Goal: Task Accomplishment & Management: Use online tool/utility

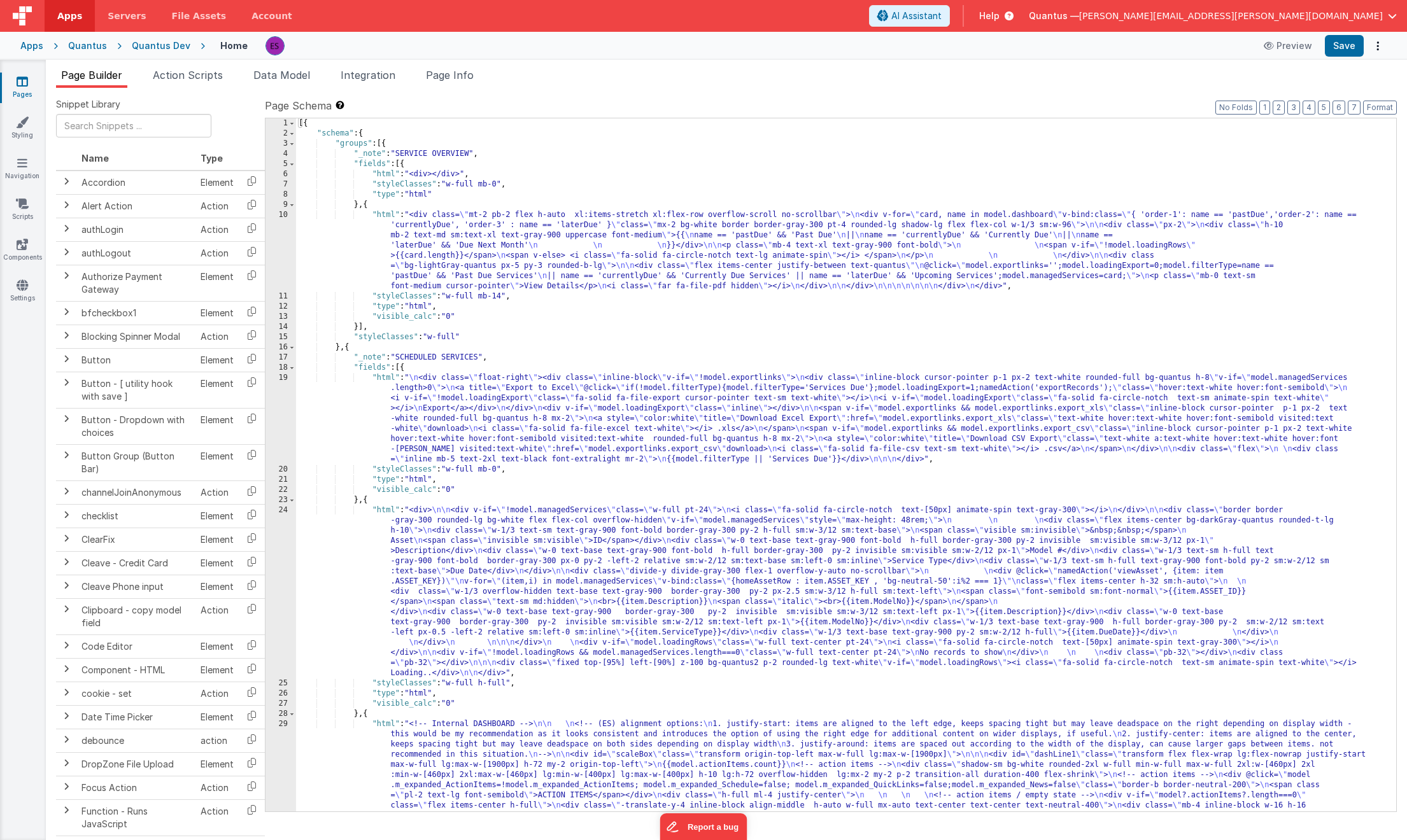
click at [27, 86] on icon at bounding box center [23, 81] width 12 height 13
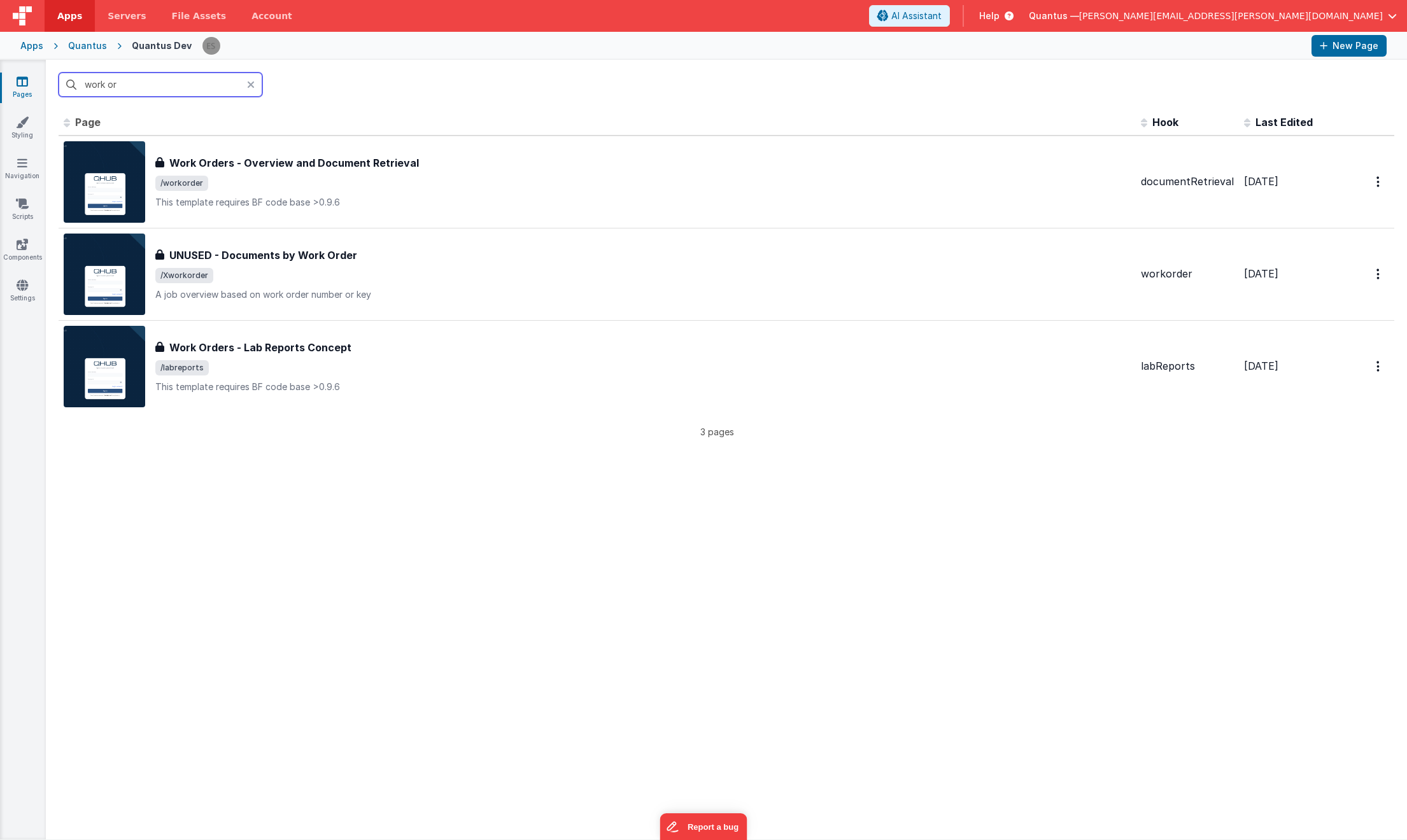
drag, startPoint x: 146, startPoint y: 86, endPoint x: 51, endPoint y: 79, distance: 95.3
click at [51, 79] on div "work or" at bounding box center [726, 85] width 1361 height 50
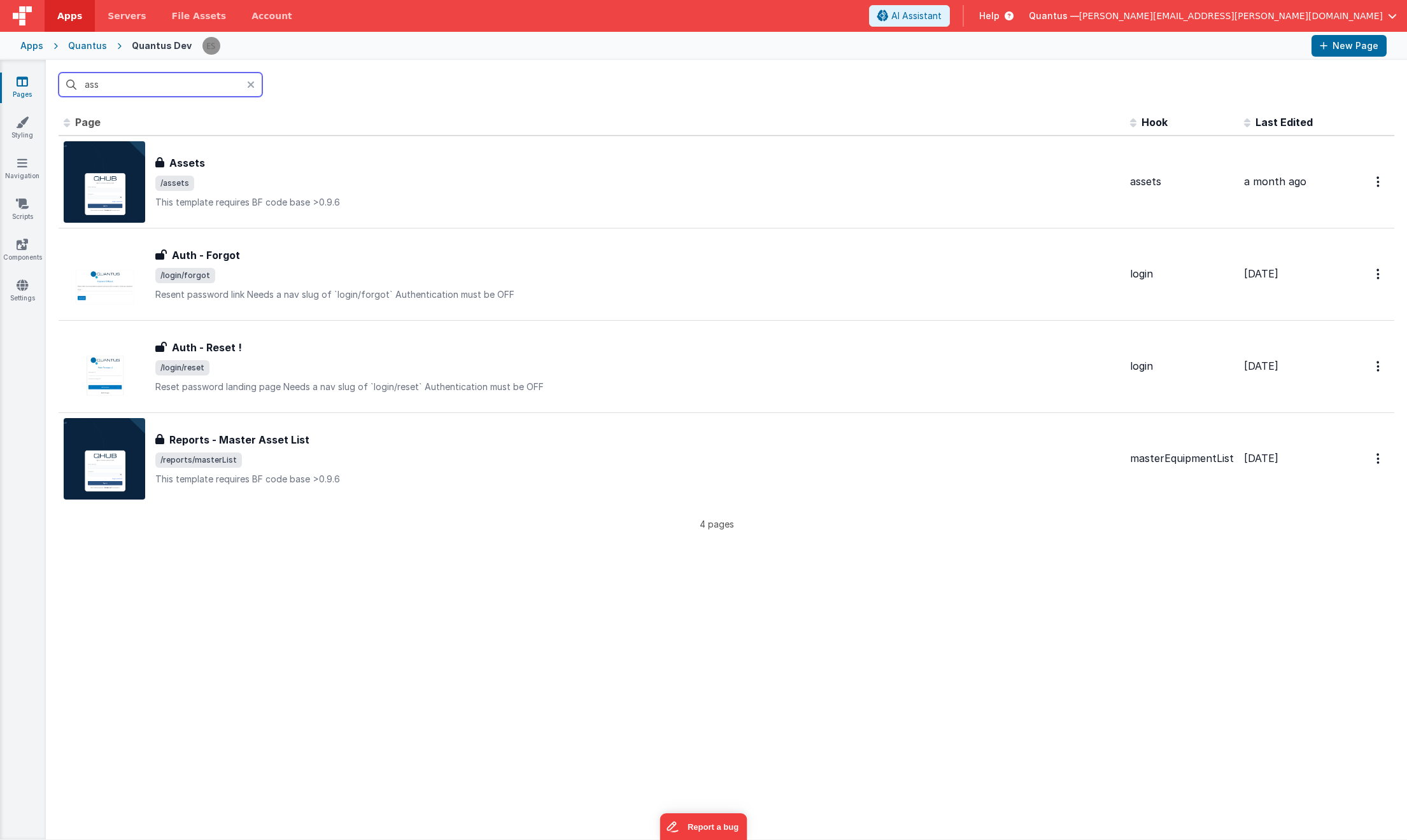
drag, startPoint x: 111, startPoint y: 86, endPoint x: 89, endPoint y: 83, distance: 22.2
click at [89, 83] on input "ass" at bounding box center [160, 85] width 204 height 25
click at [114, 91] on input "ass" at bounding box center [160, 85] width 204 height 25
click at [190, 86] on input "ass" at bounding box center [160, 85] width 204 height 25
type input "ass"
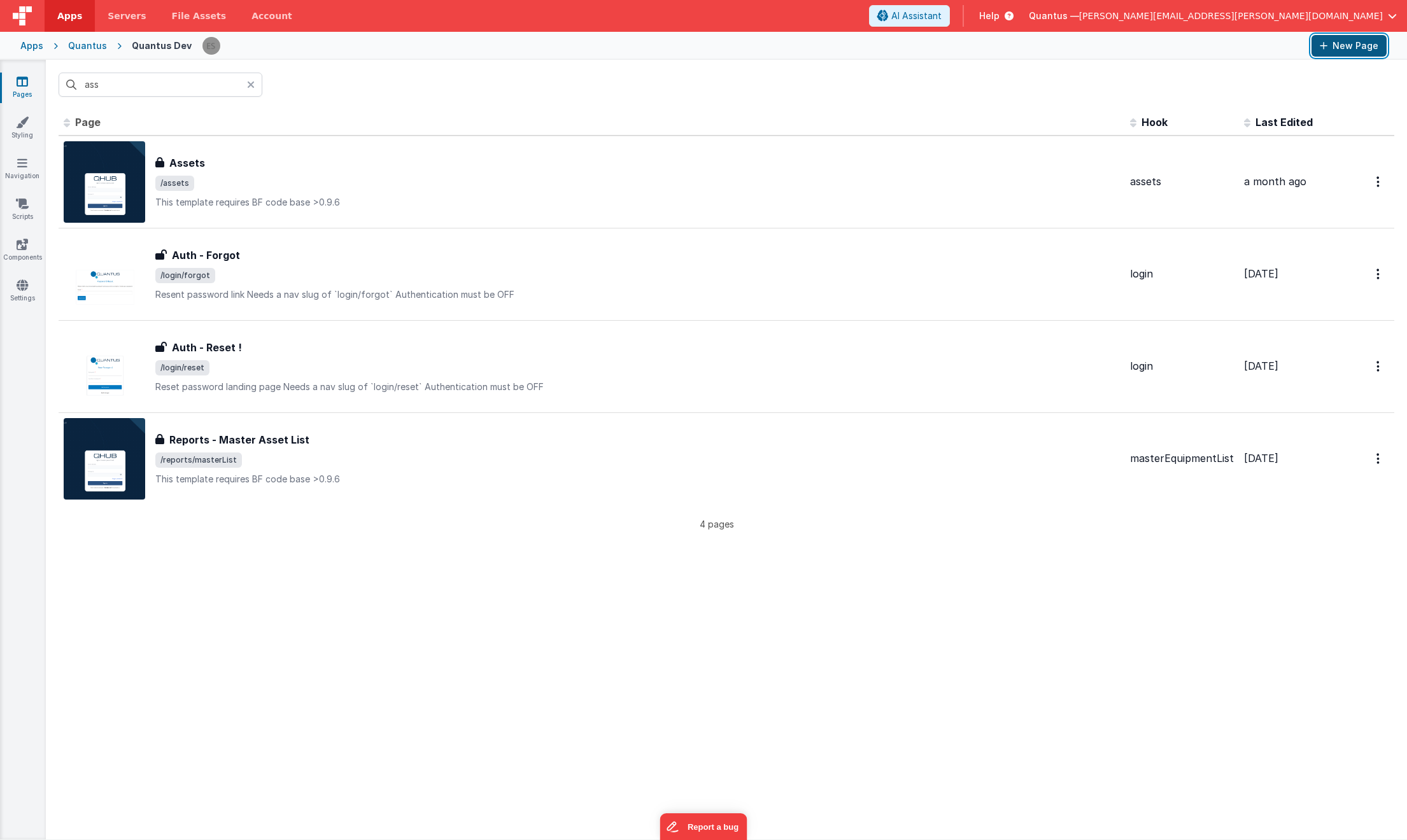
click at [1327, 47] on icon at bounding box center [1323, 46] width 8 height 9
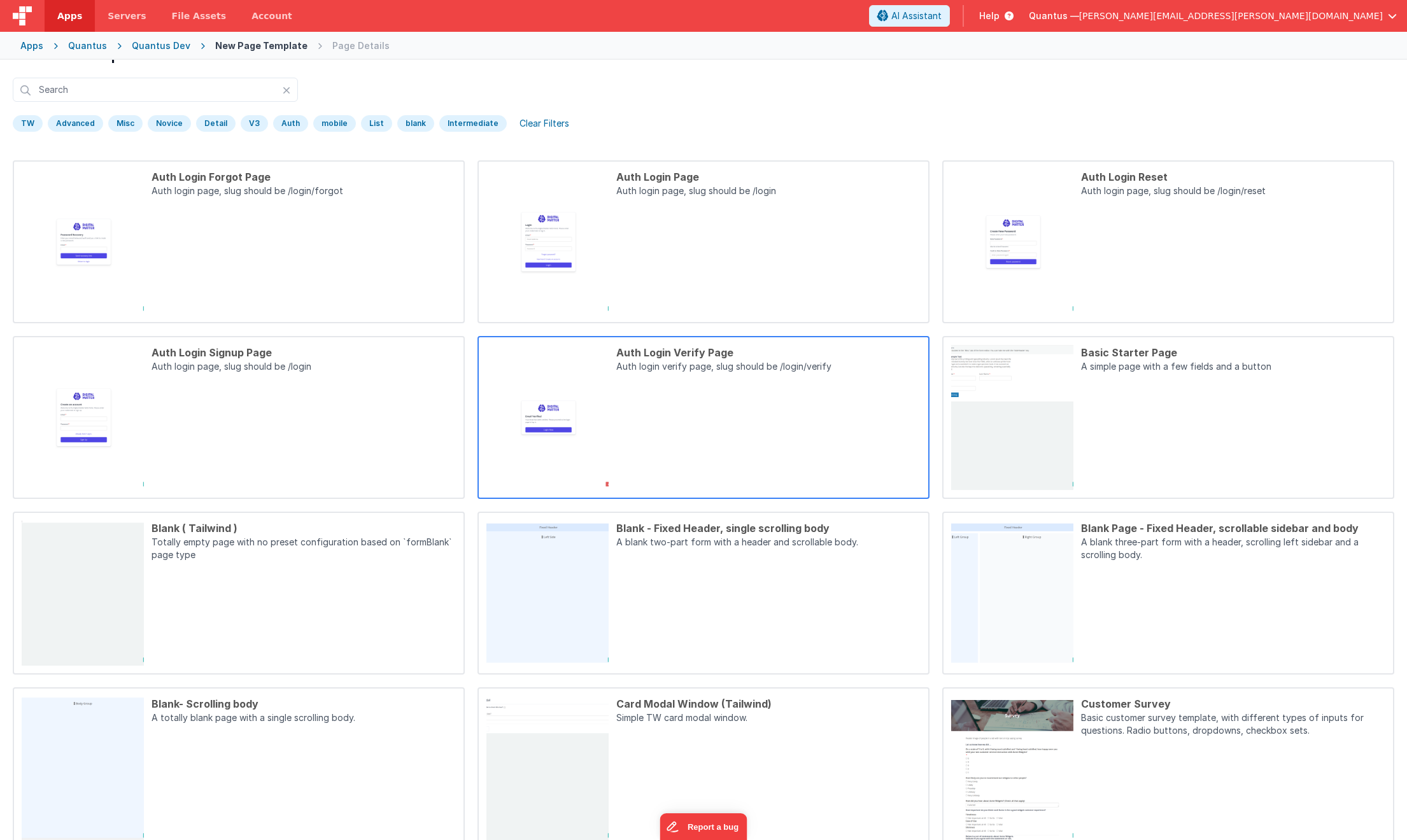
scroll to position [63, 0]
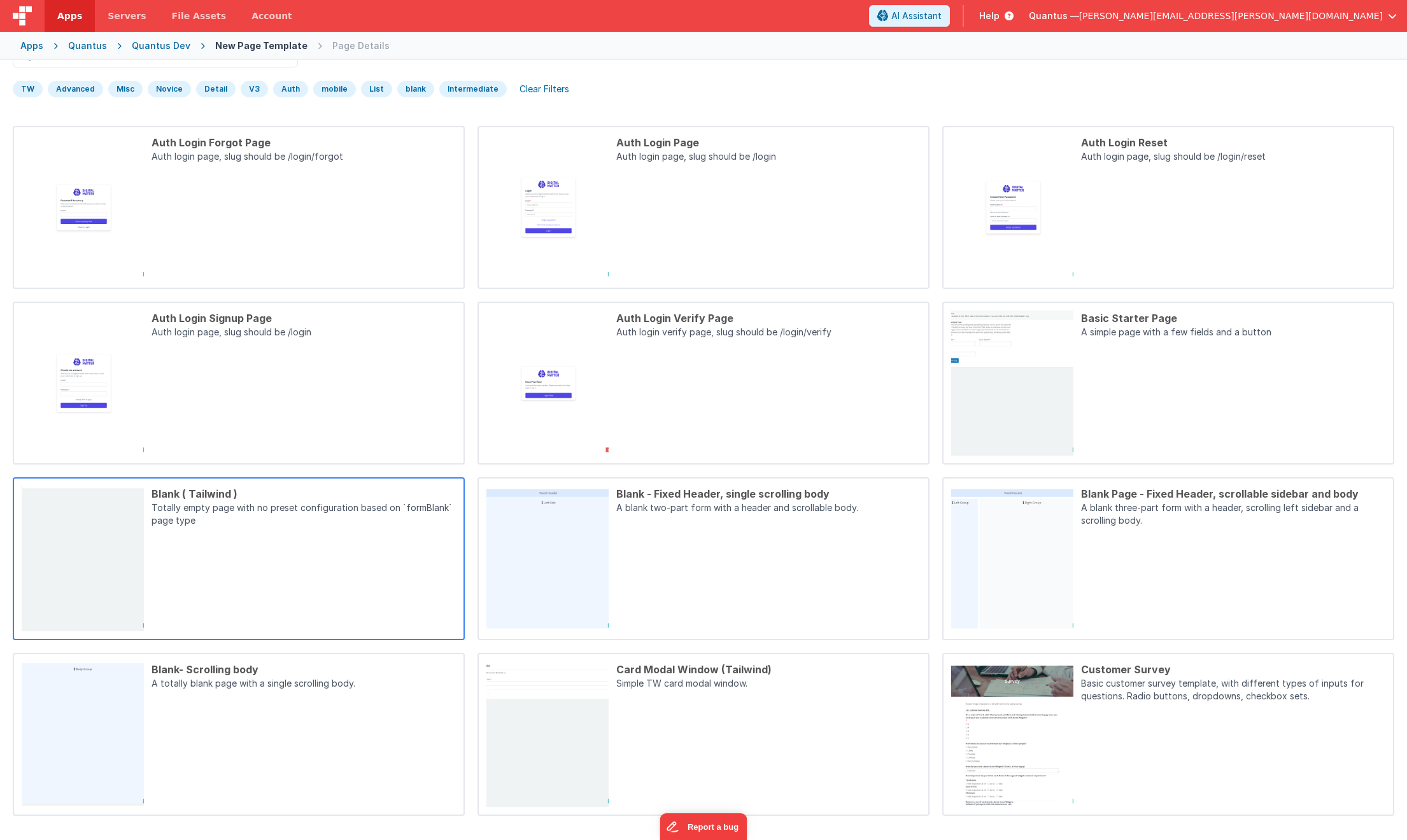
click at [361, 537] on div "Blank ( Tailwind ) Totally empty page with no preset configuration based on `fo…" at bounding box center [300, 558] width 312 height 145
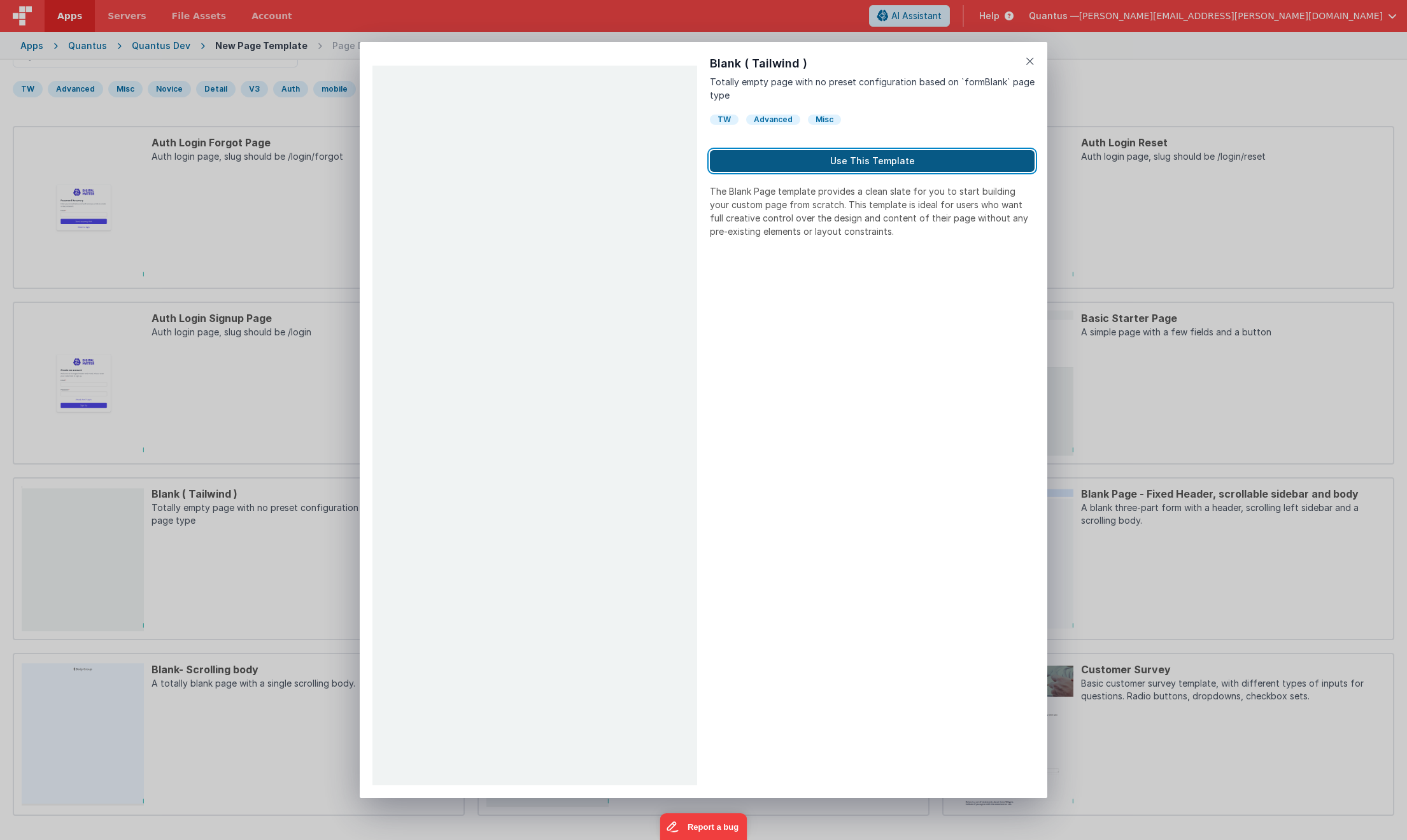
click at [784, 162] on button "Use This Template" at bounding box center [872, 161] width 325 height 22
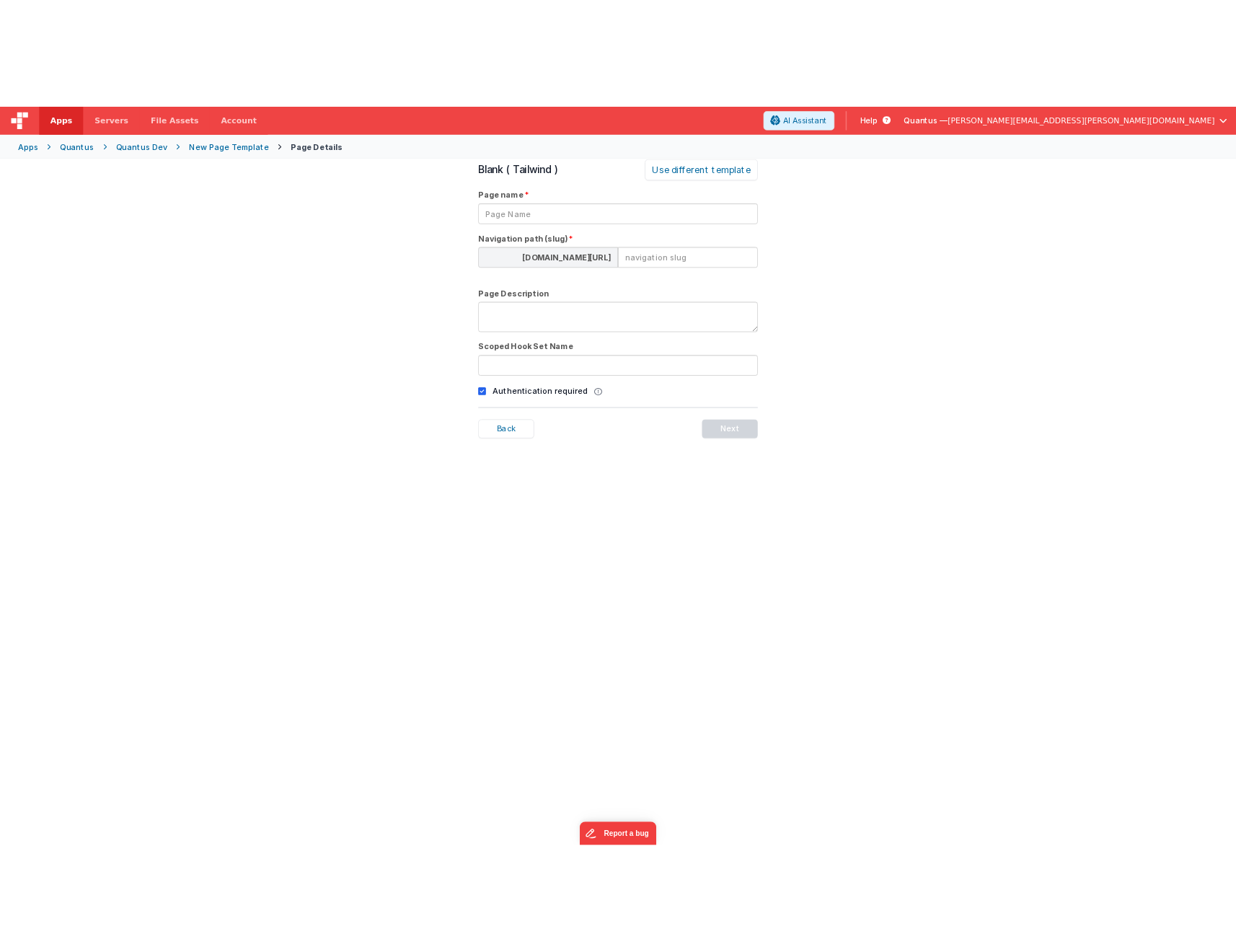
scroll to position [49, 0]
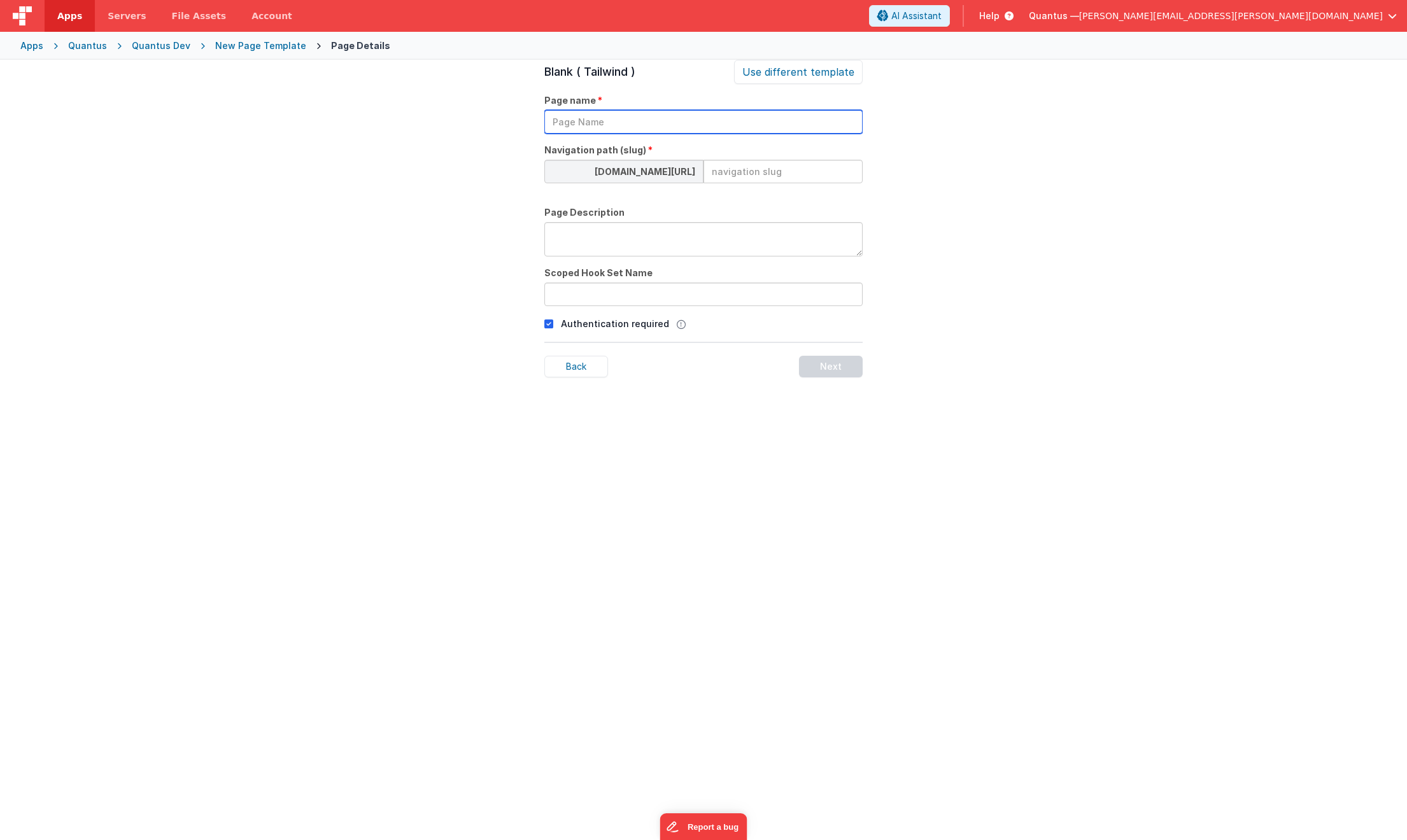
click at [678, 124] on input "text" at bounding box center [703, 122] width 318 height 24
click at [774, 175] on input at bounding box center [783, 171] width 159 height 24
type input "ops/closeout"
click at [722, 246] on textarea at bounding box center [703, 239] width 318 height 35
type textarea "Work Order close out"
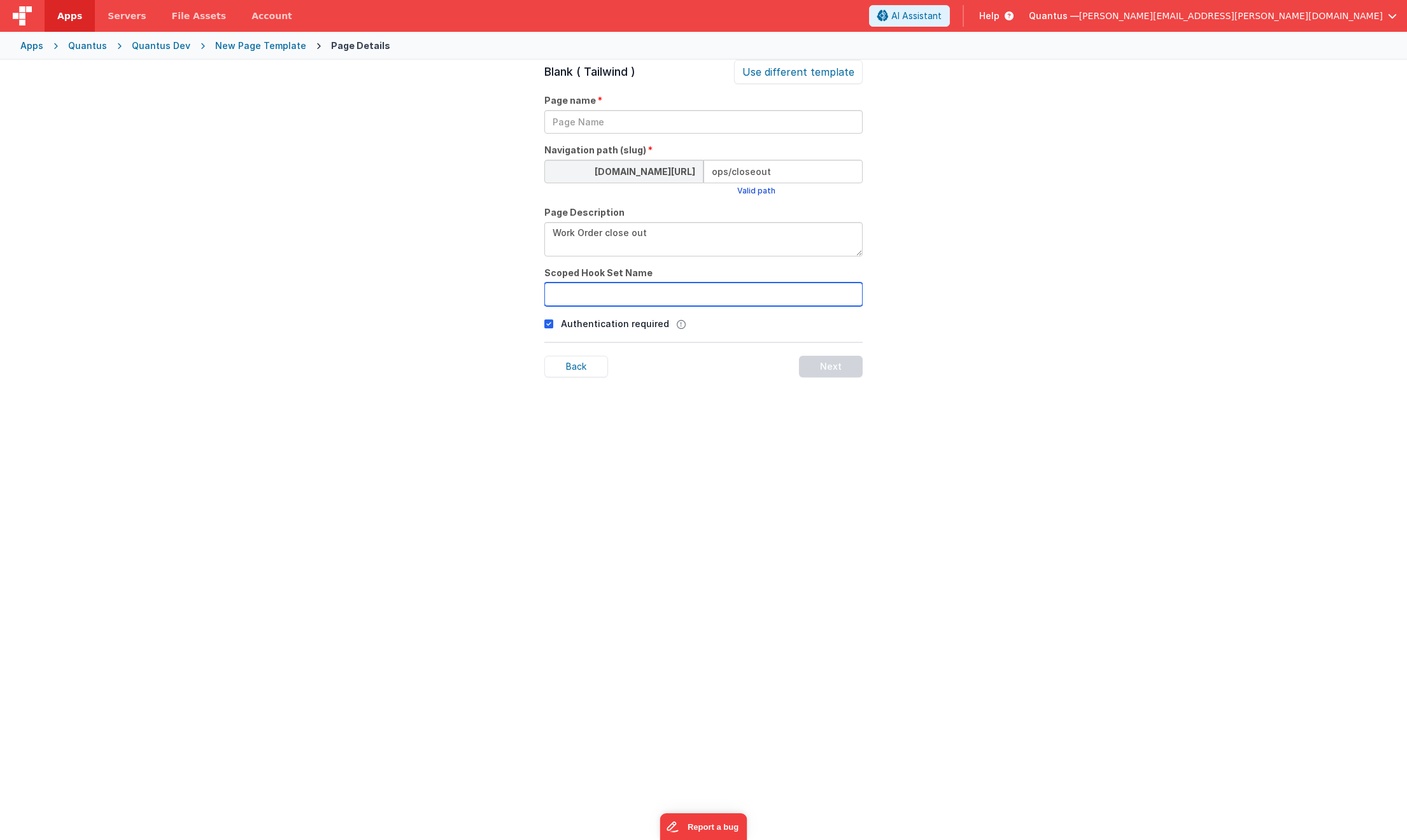
click at [698, 297] on input "text" at bounding box center [703, 294] width 318 height 24
type input "closeout"
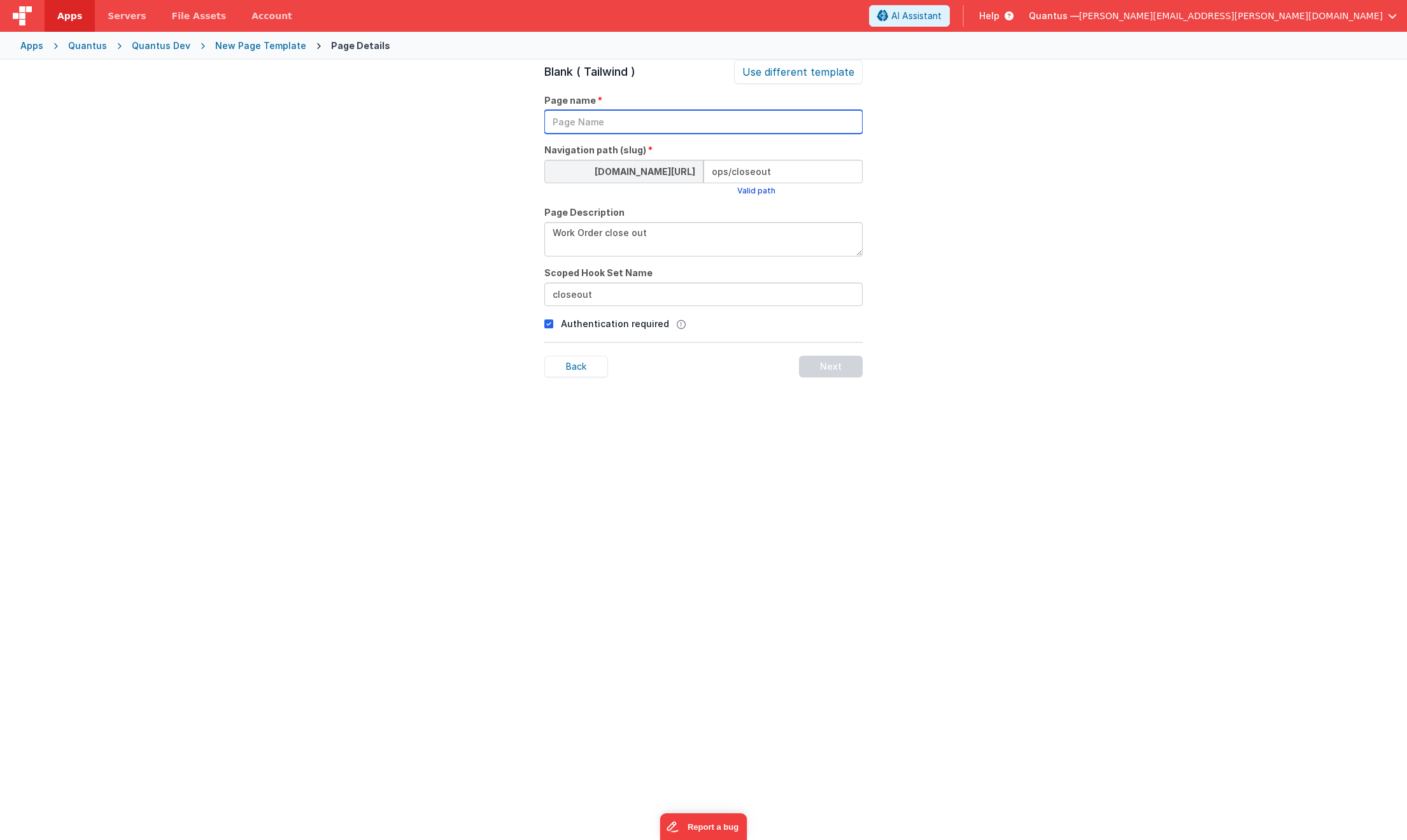
click at [628, 125] on input "text" at bounding box center [703, 122] width 318 height 24
click at [677, 121] on input "Work Order Closeout" at bounding box center [703, 122] width 318 height 24
type input "Work Order Closeout"
click at [821, 356] on div "Next" at bounding box center [830, 367] width 64 height 22
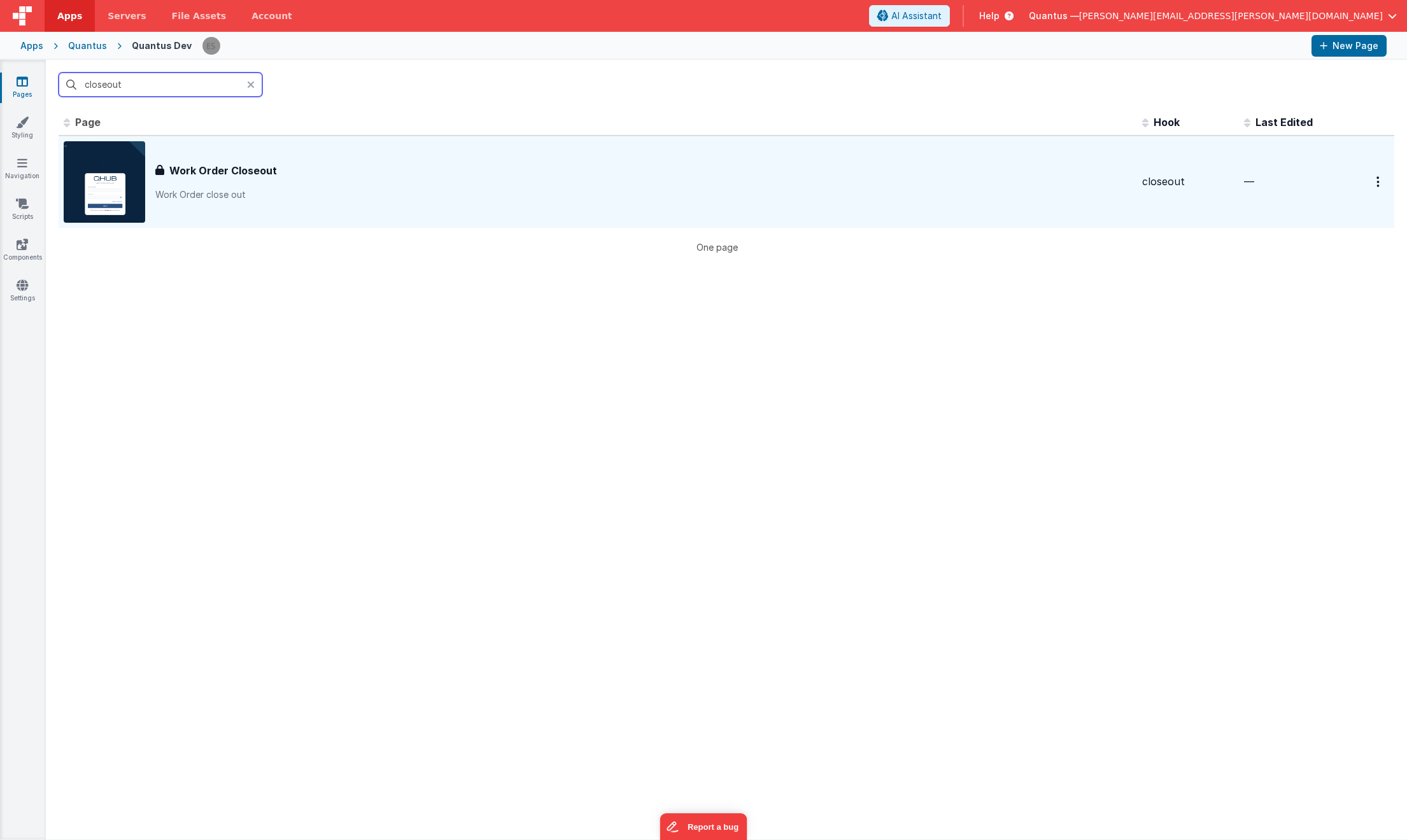
type input "closeout"
click at [407, 200] on p "Work Order close out" at bounding box center [643, 194] width 976 height 13
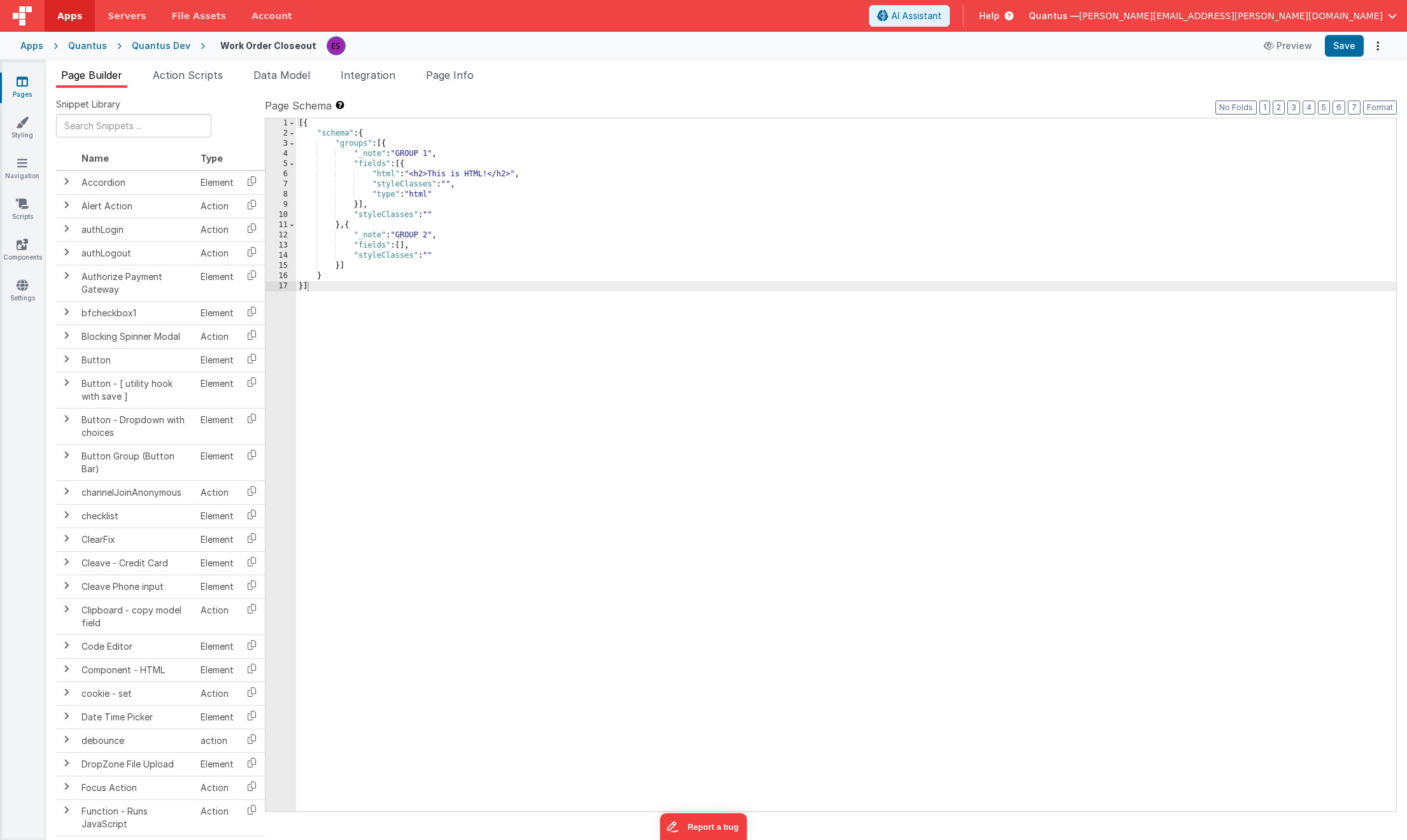
click at [385, 145] on div "[{ "schema" : { "groups" : [{ "_note" : "GROUP 1" , "fields" : [{ "html" : "<h2…" at bounding box center [846, 475] width 1100 height 713
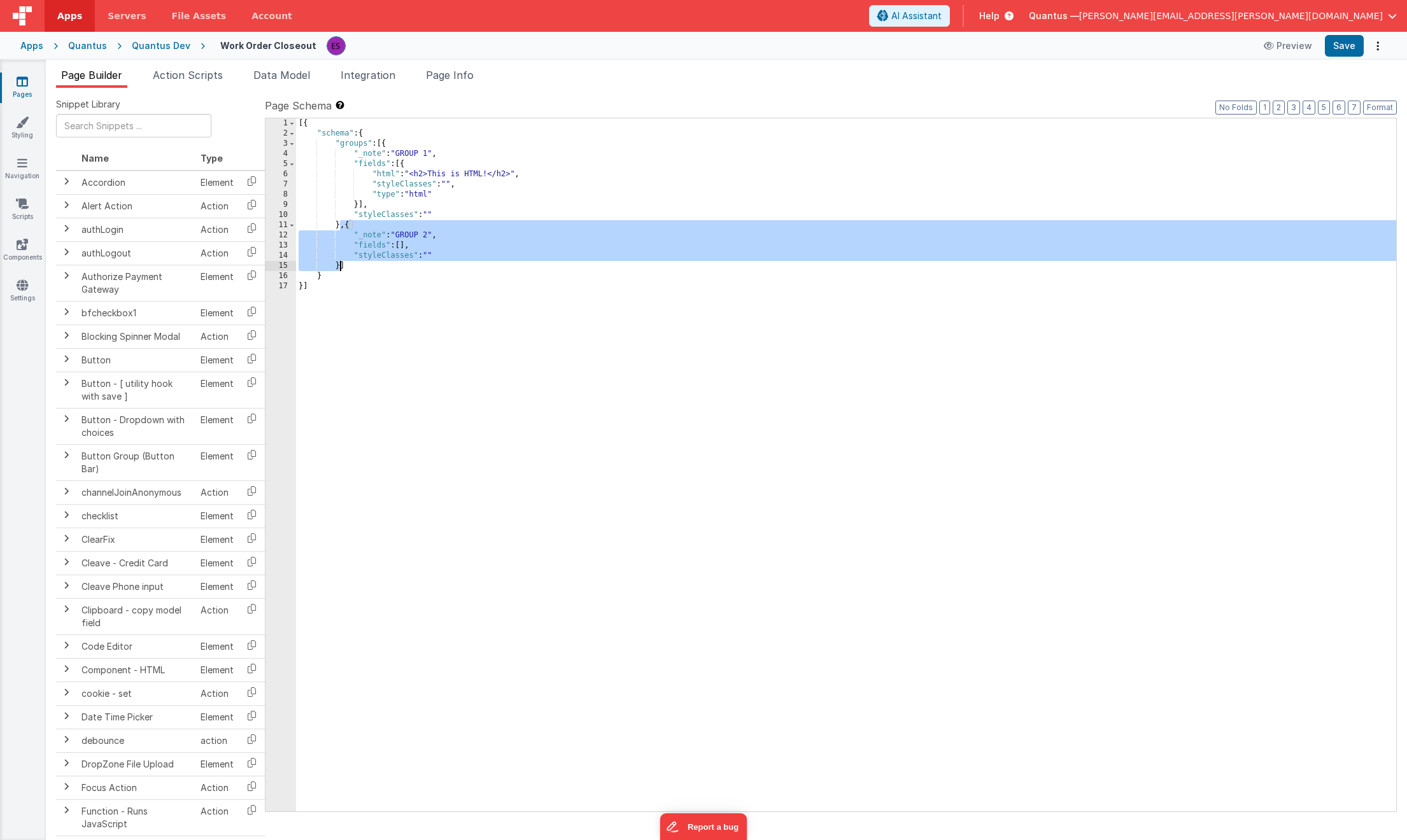
drag, startPoint x: 340, startPoint y: 228, endPoint x: 342, endPoint y: 269, distance: 41.0
click at [342, 269] on div "[{ "schema" : { "groups" : [{ "_note" : "GROUP 1" , "fields" : [{ "html" : "<h2…" at bounding box center [846, 475] width 1100 height 713
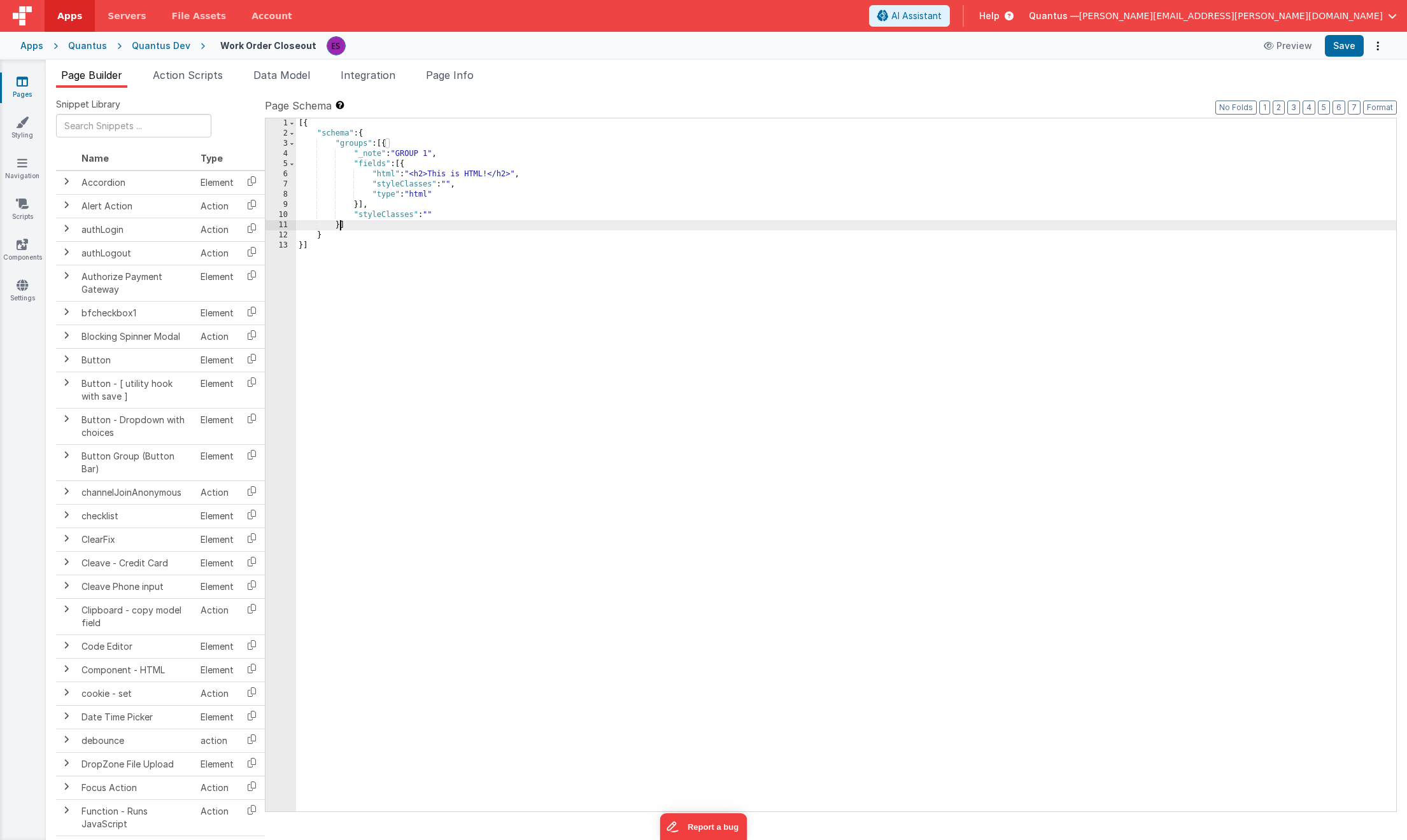
click at [494, 335] on div "[{ "schema" : { "groups" : [{ "_note" : "GROUP 1" , "fields" : [{ "html" : "<h2…" at bounding box center [846, 475] width 1100 height 713
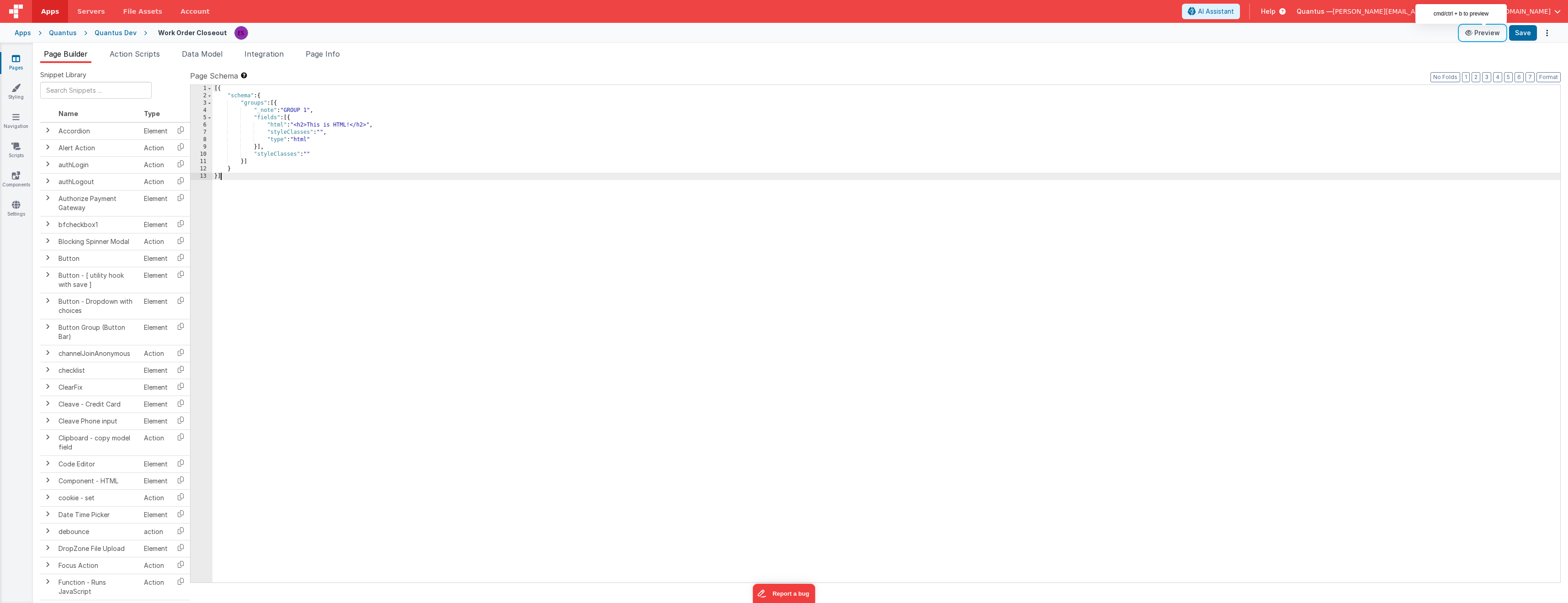
click at [1009, 32] on button "Preview" at bounding box center [1482, 33] width 46 height 15
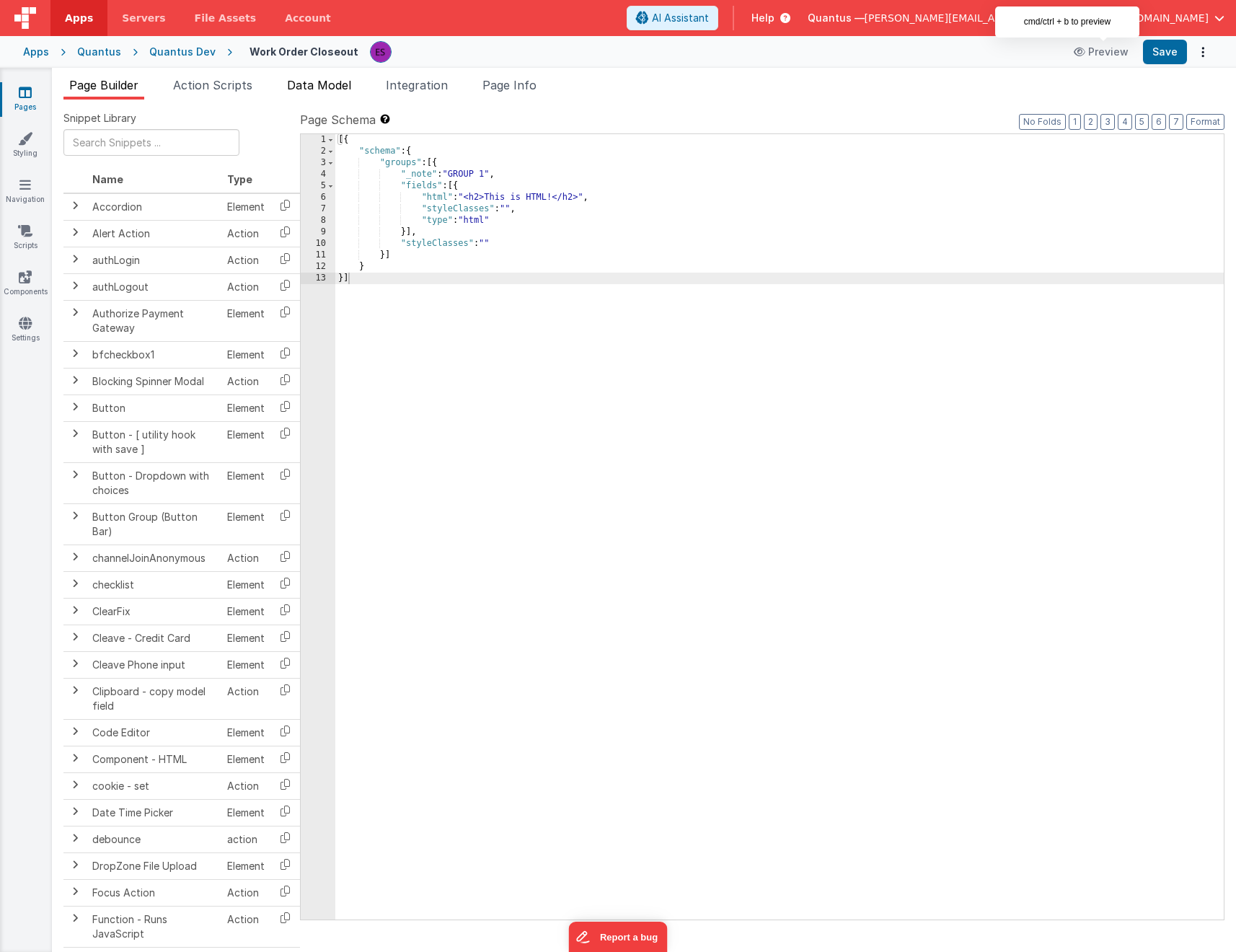
click at [326, 88] on span "Data Model" at bounding box center [319, 85] width 64 height 14
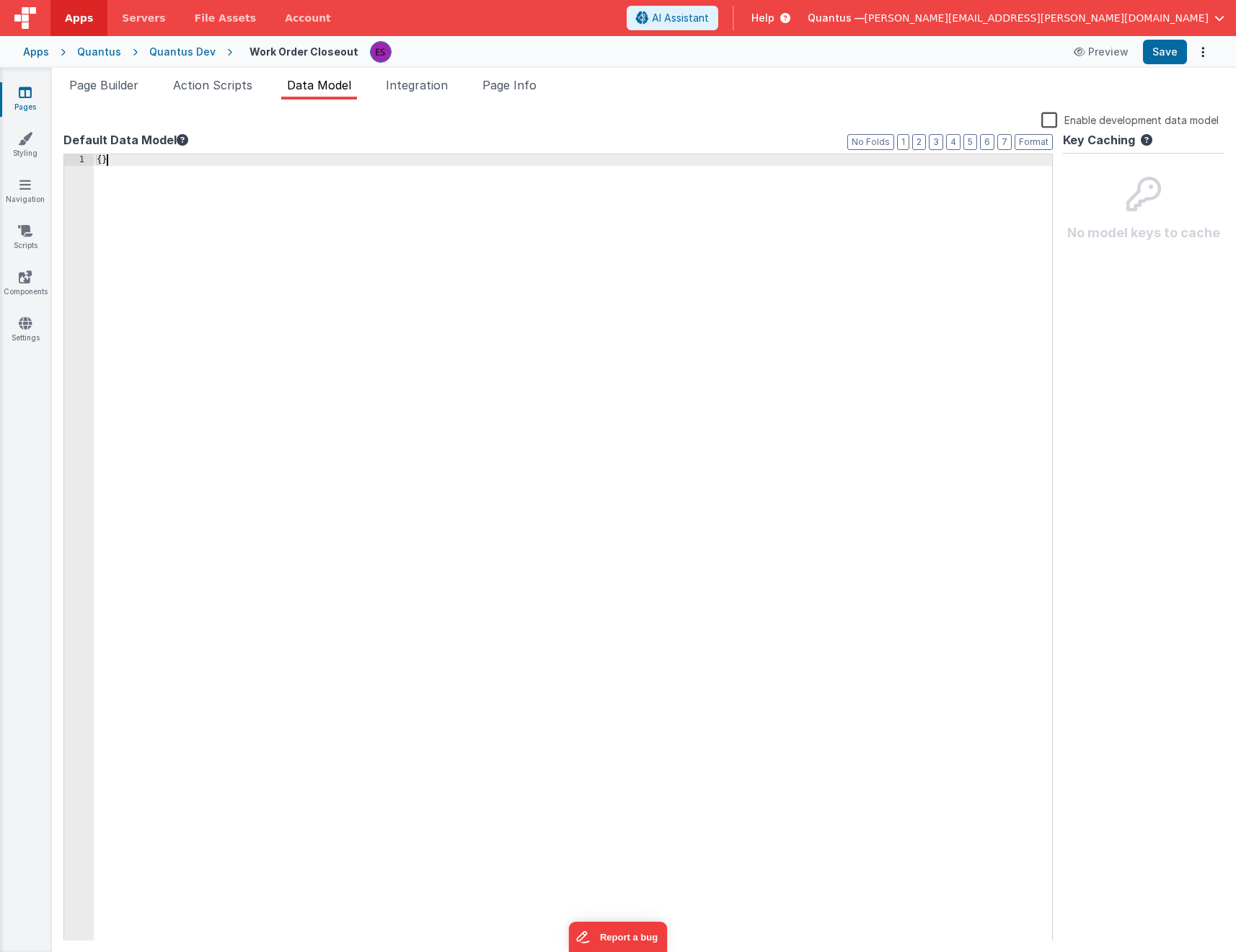
click at [336, 228] on div "{ }" at bounding box center [574, 559] width 959 height 810
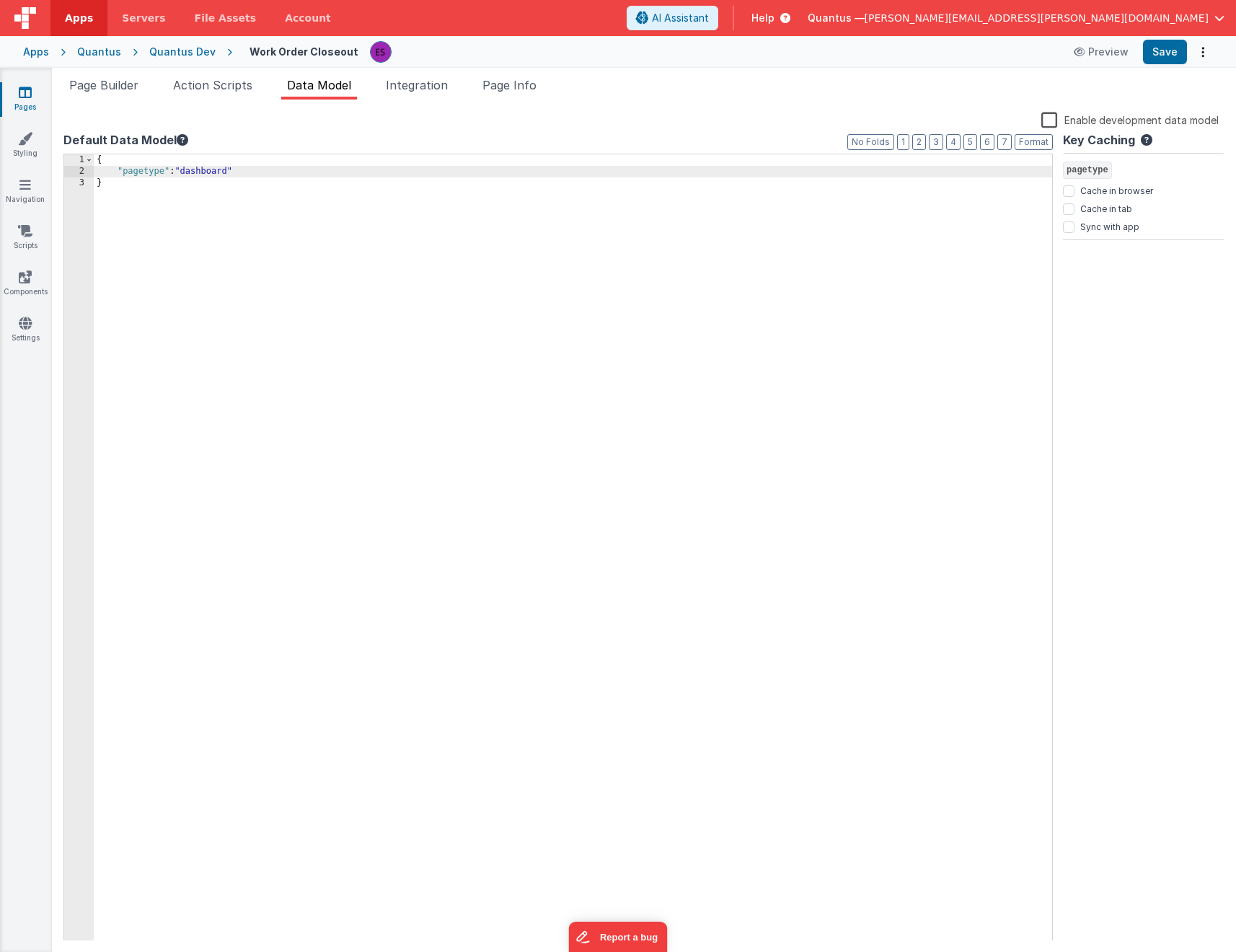
click at [145, 175] on div "{ "pagetype" : "dashboard" }" at bounding box center [574, 559] width 959 height 810
click at [203, 61] on div "Apps Quantus Quantus Dev Work Order Closeout Preview Save" at bounding box center [618, 52] width 1236 height 32
click at [196, 57] on div "Quantus Dev" at bounding box center [182, 52] width 66 height 14
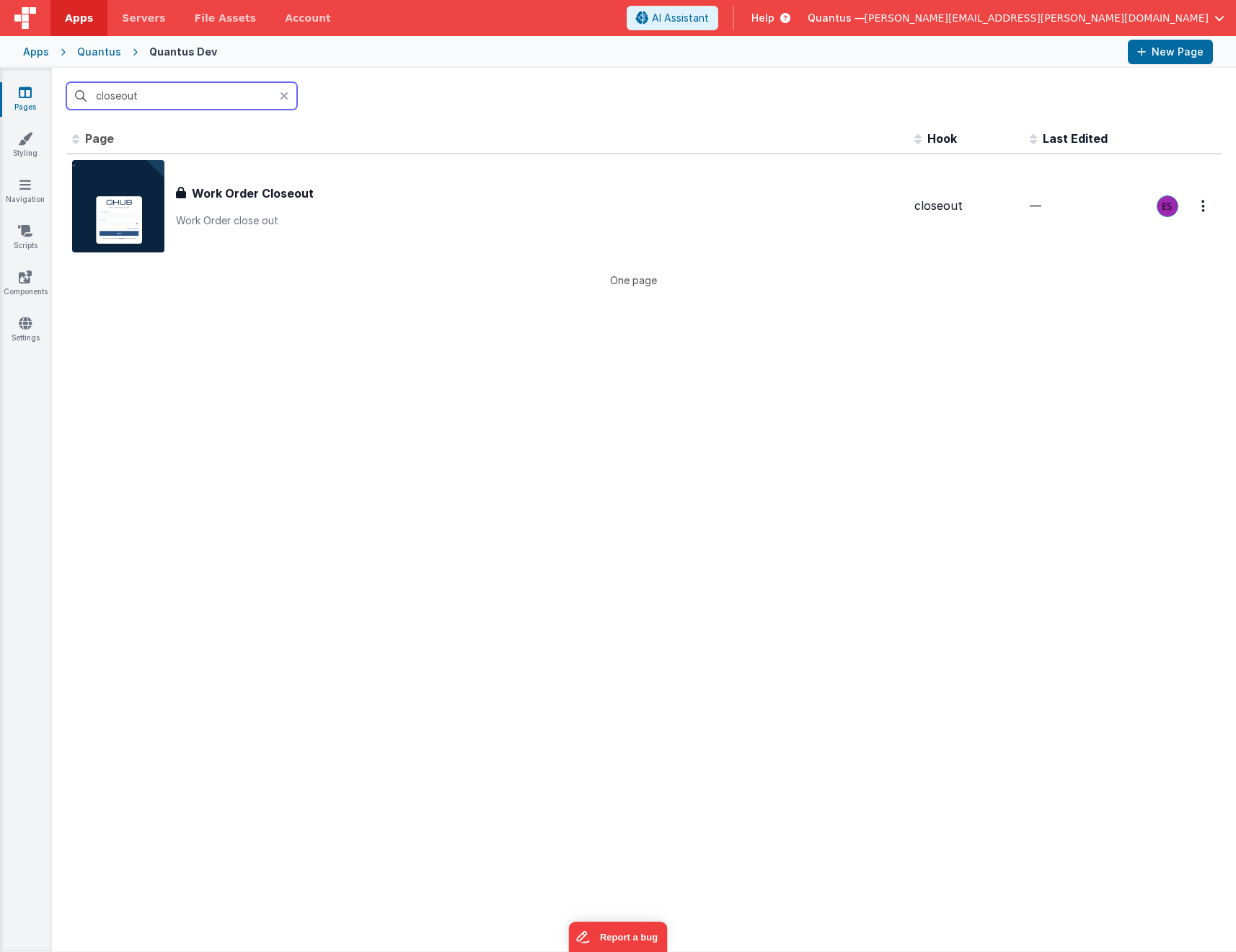
click at [207, 104] on input "closeout" at bounding box center [182, 96] width 231 height 28
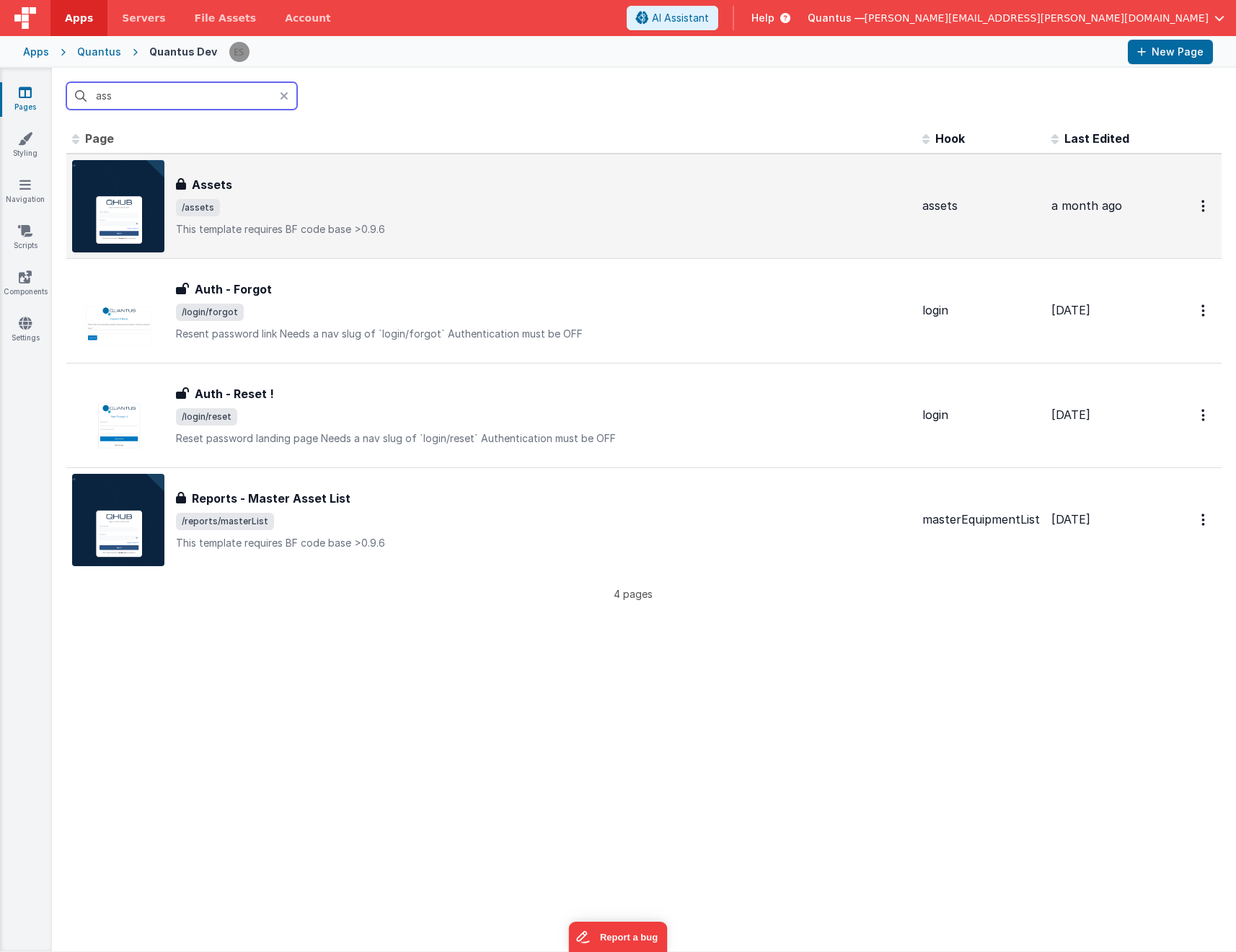
type input "ass"
click at [262, 192] on div "Assets" at bounding box center [543, 184] width 735 height 17
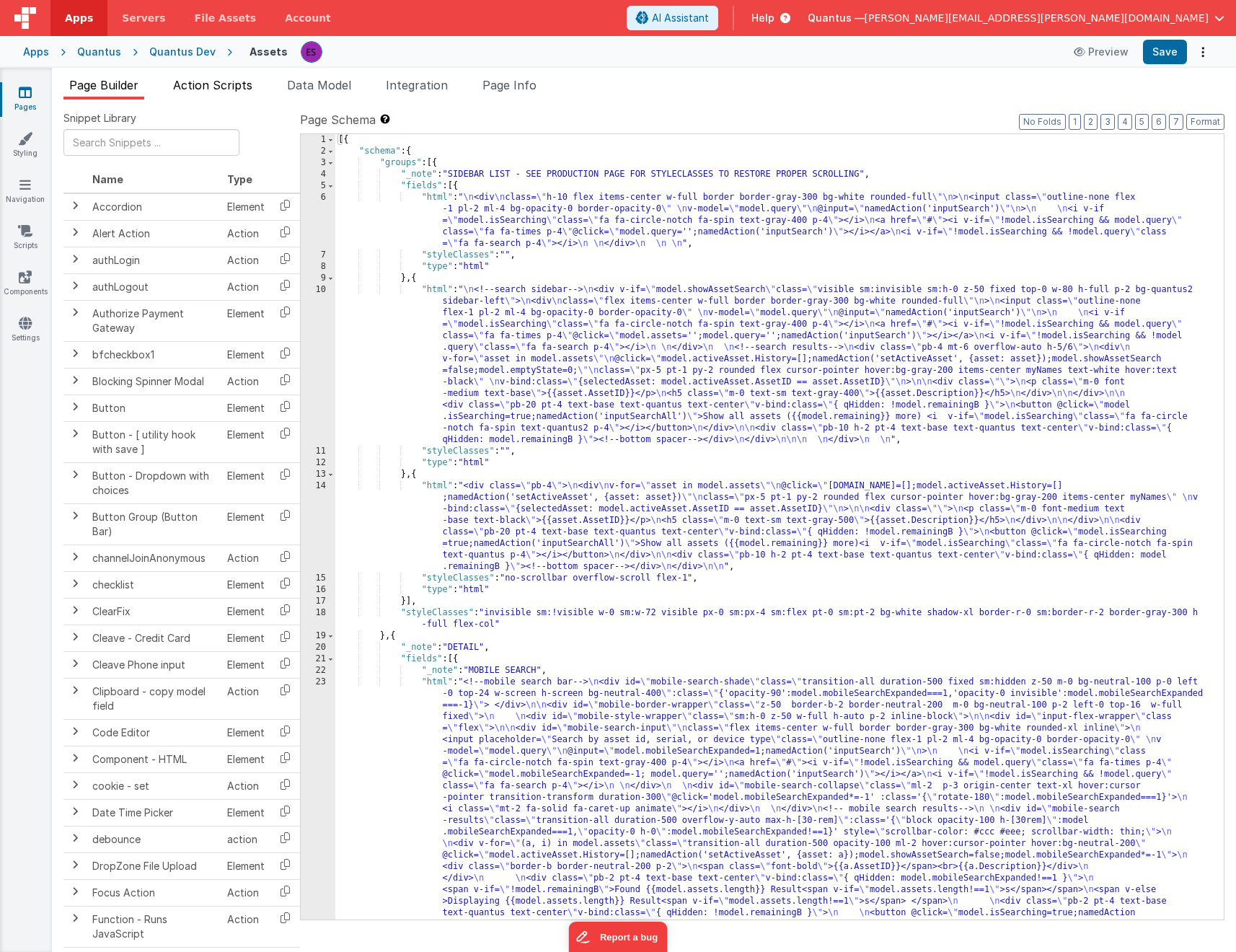
click at [205, 85] on span "Action Scripts" at bounding box center [212, 85] width 80 height 14
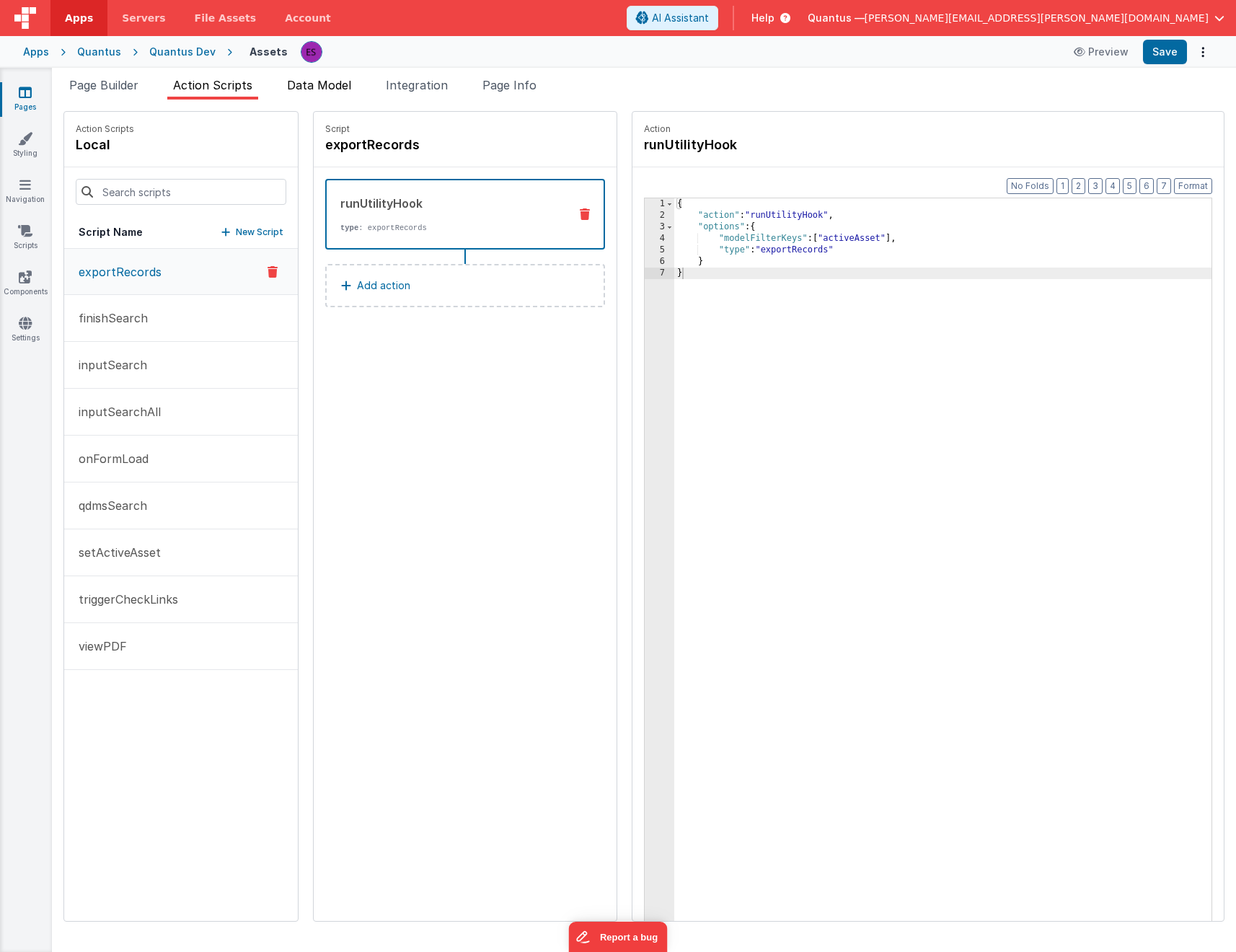
click at [320, 91] on span "Data Model" at bounding box center [319, 85] width 64 height 14
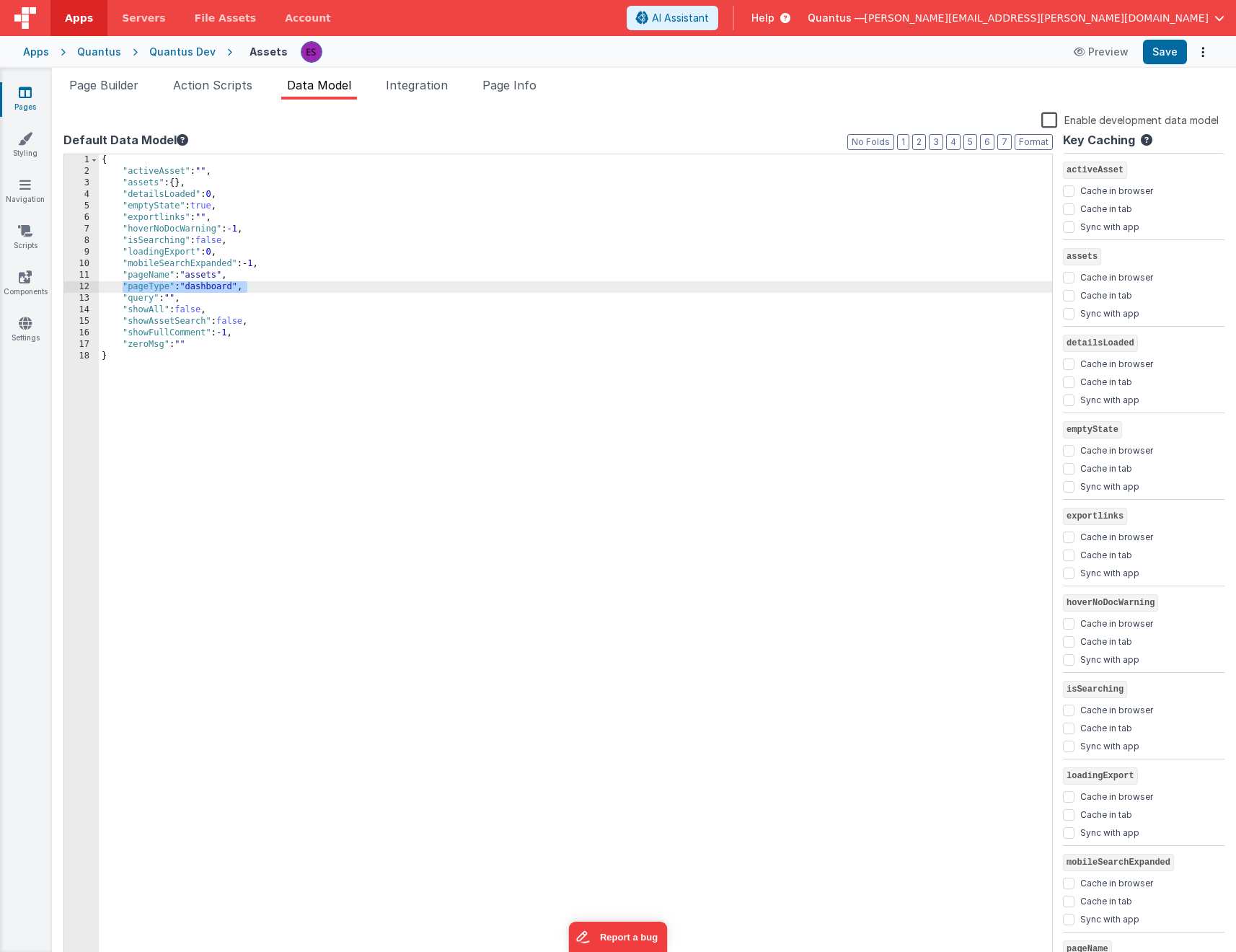
drag, startPoint x: 123, startPoint y: 284, endPoint x: 290, endPoint y: 292, distance: 167.2
click at [290, 292] on div "{ "activeAsset" : "" , "assets" : { } , "detailsLoaded" : 0 , "emptyState" : tr…" at bounding box center [576, 571] width 953 height 833
click at [175, 59] on div "Quantus Dev" at bounding box center [182, 52] width 66 height 14
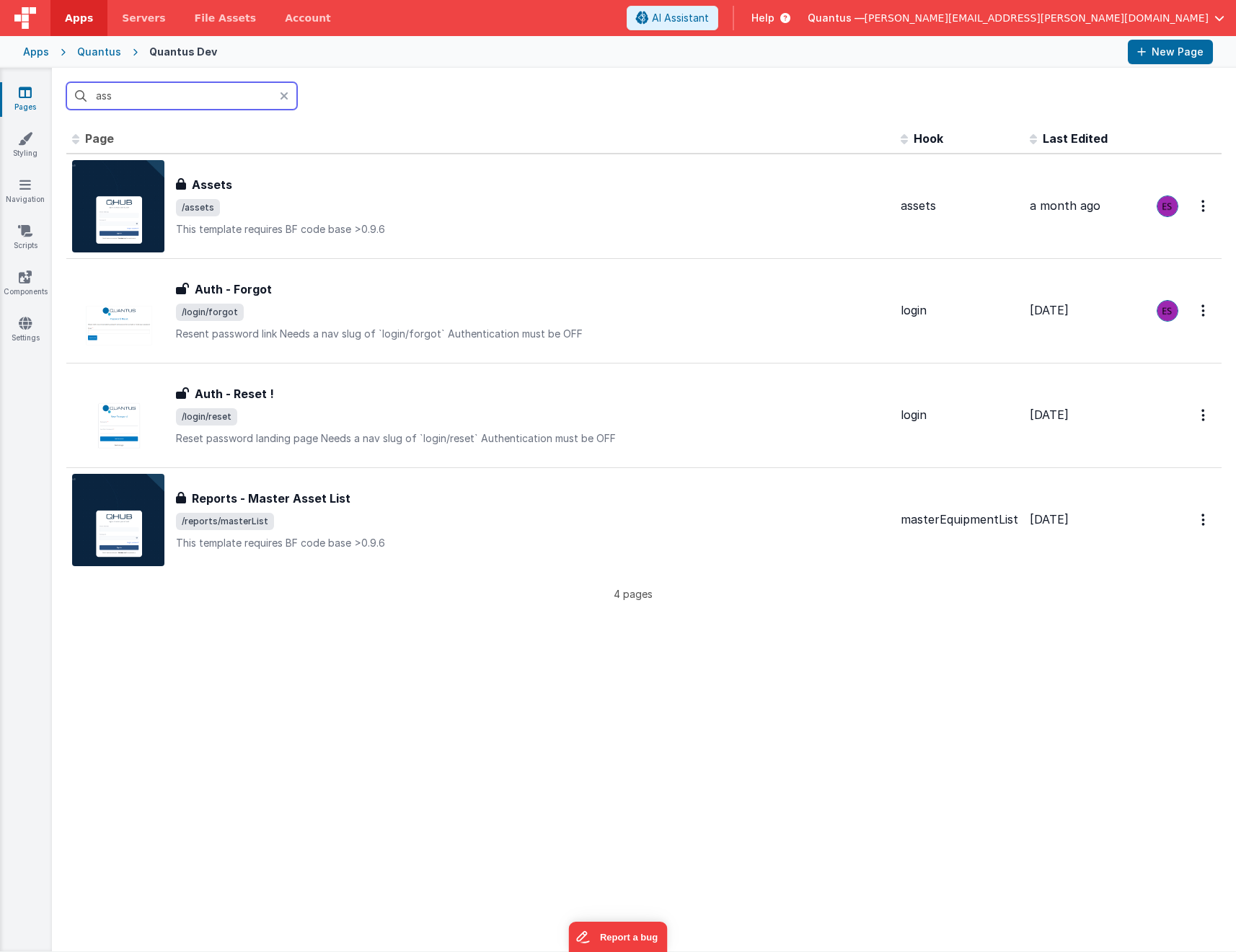
click at [169, 100] on input "ass" at bounding box center [182, 96] width 231 height 28
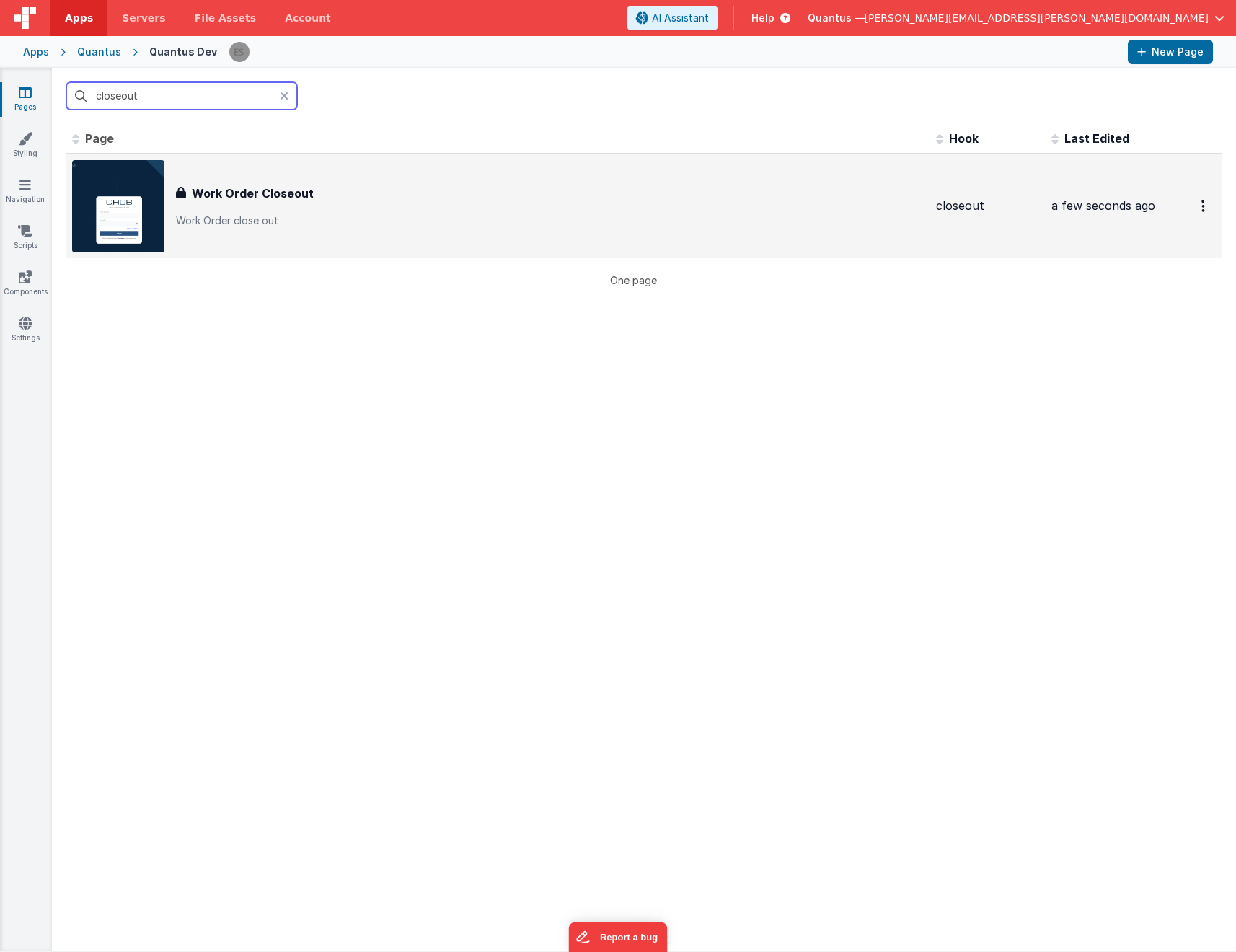
type input "closeout"
click at [258, 194] on h3 "Work Order Closeout" at bounding box center [253, 193] width 122 height 17
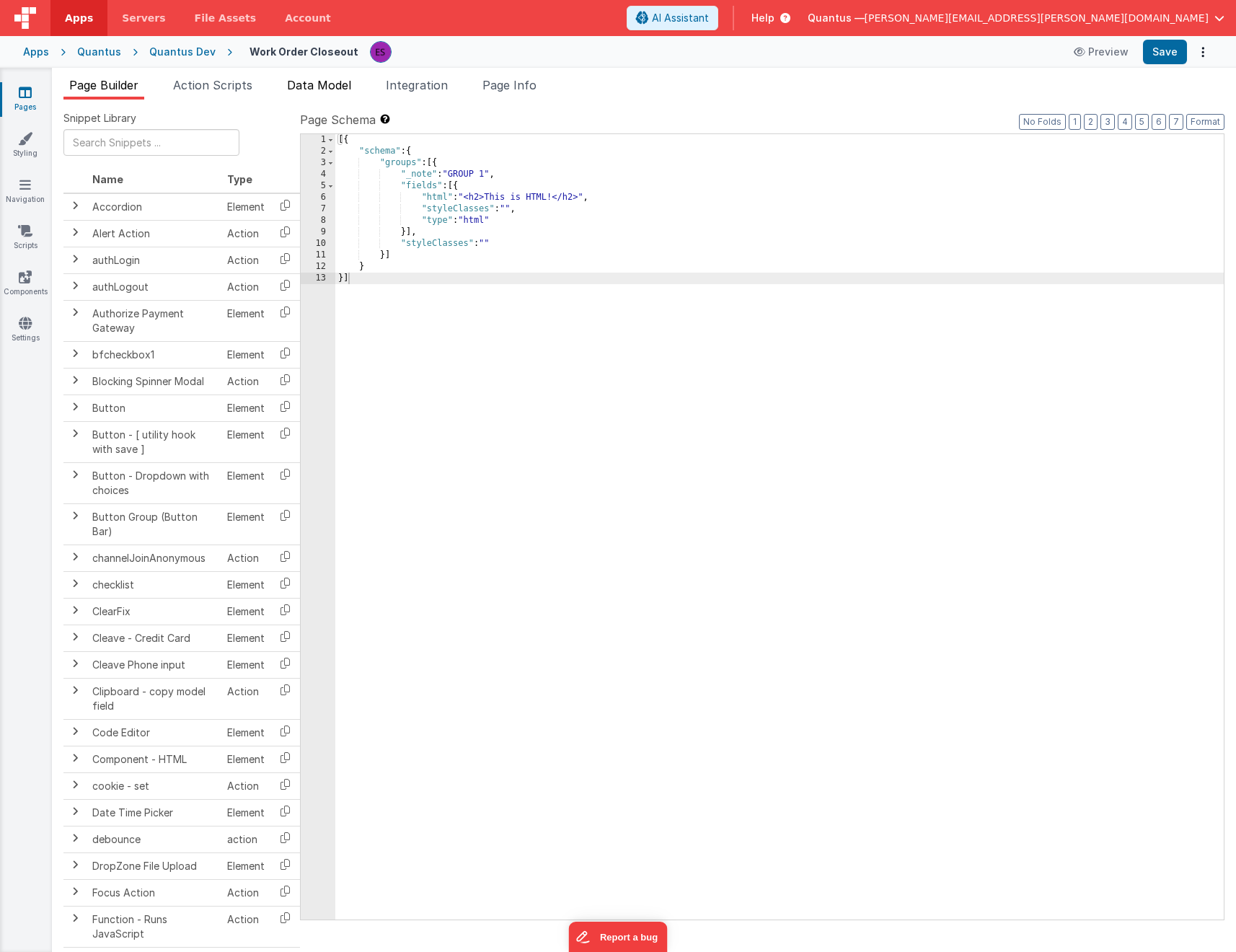
click at [299, 86] on span "Data Model" at bounding box center [319, 85] width 64 height 14
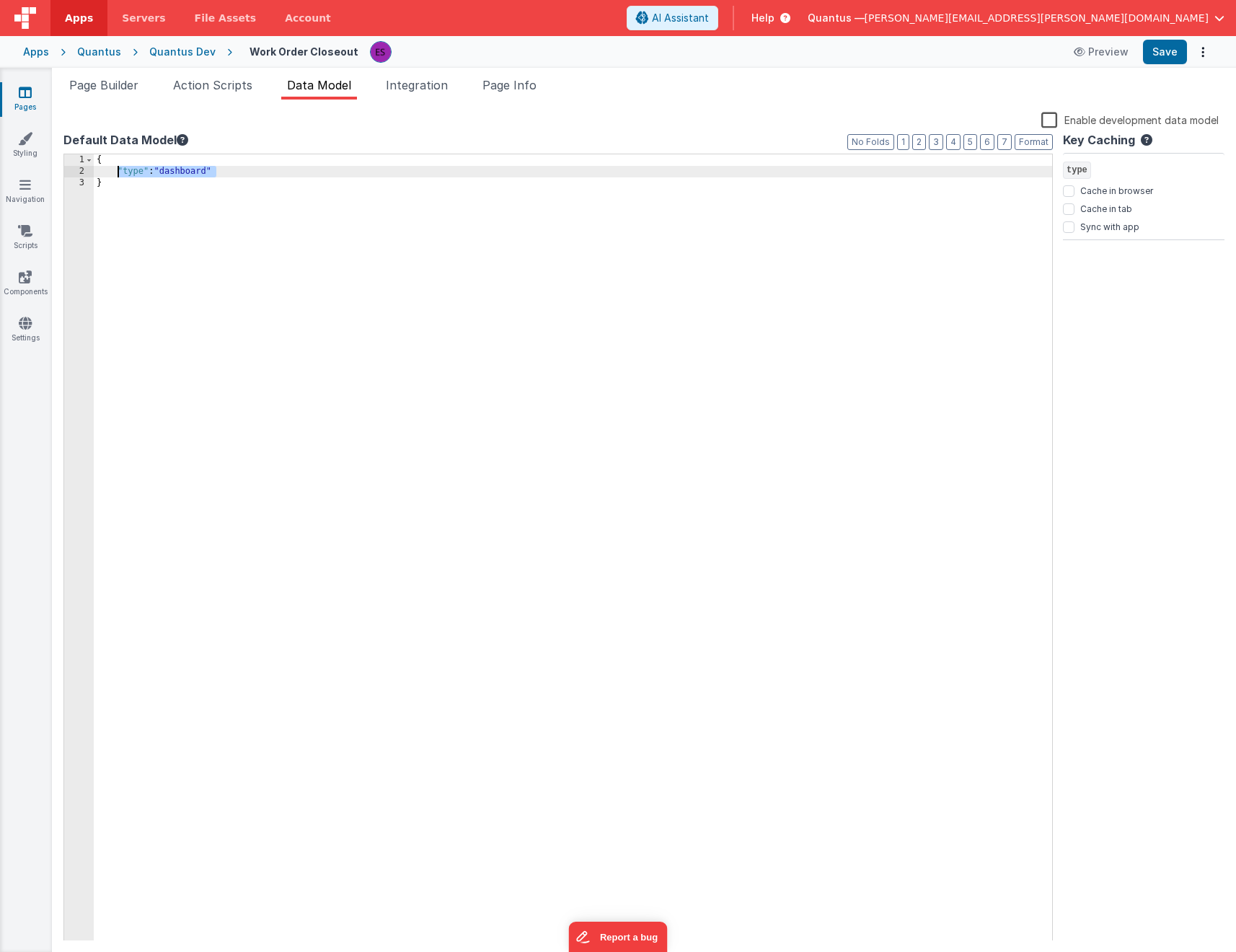
drag, startPoint x: 192, startPoint y: 173, endPoint x: 119, endPoint y: 175, distance: 73.0
click at [119, 175] on div "{ "type" : "dashboard" }" at bounding box center [574, 559] width 959 height 810
click at [111, 83] on span "Page Builder" at bounding box center [104, 85] width 69 height 14
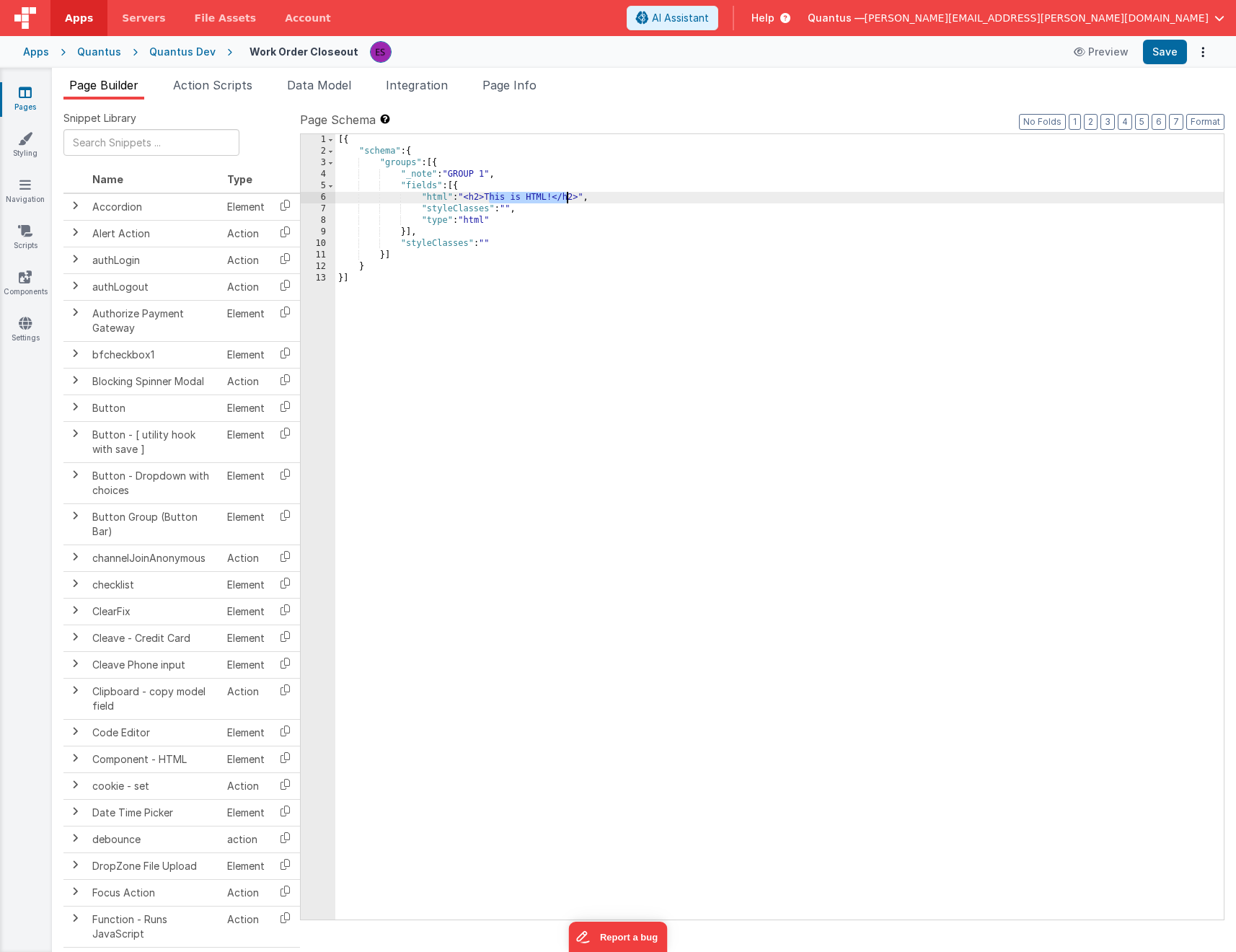
drag, startPoint x: 491, startPoint y: 196, endPoint x: 563, endPoint y: 198, distance: 72.0
click at [561, 198] on div "[{ "schema" : { "groups" : [{ "_note" : "GROUP 1" , "fields" : [{ "html" : "<h2…" at bounding box center [779, 538] width 889 height 808
click at [318, 199] on div "6" at bounding box center [318, 198] width 35 height 12
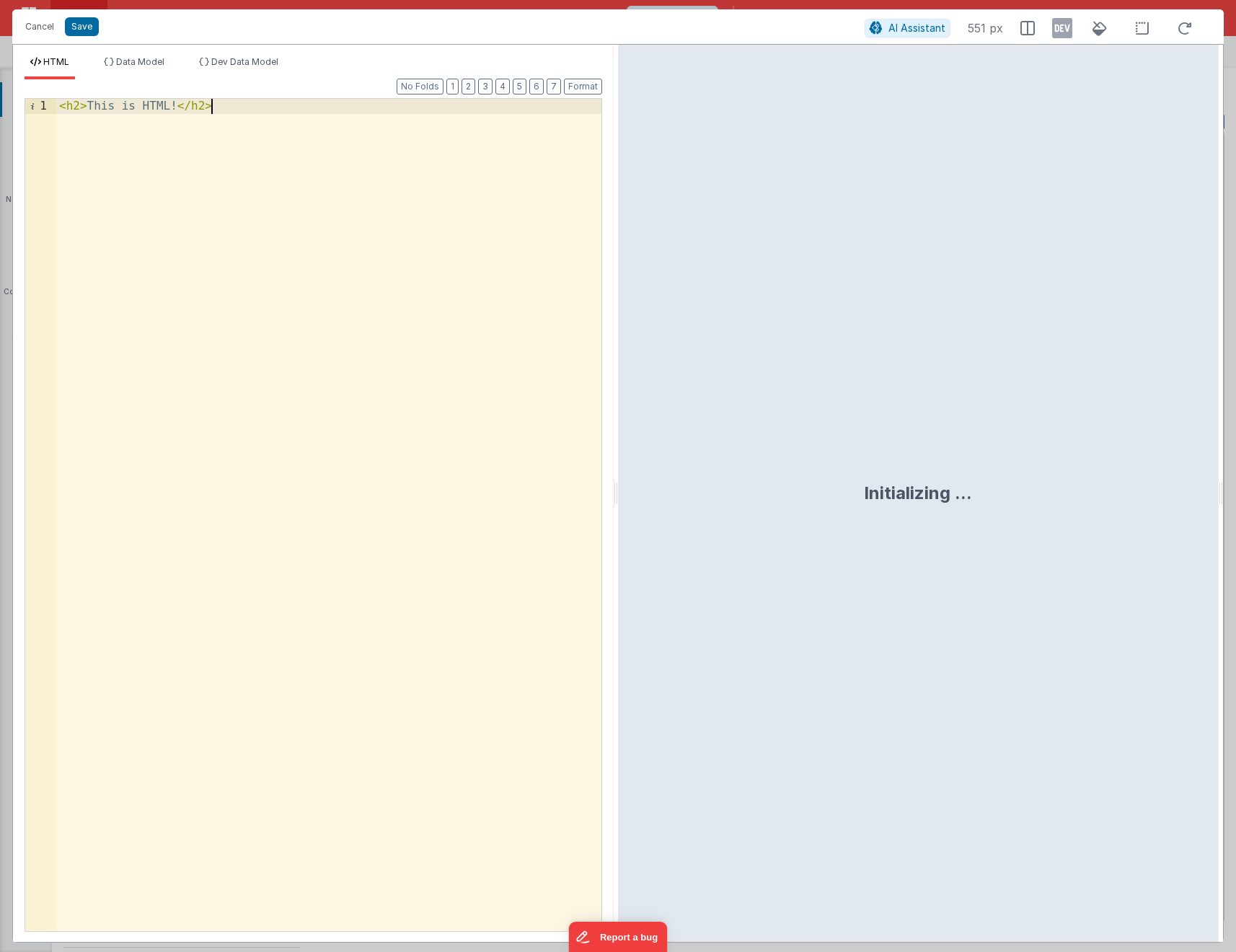
click at [426, 350] on div "< h2 > This is HTML! </ h2 >" at bounding box center [329, 530] width 545 height 863
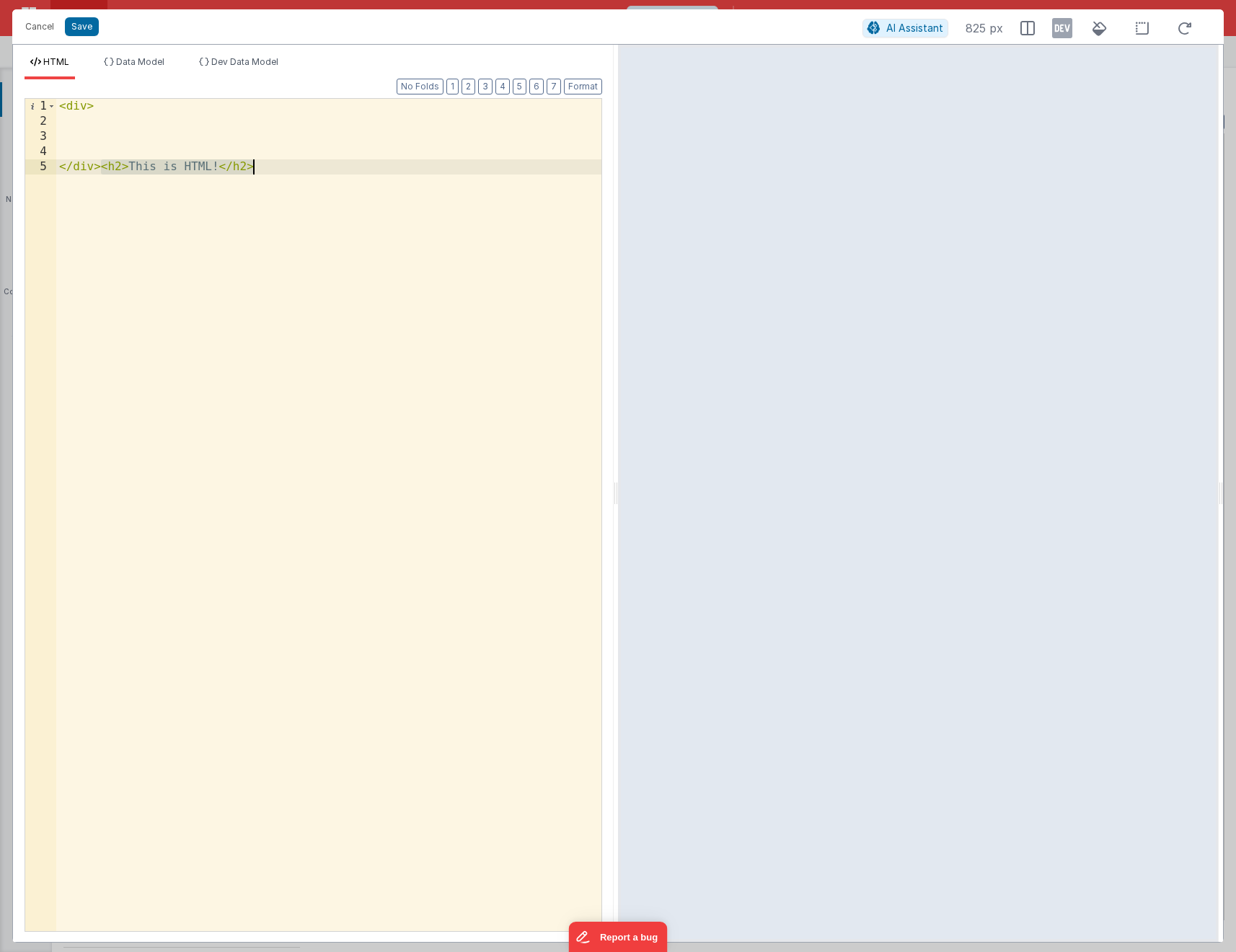
drag, startPoint x: 103, startPoint y: 168, endPoint x: 275, endPoint y: 166, distance: 172.0
click at [275, 166] on div "< div > </ div > < h2 > This is HTML! </ h2 >" at bounding box center [329, 530] width 545 height 863
click at [153, 134] on div "< div > </ div >" at bounding box center [329, 530] width 545 height 863
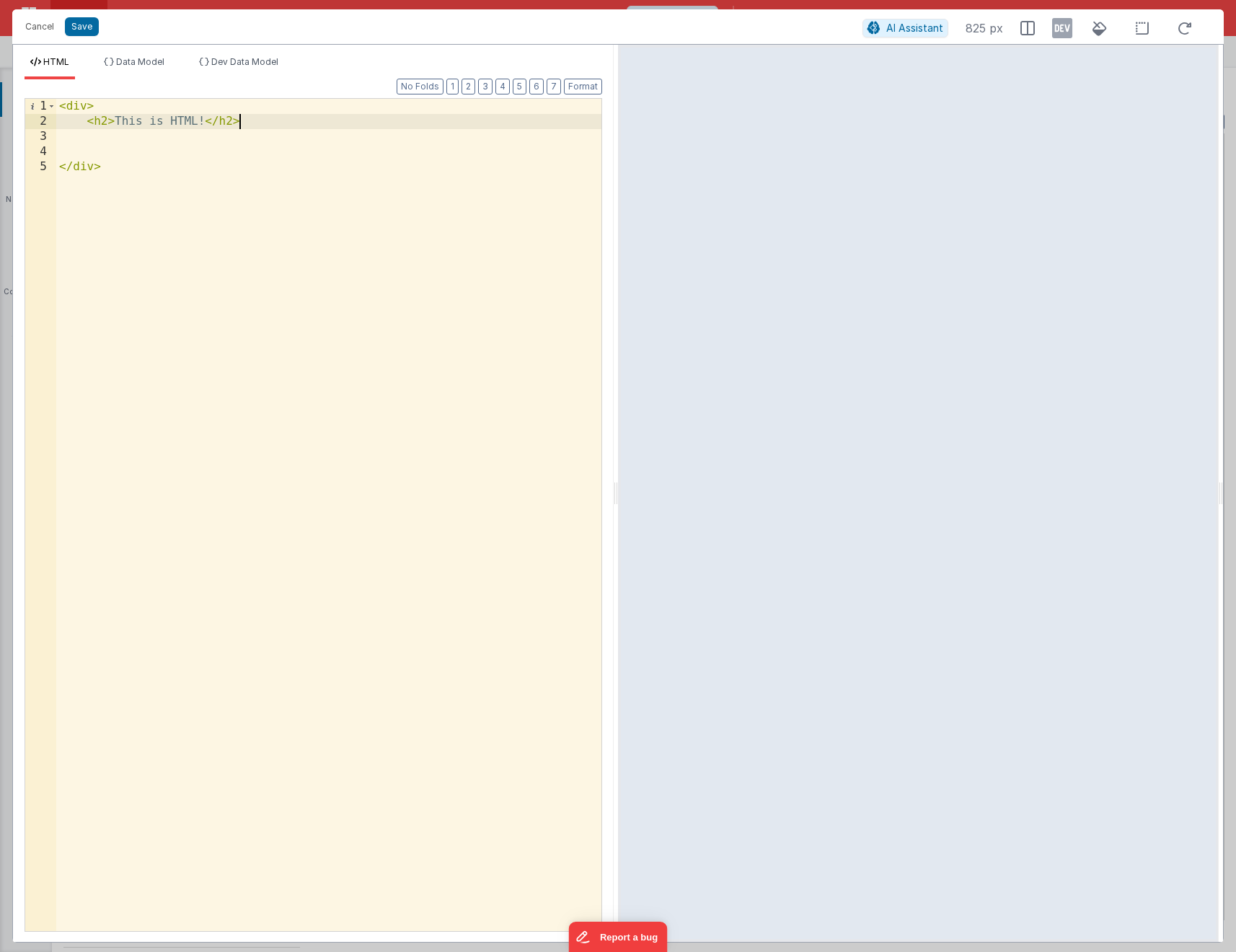
click at [86, 106] on div "< div > < h2 > This is HTML! </ h2 > </ div >" at bounding box center [329, 530] width 545 height 863
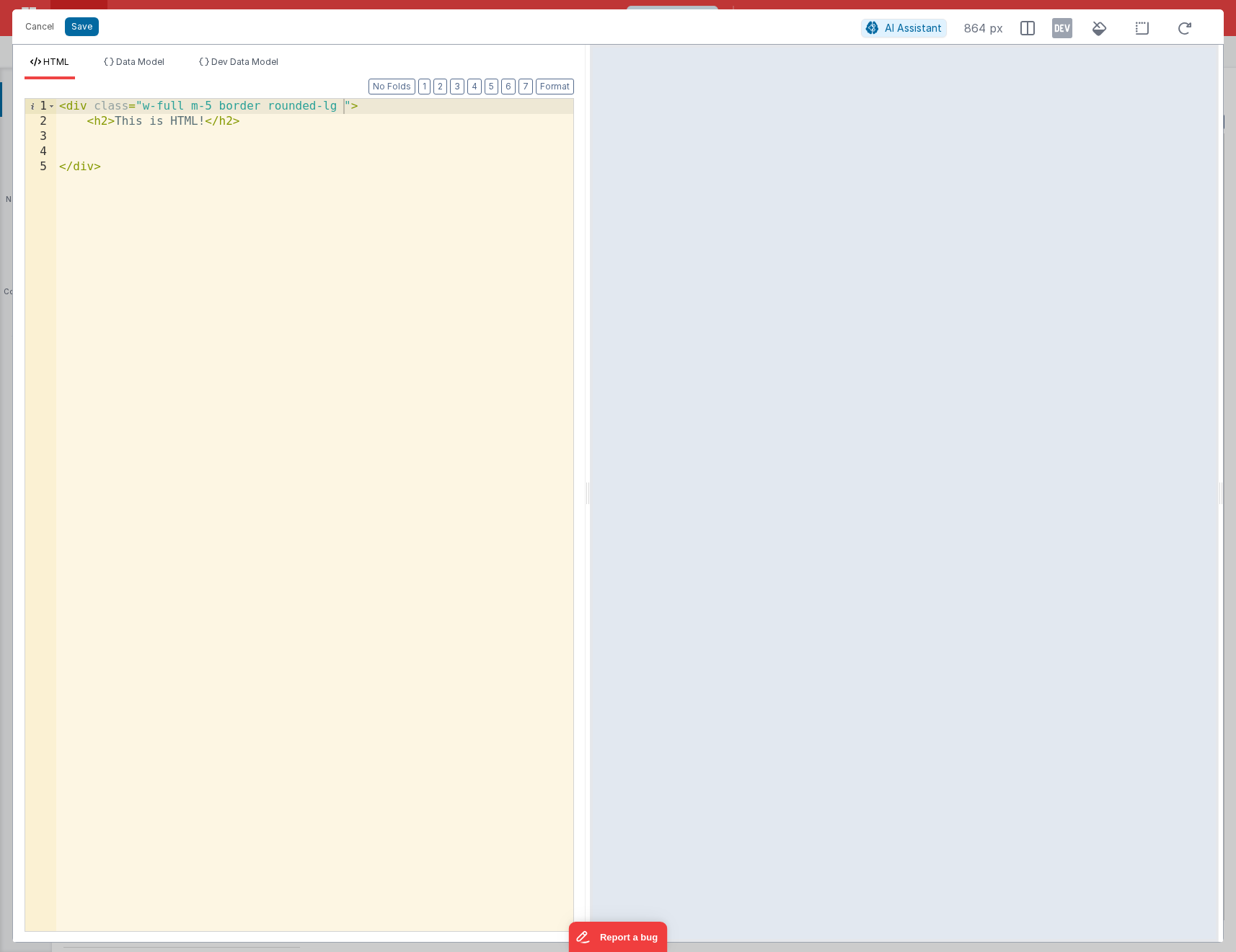
drag, startPoint x: 615, startPoint y: 476, endPoint x: 589, endPoint y: 469, distance: 26.9
click at [589, 469] on html "Cancel Save AI Assistant 864 px HTML Data Model Dev Data Model Format 7 6 5 4 3…" at bounding box center [618, 476] width 1236 height 952
click at [438, 299] on div "< div class = "w-full m-5 border rounded-lg " > < h2 > This is HTML! </ h2 > </…" at bounding box center [315, 530] width 517 height 863
click at [208, 107] on div "< div class = "w-full m-5 border rounded-lg shadow-md p-5" > < h2 > This is HTM…" at bounding box center [315, 530] width 517 height 863
drag, startPoint x: 116, startPoint y: 122, endPoint x: 149, endPoint y: 121, distance: 33.0
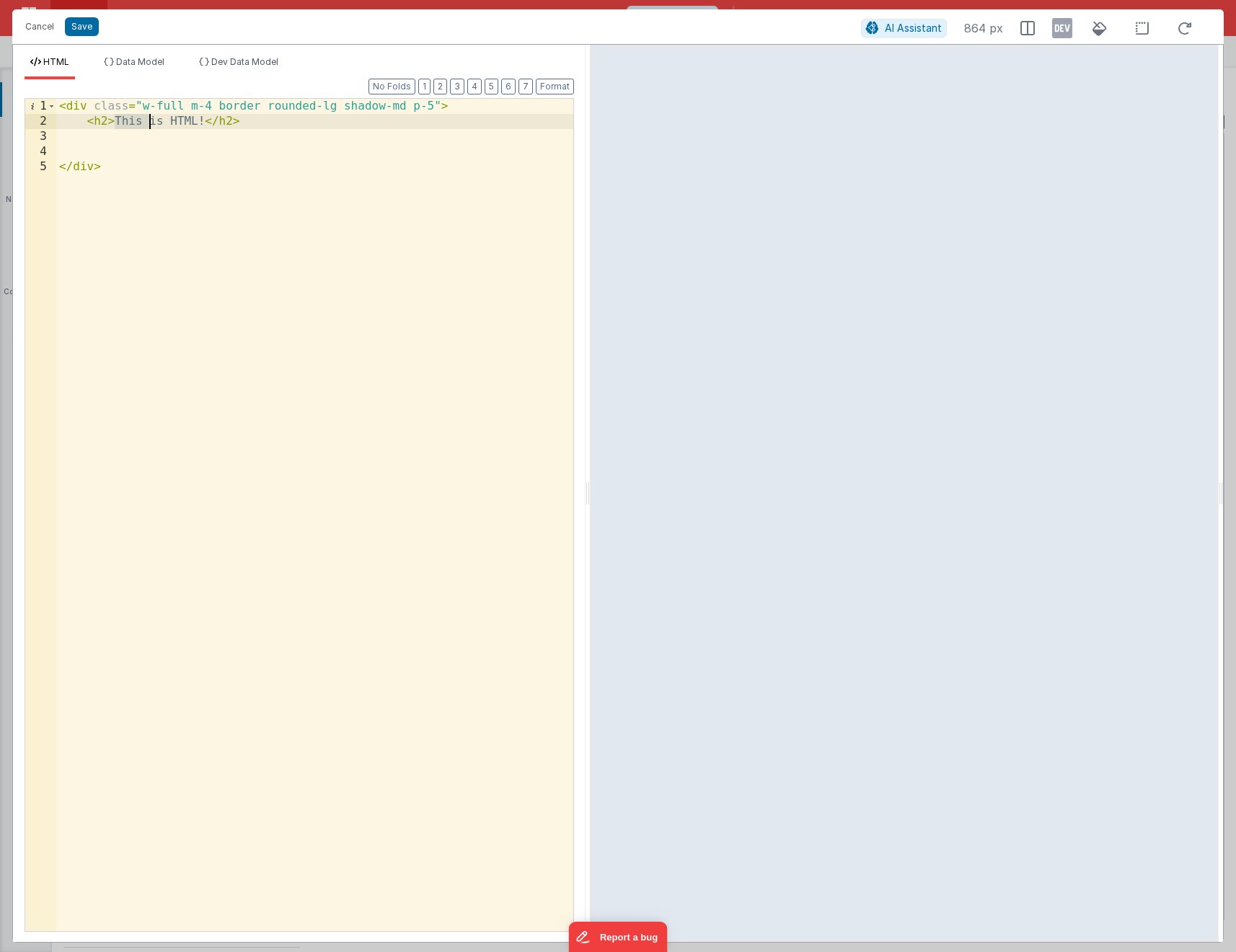
click at [149, 121] on div "< div class = "w-full m-4 border rounded-lg shadow-md p-5" > < h2 > This is HTM…" at bounding box center [315, 530] width 517 height 863
click at [96, 121] on div "< div class = "w-full m-4 border rounded-lg shadow-md p-5" > < h2 > This is HTM…" at bounding box center [315, 530] width 517 height 863
click at [97, 123] on div "< div class = "w-full m-4 border rounded-lg shadow-md p-5" > < h2 > This is HTM…" at bounding box center [315, 530] width 517 height 863
click at [230, 120] on div "< div class = "w-full m-4 border rounded-lg shadow-md p-5" > < span > This is H…" at bounding box center [315, 530] width 517 height 863
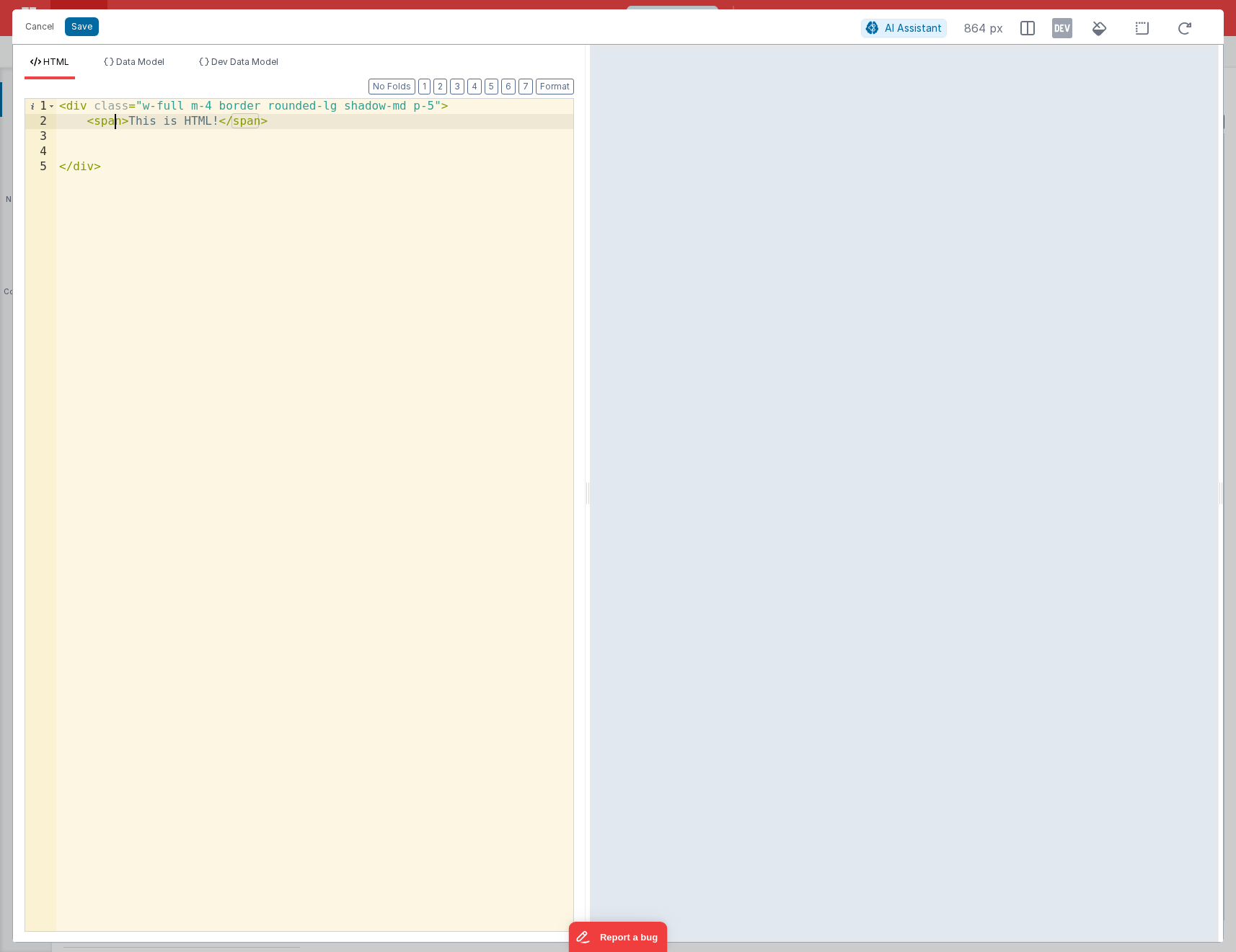
drag, startPoint x: 117, startPoint y: 120, endPoint x: 212, endPoint y: 173, distance: 108.8
click at [117, 120] on div "< div class = "w-full m-4 border rounded-lg shadow-md p-5" > < span > This is H…" at bounding box center [315, 530] width 517 height 863
click at [442, 104] on div "< div class = "w-full m-4 border rounded-lg shadow-md p-5" > < span class = "te…" at bounding box center [318, 530] width 510 height 863
click at [259, 203] on div "< div class = "w-full m-4 border rounded-lg shadow-md p-5" > < span class = "te…" at bounding box center [318, 530] width 510 height 863
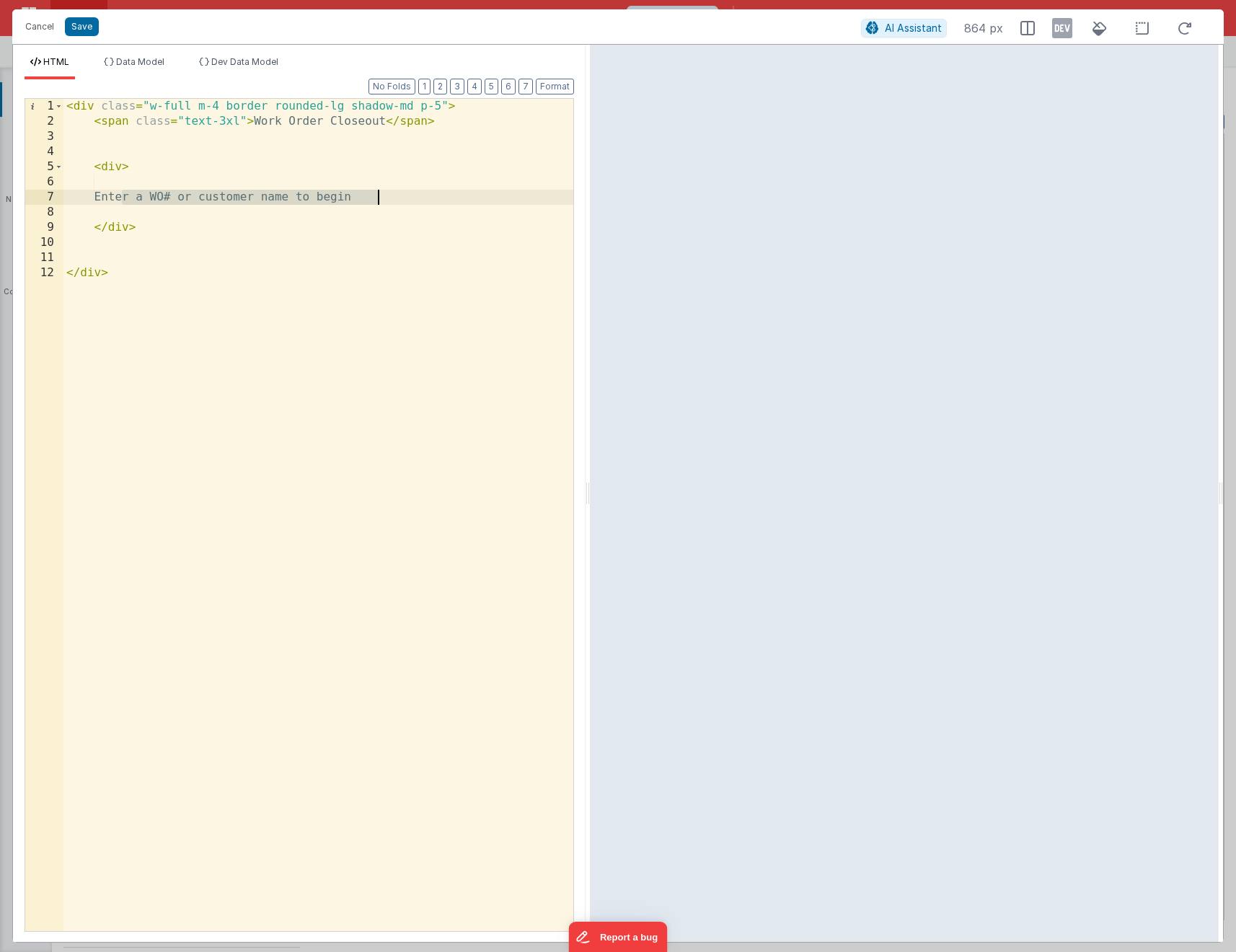
drag, startPoint x: 122, startPoint y: 198, endPoint x: 380, endPoint y: 196, distance: 258.0
click at [380, 196] on div "< div class = "w-full m-4 border rounded-lg shadow-md p-5" > < span class = "te…" at bounding box center [318, 530] width 510 height 863
click at [218, 200] on div "< div class = "w-full m-4 border rounded-lg shadow-md p-5" > < span class = "te…" at bounding box center [318, 530] width 510 height 863
click at [346, 195] on div "< div class = "w-full m-4 border rounded-lg shadow-md p-5" > < span class = "te…" at bounding box center [318, 530] width 510 height 863
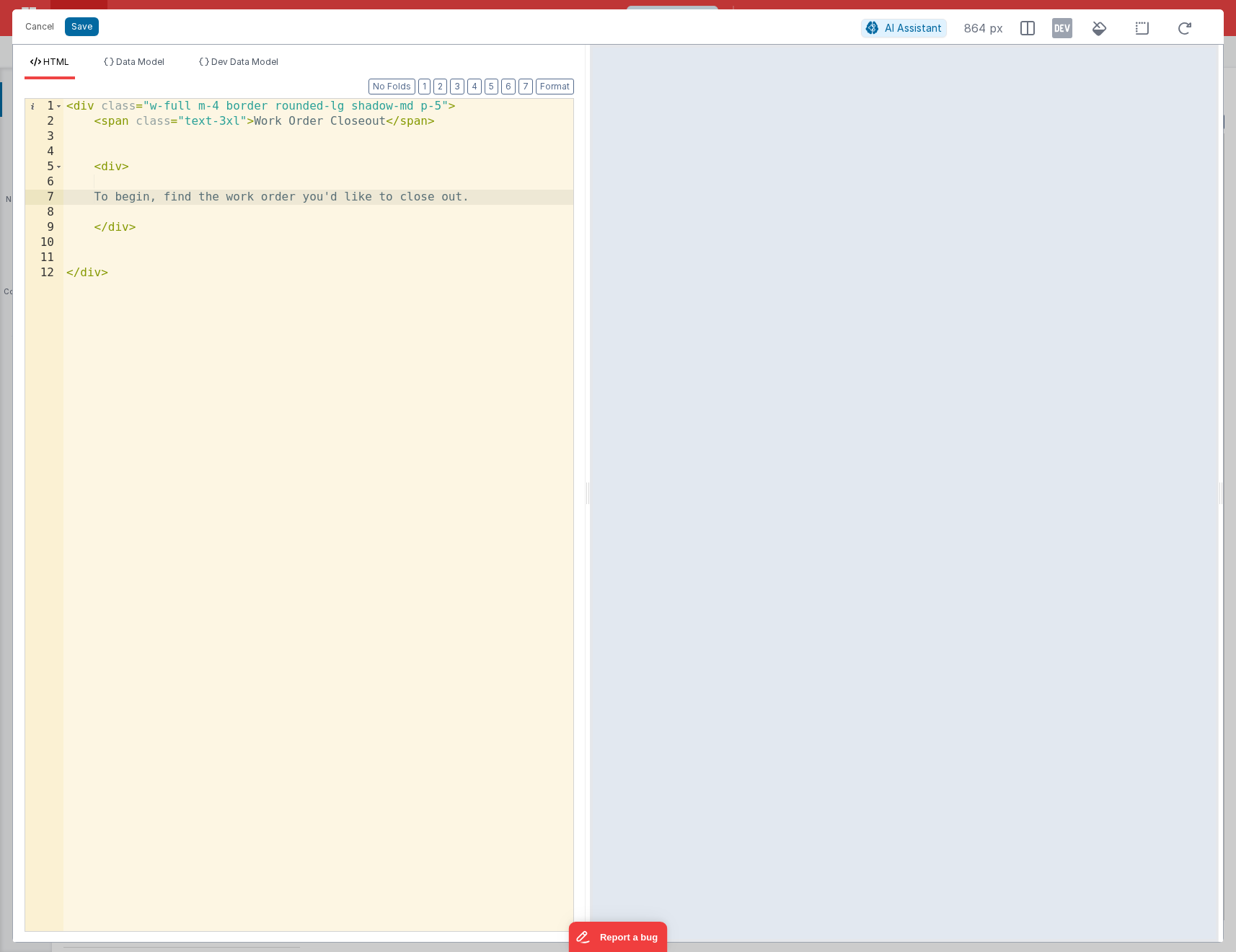
click at [117, 169] on div "< div class = "w-full m-4 border rounded-lg shadow-md p-5" > < span class = "te…" at bounding box center [318, 530] width 510 height 863
click at [535, 197] on div "< div class = "w-full m-4 border rounded-lg shadow-md p-5" > < span class = "te…" at bounding box center [318, 530] width 510 height 863
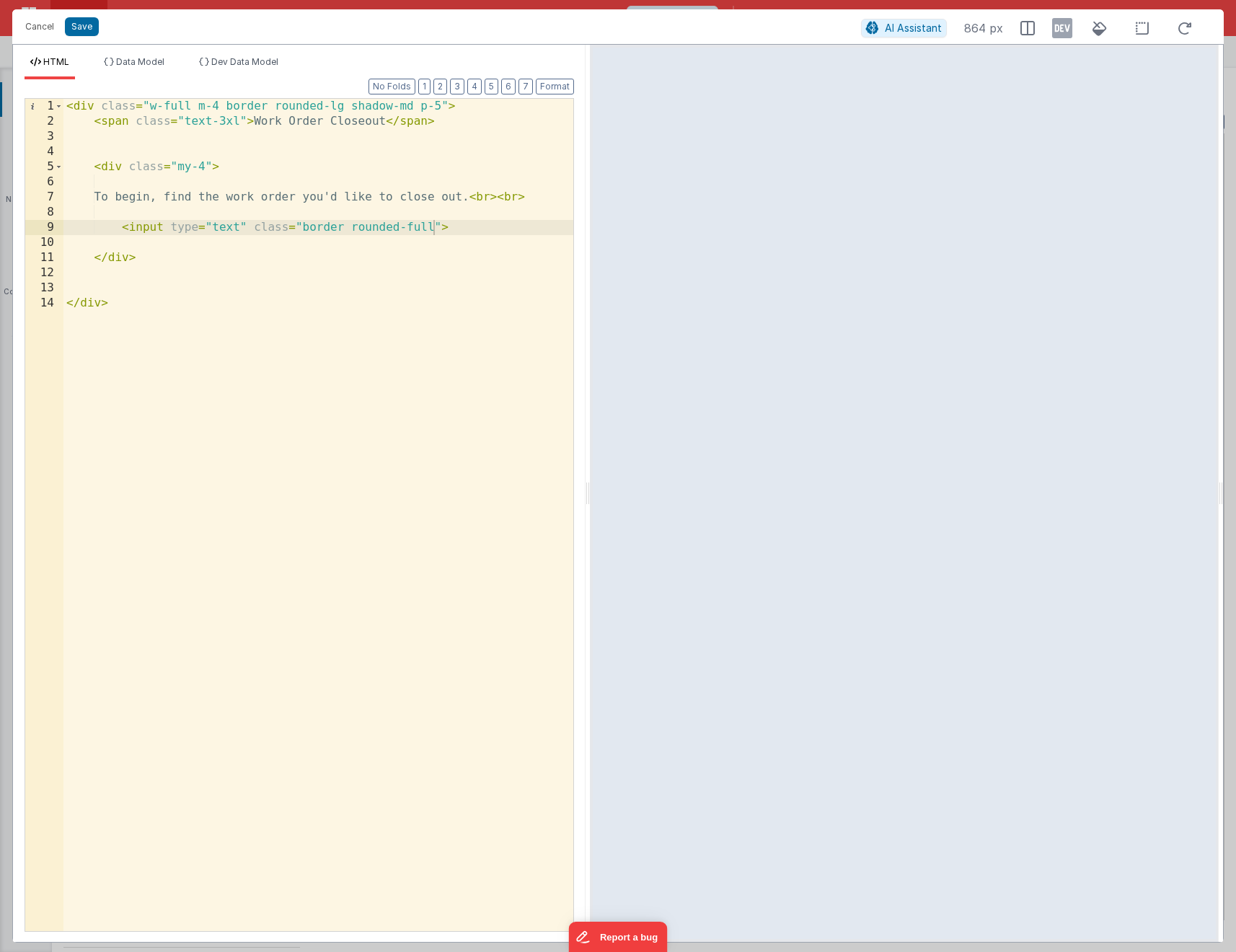
drag, startPoint x: 433, startPoint y: 230, endPoint x: 430, endPoint y: 249, distance: 19.2
click at [433, 230] on div "< div class = "w-full m-4 border rounded-lg shadow-md p-5" > < span class = "te…" at bounding box center [318, 530] width 510 height 863
click at [500, 247] on div "< div class = "w-full m-4 border rounded-lg shadow-md p-5" > < span class = "te…" at bounding box center [318, 530] width 510 height 863
click at [461, 227] on div "< div class = "w-full m-4 border rounded-lg shadow-md p-5" > < span class = "te…" at bounding box center [318, 530] width 510 height 863
click at [529, 243] on div "< div class = "w-full m-4 border rounded-lg shadow-md p-5" > < span class = "te…" at bounding box center [318, 530] width 510 height 863
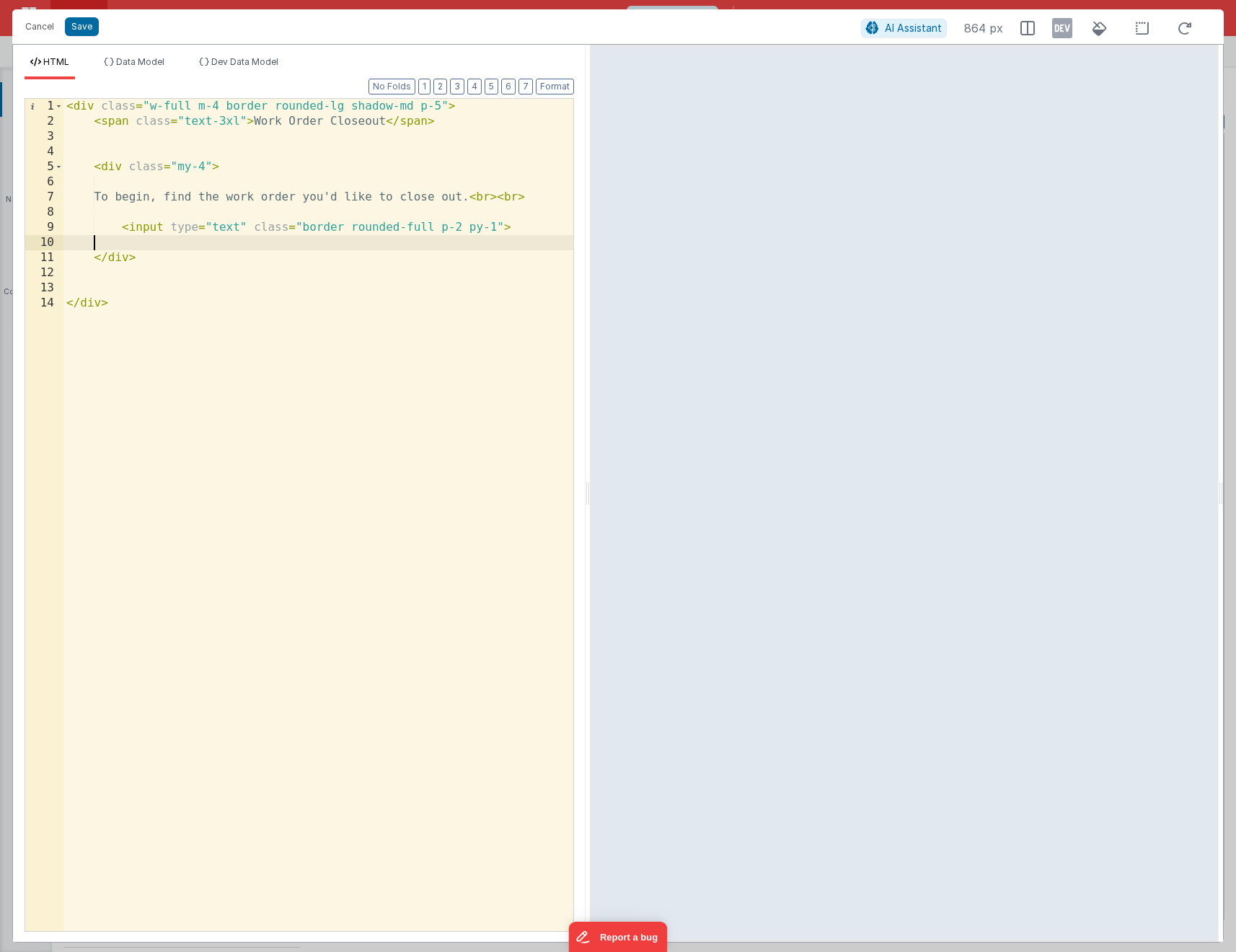
click at [504, 230] on div "< div class = "w-full m-4 border rounded-lg shadow-md p-5" > < span class = "te…" at bounding box center [318, 530] width 510 height 863
click at [496, 226] on div "< div class = "w-full m-4 border rounded-lg shadow-md p-5" > < span class = "te…" at bounding box center [318, 530] width 510 height 863
click at [224, 167] on div "< div class = "w-full m-4 border rounded-lg shadow-md p-5" > < span class = "te…" at bounding box center [318, 530] width 510 height 863
click at [214, 163] on div "< div class = "w-full m-4 border rounded-lg shadow-md p-5" > < span class = "te…" at bounding box center [318, 530] width 510 height 863
click at [227, 195] on div "< div class = "w-full m-4 border rounded-lg shadow-md p-5" > < span class = "te…" at bounding box center [318, 530] width 510 height 863
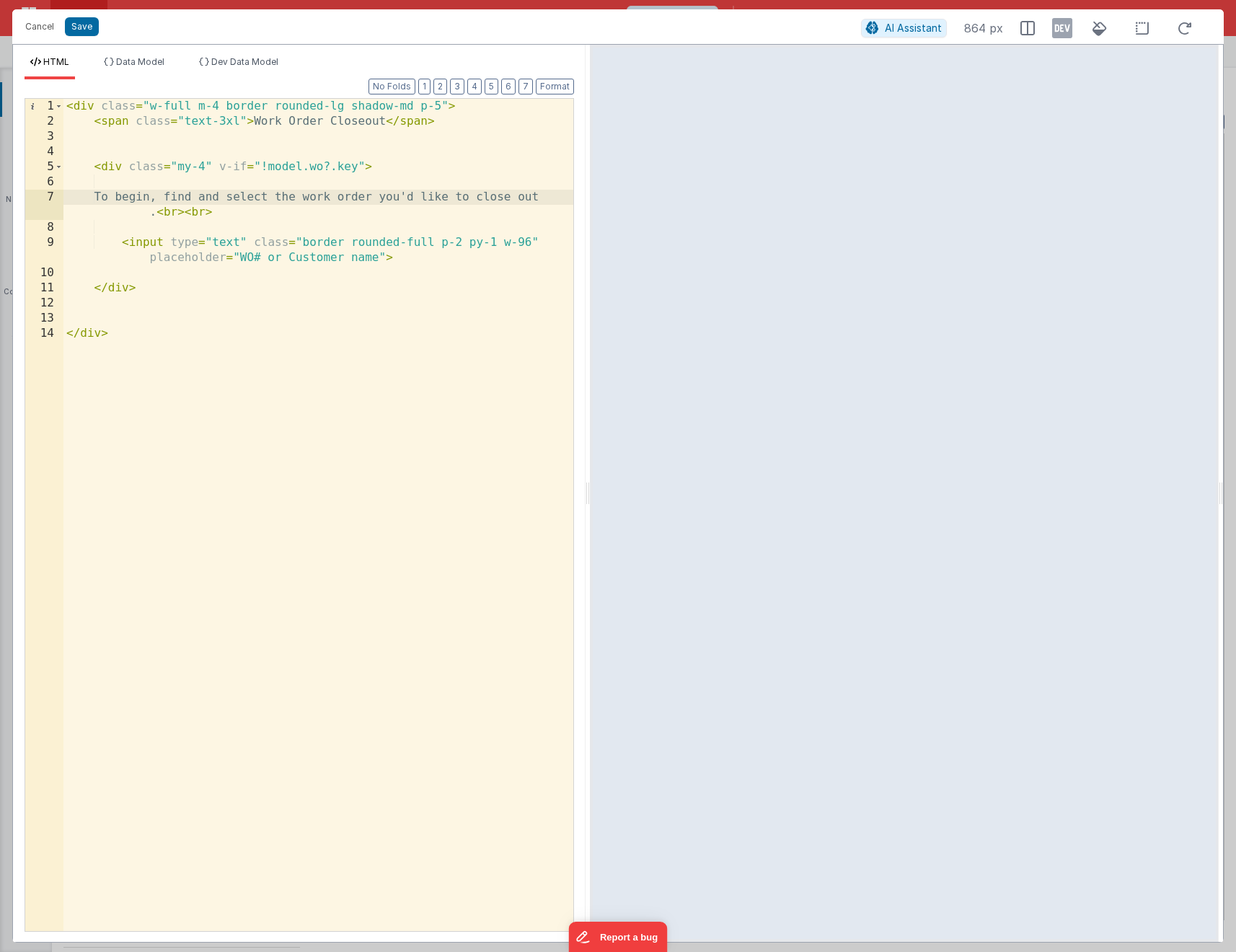
click at [315, 277] on div "< div class = "w-full m-4 border rounded-lg shadow-md p-5" > < span class = "te…" at bounding box center [318, 530] width 510 height 863
click at [432, 260] on div "< div class = "w-full m-4 border rounded-lg shadow-md p-5" > < span class = "te…" at bounding box center [318, 530] width 510 height 863
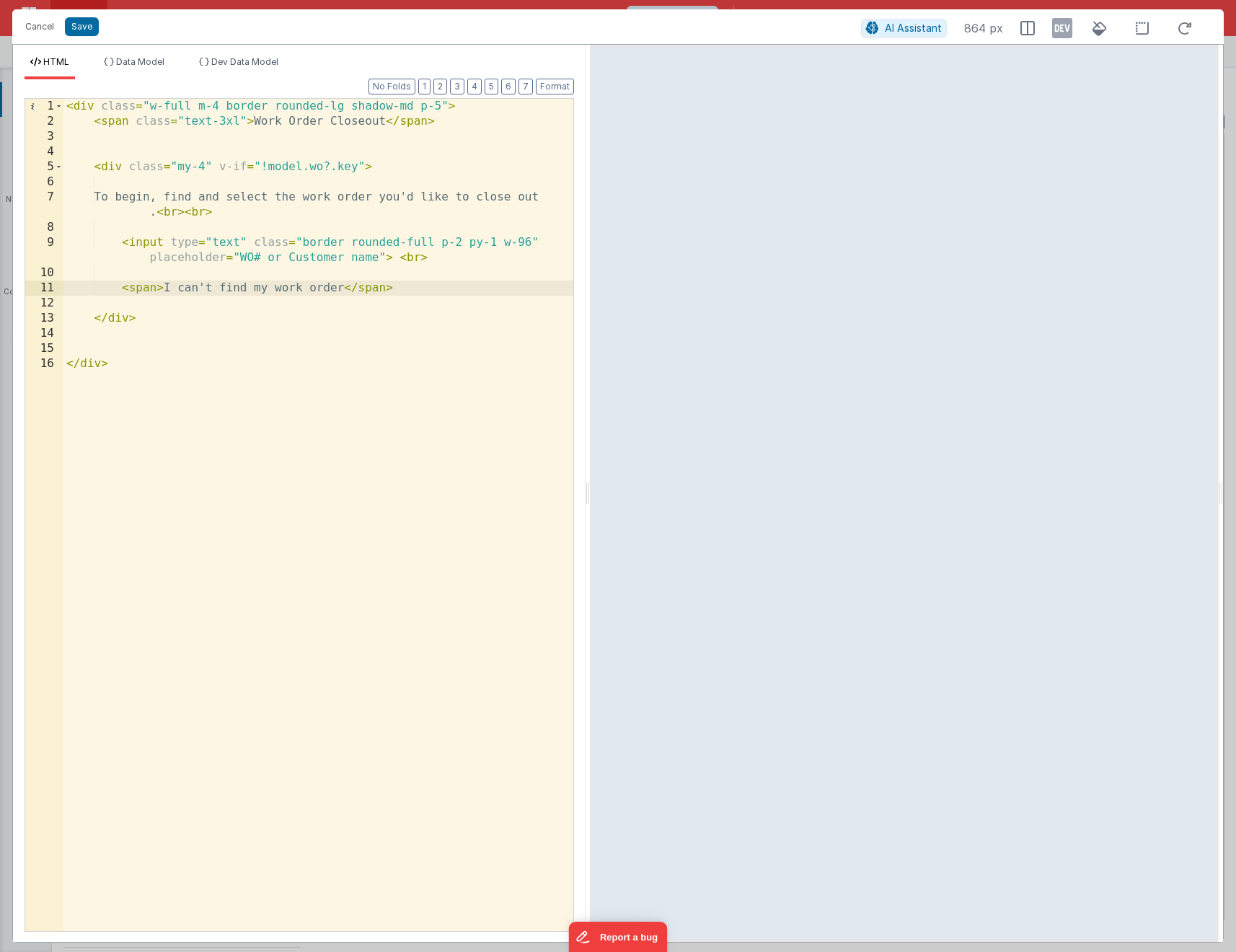
click at [158, 290] on div "< div class = "w-full m-4 border rounded-lg shadow-md p-5" > < span class = "te…" at bounding box center [318, 530] width 510 height 863
click at [417, 286] on div "< div class = "w-full m-4 border rounded-lg shadow-md p-5" > < span class = "te…" at bounding box center [318, 530] width 510 height 863
drag, startPoint x: 318, startPoint y: 305, endPoint x: 482, endPoint y: 342, distance: 168.1
click at [318, 305] on div "< div class = "w-full m-4 border rounded-lg shadow-md p-5" > < span class = "te…" at bounding box center [318, 530] width 510 height 863
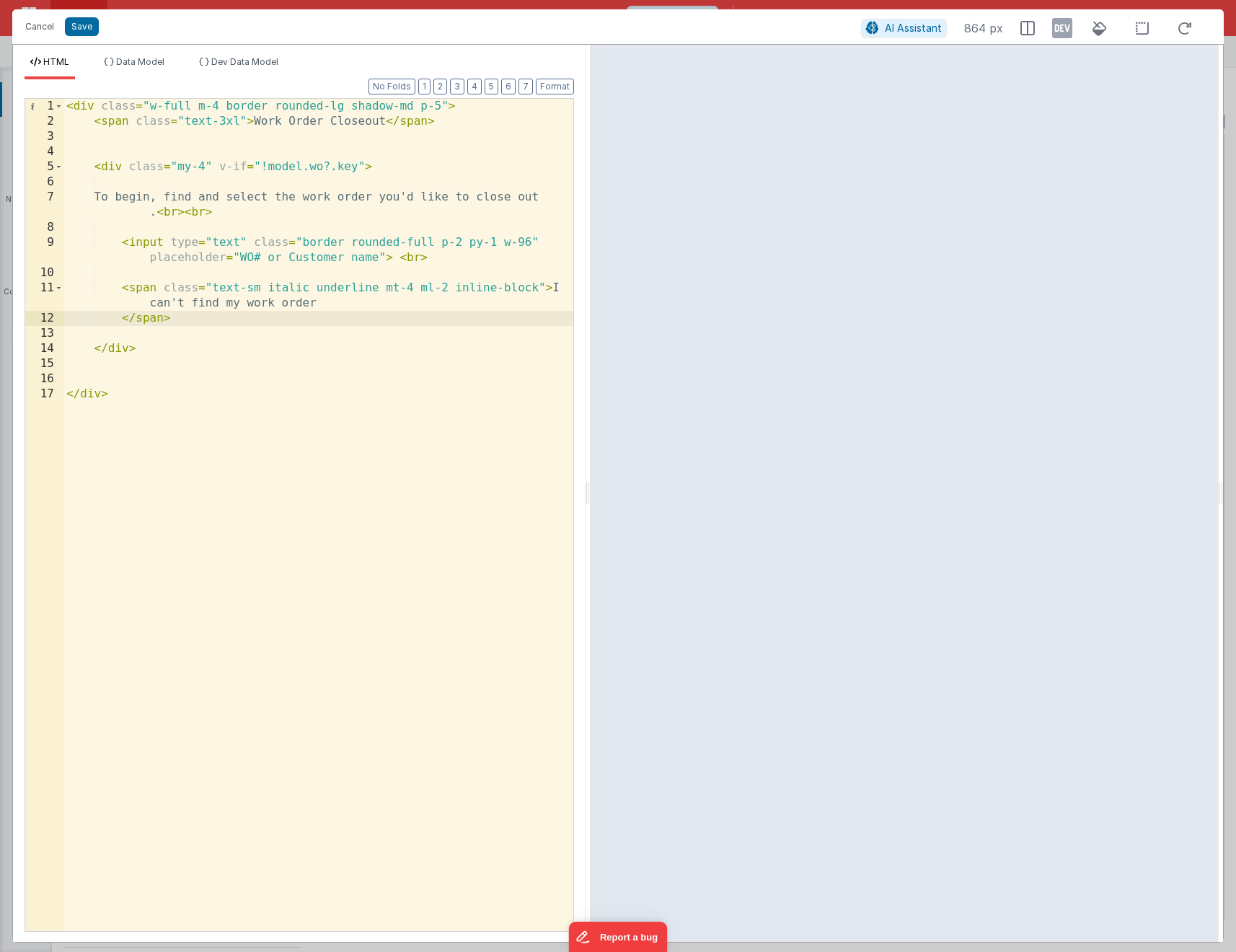
click at [551, 290] on div "< div class = "w-full m-4 border rounded-lg shadow-md p-5" > < span class = "te…" at bounding box center [318, 530] width 510 height 863
click at [344, 306] on div "< div class = "w-full m-4 border rounded-lg shadow-md p-5" > < span class = "te…" at bounding box center [318, 530] width 510 height 863
drag, startPoint x: 337, startPoint y: 303, endPoint x: 336, endPoint y: 334, distance: 31.0
click at [336, 334] on div "< div class = "w-full m-4 border rounded-lg shadow-md p-5" > < span class = "te…" at bounding box center [318, 530] width 510 height 863
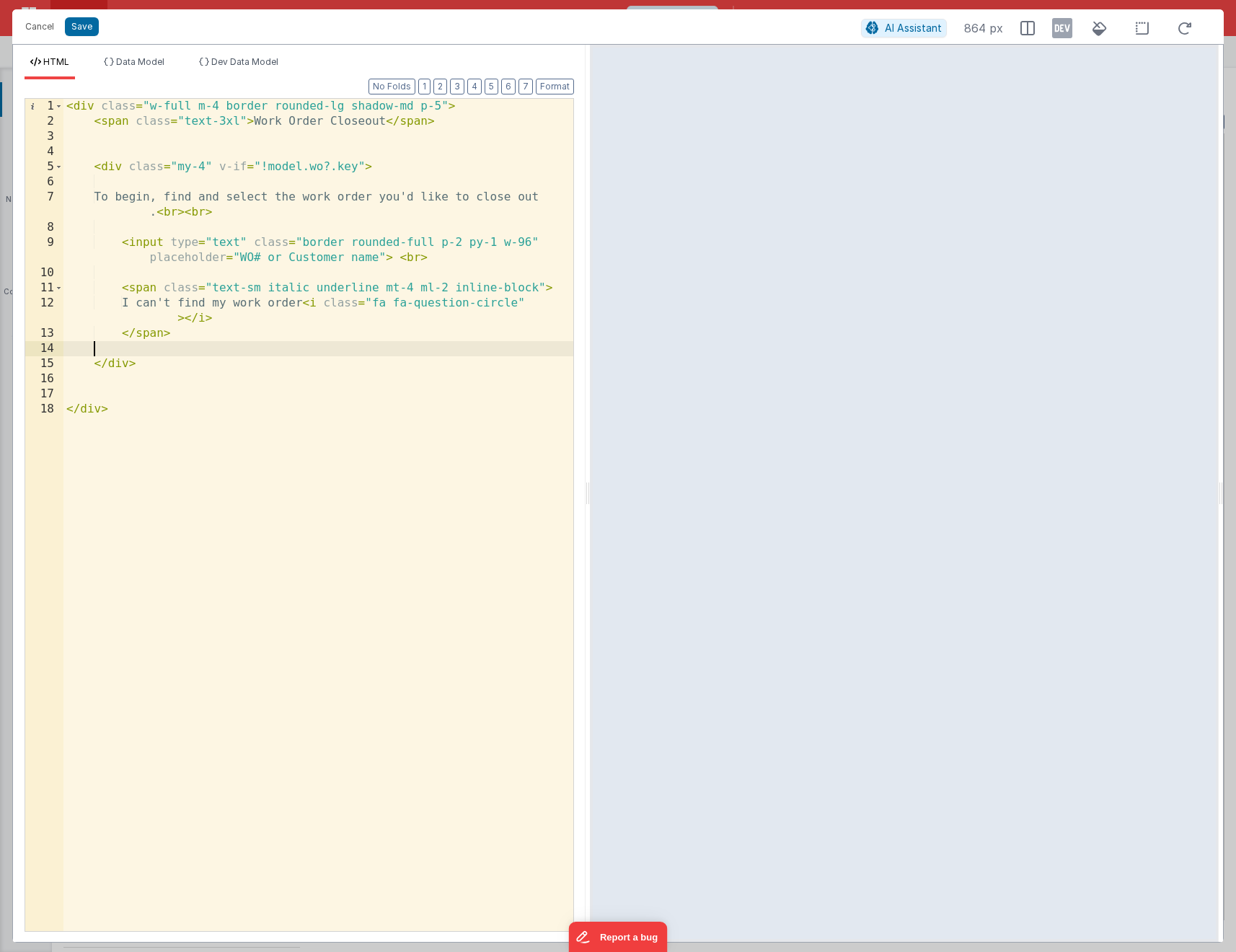
click at [345, 344] on div "< div class = "w-full m-4 border rounded-lg shadow-md p-5" > < span class = "te…" at bounding box center [318, 530] width 510 height 863
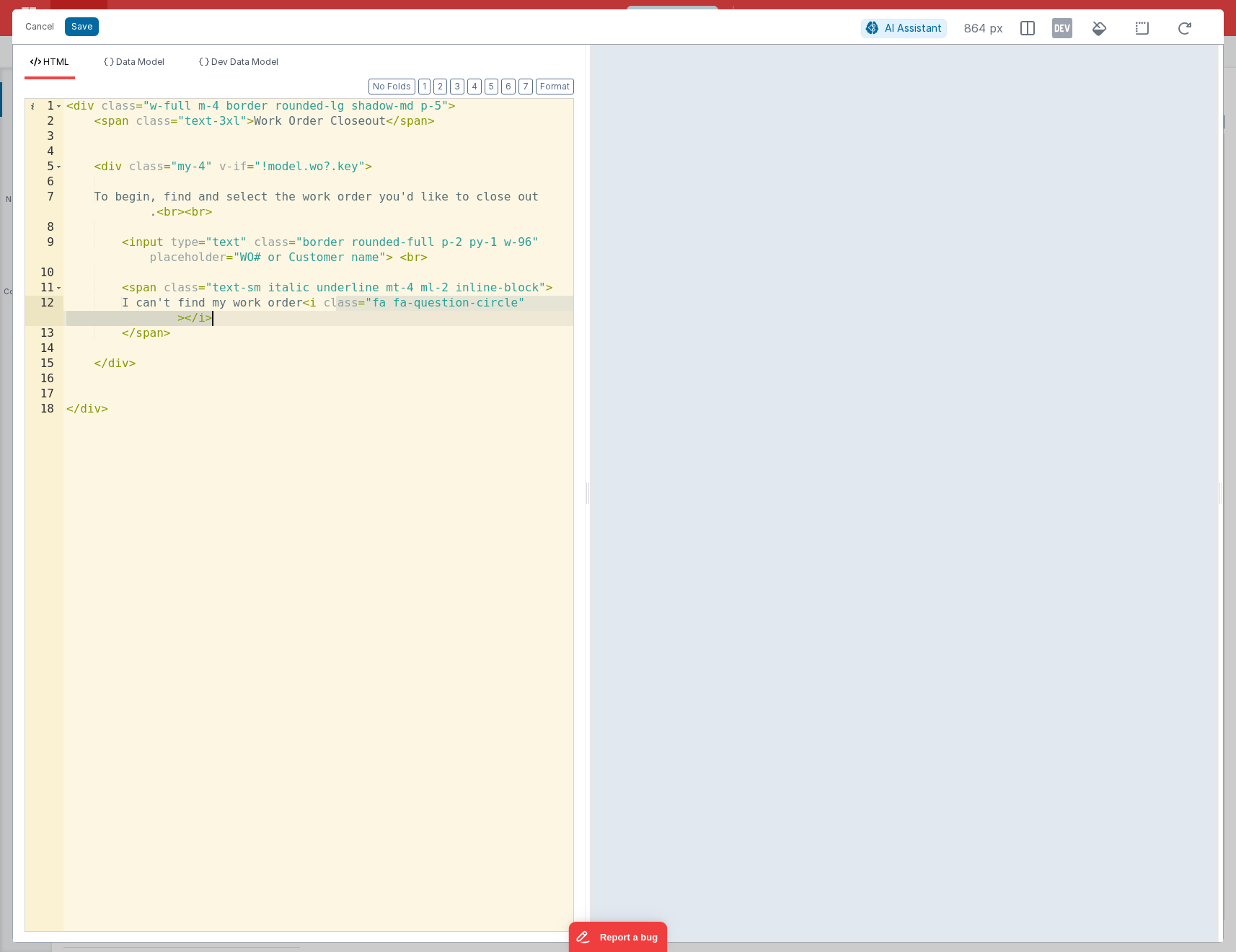
drag, startPoint x: 335, startPoint y: 305, endPoint x: 348, endPoint y: 323, distance: 22.2
click at [348, 323] on div "< div class = "w-full m-4 border rounded-lg shadow-md p-5" > < span class = "te…" at bounding box center [318, 530] width 510 height 863
click at [149, 302] on div "< div class = "w-full m-4 border rounded-lg shadow-md p-5" > < span class = "te…" at bounding box center [318, 530] width 510 height 863
paste textarea
click at [363, 302] on div "< div class = "w-full m-4 border rounded-lg shadow-md p-5" > < span class = "te…" at bounding box center [318, 530] width 510 height 863
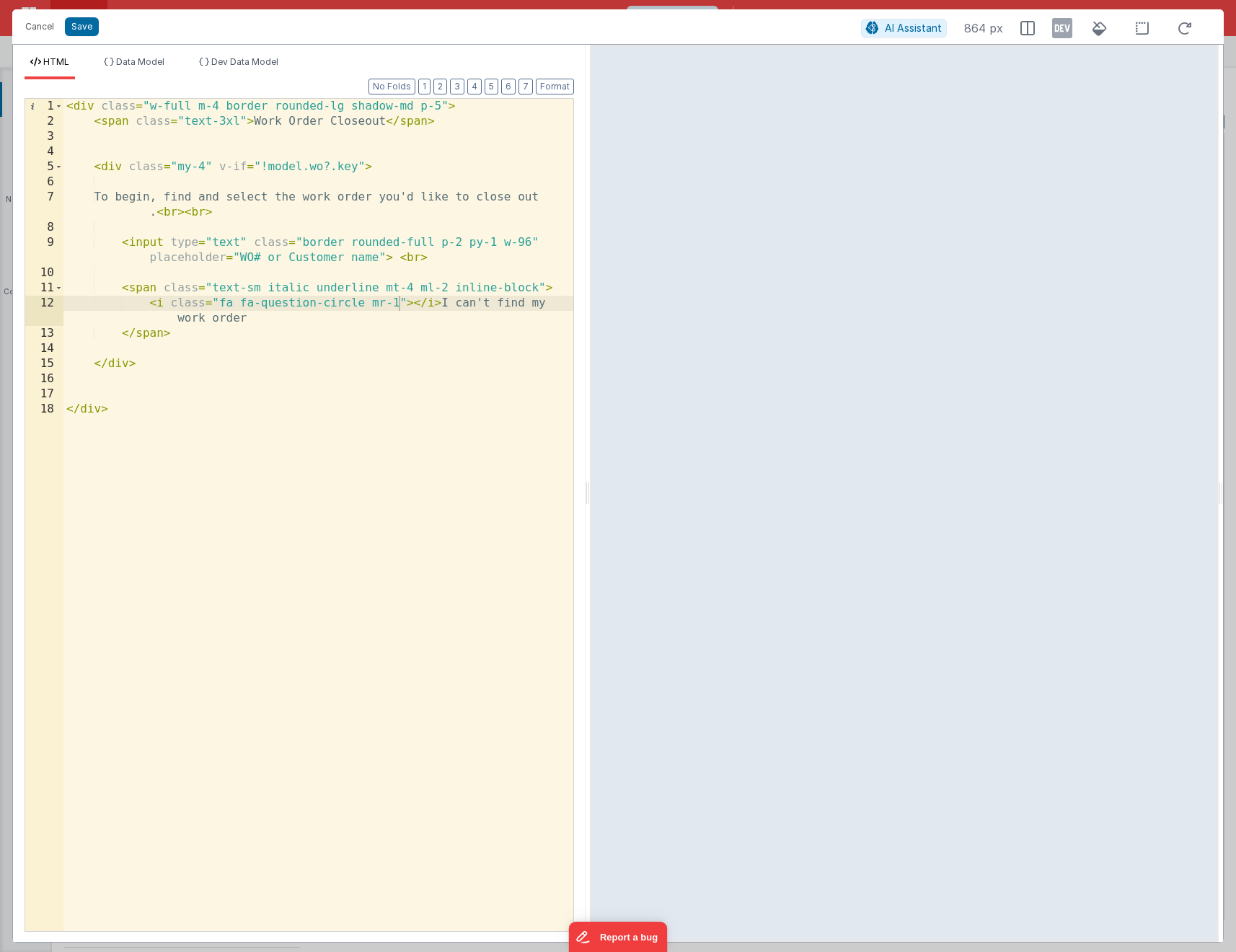
click at [386, 349] on div "< div class = "w-full m-4 border rounded-lg shadow-md p-5" > < span class = "te…" at bounding box center [318, 530] width 510 height 863
click at [324, 320] on div "< div class = "w-full m-4 border rounded-lg shadow-md p-5" > < span class = "te…" at bounding box center [318, 530] width 510 height 863
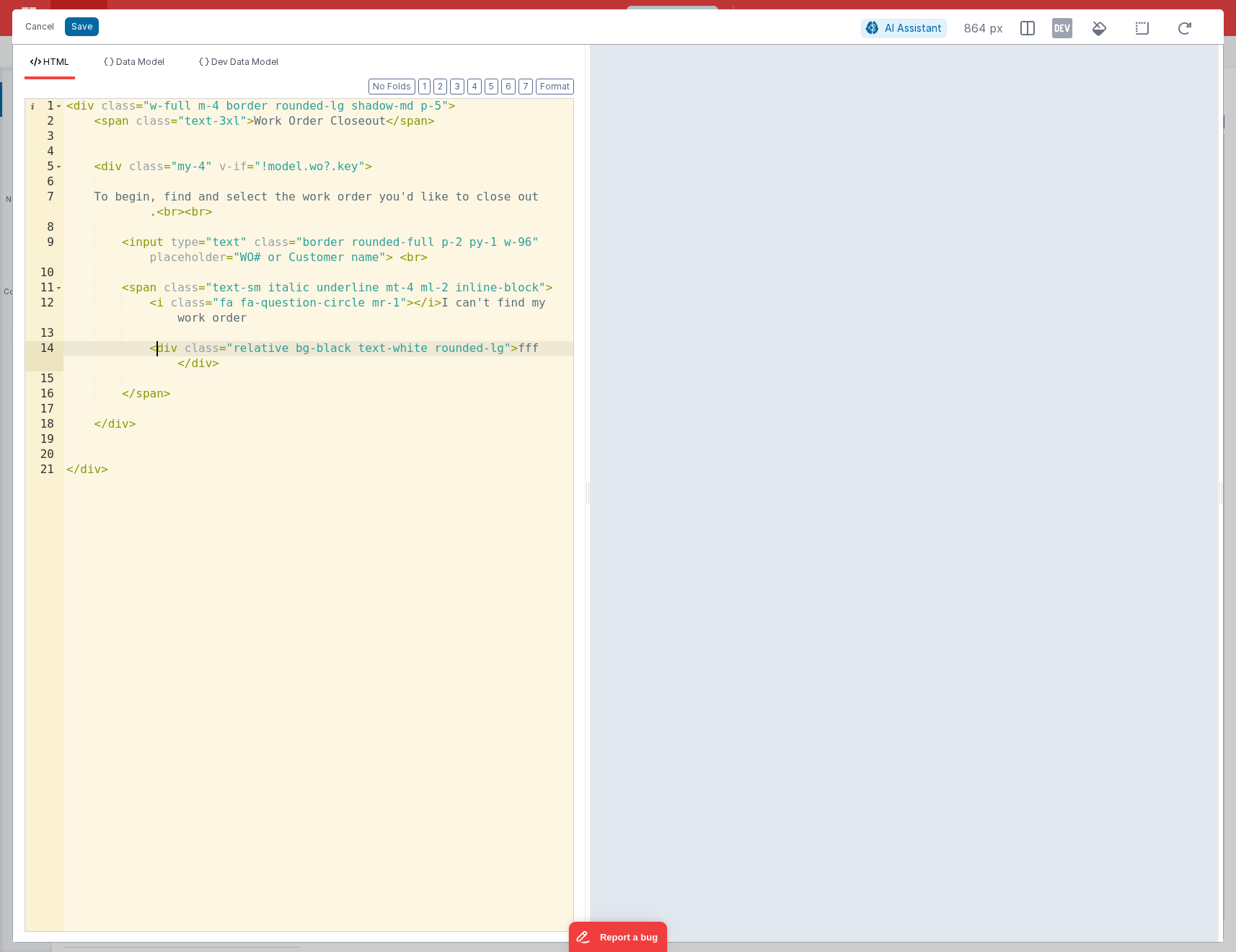
click at [160, 348] on div "< div class = "w-full m-4 border rounded-lg shadow-md p-5" > < span class = "te…" at bounding box center [318, 530] width 510 height 863
click at [144, 288] on div "< div class = "w-full m-4 border rounded-lg shadow-md p-5" > < span class = "te…" at bounding box center [318, 530] width 510 height 863
click at [158, 392] on div "< div class = "w-full m-4 border rounded-lg shadow-md p-5" > < span class = "te…" at bounding box center [318, 530] width 510 height 863
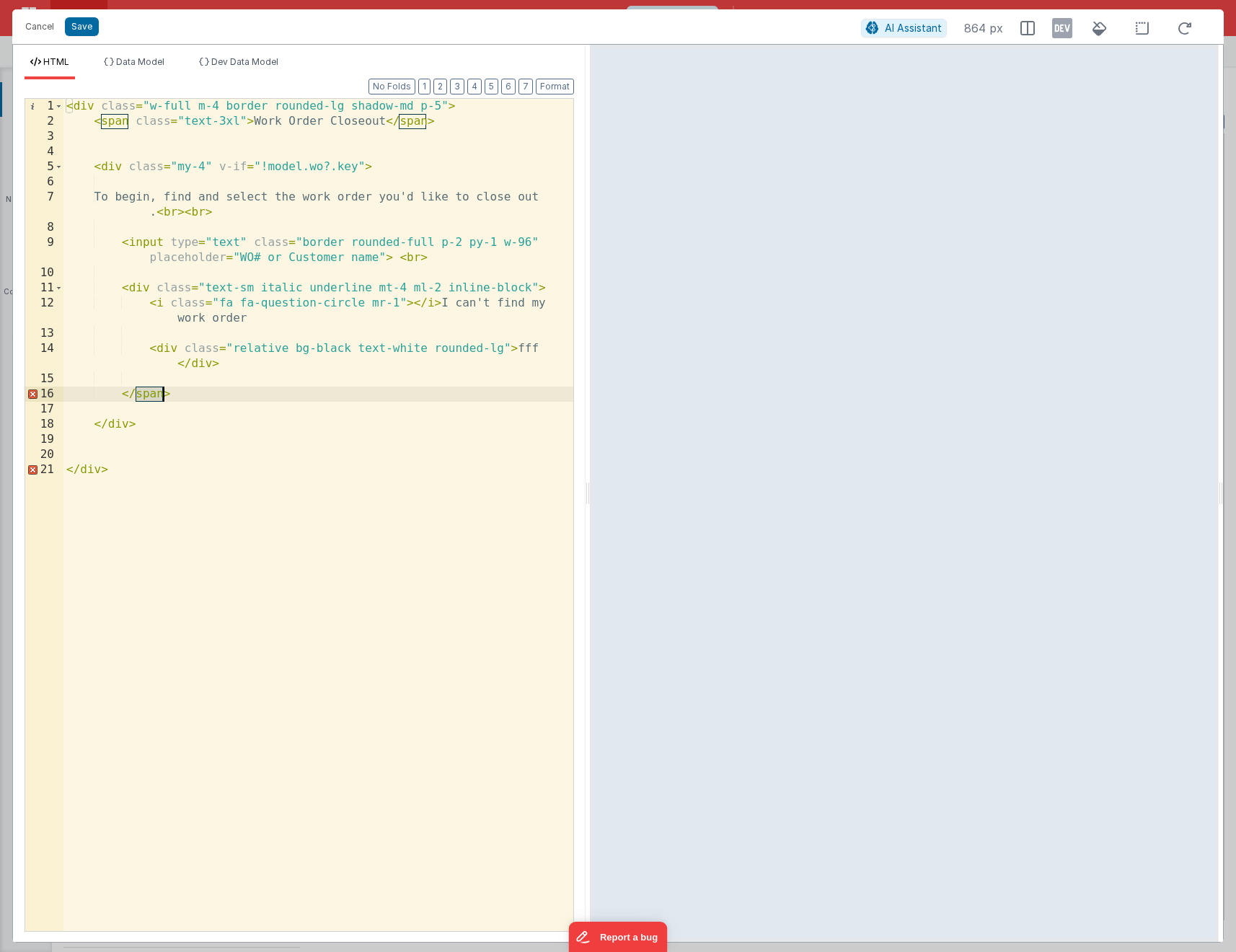
click at [158, 392] on div "< div class = "w-full m-4 border rounded-lg shadow-md p-5" > < span class = "te…" at bounding box center [318, 530] width 510 height 863
click at [519, 349] on div "< div class = "w-full m-4 border rounded-lg shadow-md p-5" > < span class = "te…" at bounding box center [318, 530] width 510 height 863
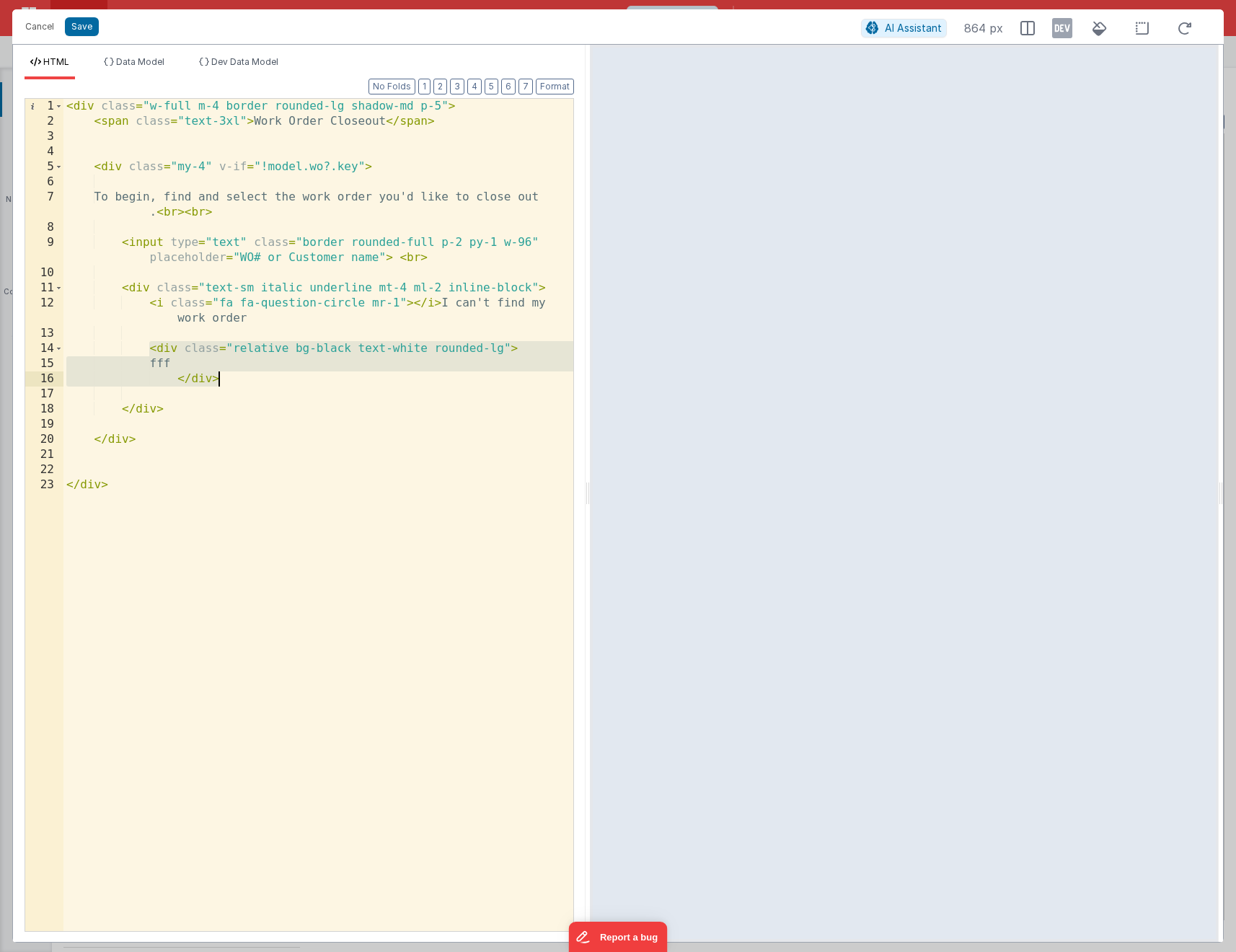
drag, startPoint x: 149, startPoint y: 348, endPoint x: 243, endPoint y: 373, distance: 97.3
click at [243, 373] on div "< div class = "w-full m-4 border rounded-lg shadow-md p-5" > < span class = "te…" at bounding box center [318, 530] width 510 height 863
click at [285, 349] on div "< div class = "w-full m-4 border rounded-lg shadow-md p-5" > < span class = "te…" at bounding box center [318, 530] width 510 height 863
click at [190, 376] on div "< div class = "w-full m-4 border rounded-lg shadow-md p-5" > < span class = "te…" at bounding box center [318, 530] width 510 height 863
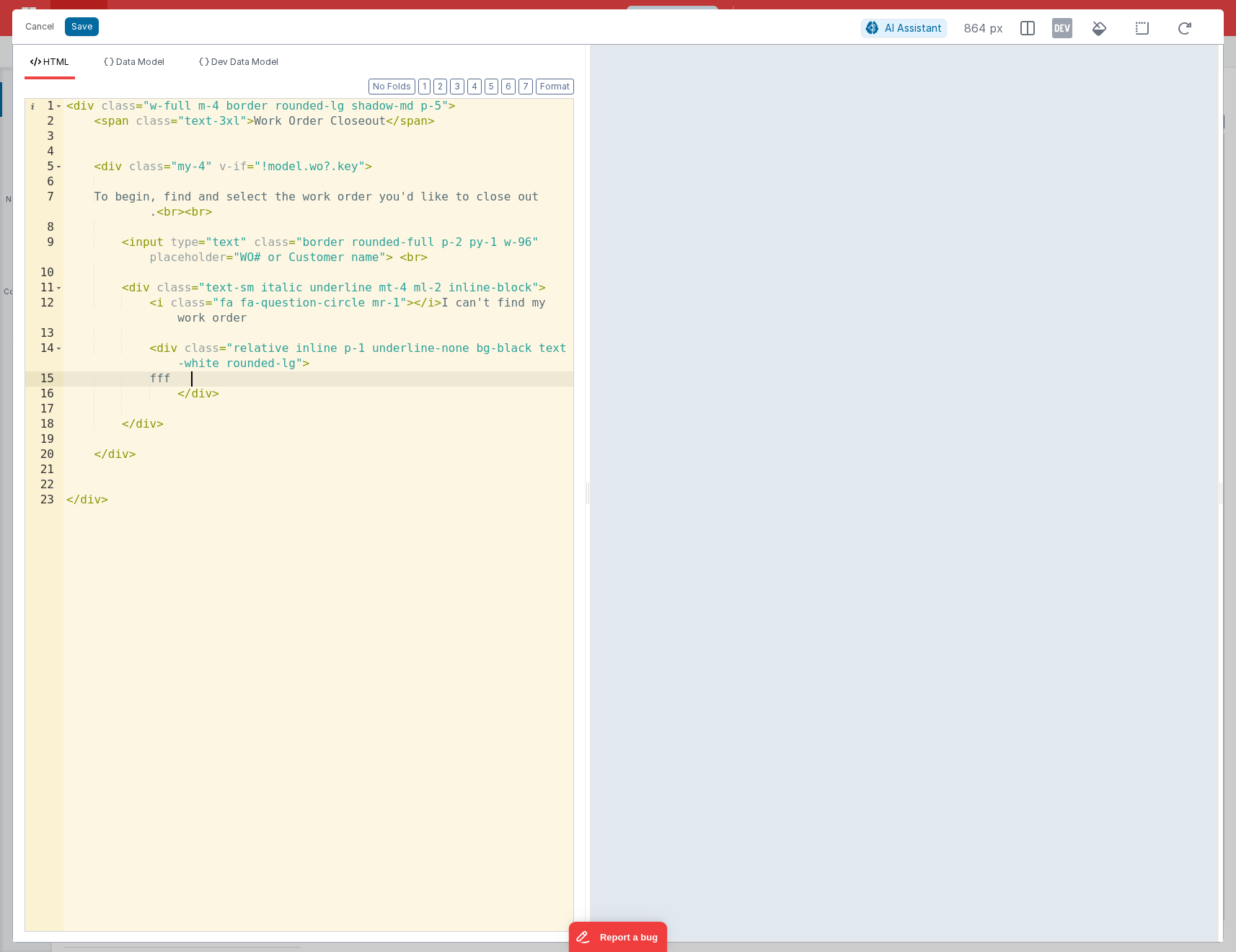
click at [190, 376] on div "< div class = "w-full m-4 border rounded-lg shadow-md p-5" > < span class = "te…" at bounding box center [318, 530] width 510 height 863
click at [374, 352] on div "< div class = "w-full m-4 border rounded-lg shadow-md p-5" > < span class = "te…" at bounding box center [318, 530] width 510 height 863
click at [188, 375] on div "< div class = "w-full m-4 border rounded-lg shadow-md p-5" > < span class = "te…" at bounding box center [318, 530] width 510 height 863
drag, startPoint x: 292, startPoint y: 375, endPoint x: 309, endPoint y: 377, distance: 17.1
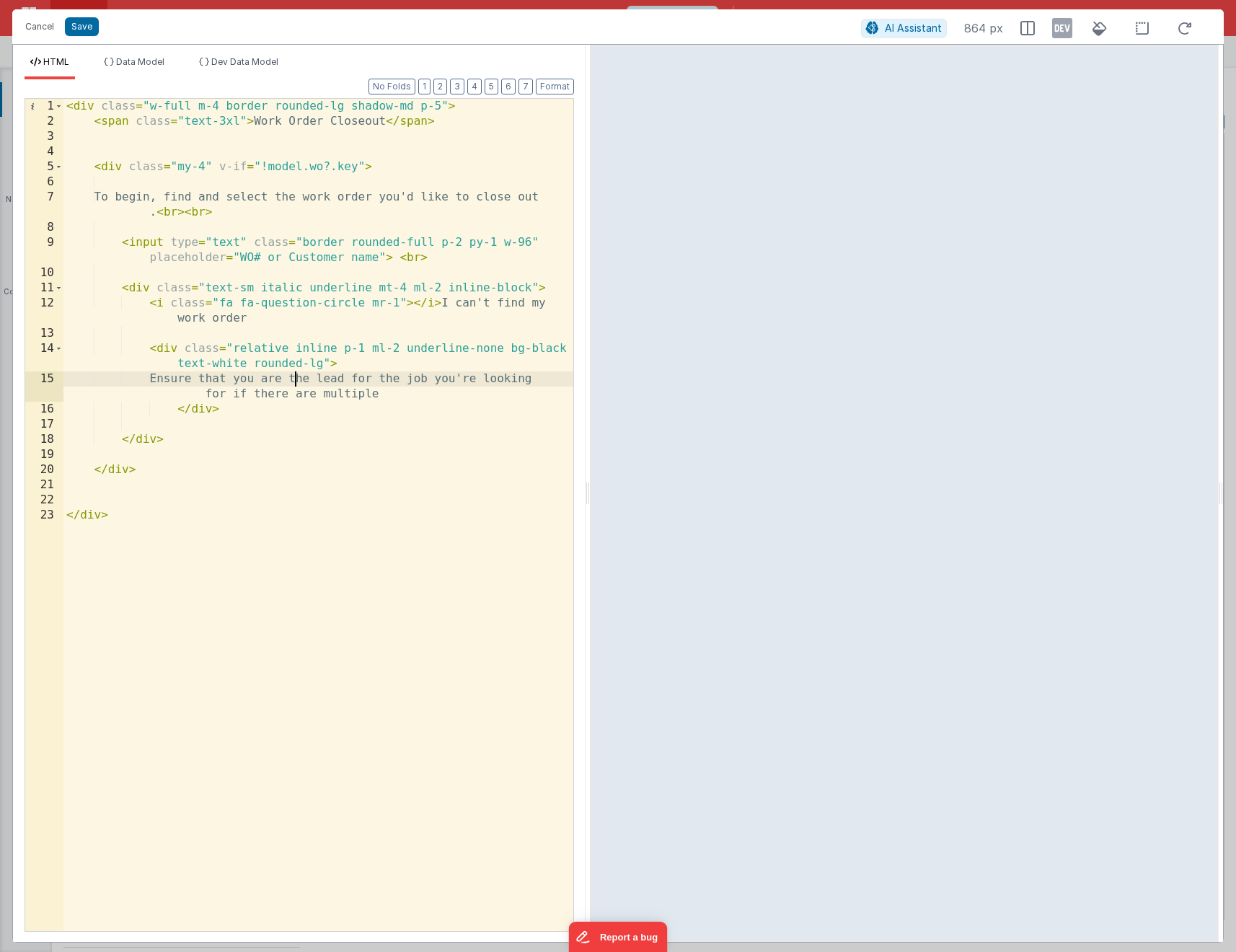
click at [309, 377] on div "< div class = "w-full m-4 border rounded-lg shadow-md p-5" > < span class = "te…" at bounding box center [318, 530] width 510 height 863
drag, startPoint x: 285, startPoint y: 377, endPoint x: 415, endPoint y: 390, distance: 130.6
click at [415, 390] on div "< div class = "w-full m-4 border rounded-lg shadow-md p-5" > < span class = "te…" at bounding box center [318, 530] width 510 height 863
click at [457, 373] on div "< div class = "w-full m-4 border rounded-lg shadow-md p-5" > < span class = "te…" at bounding box center [318, 530] width 510 height 863
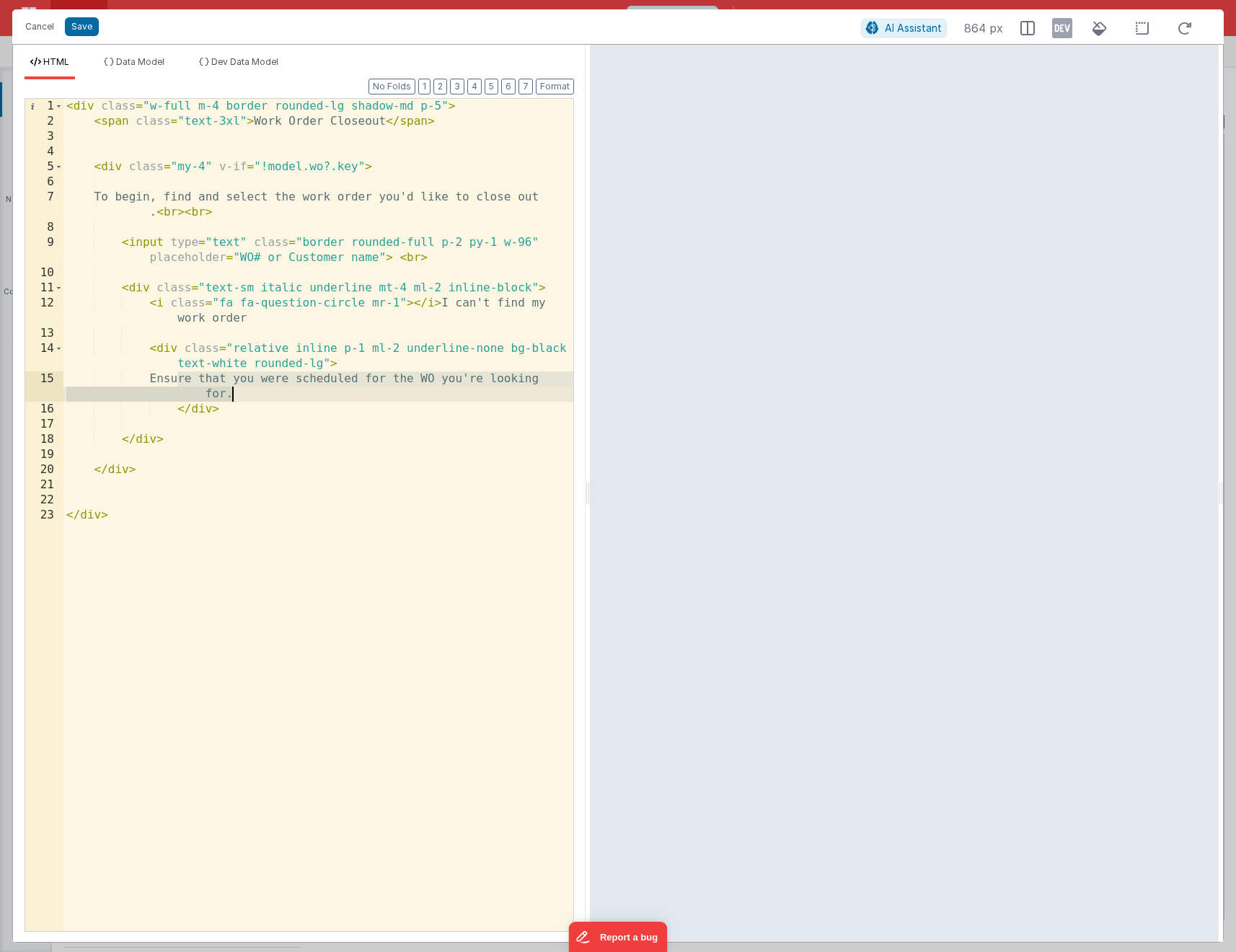
drag, startPoint x: 178, startPoint y: 377, endPoint x: 250, endPoint y: 389, distance: 73.0
click at [250, 389] on div "< div class = "w-full m-4 border rounded-lg shadow-md p-5" > < span class = "te…" at bounding box center [318, 530] width 510 height 863
click at [404, 375] on div "< div class = "w-full m-4 border rounded-lg shadow-md p-5" > < span class = "te…" at bounding box center [318, 530] width 510 height 863
click at [310, 349] on div "< div class = "w-full m-4 border rounded-lg shadow-md p-5" > < span class = "te…" at bounding box center [318, 530] width 510 height 863
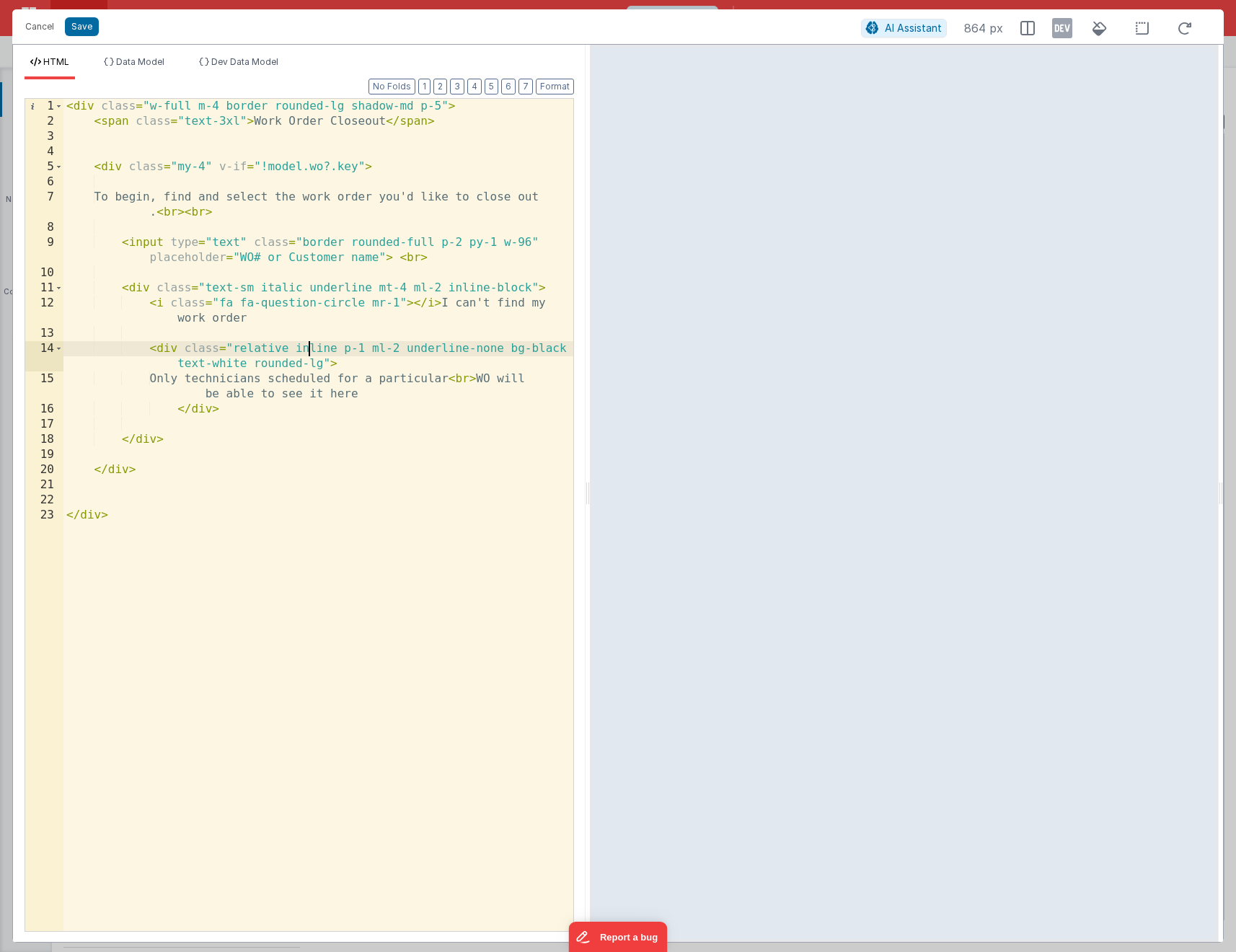
click at [310, 349] on div "< div class = "w-full m-4 border rounded-lg shadow-md p-5" > < span class = "te…" at bounding box center [318, 530] width 510 height 863
click at [186, 349] on div "< div class = "w-full m-4 border rounded-lg shadow-md p-5" > < span class = "te…" at bounding box center [318, 530] width 510 height 863
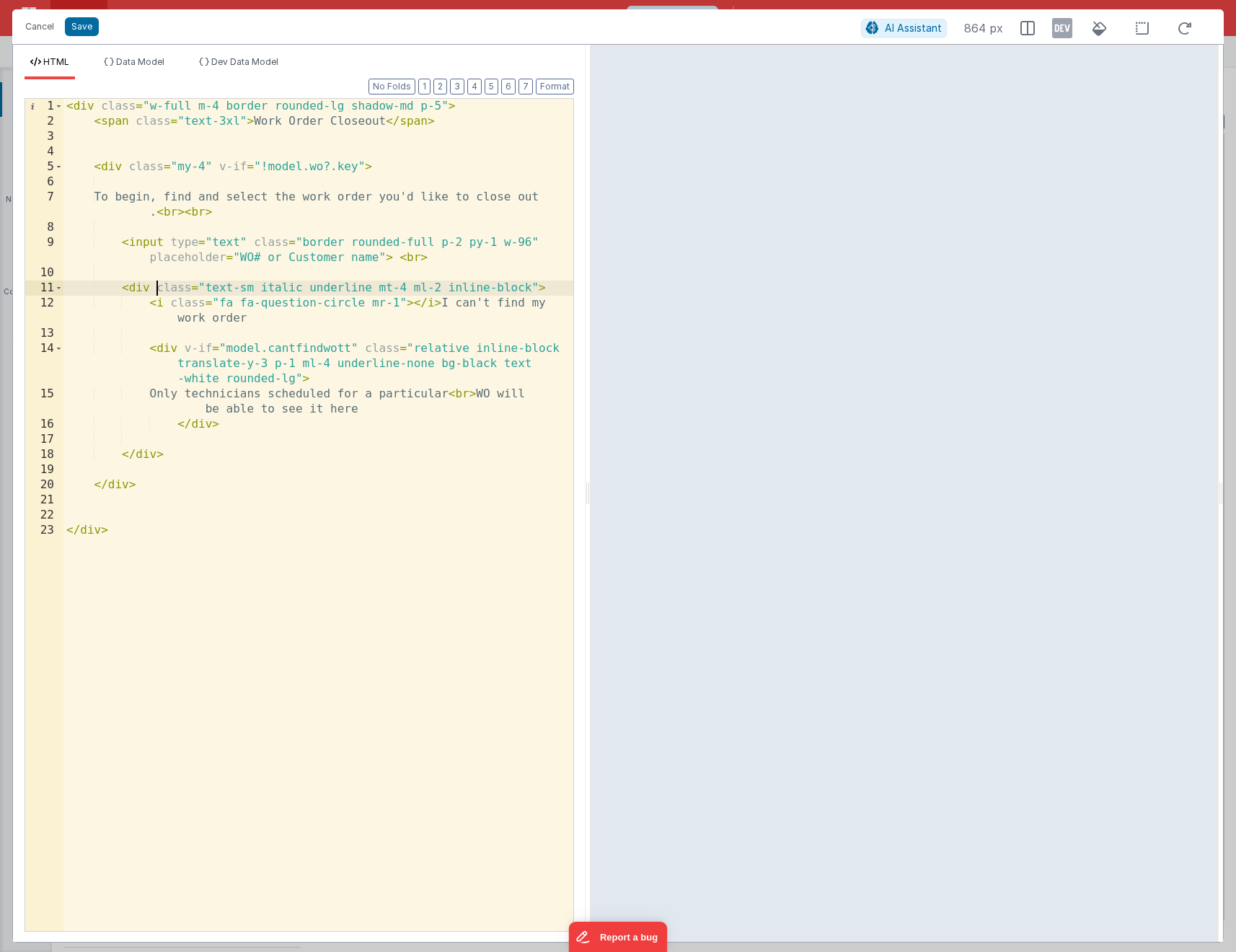
click at [157, 289] on div "< div class = "w-full m-4 border rounded-lg shadow-md p-5" > < span class = "te…" at bounding box center [318, 530] width 510 height 863
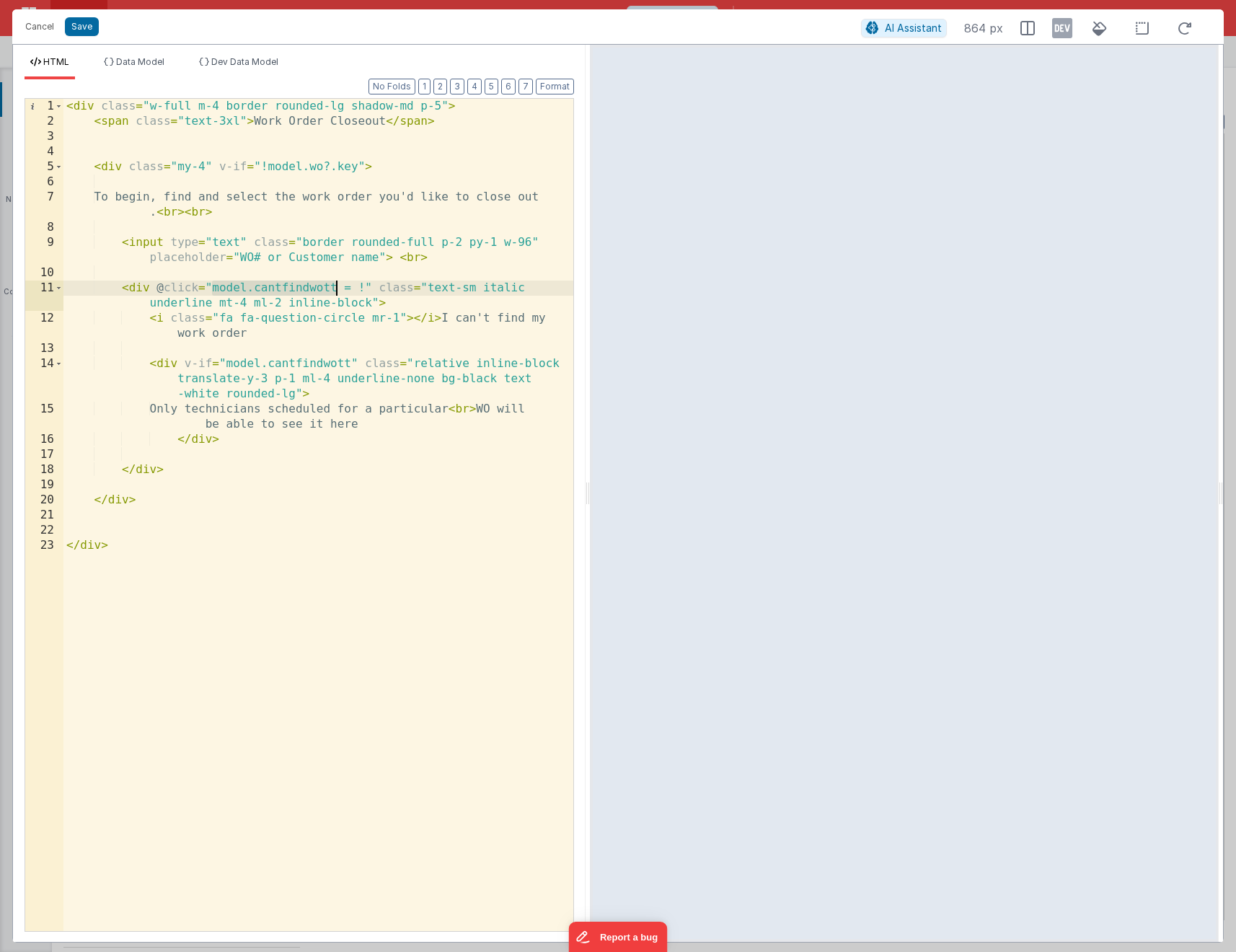
drag, startPoint x: 214, startPoint y: 287, endPoint x: 338, endPoint y: 286, distance: 124.0
click at [338, 286] on div "< div class = "w-full m-4 border rounded-lg shadow-md p-5" > < span class = "te…" at bounding box center [318, 530] width 510 height 863
click at [366, 285] on div "< div class = "w-full m-4 border rounded-lg shadow-md p-5" > < span class = "te…" at bounding box center [318, 530] width 510 height 863
click at [65, 110] on div "< div class = "w-full m-4 border rounded-lg shadow-md p-5" > < span class = "te…" at bounding box center [318, 530] width 510 height 863
click at [293, 290] on div "< div class = "w-full m-4 border rounded-lg shadow-md p-5" > < span class = "te…" at bounding box center [318, 530] width 510 height 863
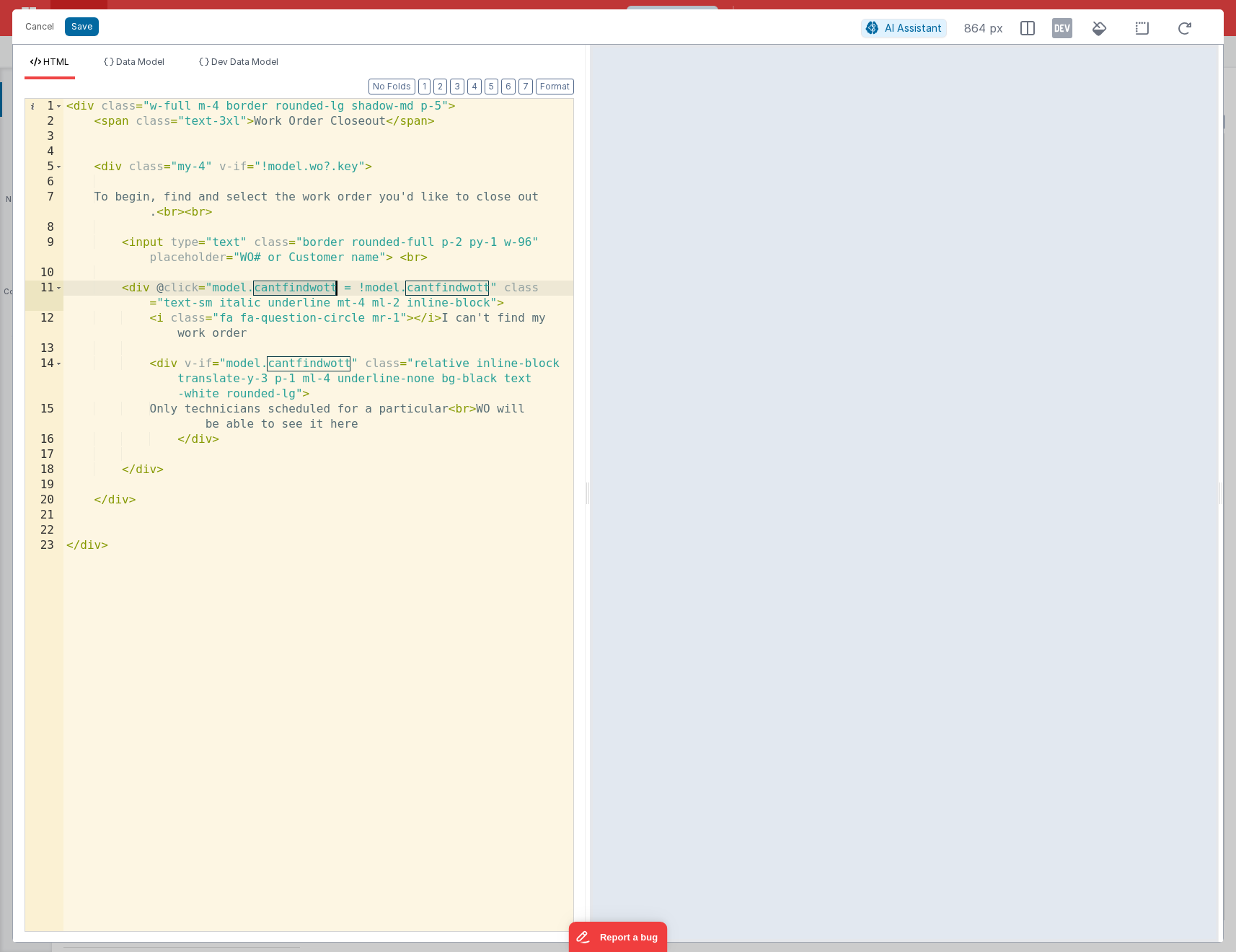
click at [293, 290] on div "< div class = "w-full m-4 border rounded-lg shadow-md p-5" > < span class = "te…" at bounding box center [318, 530] width 510 height 863
click at [321, 287] on div "< div class = "w-full m-4 border rounded-lg shadow-md p-5" > < span class = "te…" at bounding box center [318, 530] width 510 height 863
click at [413, 289] on div "< div class = "w-full m-4 border rounded-lg shadow-md p-5" > < span class = "te…" at bounding box center [318, 530] width 510 height 863
drag, startPoint x: 504, startPoint y: 287, endPoint x: 522, endPoint y: 286, distance: 18.0
click at [522, 286] on div "< div class = "w-full m-4 border rounded-lg shadow-md p-5" > < span class = "te…" at bounding box center [318, 530] width 510 height 863
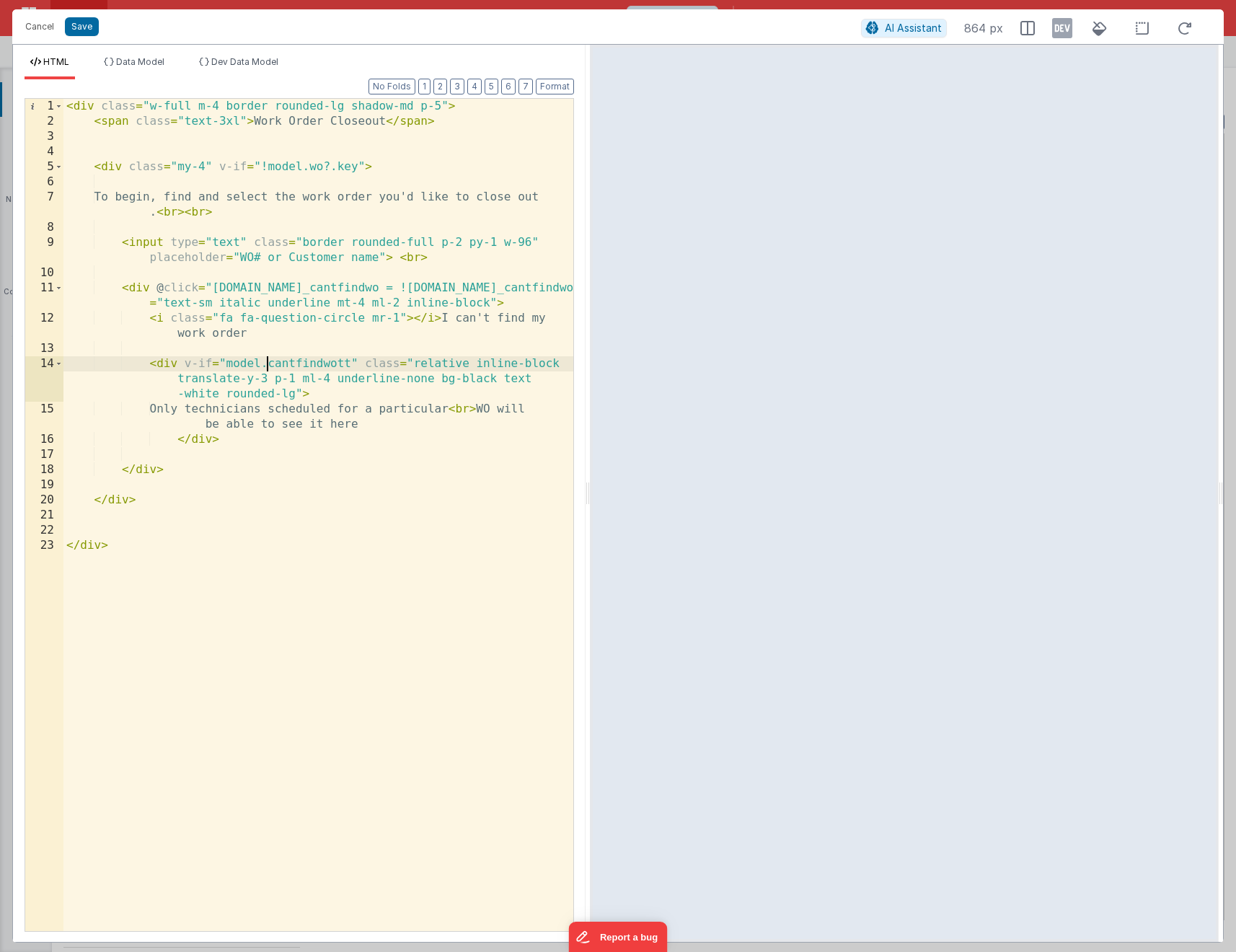
click at [267, 357] on div "< div class = "w-full m-4 border rounded-lg shadow-md p-5" > < span class = "te…" at bounding box center [318, 530] width 510 height 863
drag, startPoint x: 372, startPoint y: 359, endPoint x: 413, endPoint y: 337, distance: 46.5
click at [377, 357] on div "< div class = "w-full m-4 border rounded-lg shadow-md p-5" > < span class = "te…" at bounding box center [318, 530] width 510 height 863
drag, startPoint x: 358, startPoint y: 360, endPoint x: 269, endPoint y: 360, distance: 89.0
click at [269, 360] on div "< div class = "w-full m-4 border rounded-lg shadow-md p-5" > < span class = "te…" at bounding box center [318, 530] width 510 height 863
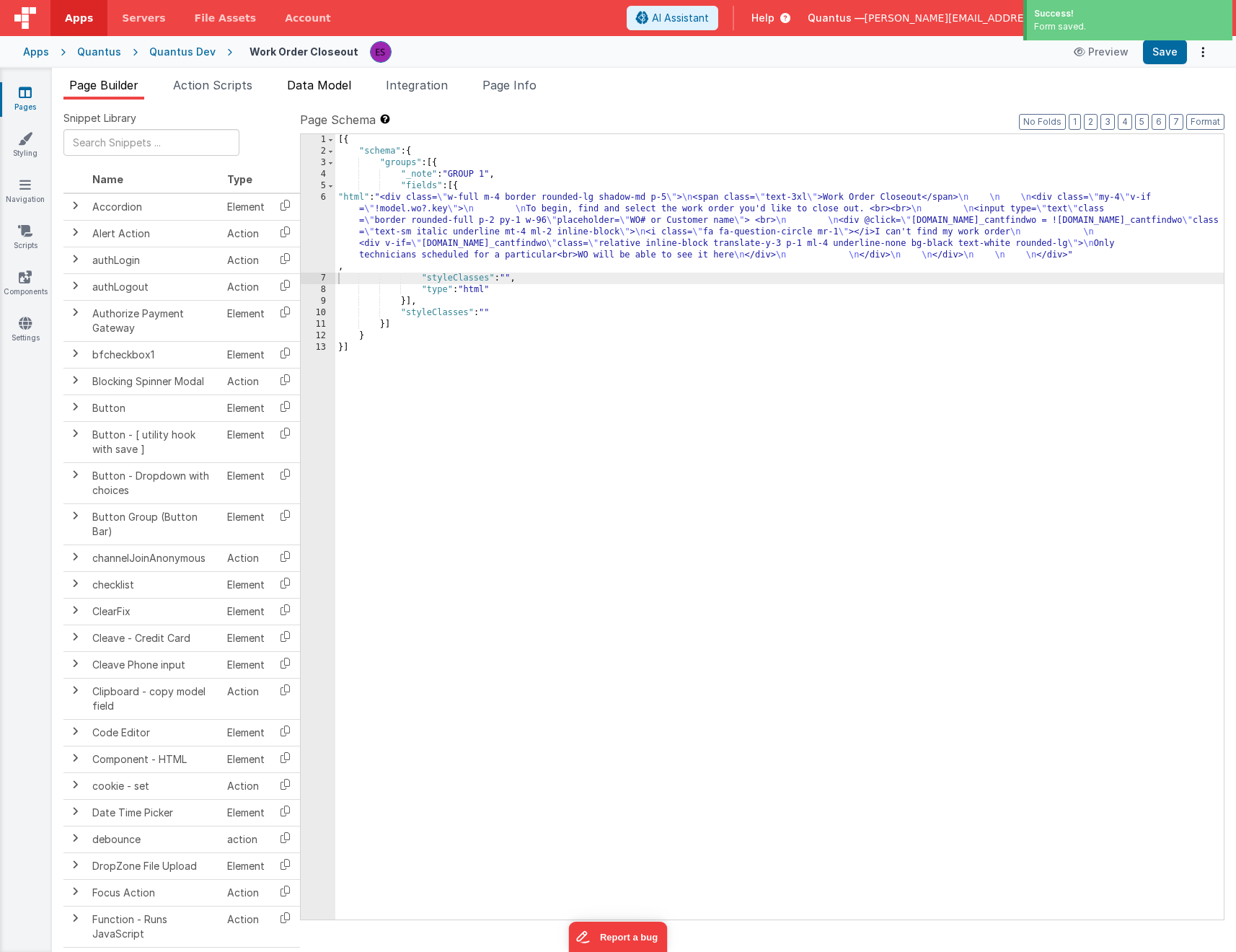
click at [292, 89] on span "Data Model" at bounding box center [319, 85] width 64 height 14
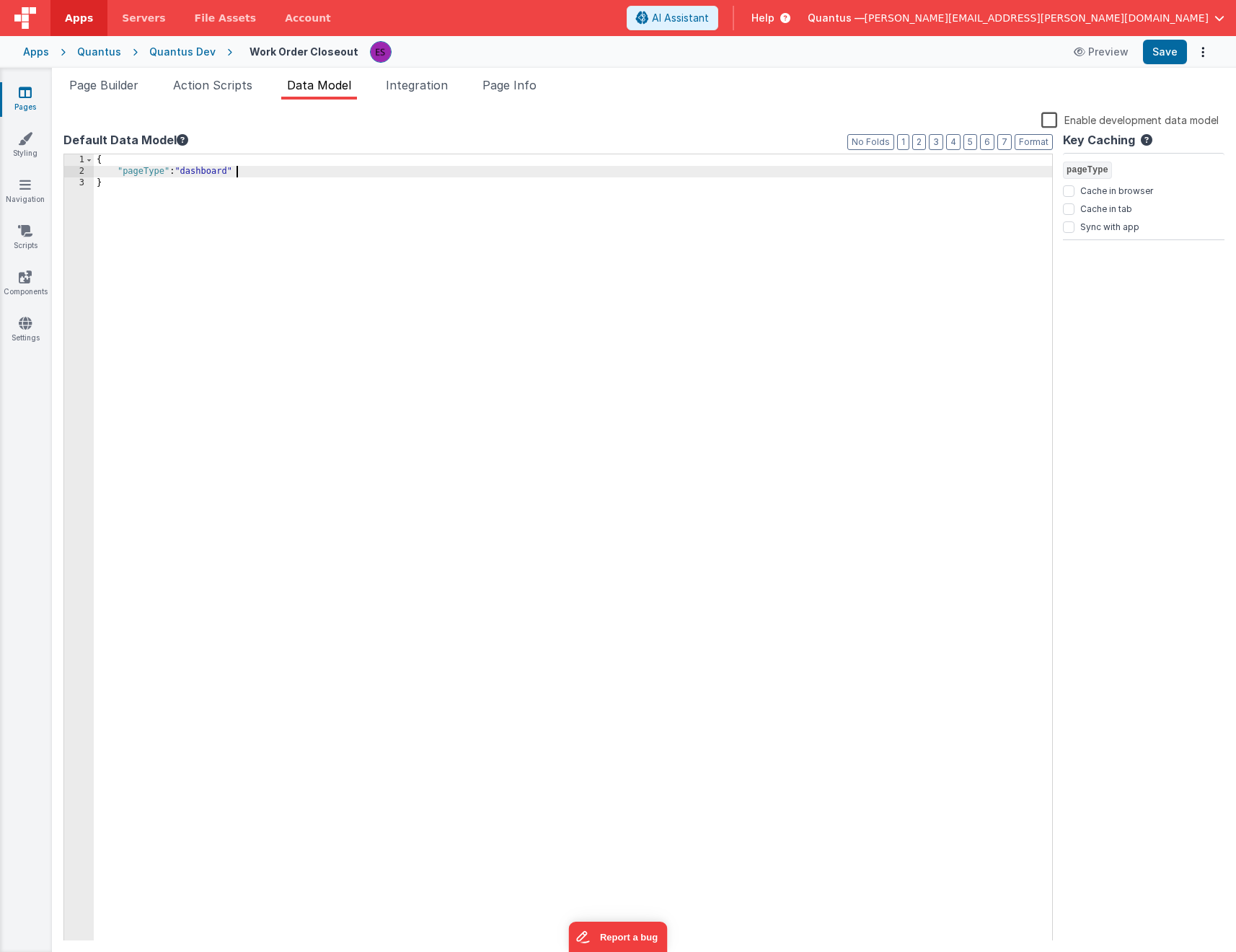
click at [302, 175] on div "{ "pageType" : "dashboard" }" at bounding box center [574, 559] width 959 height 810
paste textarea
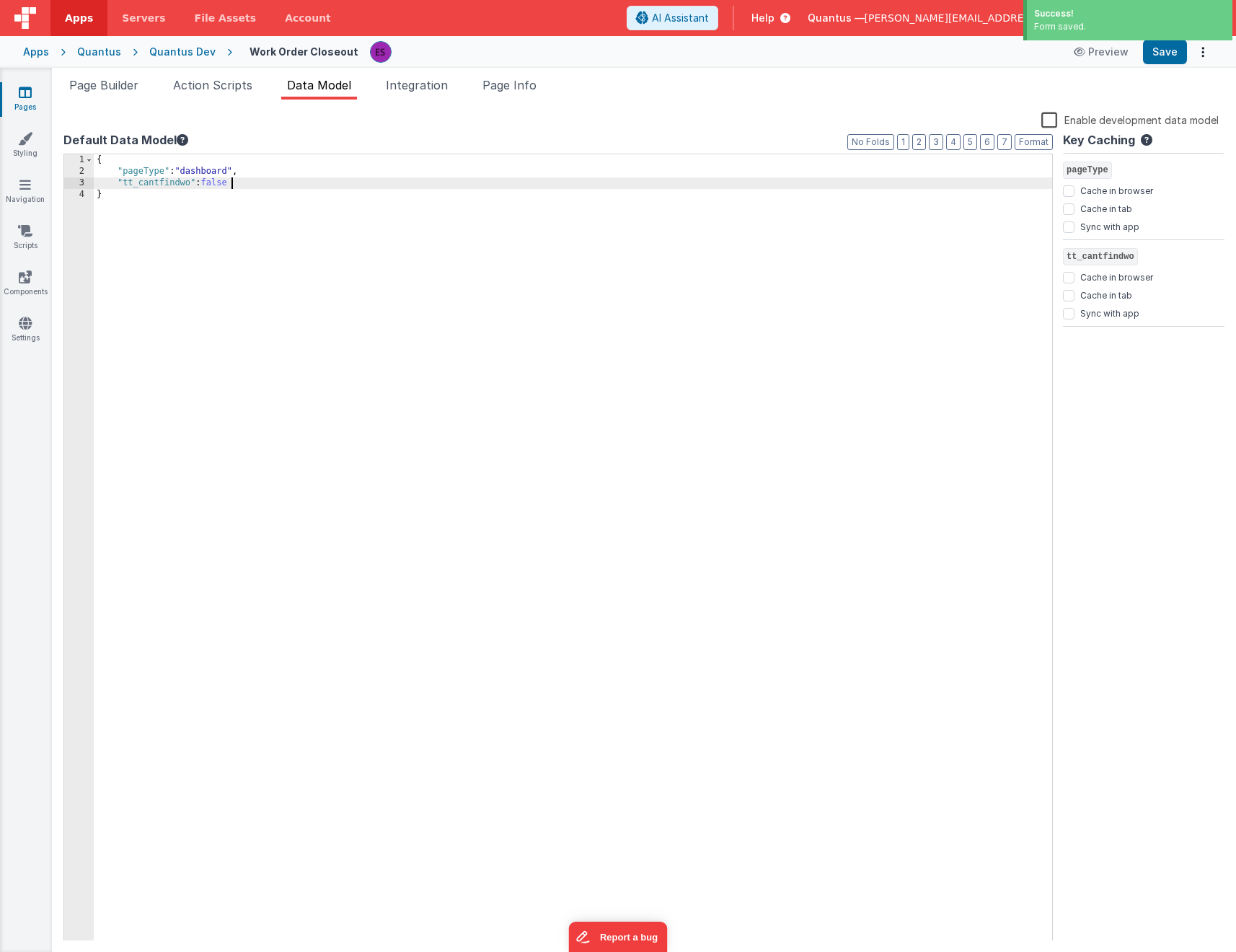
click at [80, 74] on div "Page Builder Action Scripts Data Model Integration Page Info Snippet Library Na…" at bounding box center [644, 510] width 1184 height 884
click at [90, 88] on span "Page Builder" at bounding box center [104, 85] width 69 height 14
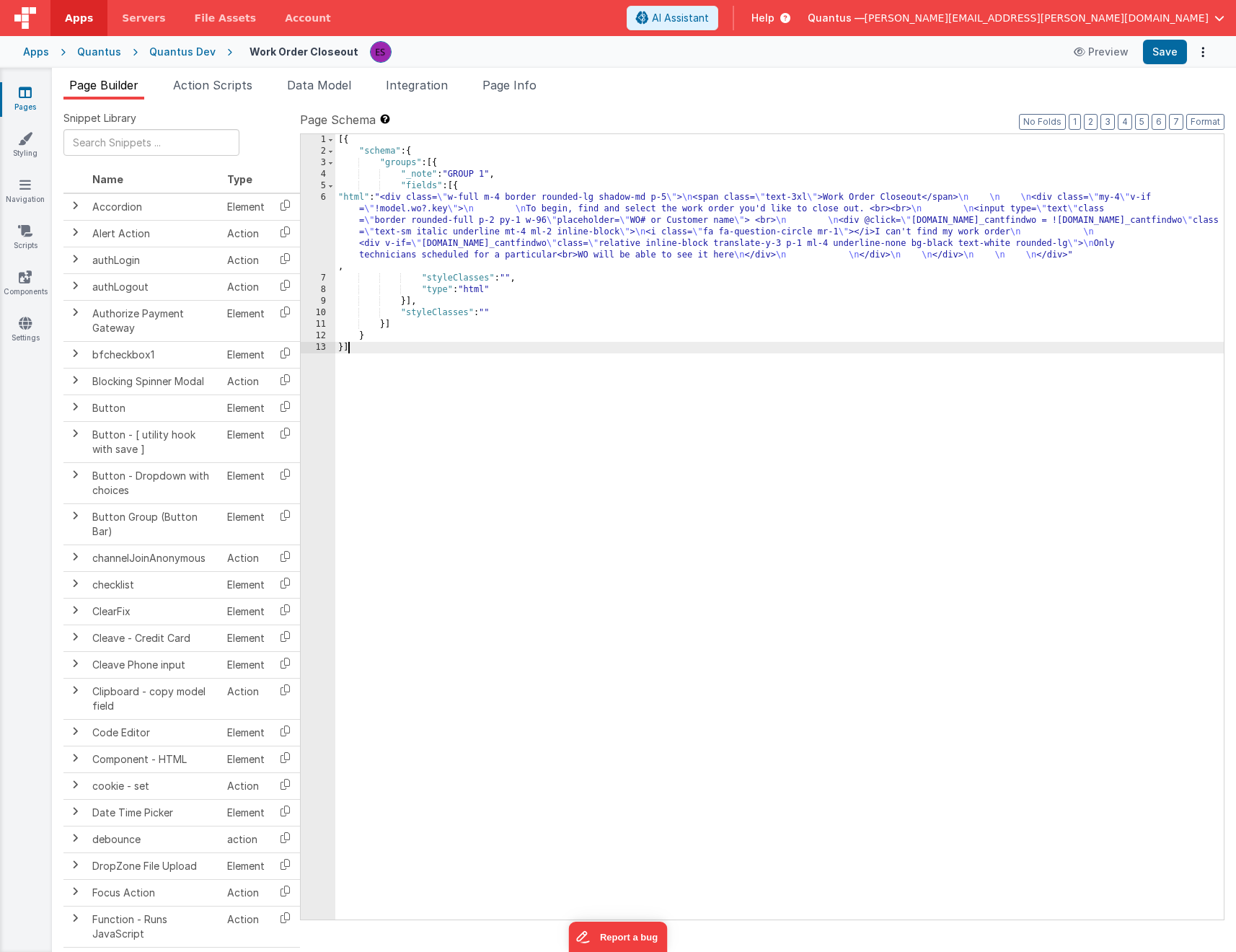
click at [635, 403] on div "[{ "schema" : { "groups" : [{ "_note" : "GROUP 1" , "fields" : [{ "html" : "<di…" at bounding box center [779, 538] width 889 height 808
click at [489, 313] on div "[{ "schema" : { "groups" : [{ "_note" : "GROUP 1" , "fields" : [{ "html" : "<di…" at bounding box center [779, 538] width 889 height 808
click at [440, 207] on div "[{ "schema" : { "groups" : [{ "_note" : "GROUP 1" , "fields" : [{ "html" : "<di…" at bounding box center [779, 538] width 889 height 808
click at [359, 239] on div "[{ "schema" : { "groups" : [{ "_note" : "GROUP 1" , "fields" : [{ "html" : "<di…" at bounding box center [779, 538] width 889 height 808
click at [321, 238] on div "6" at bounding box center [318, 232] width 35 height 81
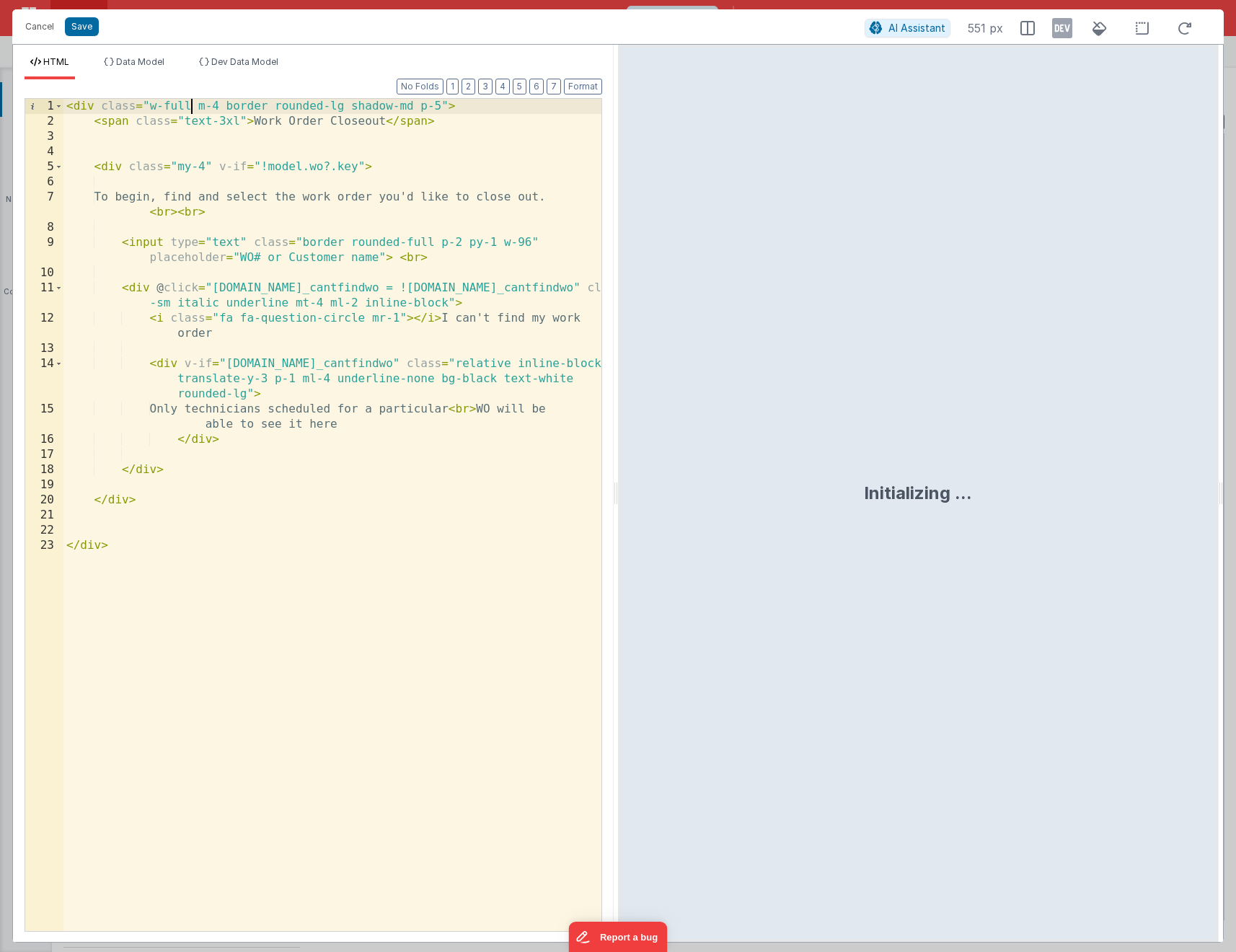
drag, startPoint x: 188, startPoint y: 103, endPoint x: 178, endPoint y: 141, distance: 39.3
click at [187, 105] on div "< div class = "w-full m-4 border rounded-lg shadow-md p-5" > < span class = "te…" at bounding box center [333, 530] width 538 height 863
click at [80, 25] on button "Save" at bounding box center [82, 27] width 34 height 19
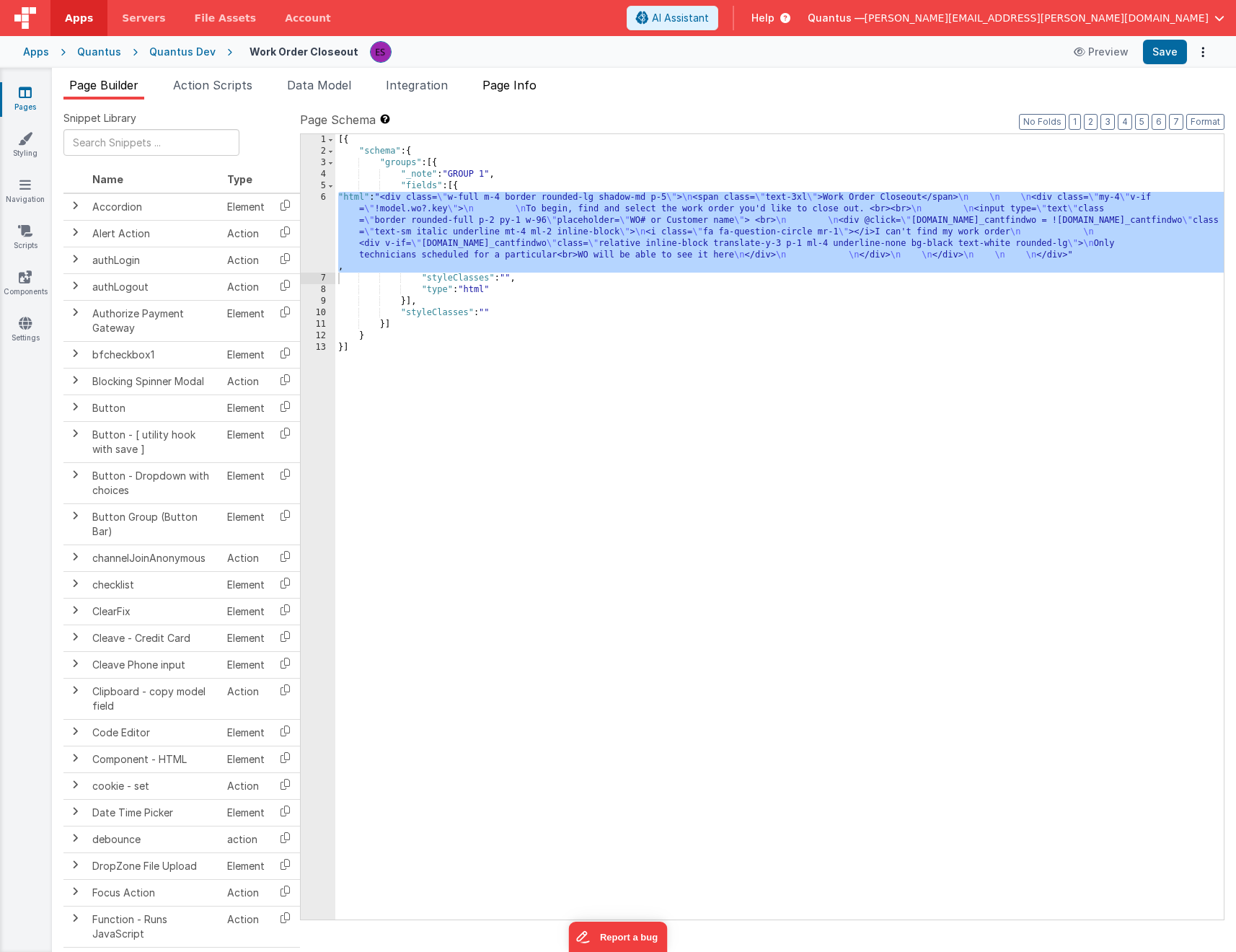
click at [506, 88] on span "Page Info" at bounding box center [509, 85] width 54 height 14
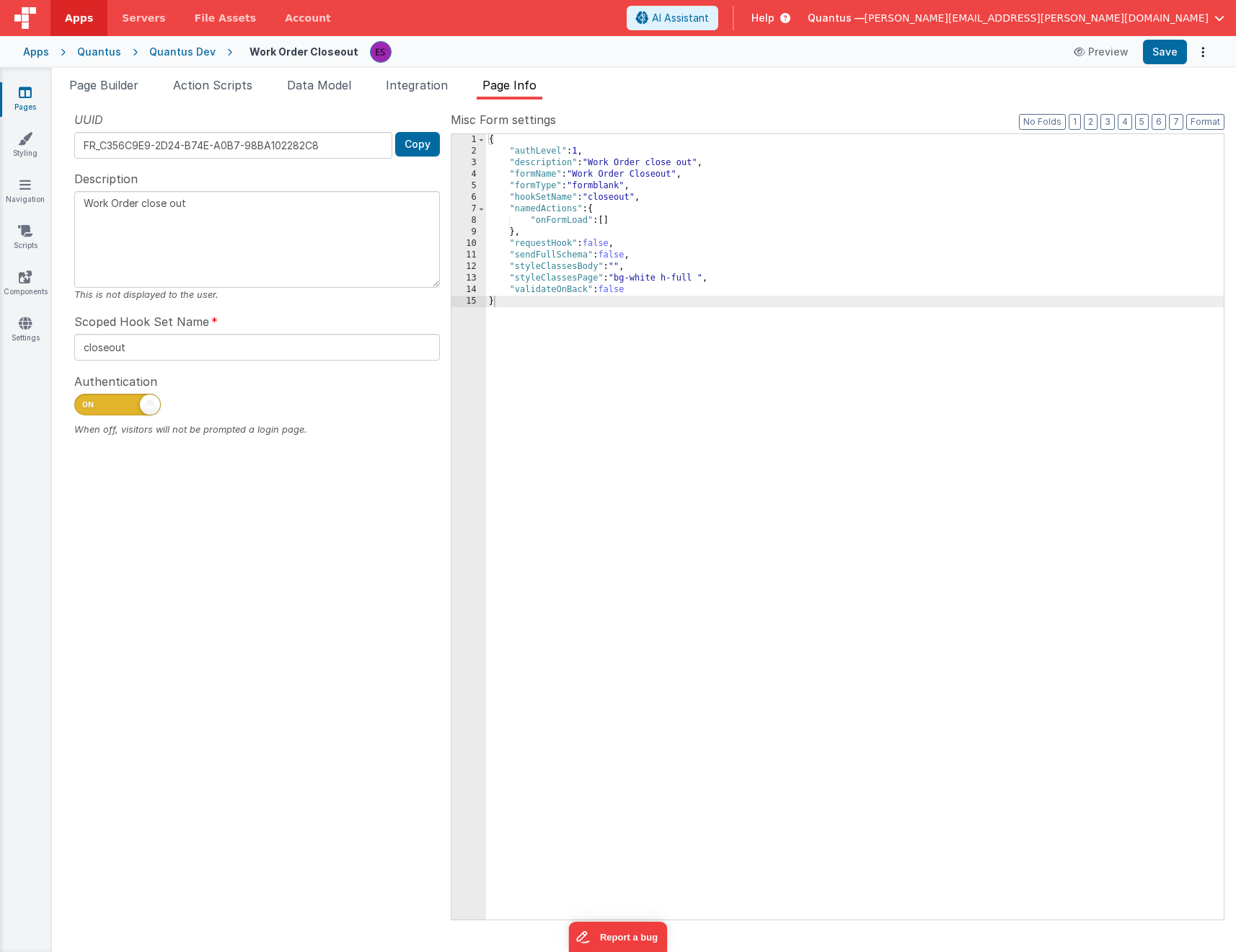
click at [705, 279] on div "{ "authLevel" : 1 , "description" : "Work Order close out" , "formName" : "Work…" at bounding box center [855, 538] width 738 height 808
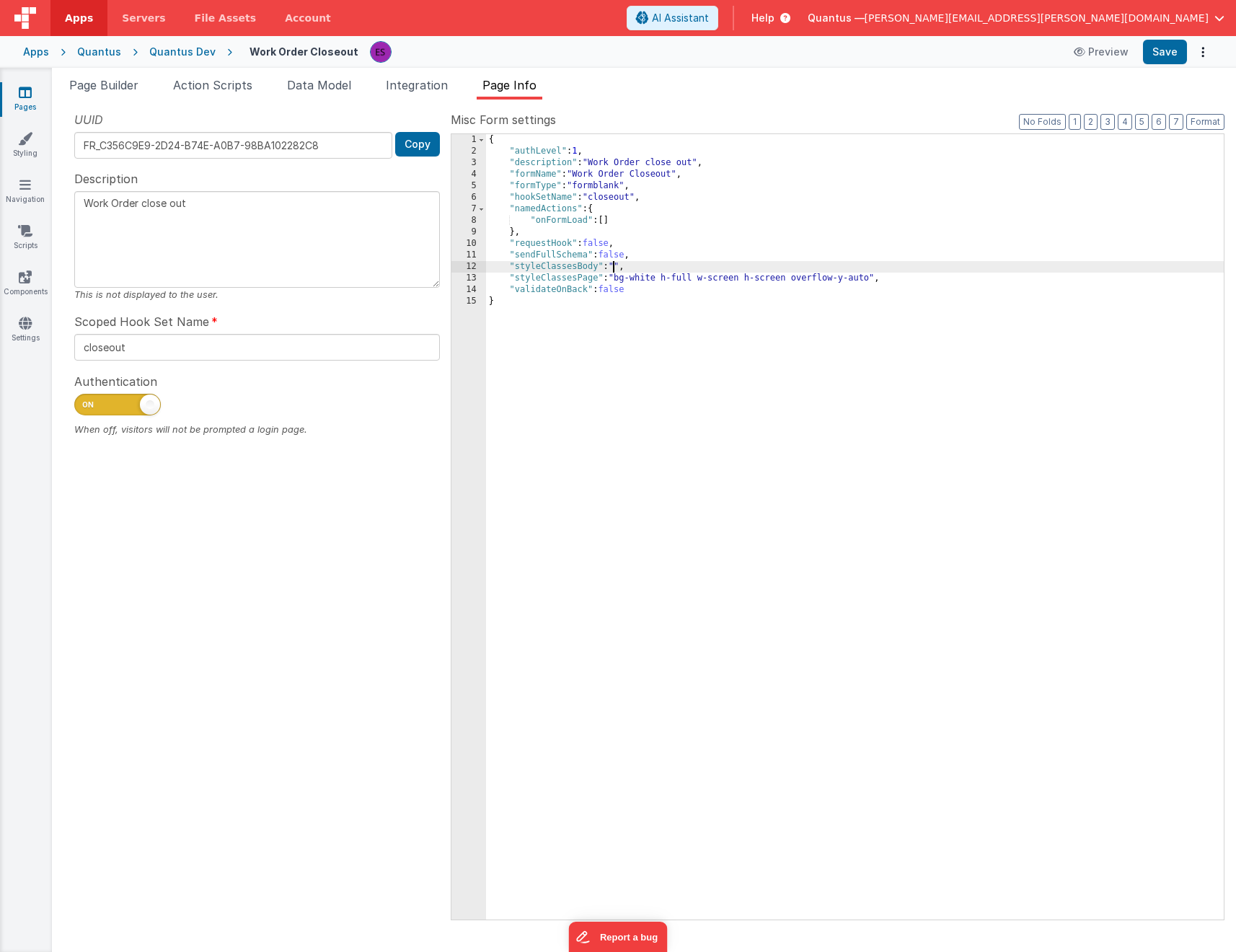
click at [616, 267] on div "{ "authLevel" : 1 , "description" : "Work Order close out" , "formName" : "Work…" at bounding box center [855, 538] width 738 height 808
click at [873, 276] on div "{ "authLevel" : 1 , "description" : "Work Order close out" , "formName" : "Work…" at bounding box center [855, 538] width 738 height 808
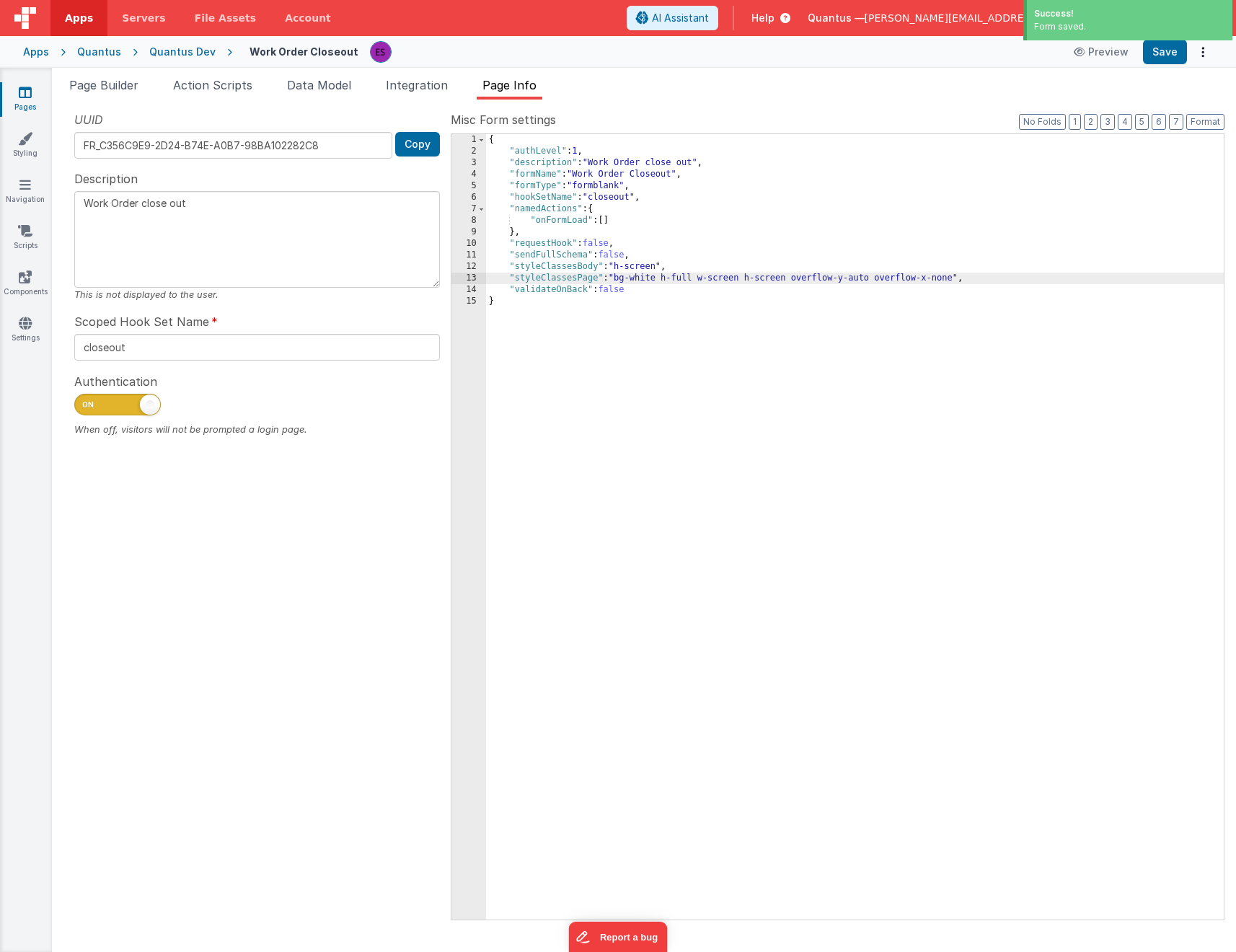
click at [952, 277] on div "{ "authLevel" : 1 , "description" : "Work Order close out" , "formName" : "Work…" at bounding box center [855, 538] width 738 height 808
click at [111, 84] on span "Page Builder" at bounding box center [104, 85] width 69 height 14
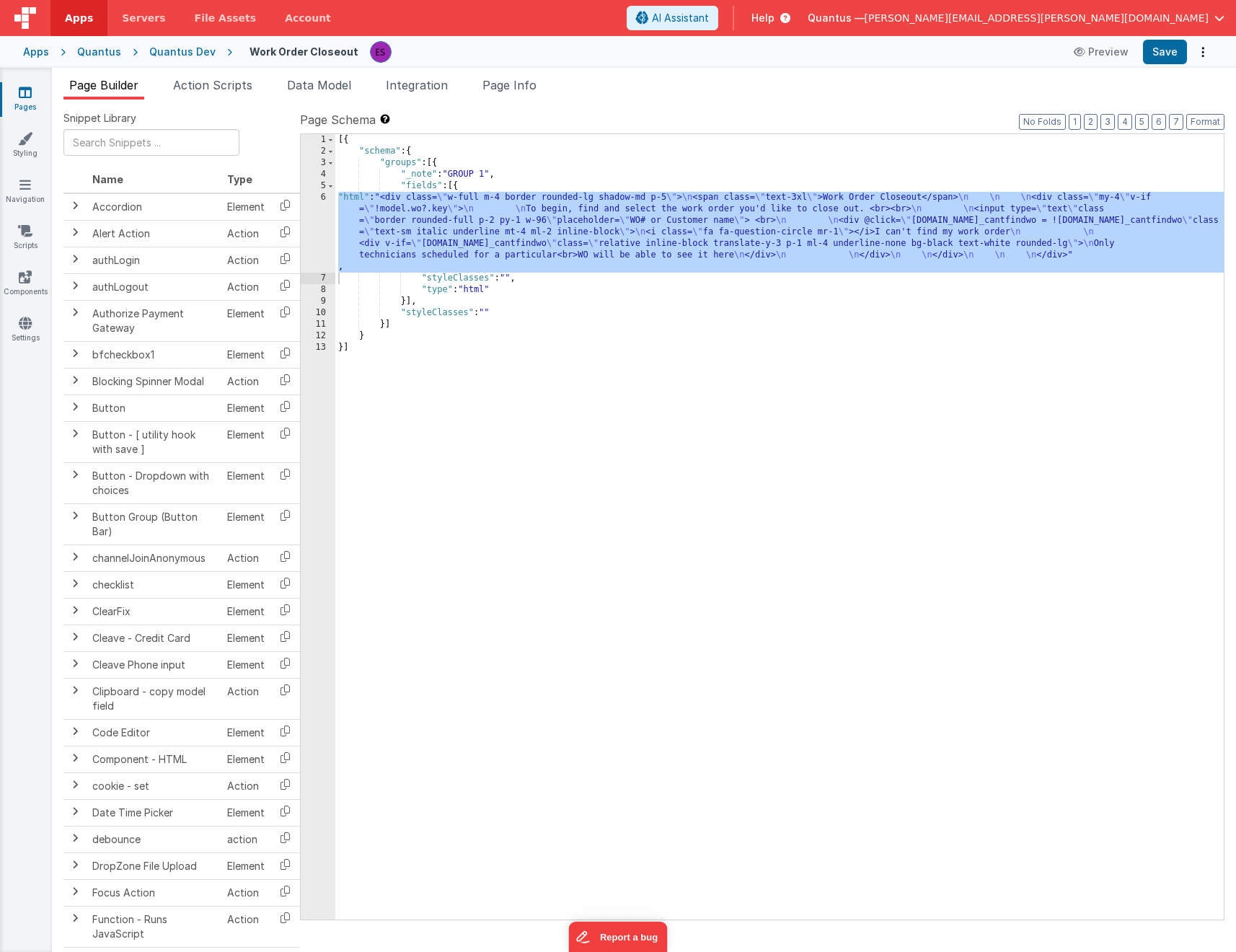
click at [378, 221] on div "[{ "schema" : { "groups" : [{ "_note" : "GROUP 1" , "fields" : [{ "html" : "<di…" at bounding box center [779, 538] width 889 height 808
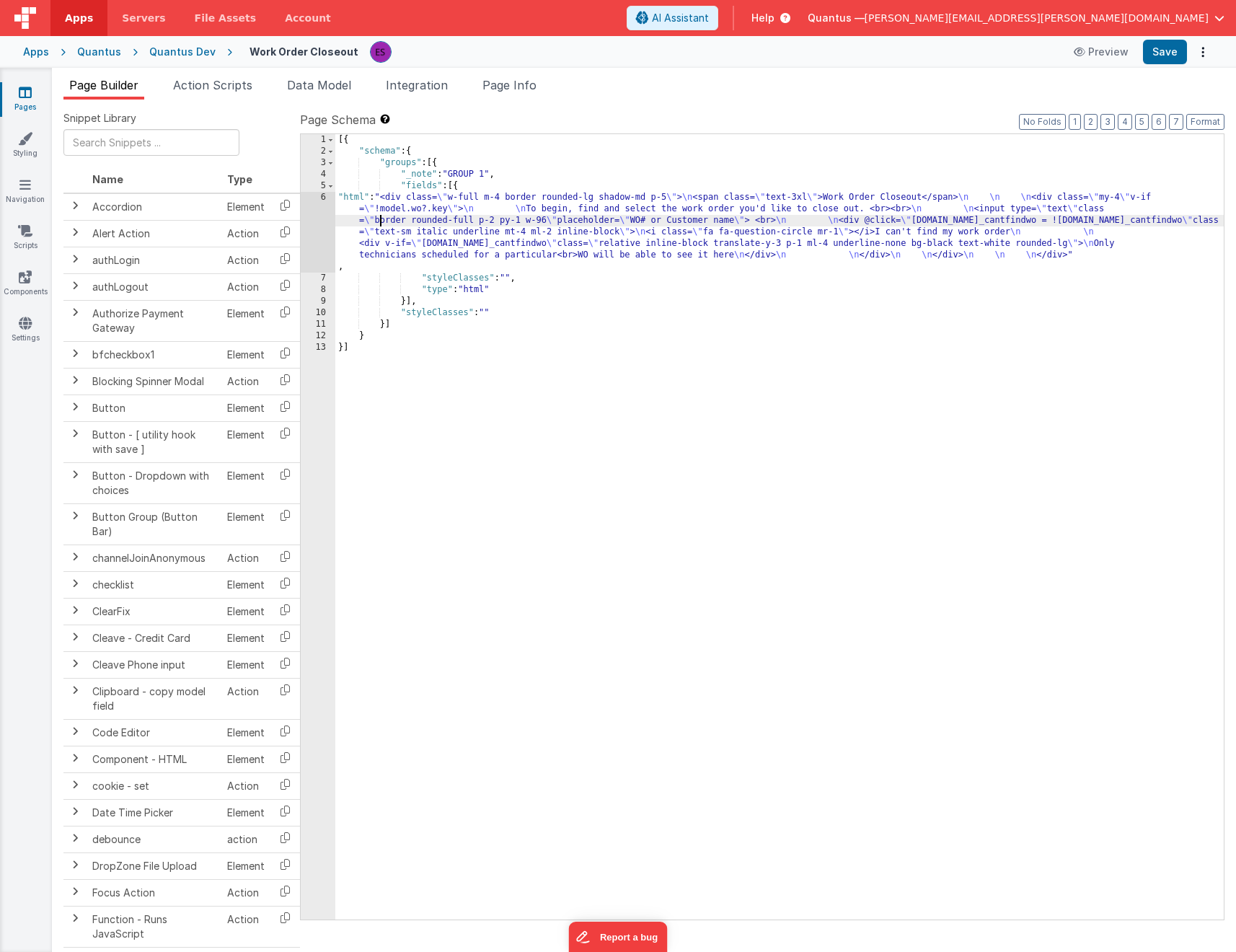
click at [321, 215] on div "6" at bounding box center [318, 232] width 35 height 81
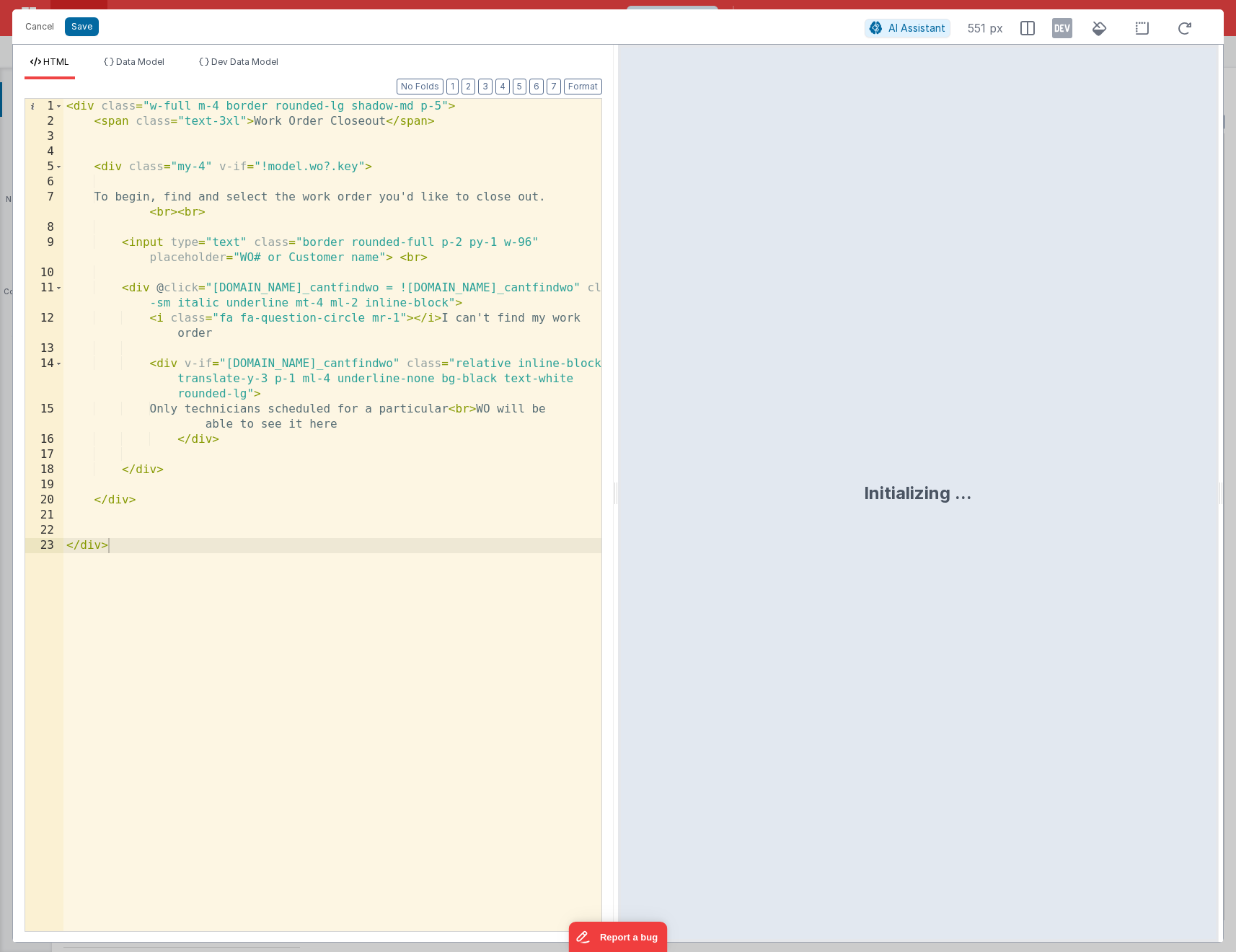
click at [157, 108] on div "< div class = "w-full m-4 border rounded-lg shadow-md p-5" > < span class = "te…" at bounding box center [333, 530] width 538 height 863
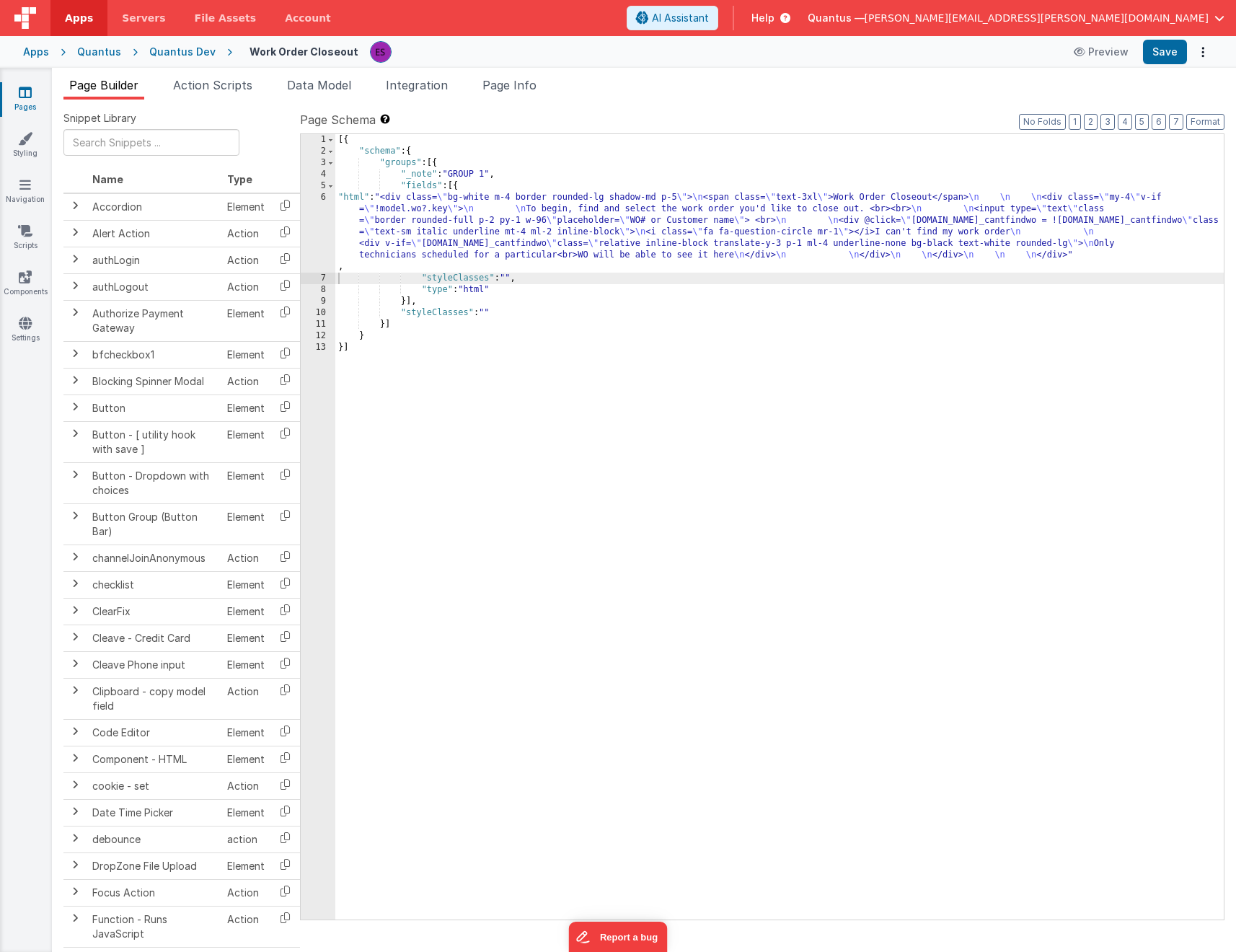
click at [732, 255] on div "[{ "schema" : { "groups" : [{ "_note" : "GROUP 1" , "fields" : [{ "html" : "<di…" at bounding box center [779, 538] width 889 height 808
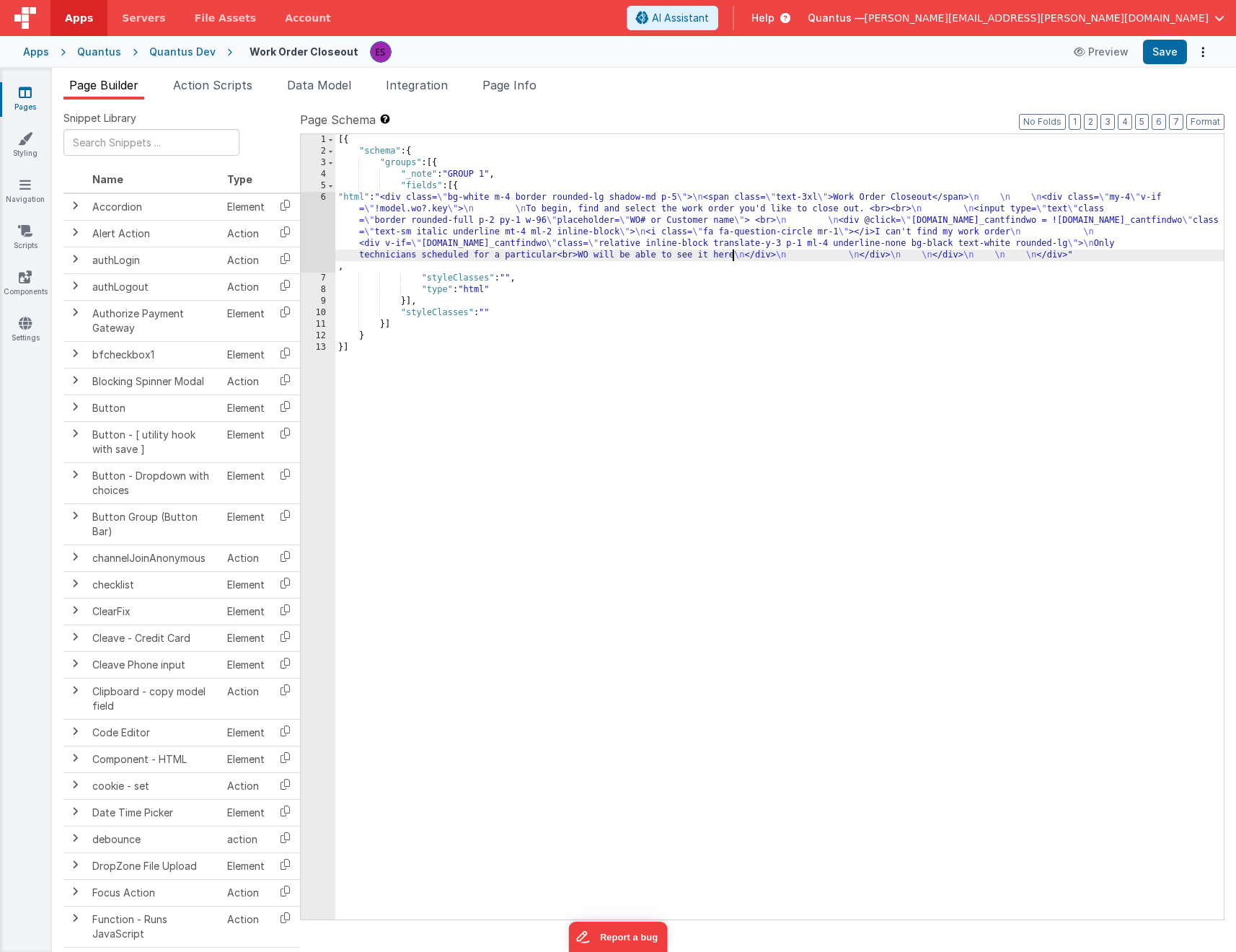
click at [708, 299] on div "[{ "schema" : { "groups" : [{ "_note" : "GROUP 1" , "fields" : [{ "html" : "<di…" at bounding box center [779, 538] width 889 height 808
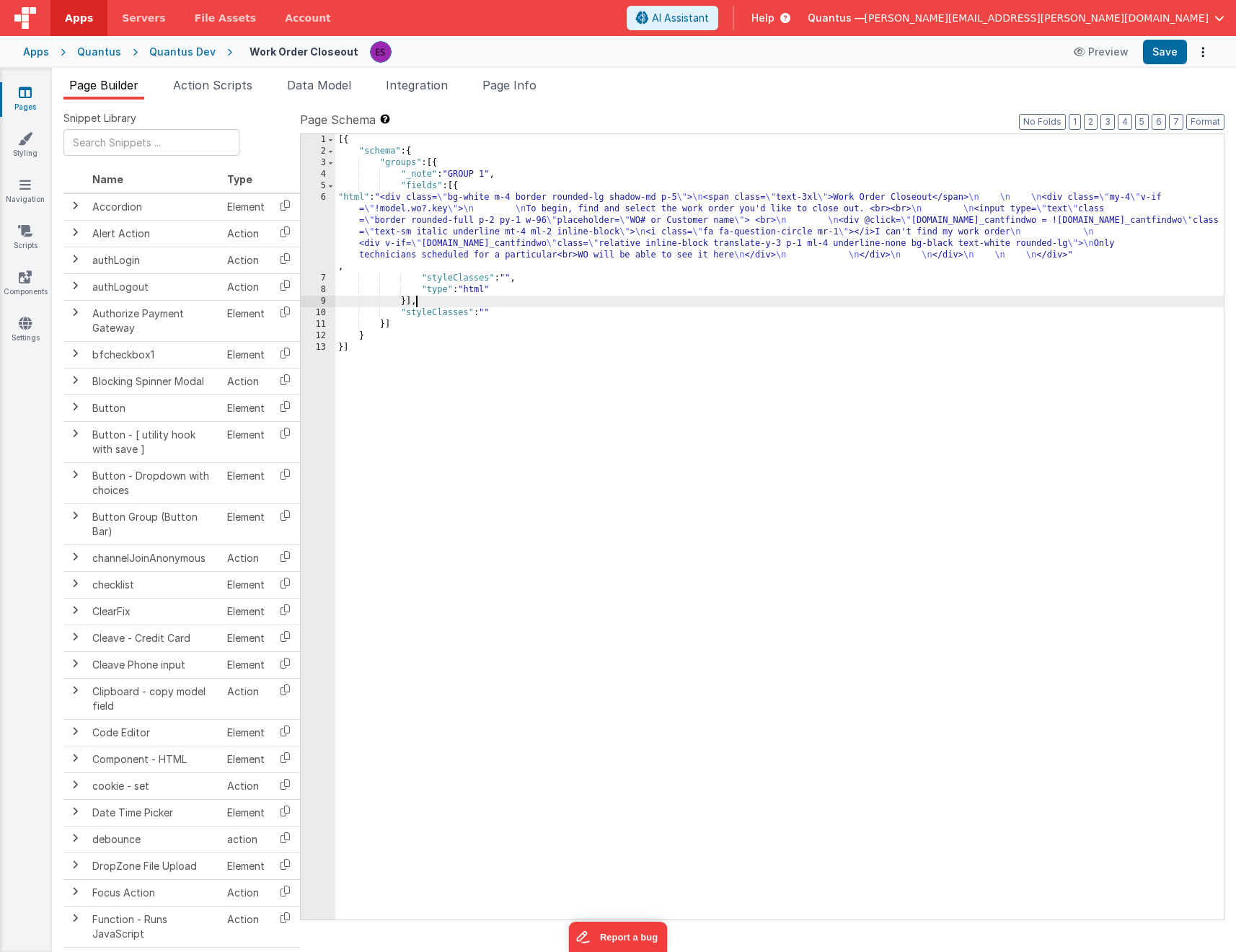
click at [742, 251] on div "[{ "schema" : { "groups" : [{ "_note" : "GROUP 1" , "fields" : [{ "html" : "<di…" at bounding box center [779, 538] width 889 height 808
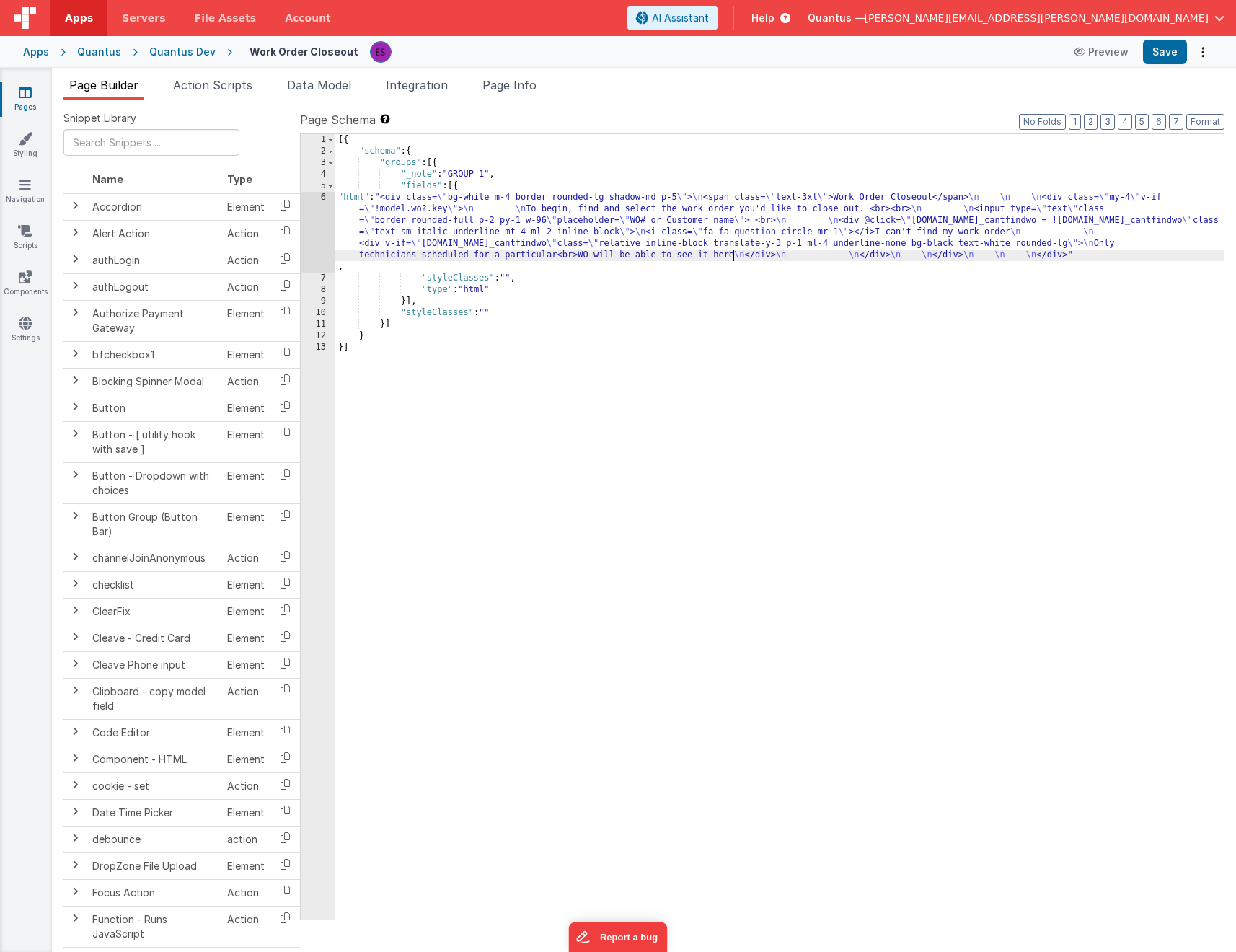
click at [731, 254] on div "[{ "schema" : { "groups" : [{ "_note" : "GROUP 1" , "fields" : [{ "html" : "<di…" at bounding box center [779, 538] width 889 height 808
click at [1178, 244] on div "[{ "schema" : { "groups" : [{ "_note" : "GROUP 1" , "fields" : [{ "html" : "<di…" at bounding box center [779, 538] width 889 height 808
click at [703, 237] on div "[{ "schema" : { "groups" : [{ "_note" : "GROUP 1" , "fields" : [{ "html" : "<di…" at bounding box center [779, 538] width 889 height 808
click at [734, 256] on div "[{ "schema" : { "groups" : [{ "_note" : "GROUP 1" , "fields" : [{ "html" : "<di…" at bounding box center [779, 538] width 889 height 808
click at [898, 311] on div "[{ "schema" : { "groups" : [{ "_note" : "GROUP 1" , "fields" : [{ "html" : "<di…" at bounding box center [779, 538] width 889 height 808
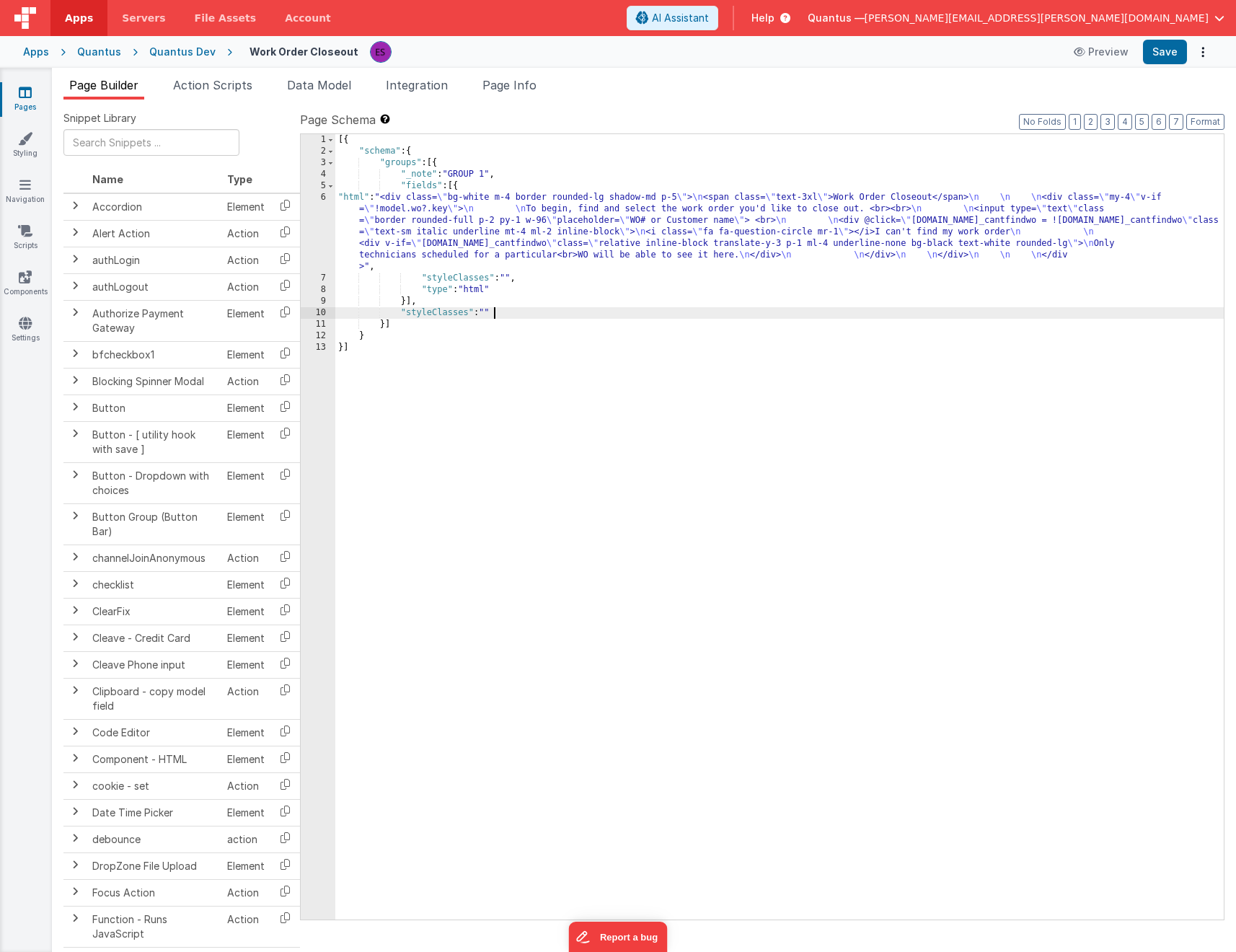
click at [483, 234] on div "[{ "schema" : { "groups" : [{ "_note" : "GROUP 1" , "fields" : [{ "html" : "<di…" at bounding box center [779, 538] width 889 height 808
click at [305, 231] on div "6" at bounding box center [318, 232] width 35 height 81
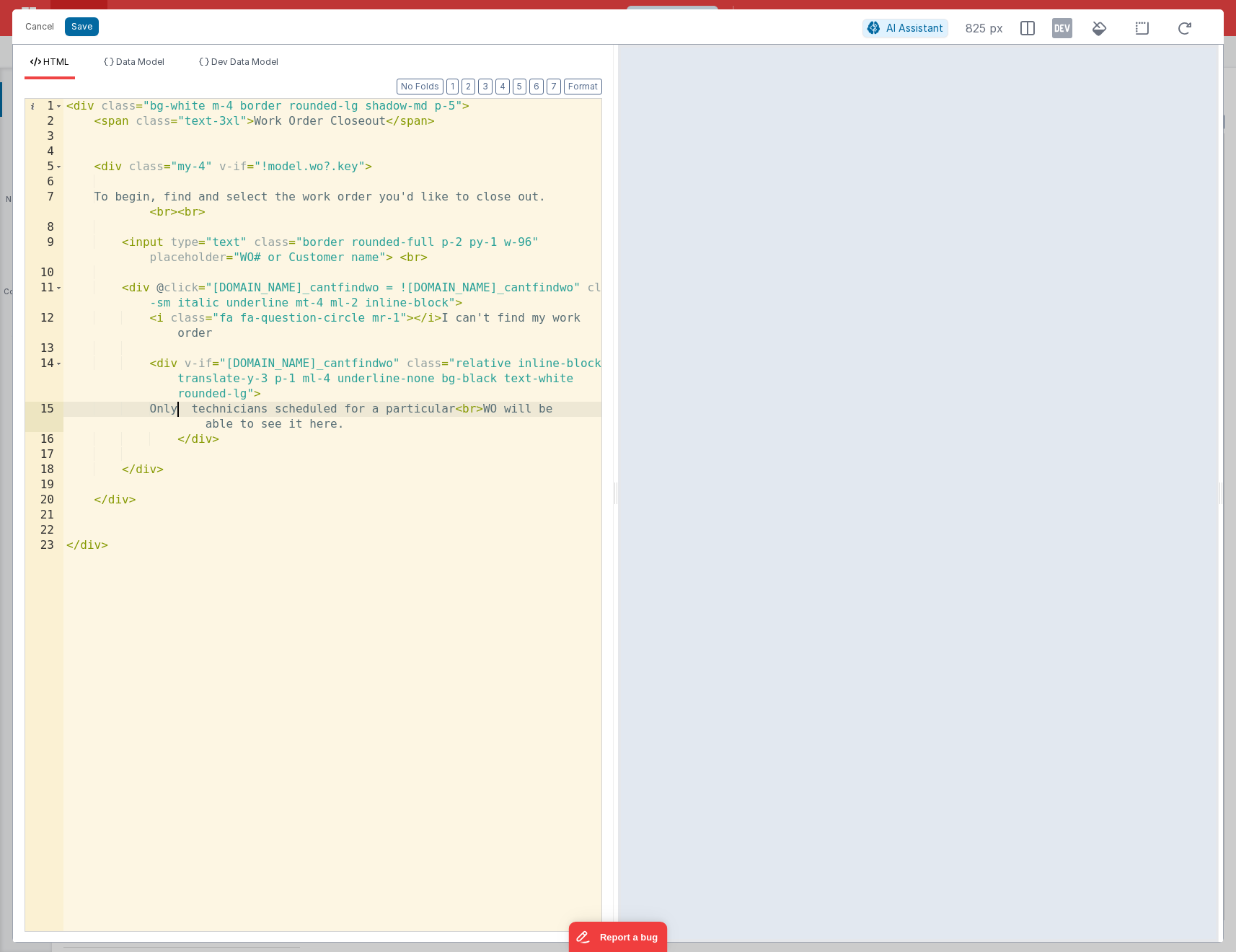
click at [175, 411] on div "< div class = "bg-white m-4 border rounded-lg shadow-md p-5" > < span class = "…" at bounding box center [333, 530] width 538 height 863
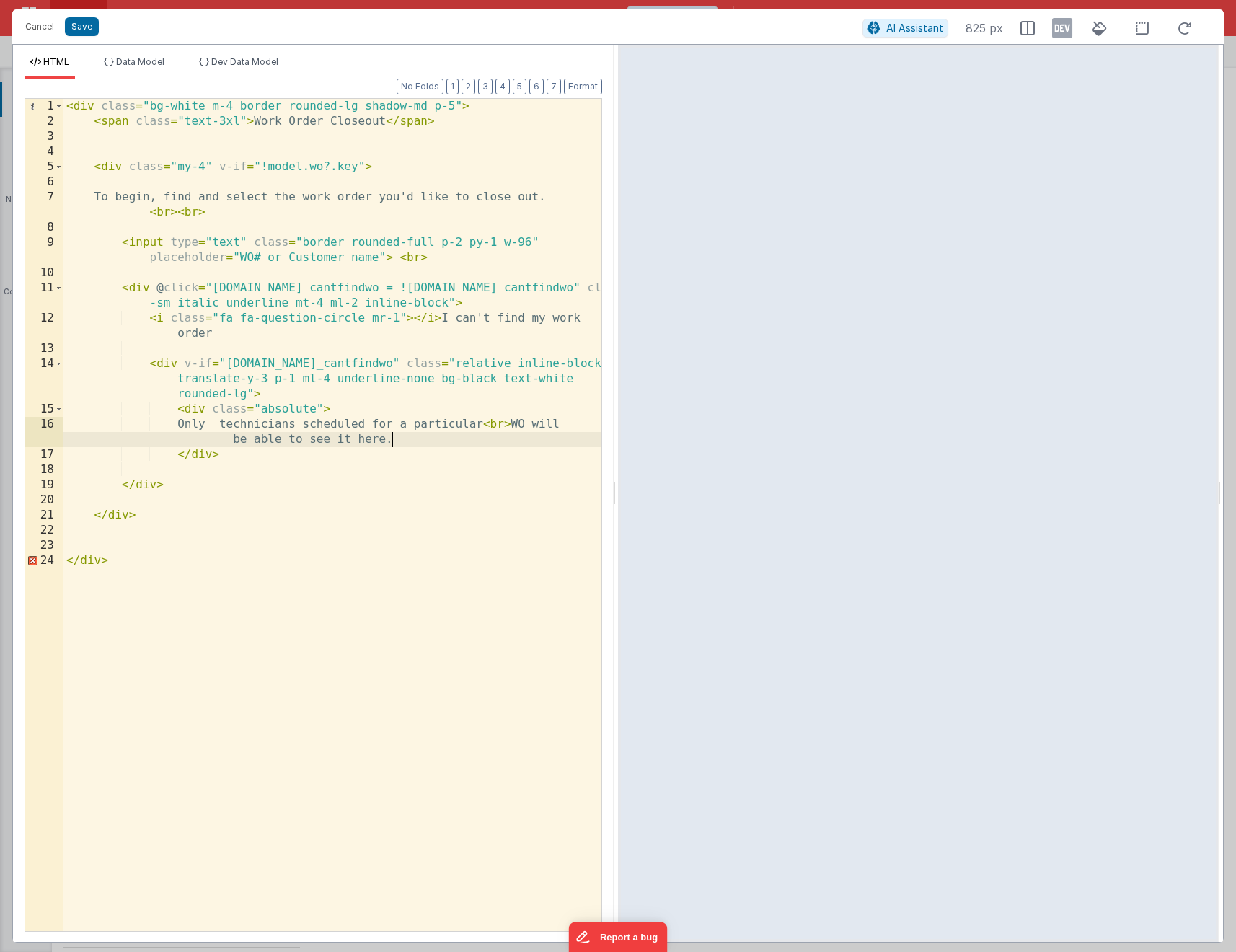
click at [436, 436] on div "< div class = "bg-white m-4 border rounded-lg shadow-md p-5" > < span class = "…" at bounding box center [333, 530] width 538 height 863
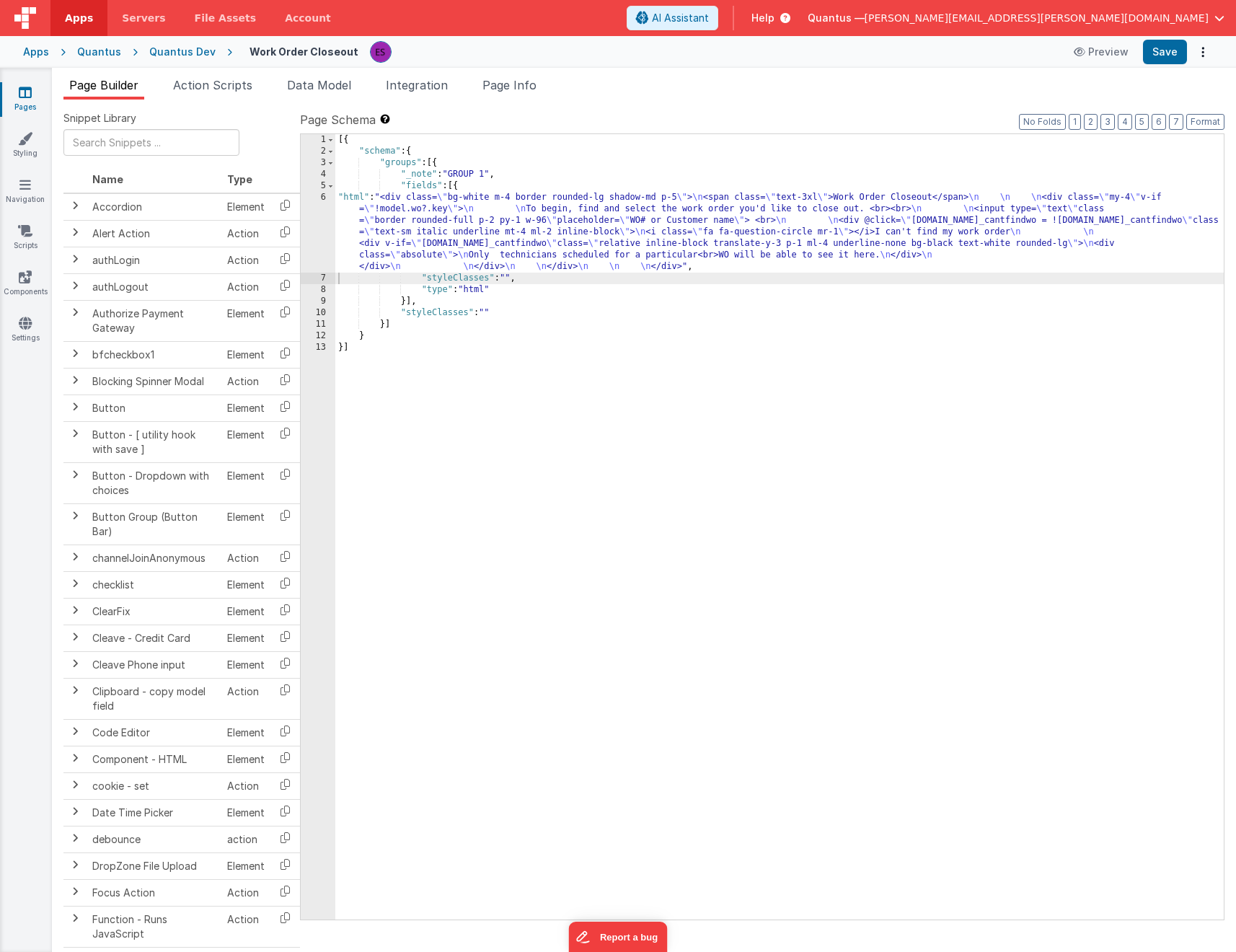
click at [499, 226] on div "[{ "schema" : { "groups" : [{ "_note" : "GROUP 1" , "fields" : [{ "html" : "<di…" at bounding box center [779, 538] width 889 height 808
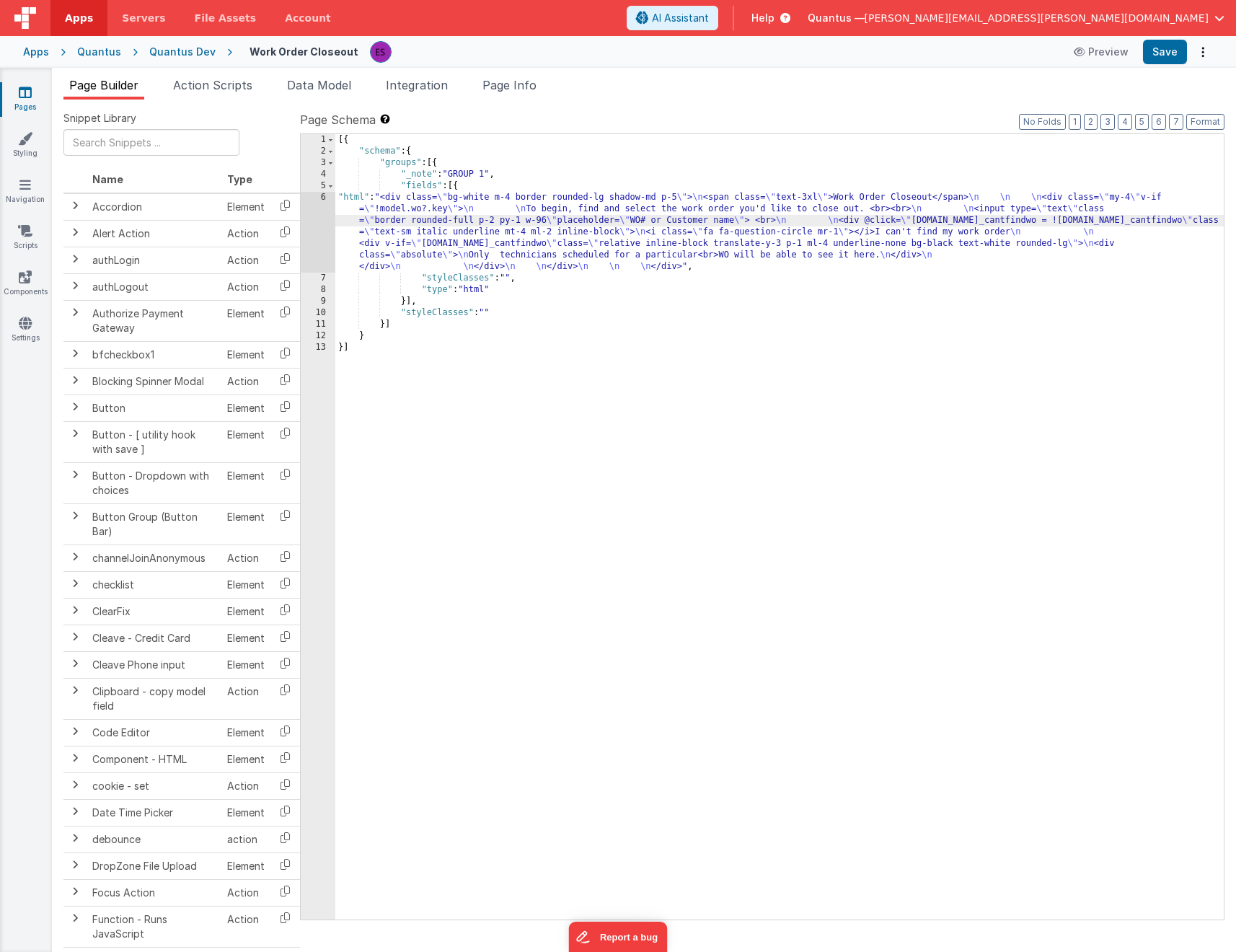
click at [314, 244] on div "6" at bounding box center [318, 232] width 35 height 81
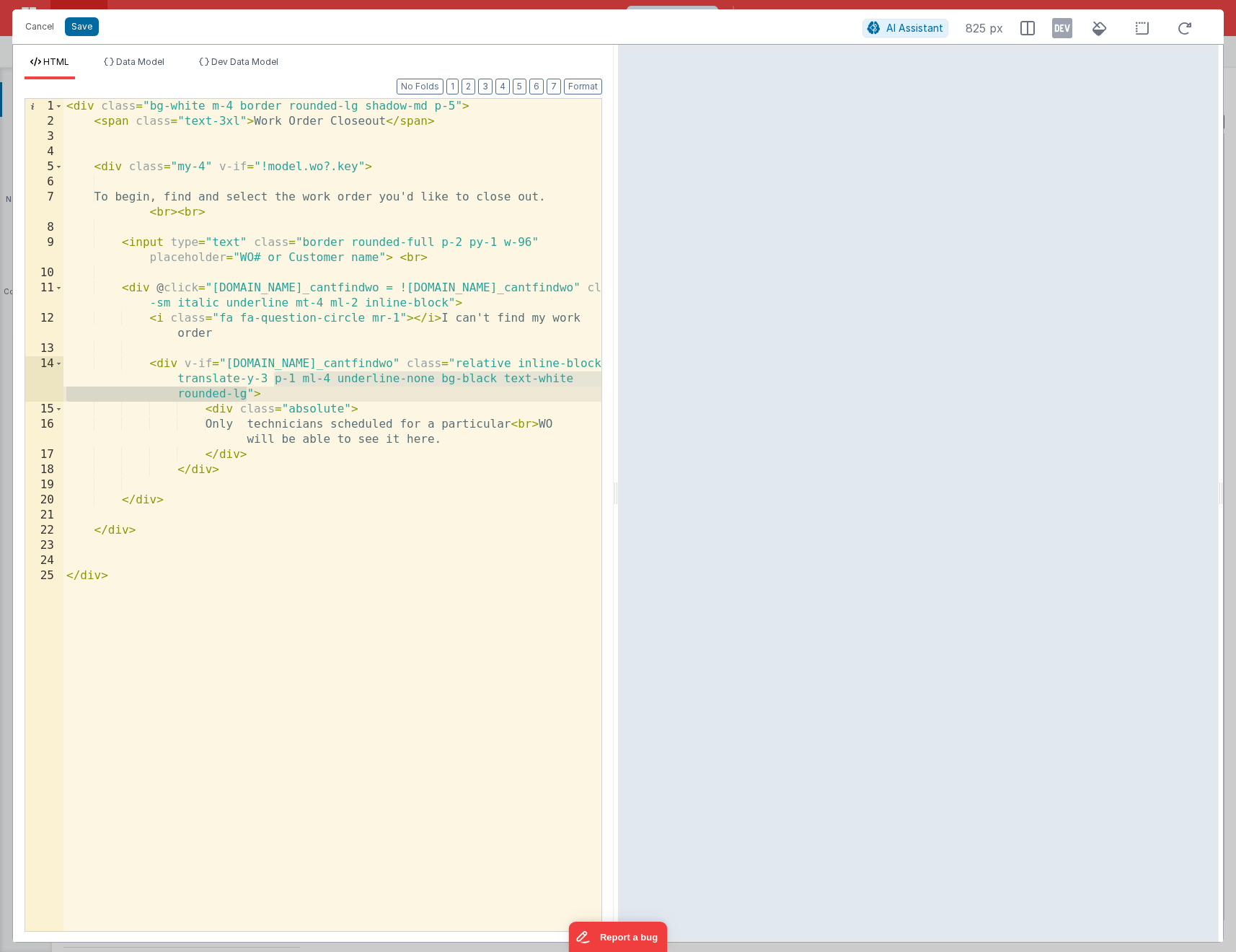
drag, startPoint x: 274, startPoint y: 376, endPoint x: 247, endPoint y: 388, distance: 29.5
click at [247, 388] on div "< div class = "bg-white m-4 border rounded-lg shadow-md p-5" > < span class = "…" at bounding box center [333, 530] width 538 height 863
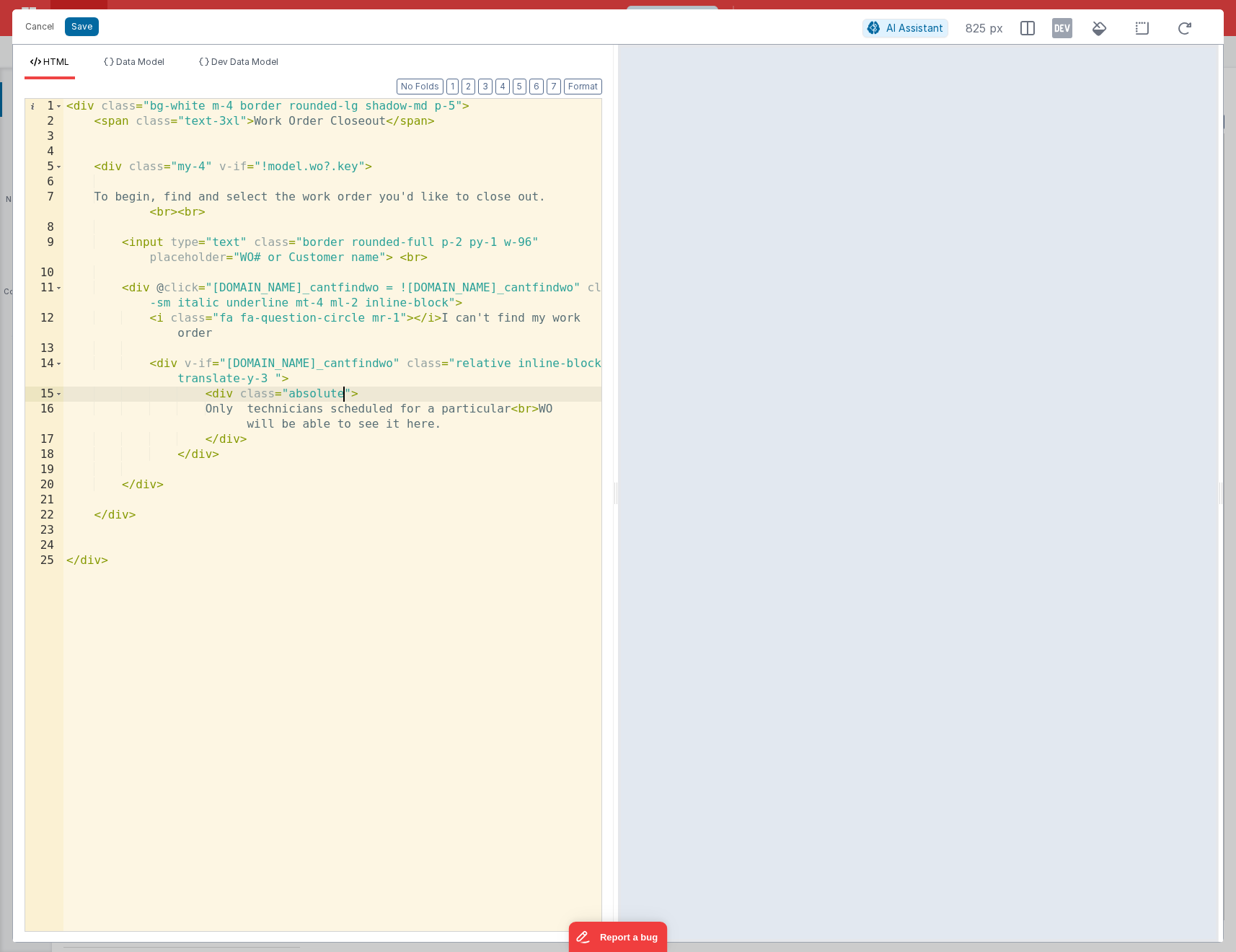
click at [344, 392] on div "< div class = "bg-white m-4 border rounded-lg shadow-md p-5" > < span class = "…" at bounding box center [333, 530] width 538 height 863
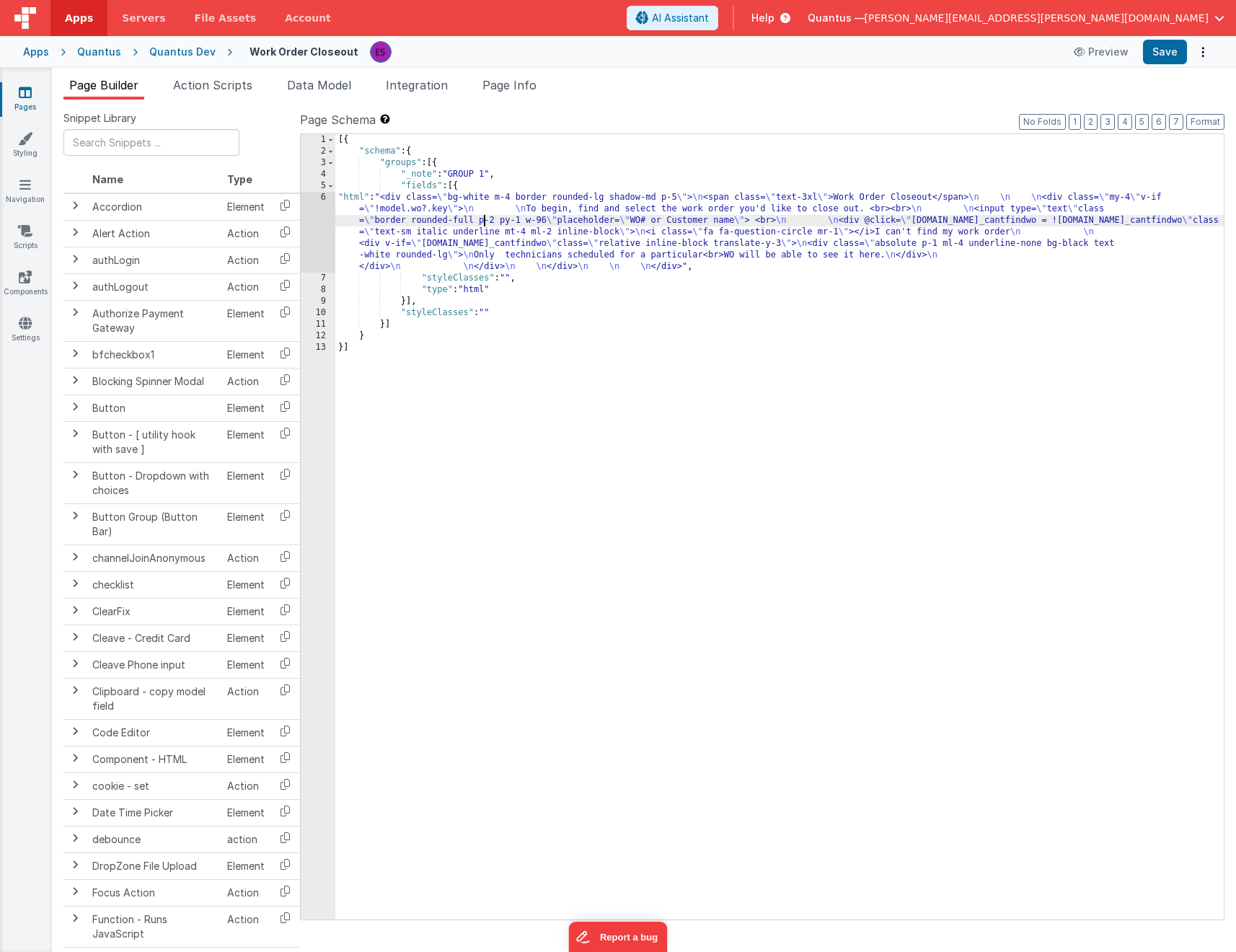
drag, startPoint x: 485, startPoint y: 220, endPoint x: 402, endPoint y: 222, distance: 83.0
click at [485, 221] on div "[{ "schema" : { "groups" : [{ "_note" : "GROUP 1" , "fields" : [{ "html" : "<di…" at bounding box center [779, 538] width 889 height 808
click at [324, 253] on div "6" at bounding box center [318, 232] width 35 height 81
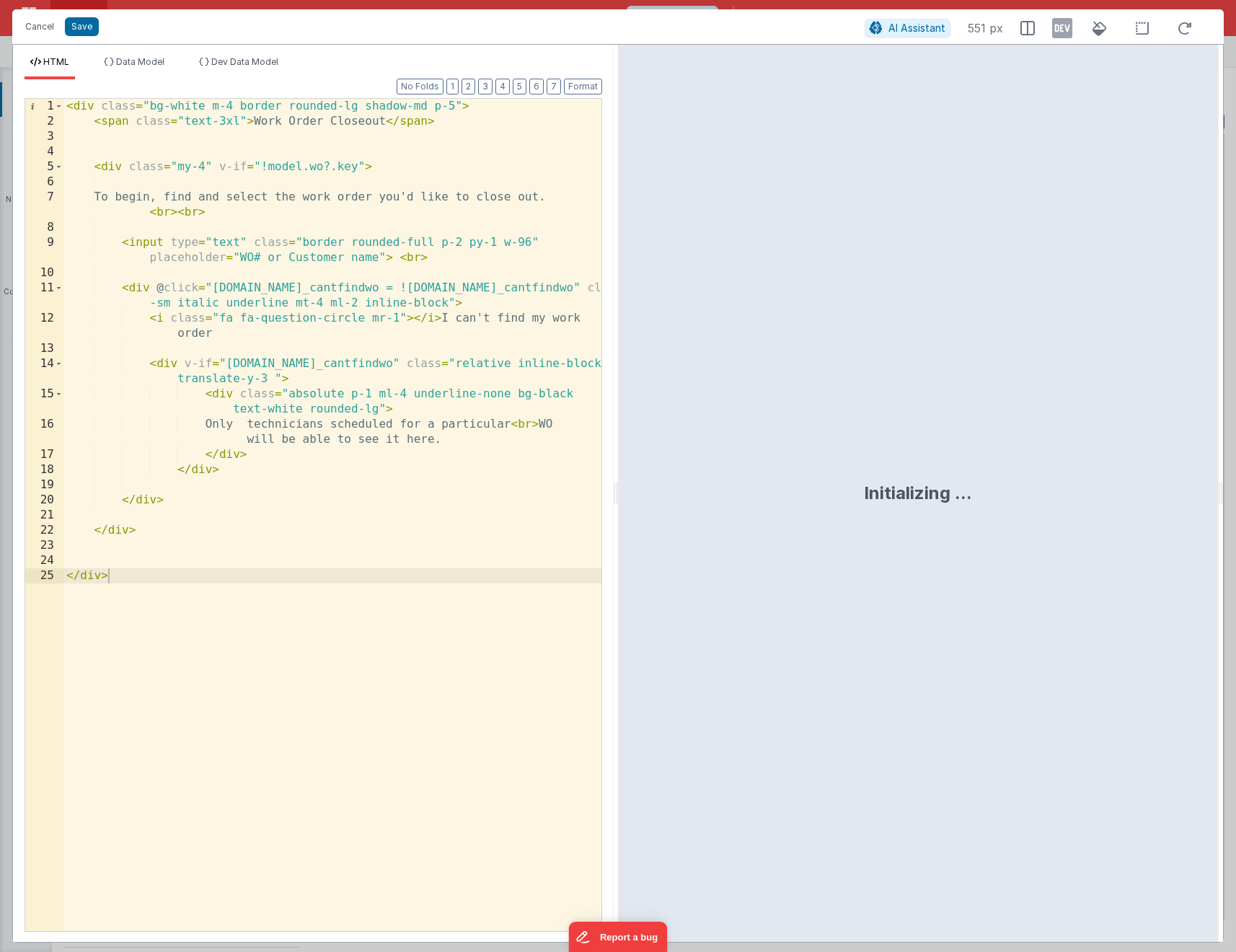
click at [294, 421] on div "< div class = "bg-white m-4 border rounded-lg shadow-md p-5" > < span class = "…" at bounding box center [333, 530] width 538 height 863
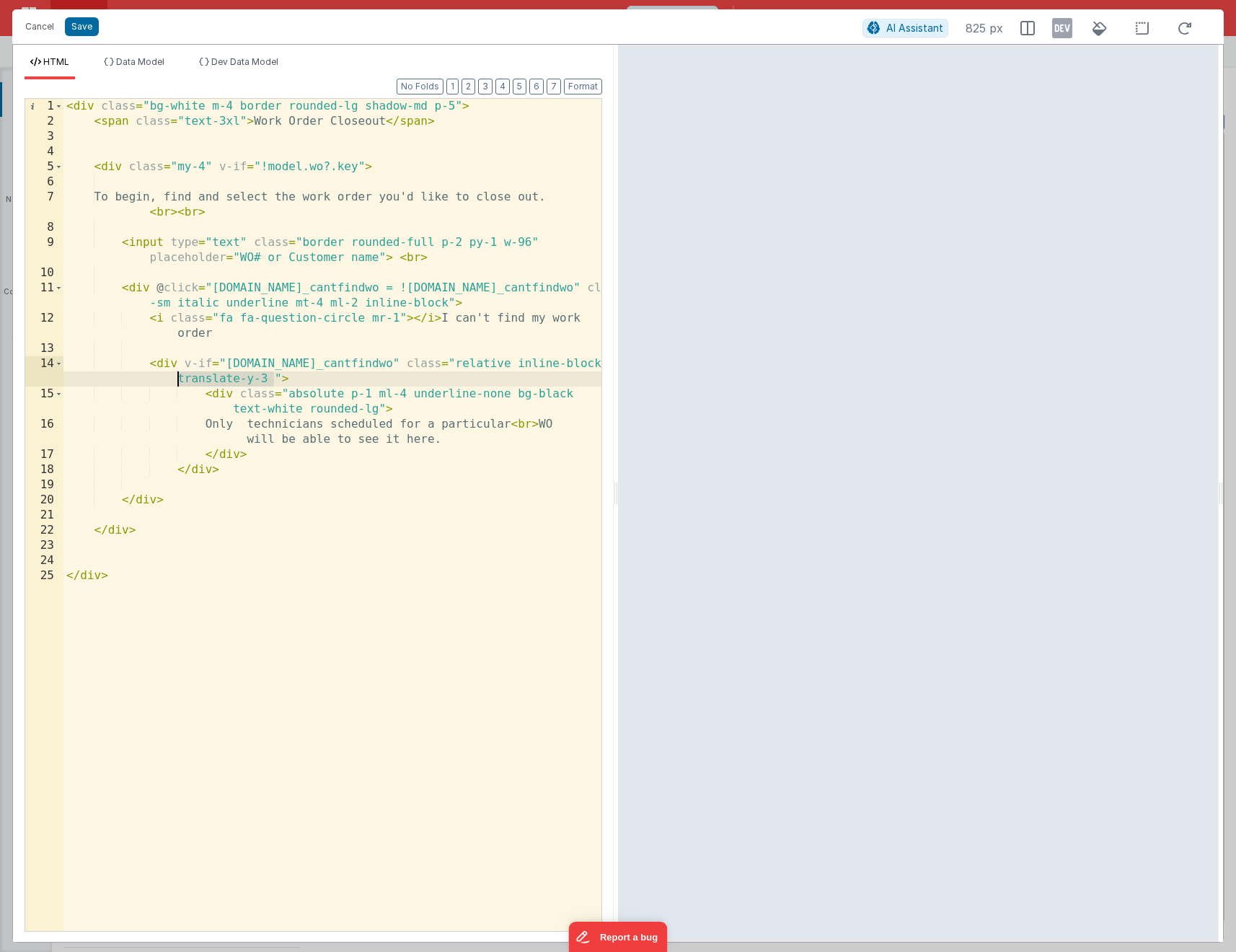
drag, startPoint x: 273, startPoint y: 375, endPoint x: 180, endPoint y: 375, distance: 93.0
click at [180, 375] on div "< div class = "bg-white m-4 border rounded-lg shadow-md p-5" > < span class = "…" at bounding box center [333, 530] width 538 height 863
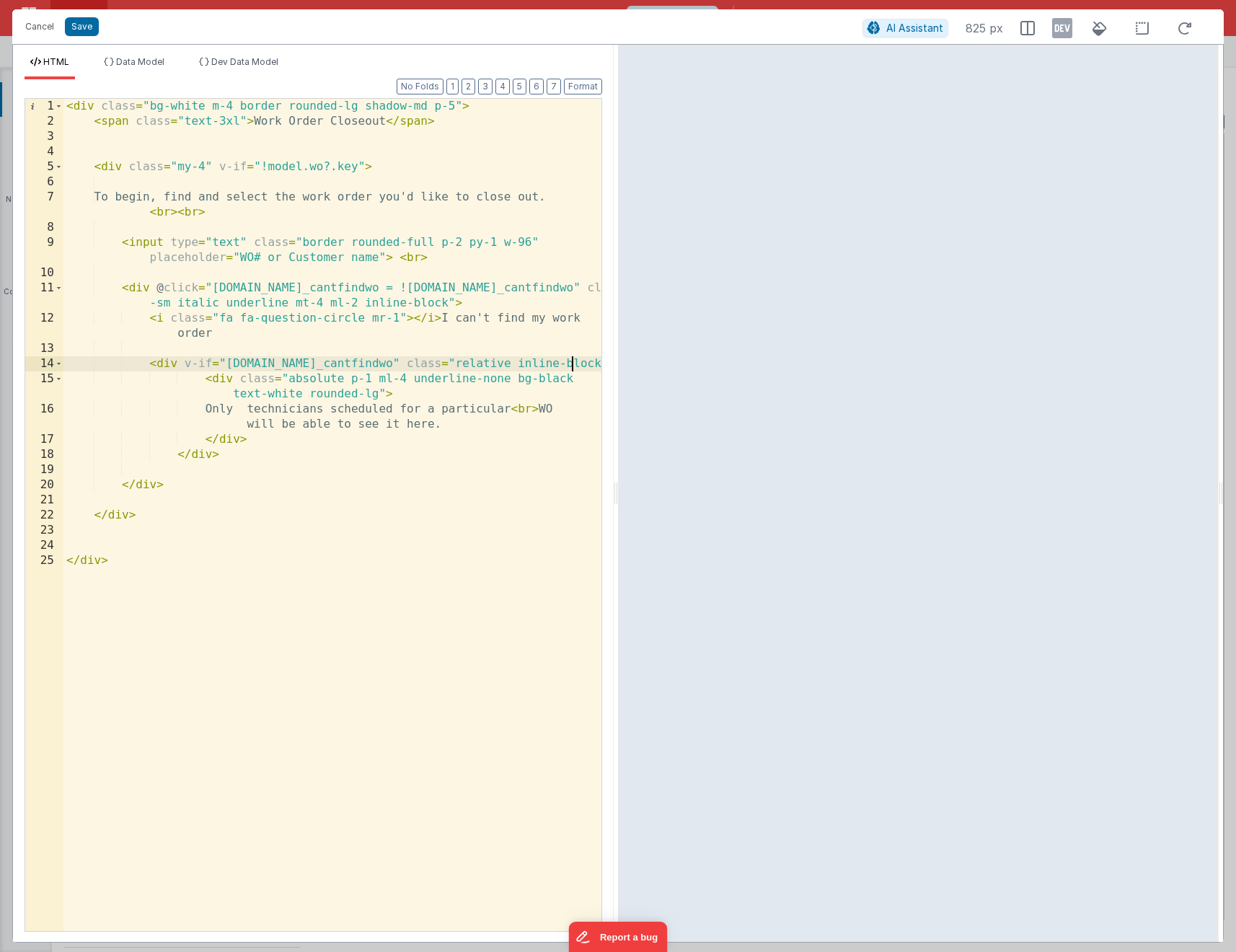
click at [379, 389] on div "< div class = "bg-white m-4 border rounded-lg shadow-md p-5" > < span class = "…" at bounding box center [333, 530] width 538 height 863
drag, startPoint x: 551, startPoint y: 408, endPoint x: 526, endPoint y: 403, distance: 25.5
click at [526, 403] on div "< div class = "bg-white m-4 border rounded-lg shadow-md p-5" > < span class = "…" at bounding box center [333, 530] width 538 height 863
click at [380, 392] on div "< div class = "bg-white m-4 border rounded-lg shadow-md p-5" > < span class = "…" at bounding box center [333, 530] width 538 height 863
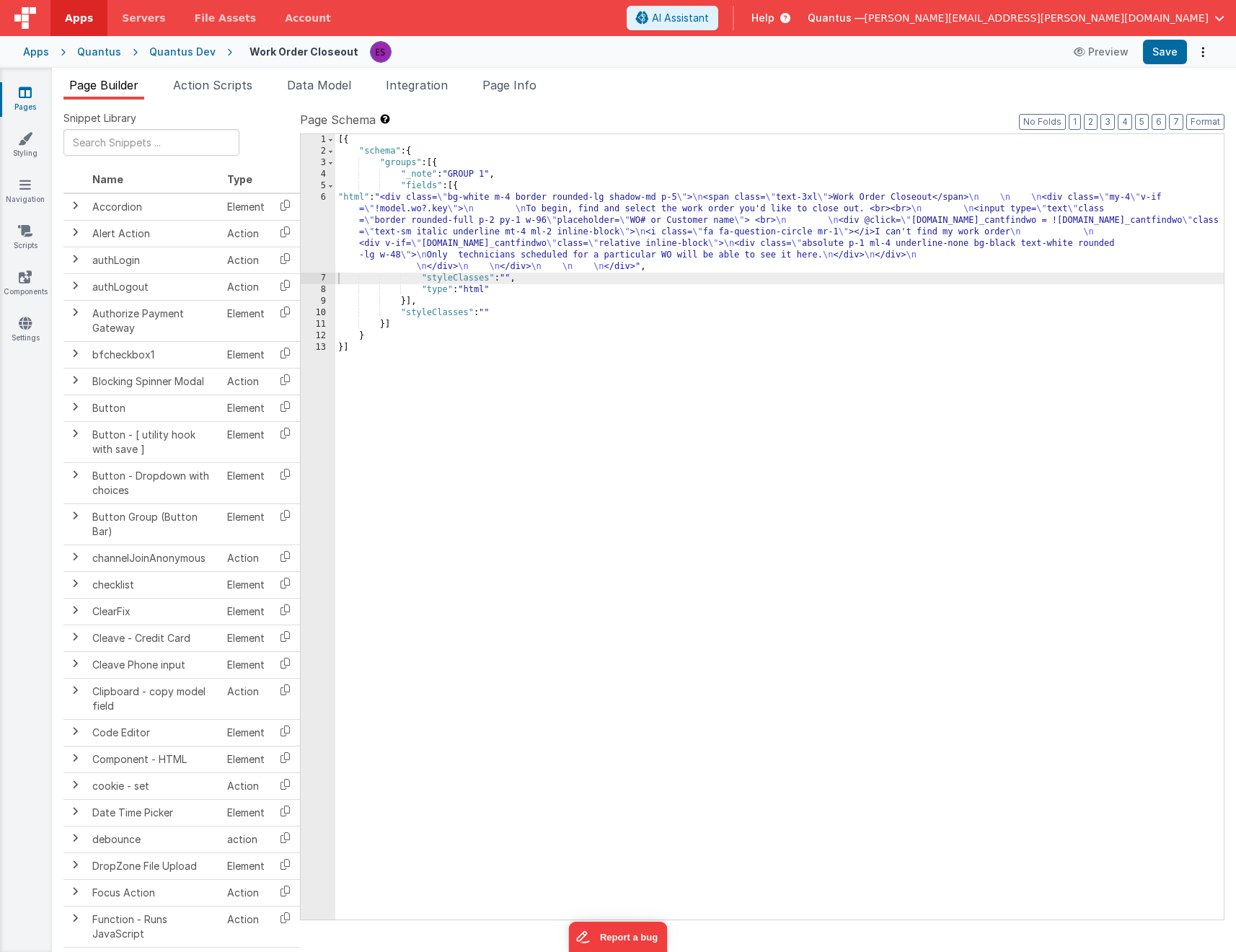
click at [496, 236] on div "[{ "schema" : { "groups" : [{ "_note" : "GROUP 1" , "fields" : [{ "html" : "<di…" at bounding box center [779, 538] width 889 height 808
click at [319, 239] on div "6" at bounding box center [318, 232] width 35 height 81
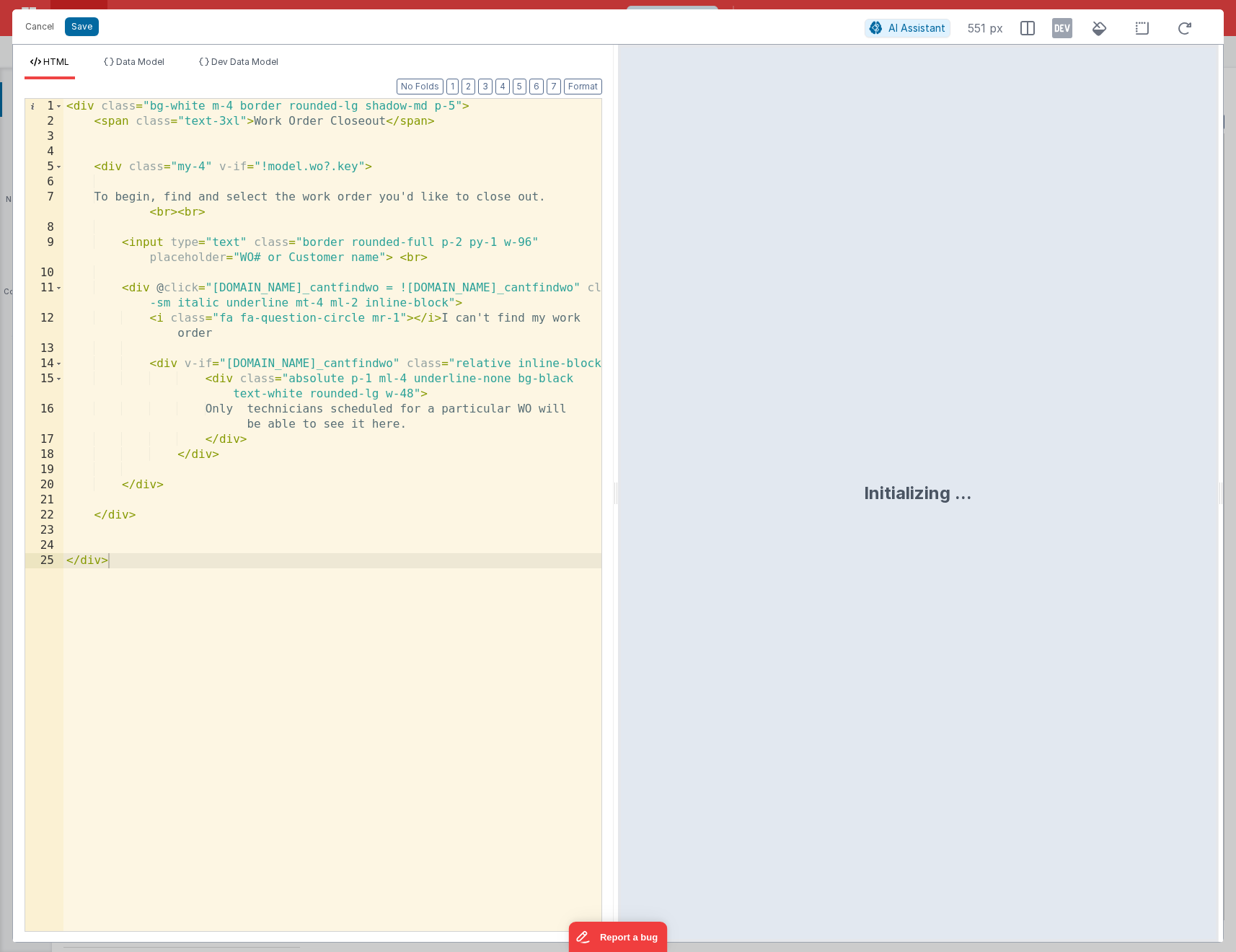
click at [571, 362] on div "< div class = "bg-white m-4 border rounded-lg shadow-md p-5" > < span class = "…" at bounding box center [333, 530] width 538 height 863
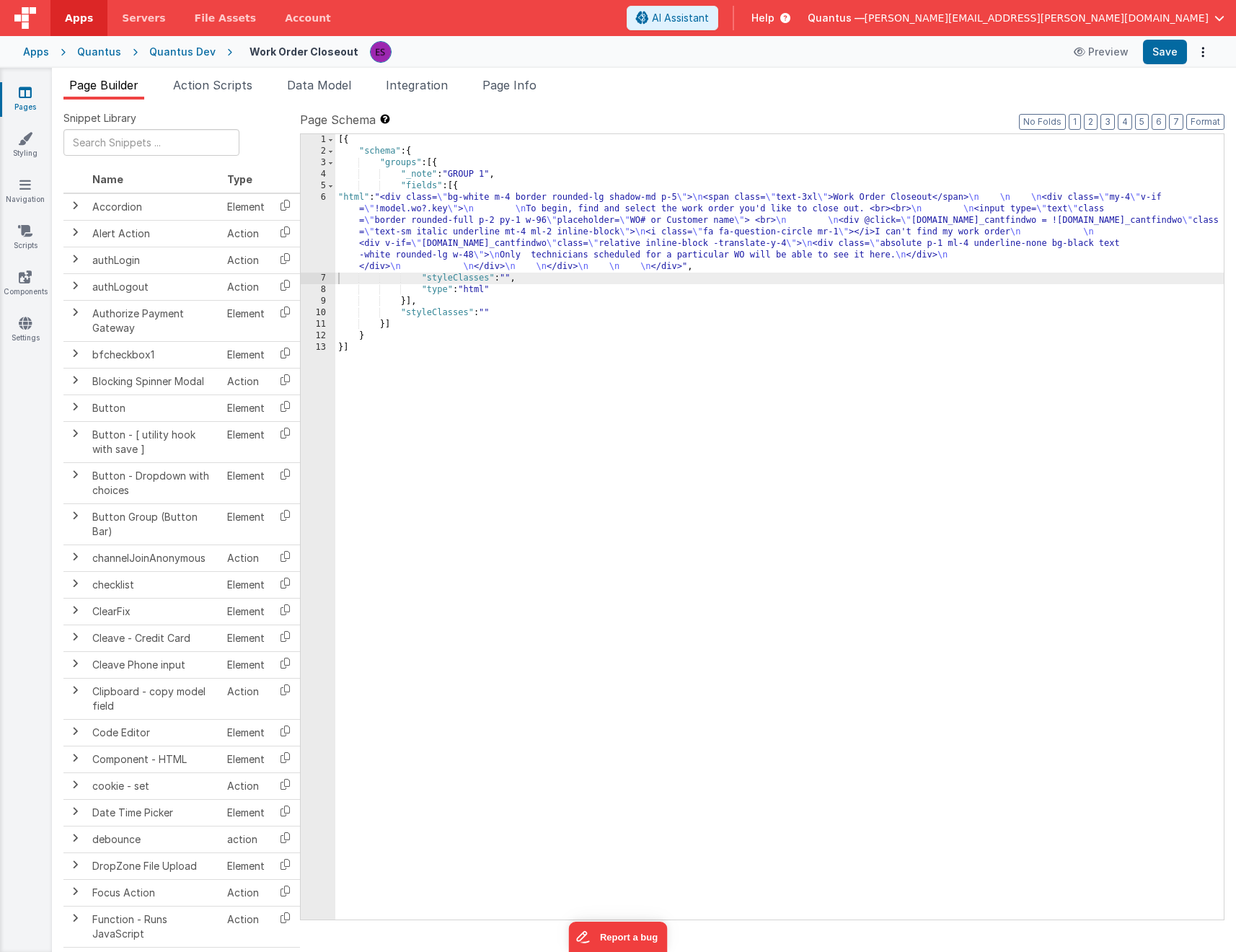
drag, startPoint x: 580, startPoint y: 216, endPoint x: 381, endPoint y: 207, distance: 199.2
click at [580, 216] on div "[{ "schema" : { "groups" : [{ "_note" : "GROUP 1" , "fields" : [{ "html" : "<di…" at bounding box center [779, 538] width 889 height 808
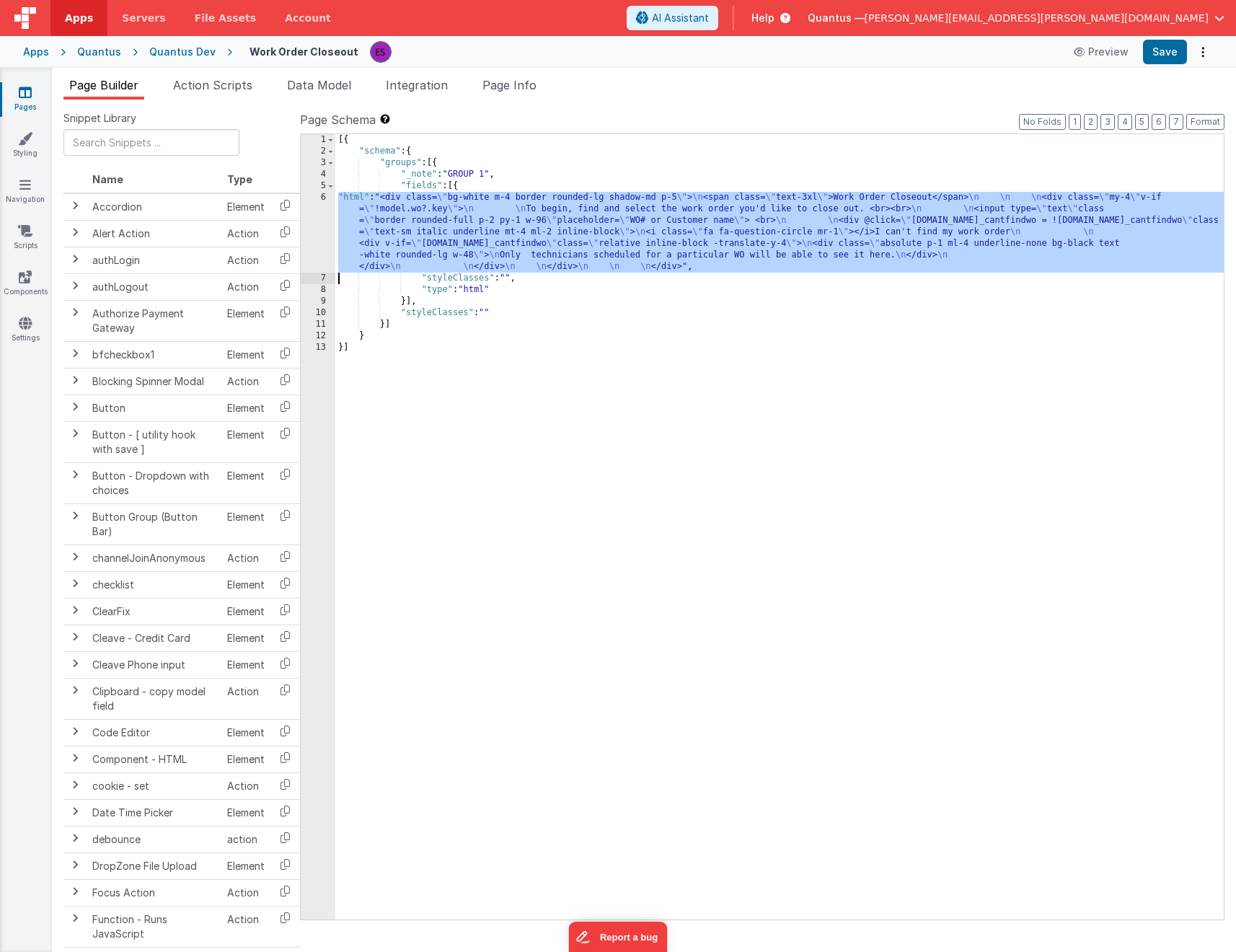
click at [326, 253] on div "6" at bounding box center [318, 232] width 35 height 81
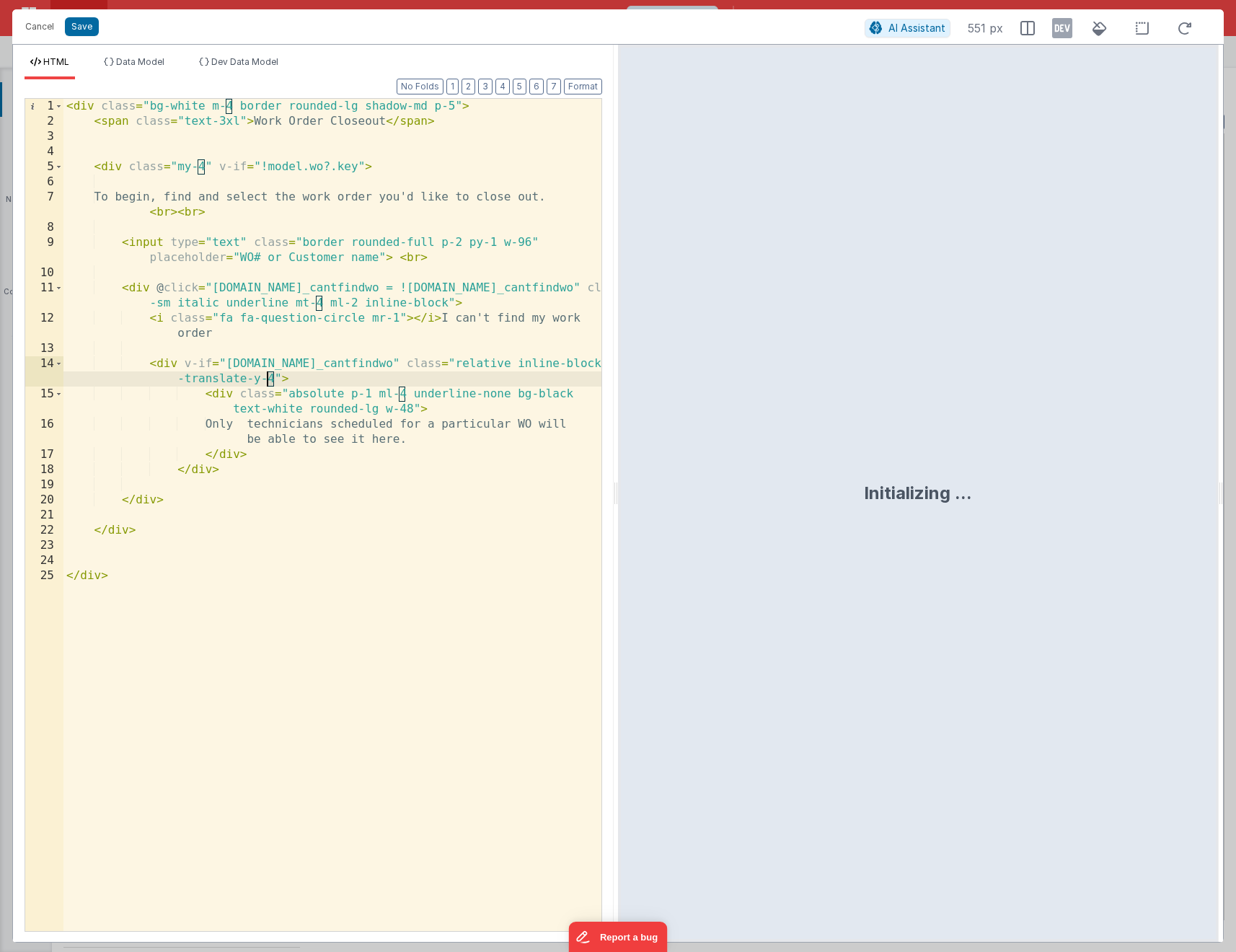
click at [270, 376] on div "< div class = "bg-white m-4 border rounded-lg shadow-md p-5" > < span class = "…" at bounding box center [333, 530] width 538 height 863
click at [565, 288] on div "< div class = "bg-white m-4 border rounded-lg shadow-md p-5" > < span class = "…" at bounding box center [333, 530] width 538 height 863
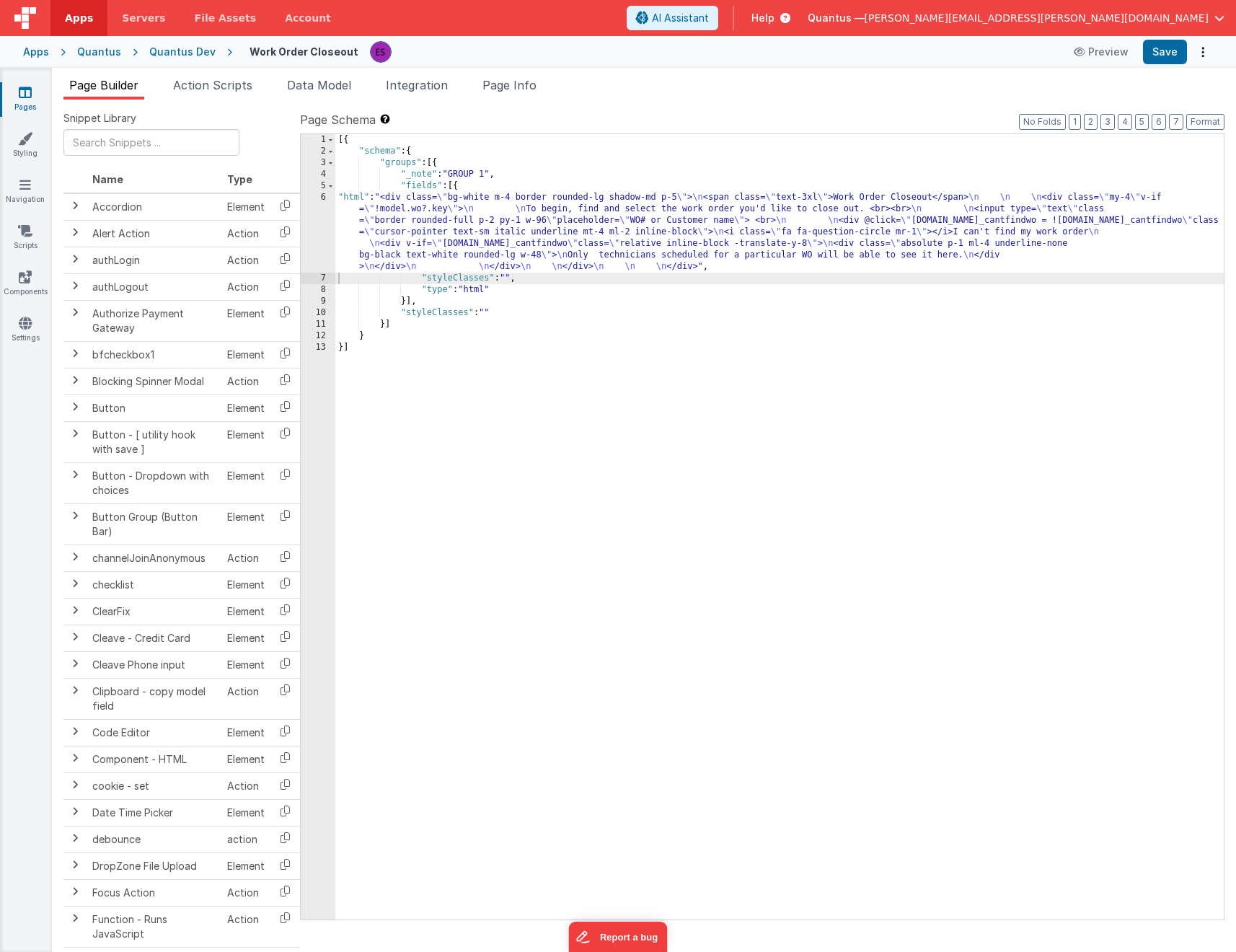
drag, startPoint x: 551, startPoint y: 221, endPoint x: 548, endPoint y: 230, distance: 9.5
click at [551, 222] on div "[{ "schema" : { "groups" : [{ "_note" : "GROUP 1" , "fields" : [{ "html" : "<di…" at bounding box center [779, 538] width 889 height 808
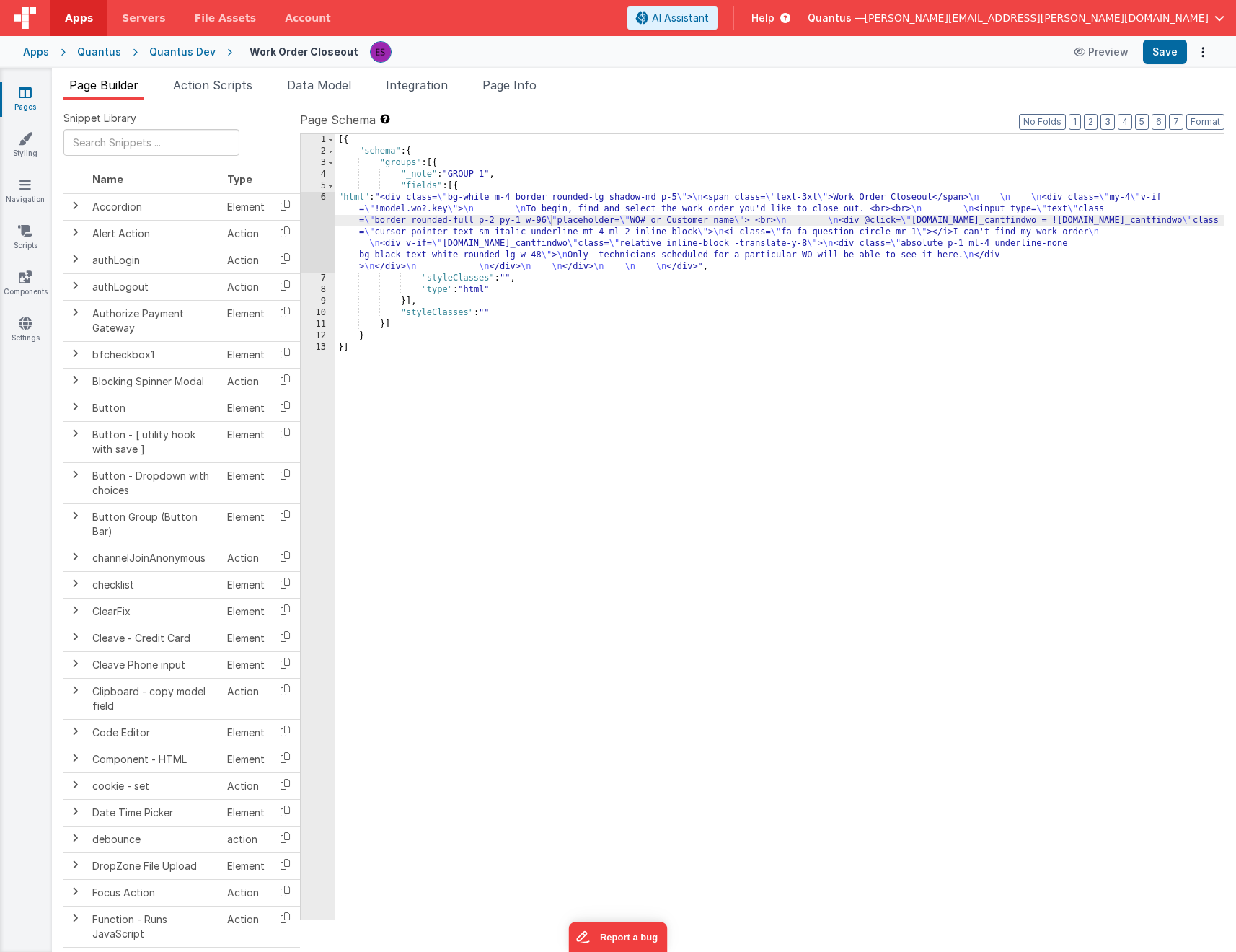
click at [300, 235] on div "1 2 3 4 5 6 7 8 9 10 11 12 13 [{ "schema" : { "groups" : [{ "_note" : "GROUP 1"…" at bounding box center [762, 526] width 925 height 787
click at [310, 233] on div "6" at bounding box center [318, 232] width 35 height 81
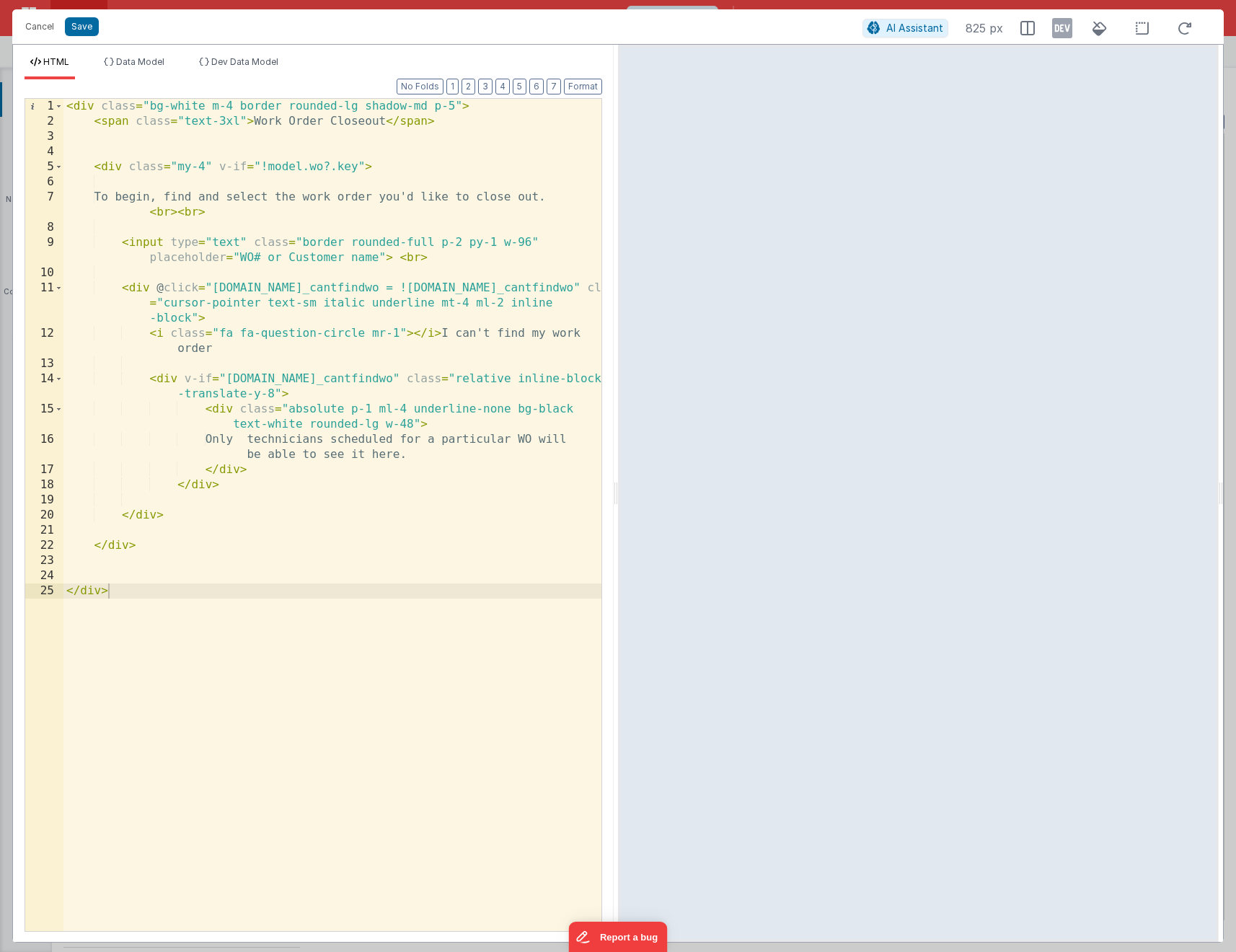
click at [421, 375] on div "< div class = "bg-white m-4 border rounded-lg shadow-md p-5" > < span class = "…" at bounding box center [333, 530] width 538 height 863
drag, startPoint x: 503, startPoint y: 375, endPoint x: 422, endPoint y: 372, distance: 81.1
click at [422, 372] on div "< div class = "bg-white m-4 border rounded-lg shadow-md p-5" > < span class = "…" at bounding box center [333, 530] width 538 height 863
click at [343, 406] on div "< div class = "bg-white m-4 border rounded-lg shadow-md p-5" > < span class = "…" at bounding box center [333, 530] width 538 height 863
click at [445, 376] on div "< div class = "bg-white m-4 border rounded-lg shadow-md p-5" > < span class = "…" at bounding box center [333, 530] width 538 height 863
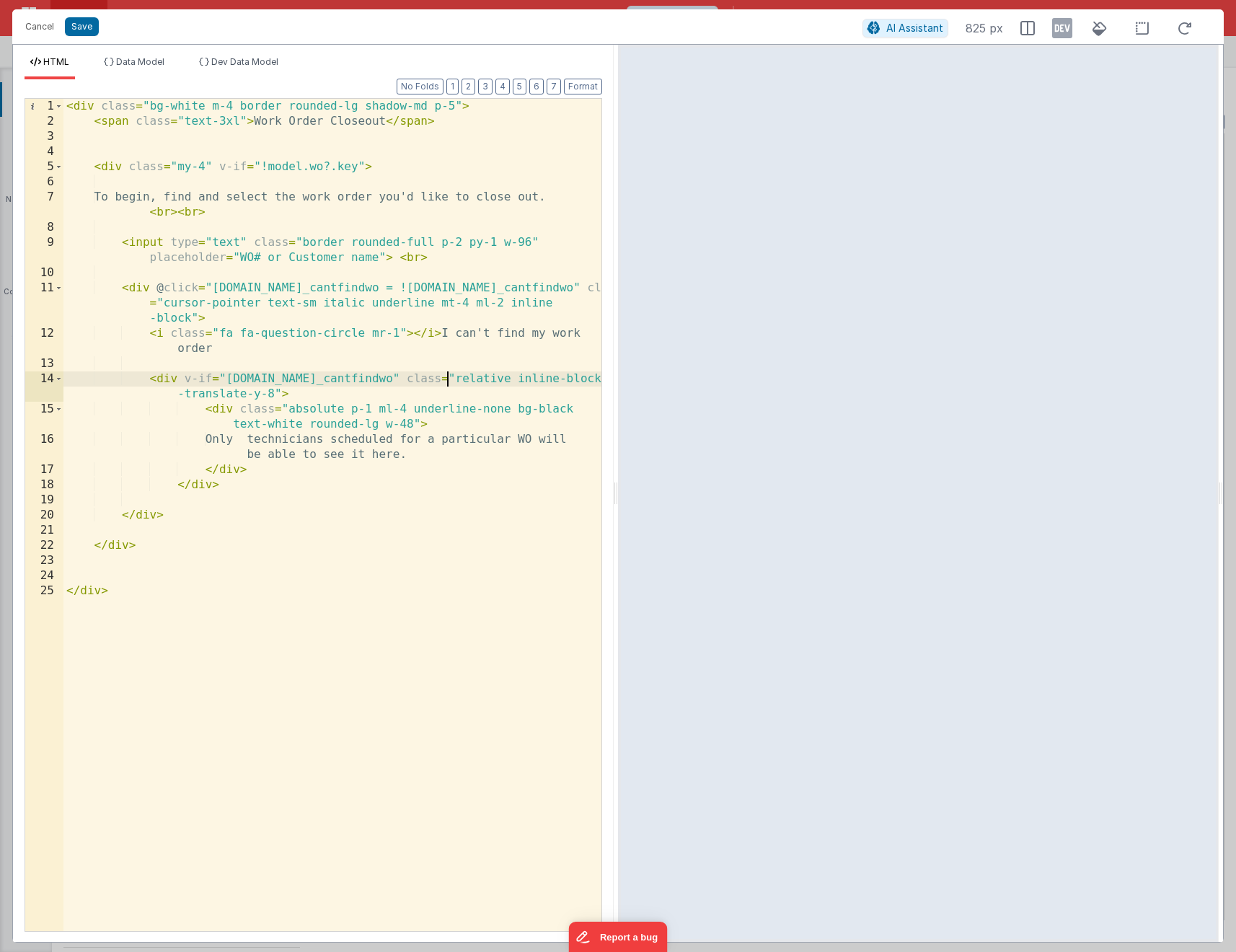
click at [445, 376] on div "< div class = "bg-white m-4 border rounded-lg shadow-md p-5" > < span class = "…" at bounding box center [333, 530] width 538 height 863
click at [192, 389] on div "< div class = "bg-white m-4 border rounded-lg shadow-md p-5" > < span class = "…" at bounding box center [333, 530] width 538 height 863
drag, startPoint x: 507, startPoint y: 377, endPoint x: 201, endPoint y: 395, distance: 306.5
click at [201, 393] on div "< div class = "bg-white m-4 border rounded-lg shadow-md p-5" > < span class = "…" at bounding box center [333, 530] width 538 height 863
click at [161, 375] on div "< div class = "bg-white m-4 border rounded-lg shadow-md p-5" > < span class = "…" at bounding box center [333, 530] width 538 height 863
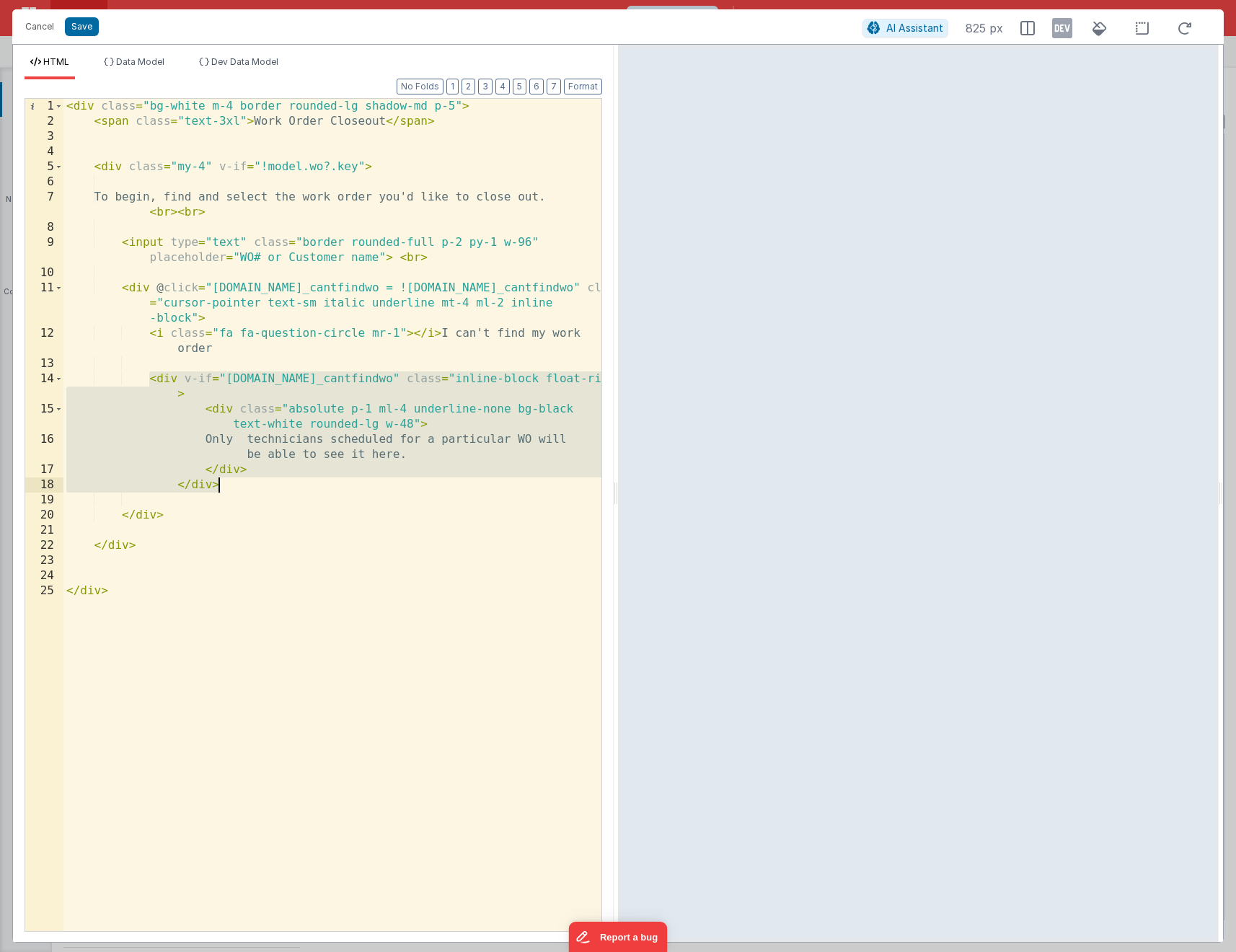
drag, startPoint x: 149, startPoint y: 377, endPoint x: 228, endPoint y: 481, distance: 130.6
click at [228, 481] on div "< div class = "bg-white m-4 border rounded-lg shadow-md p-5" > < span class = "…" at bounding box center [333, 530] width 538 height 863
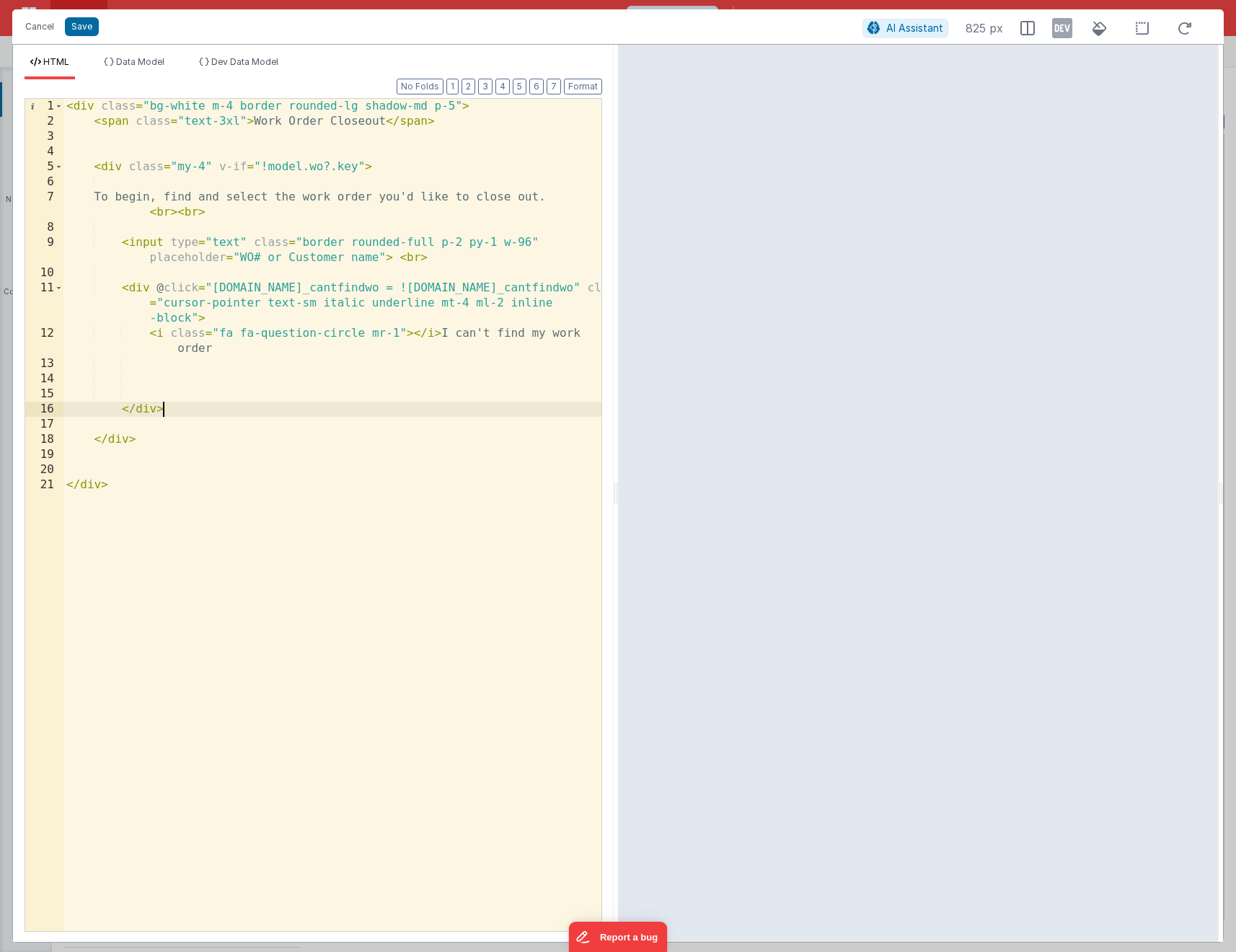
click at [182, 406] on div "< div class = "bg-white m-4 border rounded-lg shadow-md p-5" > < span class = "…" at bounding box center [333, 530] width 538 height 863
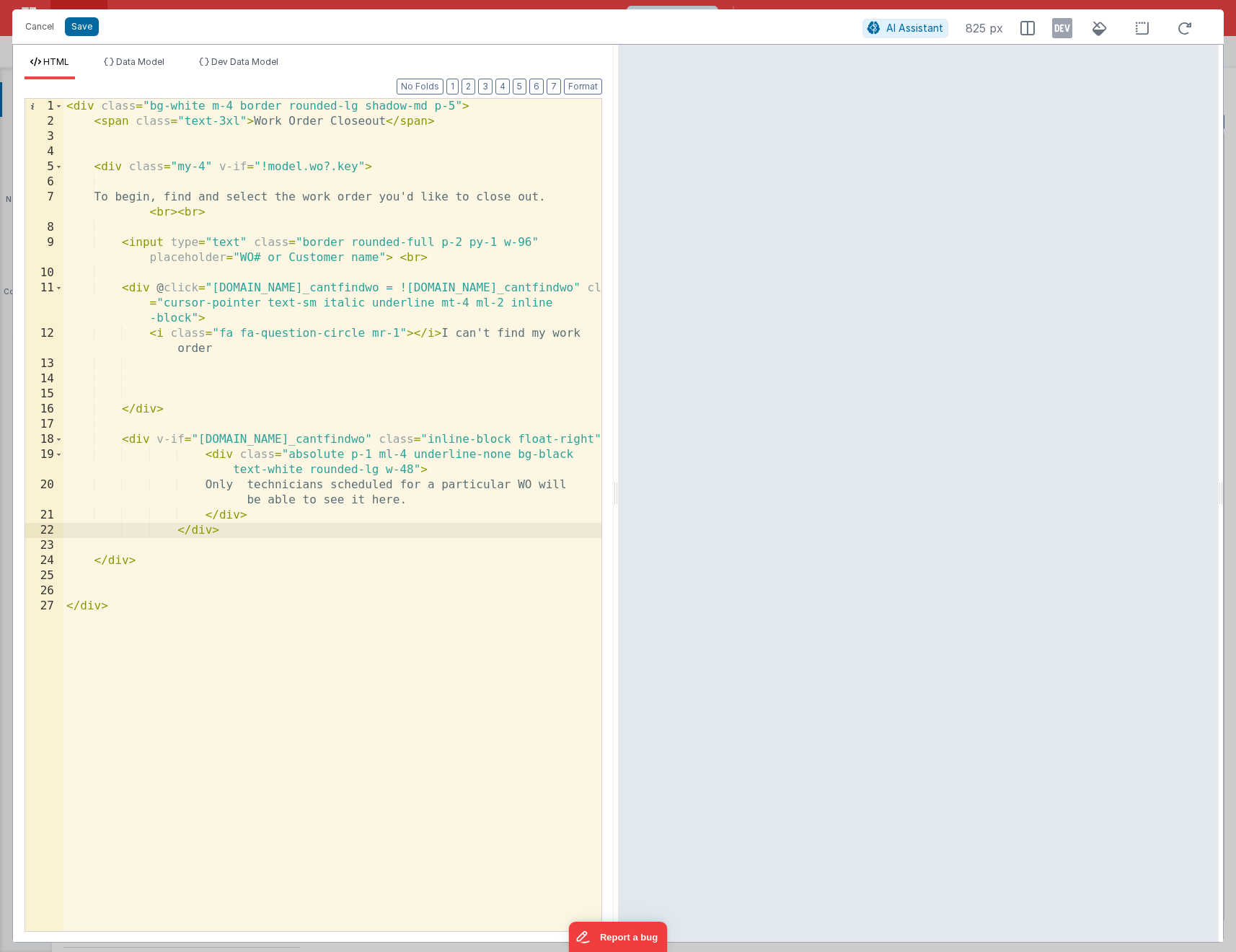
click at [181, 478] on div "< div class = "bg-white m-4 border rounded-lg shadow-md p-5" > < span class = "…" at bounding box center [333, 530] width 538 height 863
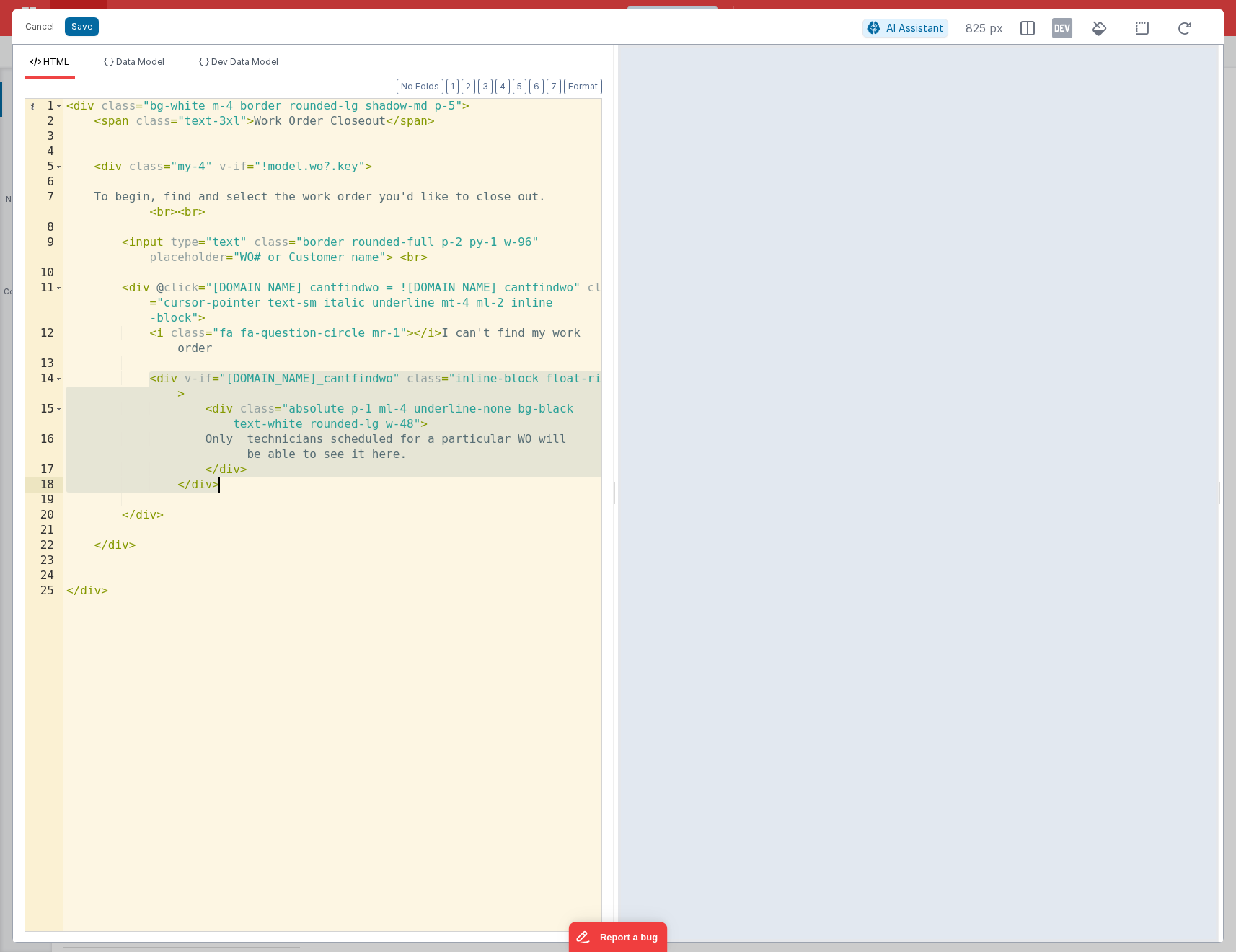
click at [246, 467] on div "< div class = "bg-white m-4 border rounded-lg shadow-md p-5" > < span class = "…" at bounding box center [333, 530] width 538 height 863
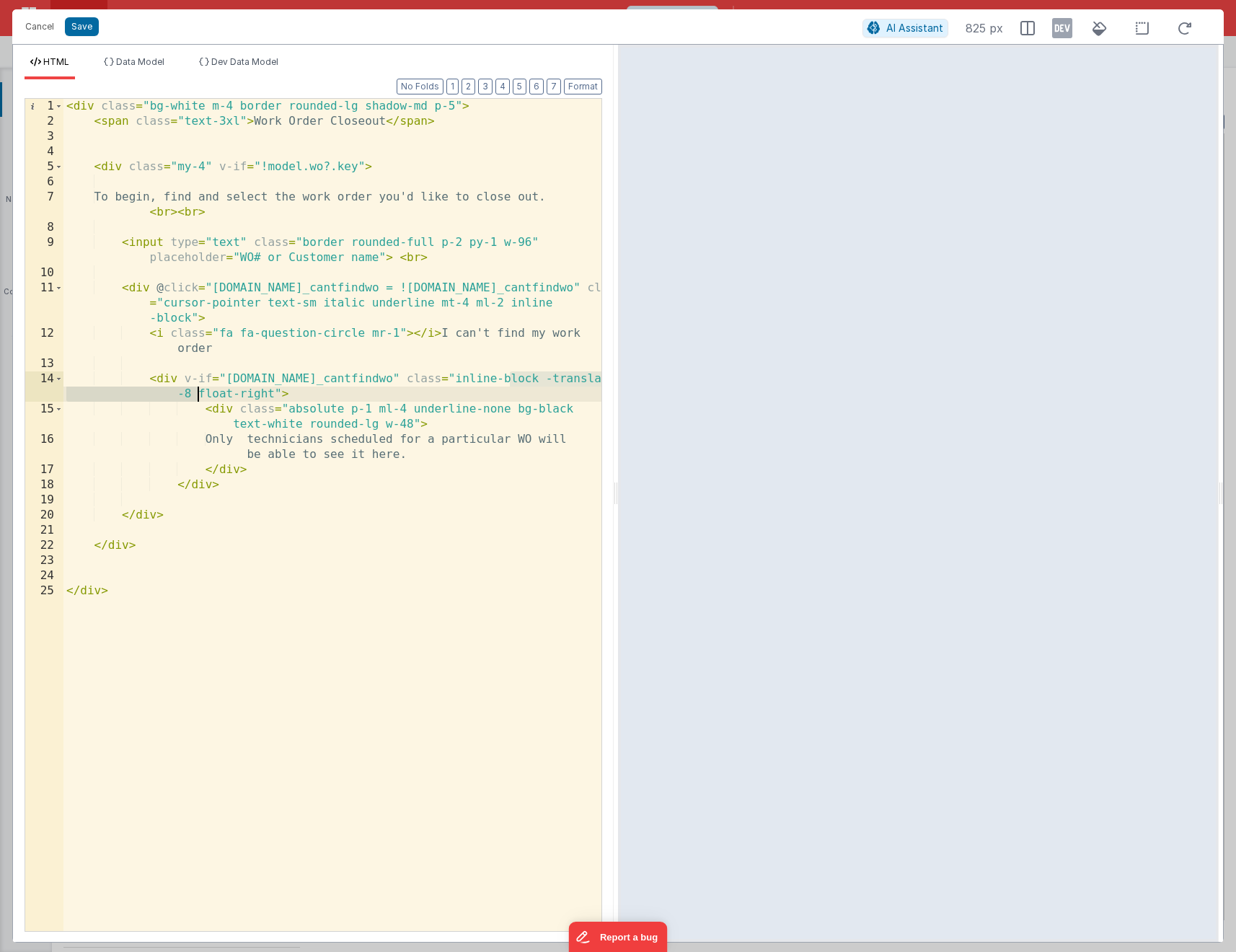
click at [309, 427] on div "< div class = "bg-white m-4 border rounded-lg shadow-md p-5" > < span class = "…" at bounding box center [333, 530] width 538 height 863
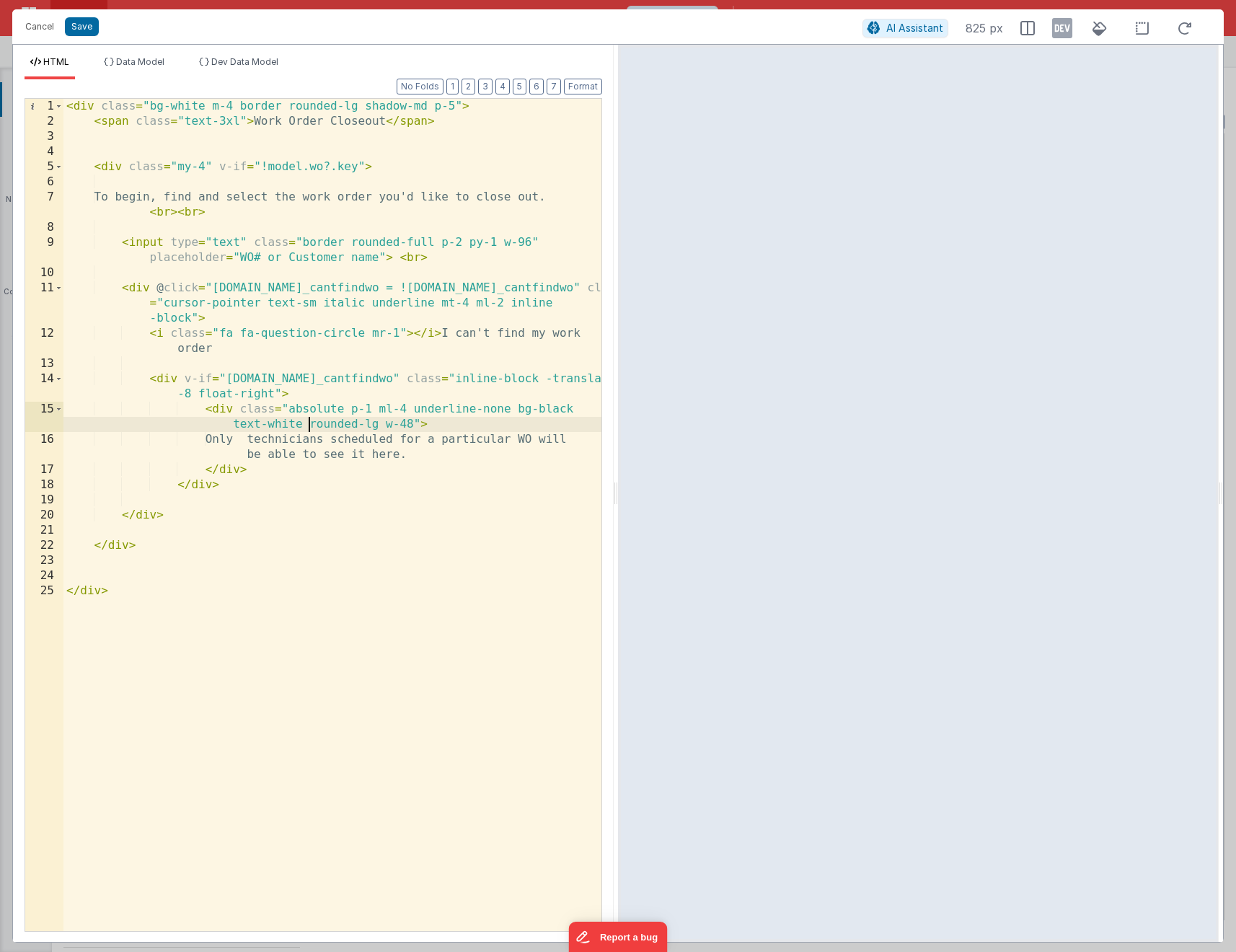
click at [189, 320] on div "< div class = "bg-white m-4 border rounded-lg shadow-md p-5" > < span class = "…" at bounding box center [333, 530] width 538 height 863
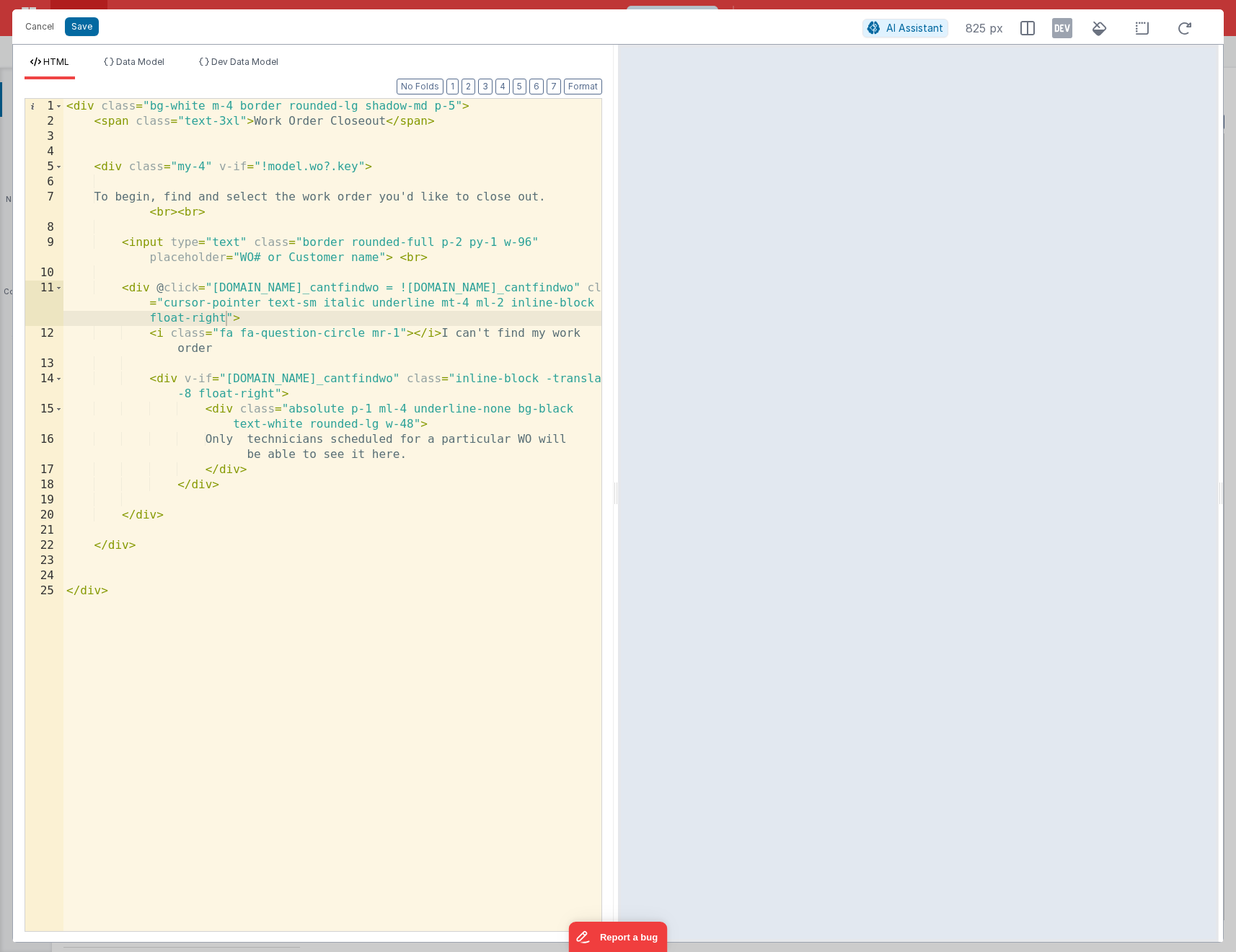
click at [475, 315] on div "< div class = "bg-white m-4 border rounded-lg shadow-md p-5" > < span class = "…" at bounding box center [333, 530] width 538 height 863
drag, startPoint x: 225, startPoint y: 320, endPoint x: 243, endPoint y: 378, distance: 60.7
click at [225, 321] on div "< div class = "bg-white m-4 border rounded-lg shadow-md p-5" > < span class = "…" at bounding box center [333, 530] width 538 height 863
drag, startPoint x: 473, startPoint y: 305, endPoint x: 441, endPoint y: 305, distance: 32.0
click at [441, 305] on div "< div class = "bg-white m-4 border rounded-lg shadow-md p-5" > < span class = "…" at bounding box center [333, 530] width 538 height 863
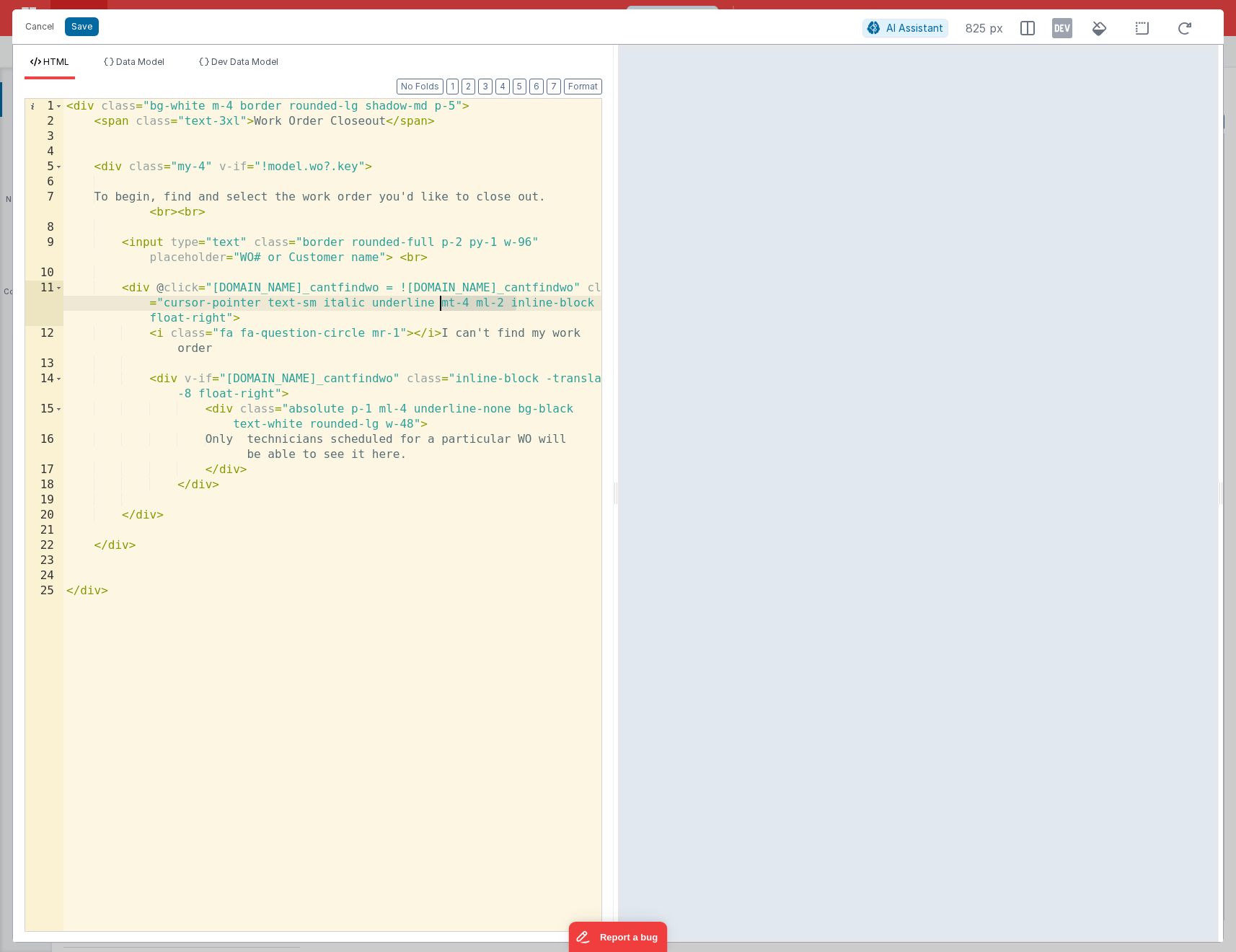
drag, startPoint x: 513, startPoint y: 305, endPoint x: 437, endPoint y: 303, distance: 76.0
click at [437, 303] on div "< div class = "bg-white m-4 border rounded-lg shadow-md p-5" > < span class = "…" at bounding box center [333, 530] width 538 height 863
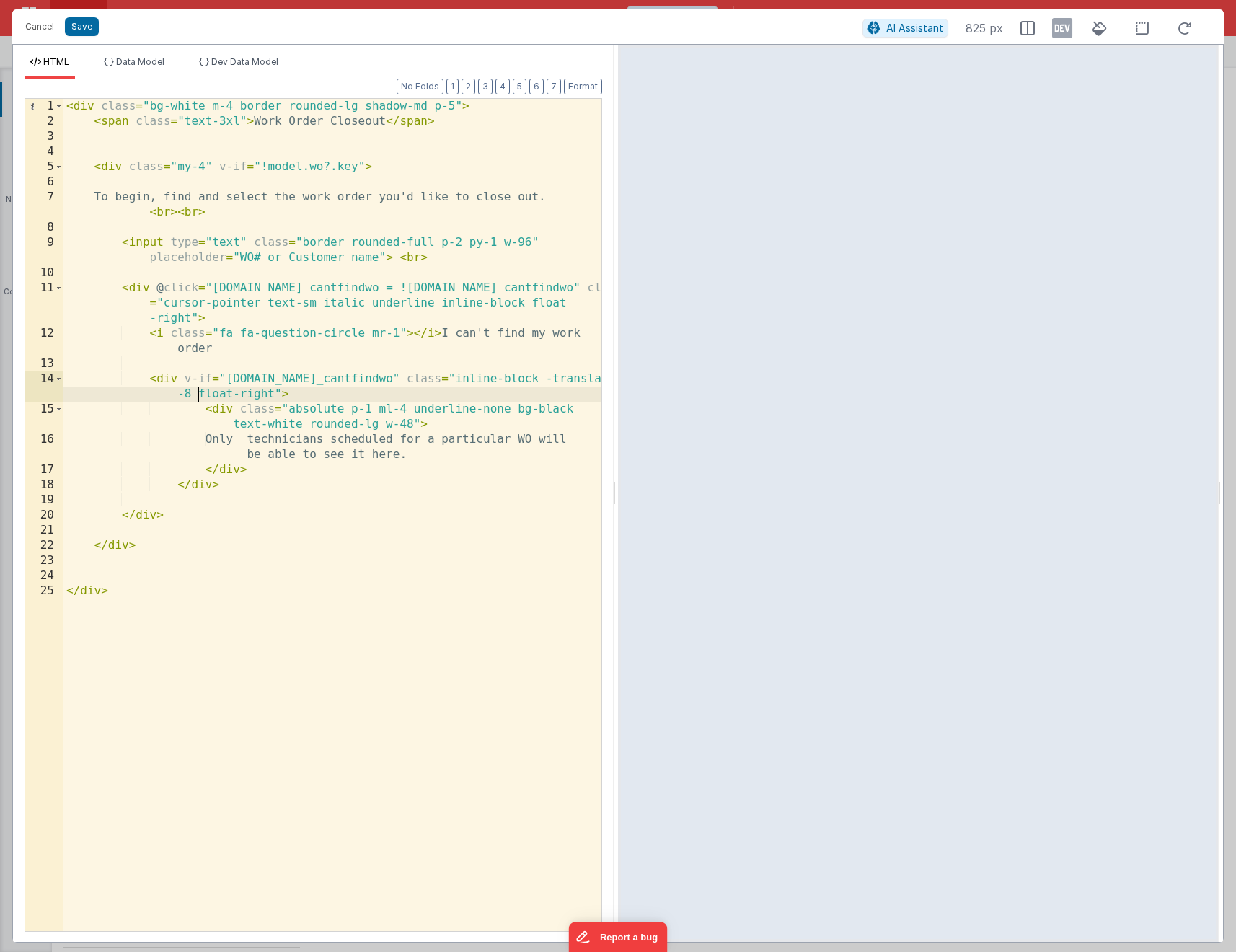
click at [195, 395] on div "< div class = "bg-white m-4 border rounded-lg shadow-md p-5" > < span class = "…" at bounding box center [333, 530] width 538 height 863
click at [169, 378] on div "< div class = "bg-white m-4 border rounded-lg shadow-md p-5" > < span class = "…" at bounding box center [333, 530] width 538 height 863
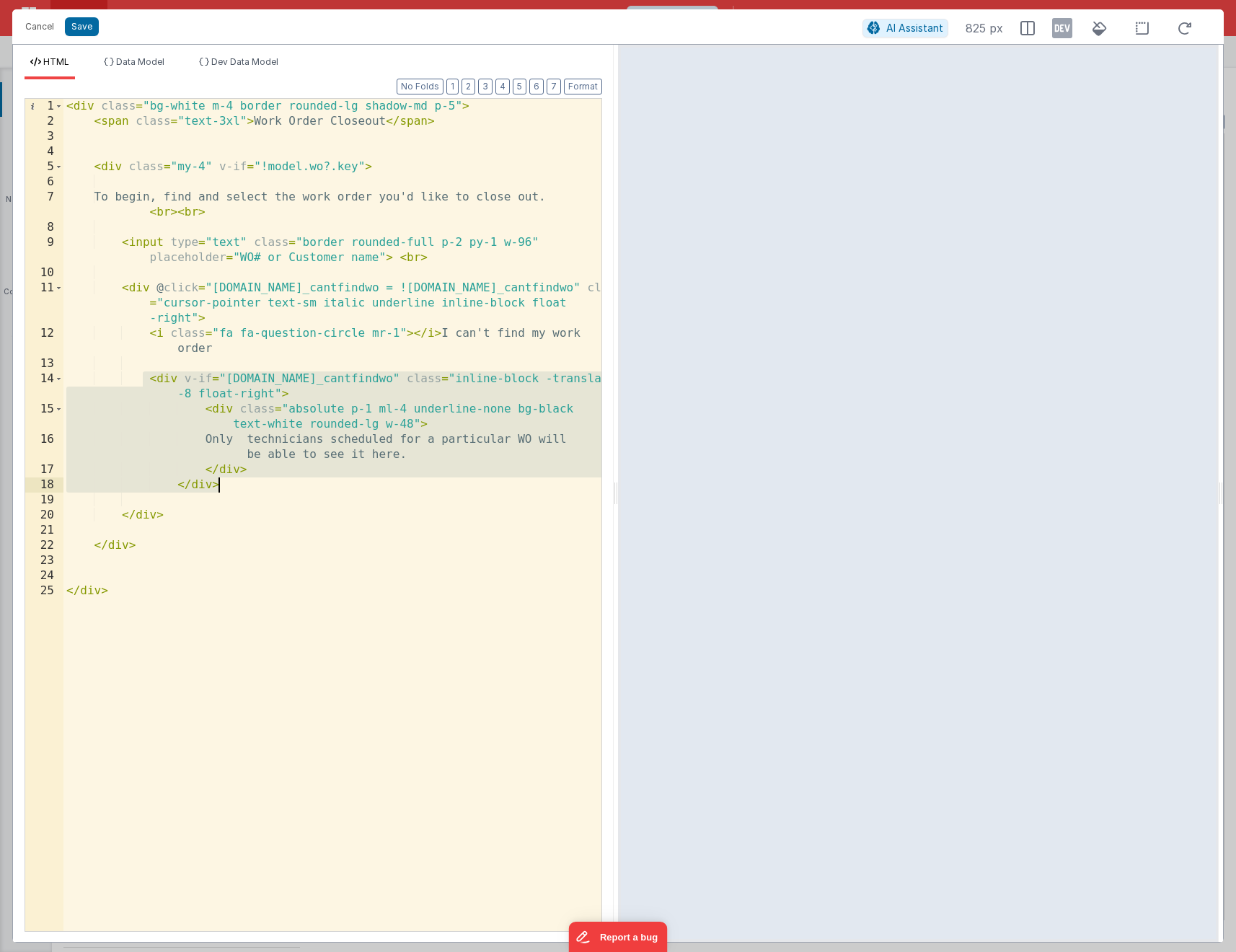
drag, startPoint x: 145, startPoint y: 378, endPoint x: 256, endPoint y: 481, distance: 151.4
click at [255, 480] on div "< div class = "bg-white m-4 border rounded-lg shadow-md p-5" > < span class = "…" at bounding box center [333, 530] width 538 height 863
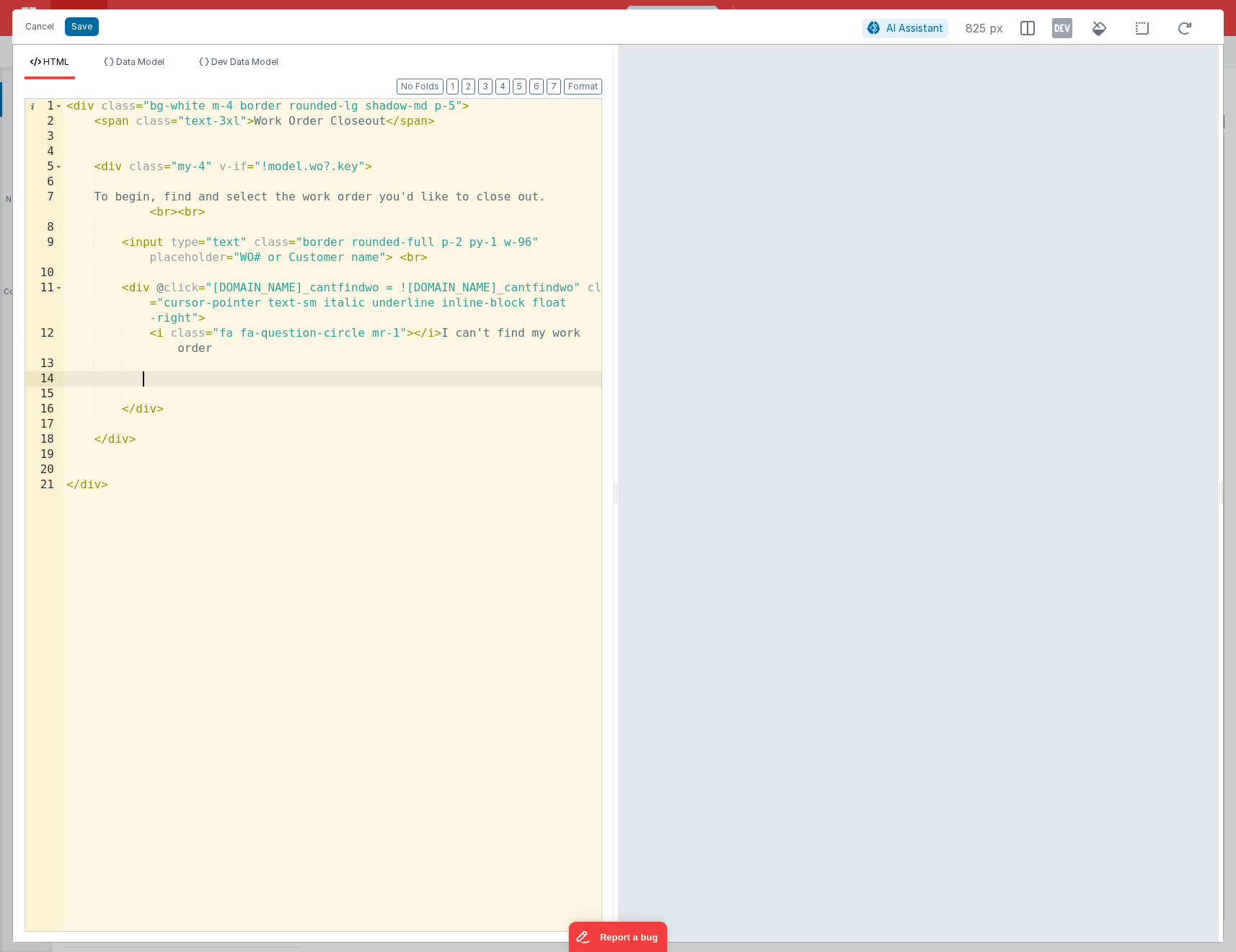
click at [184, 403] on div "< div class = "bg-white m-4 border rounded-lg shadow-md p-5" > < span class = "…" at bounding box center [333, 530] width 538 height 863
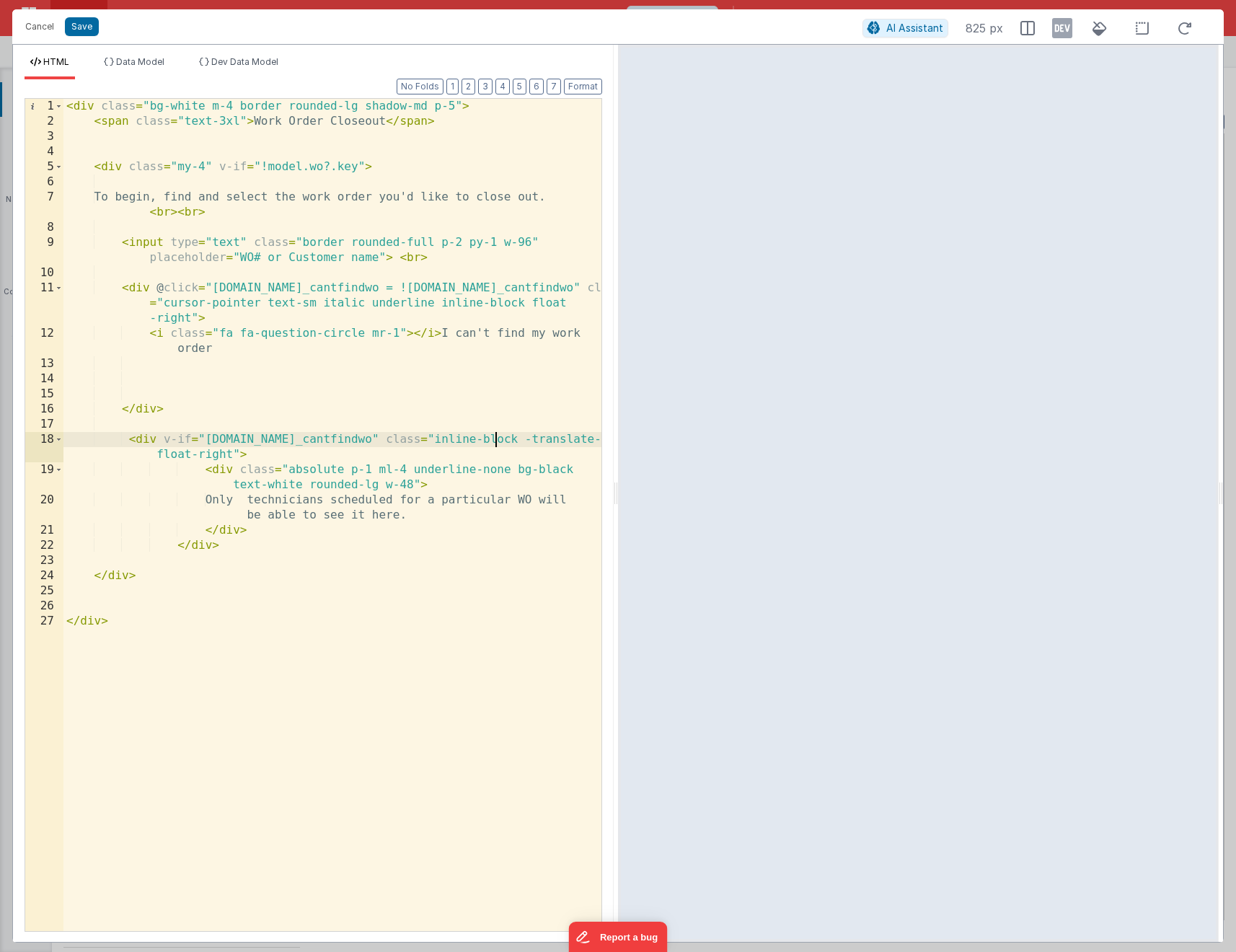
click at [496, 435] on div "< div class = "bg-white m-4 border rounded-lg shadow-md p-5" > < span class = "…" at bounding box center [333, 530] width 538 height 863
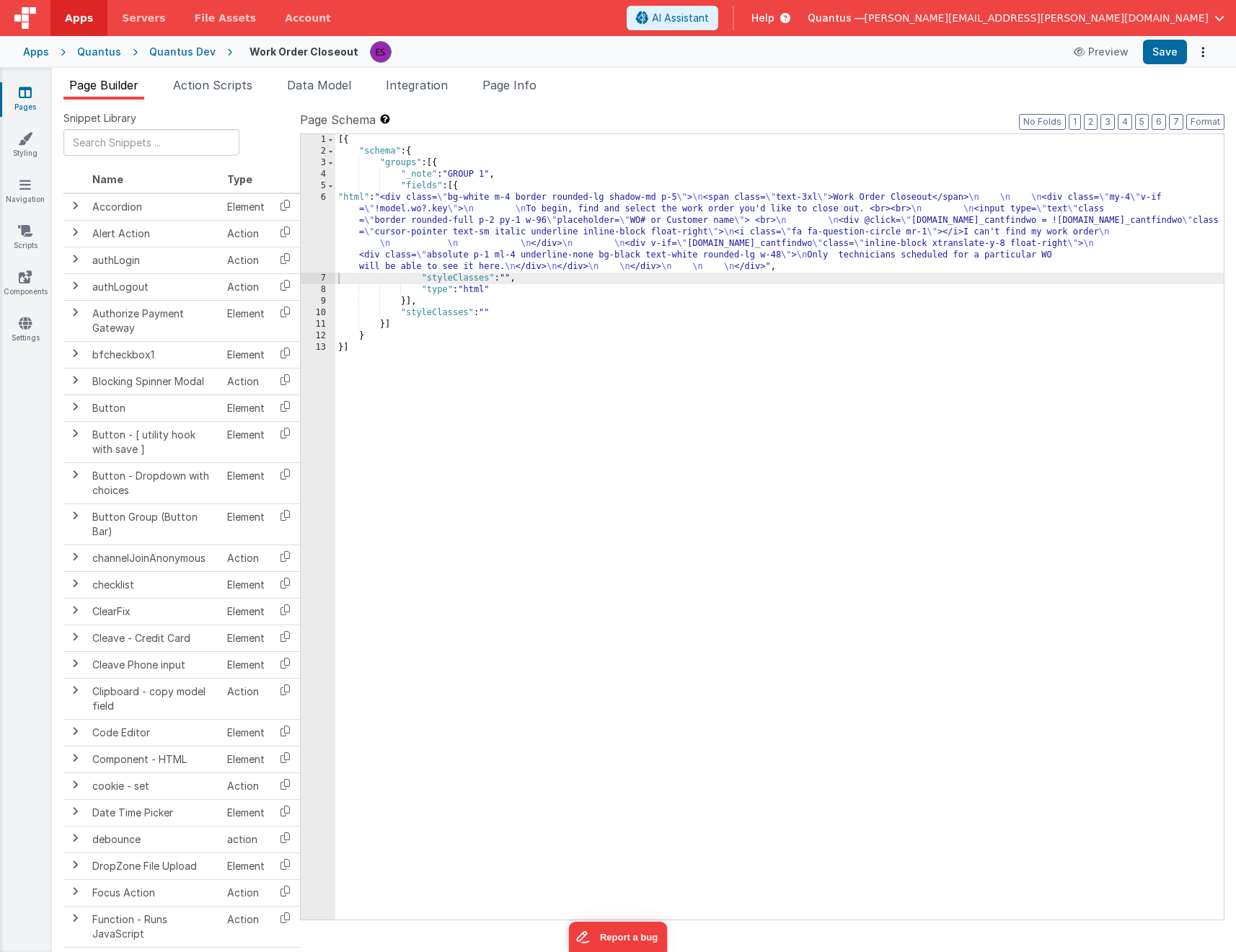
click at [510, 229] on div "[{ "schema" : { "groups" : [{ "_note" : "GROUP 1" , "fields" : [{ "html" : "<di…" at bounding box center [779, 538] width 889 height 808
click at [305, 250] on div "6" at bounding box center [318, 232] width 35 height 81
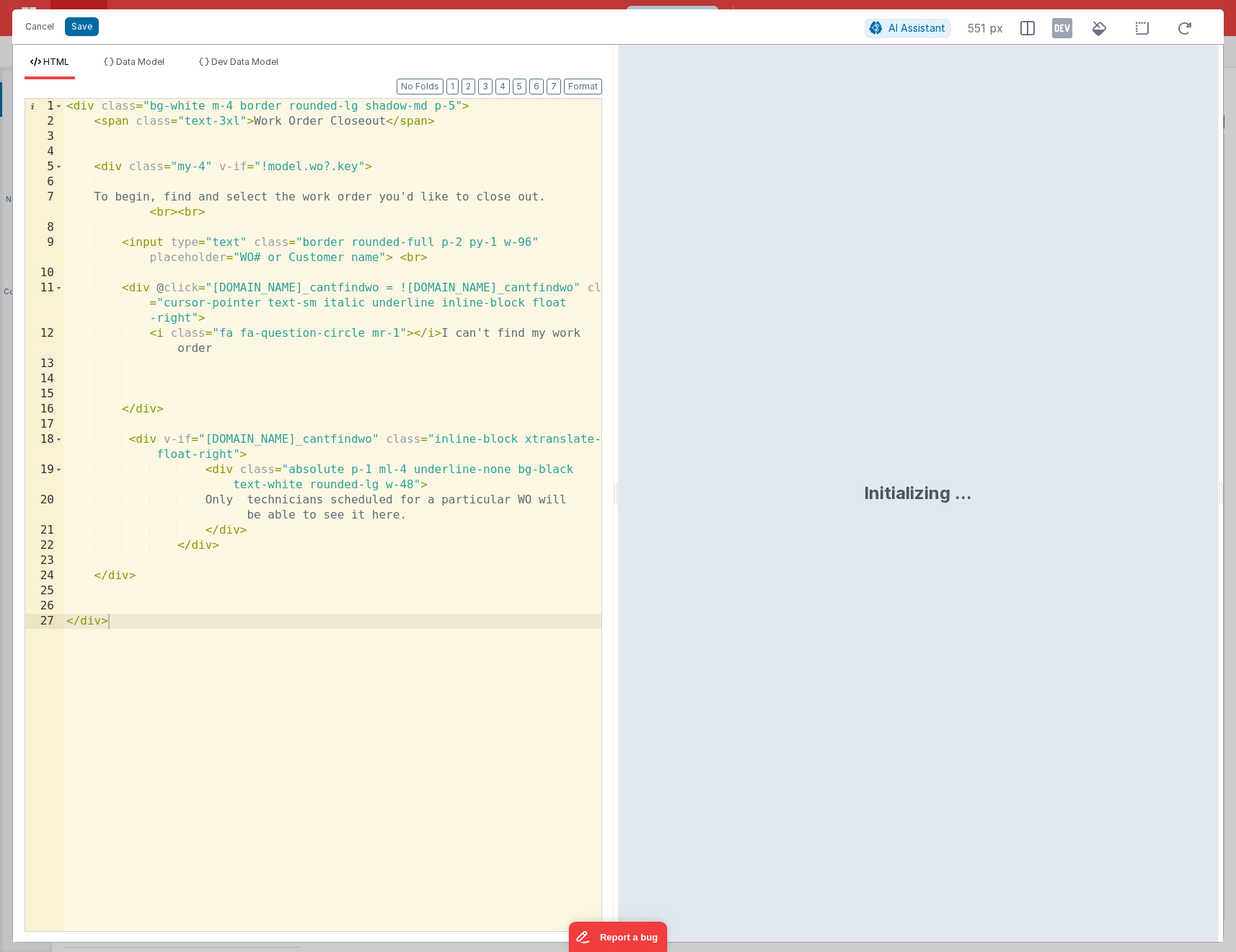
click at [502, 436] on div "< div class = "bg-white m-4 border rounded-lg shadow-md p-5" > < span class = "…" at bounding box center [333, 530] width 538 height 863
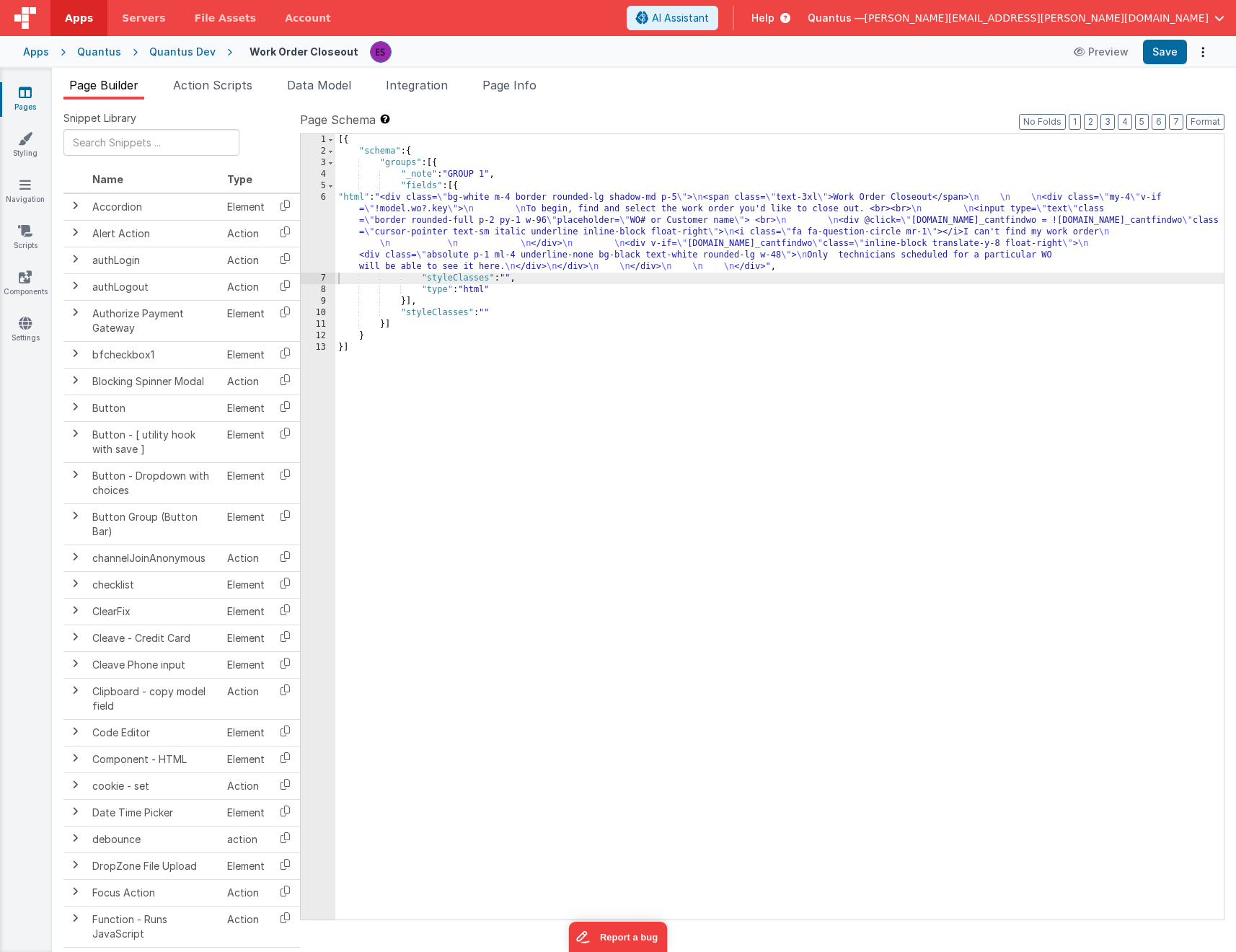
click at [647, 244] on div "[{ "schema" : { "groups" : [{ "_note" : "GROUP 1" , "fields" : [{ "html" : "<di…" at bounding box center [779, 538] width 889 height 808
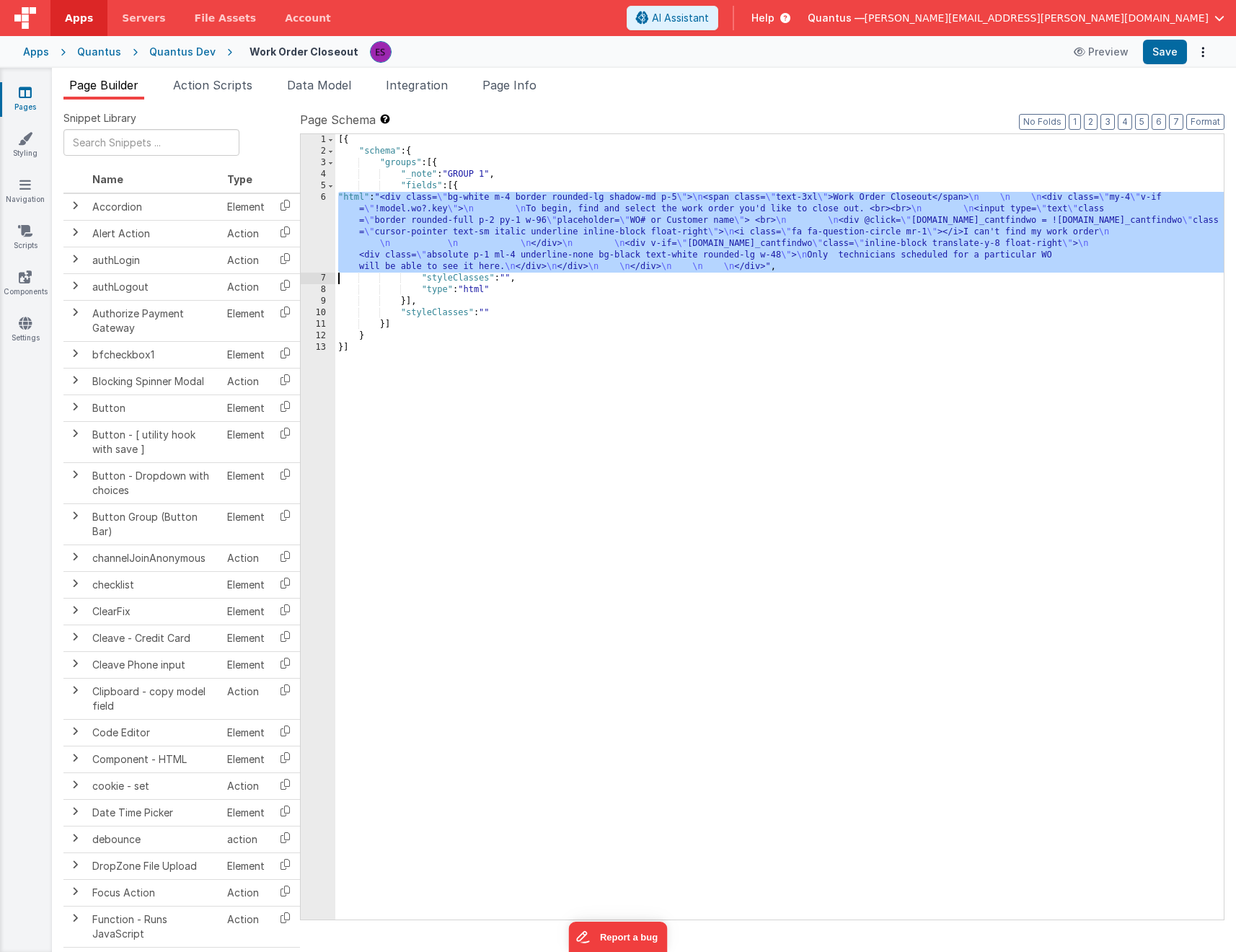
click at [320, 233] on div "6" at bounding box center [318, 232] width 35 height 81
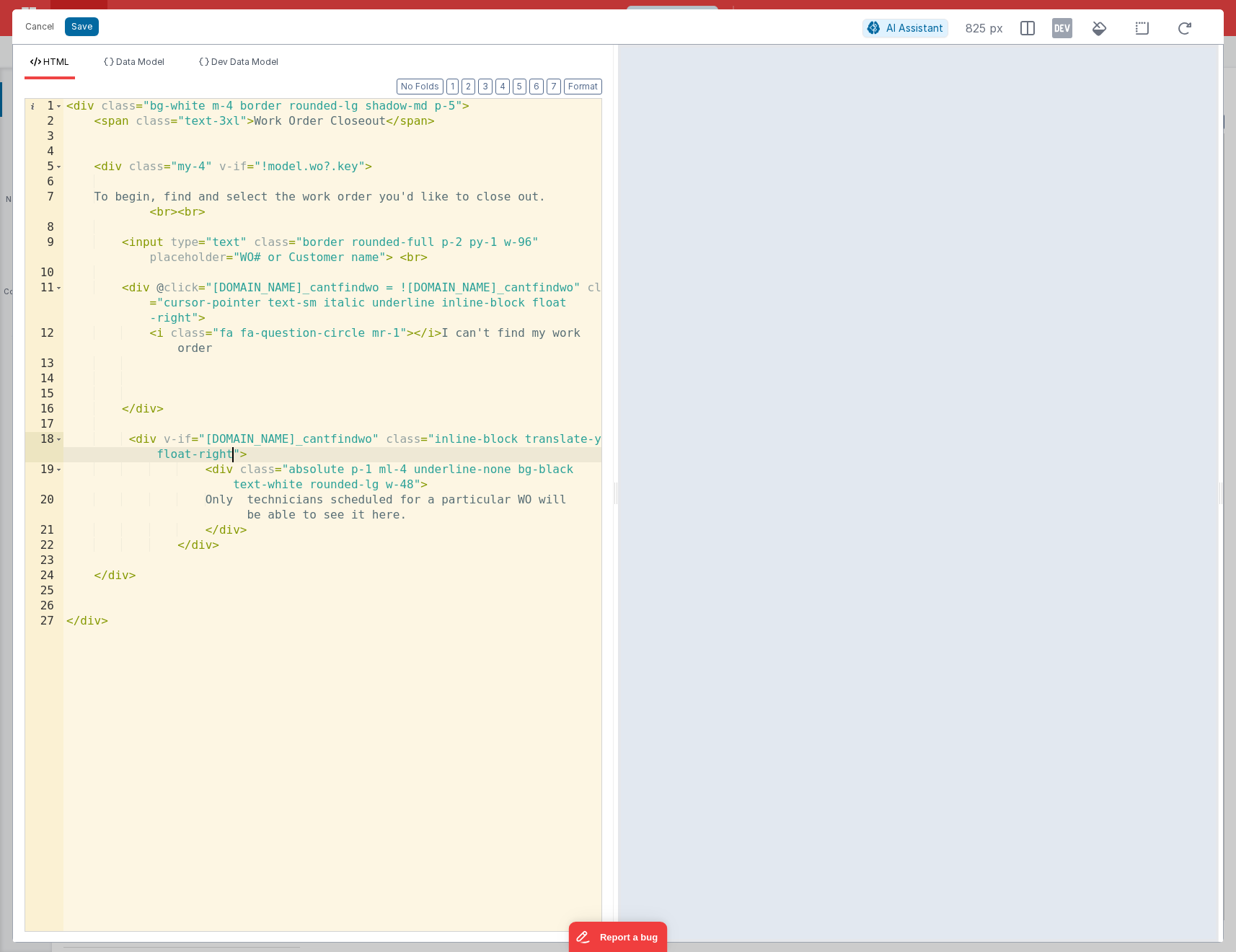
click at [235, 452] on div "< div class = "bg-white m-4 border rounded-lg shadow-md p-5" > < span class = "…" at bounding box center [333, 530] width 538 height 863
click at [270, 525] on div "< div class = "bg-white m-4 border rounded-lg shadow-md p-5" > < span class = "…" at bounding box center [333, 530] width 538 height 863
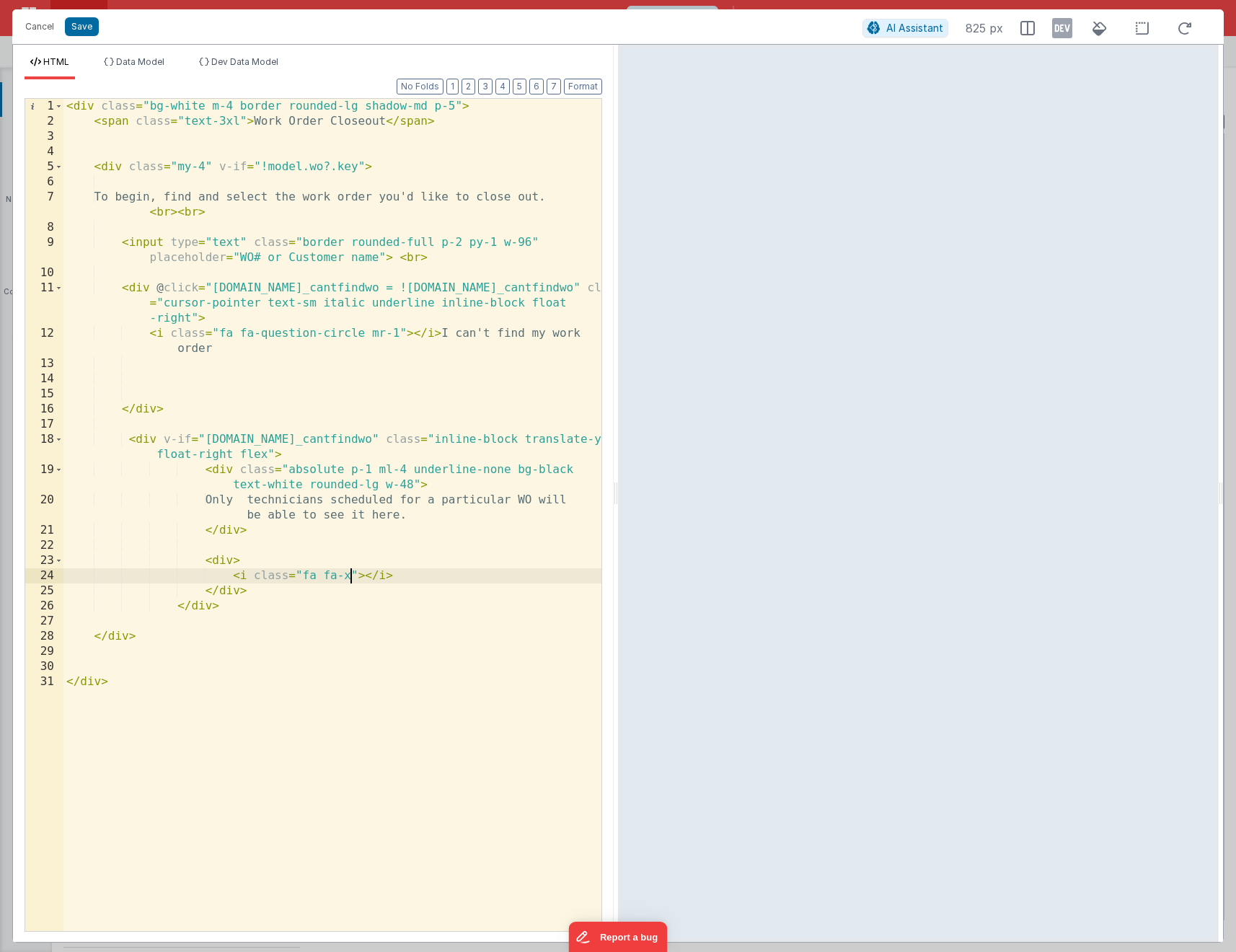
click at [348, 575] on div "< div class = "bg-white m-4 border rounded-lg shadow-md p-5" > < span class = "…" at bounding box center [333, 530] width 538 height 863
click at [410, 563] on div "< div class = "bg-white m-4 border rounded-lg shadow-md p-5" > < span class = "…" at bounding box center [333, 530] width 538 height 863
click at [378, 575] on div "< div class = "bg-white m-4 border rounded-lg shadow-md p-5" > < span class = "…" at bounding box center [333, 530] width 538 height 863
drag, startPoint x: 207, startPoint y: 558, endPoint x: 294, endPoint y: 585, distance: 91.1
click at [294, 585] on div "< div class = "bg-white m-4 border rounded-lg shadow-md p-5" > < span class = "…" at bounding box center [333, 530] width 538 height 863
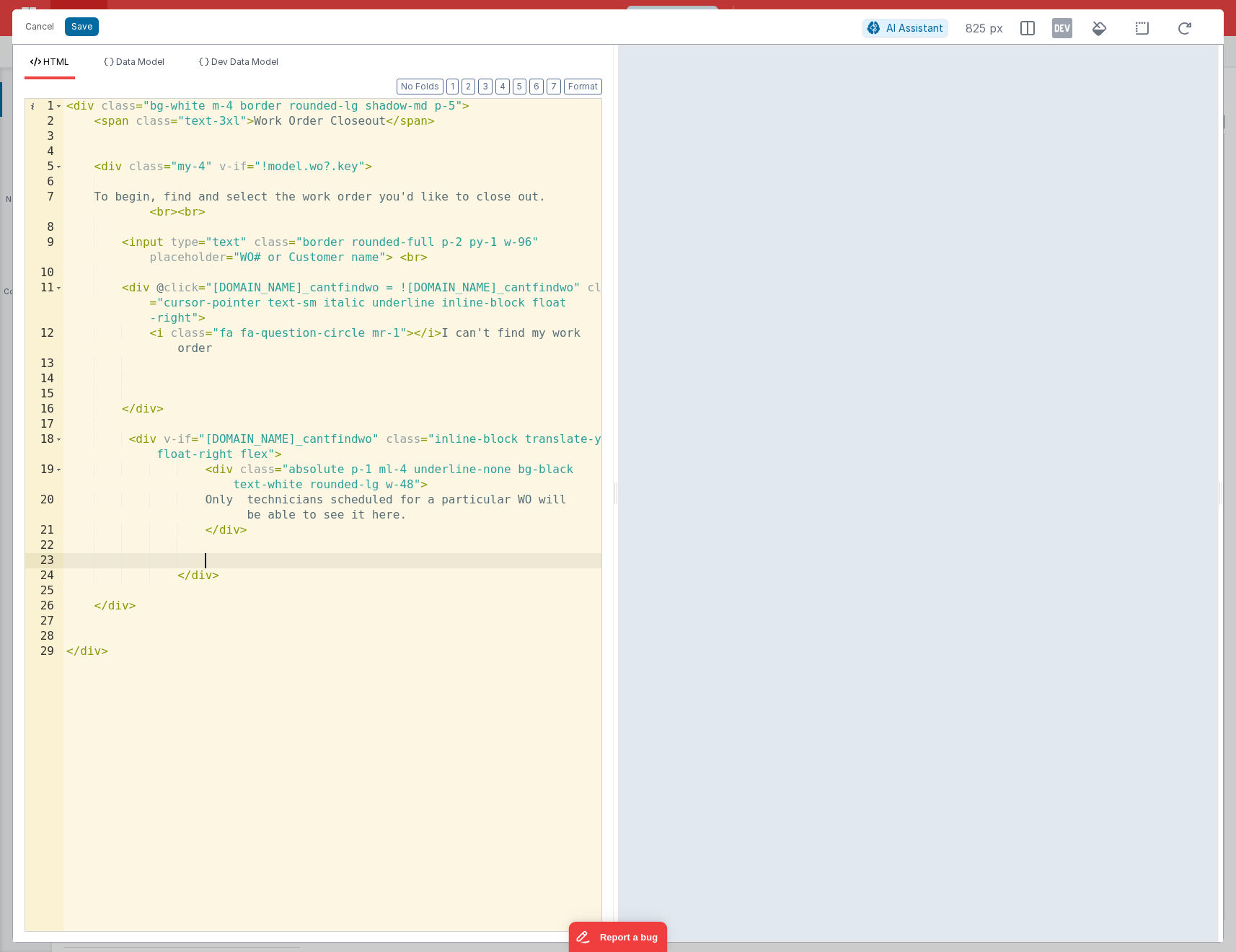
click at [433, 511] on div "< div class = "bg-white m-4 border rounded-lg shadow-md p-5" > < span class = "…" at bounding box center [333, 530] width 538 height 863
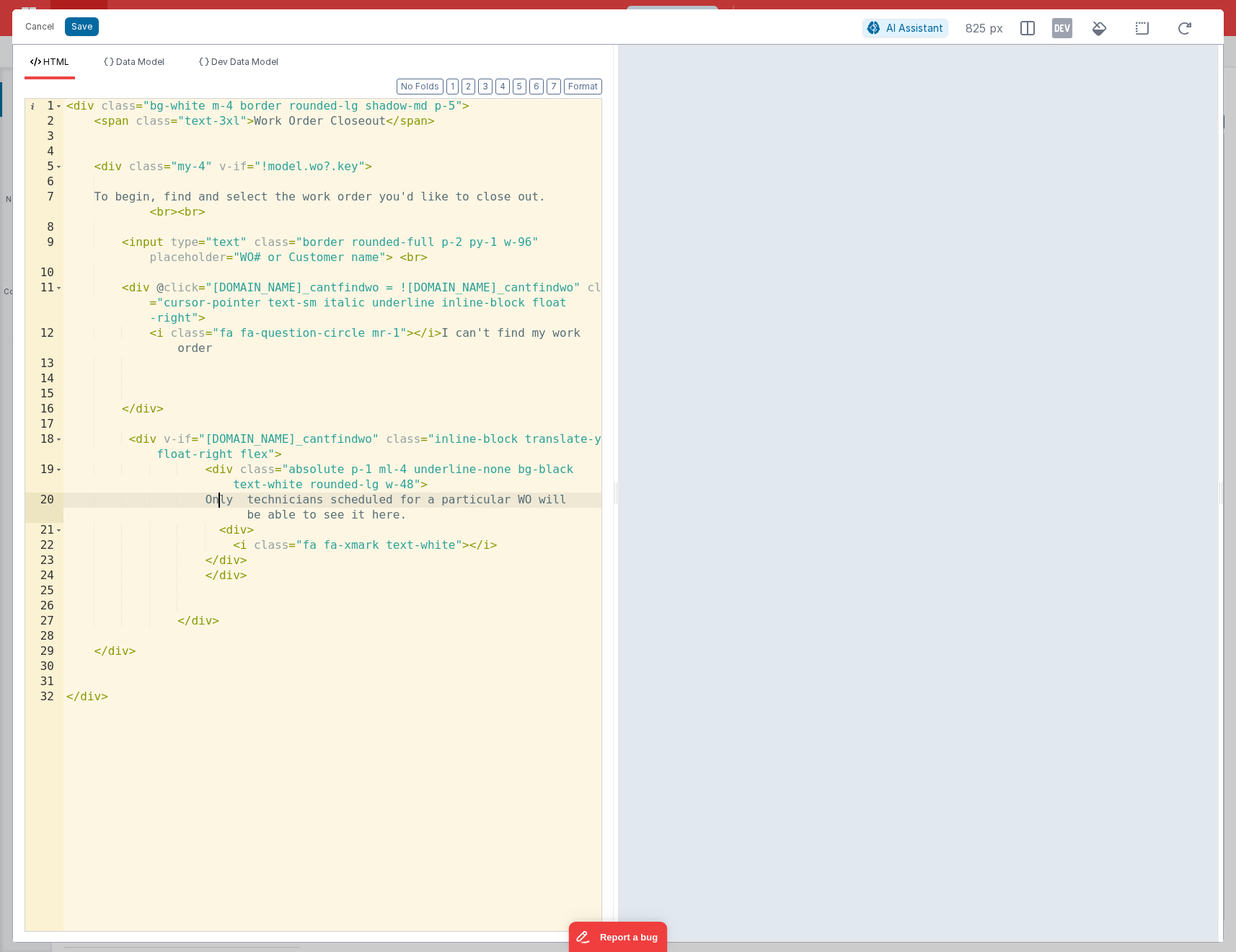
click at [218, 500] on div "< div class = "bg-white m-4 border rounded-lg shadow-md p-5" > < span class = "…" at bounding box center [333, 530] width 538 height 863
click at [453, 510] on div "< div class = "bg-white m-4 border rounded-lg shadow-md p-5" > < span class = "…" at bounding box center [333, 530] width 538 height 863
click at [249, 449] on div "< div class = "bg-white m-4 border rounded-lg shadow-md p-5" > < span class = "…" at bounding box center [333, 530] width 538 height 863
click at [250, 449] on div "< div class = "bg-white m-4 border rounded-lg shadow-md p-5" > < span class = "…" at bounding box center [333, 530] width 538 height 863
click at [414, 480] on div "< div class = "bg-white m-4 border rounded-lg shadow-md p-5" > < span class = "…" at bounding box center [333, 530] width 538 height 863
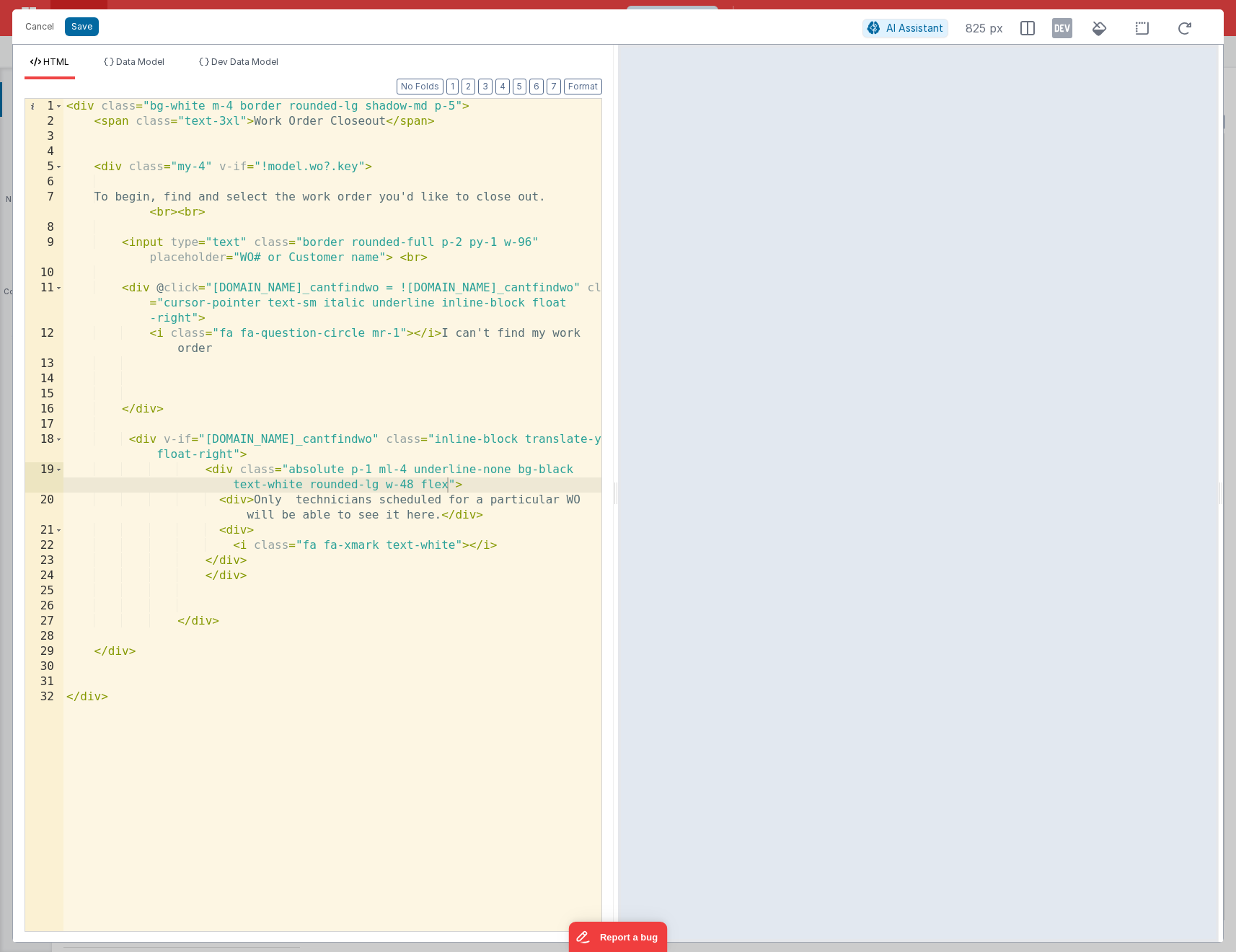
click at [446, 525] on div "< div class = "bg-white m-4 border rounded-lg shadow-md p-5" > < span class = "…" at bounding box center [333, 530] width 538 height 863
drag, startPoint x: 411, startPoint y: 480, endPoint x: 401, endPoint y: 481, distance: 10.0
click at [401, 481] on div "< div class = "bg-white m-4 border rounded-lg shadow-md p-5" > < span class = "…" at bounding box center [333, 530] width 538 height 863
click at [450, 484] on div "< div class = "bg-white m-4 border rounded-lg shadow-md p-5" > < span class = "…" at bounding box center [333, 530] width 538 height 863
click at [580, 438] on div "< div class = "bg-white m-4 border rounded-lg shadow-md p-5" > < span class = "…" at bounding box center [333, 530] width 538 height 863
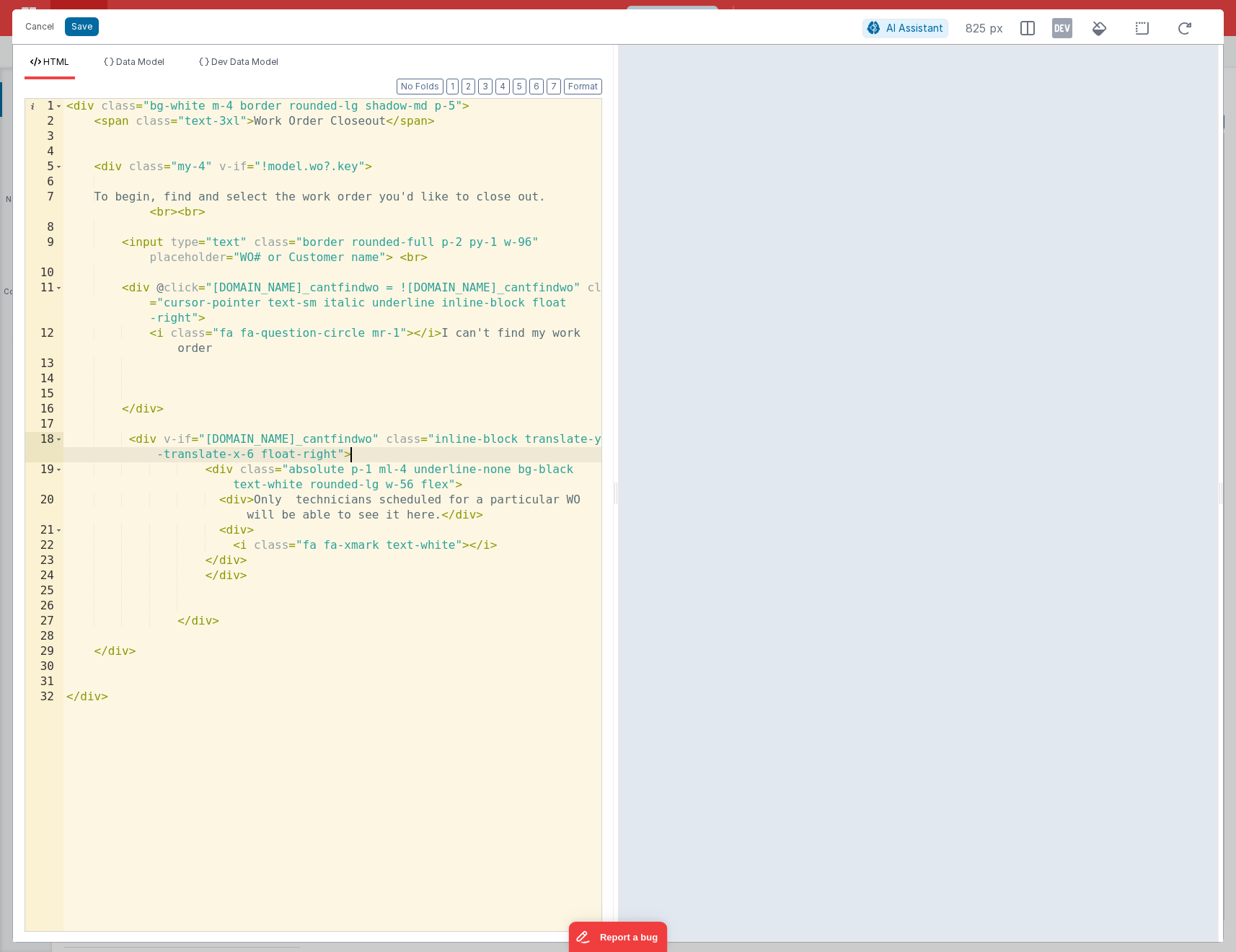
click at [555, 461] on div "< div class = "bg-white m-4 border rounded-lg shadow-md p-5" > < span class = "…" at bounding box center [333, 530] width 538 height 863
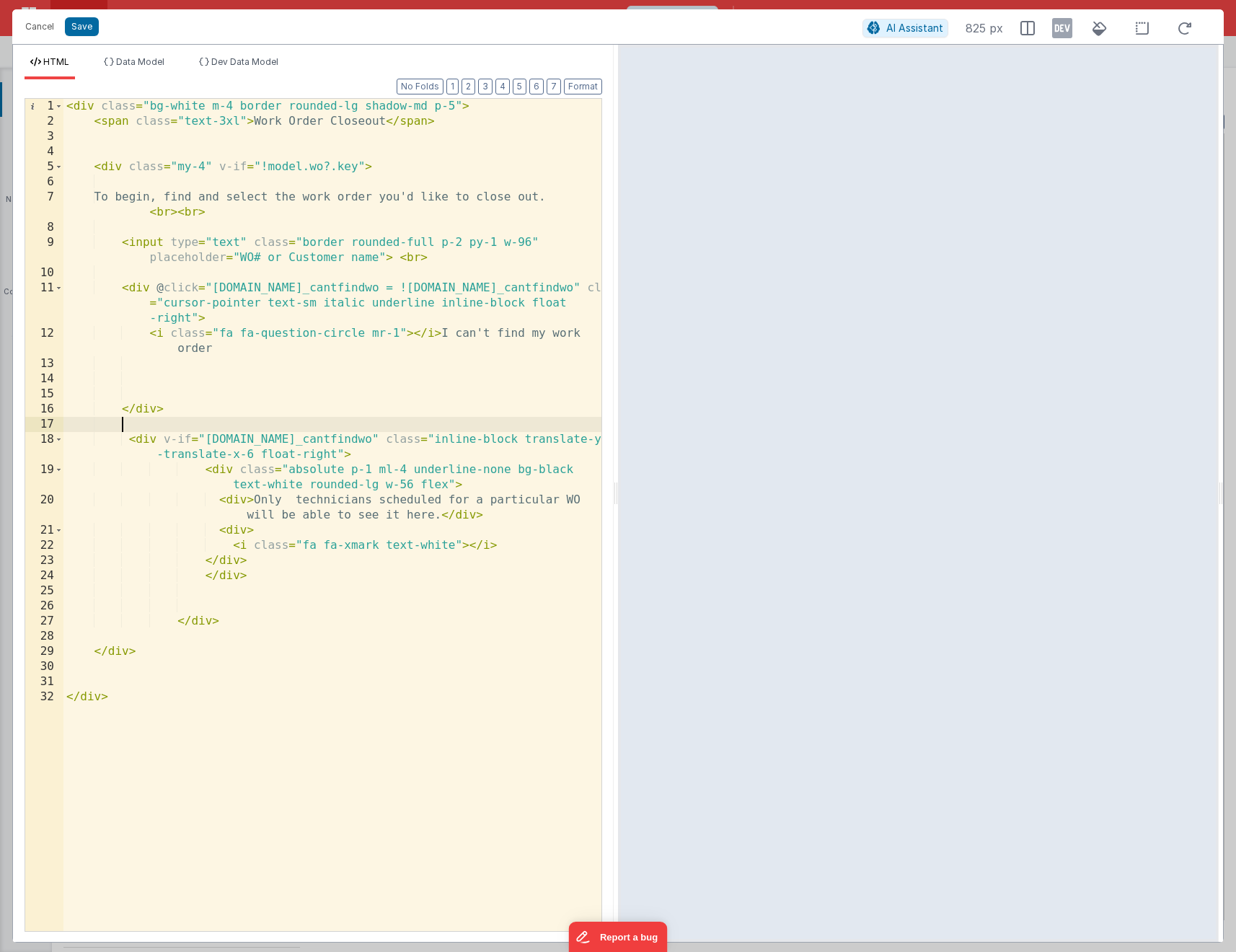
drag, startPoint x: 572, startPoint y: 429, endPoint x: 580, endPoint y: 431, distance: 8.2
click at [580, 431] on div "< div class = "bg-white m-4 border rounded-lg shadow-md p-5" > < span class = "…" at bounding box center [333, 530] width 538 height 863
click at [576, 438] on div "< div class = "bg-white m-4 border rounded-lg shadow-md p-5" > < span class = "…" at bounding box center [333, 530] width 538 height 863
drag, startPoint x: 305, startPoint y: 460, endPoint x: 338, endPoint y: 464, distance: 33.2
click at [307, 460] on div "< div class = "bg-white m-4 border rounded-lg shadow-md p-5" > < span class = "…" at bounding box center [333, 530] width 538 height 863
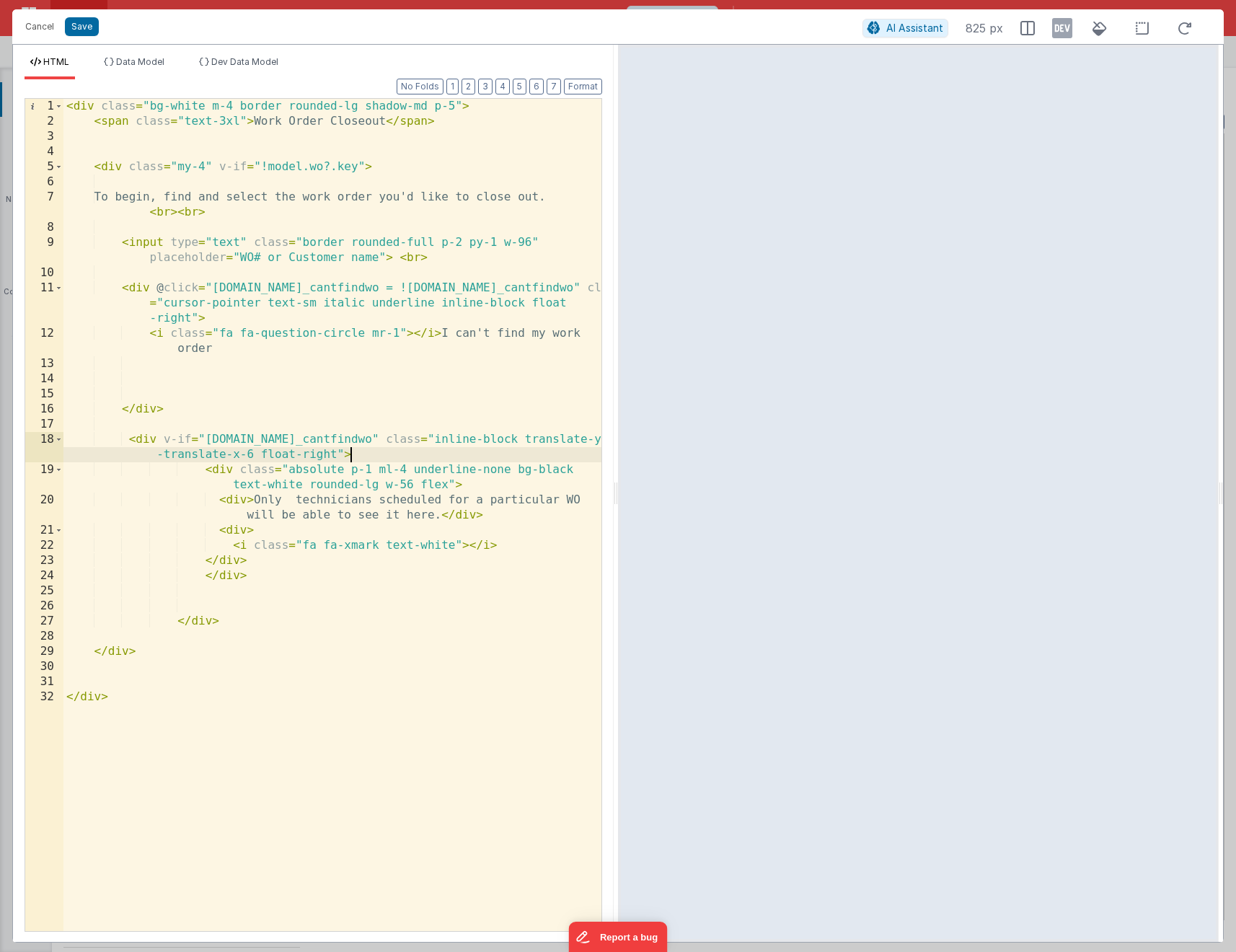
click at [366, 452] on div "< div class = "bg-white m-4 border rounded-lg shadow-md p-5" > < span class = "…" at bounding box center [333, 530] width 538 height 863
drag, startPoint x: 489, startPoint y: 436, endPoint x: 259, endPoint y: 451, distance: 230.5
click at [259, 451] on div "< div class = "bg-white m-4 border rounded-lg shadow-md p-5" > < span class = "…" at bounding box center [333, 530] width 538 height 863
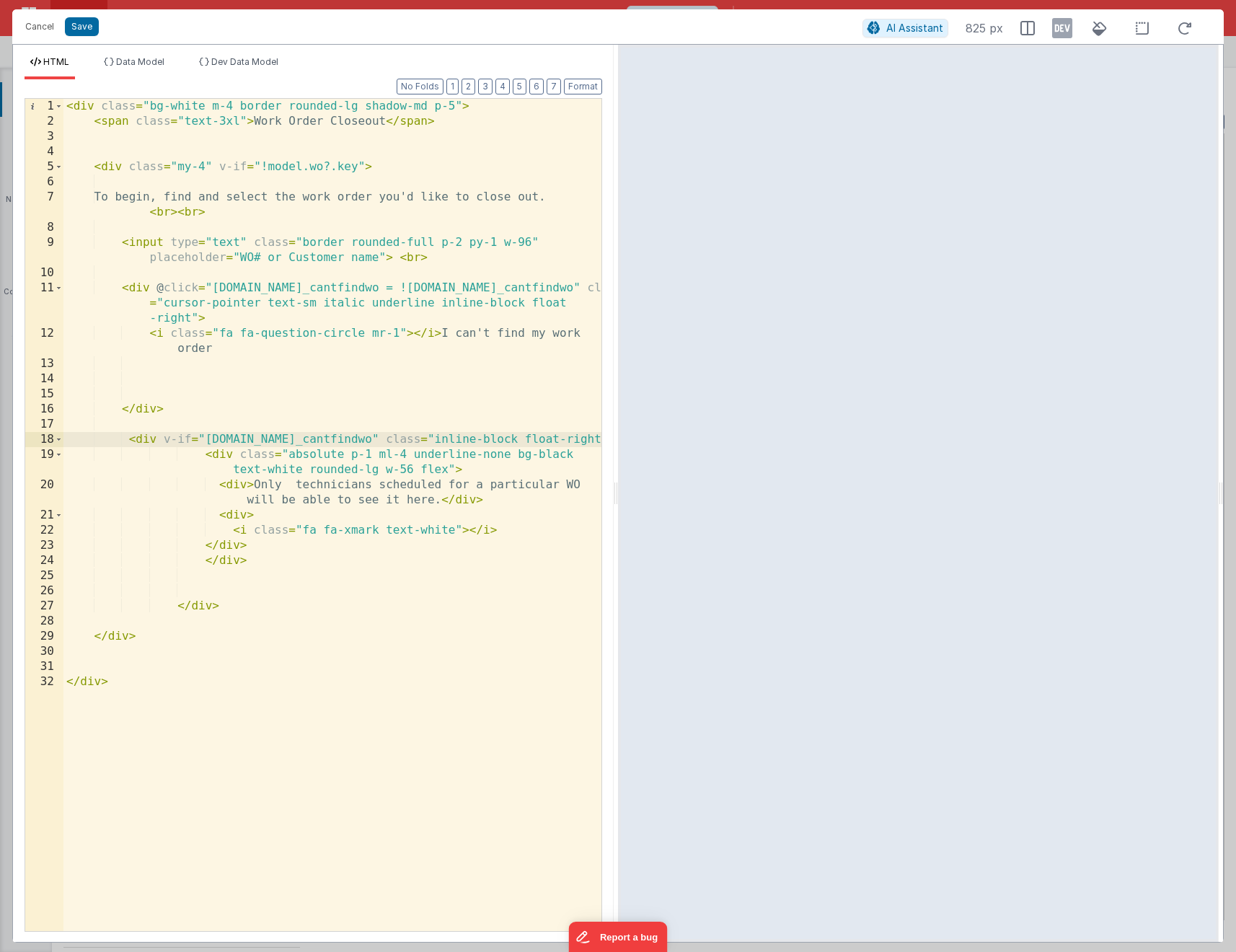
click at [291, 452] on div "< div class = "bg-white m-4 border rounded-lg shadow-md p-5" > < span class = "…" at bounding box center [333, 530] width 538 height 863
click at [450, 468] on div "< div class = "bg-white m-4 border rounded-lg shadow-md p-5" > < span class = "…" at bounding box center [333, 530] width 538 height 863
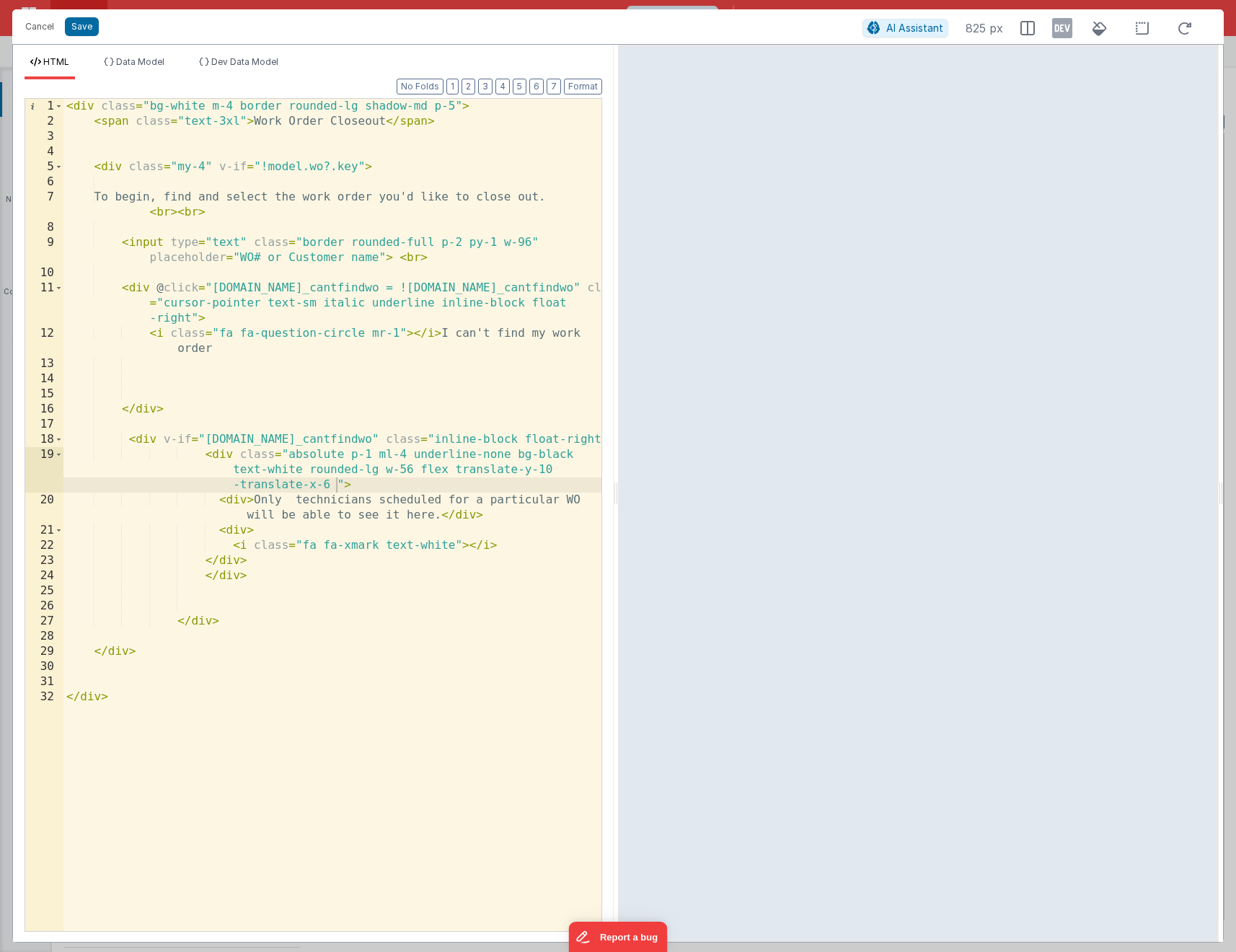
drag, startPoint x: 354, startPoint y: 461, endPoint x: 401, endPoint y: 464, distance: 47.1
click at [355, 461] on div "< div class = "bg-white m-4 border rounded-lg shadow-md p-5" > < span class = "…" at bounding box center [333, 530] width 538 height 863
click at [591, 441] on div "< div class = "bg-white m-4 border rounded-lg shadow-md p-5" > < span class = "…" at bounding box center [333, 530] width 538 height 863
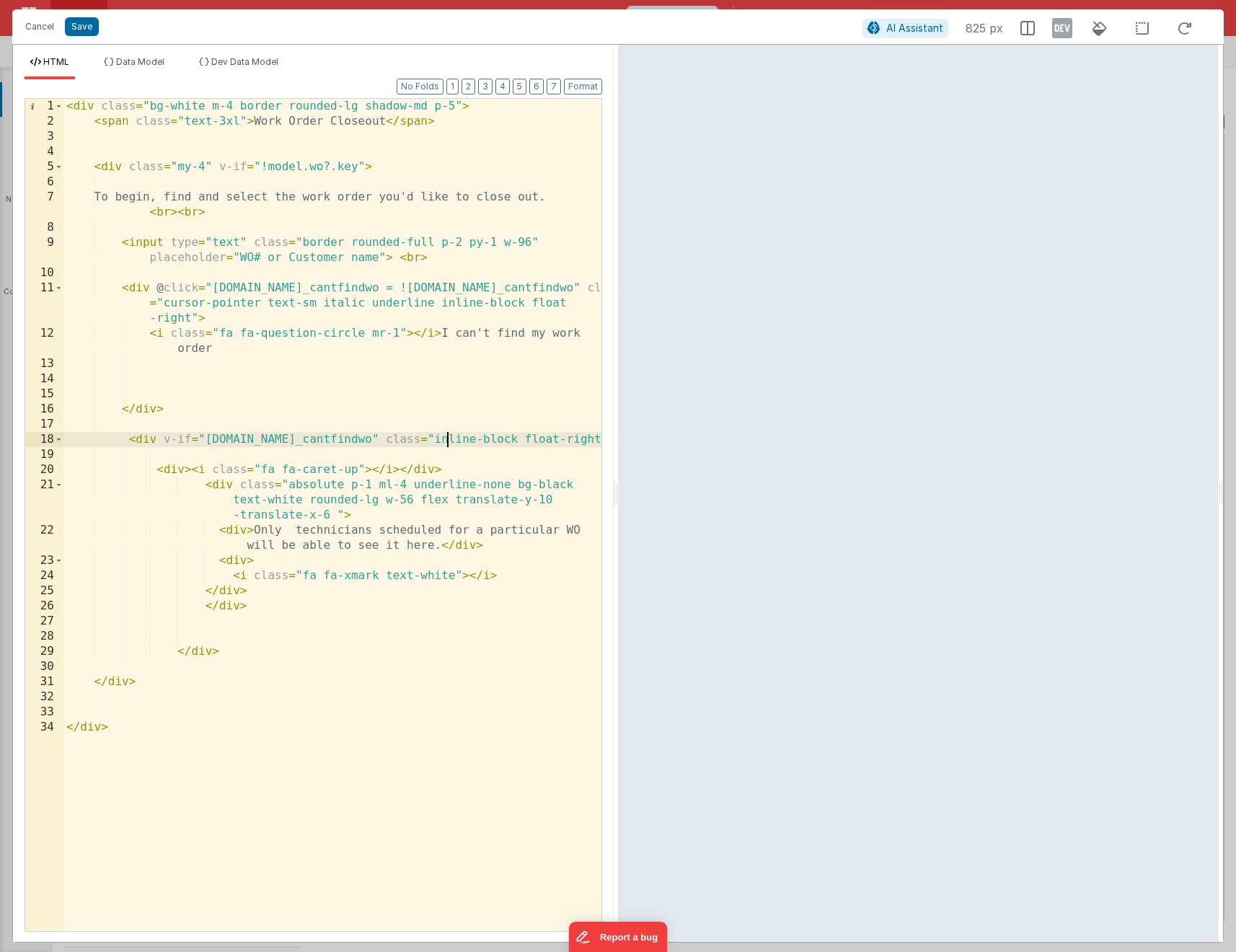
click at [450, 445] on div "< div class = "bg-white m-4 border rounded-lg shadow-md p-5" > < span class = "…" at bounding box center [333, 530] width 538 height 863
click at [364, 462] on div "< div class = "bg-white m-4 border rounded-lg shadow-md p-5" > < span class = "…" at bounding box center [333, 530] width 538 height 863
click at [430, 465] on div "< div class = "bg-white m-4 border rounded-lg shadow-md p-5" > < span class = "…" at bounding box center [333, 530] width 538 height 863
drag, startPoint x: 535, startPoint y: 501, endPoint x: 556, endPoint y: 497, distance: 21.4
click at [556, 497] on div "< div class = "bg-white m-4 border rounded-lg shadow-md p-5" > < span class = "…" at bounding box center [333, 530] width 538 height 863
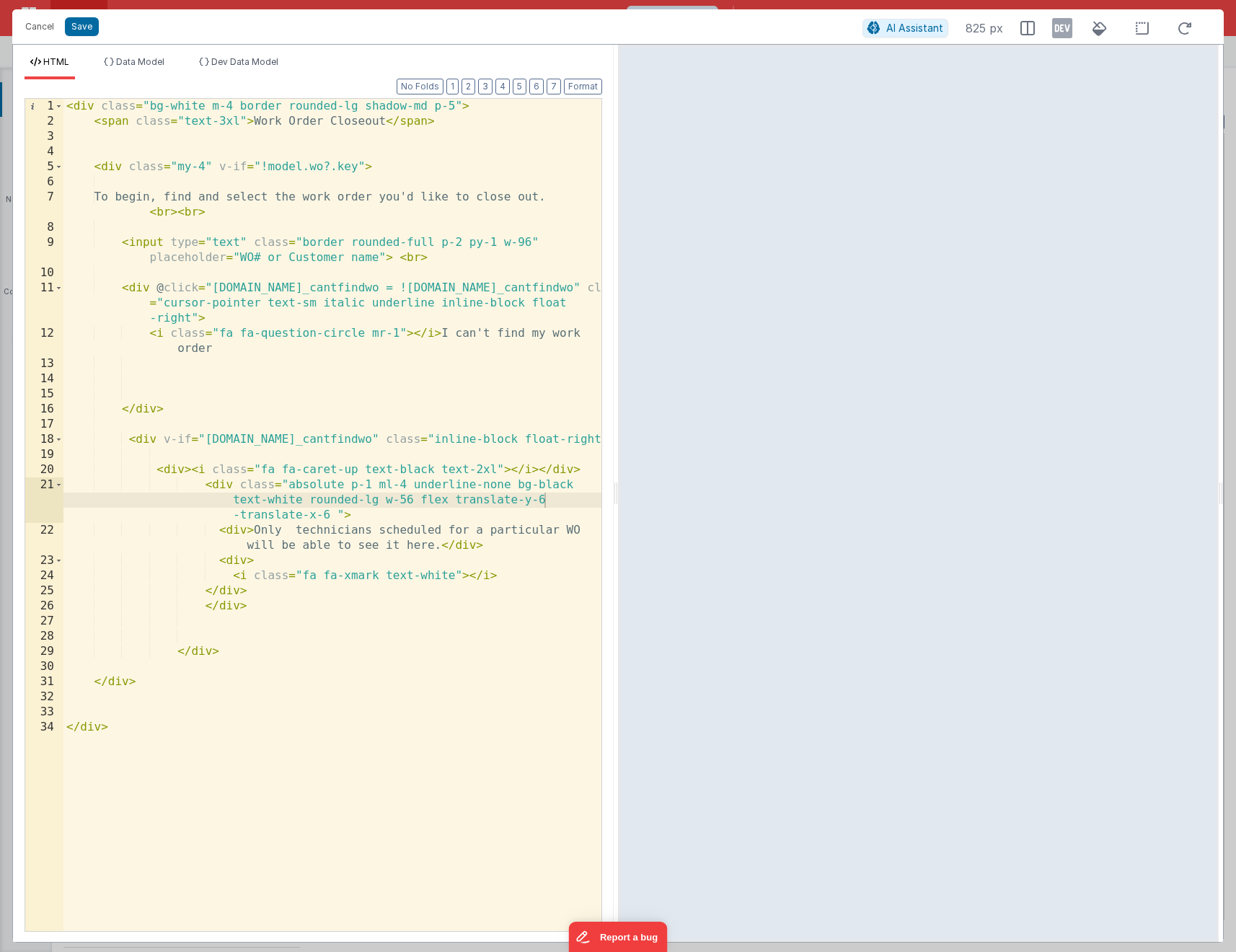
click at [166, 452] on div "< div class = "bg-white m-4 border rounded-lg shadow-md p-5" > < span class = "…" at bounding box center [333, 530] width 538 height 863
drag, startPoint x: 238, startPoint y: 484, endPoint x: 346, endPoint y: 489, distance: 108.1
click at [346, 489] on div "< div class = "bg-white m-4 border rounded-lg shadow-md p-5" > < span class = "…" at bounding box center [333, 530] width 538 height 863
click at [192, 470] on div "< div class = "bg-white m-4 border rounded-lg shadow-md p-5" > < span class = "…" at bounding box center [333, 530] width 538 height 863
click at [186, 473] on div "< div class = "bg-white m-4 border rounded-lg shadow-md p-5" > < span class = "…" at bounding box center [333, 530] width 538 height 863
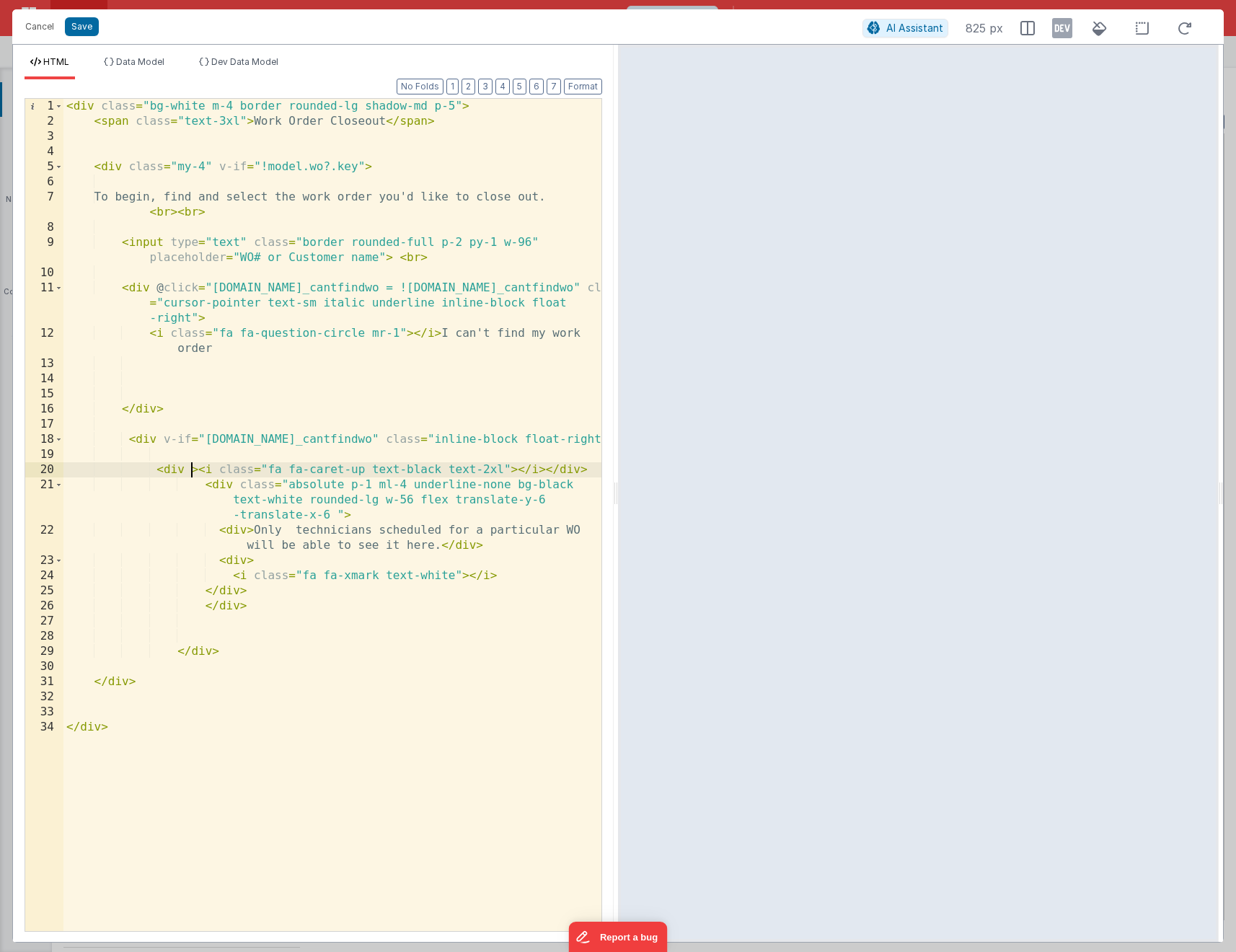
paste textarea
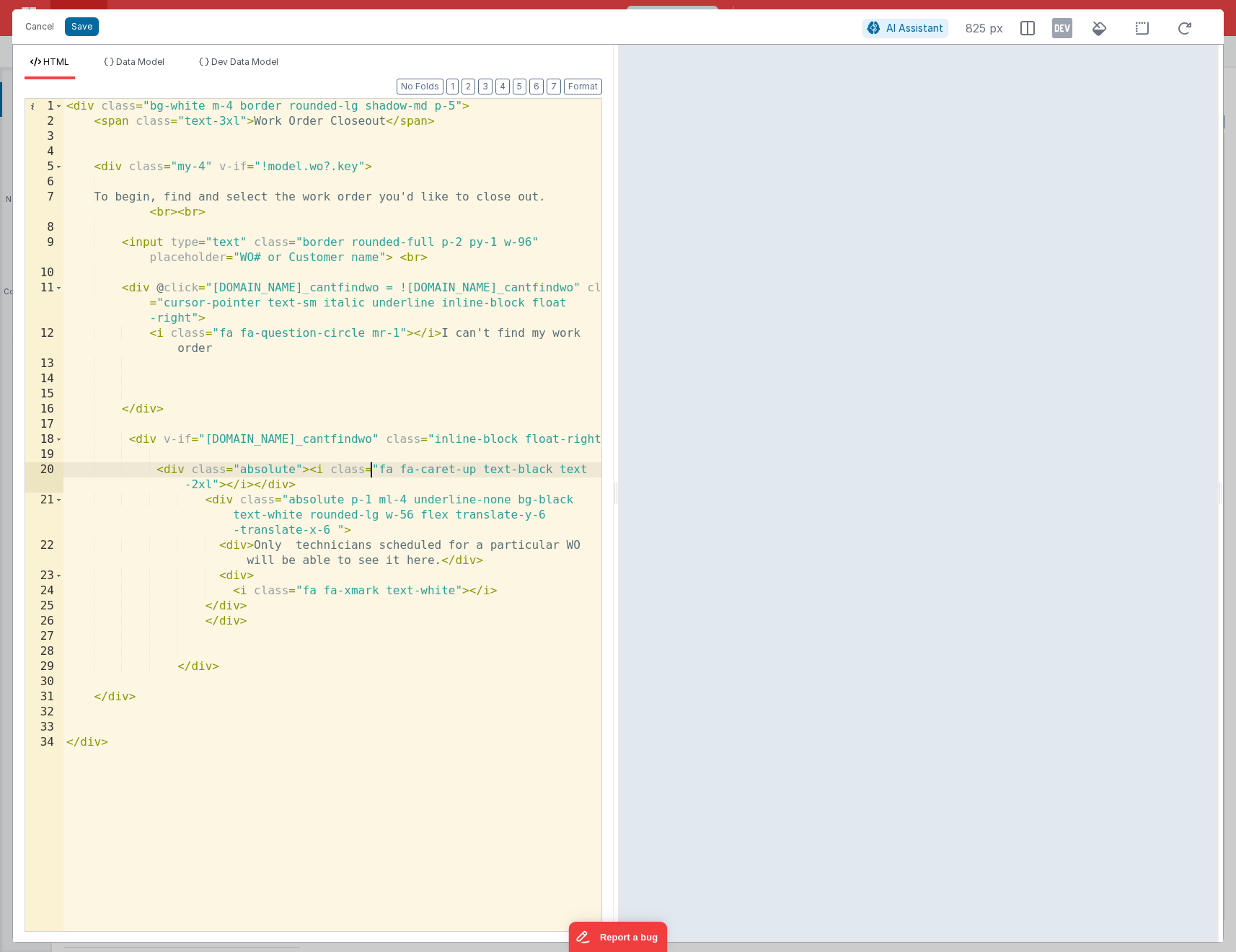
click at [369, 462] on div "< div class = "bg-white m-4 border rounded-lg shadow-md p-5" > < span class = "…" at bounding box center [333, 530] width 538 height 863
click at [547, 516] on div "< div class = "bg-white m-4 border rounded-lg shadow-md p-5" > < span class = "…" at bounding box center [333, 530] width 538 height 863
drag, startPoint x: 556, startPoint y: 506, endPoint x: 568, endPoint y: 505, distance: 12.0
click at [557, 507] on div "< div class = "bg-white m-4 border rounded-lg shadow-md p-5" > < span class = "…" at bounding box center [333, 530] width 538 height 863
click at [557, 514] on div "< div class = "bg-white m-4 border rounded-lg shadow-md p-5" > < span class = "…" at bounding box center [333, 530] width 538 height 863
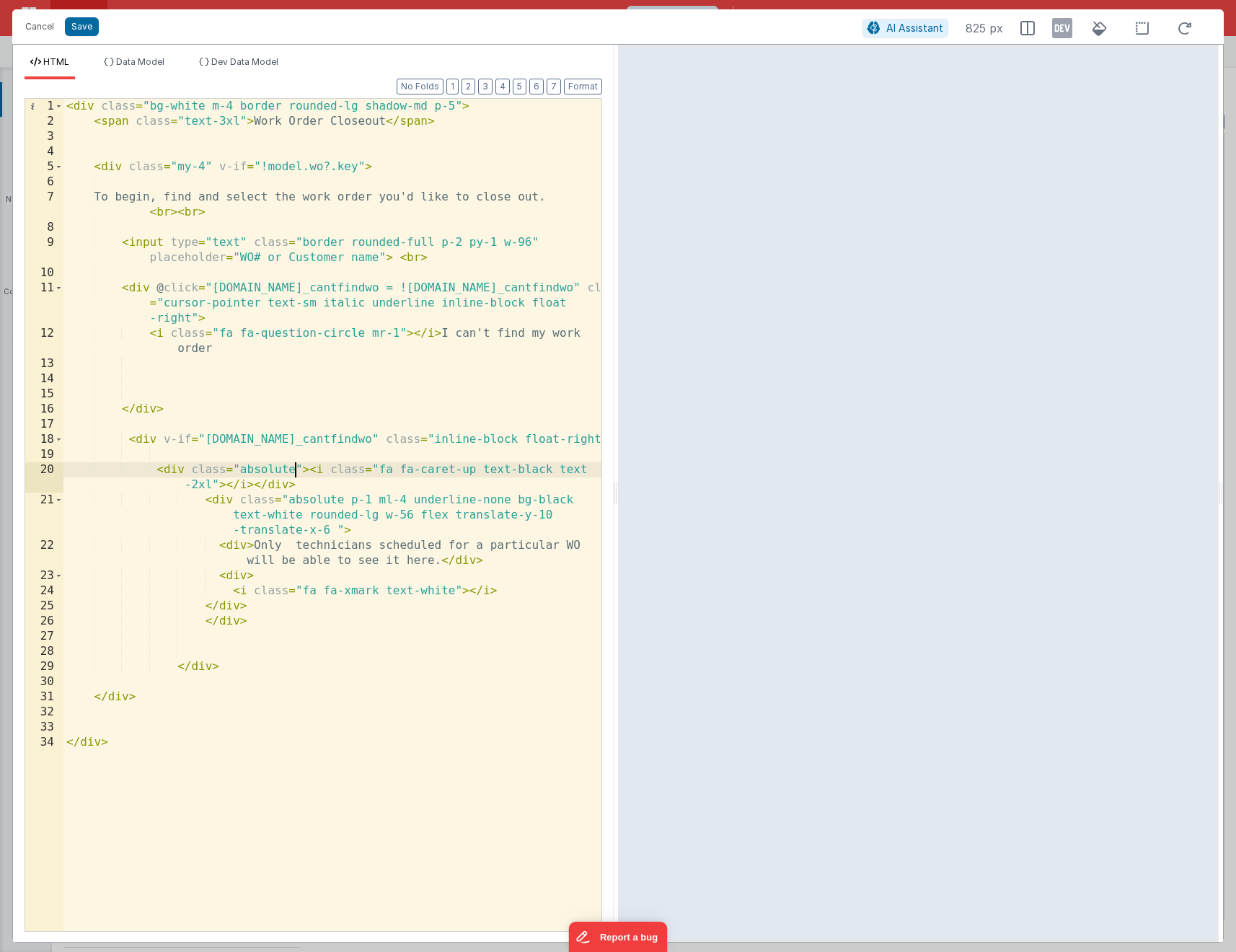
click at [293, 468] on div "< div class = "bg-white m-4 border rounded-lg shadow-md p-5" > < span class = "…" at bounding box center [333, 530] width 538 height 863
click at [479, 478] on div "< div class = "bg-white m-4 border rounded-lg shadow-md p-5" > < span class = "…" at bounding box center [333, 530] width 538 height 863
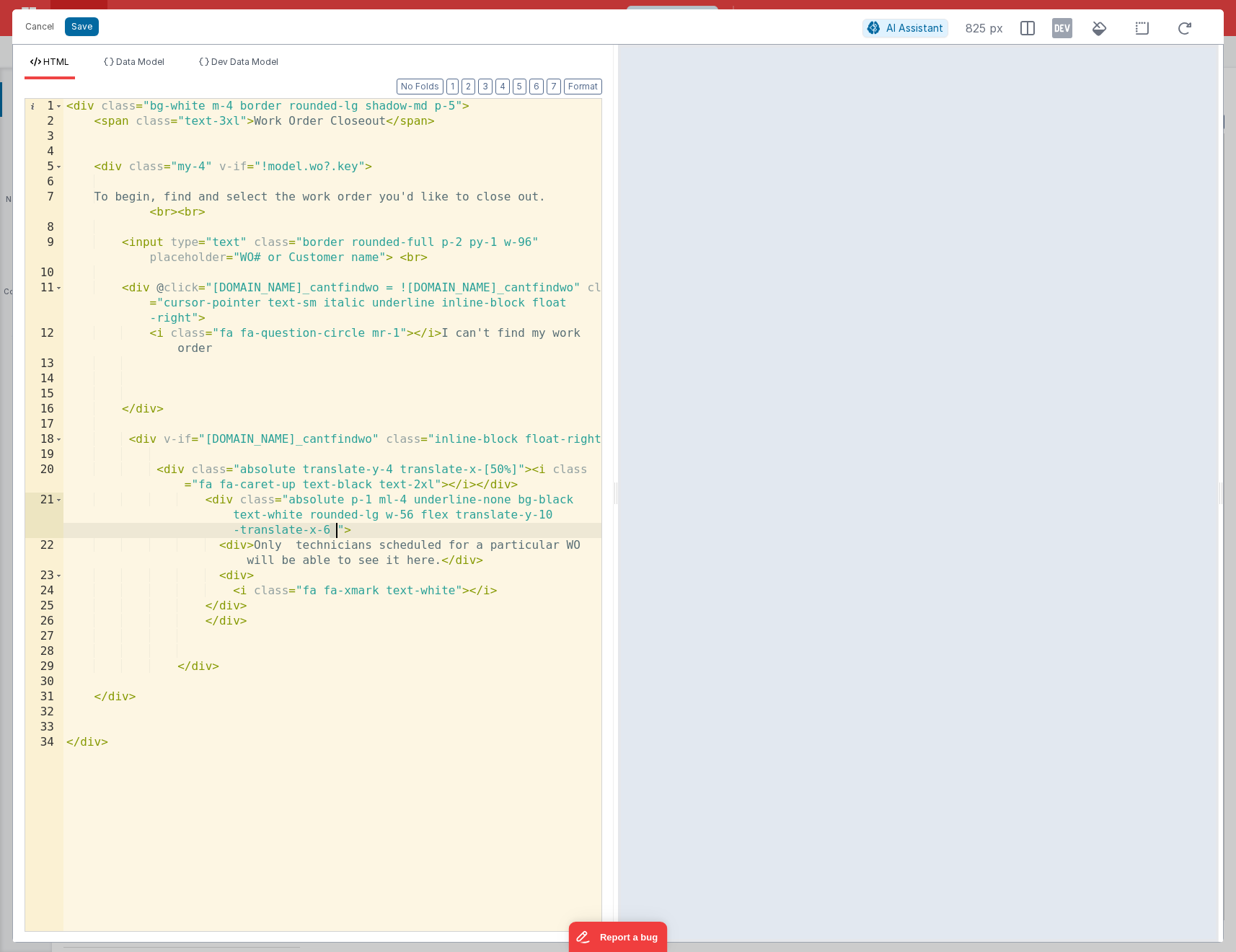
drag, startPoint x: 327, startPoint y: 530, endPoint x: 334, endPoint y: 530, distance: 7.0
click at [334, 530] on div "< div class = "bg-white m-4 border rounded-lg shadow-md p-5" > < span class = "…" at bounding box center [333, 530] width 538 height 863
click at [334, 542] on div "< div class = "bg-white m-4 border rounded-lg shadow-md p-5" > < span class = "…" at bounding box center [333, 530] width 538 height 863
click at [531, 465] on div "< div class = "bg-white m-4 border rounded-lg shadow-md p-5" > < span class = "…" at bounding box center [333, 530] width 538 height 863
click at [533, 483] on div "< div class = "bg-white m-4 border rounded-lg shadow-md p-5" > < span class = "…" at bounding box center [333, 530] width 538 height 863
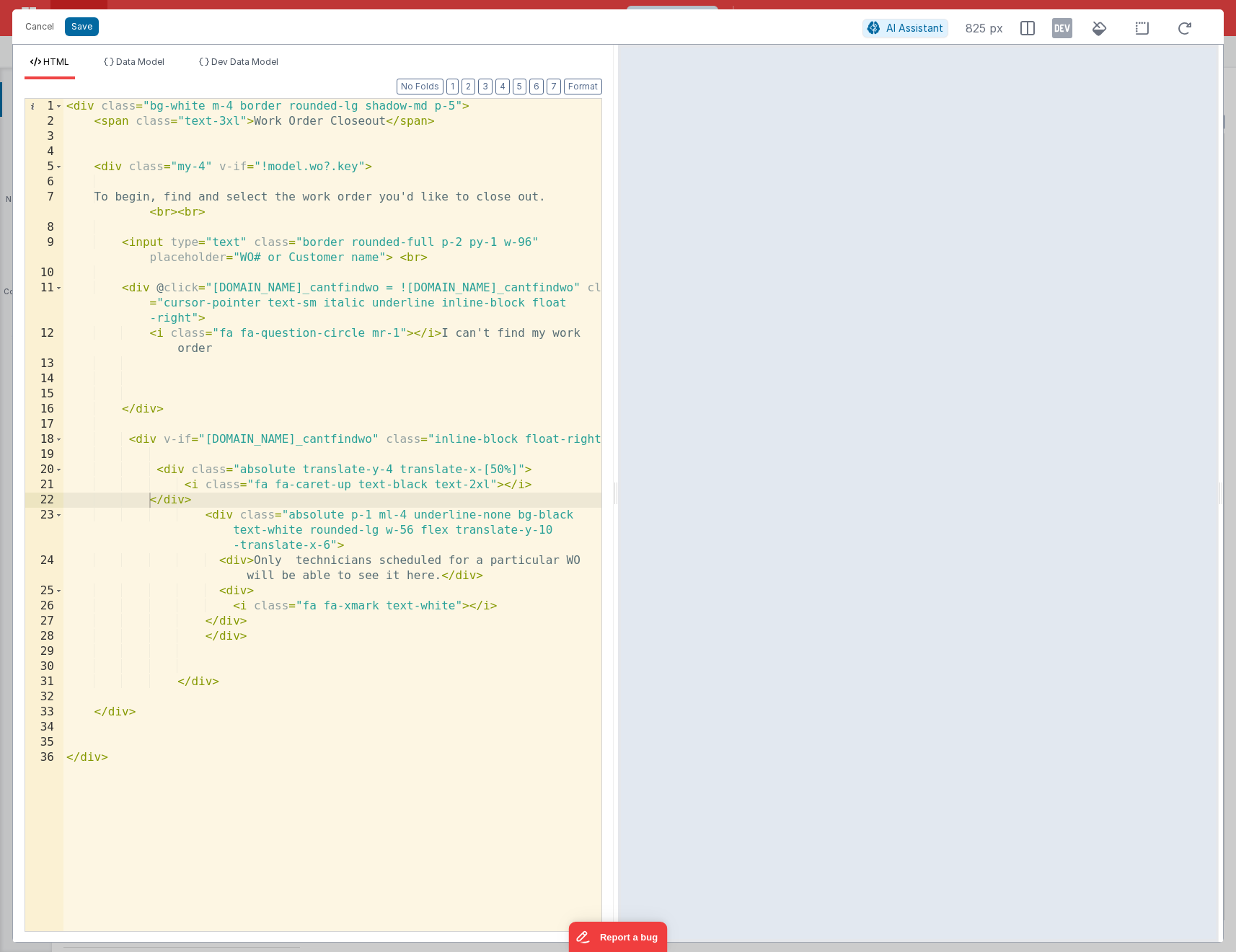
click at [396, 474] on div "< div class = "bg-white m-4 border rounded-lg shadow-md p-5" > < span class = "…" at bounding box center [333, 530] width 538 height 863
click at [388, 468] on div "< div class = "bg-white m-4 border rounded-lg shadow-md p-5" > < span class = "…" at bounding box center [333, 530] width 538 height 863
click at [448, 452] on div "< div class = "bg-white m-4 border rounded-lg shadow-md p-5" > < span class = "…" at bounding box center [333, 530] width 538 height 863
click at [393, 468] on div "< div class = "bg-white m-4 border rounded-lg shadow-md p-5" > < span class = "…" at bounding box center [333, 530] width 538 height 863
click at [387, 468] on div "< div class = "bg-white m-4 border rounded-lg shadow-md p-5" > < span class = "…" at bounding box center [333, 530] width 538 height 863
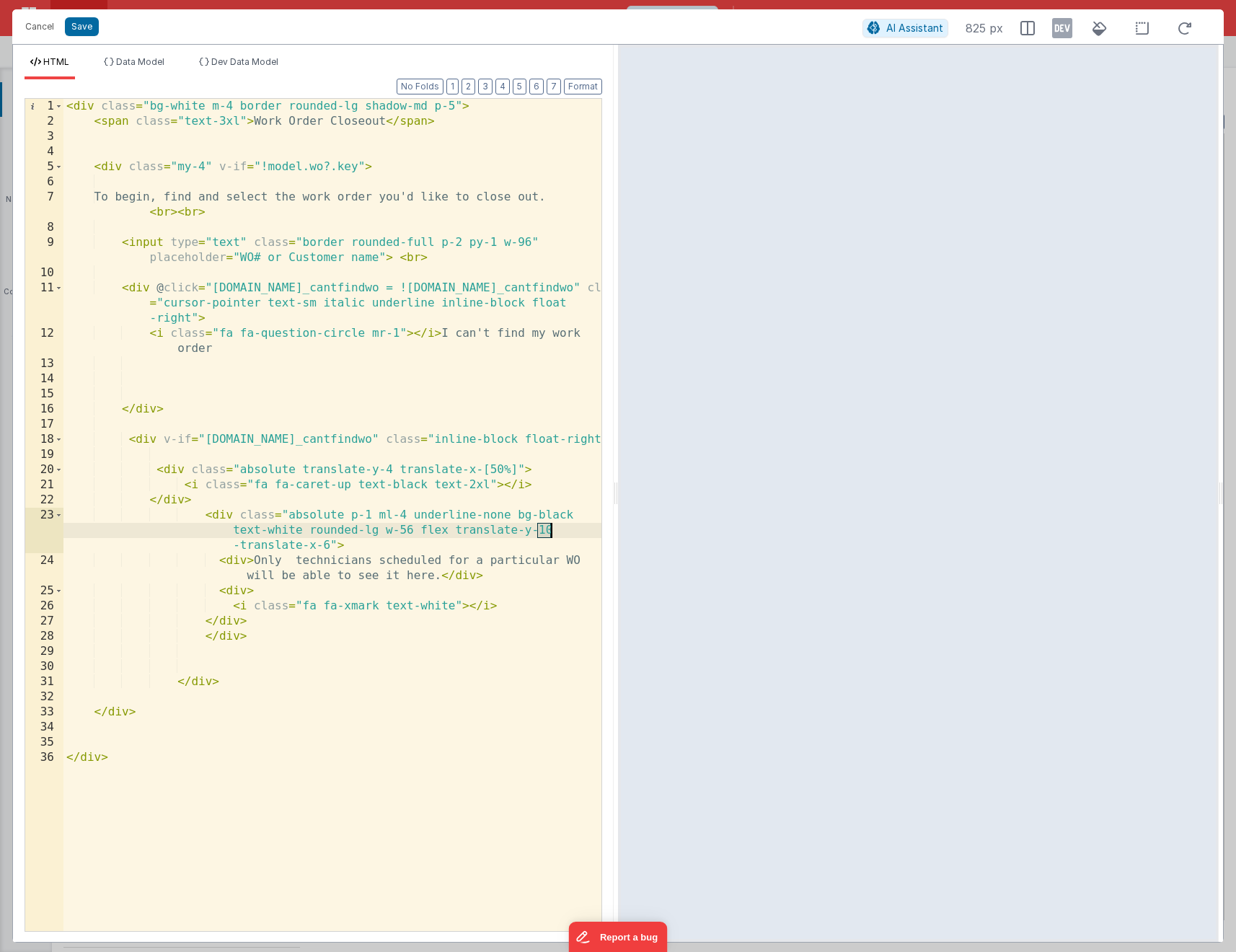
drag, startPoint x: 539, startPoint y: 530, endPoint x: 556, endPoint y: 526, distance: 17.5
click at [556, 526] on div "< div class = "bg-white m-4 border rounded-lg shadow-md p-5" > < span class = "…" at bounding box center [333, 530] width 538 height 863
click at [482, 470] on div "< div class = "bg-white m-4 border rounded-lg shadow-md p-5" > < span class = "…" at bounding box center [333, 530] width 538 height 863
drag, startPoint x: 517, startPoint y: 467, endPoint x: 482, endPoint y: 470, distance: 35.1
click at [482, 470] on div "< div class = "bg-white m-4 border rounded-lg shadow-md p-5" > < span class = "…" at bounding box center [333, 530] width 538 height 863
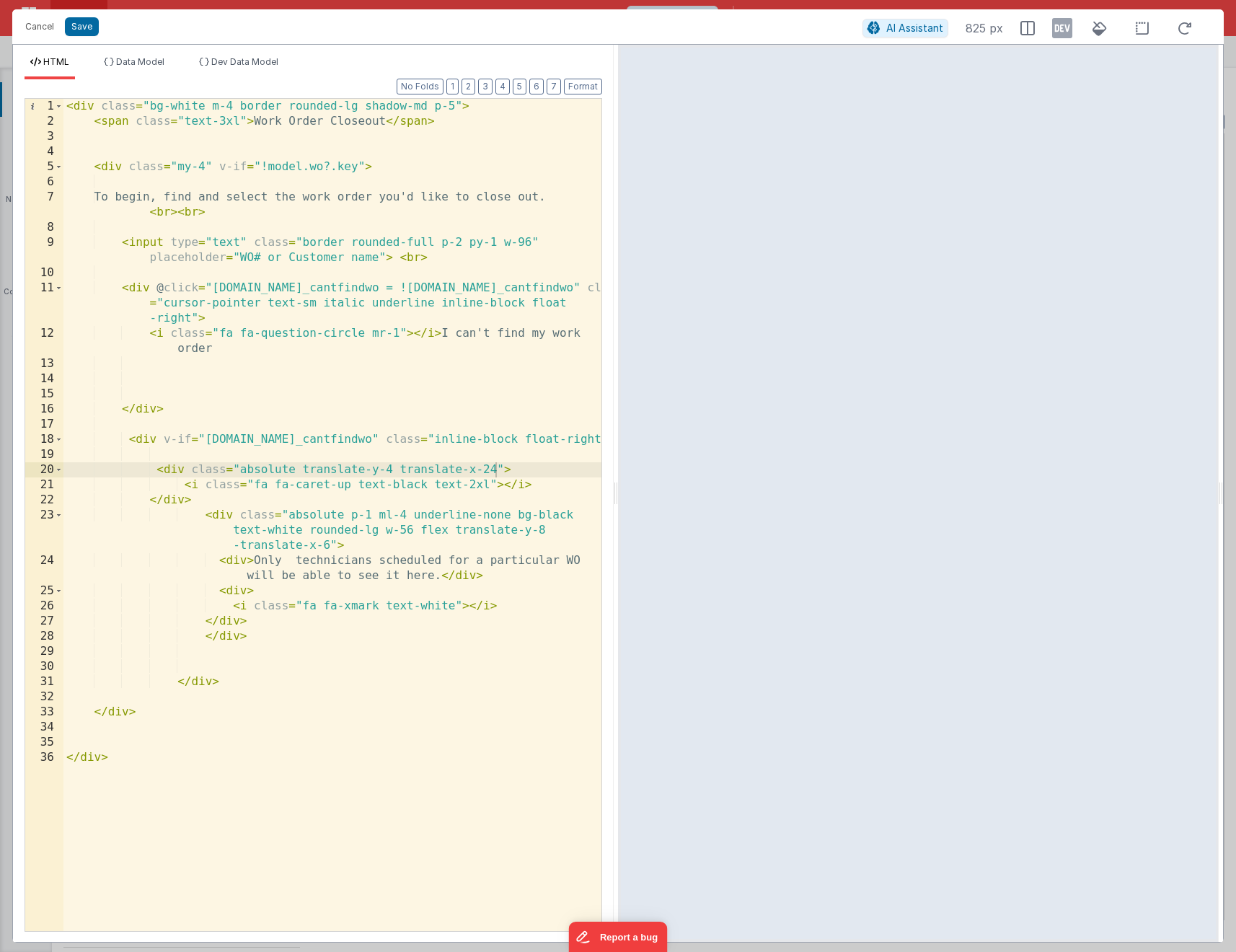
click at [456, 108] on div "< div class = "bg-white m-4 border rounded-lg shadow-md p-5" > < span class = "…" at bounding box center [333, 530] width 538 height 863
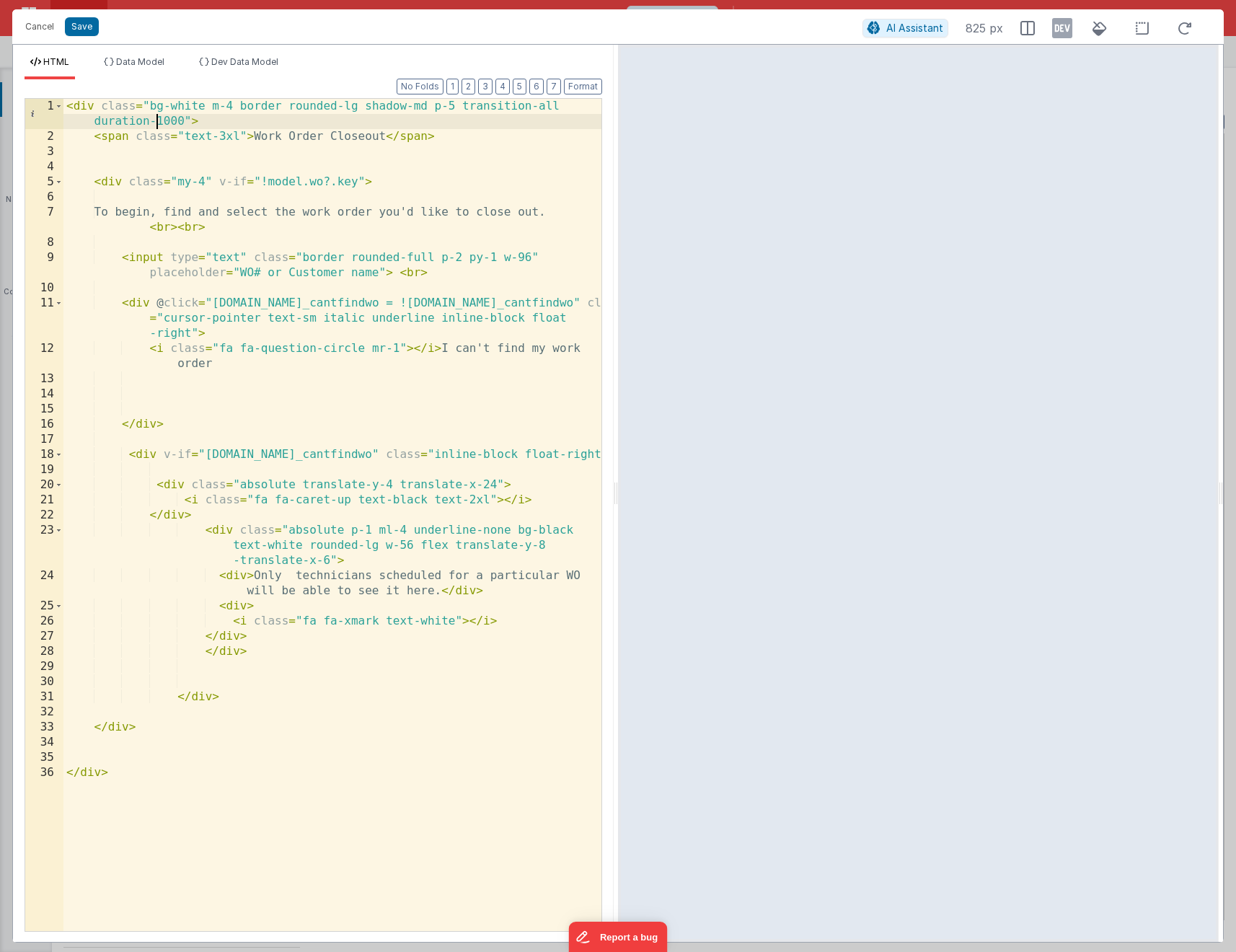
click at [186, 119] on div "< div class = "bg-white m-4 border rounded-lg shadow-md p-5 transition-all dura…" at bounding box center [333, 537] width 538 height 877
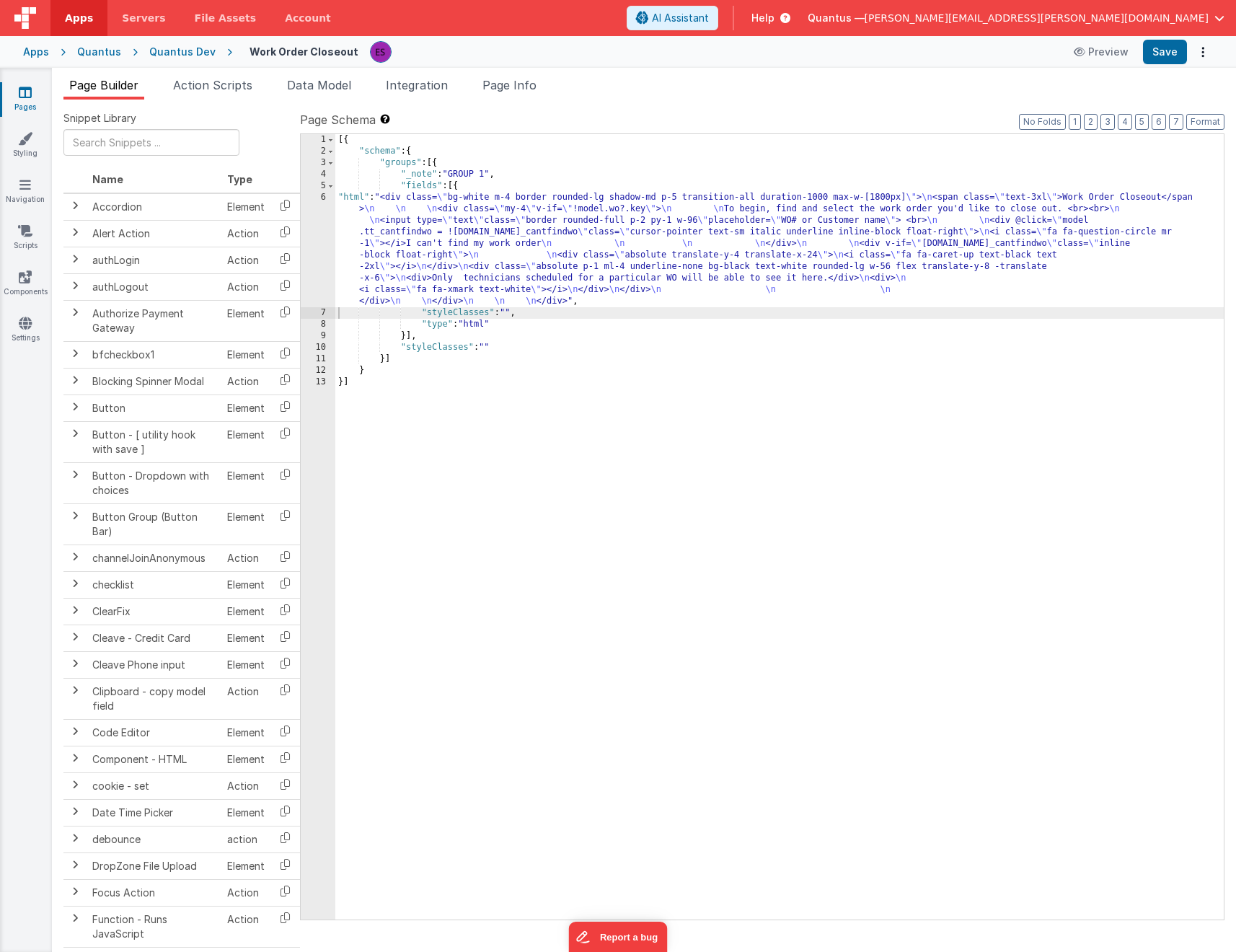
click at [445, 221] on div "[{ "schema" : { "groups" : [{ "_note" : "GROUP 1" , "fields" : [{ "html" : "<di…" at bounding box center [779, 538] width 889 height 808
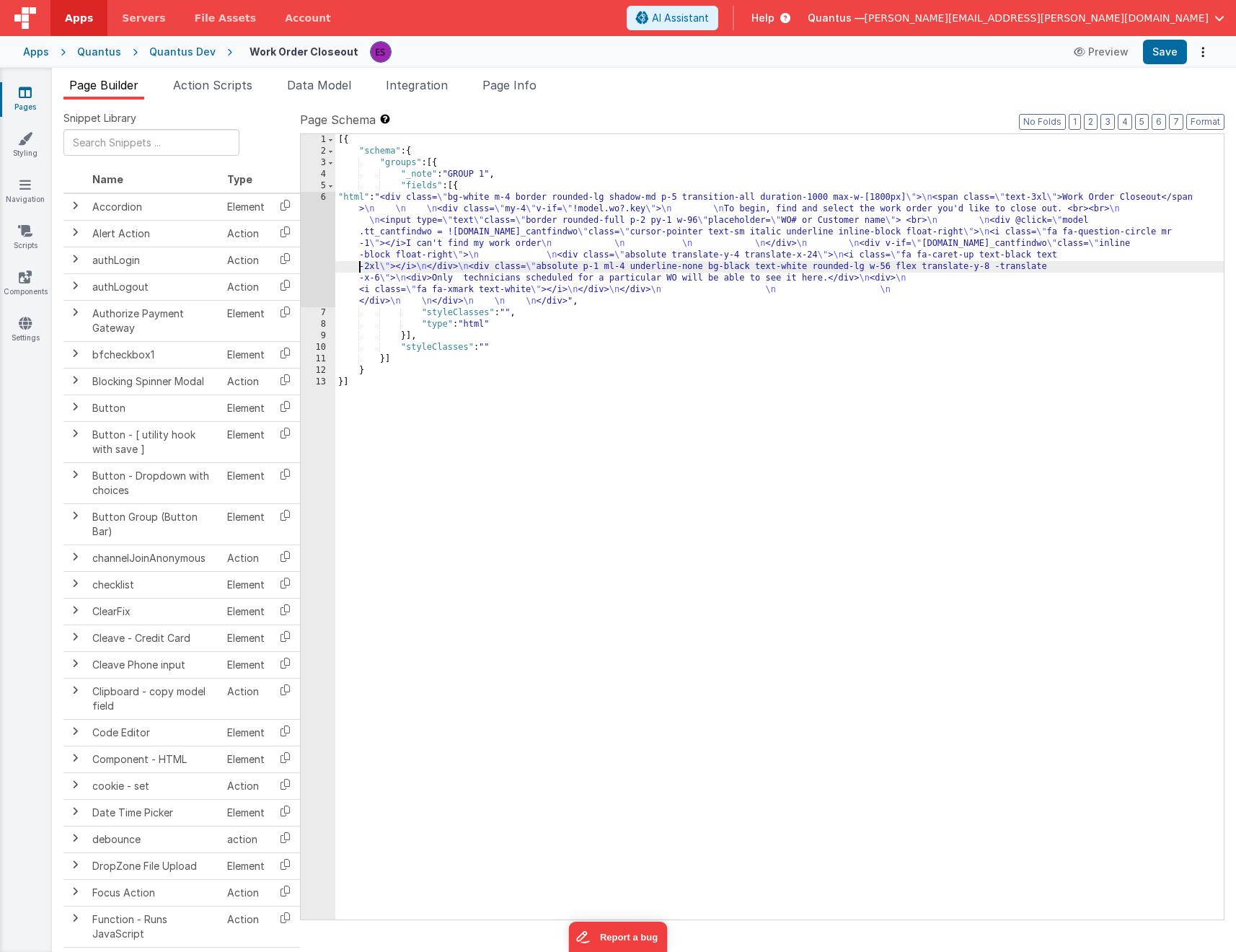
click at [348, 266] on div "[{ "schema" : { "groups" : [{ "_note" : "GROUP 1" , "fields" : [{ "html" : "<di…" at bounding box center [779, 538] width 889 height 808
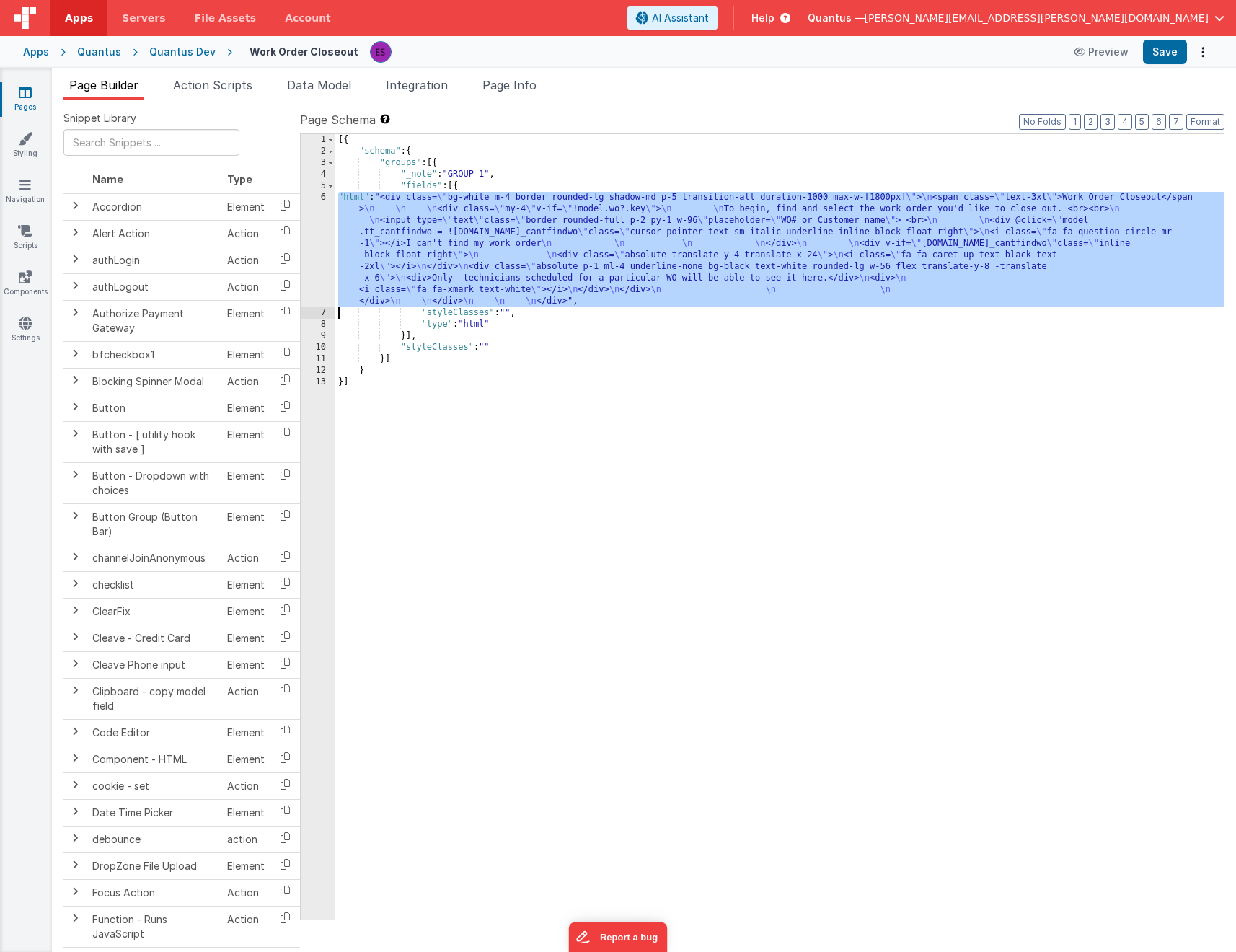
click at [311, 267] on div "6" at bounding box center [318, 250] width 35 height 115
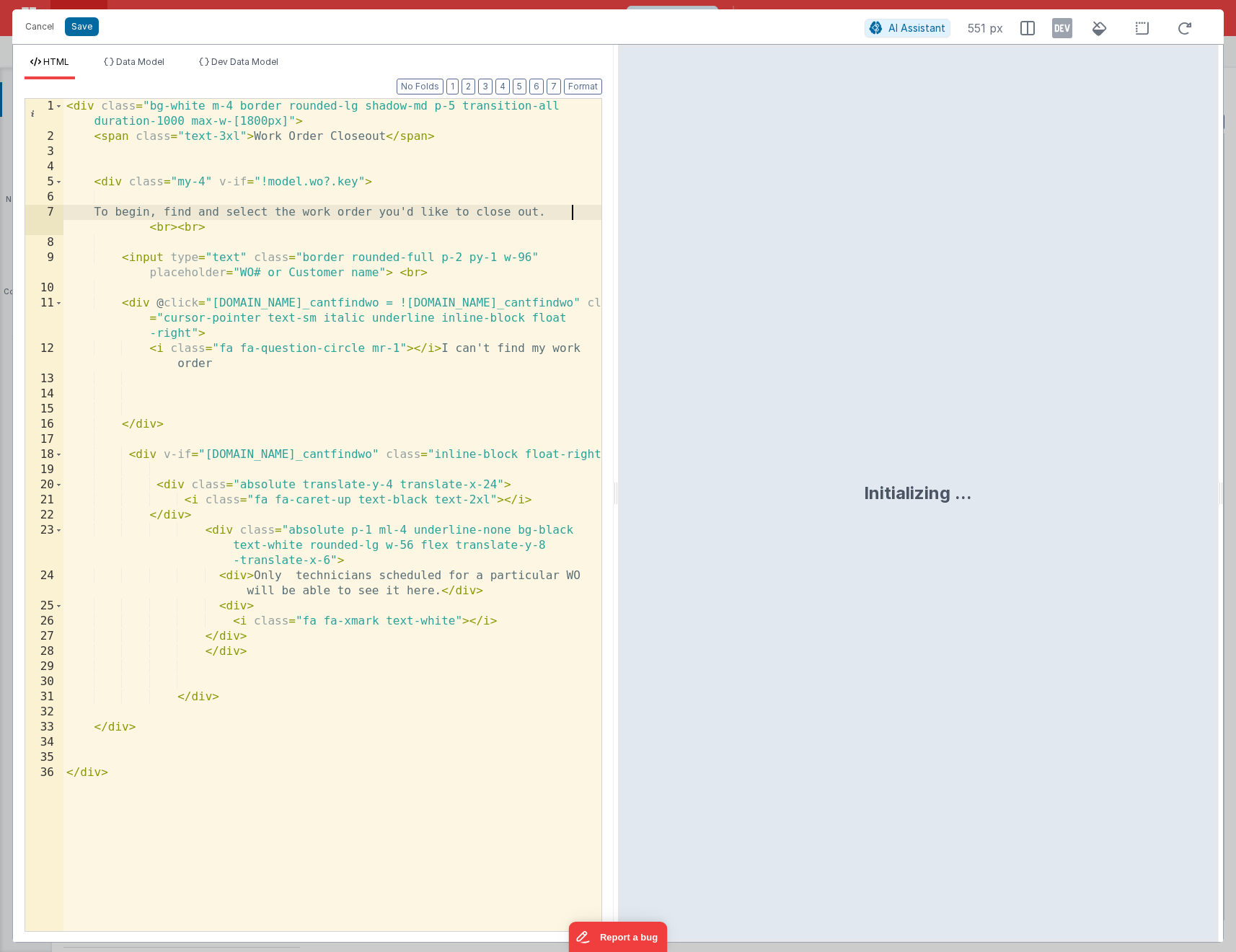
click at [573, 216] on div "< div class = "bg-white m-4 border rounded-lg shadow-md p-5 transition-all dura…" at bounding box center [333, 537] width 538 height 877
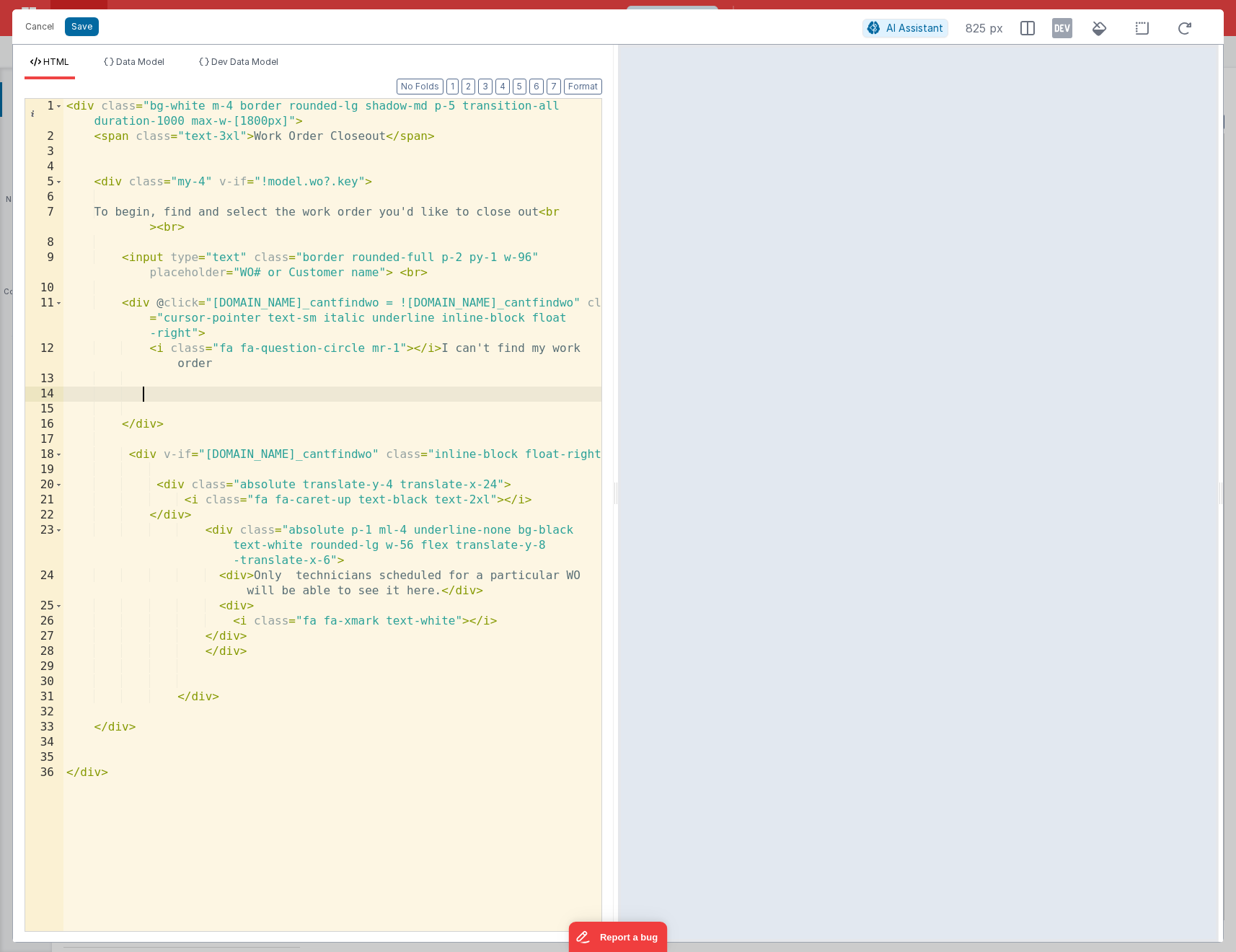
click at [258, 389] on div "< div class = "bg-white m-4 border rounded-lg shadow-md p-5 transition-all dura…" at bounding box center [333, 537] width 538 height 877
click at [456, 621] on div "< div class = "bg-white m-4 border rounded-lg shadow-md p-5 transition-all dura…" at bounding box center [333, 537] width 538 height 877
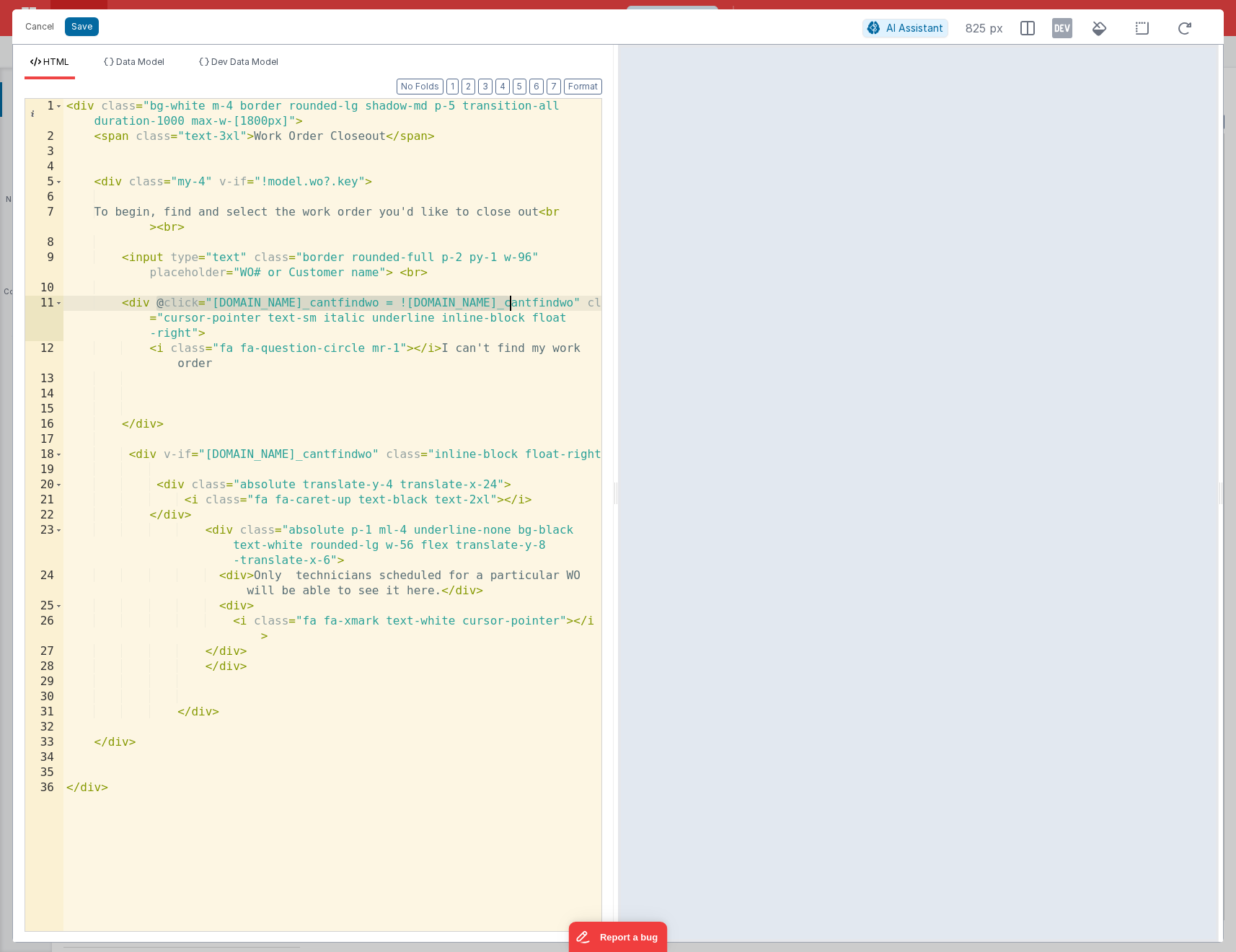
drag, startPoint x: 157, startPoint y: 302, endPoint x: 513, endPoint y: 302, distance: 356.0
click at [513, 302] on div "< div class = "bg-white m-4 border rounded-lg shadow-md p-5 transition-all dura…" at bounding box center [333, 537] width 538 height 877
click at [244, 605] on div "< div class = "bg-white m-4 border rounded-lg shadow-md p-5 transition-all dura…" at bounding box center [333, 537] width 538 height 877
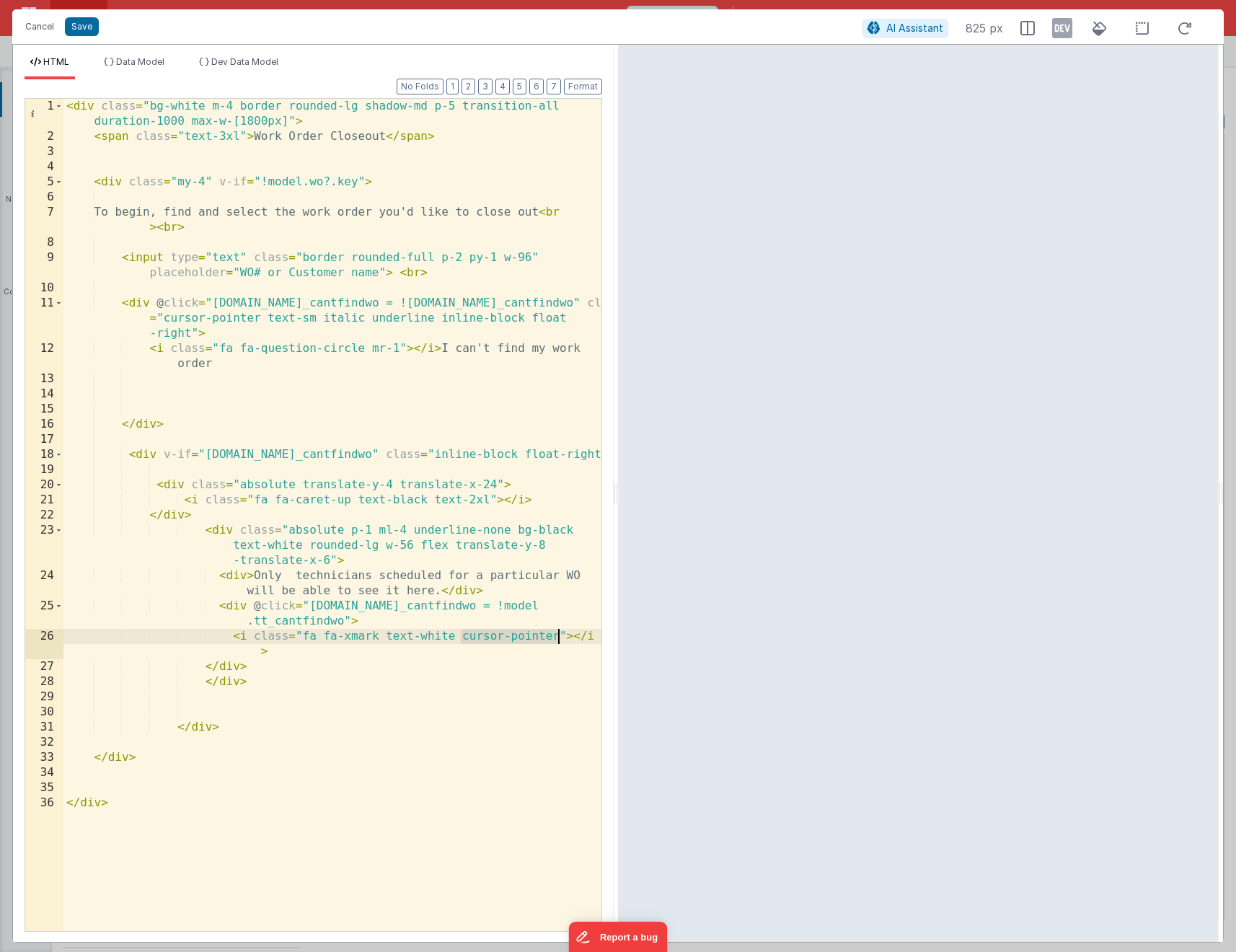
drag, startPoint x: 463, startPoint y: 633, endPoint x: 559, endPoint y: 635, distance: 96.0
click at [559, 635] on div "< div class = "bg-white m-4 border rounded-lg shadow-md p-5 transition-all dura…" at bounding box center [333, 537] width 538 height 877
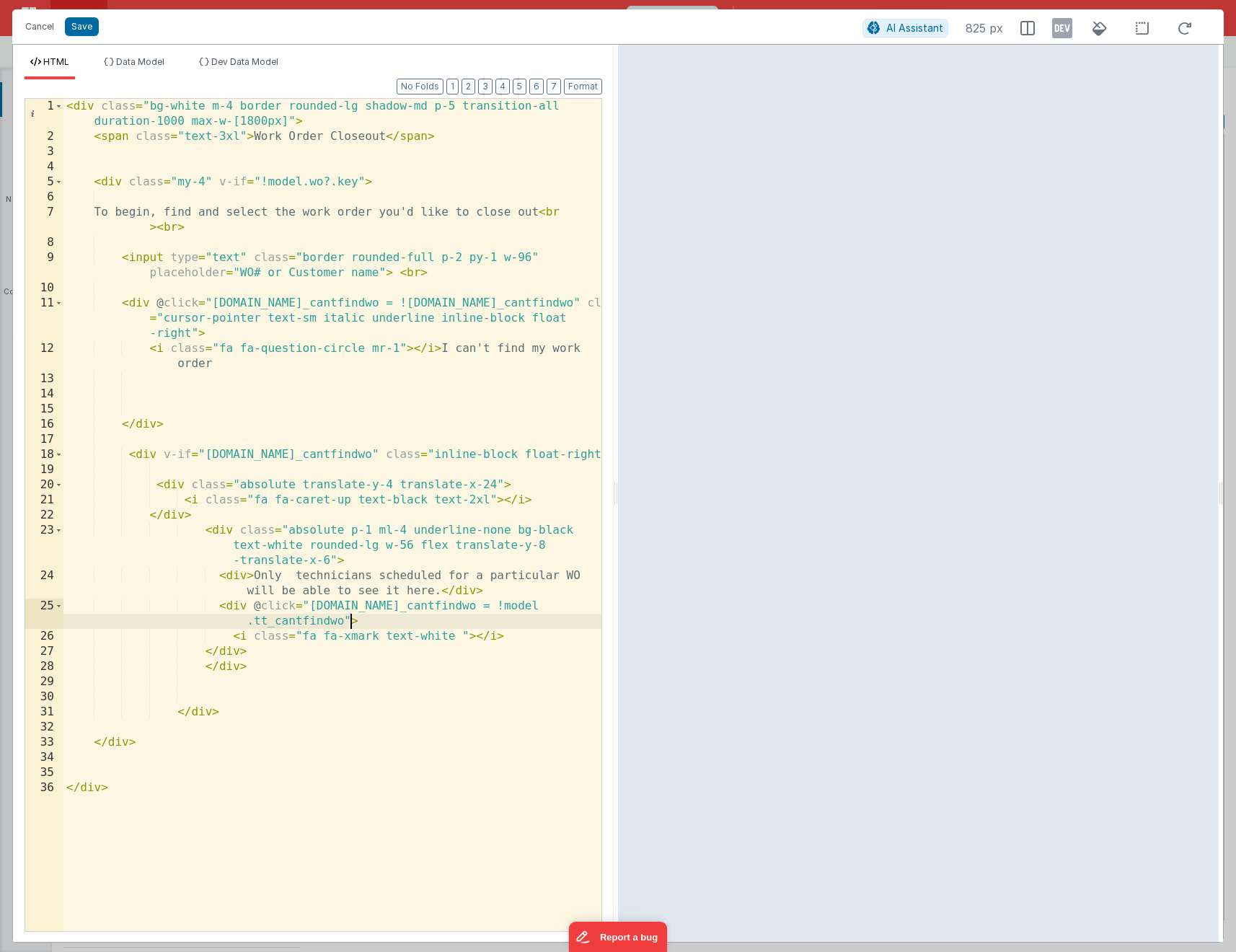
click at [352, 620] on div "< div class = "bg-white m-4 border rounded-lg shadow-md p-5 transition-all dura…" at bounding box center [333, 537] width 538 height 877
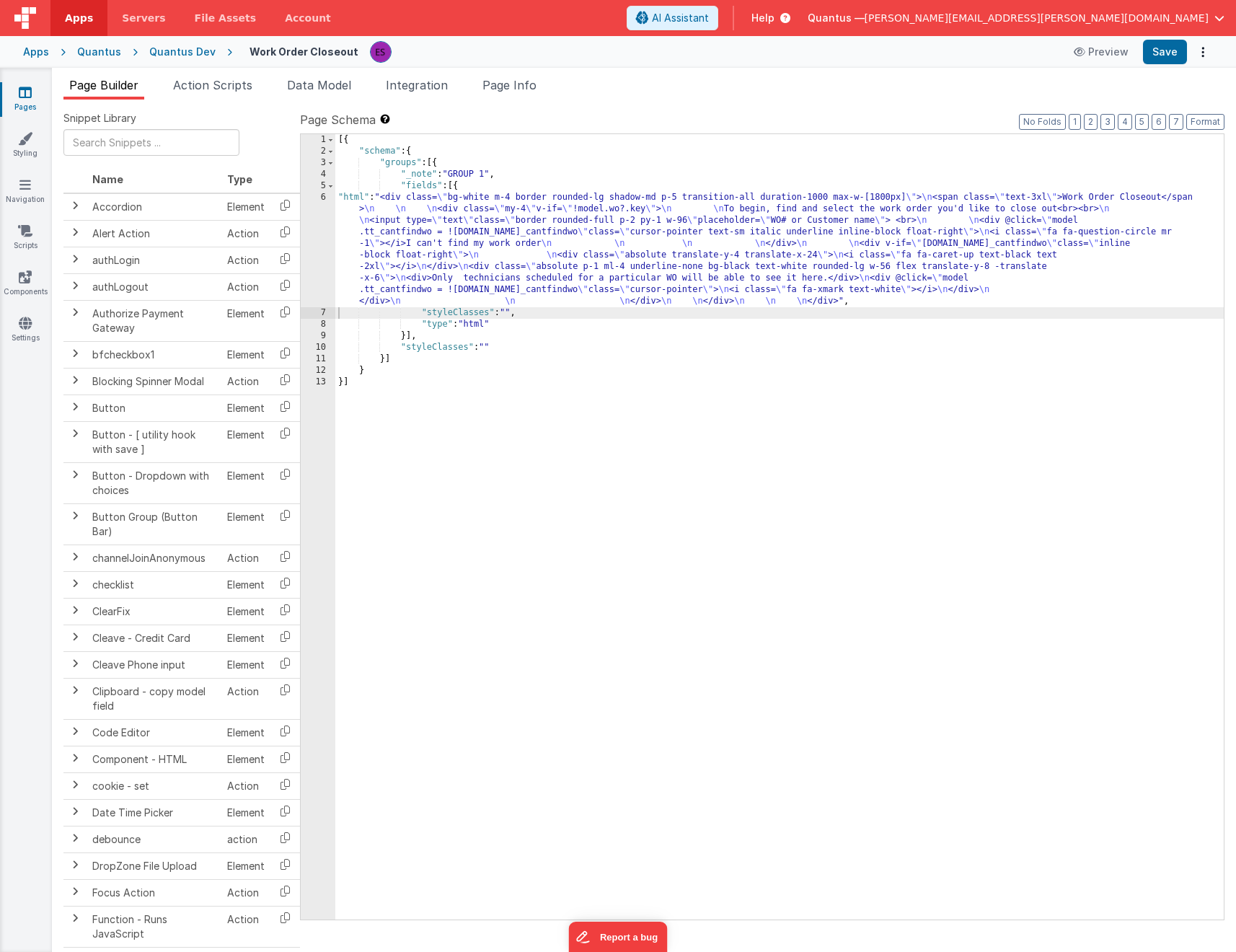
click at [371, 242] on div "[{ "schema" : { "groups" : [{ "_note" : "GROUP 1" , "fields" : [{ "html" : "<di…" at bounding box center [779, 538] width 889 height 808
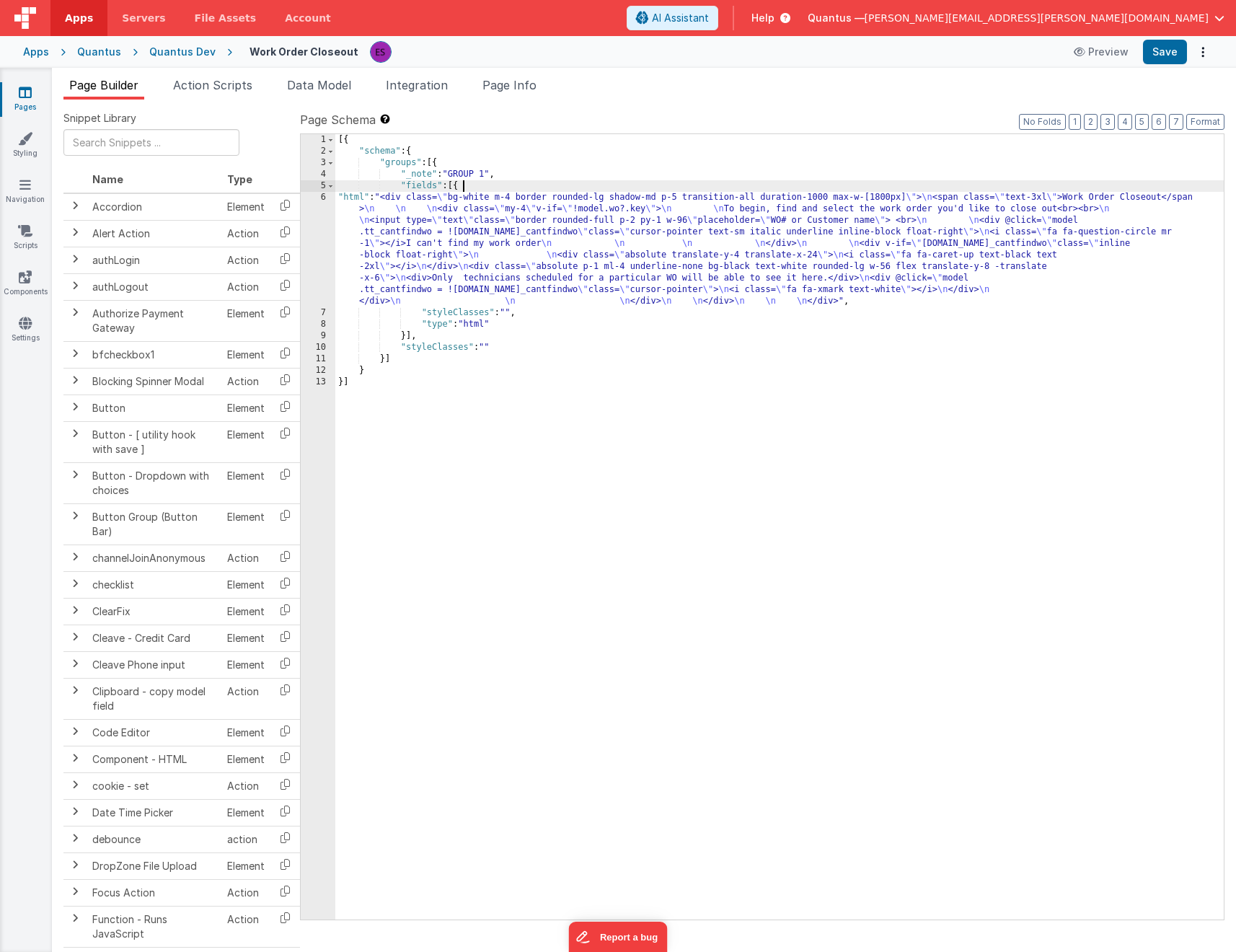
click at [483, 190] on div "[{ "schema" : { "groups" : [{ "_note" : "GROUP 1" , "fields" : [{ "html" : "<di…" at bounding box center [779, 538] width 889 height 808
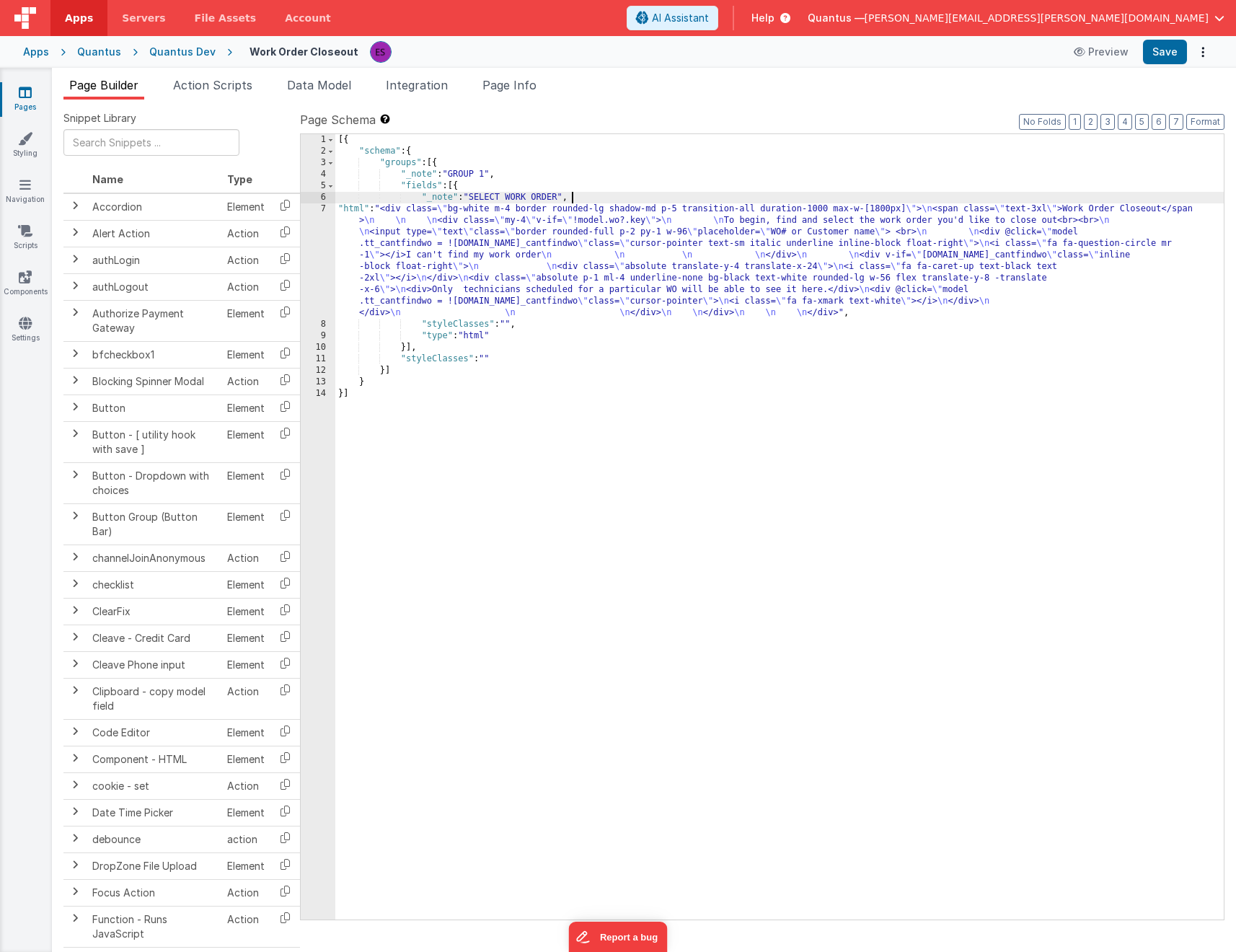
click at [447, 270] on div "[{ "schema" : { "groups" : [{ "_note" : "GROUP 1" , "fields" : [{ "_note" : "SE…" at bounding box center [779, 538] width 889 height 808
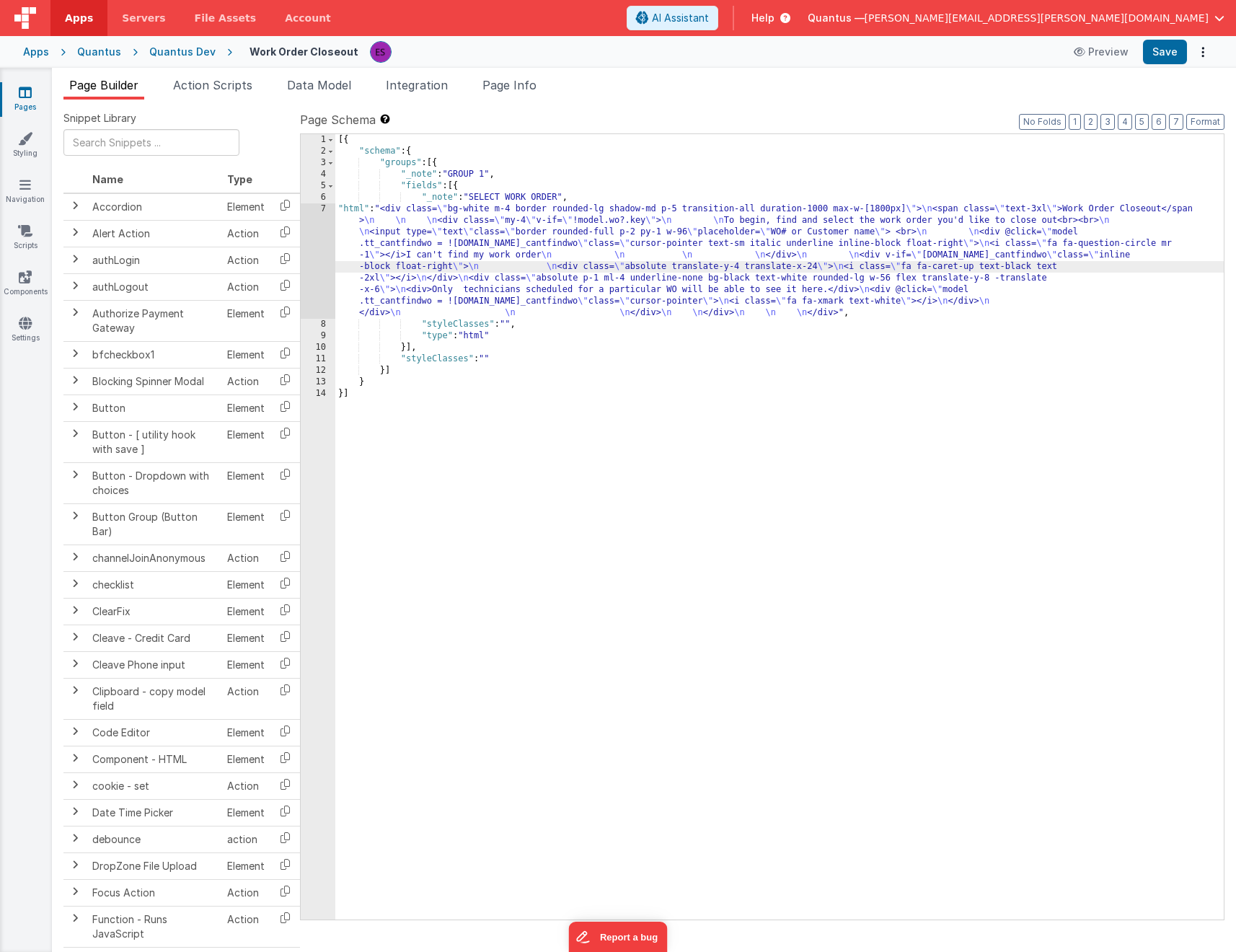
click at [581, 277] on div "[{ "schema" : { "groups" : [{ "_note" : "GROUP 1" , "fields" : [{ "_note" : "SE…" at bounding box center [779, 538] width 889 height 808
click at [567, 289] on div "[{ "schema" : { "groups" : [{ "_note" : "GROUP 1" , "fields" : [{ "_note" : "SE…" at bounding box center [779, 538] width 889 height 808
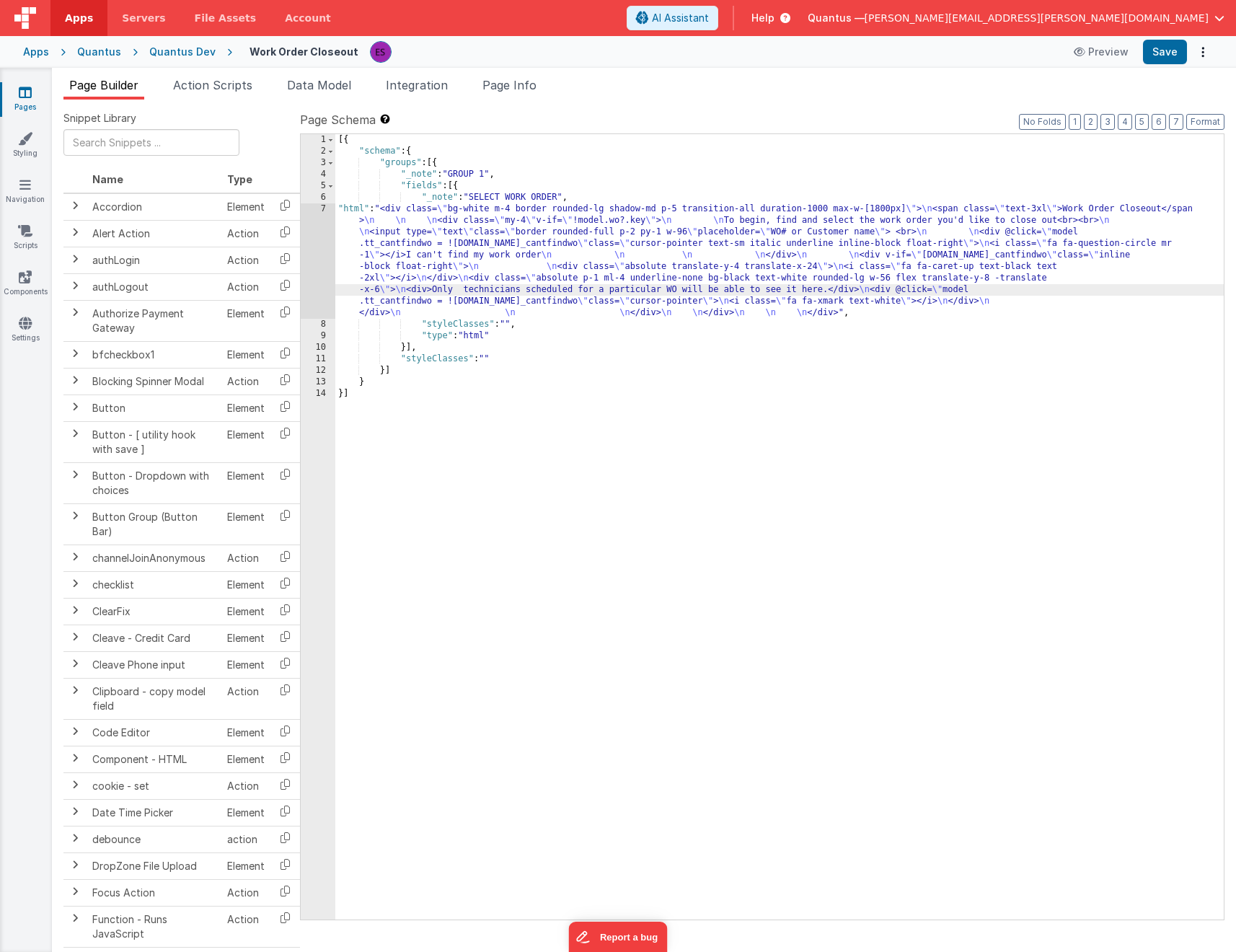
click at [323, 273] on div "7" at bounding box center [318, 261] width 35 height 115
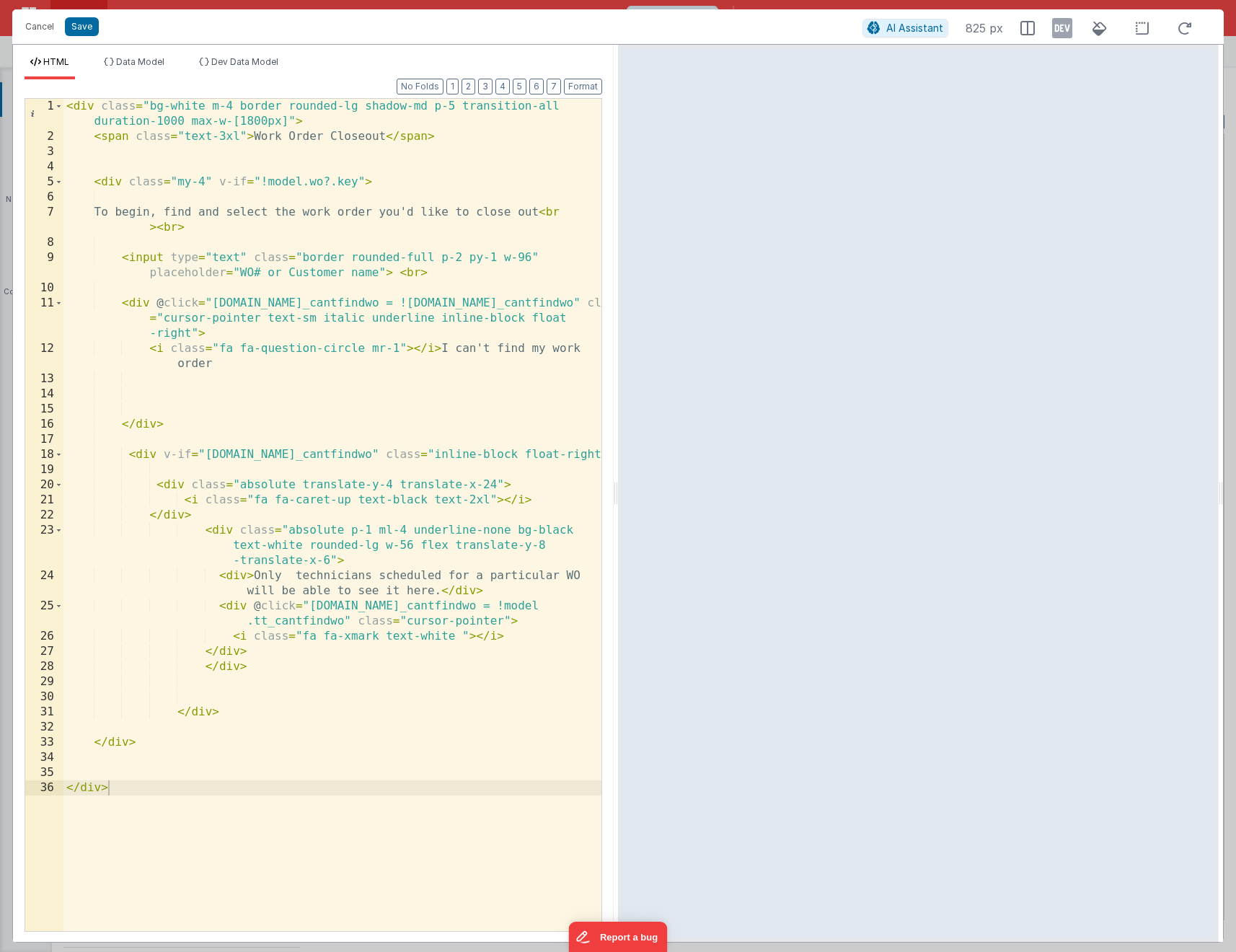
click at [391, 276] on div "< div class = "bg-white m-4 border rounded-lg shadow-md p-5 transition-all dura…" at bounding box center [333, 537] width 538 height 877
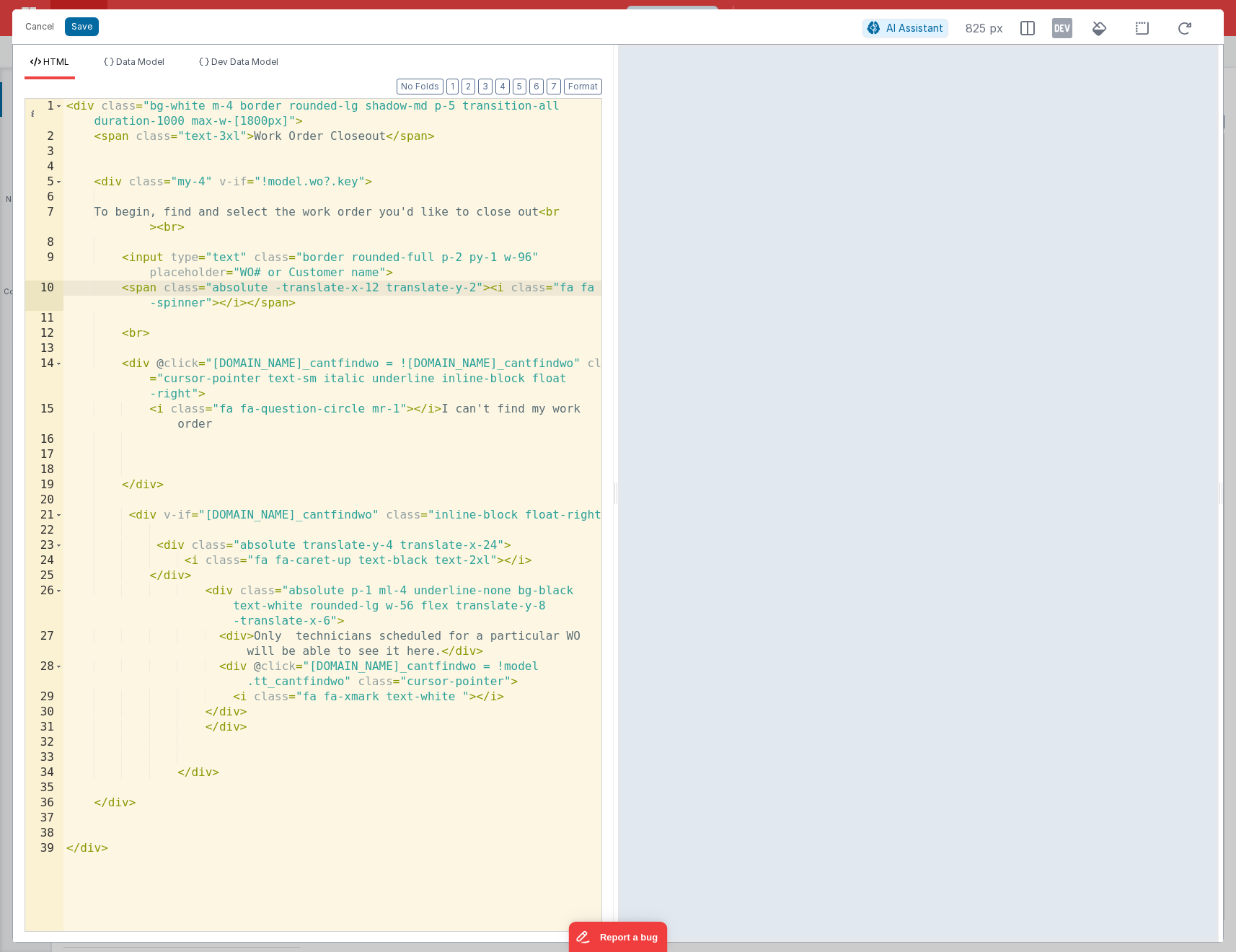
click at [242, 287] on div "< div class = "bg-white m-4 border rounded-lg shadow-md p-5 transition-all dura…" at bounding box center [333, 537] width 538 height 877
drag, startPoint x: 503, startPoint y: 288, endPoint x: 412, endPoint y: 289, distance: 91.0
click at [412, 289] on div "< div class = "bg-white m-4 border rounded-lg shadow-md p-5 transition-all dura…" at bounding box center [333, 537] width 538 height 877
click at [395, 306] on div "< div class = "bg-white m-4 border rounded-lg shadow-md p-5 transition-all dura…" at bounding box center [333, 537] width 538 height 877
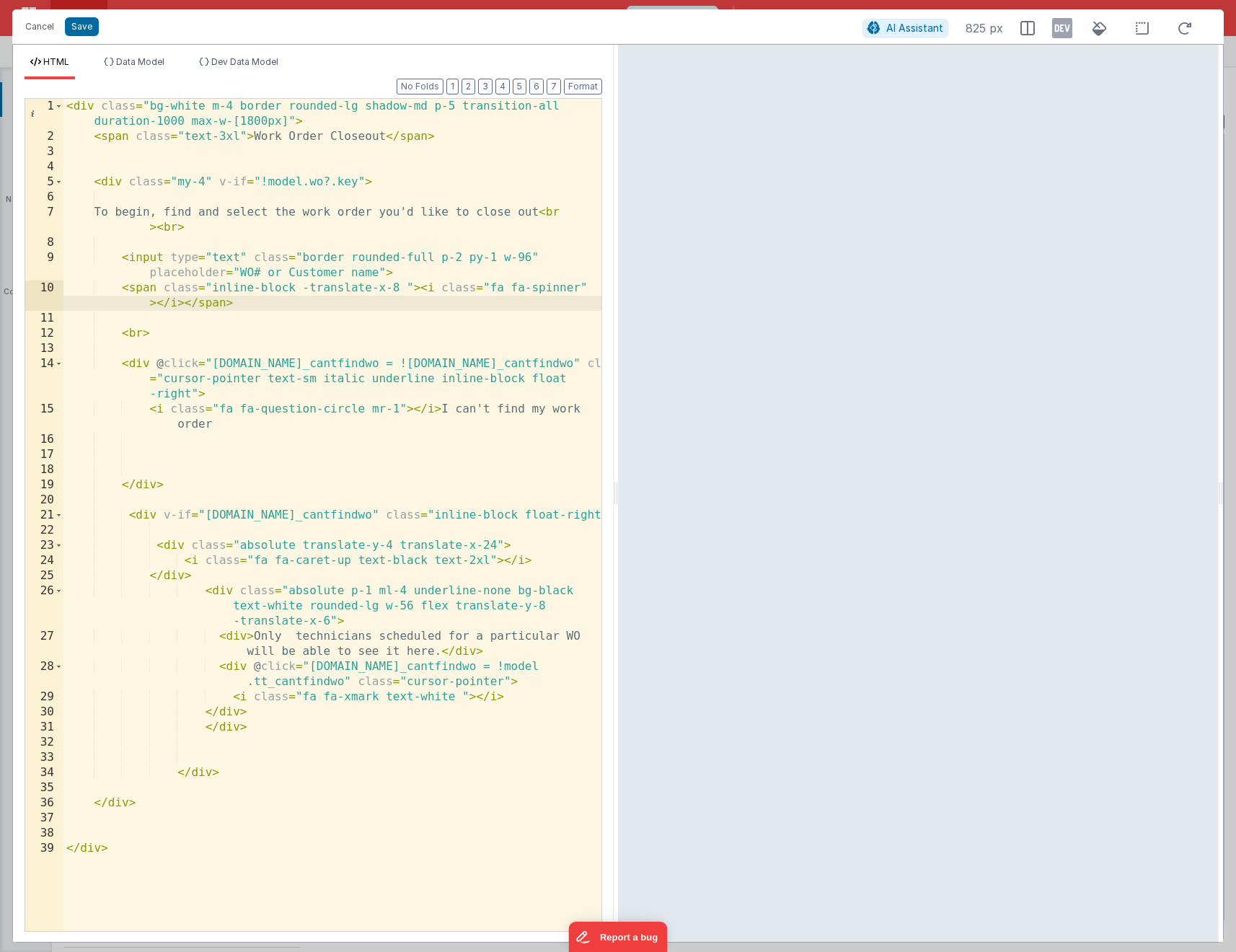
click at [542, 289] on div "< div class = "bg-white m-4 border rounded-lg shadow-md p-5 transition-all dura…" at bounding box center [333, 537] width 538 height 877
click at [163, 291] on div "< div class = "bg-white m-4 border rounded-lg shadow-md p-5 transition-all dura…" at bounding box center [333, 537] width 538 height 877
click at [117, 61] on span "Data Model" at bounding box center [140, 61] width 48 height 11
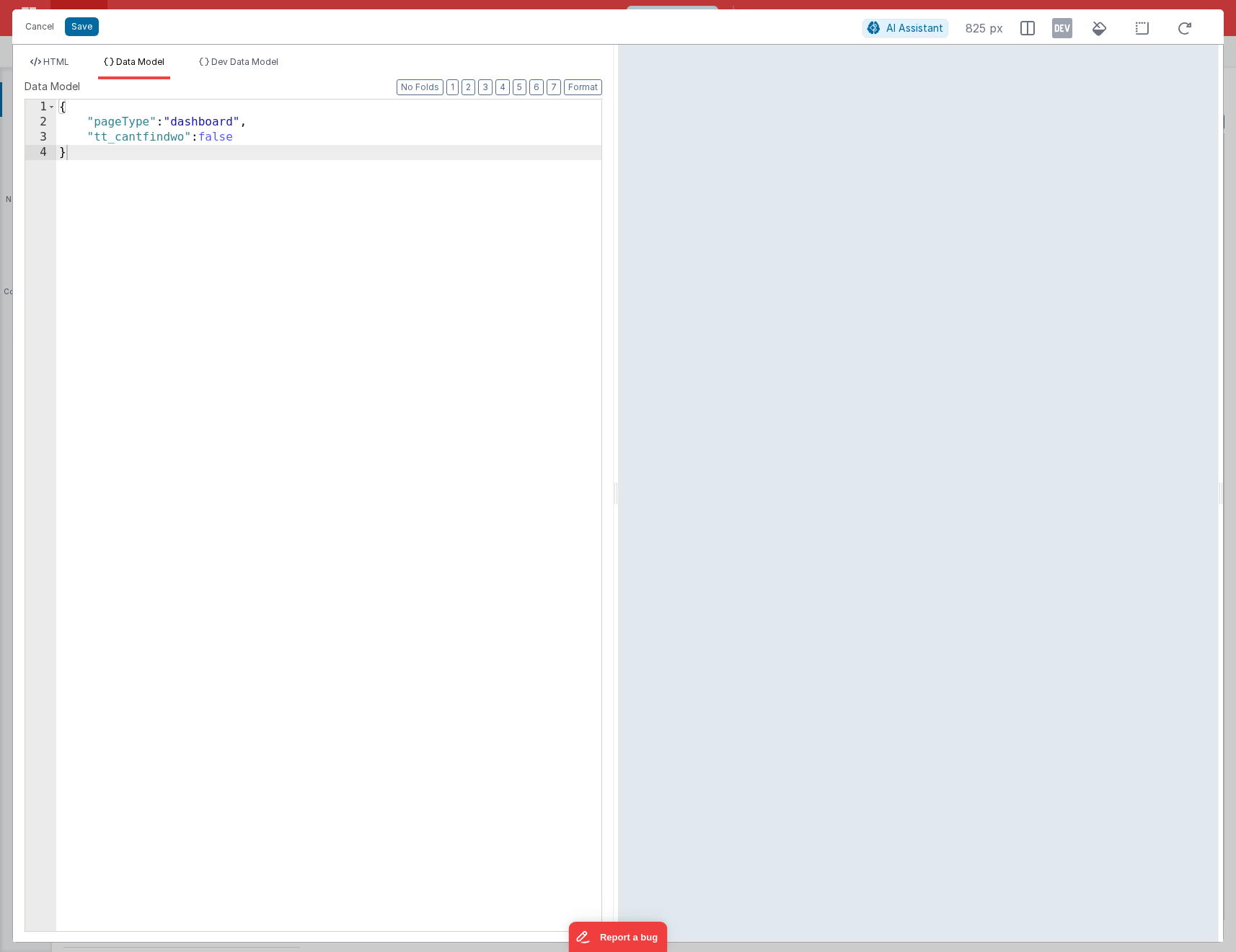
click at [261, 135] on div "{ "pageType" : "dashboard" , "tt_cantfindwo" : false }" at bounding box center [329, 530] width 545 height 862
click at [54, 67] on li "HTML" at bounding box center [50, 68] width 51 height 23
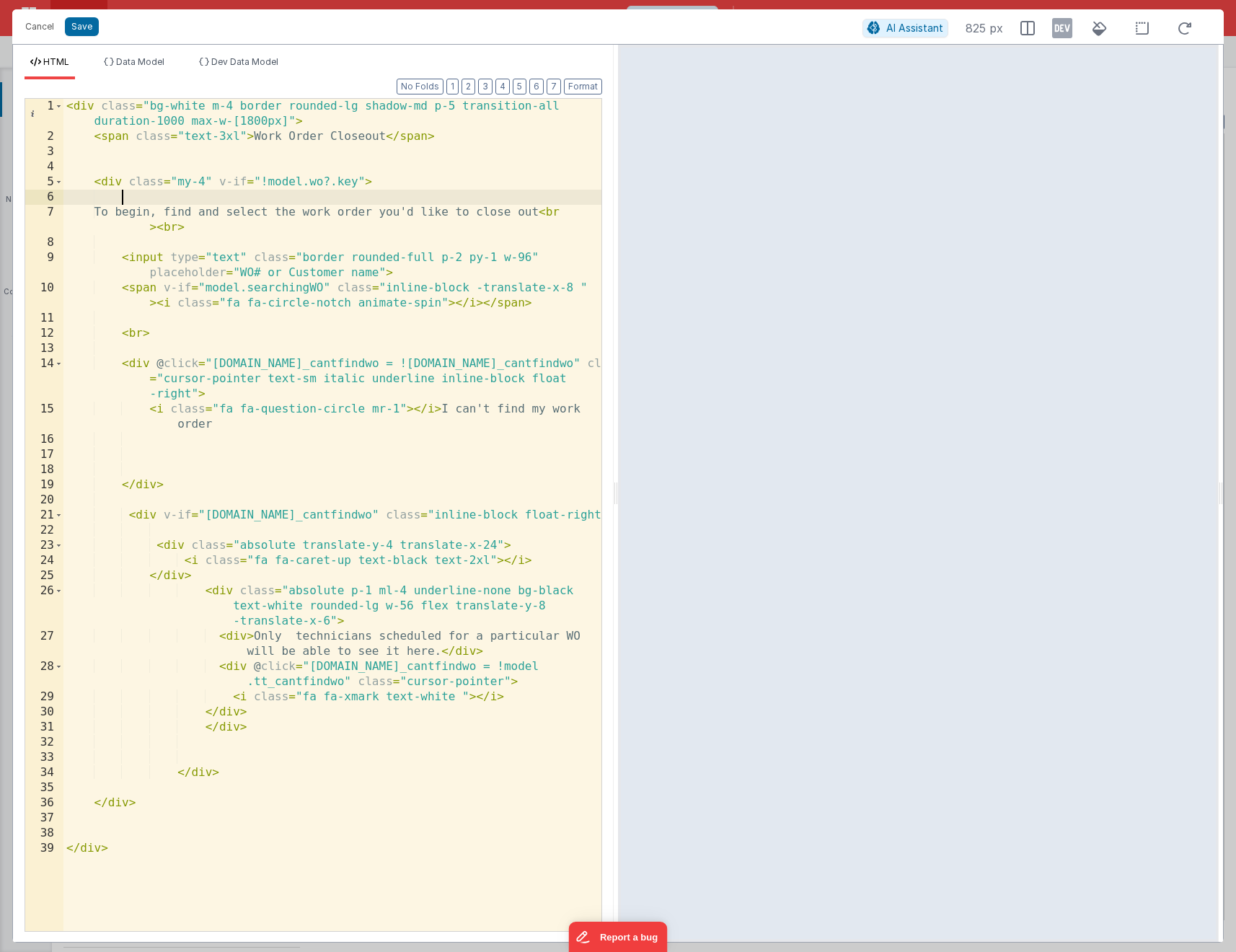
click at [204, 201] on div "< div class = "bg-white m-4 border rounded-lg shadow-md p-5 transition-all dura…" at bounding box center [333, 537] width 538 height 877
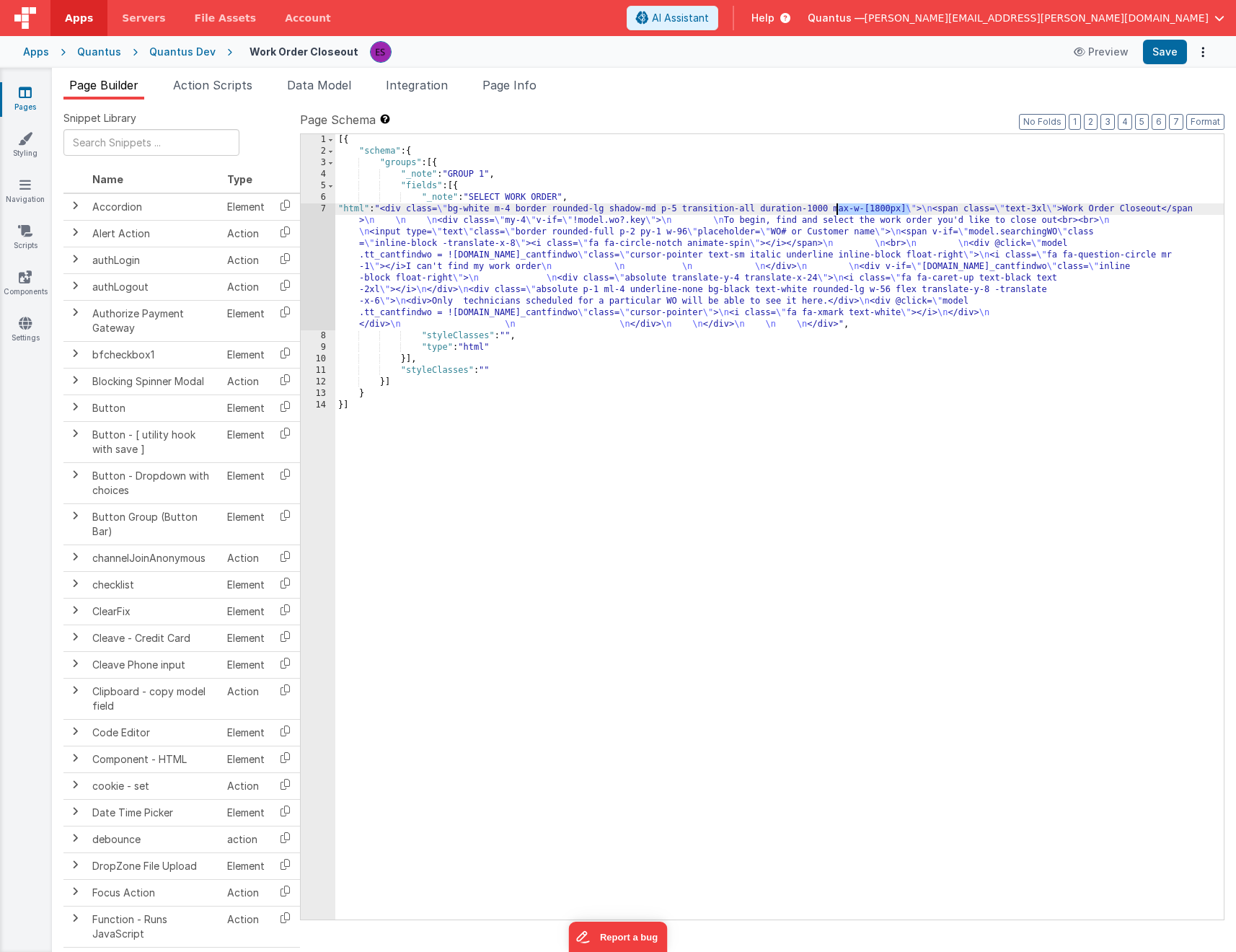
drag, startPoint x: 909, startPoint y: 209, endPoint x: 838, endPoint y: 209, distance: 71.0
click at [838, 209] on div "[{ "schema" : { "groups" : [{ "_note" : "GROUP 1" , "fields" : [{ "_note" : "SE…" at bounding box center [779, 538] width 889 height 808
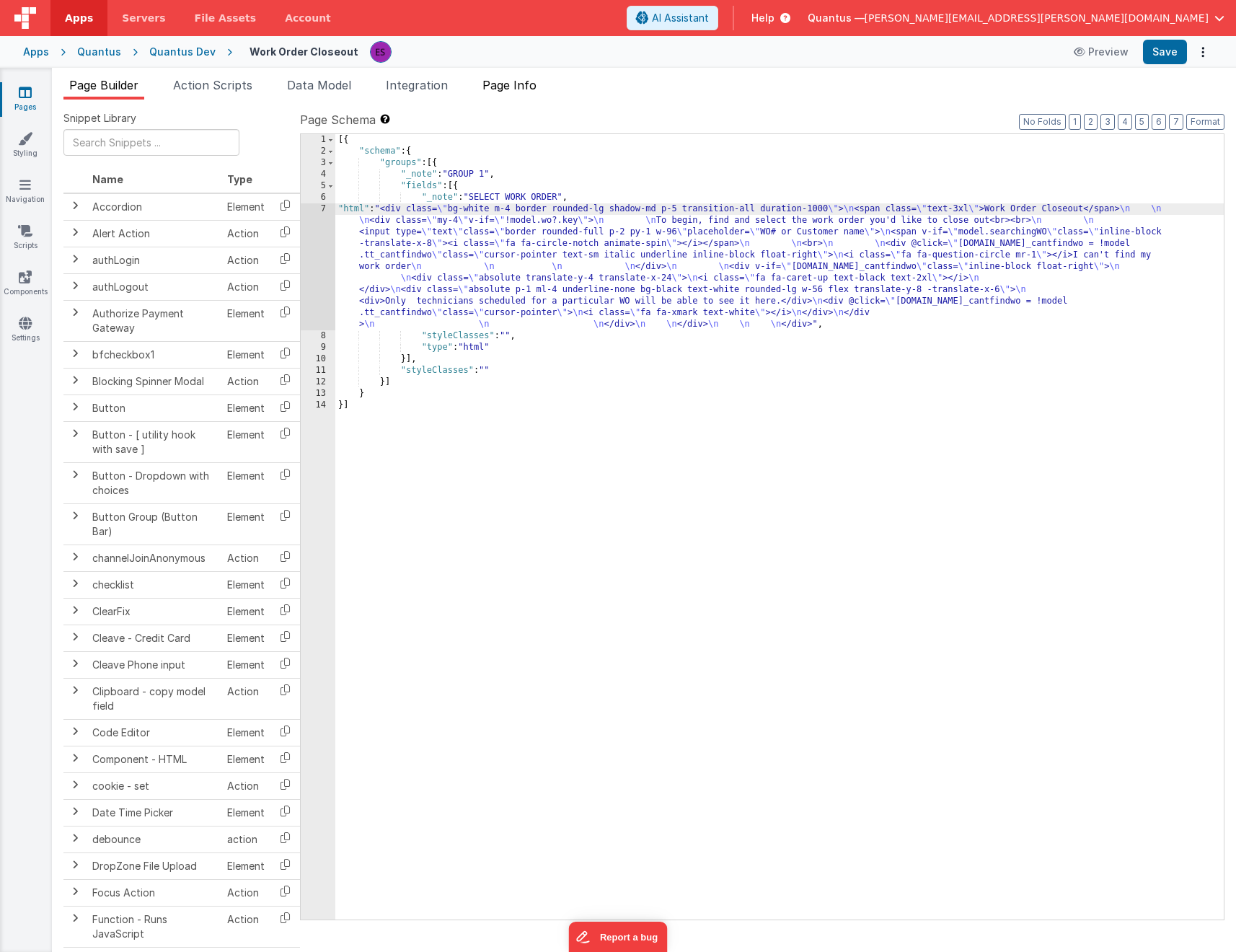
click at [522, 88] on span "Page Info" at bounding box center [509, 85] width 54 height 14
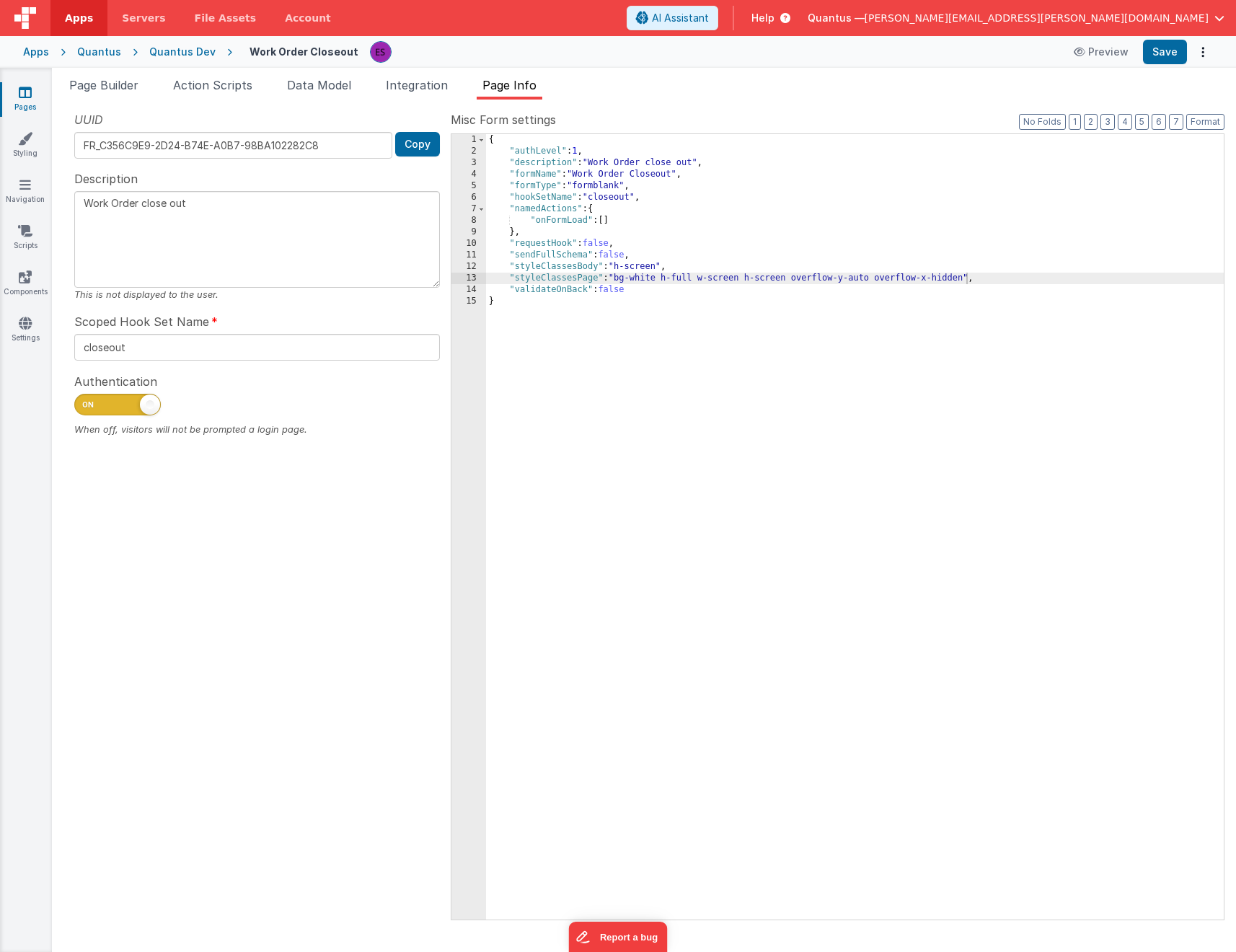
click at [581, 327] on div "{ "authLevel" : 1 , "description" : "Work Order close out" , "formName" : "Work…" at bounding box center [855, 538] width 738 height 808
click at [969, 277] on div "{ "authLevel" : 1 , "description" : "Work Order close out" , "formName" : "Work…" at bounding box center [855, 538] width 738 height 808
click at [660, 267] on div "{ "authLevel" : 1 , "description" : "Work Order close out" , "formName" : "Work…" at bounding box center [855, 538] width 738 height 808
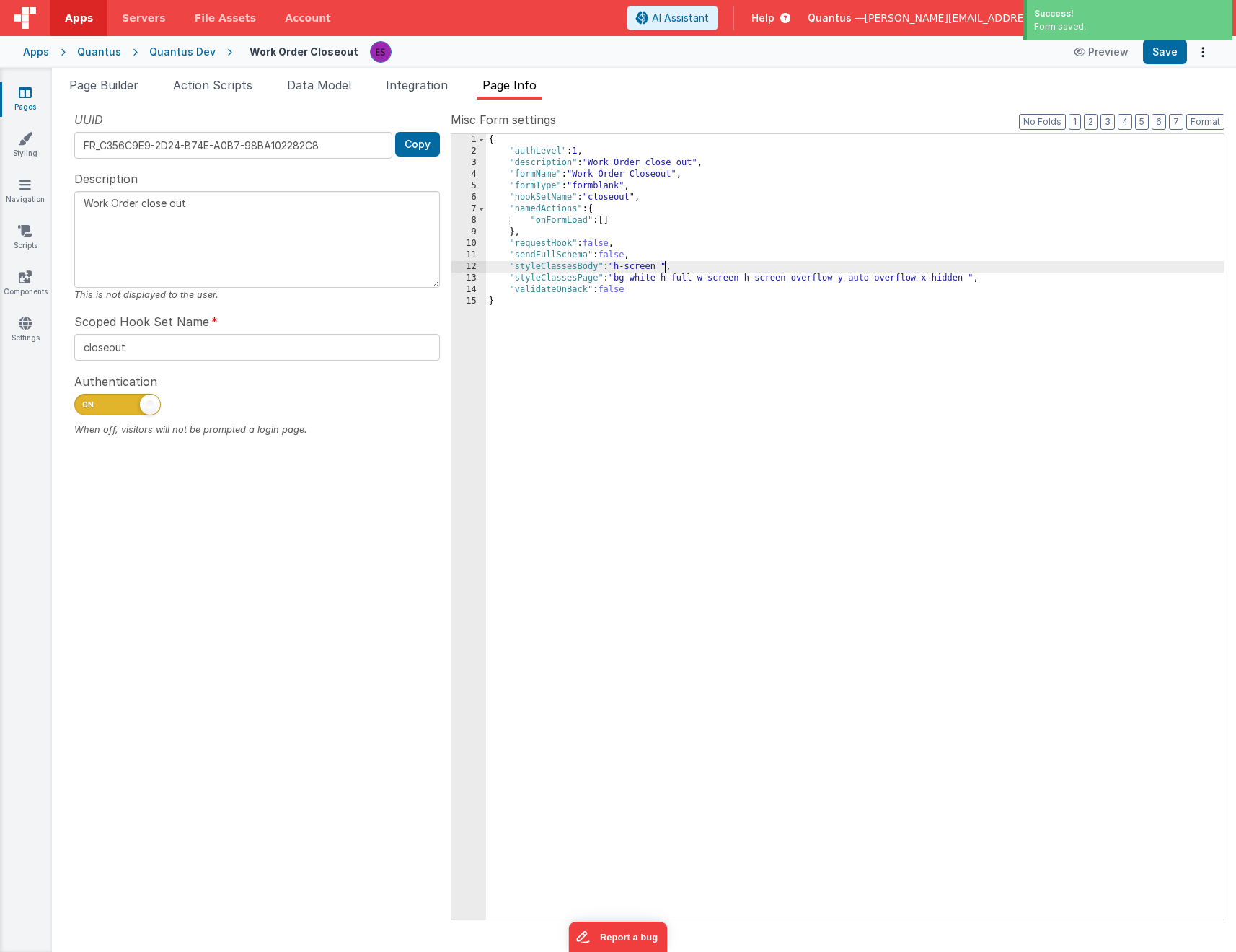
click at [109, 61] on div "Apps Quantus Quantus Dev Work Order Closeout Preview Save" at bounding box center [618, 52] width 1236 height 32
click at [104, 85] on span "Page Builder" at bounding box center [104, 85] width 69 height 14
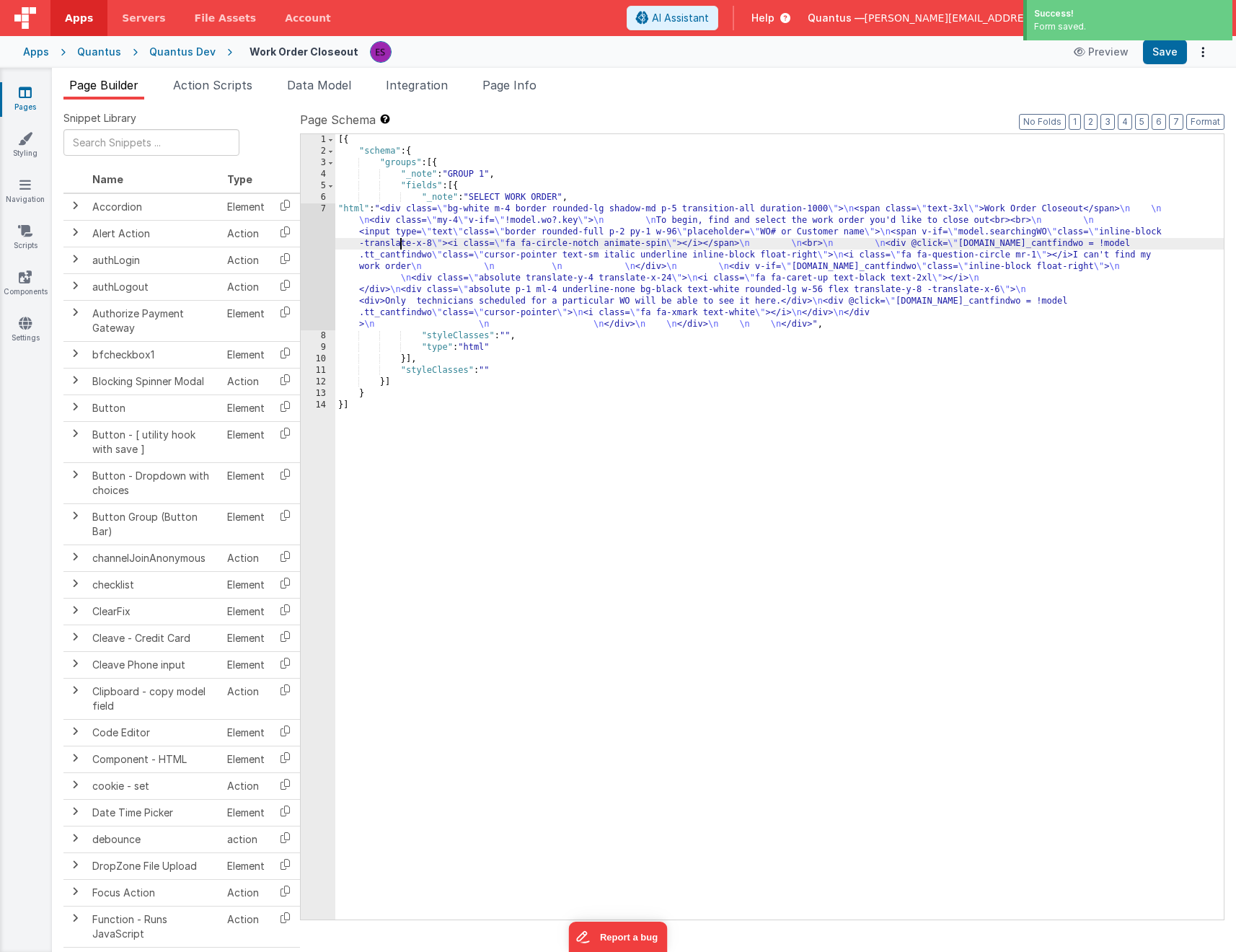
click at [401, 245] on div "[{ "schema" : { "groups" : [{ "_note" : "GROUP 1" , "fields" : [{ "_note" : "SE…" at bounding box center [779, 538] width 889 height 808
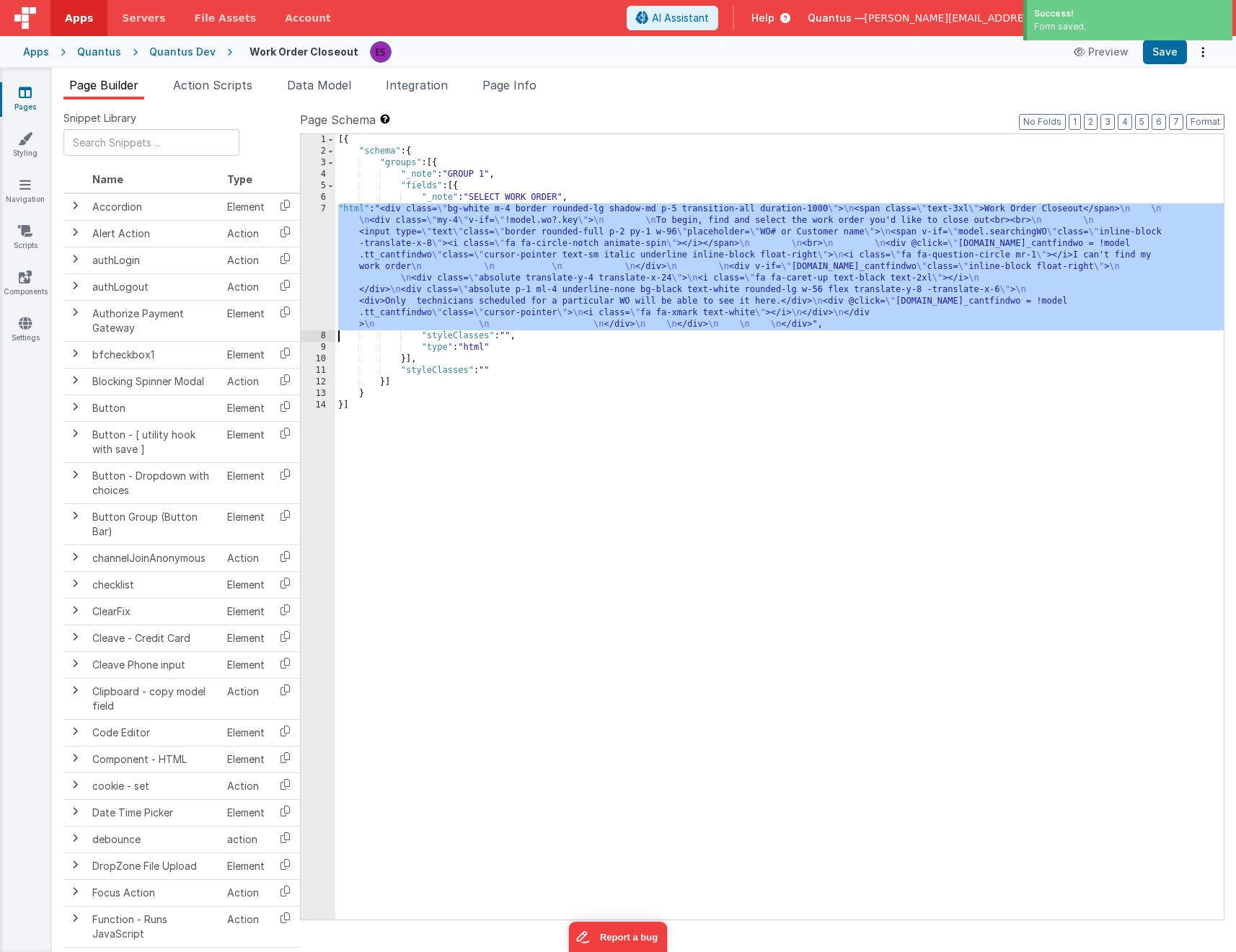
click at [323, 287] on div "7" at bounding box center [318, 267] width 35 height 127
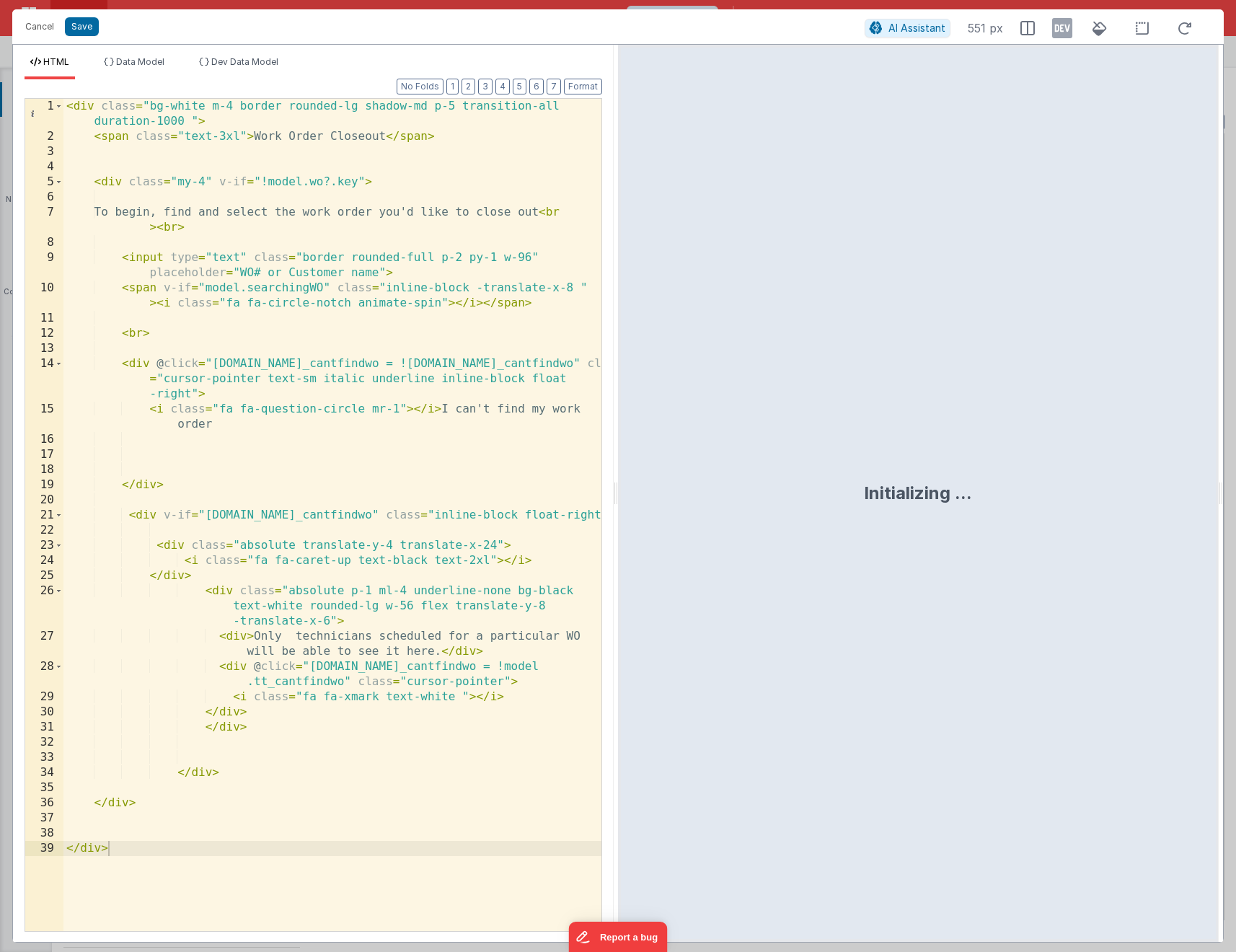
click at [198, 123] on div "< div class = "bg-white m-4 border rounded-lg shadow-md p-5 transition-all dura…" at bounding box center [333, 537] width 538 height 877
click at [189, 126] on div "< div class = "bg-white m-4 border rounded-lg shadow-md p-5 transition-all dura…" at bounding box center [333, 537] width 538 height 877
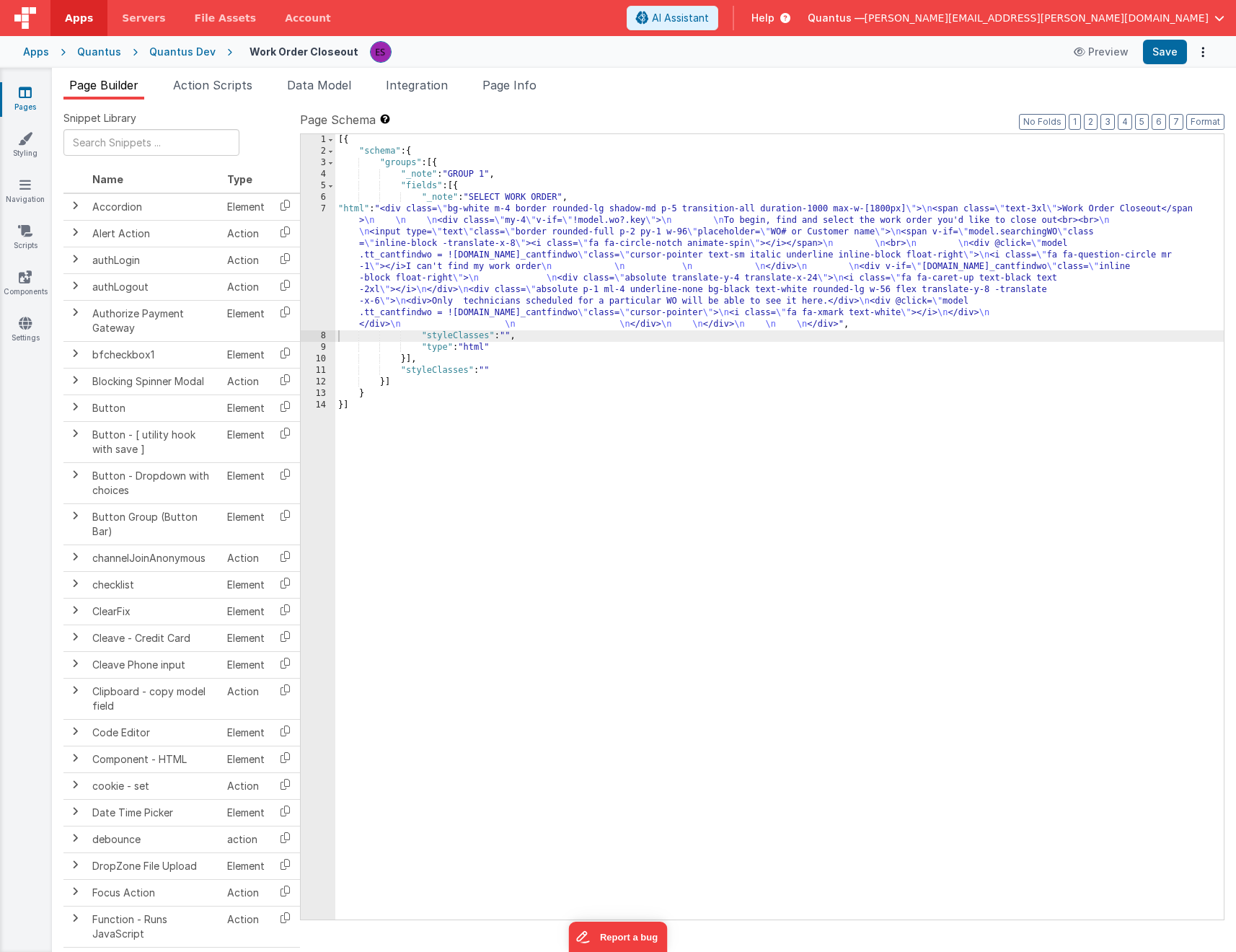
click at [426, 238] on div "[{ "schema" : { "groups" : [{ "_note" : "GROUP 1" , "fields" : [{ "_note" : "SE…" at bounding box center [779, 538] width 889 height 808
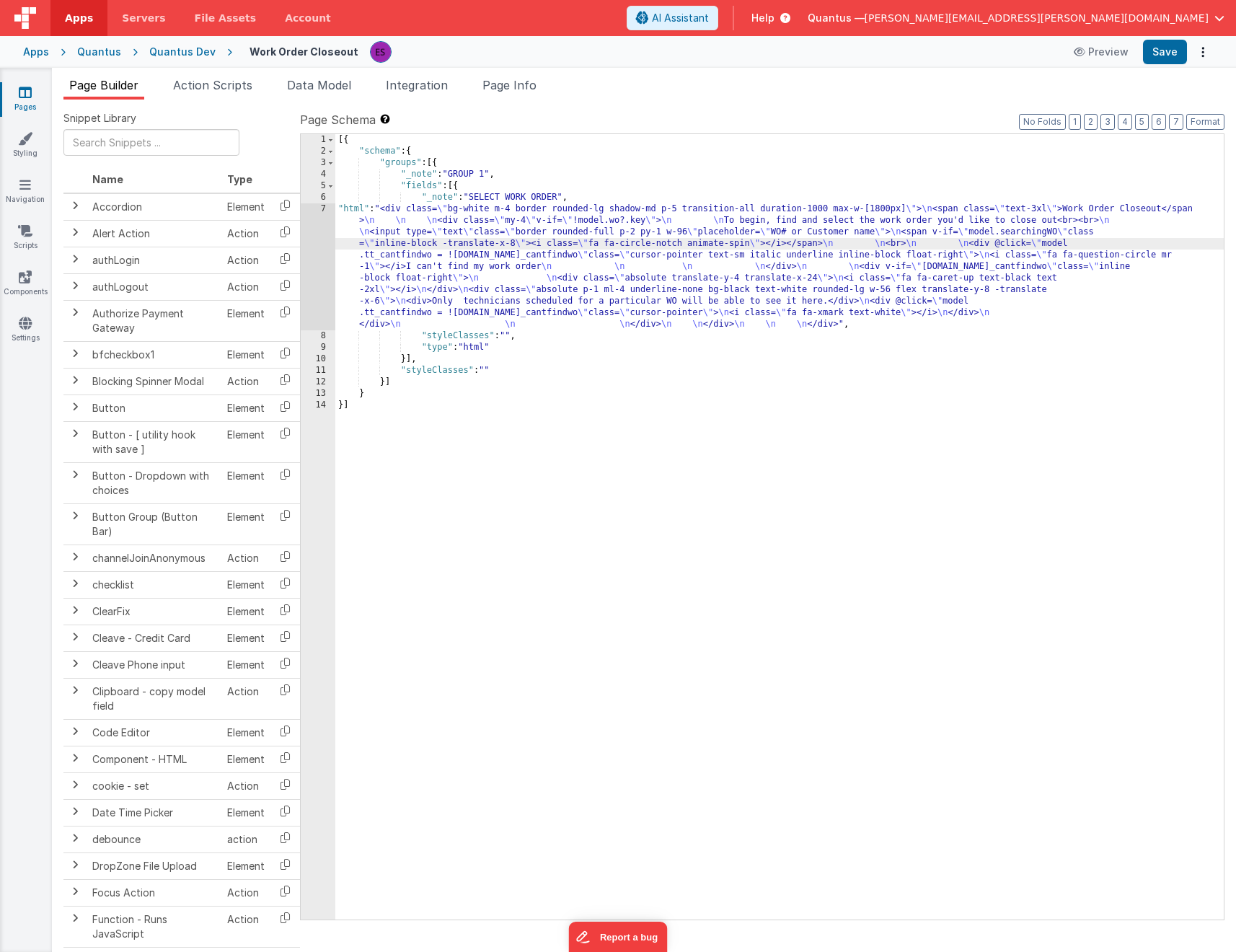
click at [321, 278] on div "7" at bounding box center [318, 267] width 35 height 127
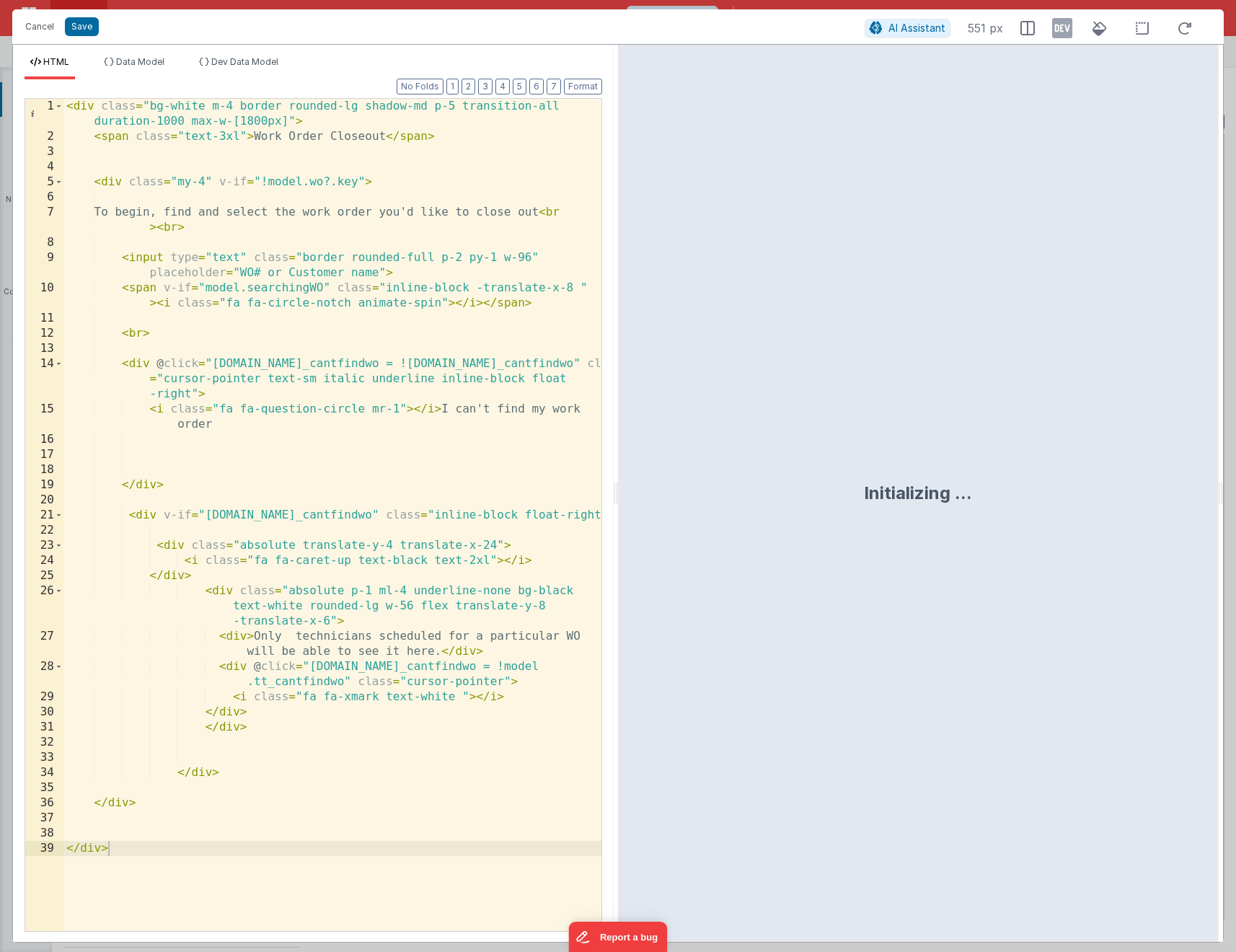
click at [322, 147] on div "< div class = "bg-white m-4 border rounded-lg shadow-md p-5 transition-all dura…" at bounding box center [333, 537] width 538 height 877
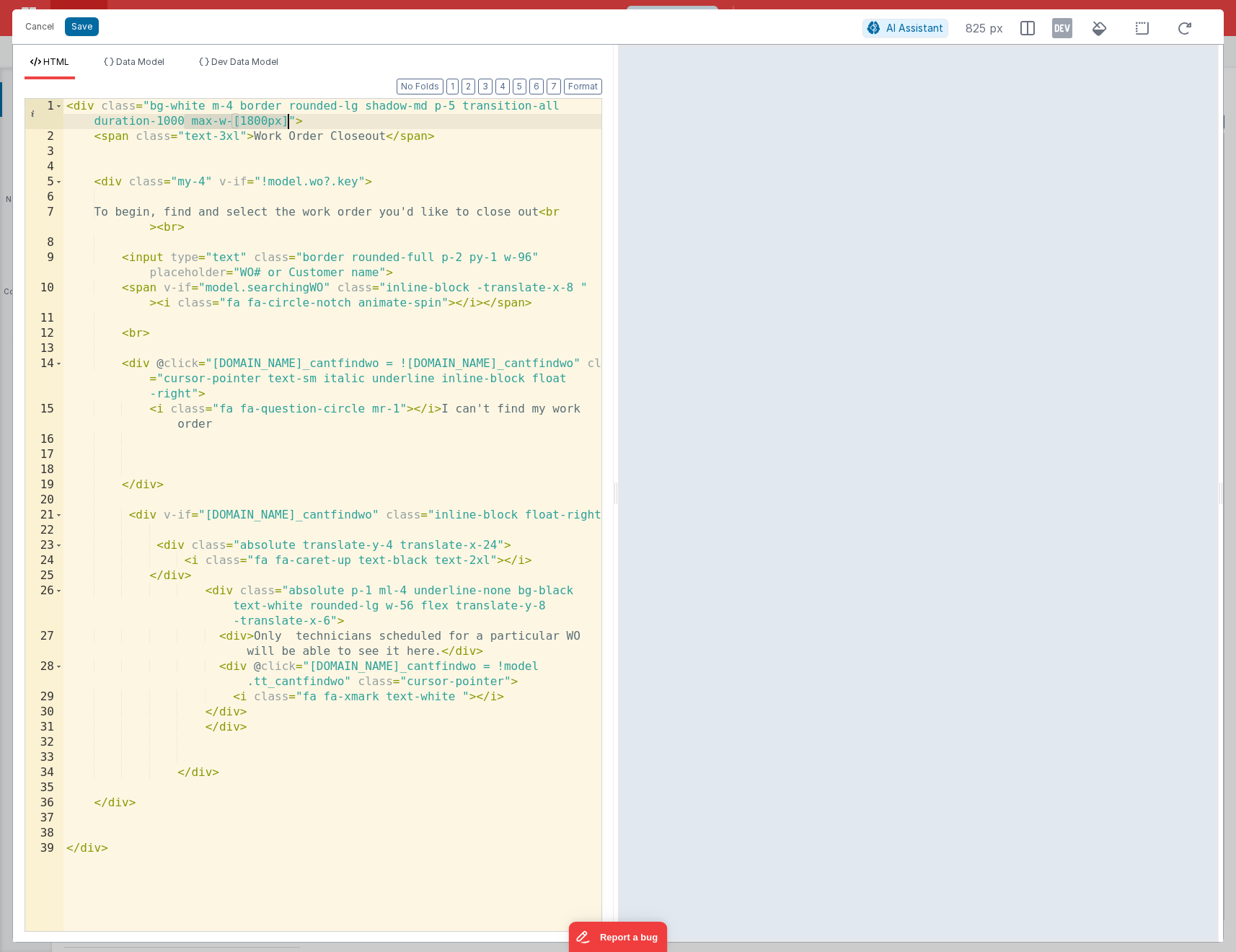
drag, startPoint x: 186, startPoint y: 124, endPoint x: 286, endPoint y: 122, distance: 100.0
click at [286, 122] on div "< div class = "bg-white m-4 border rounded-lg shadow-md p-5 transition-all dura…" at bounding box center [333, 537] width 538 height 877
click at [82, 34] on button "Save" at bounding box center [82, 27] width 34 height 19
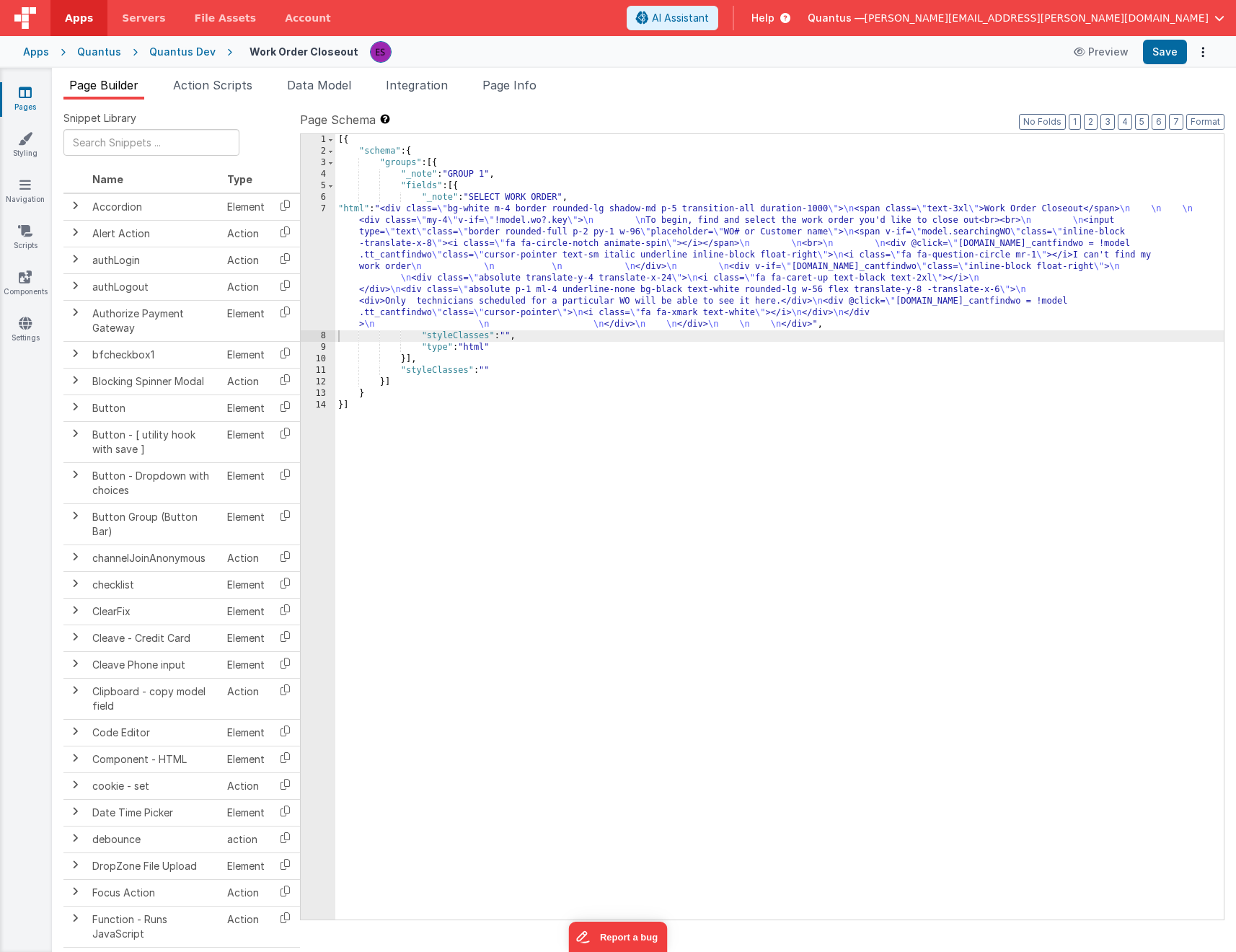
click at [442, 256] on div "[{ "schema" : { "groups" : [{ "_note" : "GROUP 1" , "fields" : [{ "_note" : "SE…" at bounding box center [779, 538] width 889 height 808
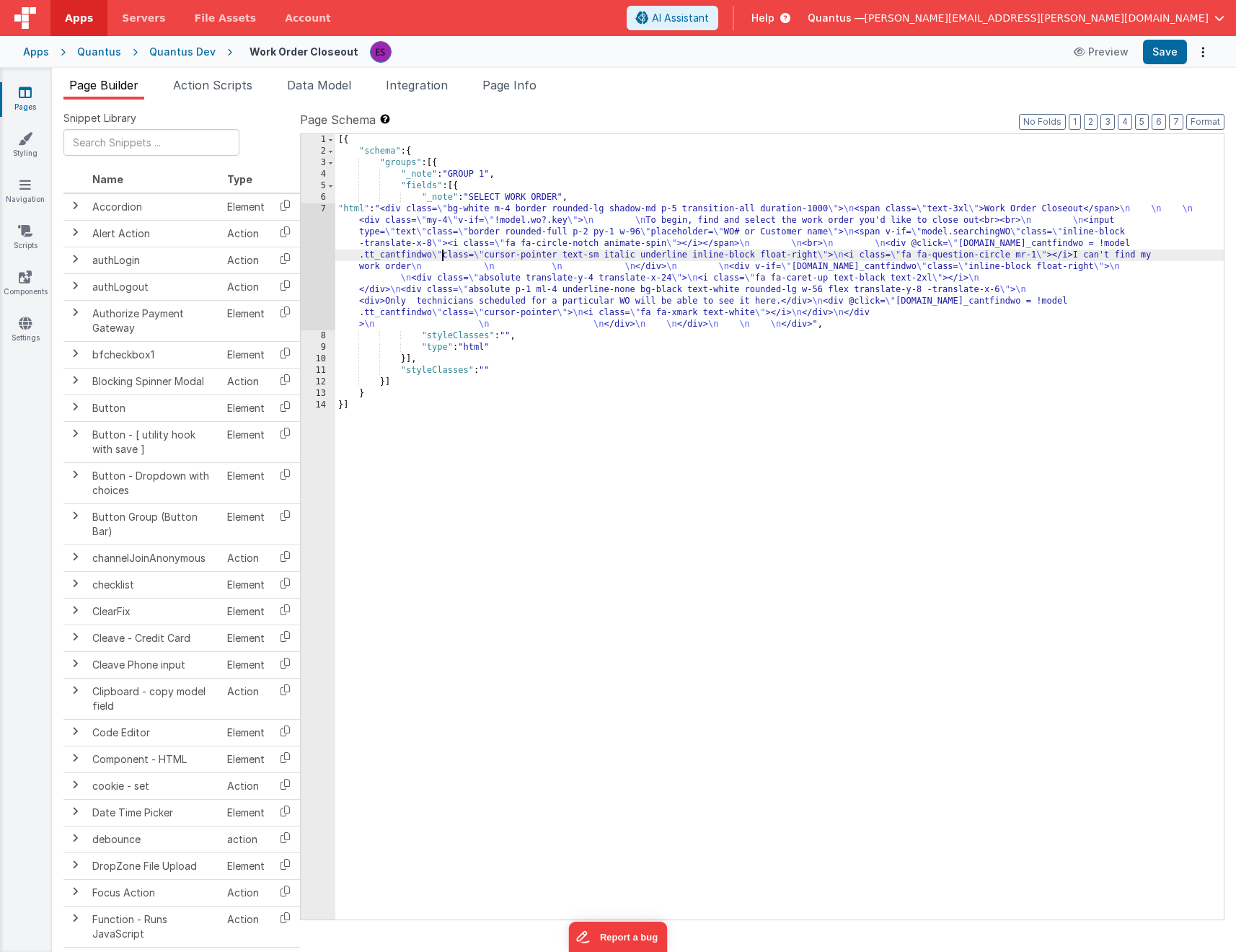
click at [516, 336] on div "[{ "schema" : { "groups" : [{ "_note" : "GROUP 1" , "fields" : [{ "_note" : "SE…" at bounding box center [779, 538] width 889 height 808
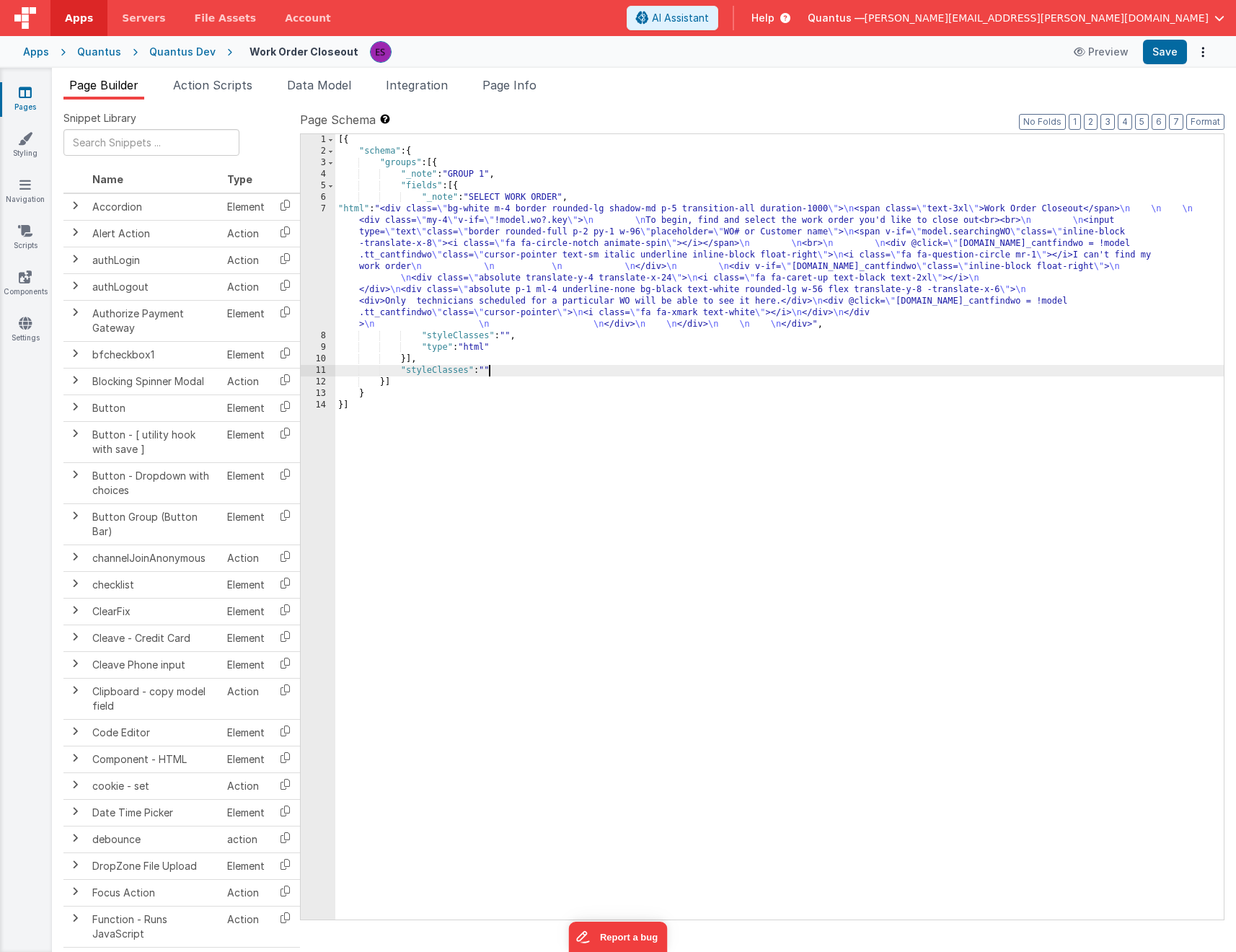
click at [487, 367] on div "[{ "schema" : { "groups" : [{ "_note" : "GROUP 1" , "fields" : [{ "_note" : "SE…" at bounding box center [779, 538] width 889 height 808
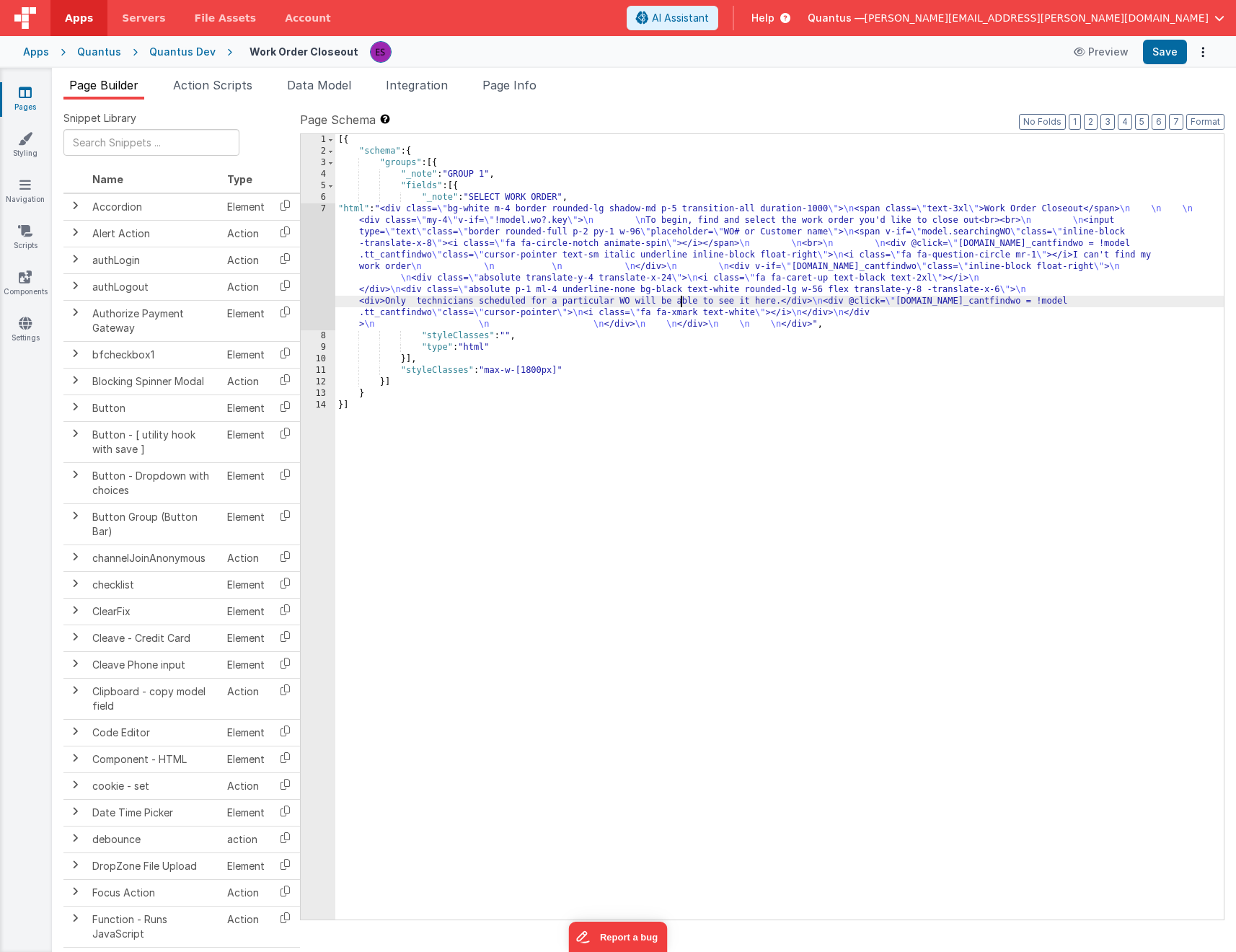
click at [679, 296] on div "[{ "schema" : { "groups" : [{ "_note" : "GROUP 1" , "fields" : [{ "_note" : "SE…" at bounding box center [779, 538] width 889 height 808
click at [515, 85] on span "Page Info" at bounding box center [509, 85] width 54 height 14
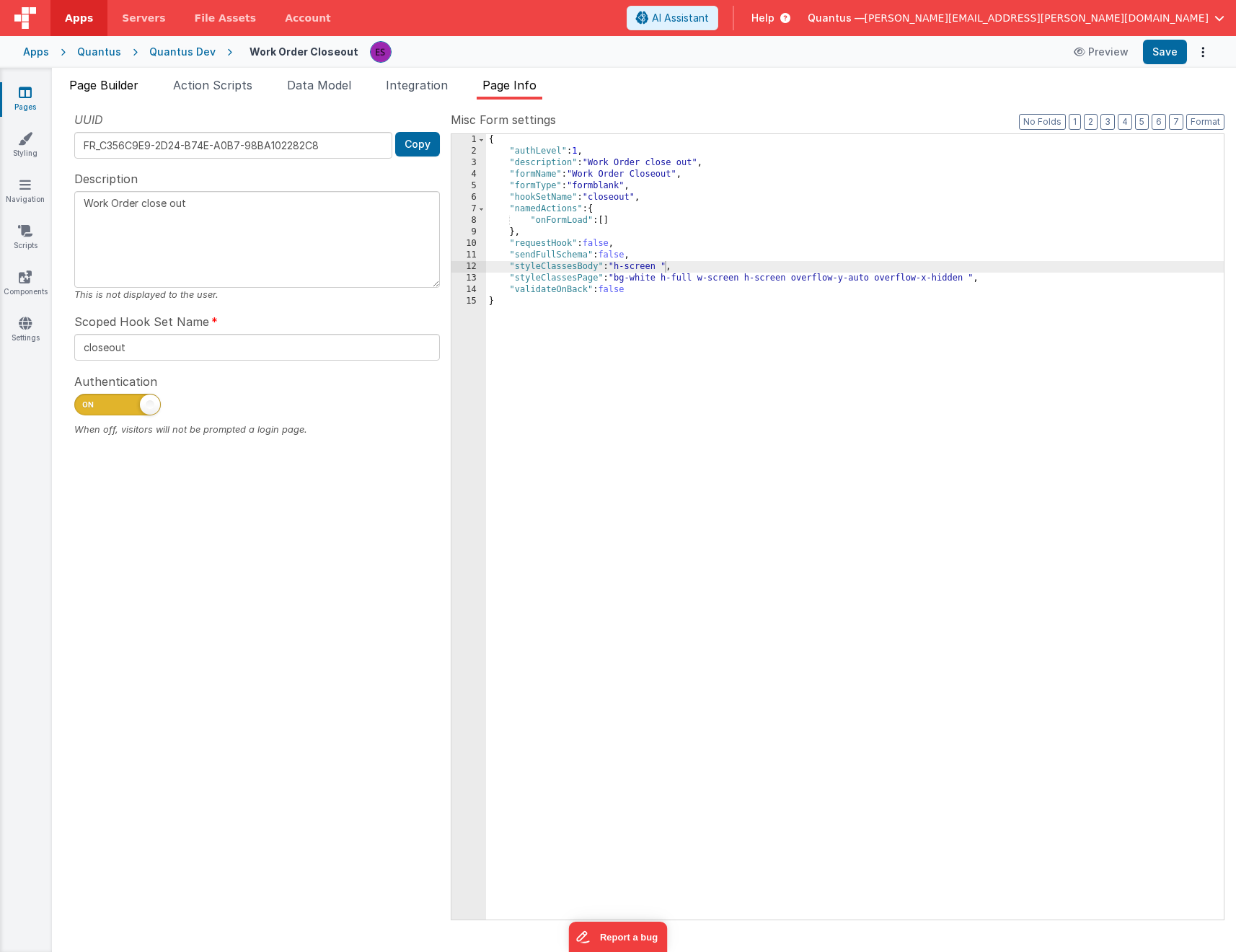
click at [131, 93] on li "Page Builder" at bounding box center [104, 88] width 81 height 23
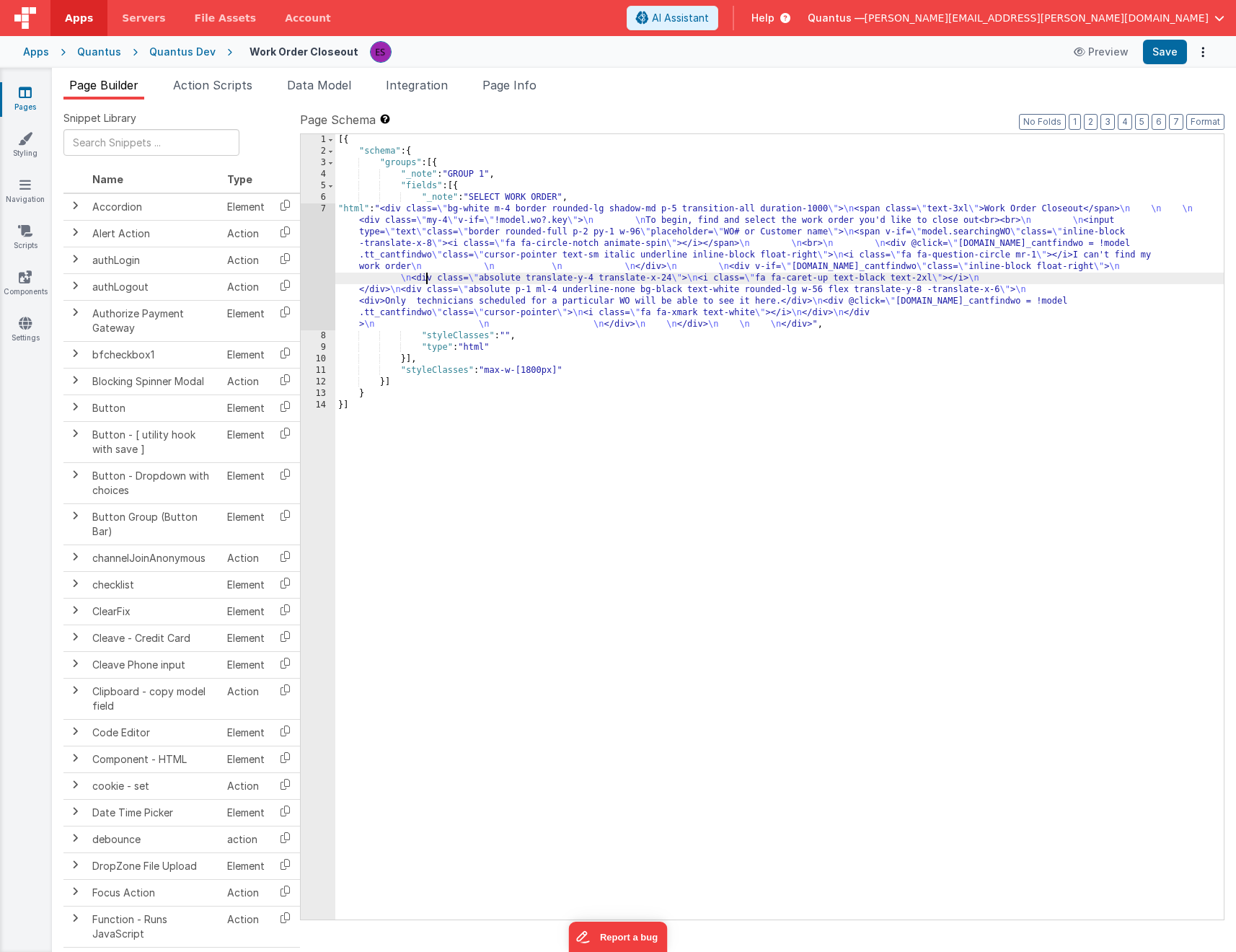
click at [424, 277] on div "[{ "schema" : { "groups" : [{ "_note" : "GROUP 1" , "fields" : [{ "_note" : "SE…" at bounding box center [779, 538] width 889 height 808
click at [317, 261] on div "7" at bounding box center [318, 267] width 35 height 127
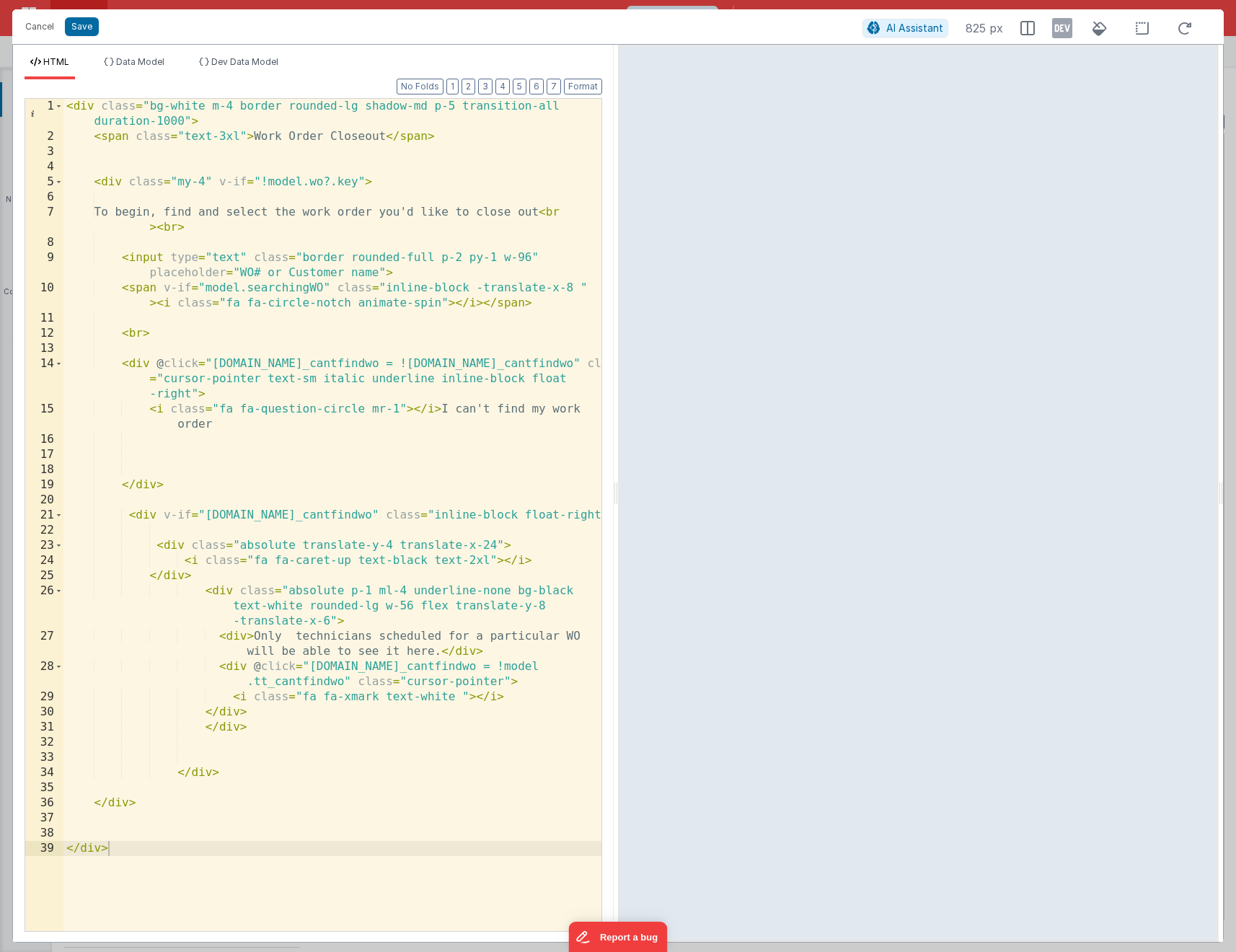
click at [409, 281] on div "< div class = "bg-white m-4 border rounded-lg shadow-md p-5 transition-all dura…" at bounding box center [333, 537] width 538 height 877
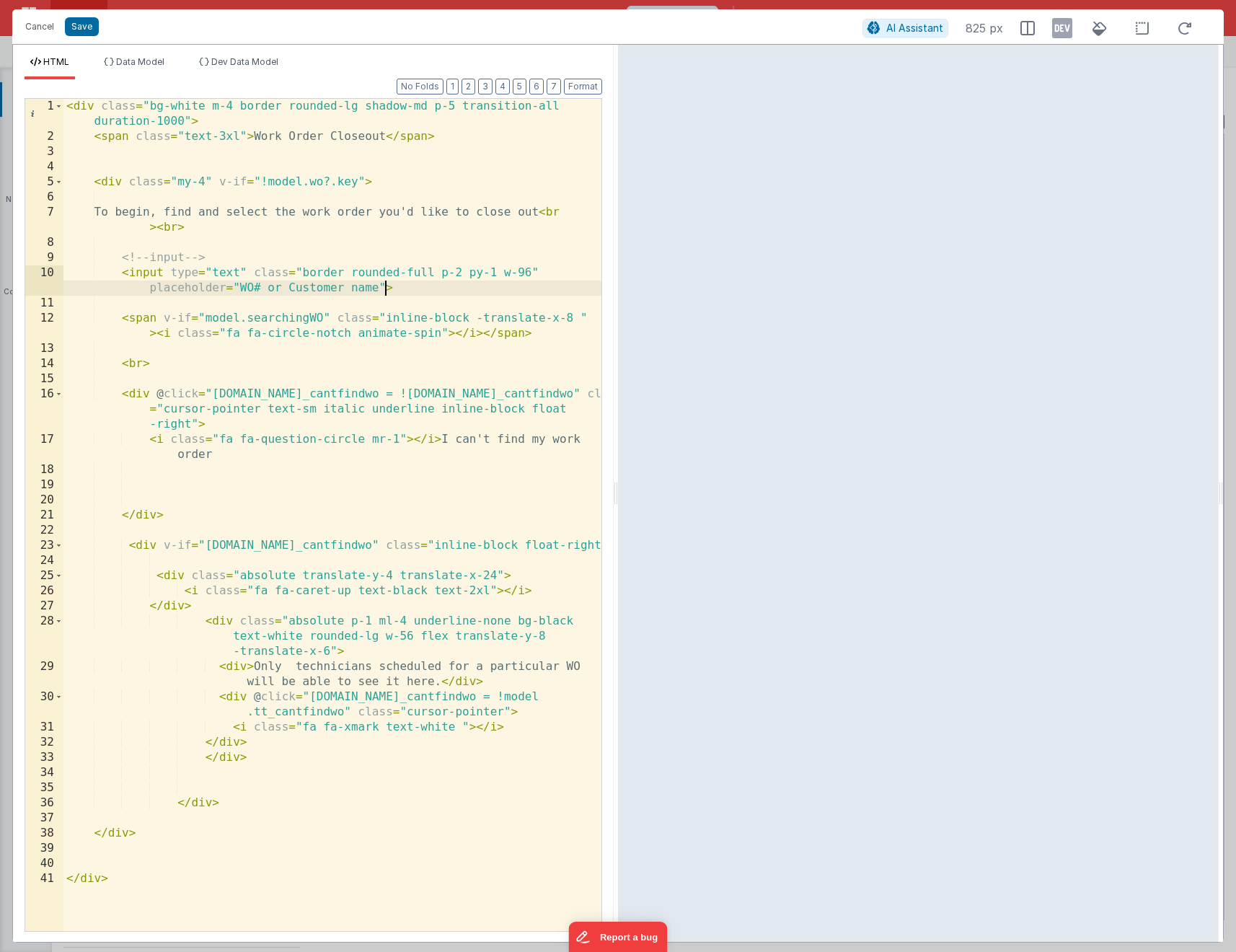
click at [385, 288] on div "< div class = "bg-white m-4 border rounded-lg shadow-md p-5 transition-all dura…" at bounding box center [333, 537] width 538 height 877
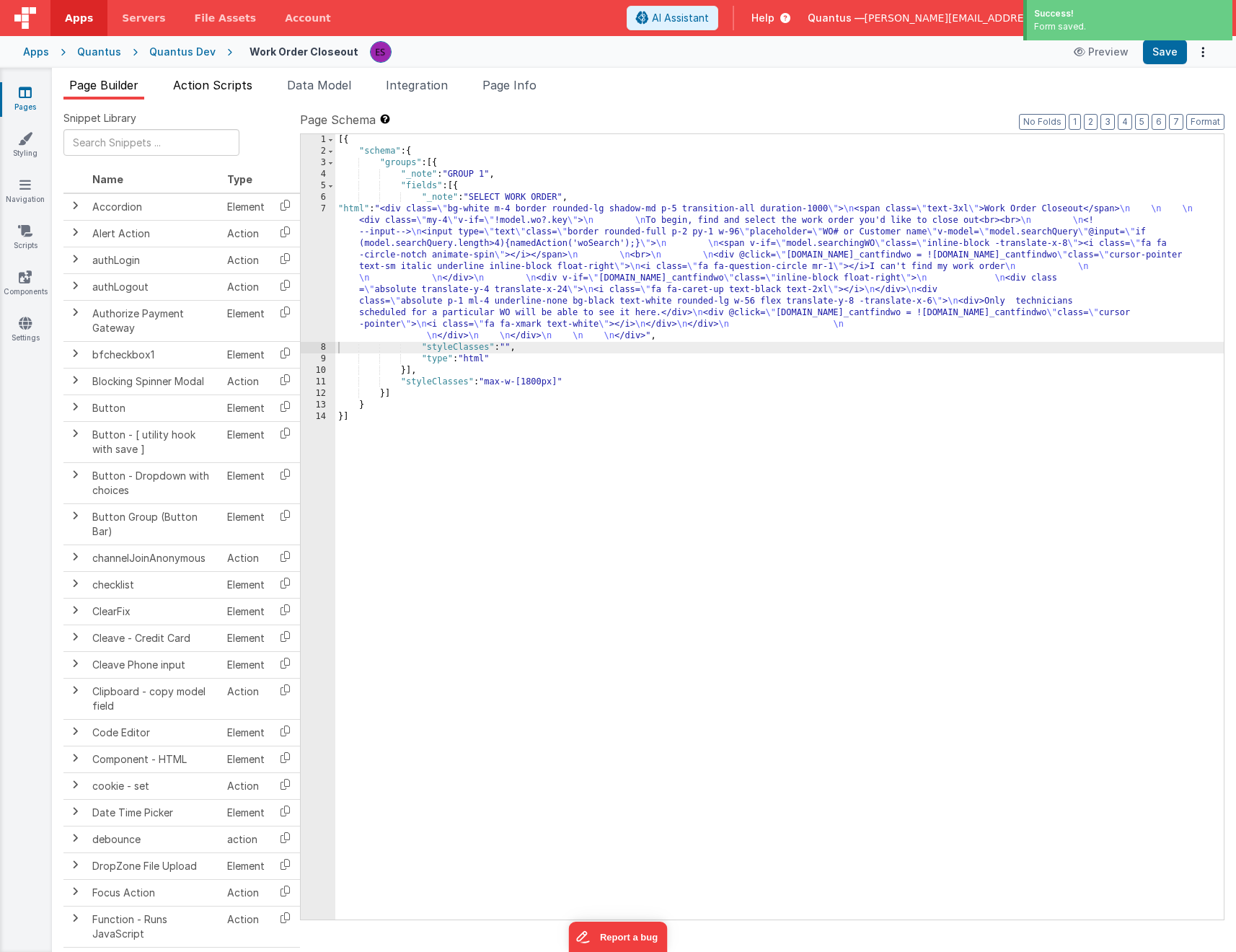
click at [235, 94] on li "Action Scripts" at bounding box center [212, 88] width 91 height 23
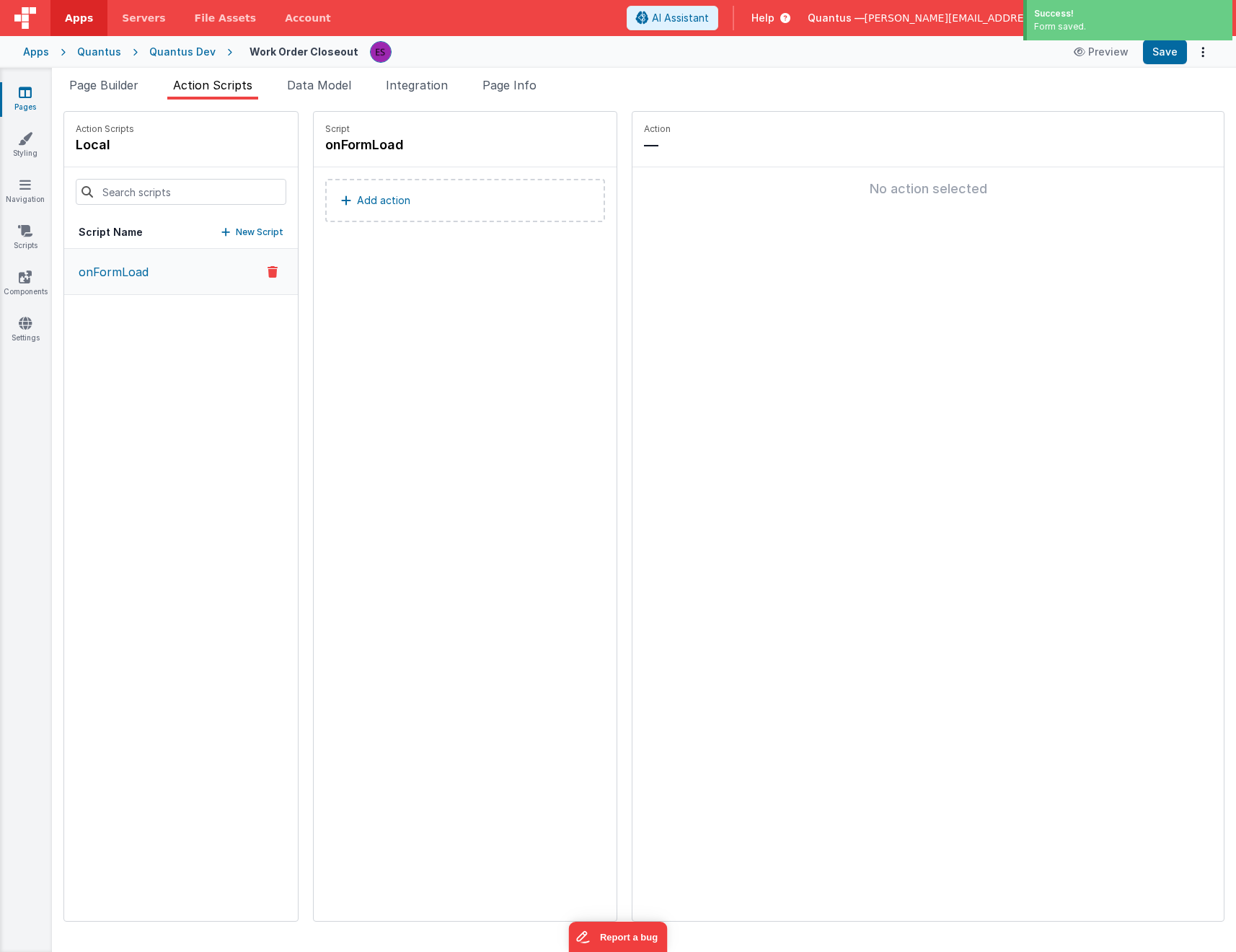
click at [235, 232] on p "New Script" at bounding box center [260, 232] width 48 height 14
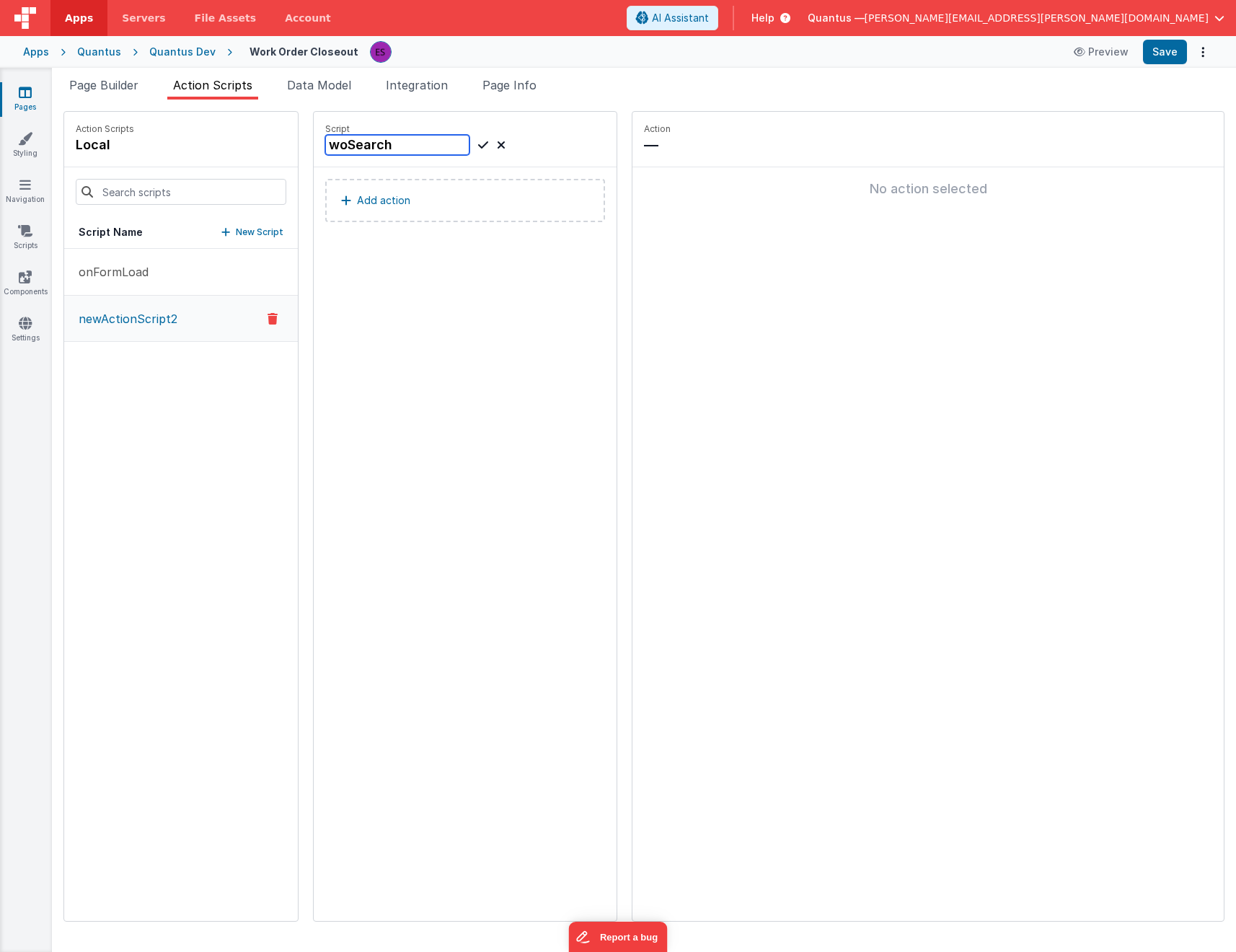
type input "woSearch"
click at [479, 148] on icon at bounding box center [483, 145] width 11 height 17
click at [358, 195] on p "Add action" at bounding box center [384, 201] width 54 height 17
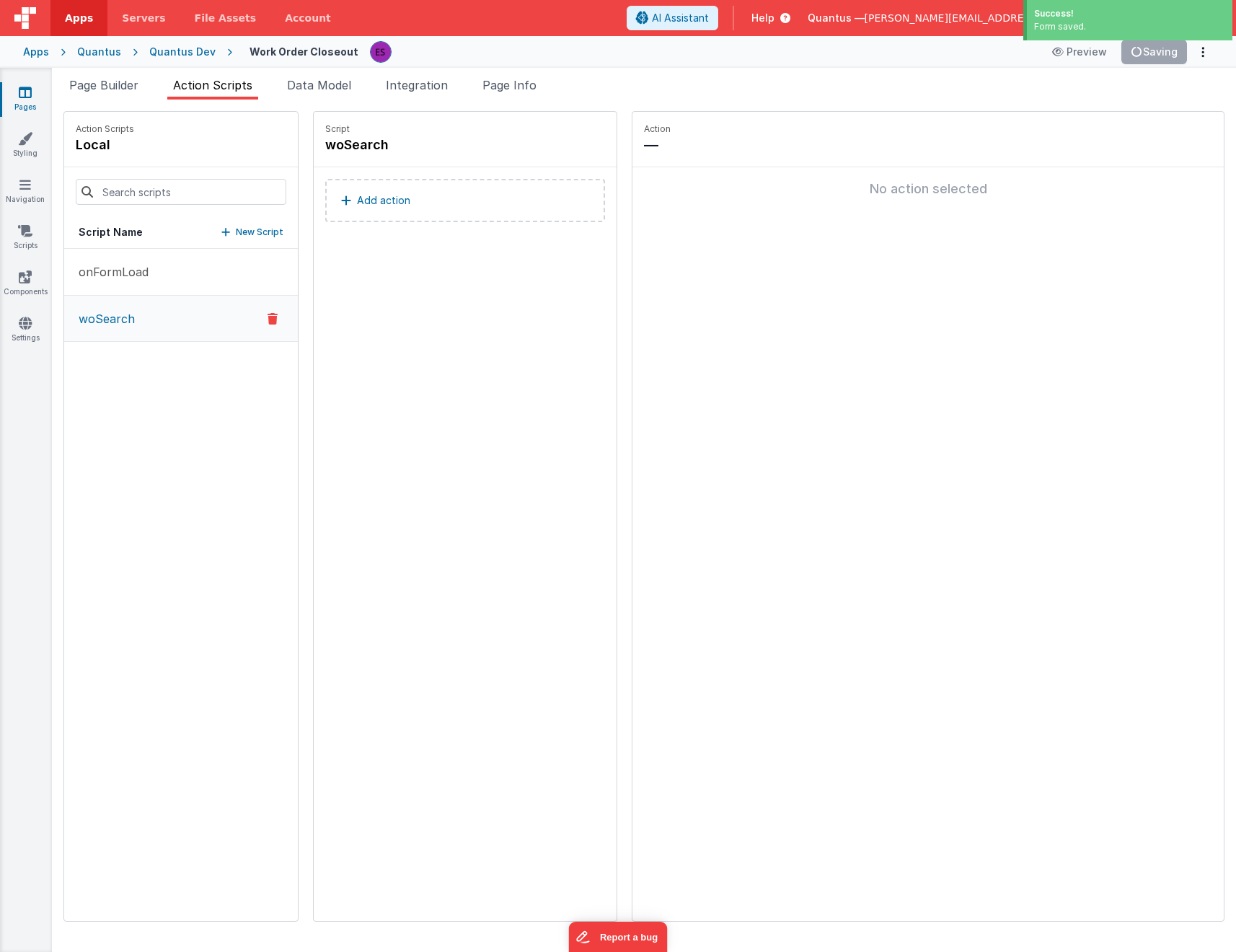
click at [358, 204] on p "Add action" at bounding box center [384, 201] width 54 height 17
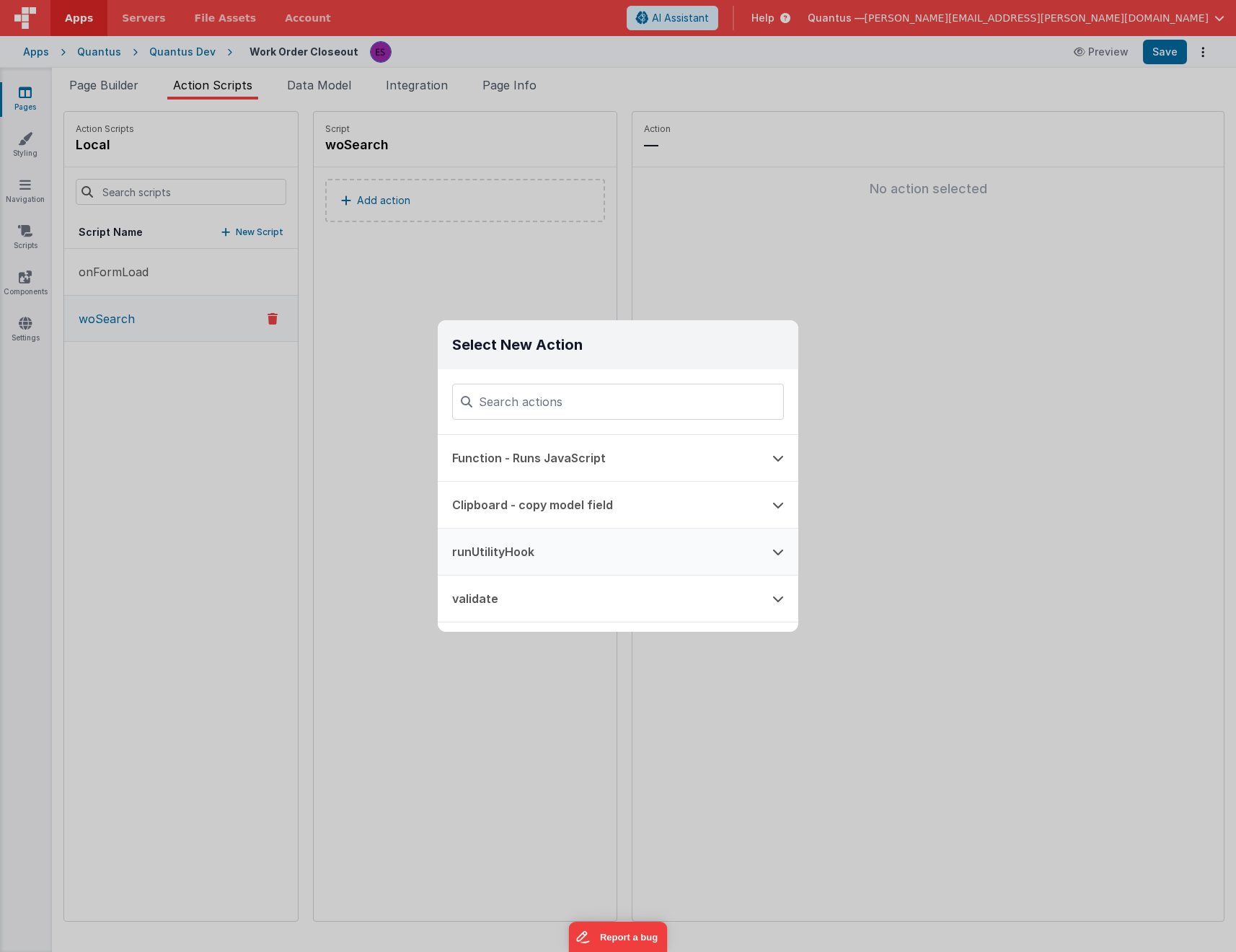
click at [523, 541] on button "runUtilityHook" at bounding box center [598, 551] width 320 height 46
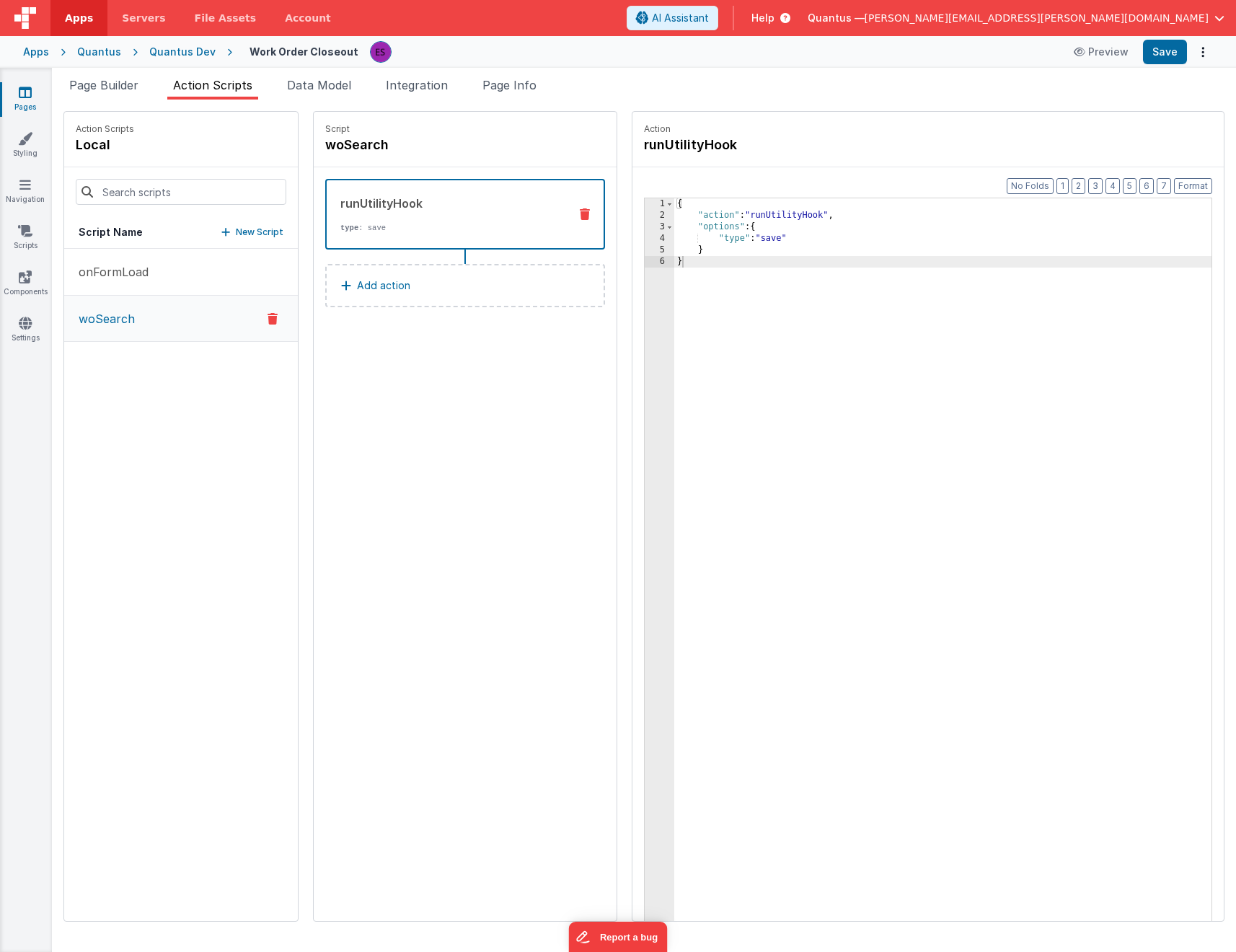
click at [742, 238] on div "{ "action" : "runUtilityHook" , "options" : { "type" : "save" } }" at bounding box center [962, 593] width 575 height 791
click at [854, 386] on div "{ "action" : "runUtilityHook" , "options" : { "type" : "searchWO" } }" at bounding box center [962, 593] width 575 height 791
click at [458, 288] on button "Add action" at bounding box center [465, 285] width 280 height 43
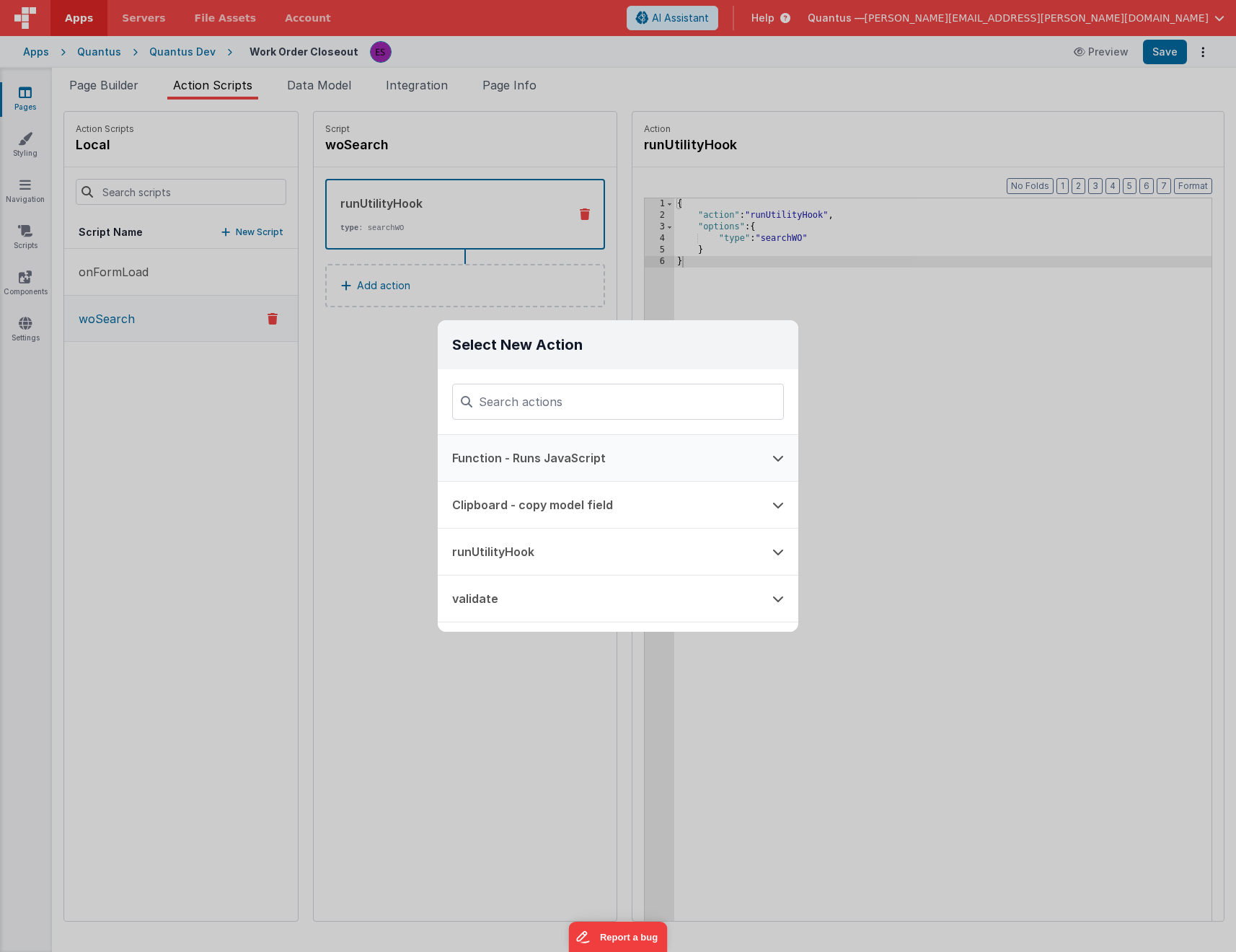
click at [538, 450] on button "Function - Runs JavaScript" at bounding box center [598, 458] width 320 height 46
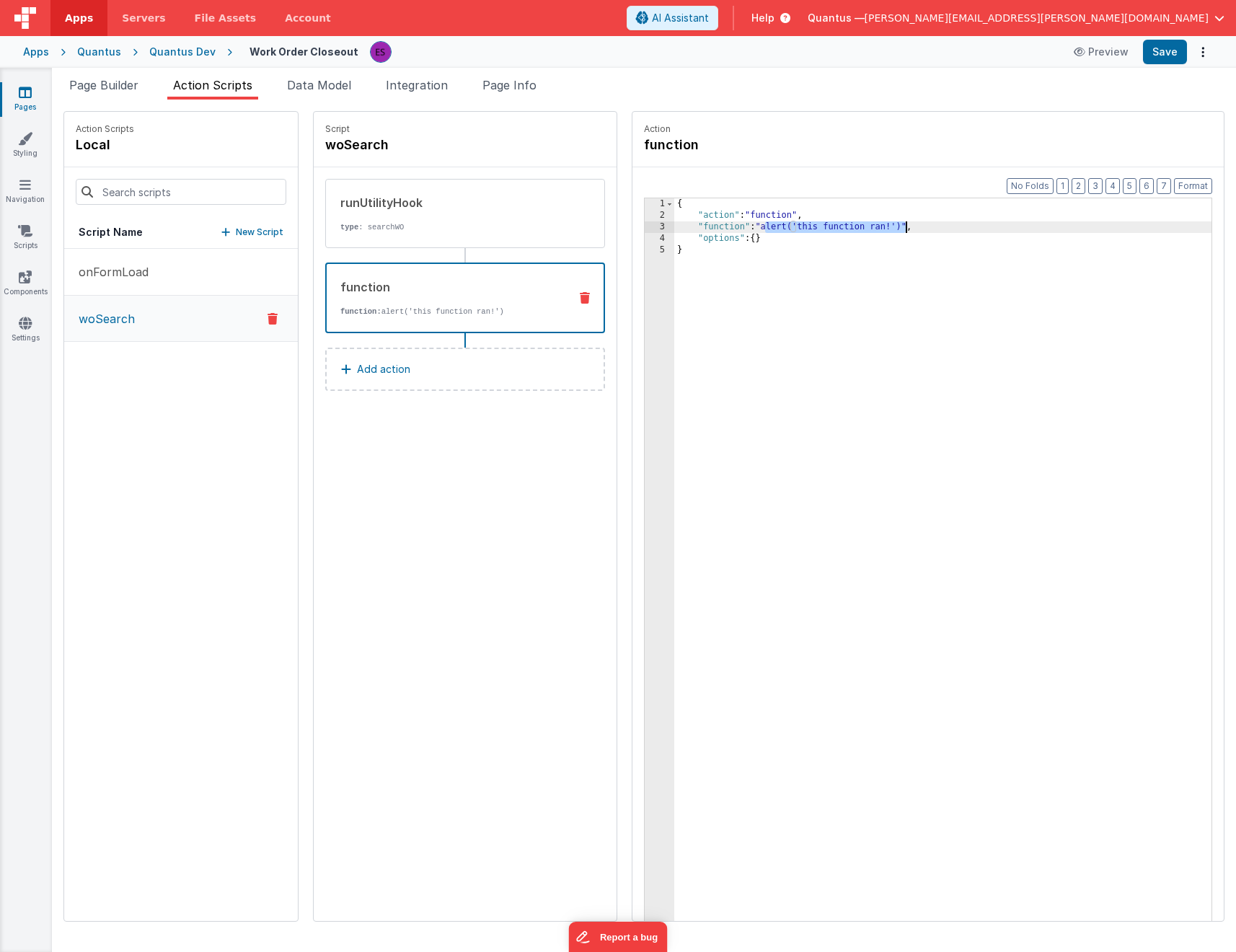
drag, startPoint x: 728, startPoint y: 228, endPoint x: 871, endPoint y: 226, distance: 143.0
click at [871, 226] on div "{ "action" : "function" , "function" : "alert('this function ran!')" , "options…" at bounding box center [962, 593] width 575 height 791
click at [383, 352] on button "Add action" at bounding box center [465, 369] width 280 height 43
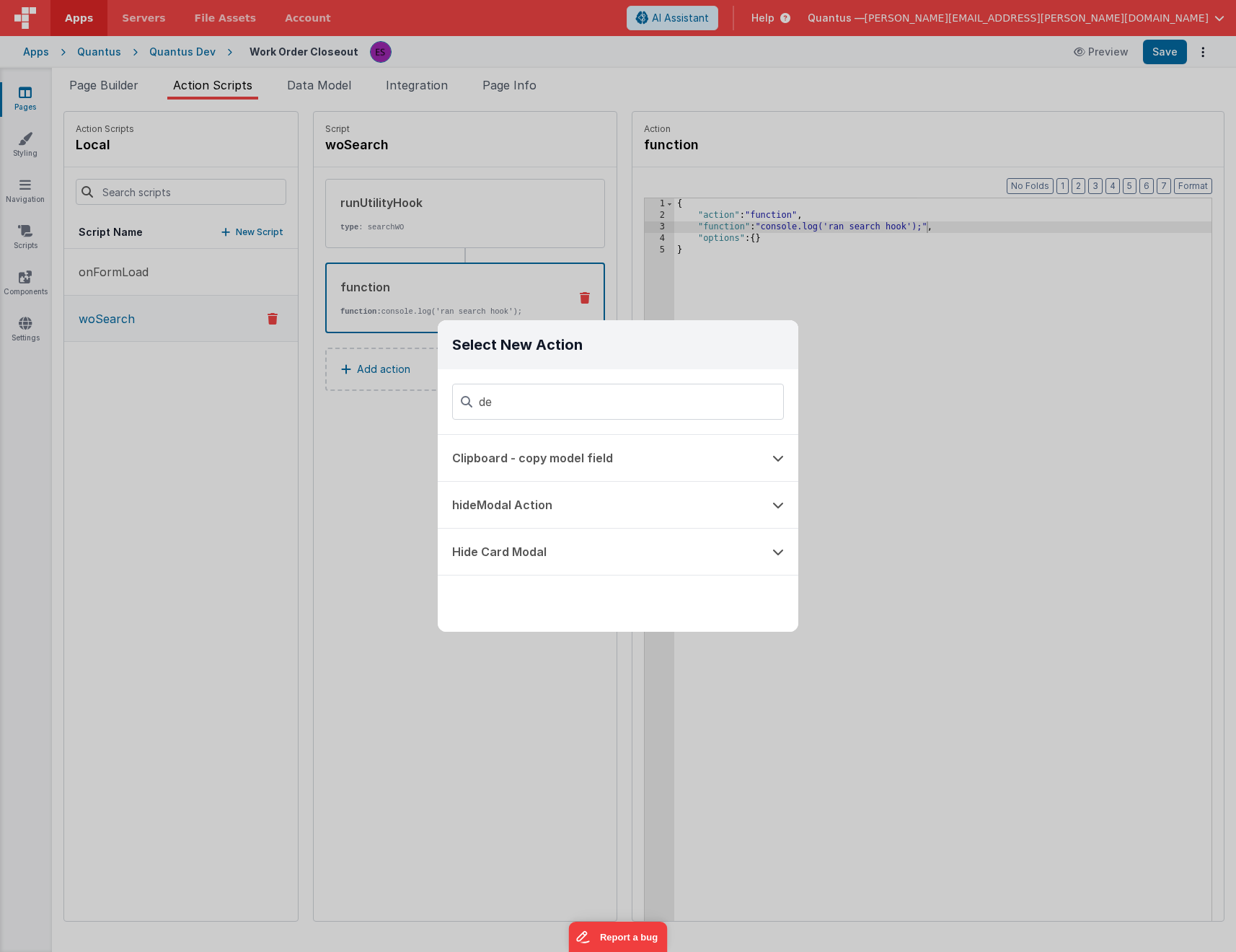
type input "d"
click at [400, 476] on div "Select New Action Function - Runs JavaScript Clipboard - copy model field runUt…" at bounding box center [618, 476] width 1236 height 952
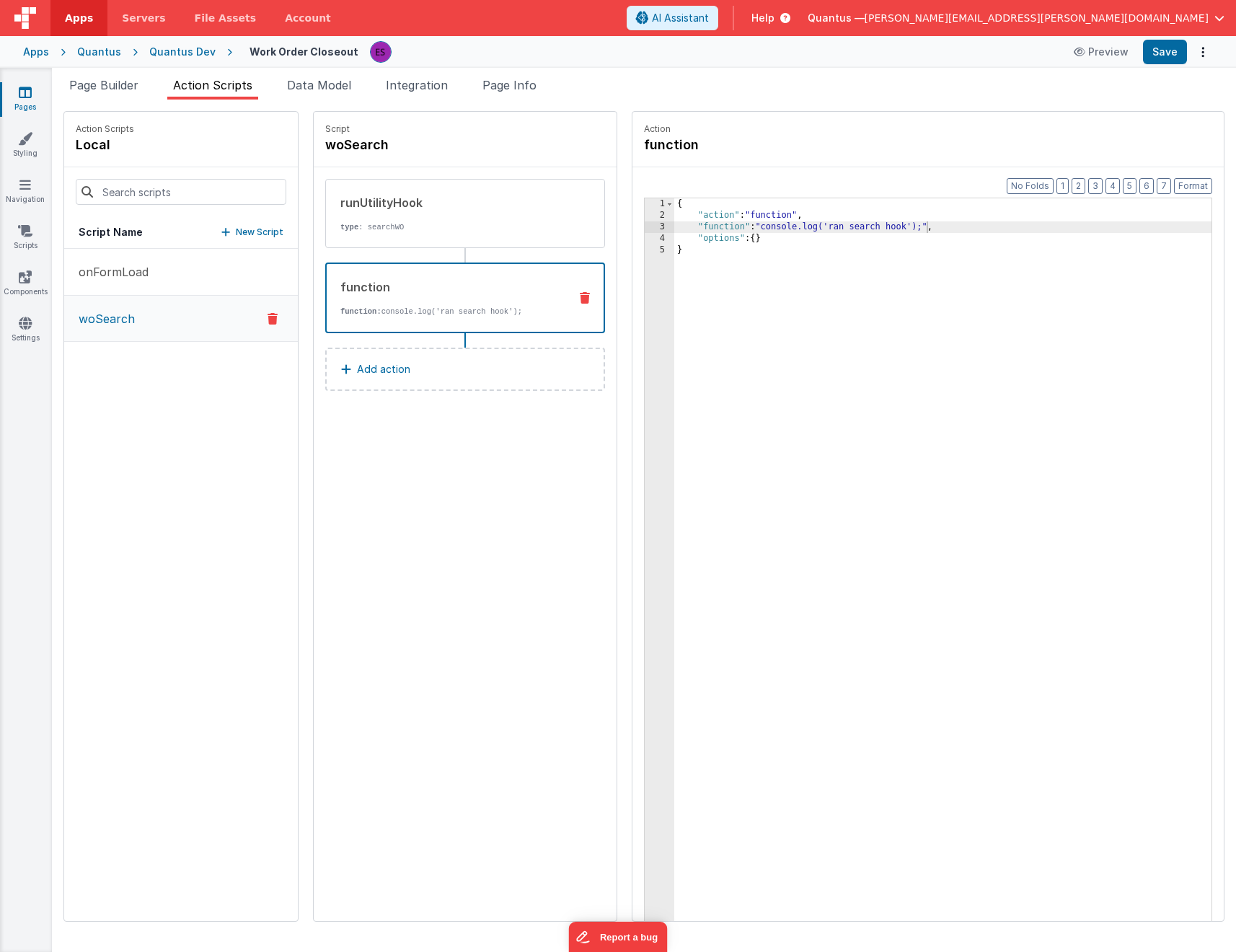
click at [13, 100] on link "Pages" at bounding box center [25, 100] width 52 height 29
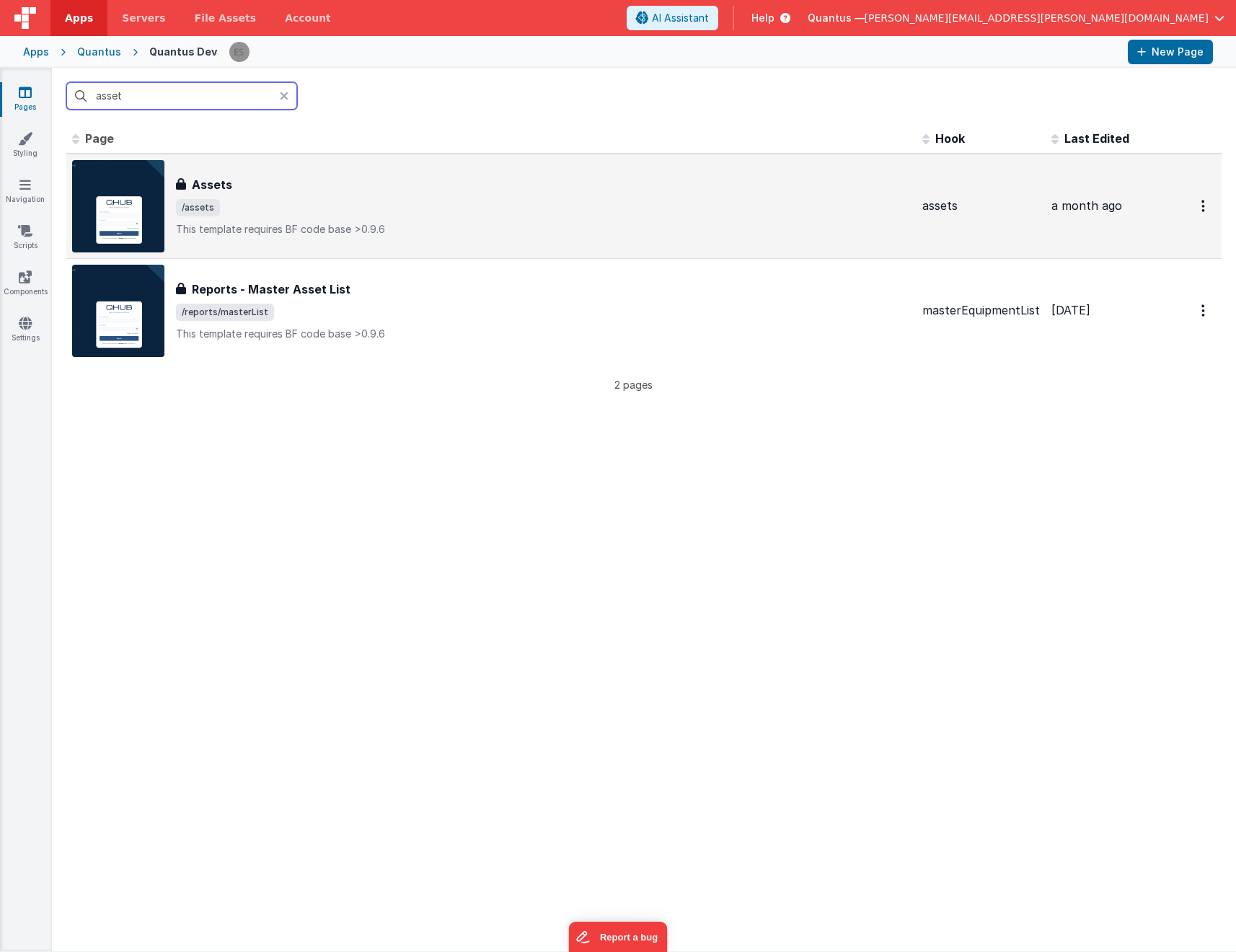
type input "asset"
click at [341, 219] on div "Assets Assets /assets This template requires BF code base >0.9.6" at bounding box center [543, 206] width 735 height 61
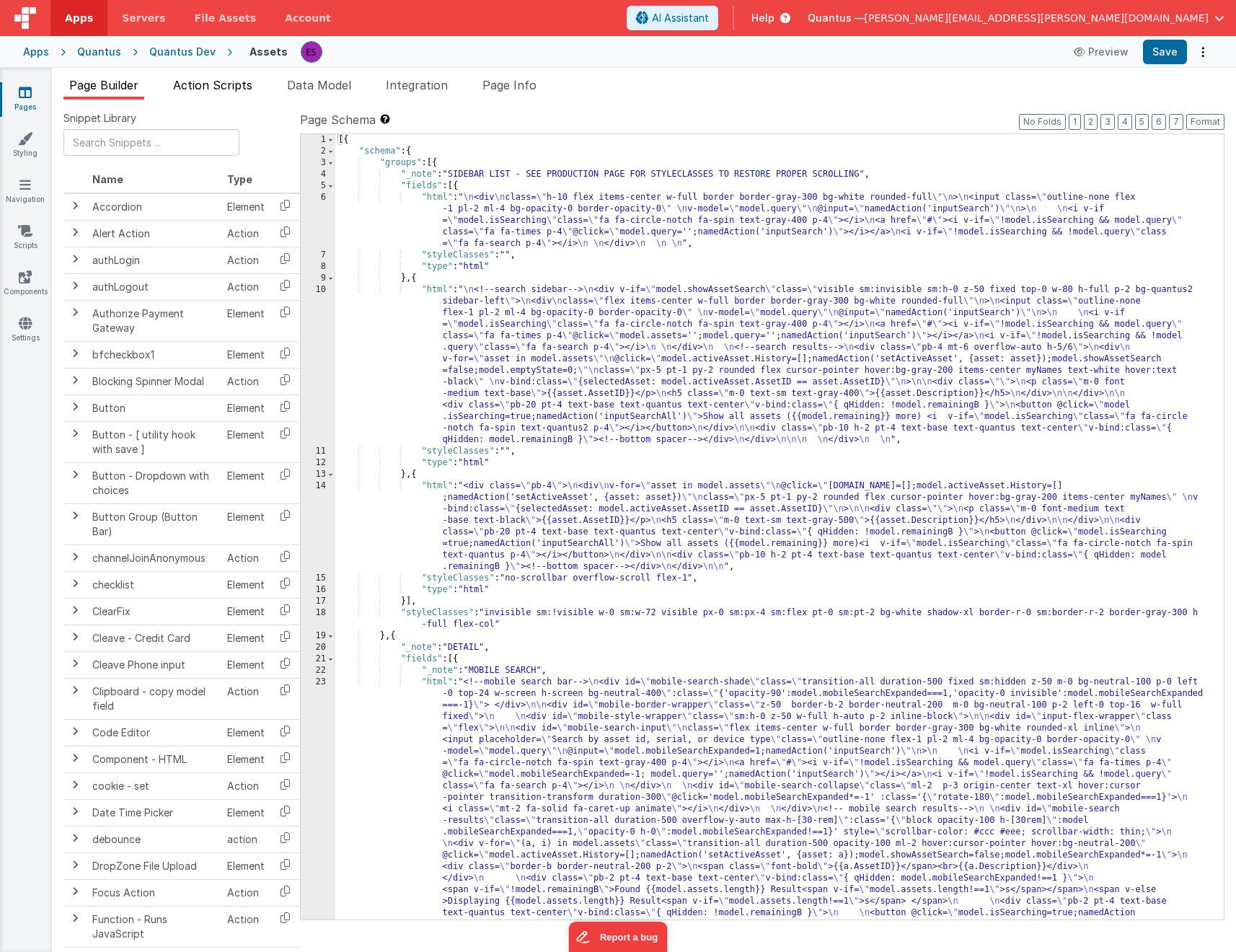
click at [227, 85] on span "Action Scripts" at bounding box center [212, 85] width 80 height 14
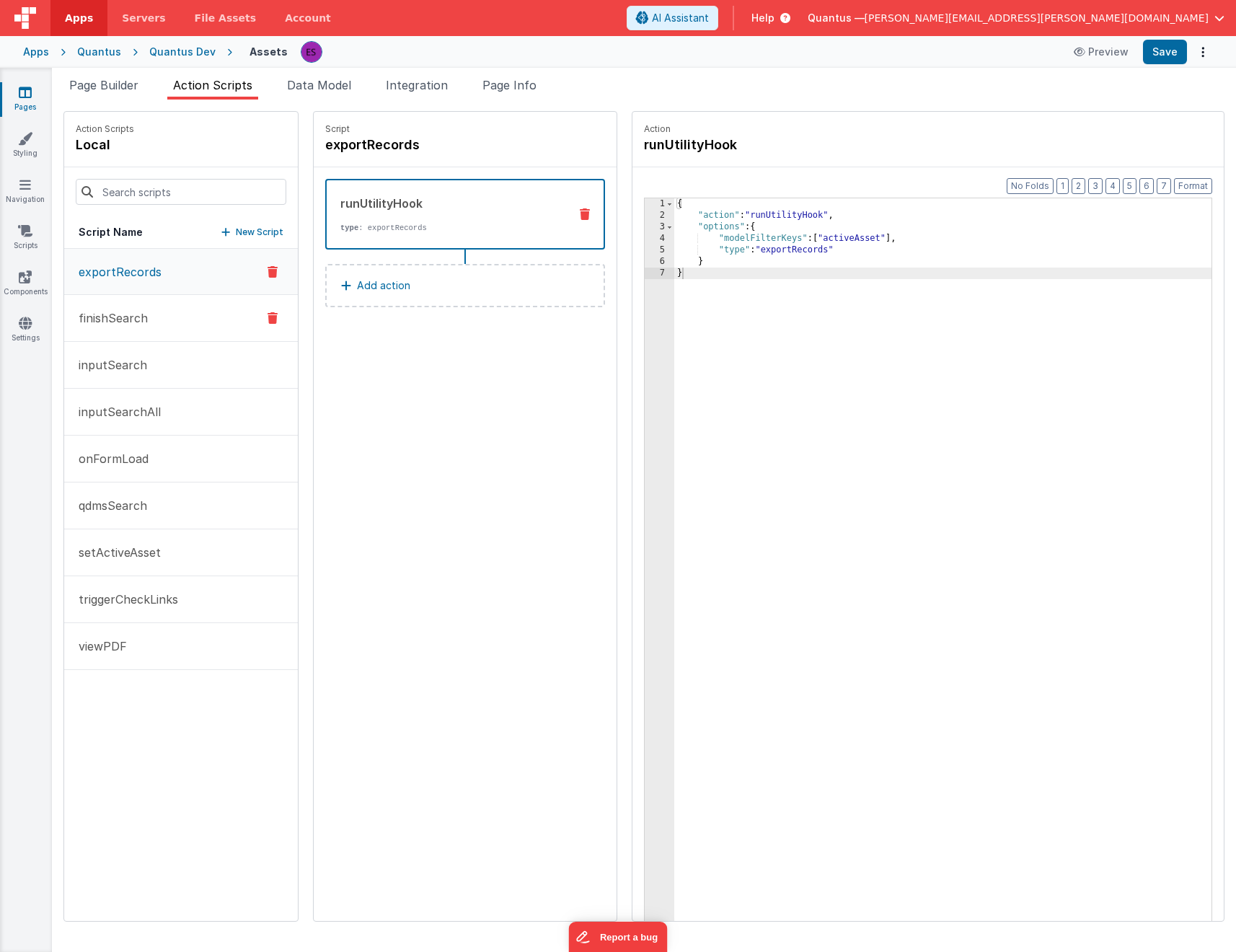
click at [169, 322] on button "finishSearch" at bounding box center [181, 318] width 234 height 47
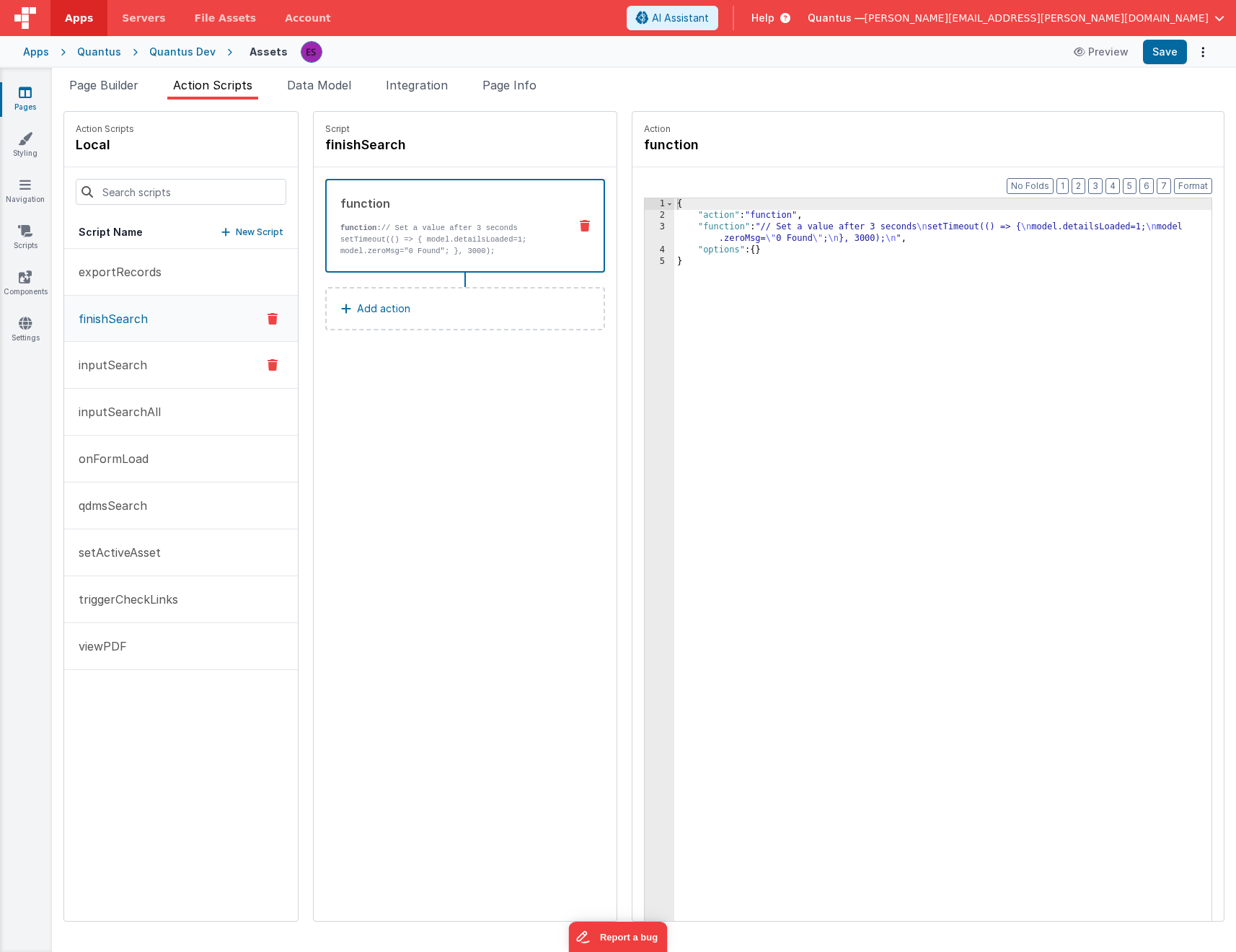
click at [115, 364] on p "inputSearch" at bounding box center [109, 365] width 77 height 17
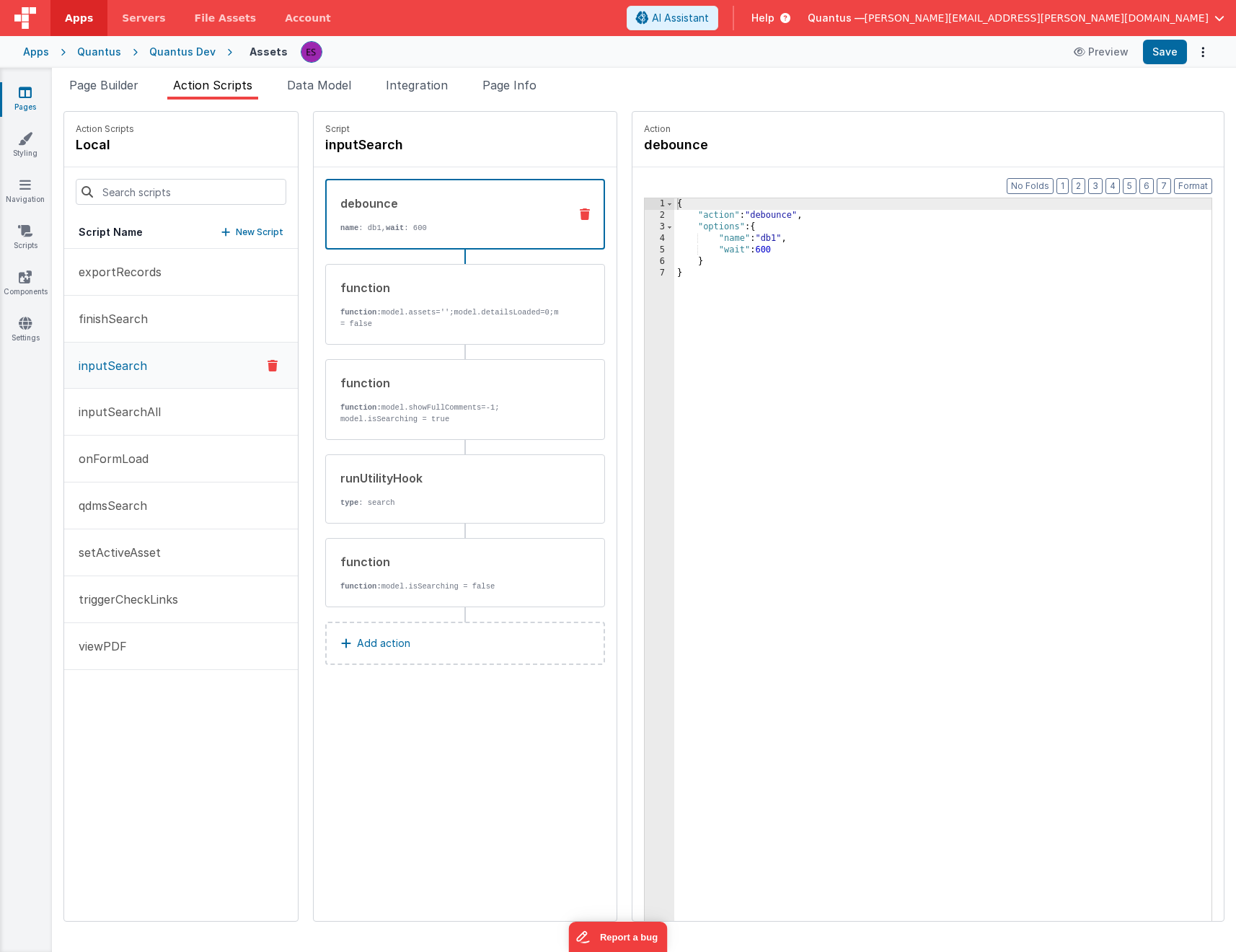
click at [25, 95] on icon at bounding box center [26, 92] width 13 height 14
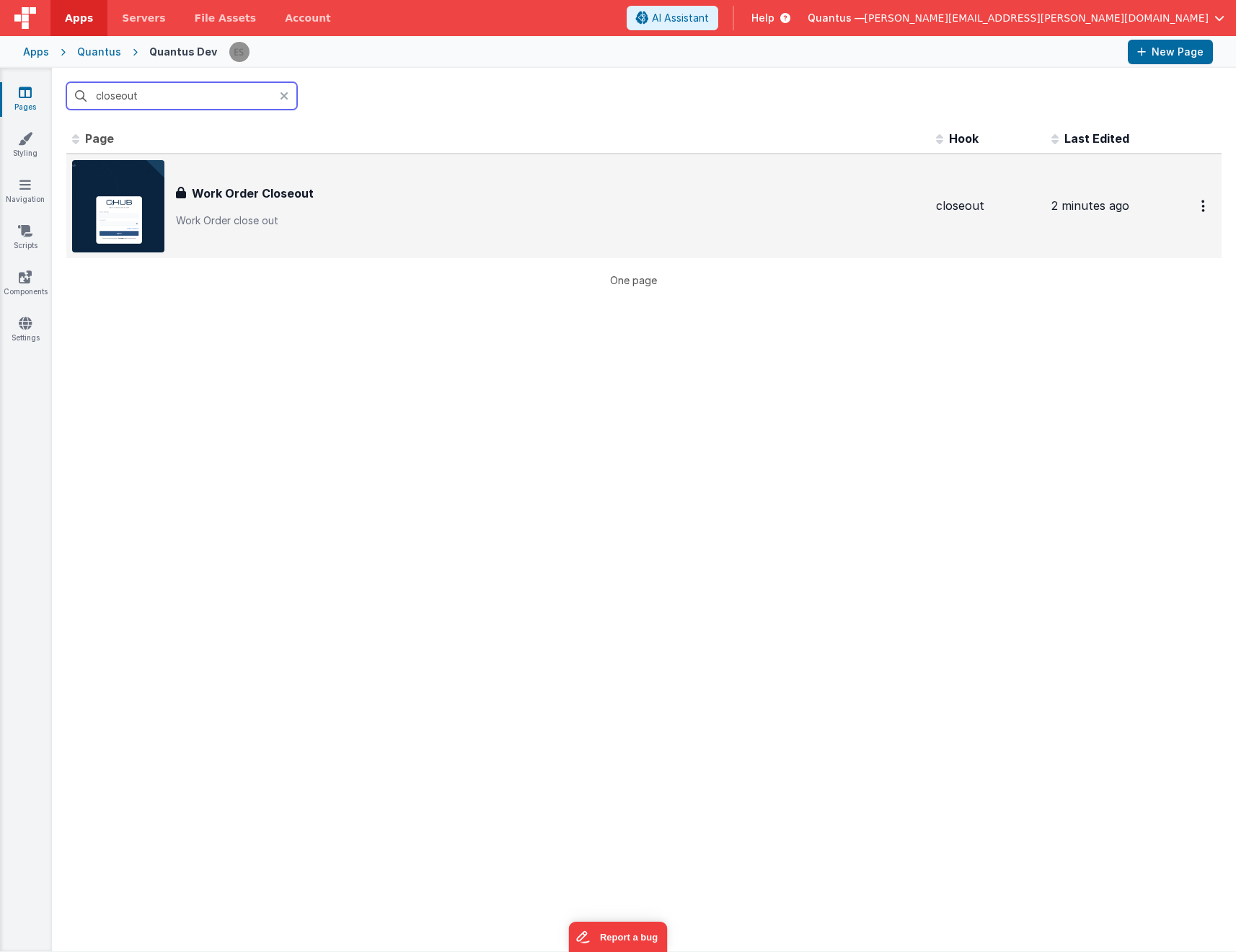
type input "closeout"
click at [154, 196] on img at bounding box center [118, 207] width 92 height 92
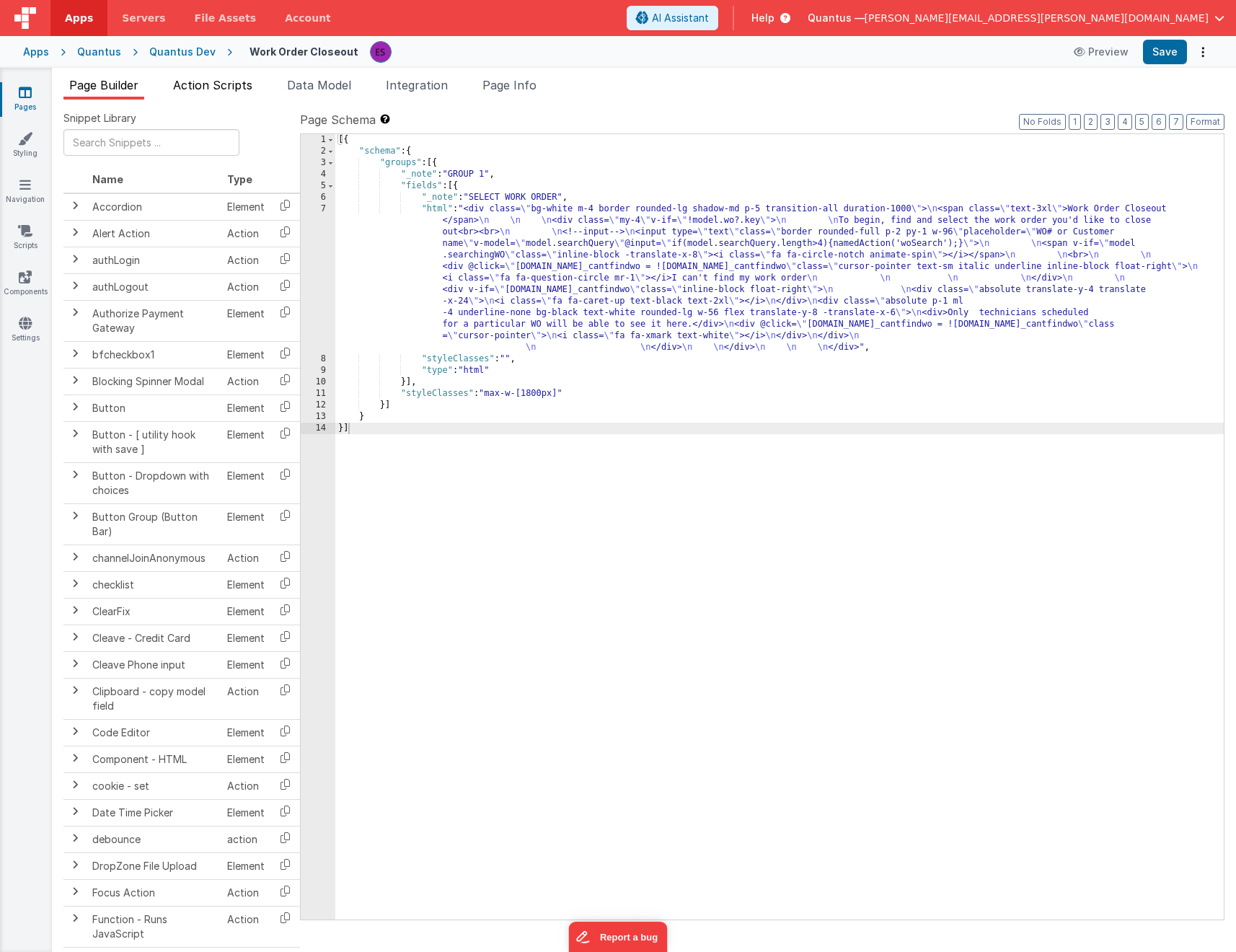
click at [205, 81] on span "Action Scripts" at bounding box center [212, 85] width 80 height 14
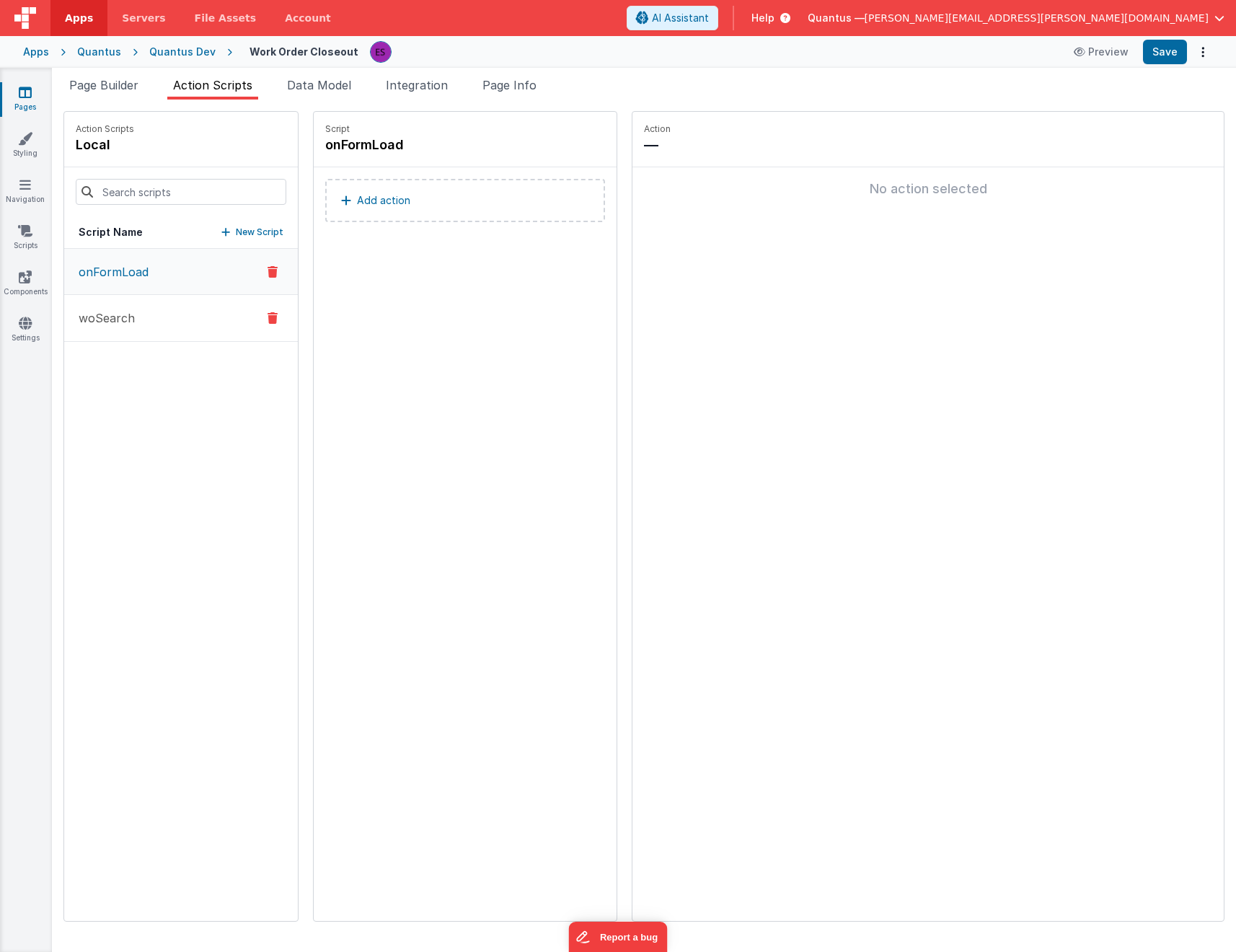
click at [123, 329] on button "woSearch" at bounding box center [181, 318] width 234 height 47
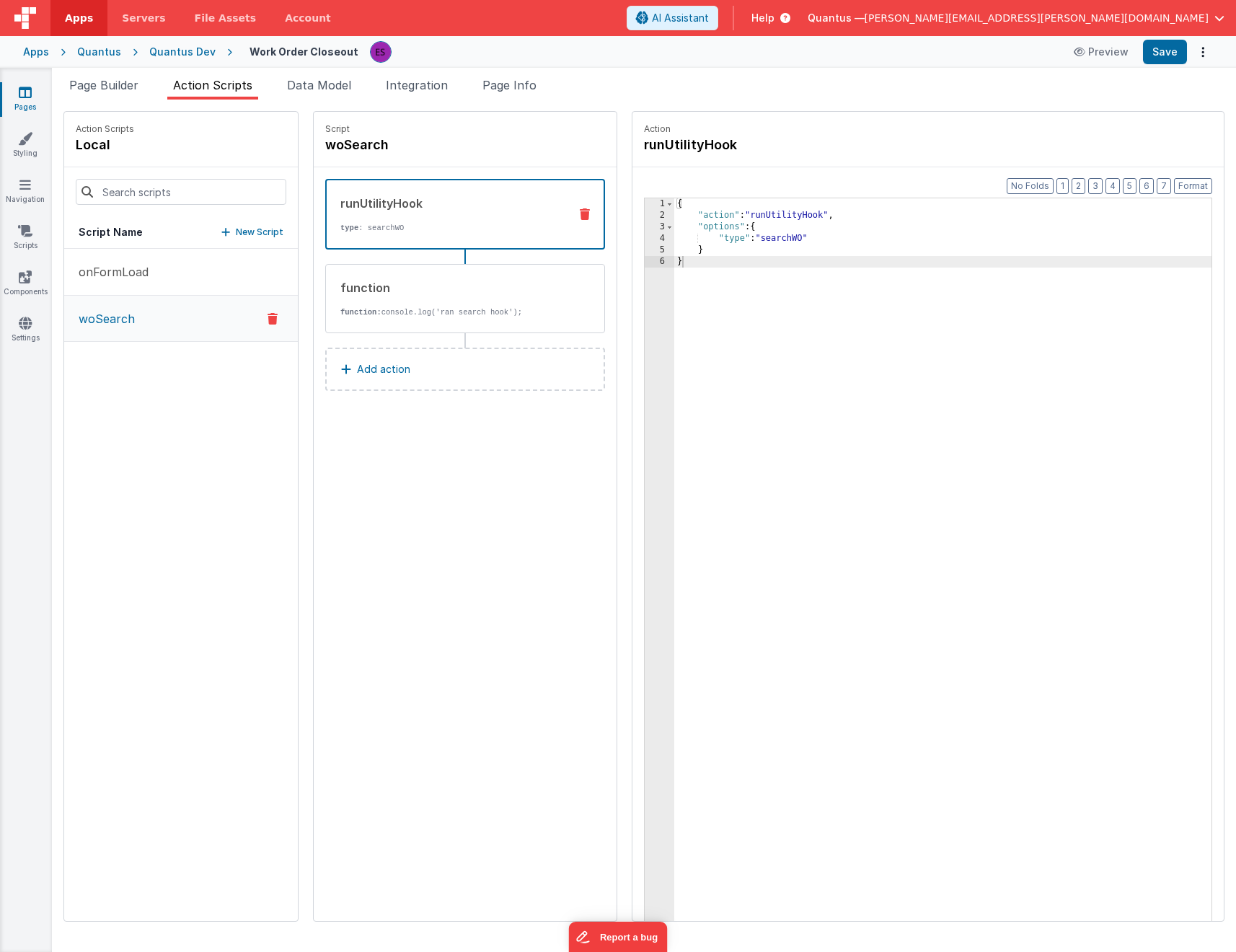
click at [341, 363] on icon at bounding box center [346, 369] width 11 height 12
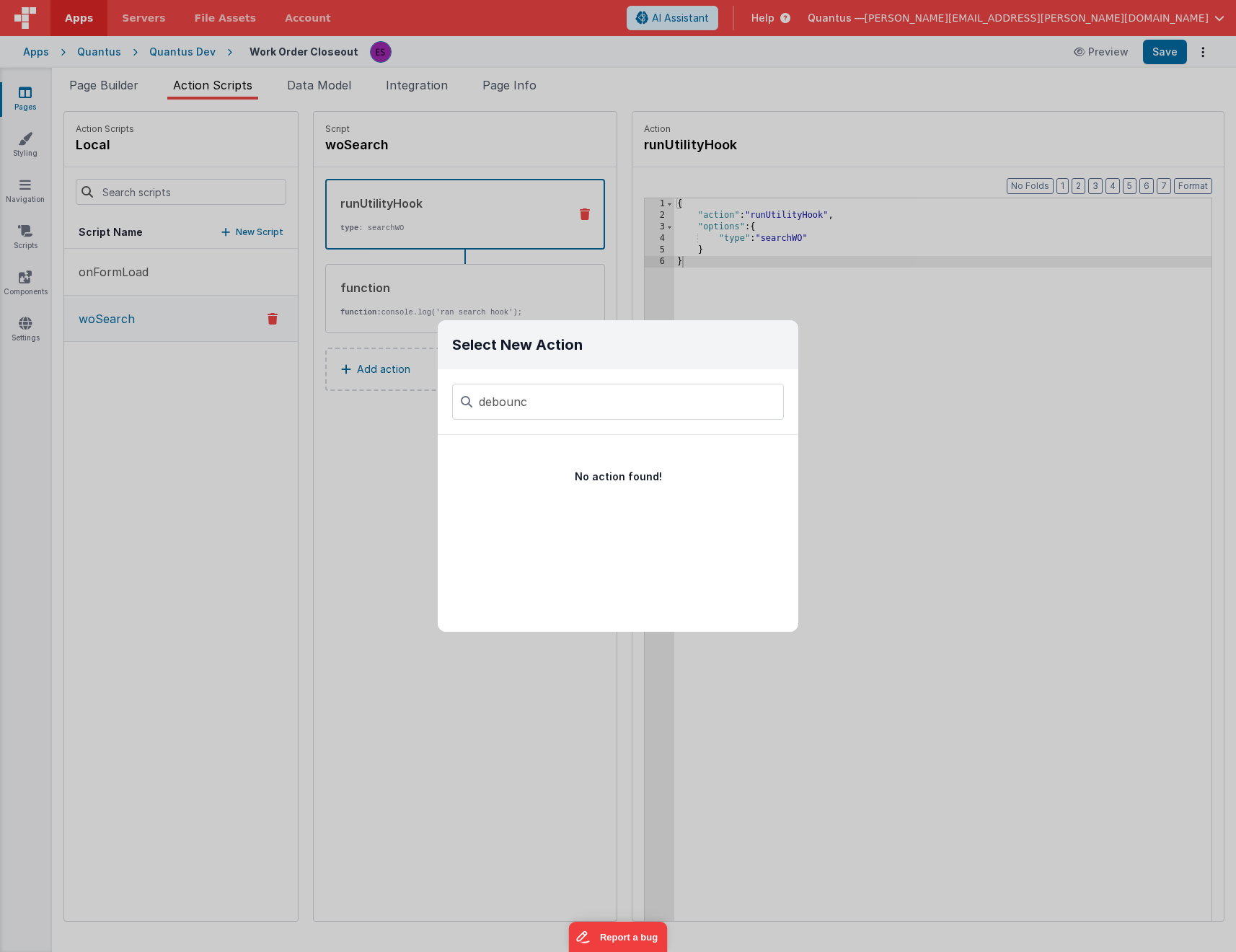
type input "debounce"
click at [542, 386] on input "debounce" at bounding box center [618, 402] width 332 height 37
click at [541, 392] on input "debounce" at bounding box center [618, 402] width 332 height 37
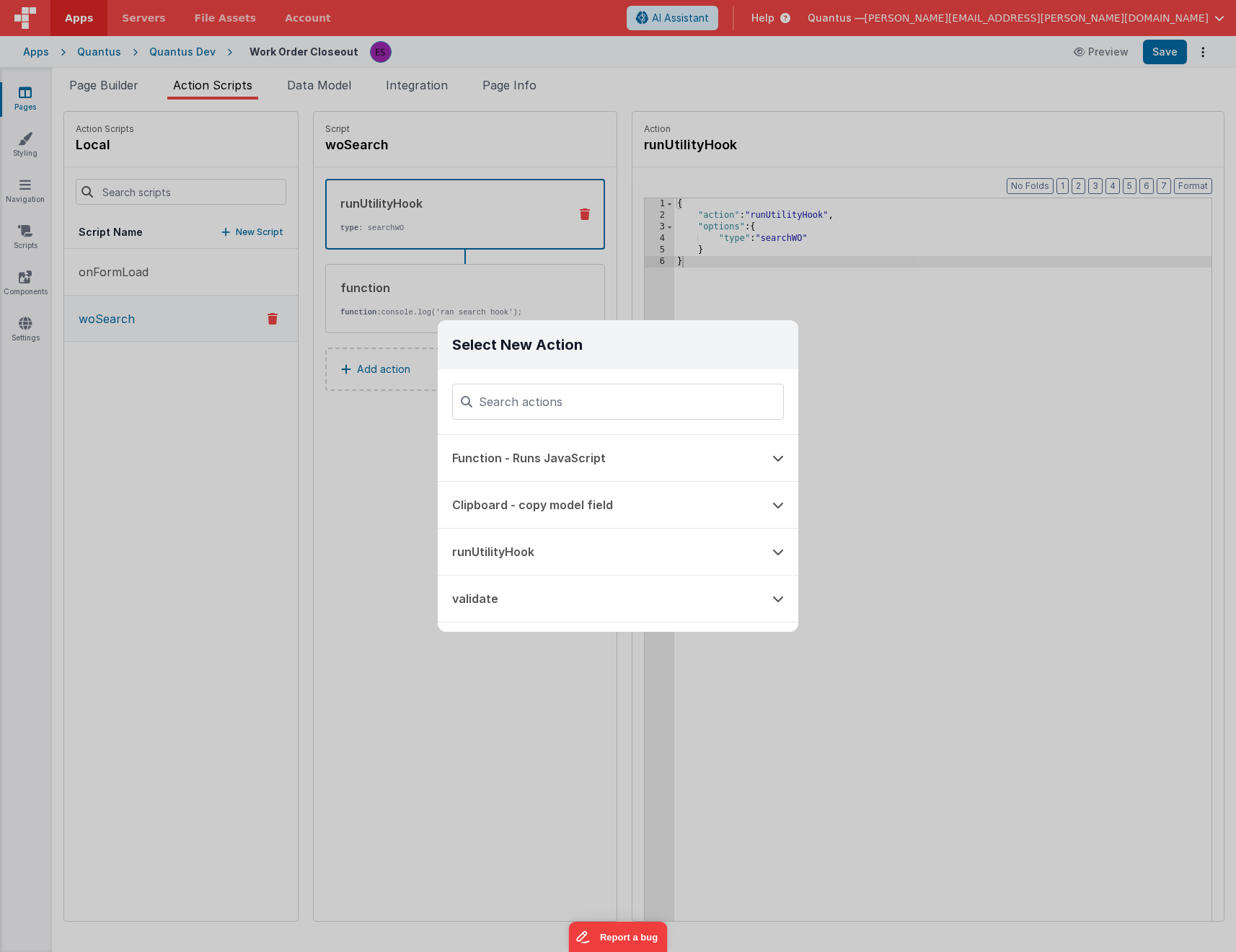
click at [355, 497] on div "Select New Action Function - Runs JavaScript Clipboard - copy model field runUt…" at bounding box center [618, 476] width 1236 height 952
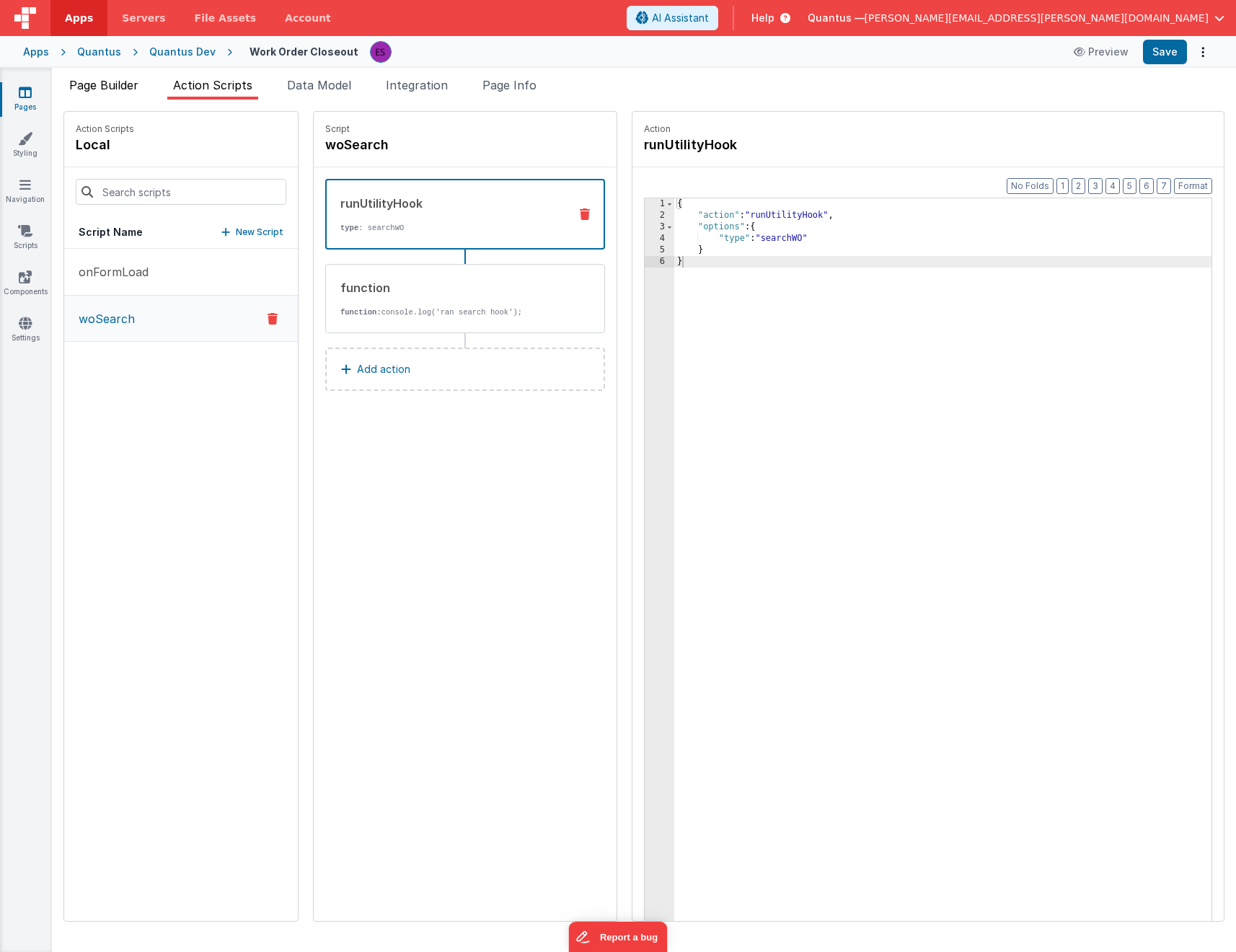
click at [94, 85] on span "Page Builder" at bounding box center [104, 85] width 69 height 14
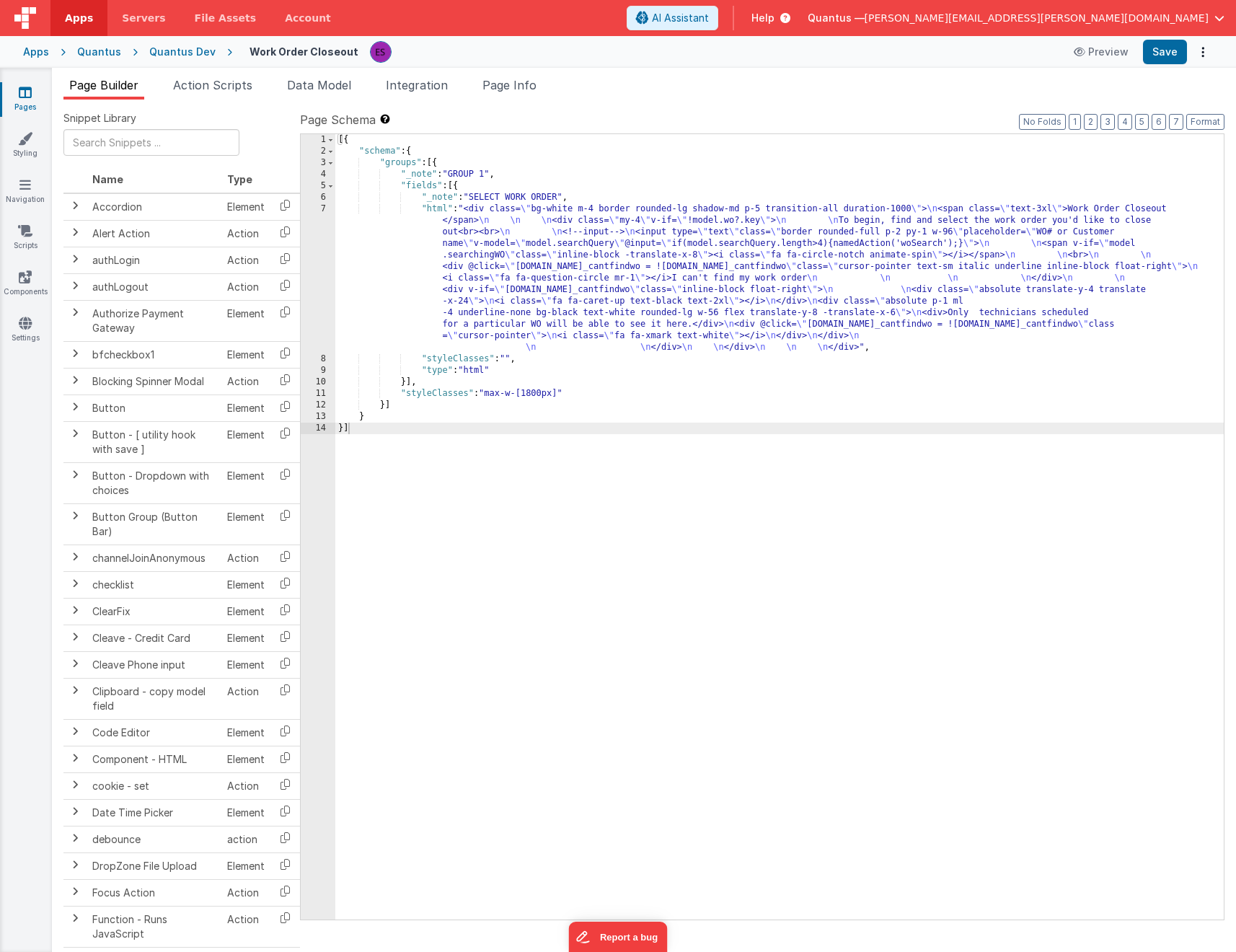
click at [37, 91] on link "Pages" at bounding box center [25, 100] width 52 height 29
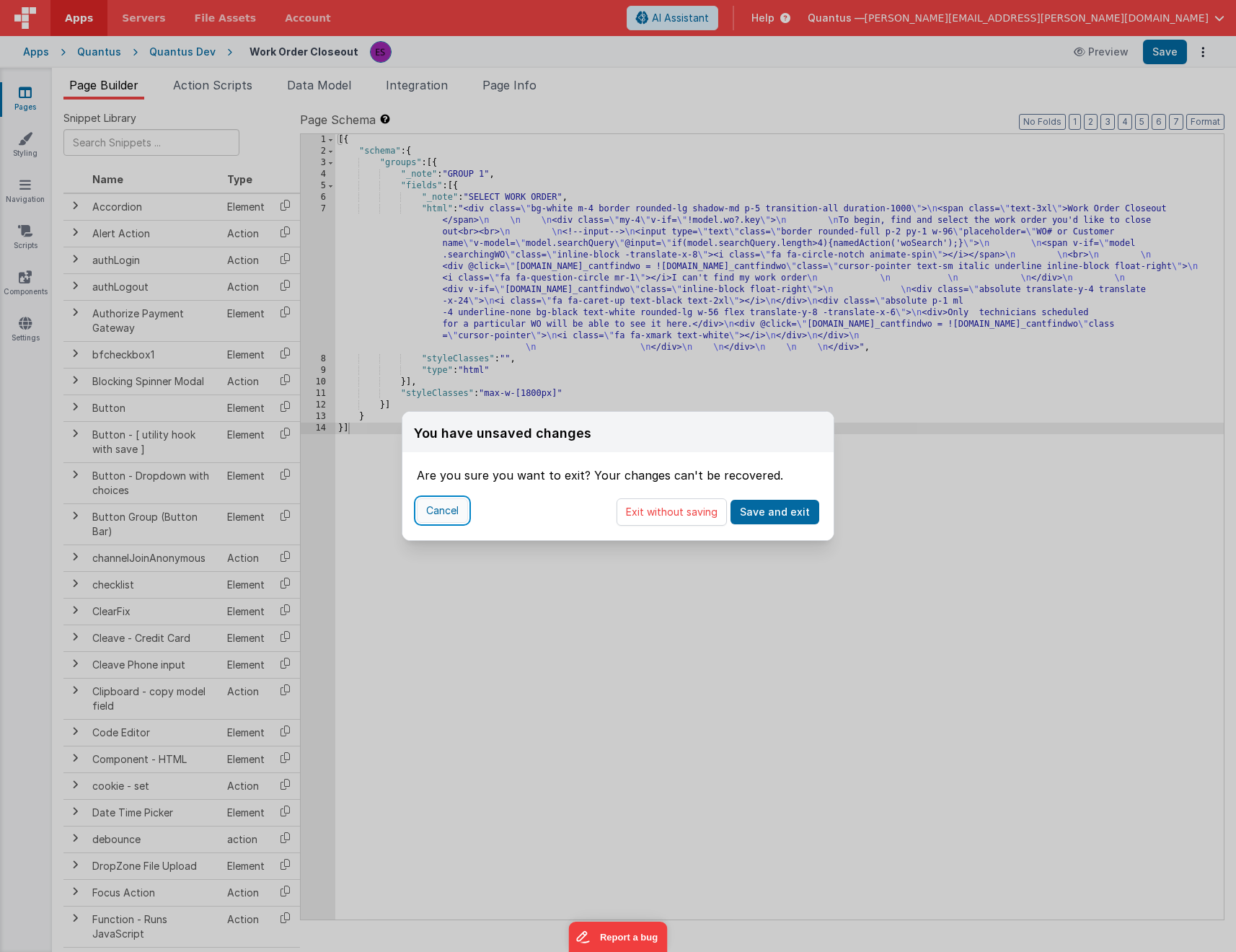
click at [444, 503] on button "Cancel" at bounding box center [442, 511] width 51 height 25
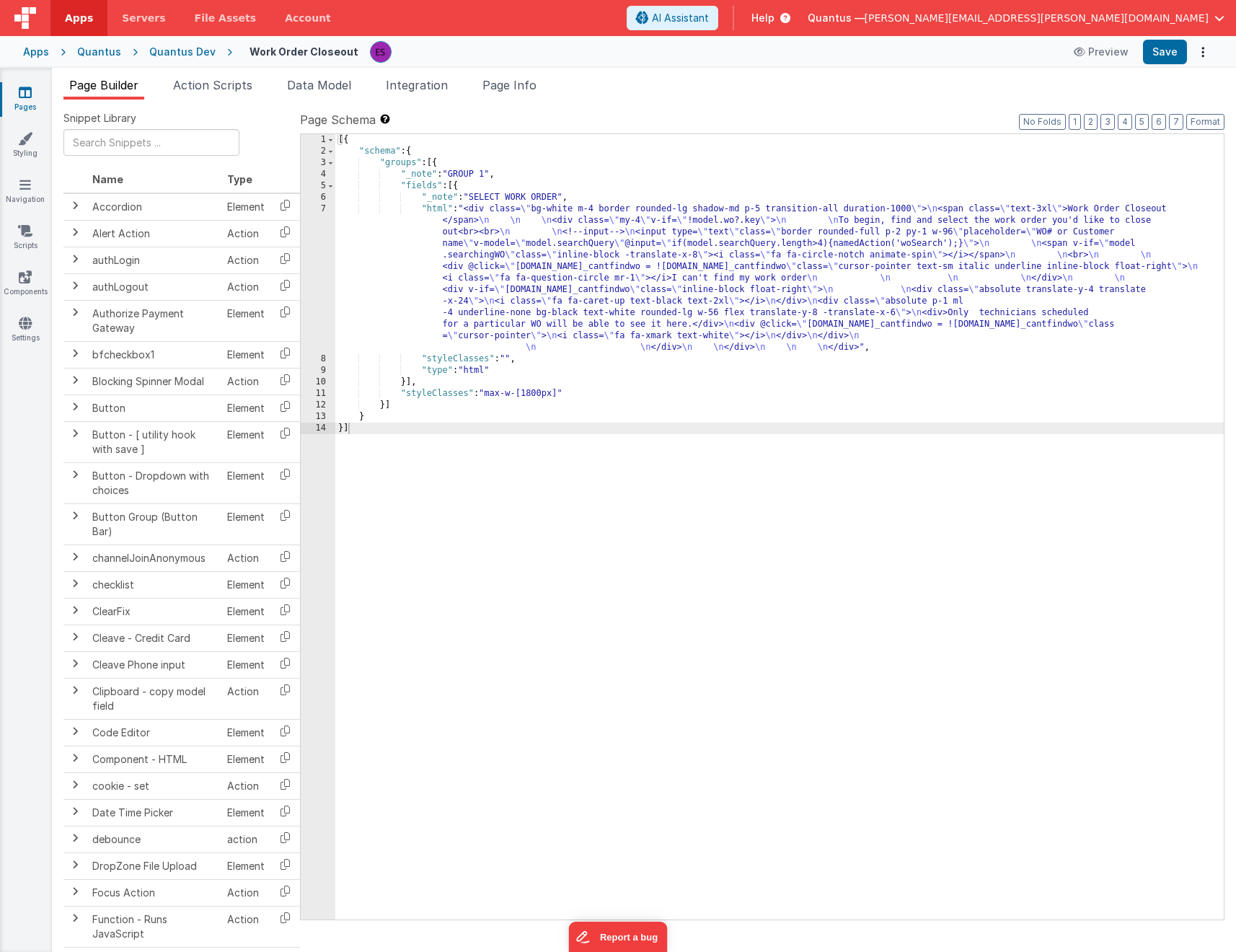
click at [19, 111] on link "Pages" at bounding box center [25, 100] width 52 height 29
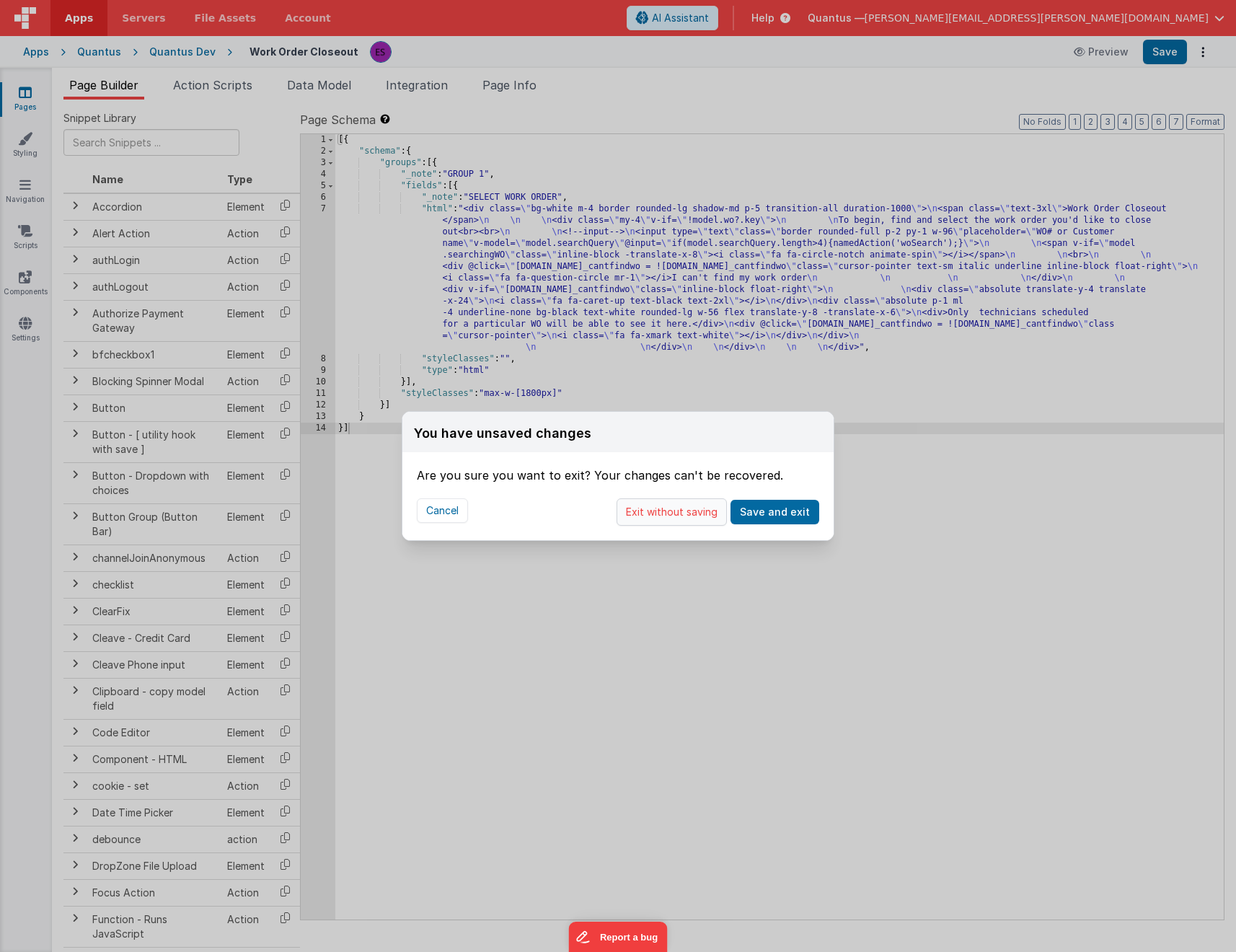
click at [658, 511] on button "Exit without saving" at bounding box center [672, 512] width 111 height 28
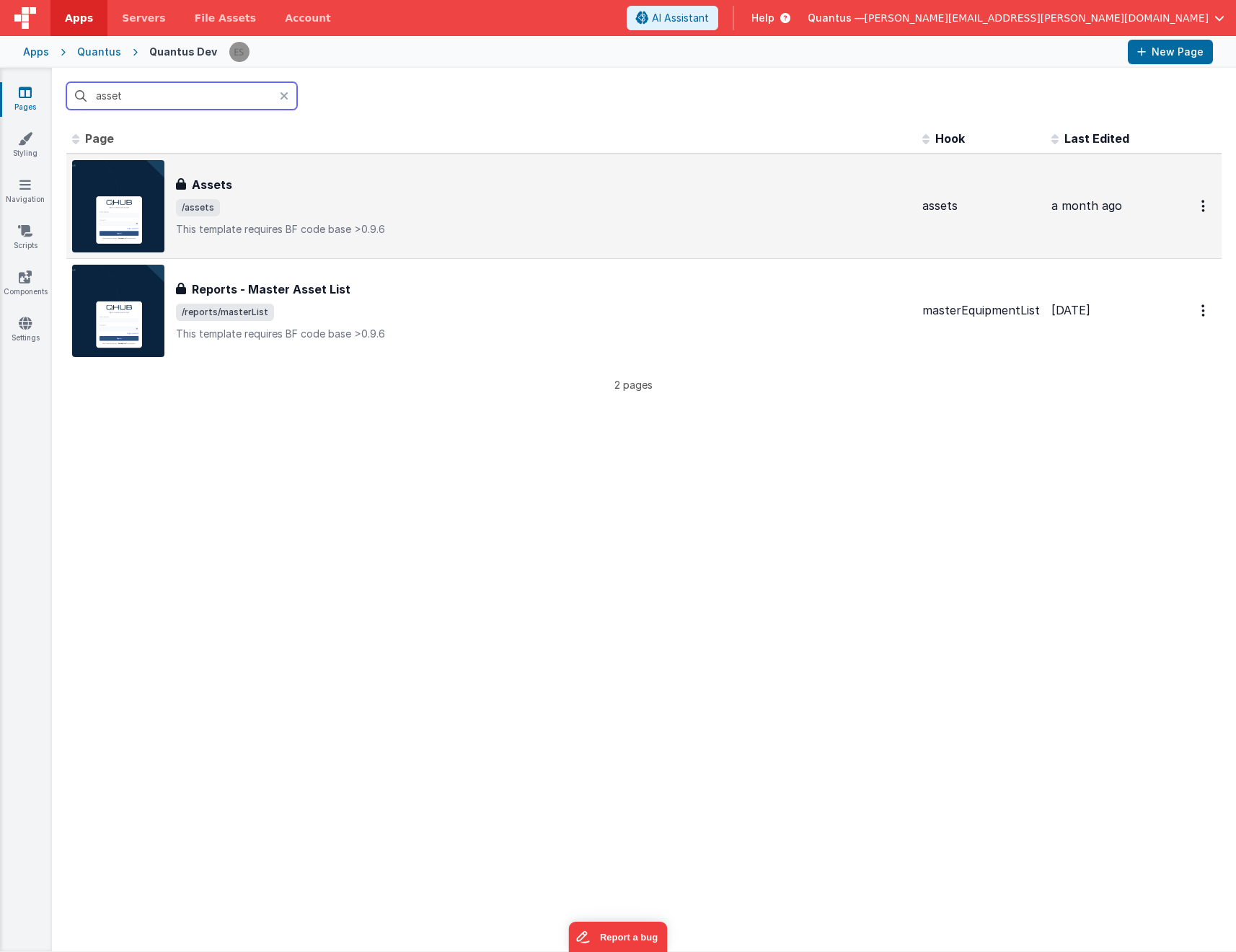
type input "asset"
click at [314, 201] on span "/assets" at bounding box center [543, 207] width 735 height 17
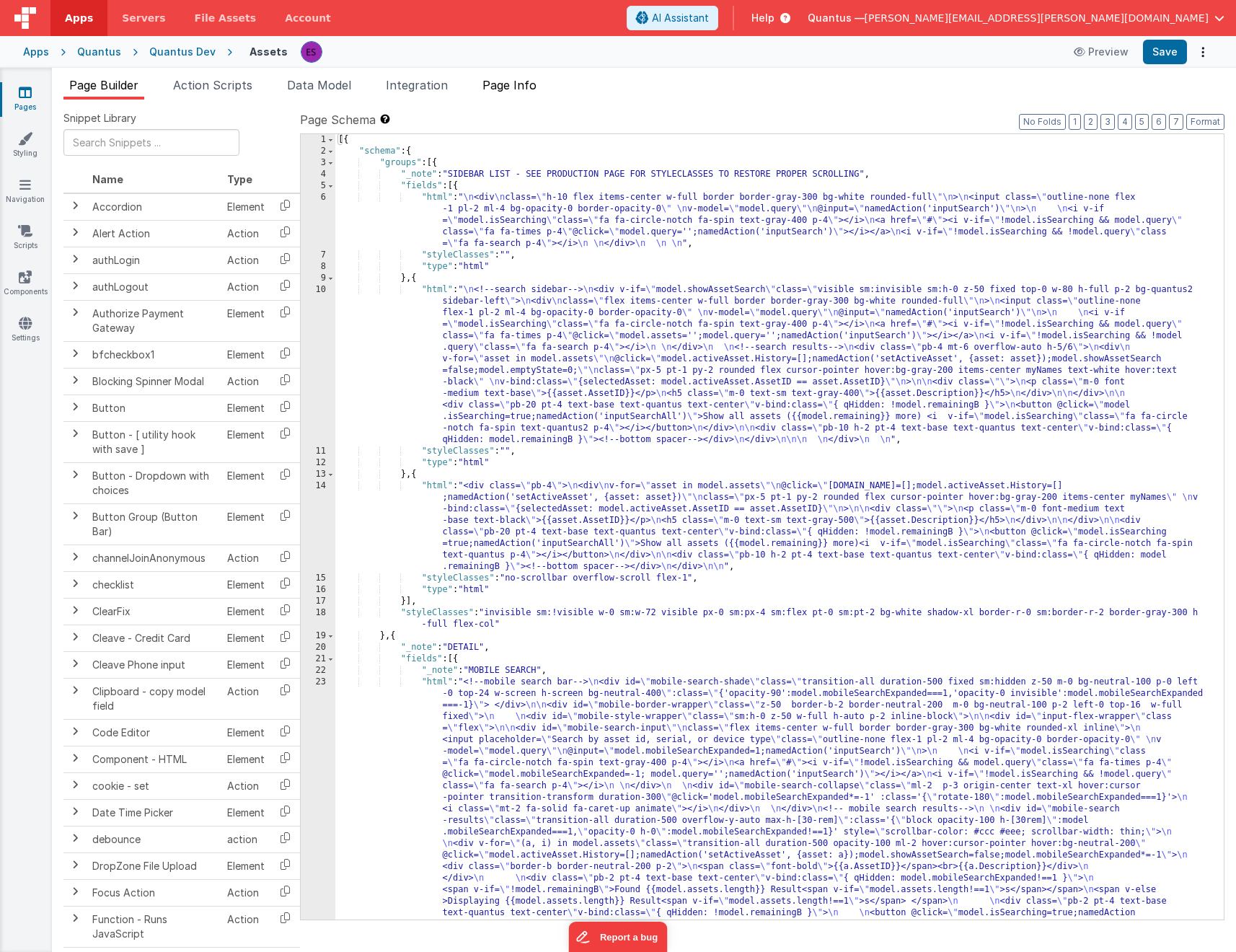
click at [509, 85] on span "Page Info" at bounding box center [509, 85] width 54 height 14
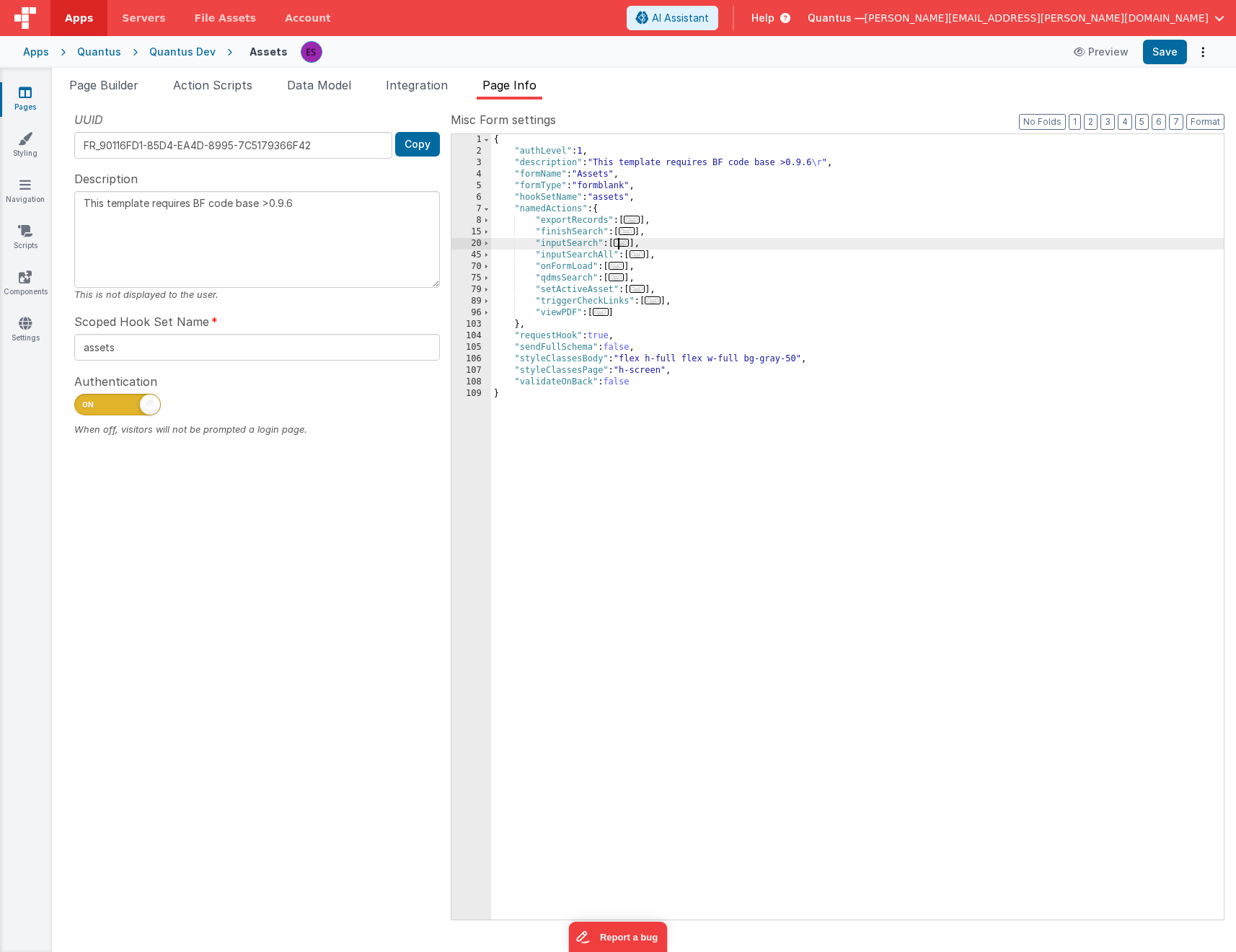
click at [623, 244] on span "..." at bounding box center [622, 242] width 16 height 8
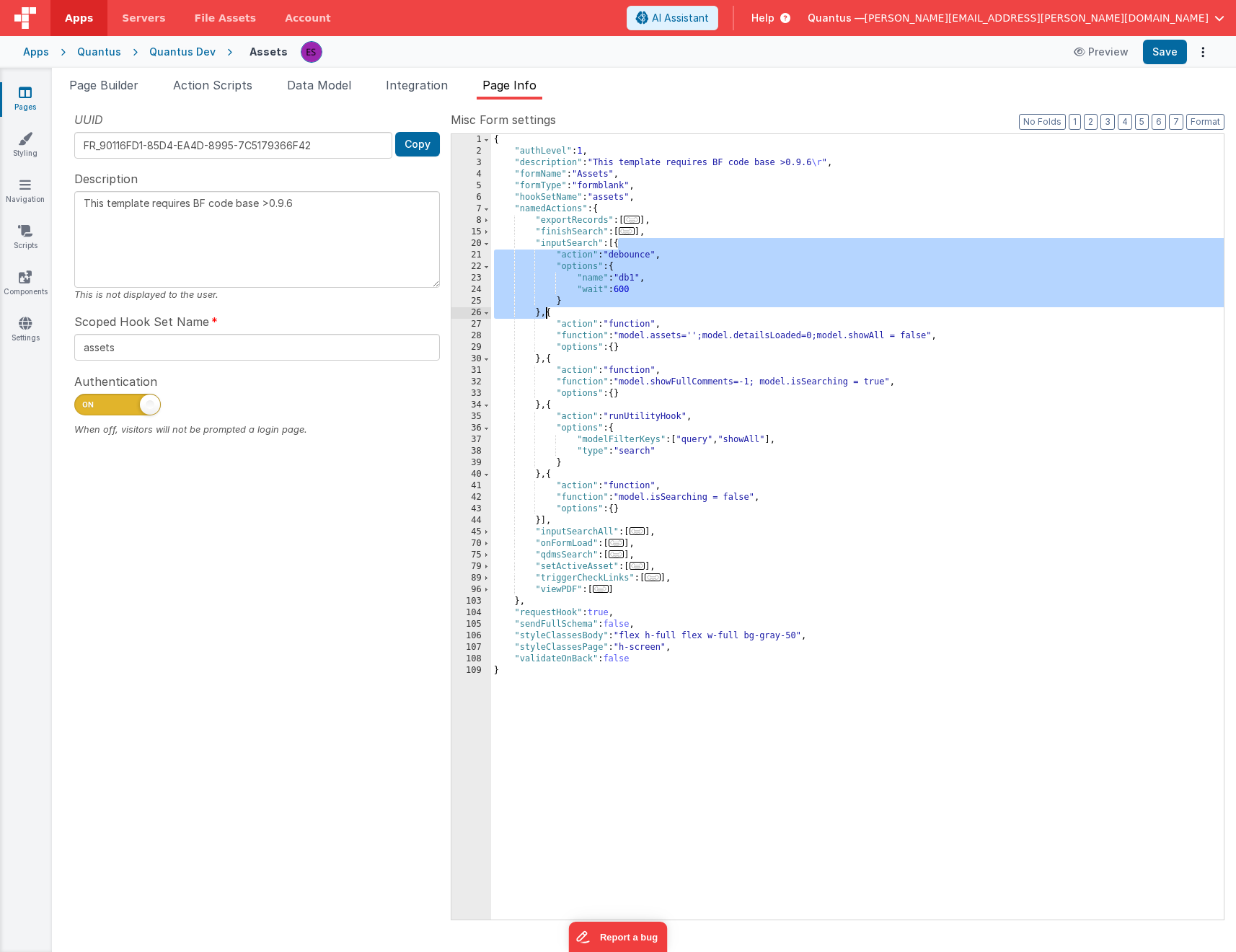
drag, startPoint x: 617, startPoint y: 247, endPoint x: 547, endPoint y: 314, distance: 96.9
click at [547, 314] on div "{ "authLevel" : 1 , "description" : "This template requires BF code base >0.9.6…" at bounding box center [857, 538] width 733 height 808
click at [28, 104] on link "Pages" at bounding box center [25, 100] width 52 height 29
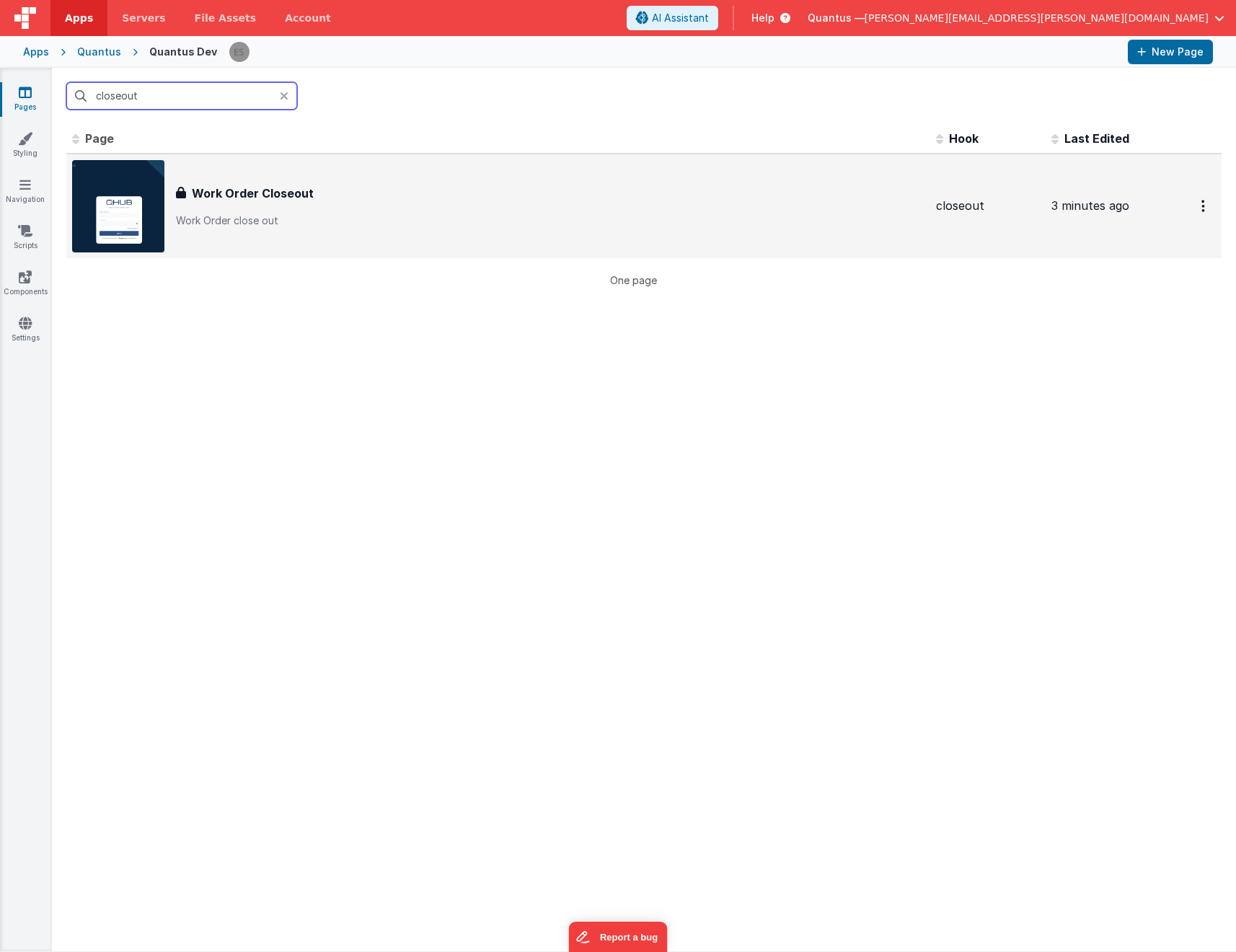
type input "closeout"
click at [111, 186] on img at bounding box center [118, 207] width 92 height 92
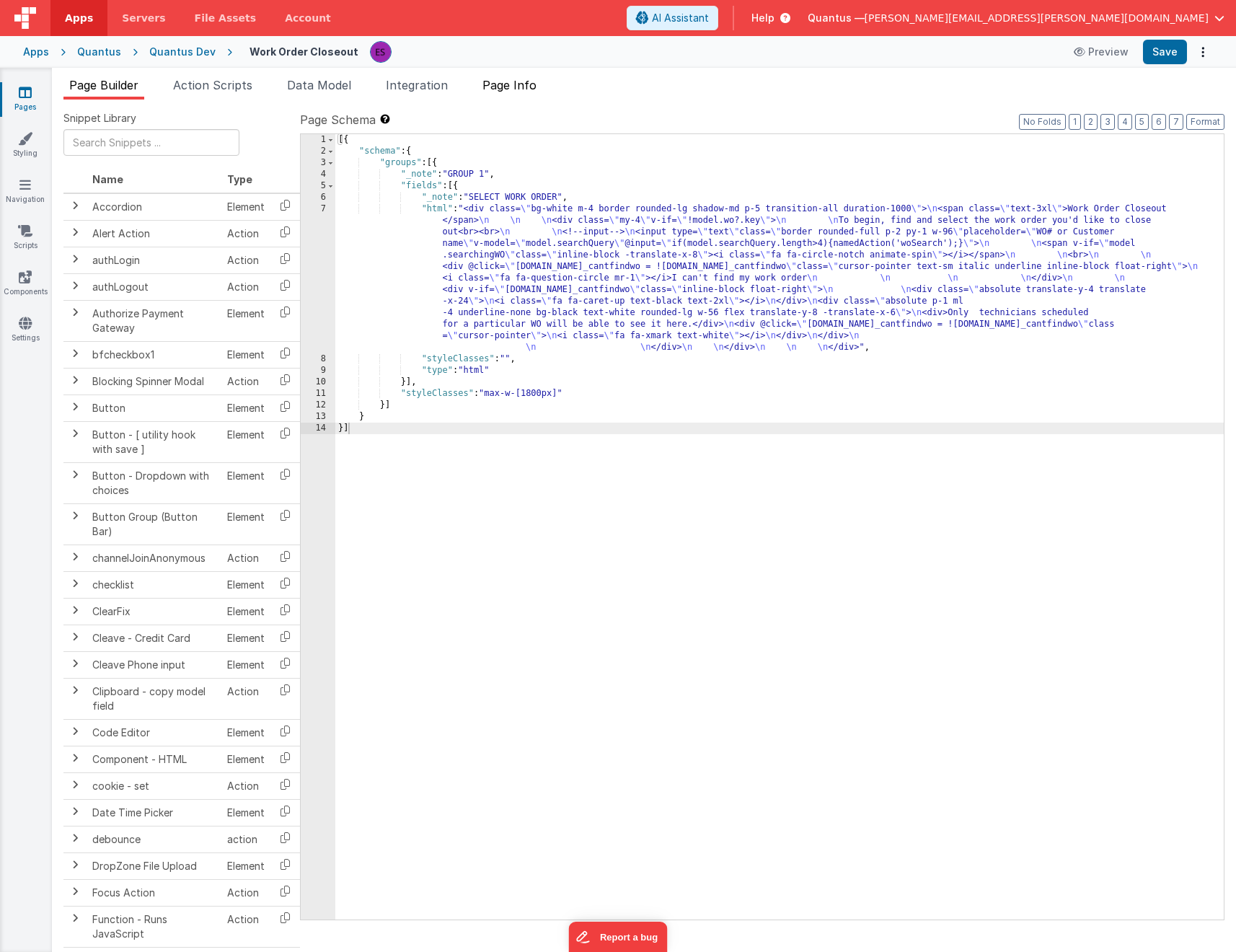
click at [507, 91] on span "Page Info" at bounding box center [509, 85] width 54 height 14
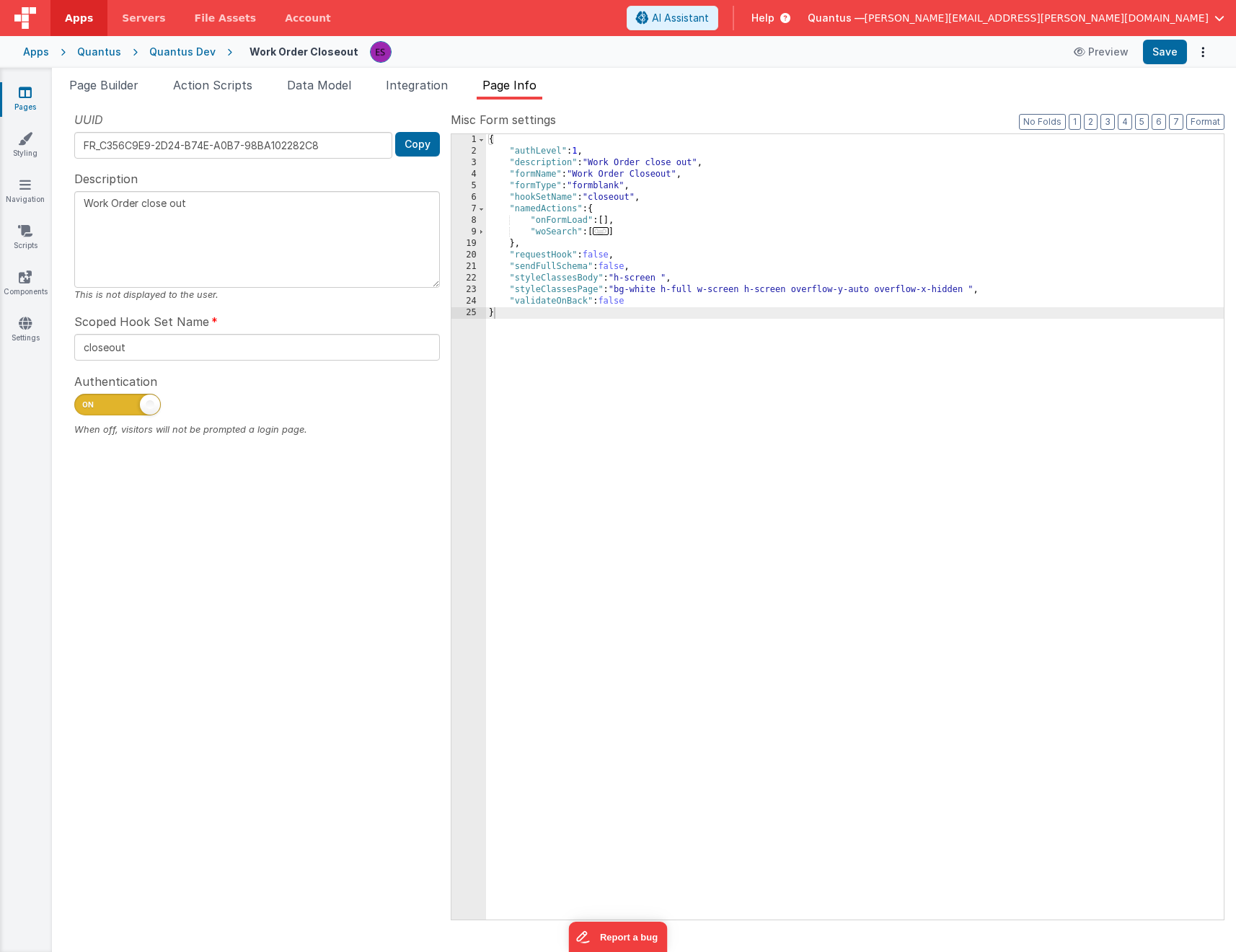
click at [606, 233] on span "..." at bounding box center [601, 231] width 16 height 8
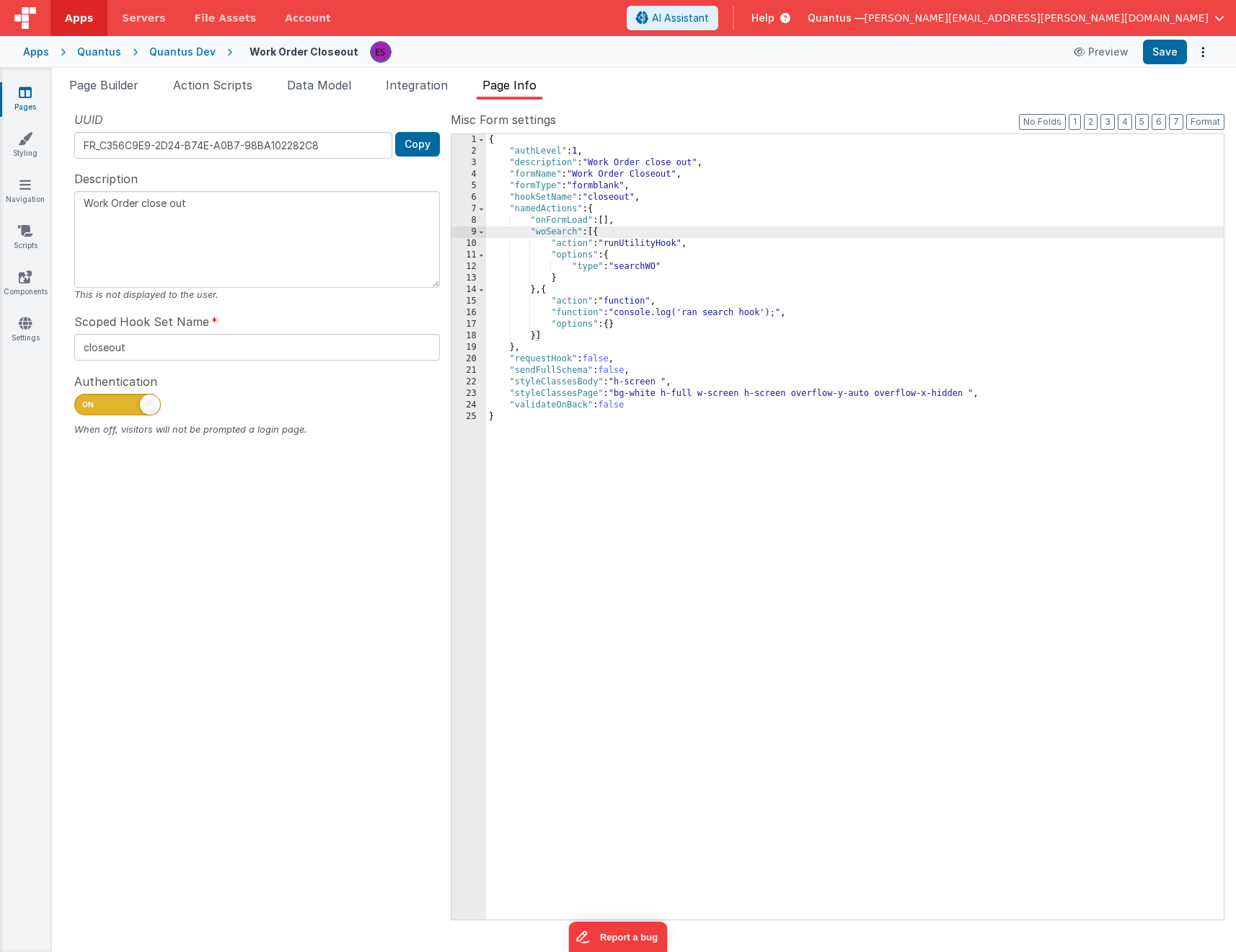
click at [606, 243] on div "{ "authLevel" : 1 , "description" : "Work Order close out" , "formName" : "Work…" at bounding box center [855, 538] width 738 height 808
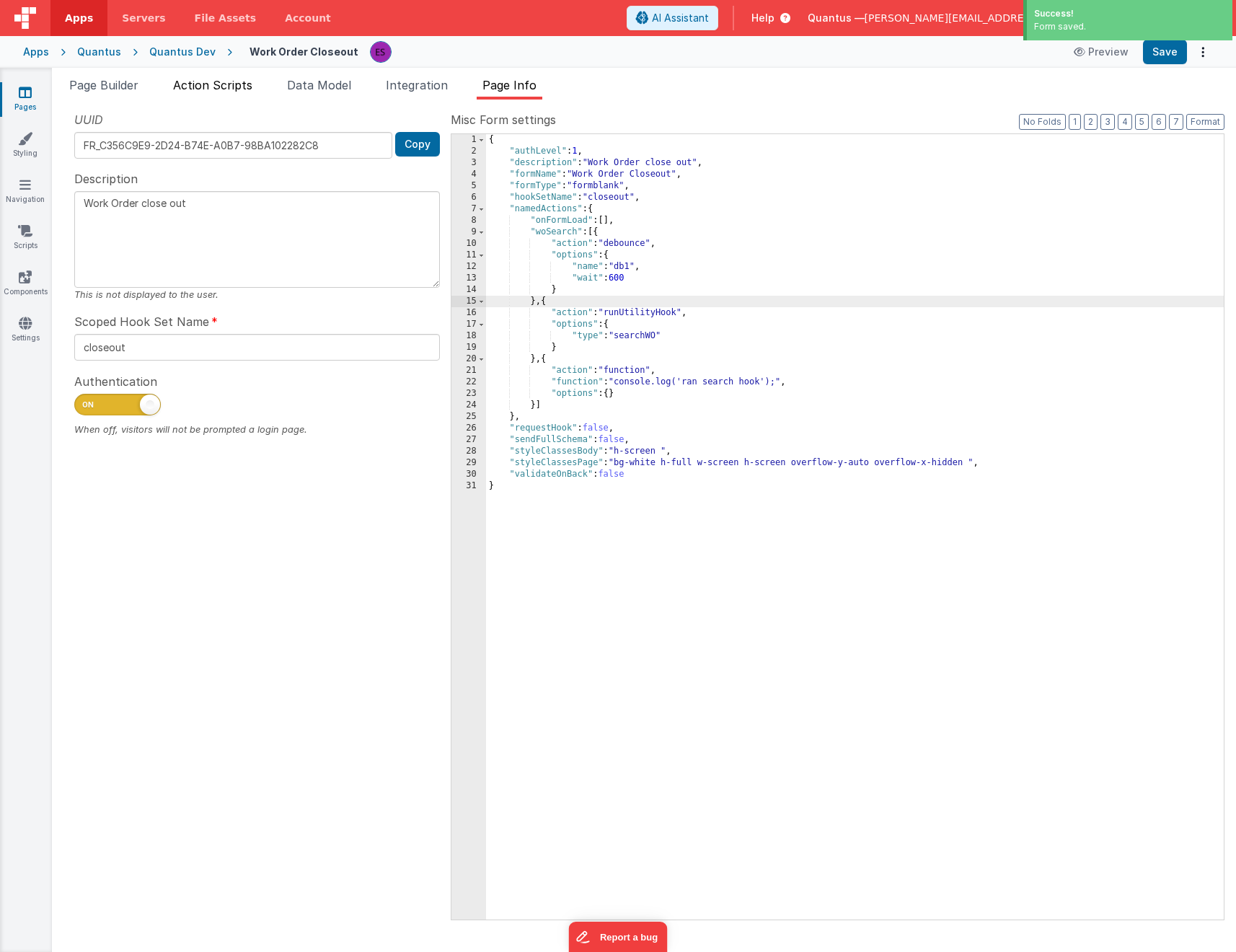
click at [198, 85] on span "Action Scripts" at bounding box center [212, 85] width 80 height 14
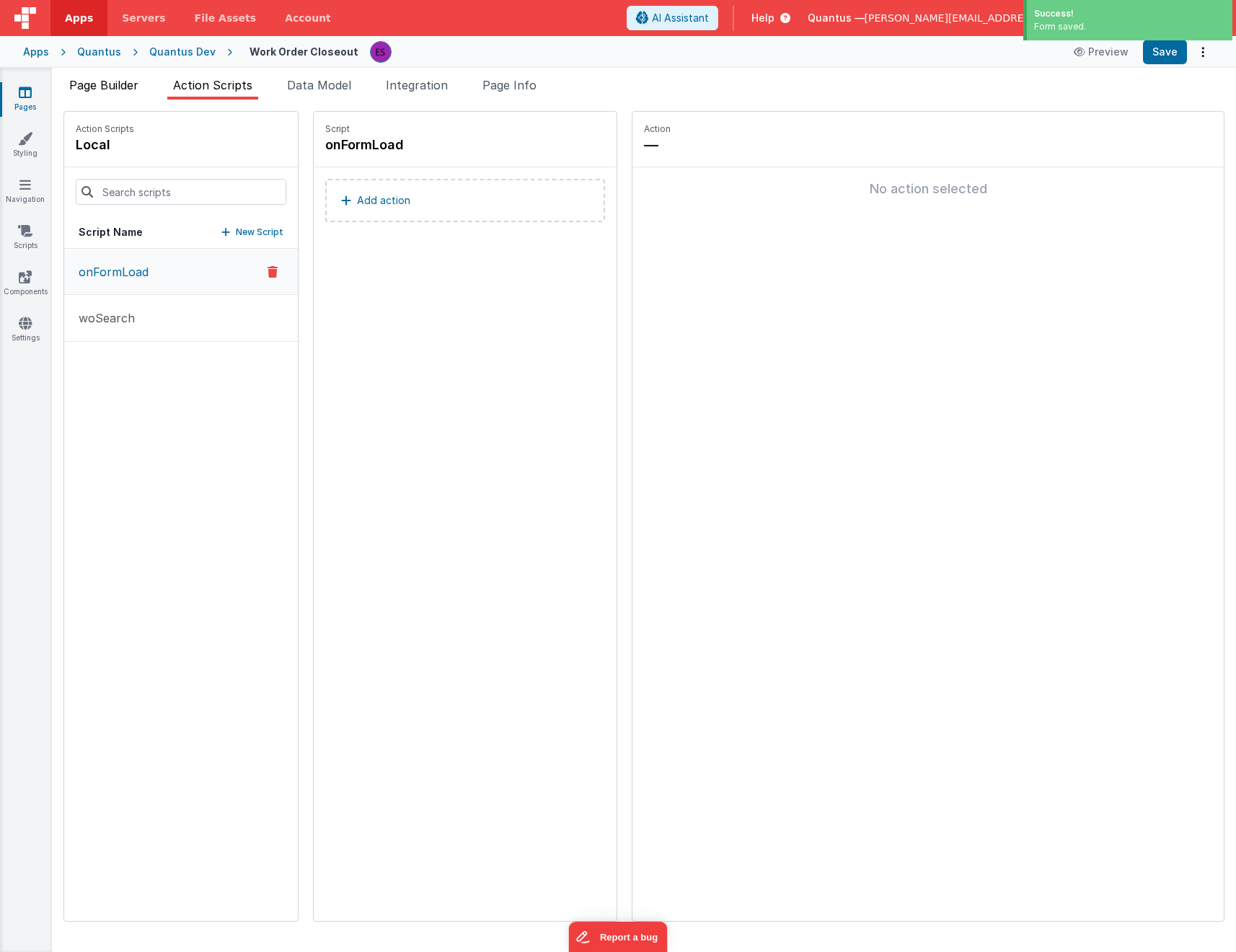
click at [111, 93] on li "Page Builder" at bounding box center [104, 88] width 81 height 23
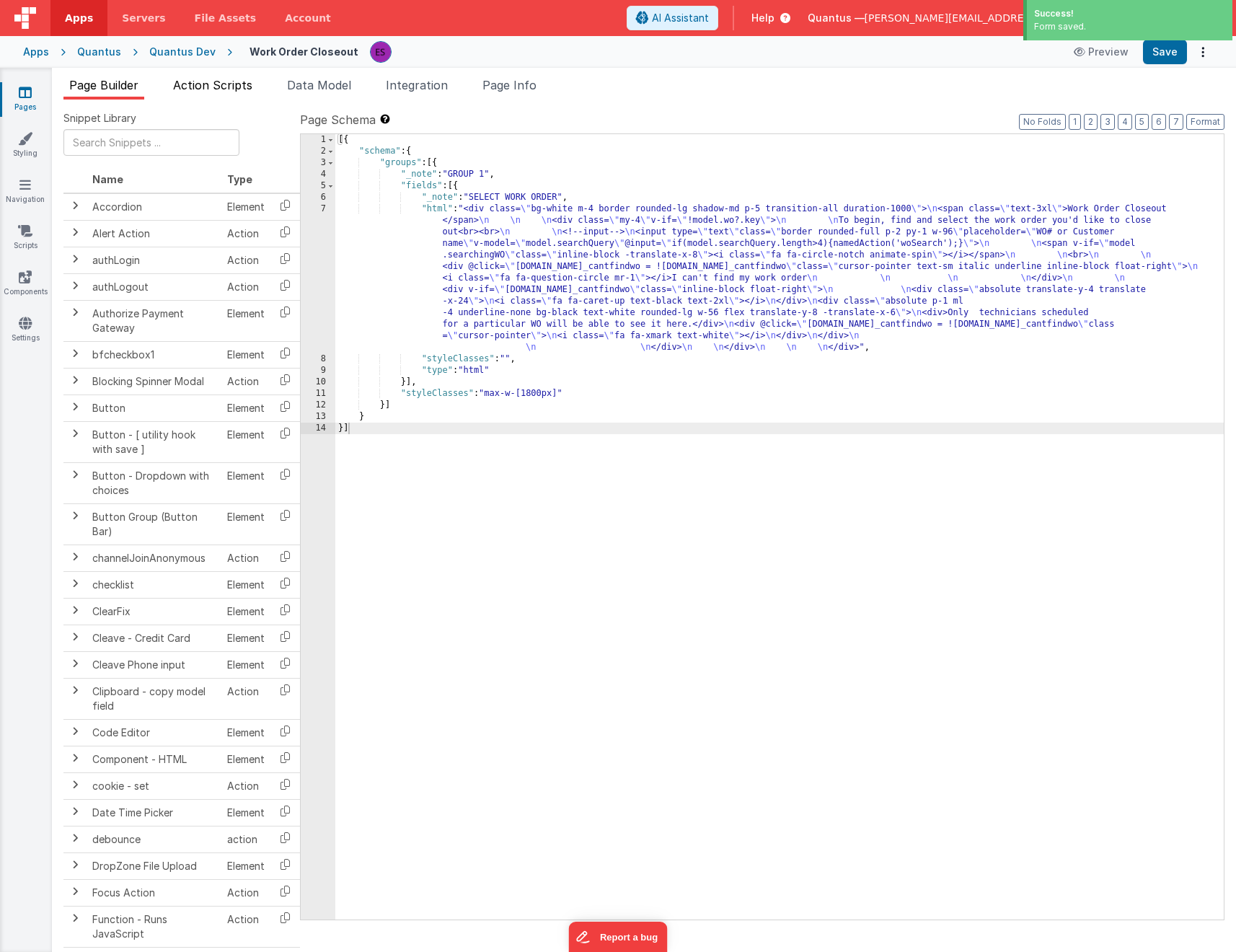
click at [195, 91] on span "Action Scripts" at bounding box center [212, 85] width 80 height 14
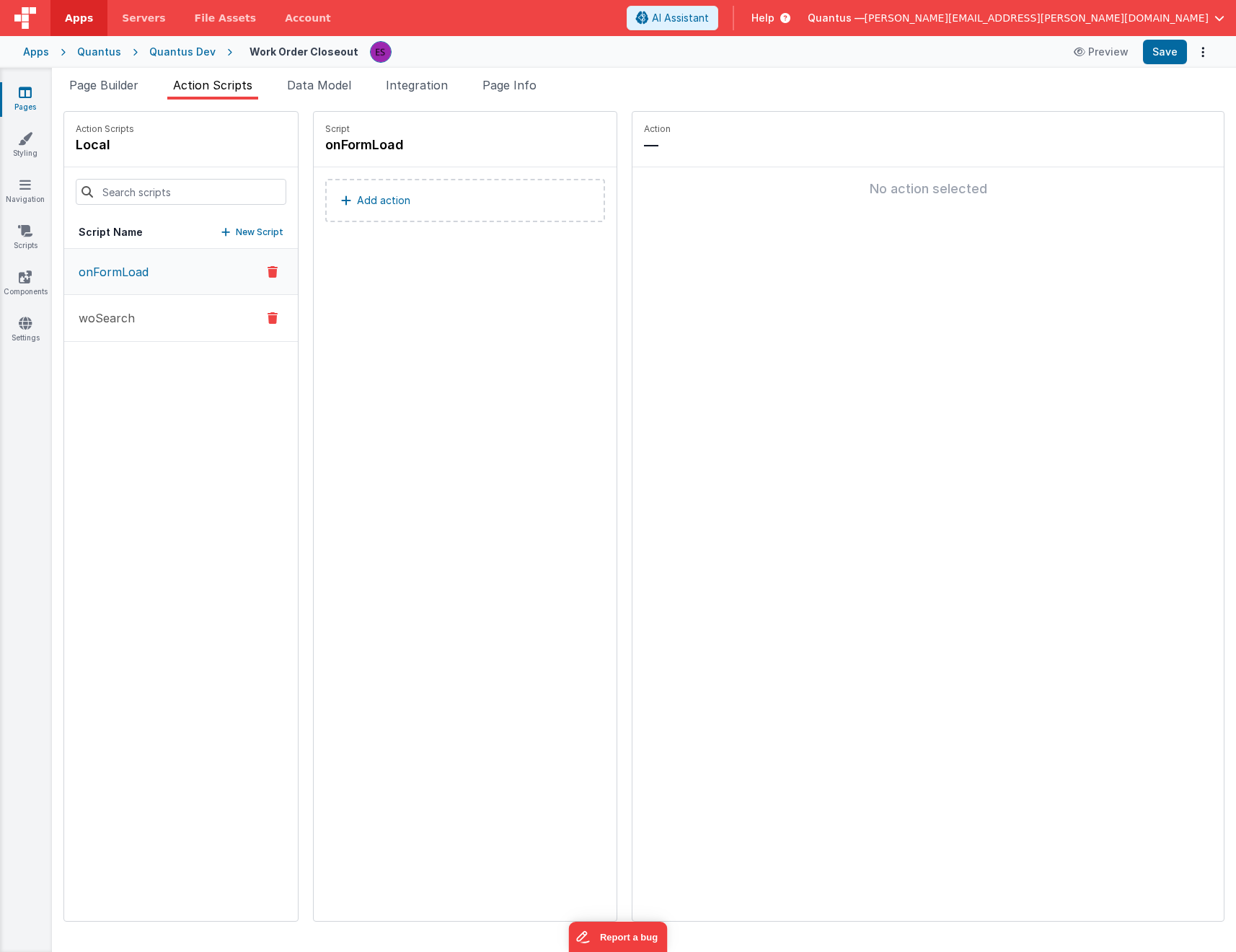
click at [114, 311] on p "woSearch" at bounding box center [103, 318] width 65 height 17
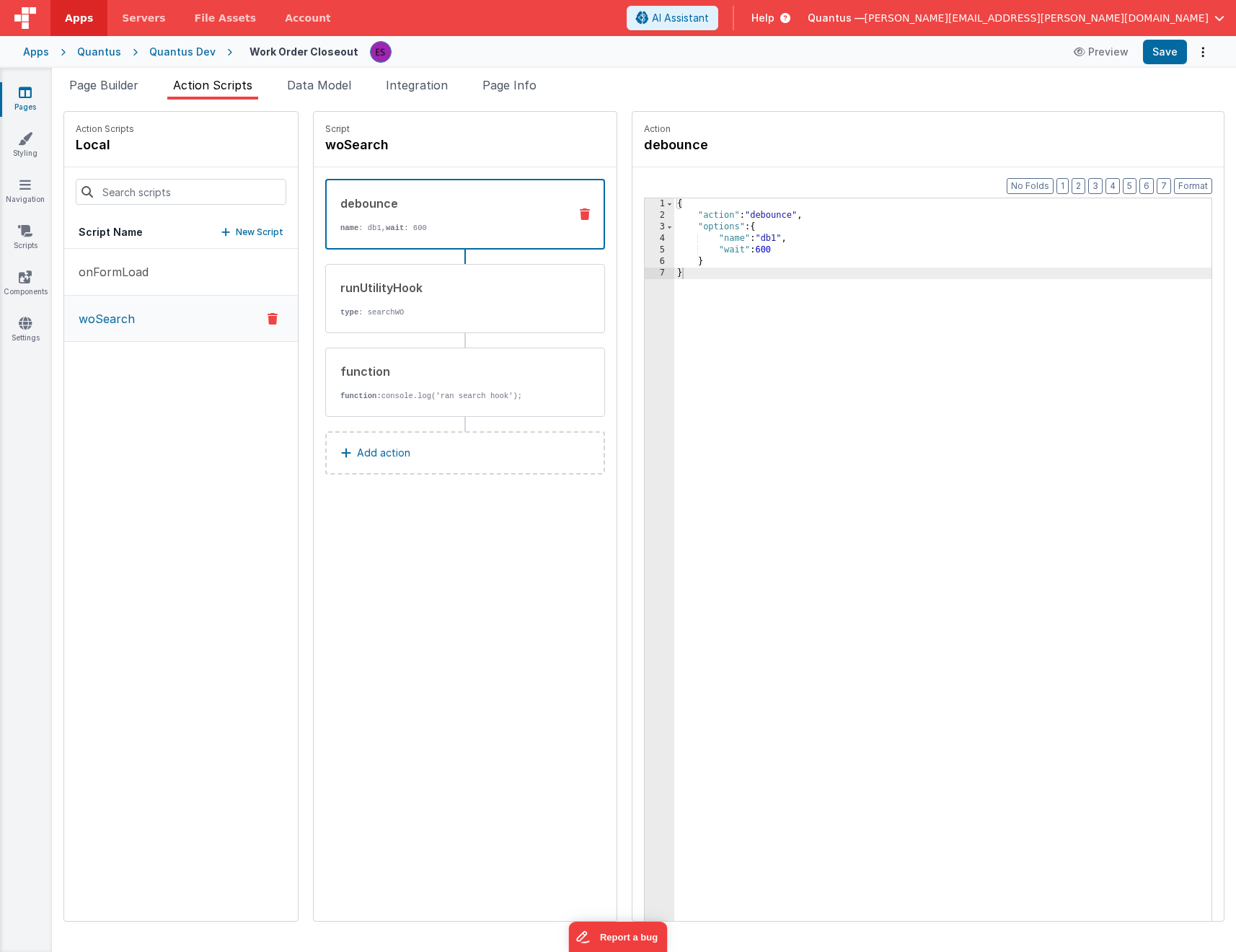
click at [795, 572] on div "{ "action" : "debounce" , "options" : { "name" : "db1" , "wait" : 600 } }" at bounding box center [962, 593] width 575 height 791
click at [90, 90] on span "Page Builder" at bounding box center [104, 85] width 69 height 14
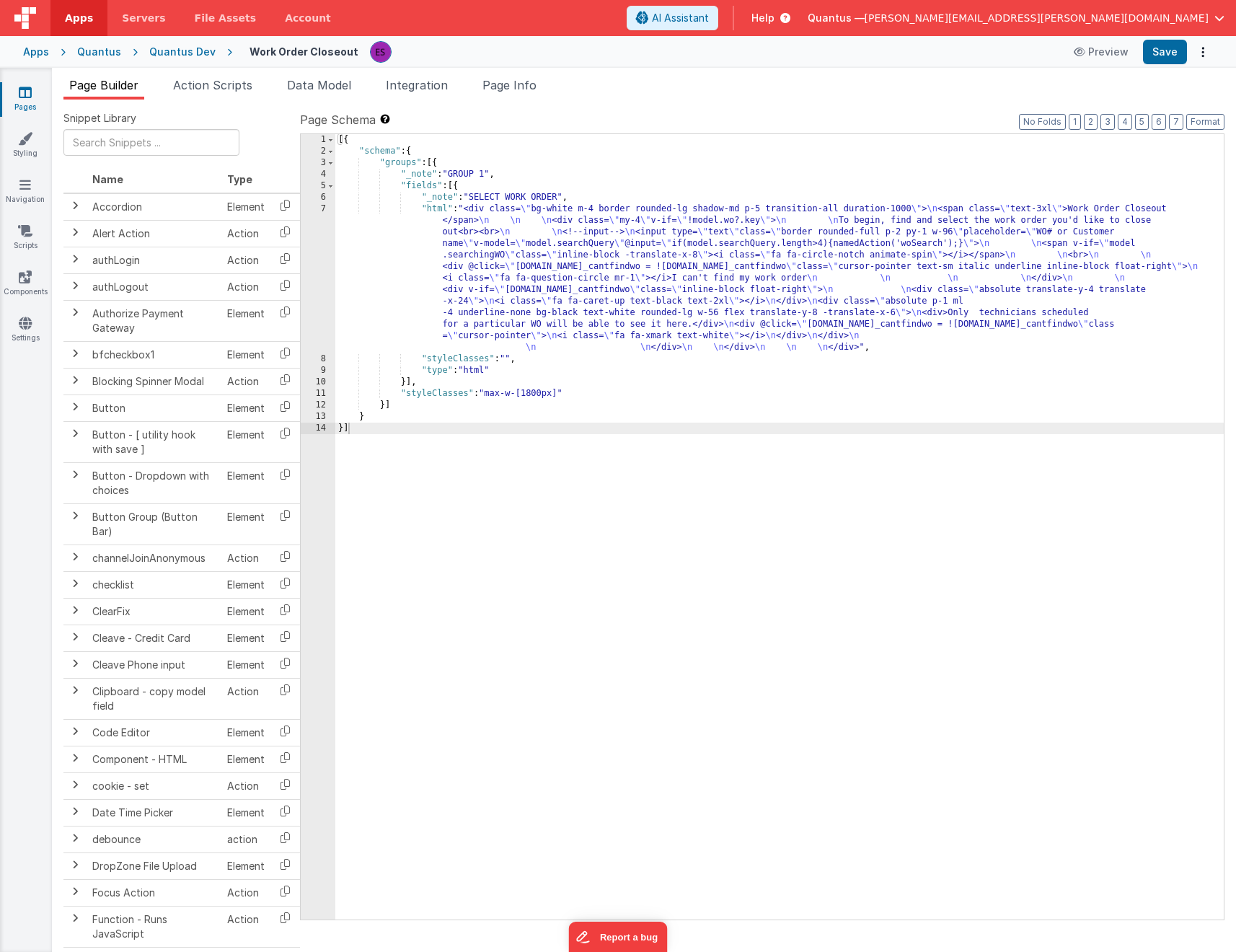
click at [435, 287] on div "[{ "schema" : { "groups" : [{ "_note" : "GROUP 1" , "fields" : [{ "_note" : "SE…" at bounding box center [779, 538] width 889 height 808
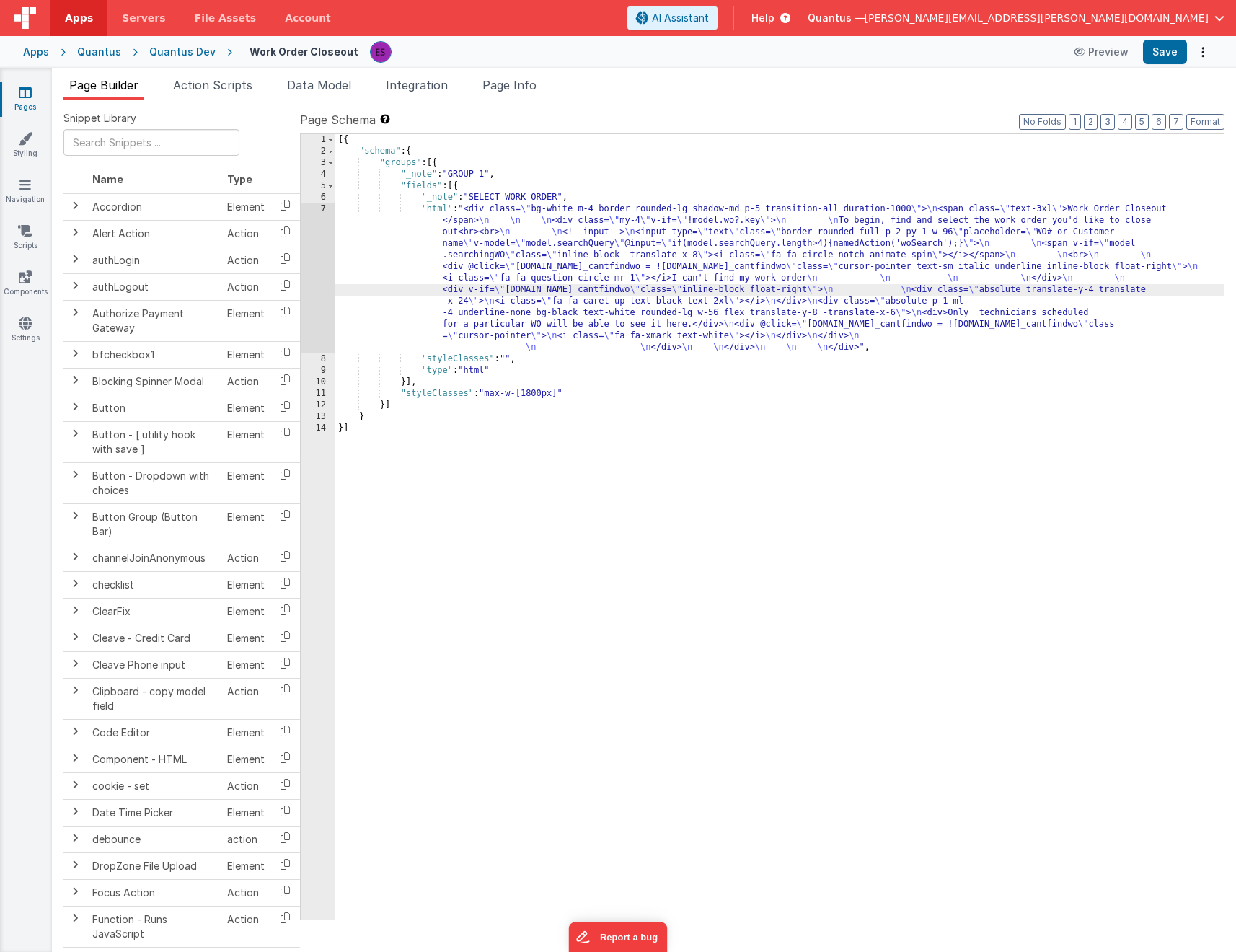
click at [324, 292] on div "7" at bounding box center [318, 279] width 35 height 150
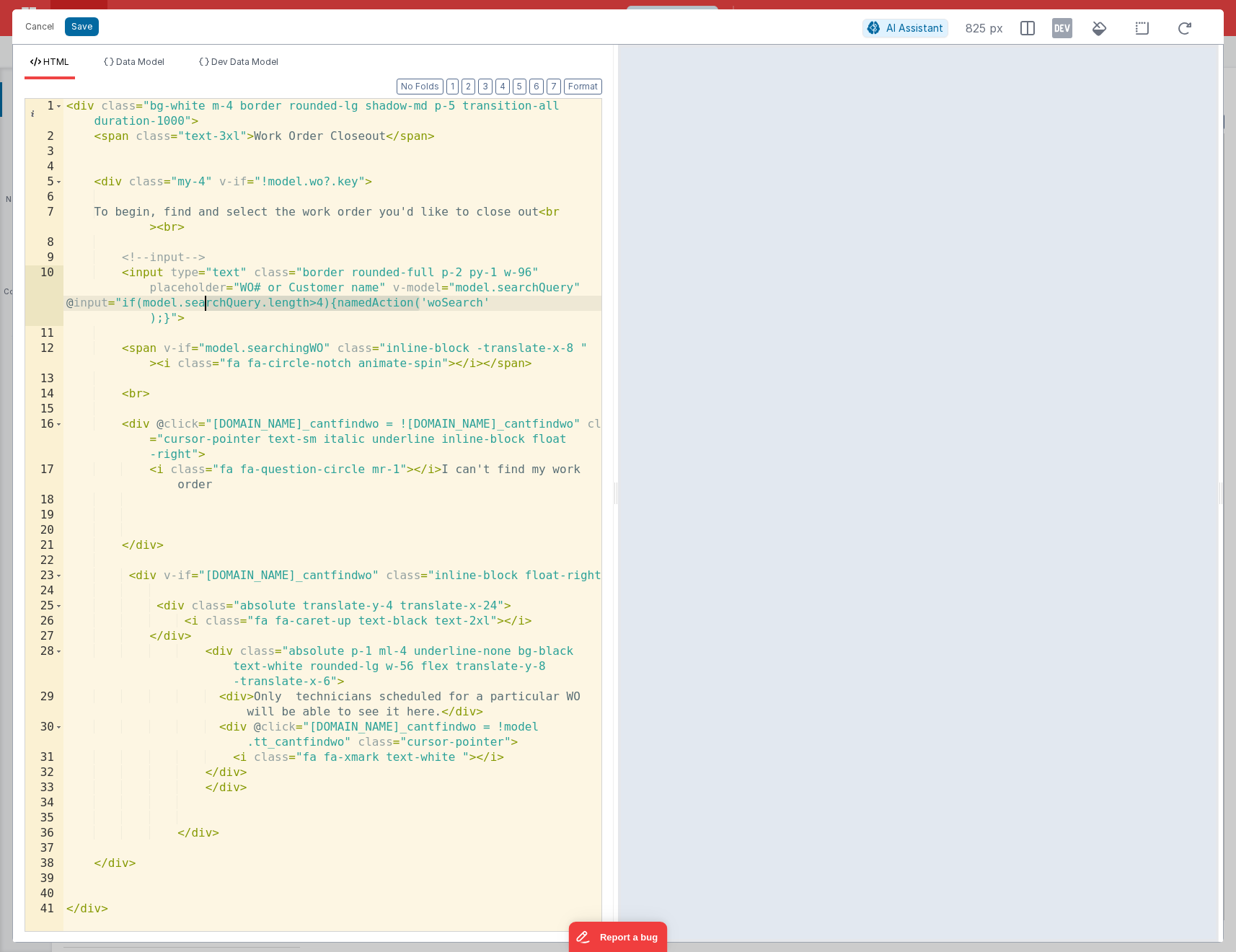
drag, startPoint x: 419, startPoint y: 307, endPoint x: 195, endPoint y: 310, distance: 224.0
click at [204, 309] on div "< div class = "bg-white m-4 border rounded-lg shadow-md p-5 transition-all dura…" at bounding box center [333, 537] width 538 height 877
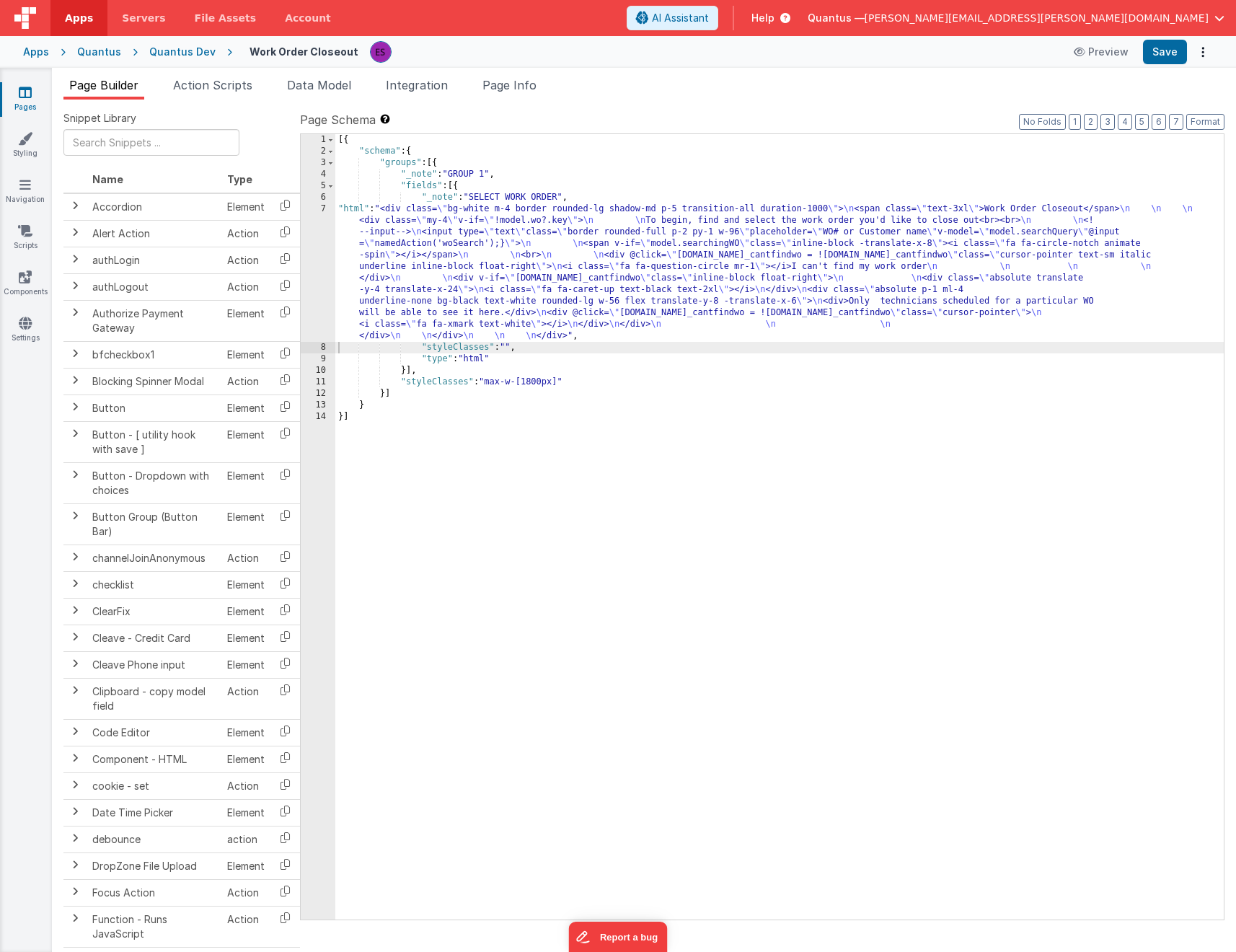
click at [1155, 502] on div "[{ "schema" : { "groups" : [{ "_note" : "GROUP 1" , "fields" : [{ "_note" : "SE…" at bounding box center [779, 538] width 889 height 808
drag, startPoint x: 734, startPoint y: 281, endPoint x: 624, endPoint y: 272, distance: 110.4
click at [734, 281] on div "[{ "schema" : { "groups" : [{ "_note" : "GROUP 1" , "fields" : [{ "_note" : "SE…" at bounding box center [779, 538] width 889 height 808
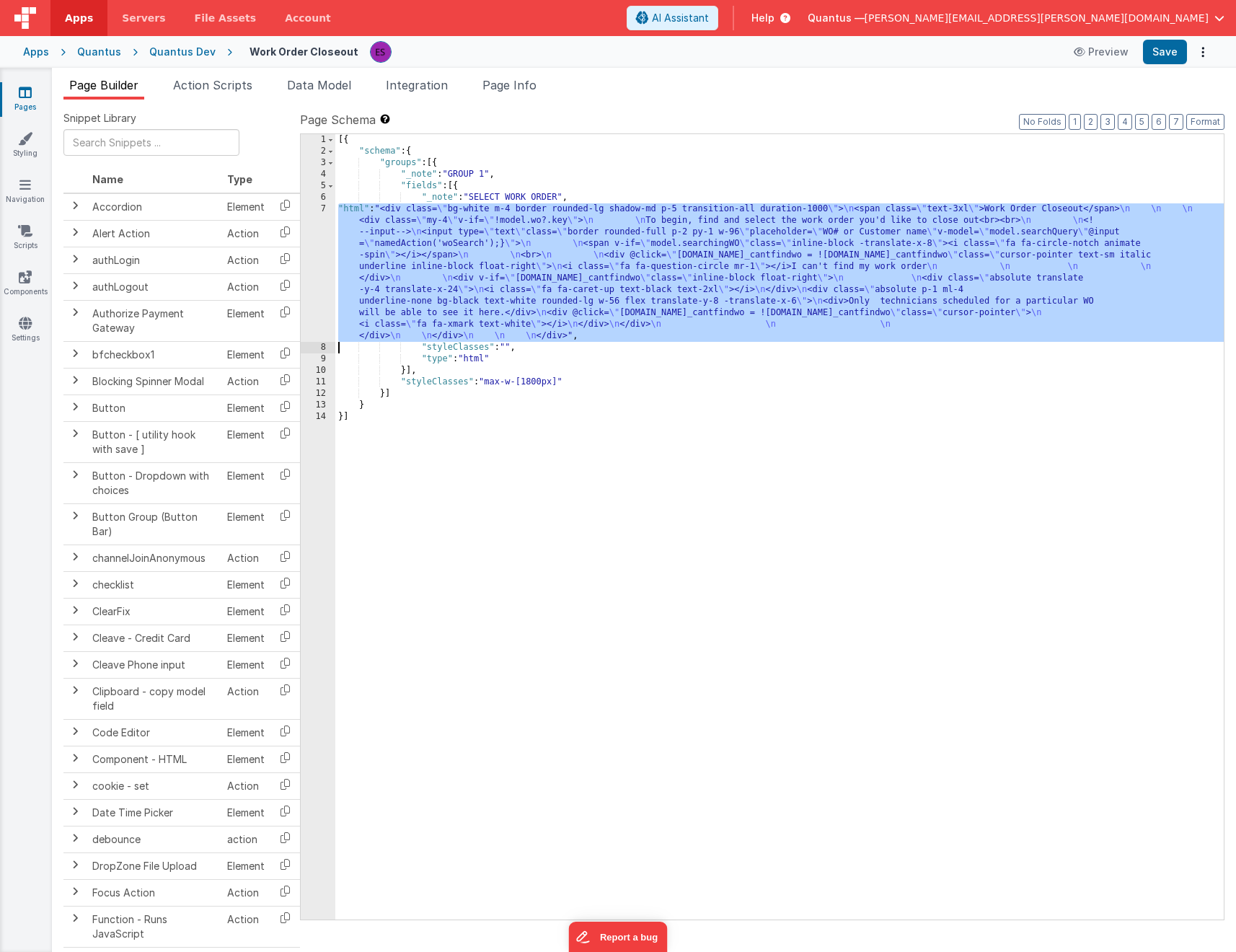
click at [311, 281] on div "7" at bounding box center [318, 273] width 35 height 138
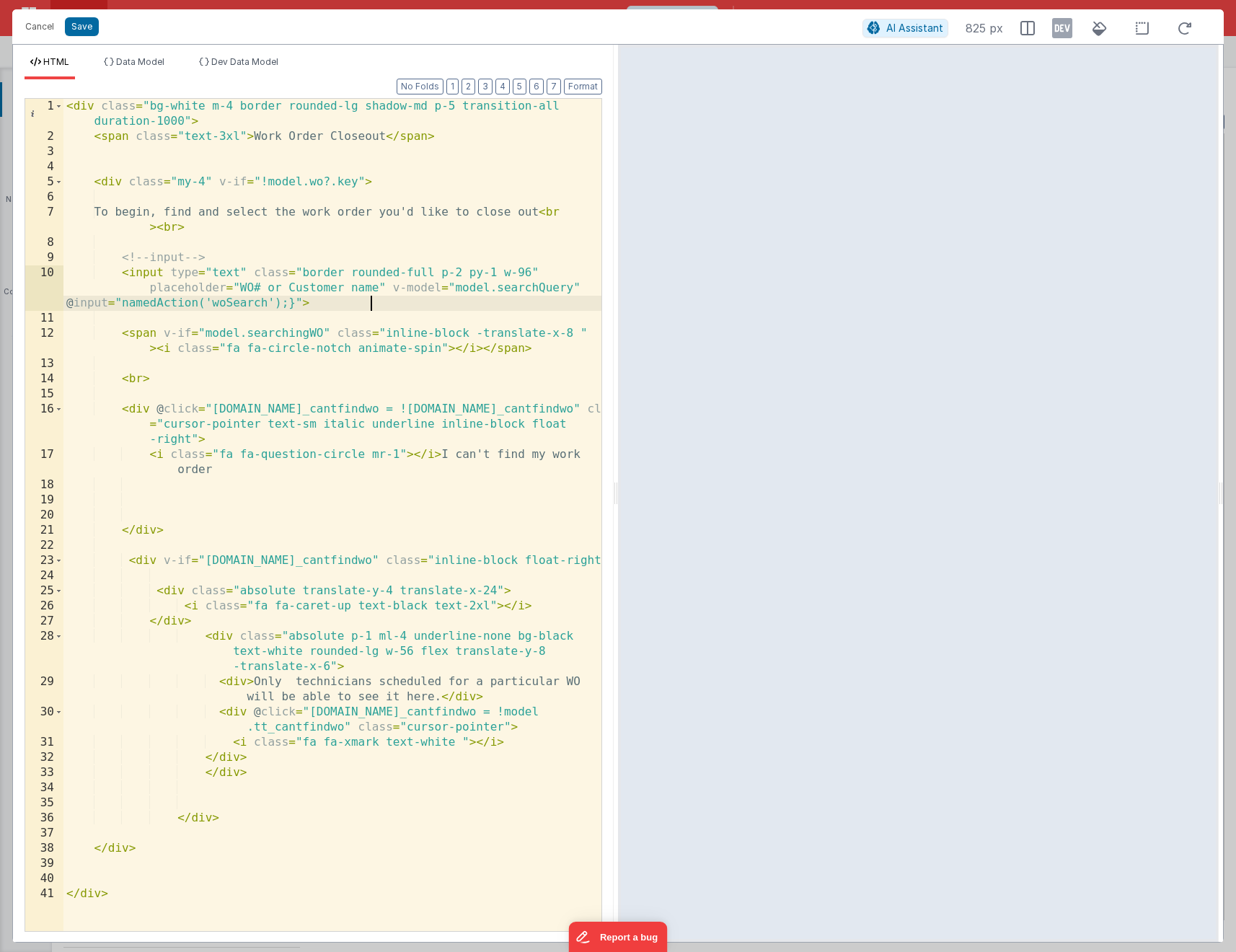
click at [374, 305] on div "< div class = "bg-white m-4 border rounded-lg shadow-md p-5 transition-all dura…" at bounding box center [333, 537] width 538 height 877
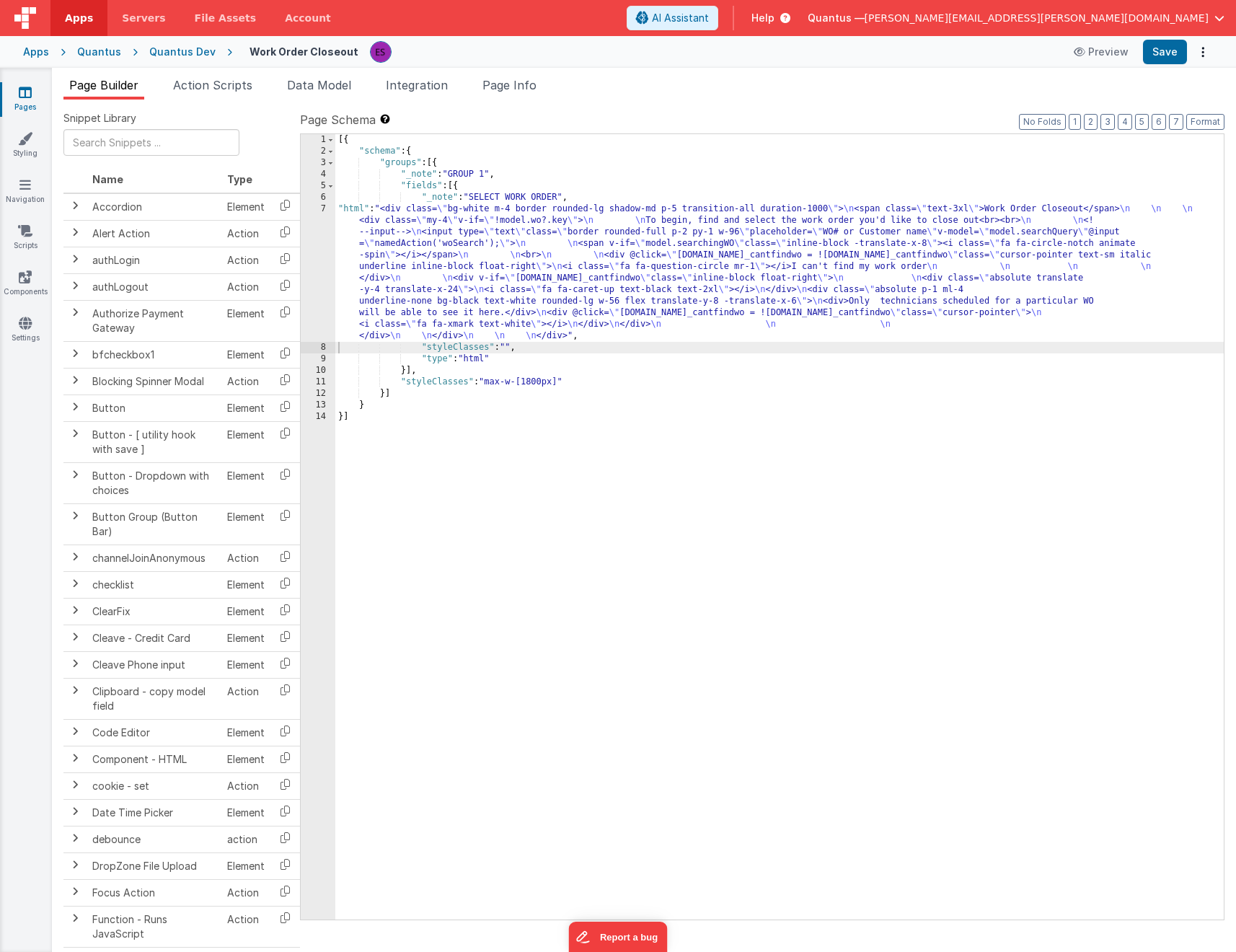
click at [450, 248] on div "[{ "schema" : { "groups" : [{ "_note" : "GROUP 1" , "fields" : [{ "_note" : "SE…" at bounding box center [779, 538] width 889 height 808
click at [238, 85] on span "Action Scripts" at bounding box center [212, 85] width 80 height 14
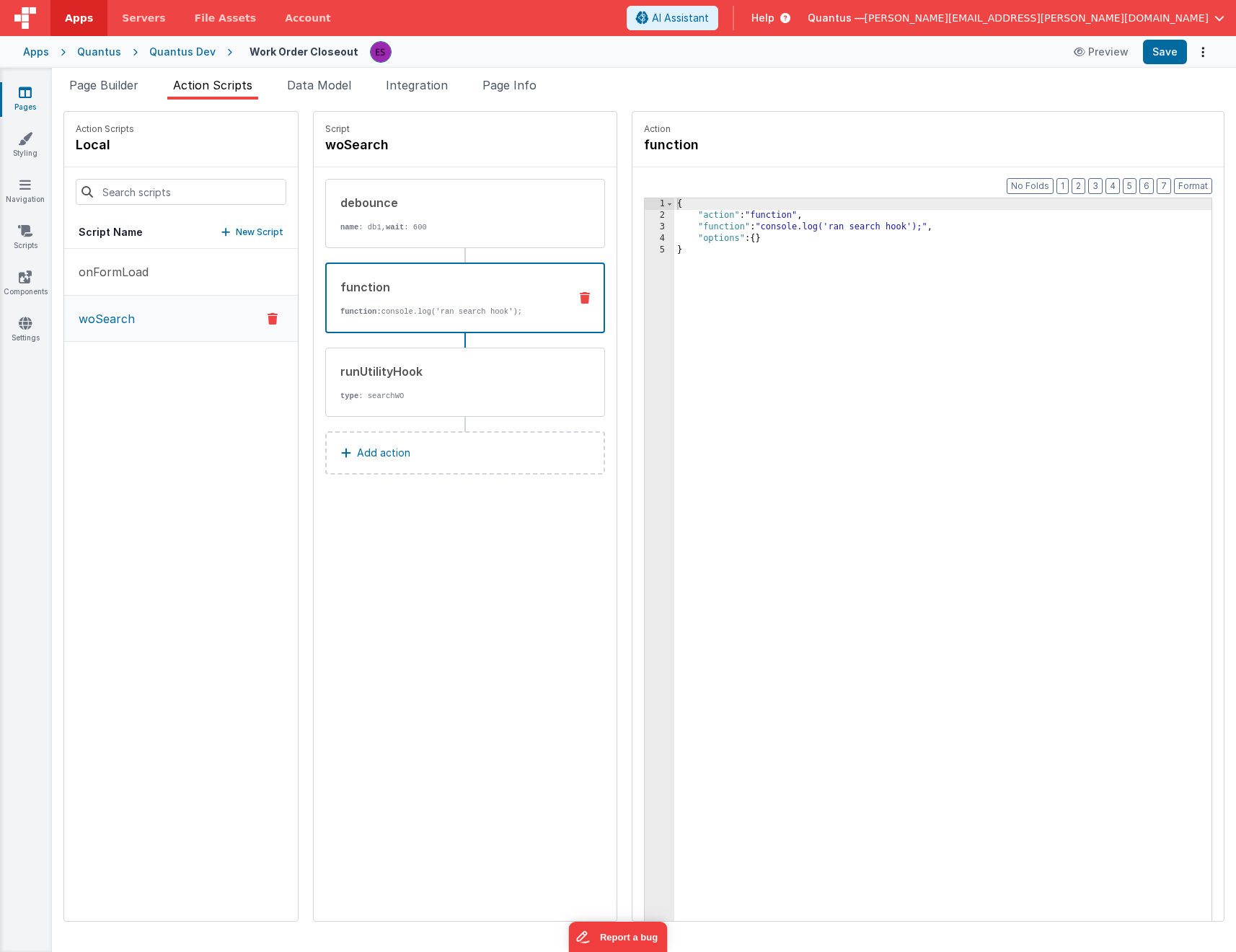
click at [715, 298] on div "{ "action" : "function" , "function" : "console.log('ran search hook');" , "opt…" at bounding box center [962, 593] width 575 height 791
drag, startPoint x: 728, startPoint y: 227, endPoint x: 890, endPoint y: 227, distance: 162.0
click at [890, 227] on div "{ "action" : "function" , "function" : "console.log('ran search hook');" , "opt…" at bounding box center [962, 593] width 575 height 791
click at [829, 409] on div "{ "action" : "function" , "function" : "model.searchingWO = true" , "options" :…" at bounding box center [962, 593] width 575 height 791
click at [764, 225] on div "{ "action" : "function" , "function" : "model.searchingWO = true" , "options" :…" at bounding box center [962, 593] width 575 height 791
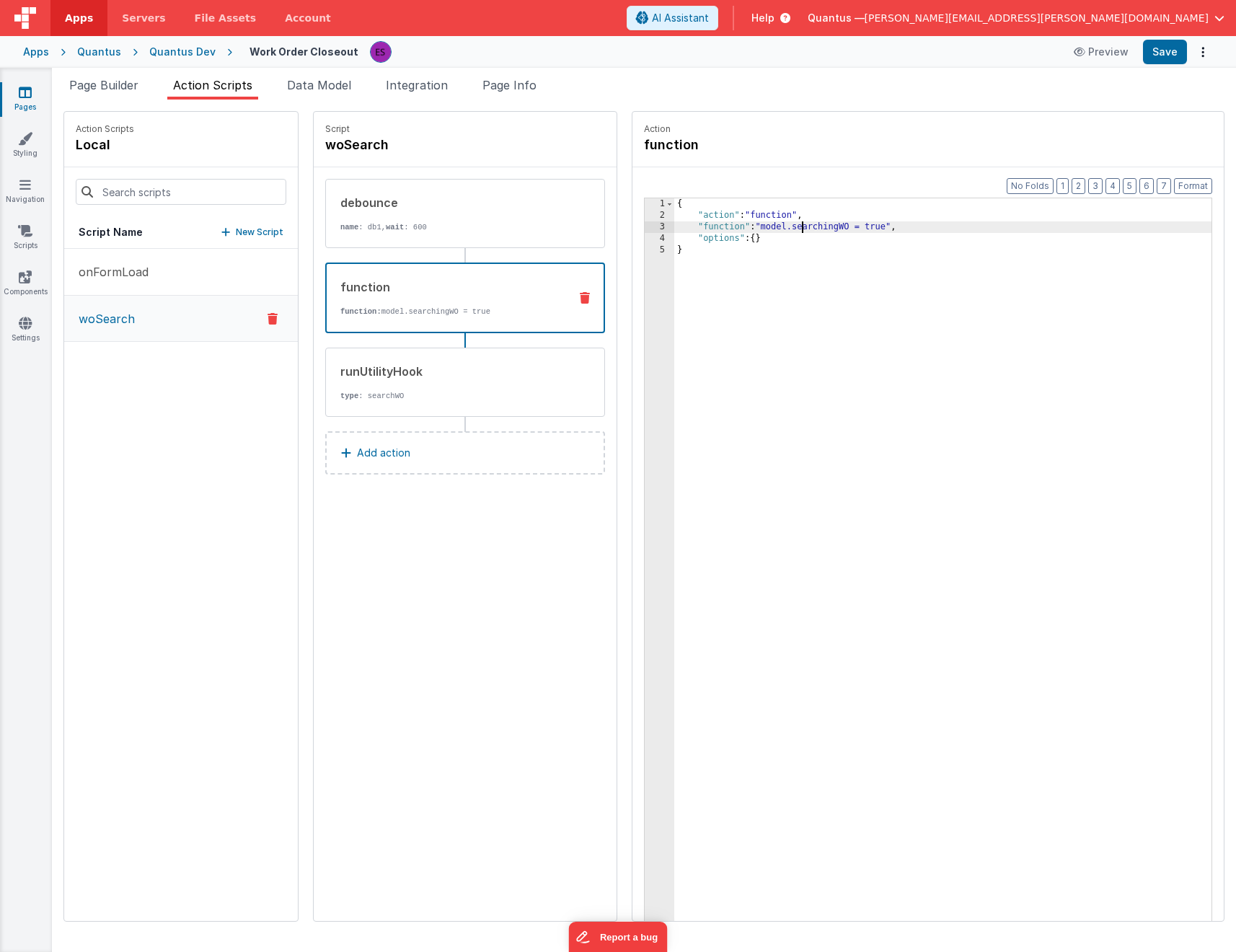
click at [728, 229] on div "{ "action" : "function" , "function" : "model.searchingWO = true" , "options" :…" at bounding box center [962, 593] width 575 height 791
click at [645, 230] on div "3" at bounding box center [659, 227] width 30 height 12
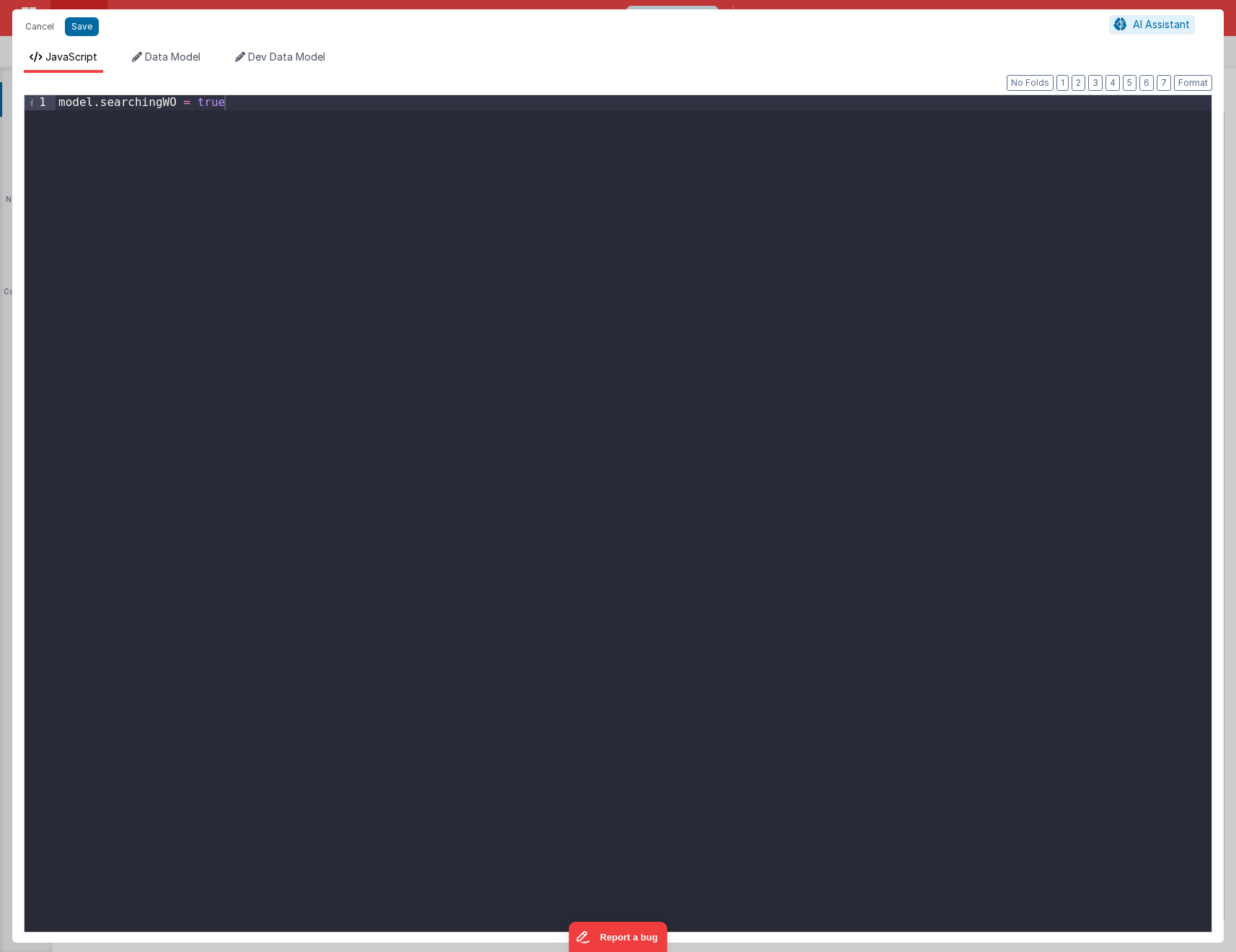
click at [649, 273] on div "model . searchingWO = true" at bounding box center [633, 528] width 1156 height 867
click at [178, 61] on span "Data Model" at bounding box center [173, 57] width 56 height 12
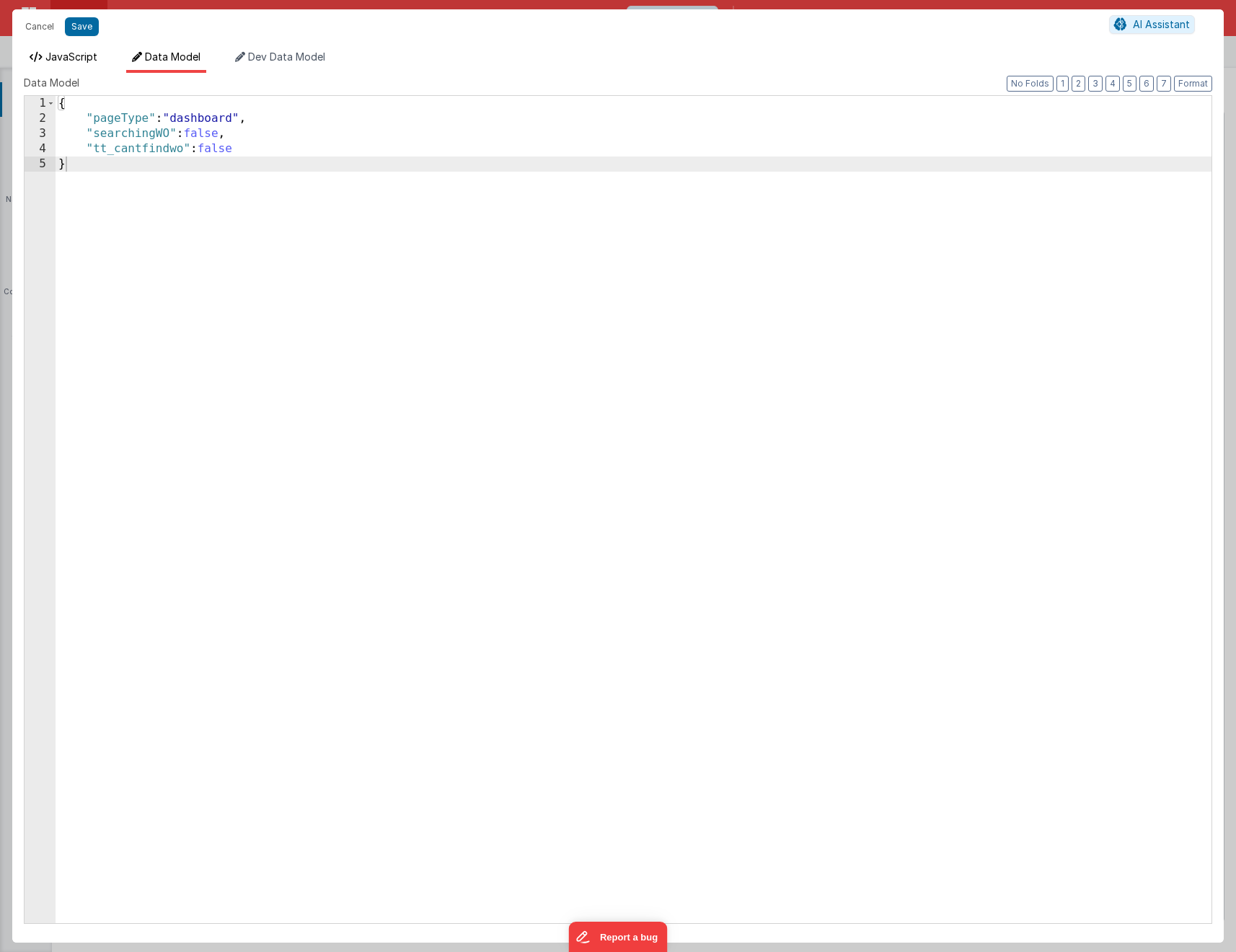
click at [62, 62] on li "JavaScript" at bounding box center [63, 61] width 80 height 23
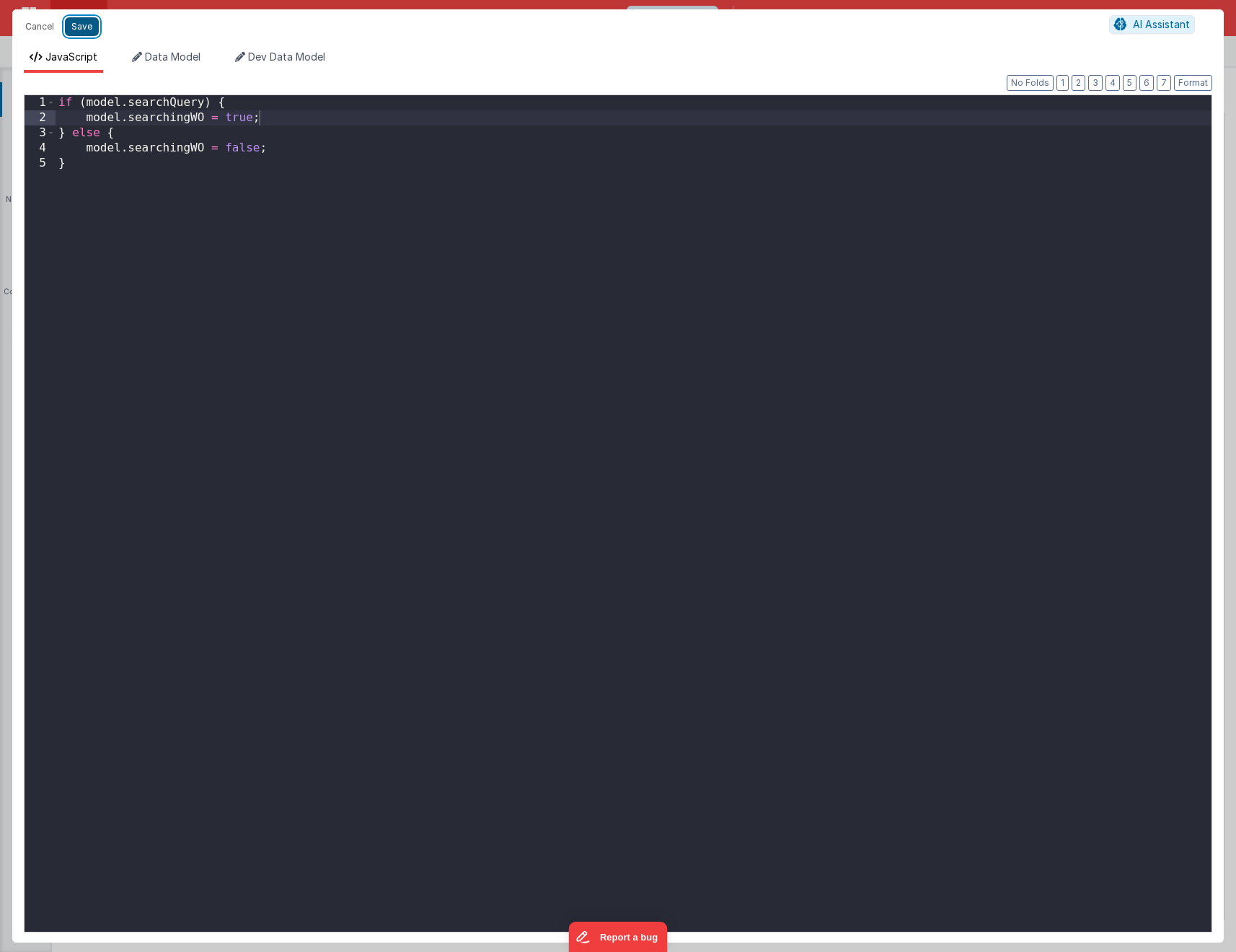
click at [91, 33] on button "Save" at bounding box center [82, 27] width 34 height 19
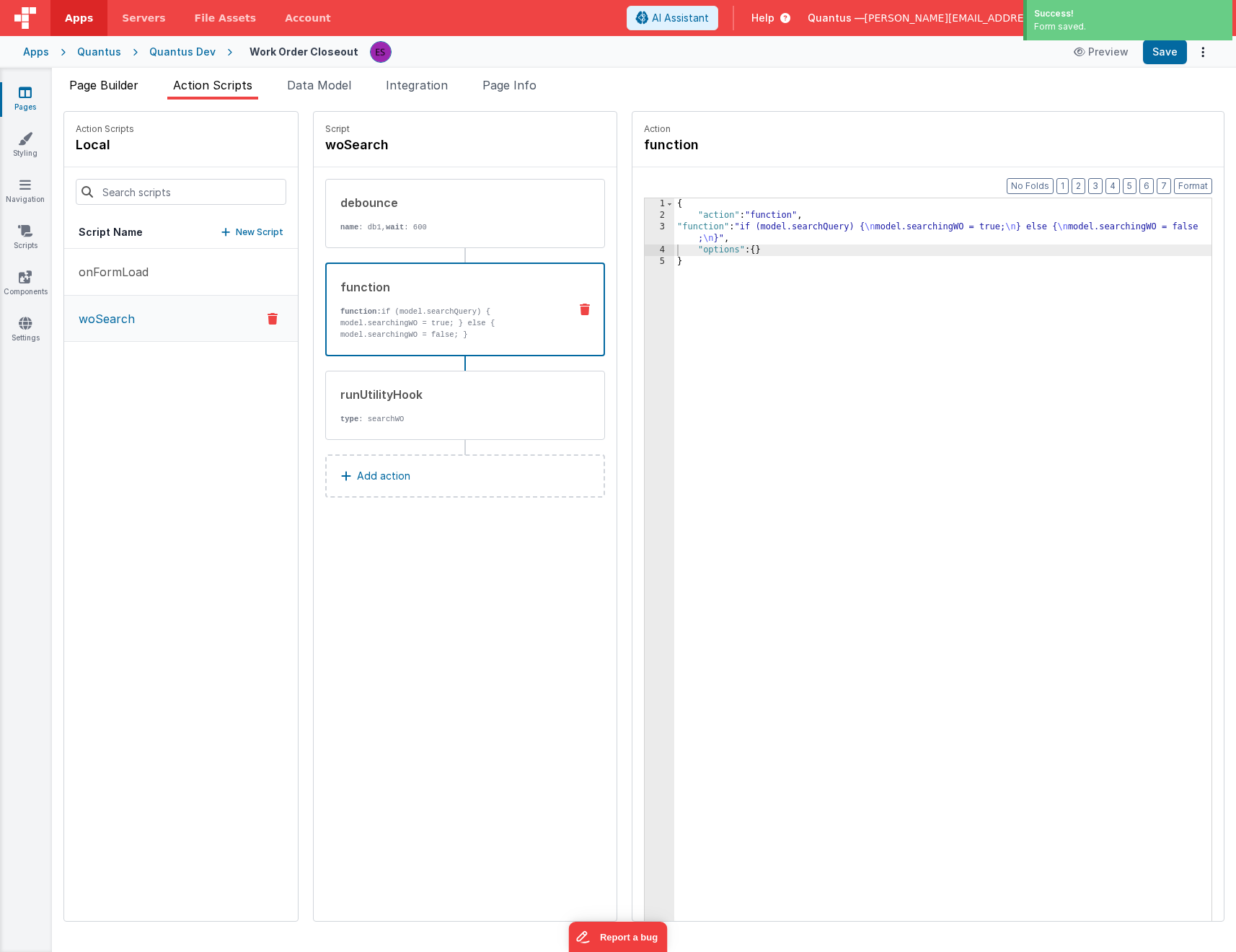
click at [123, 88] on span "Page Builder" at bounding box center [104, 85] width 69 height 14
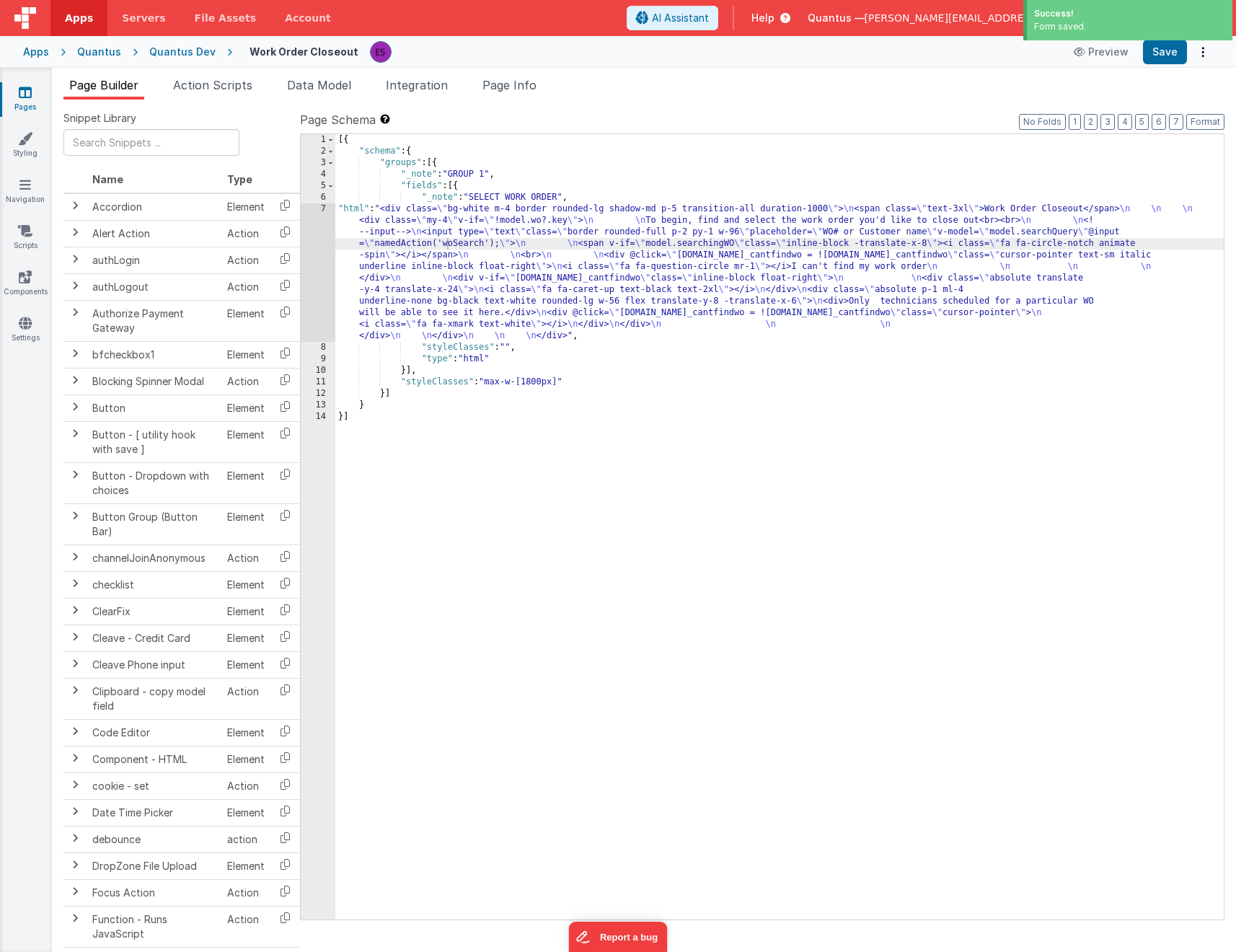
click at [409, 254] on div "[{ "schema" : { "groups" : [{ "_note" : "GROUP 1" , "fields" : [{ "_note" : "SE…" at bounding box center [779, 538] width 889 height 808
click at [310, 246] on div "7" at bounding box center [318, 273] width 35 height 138
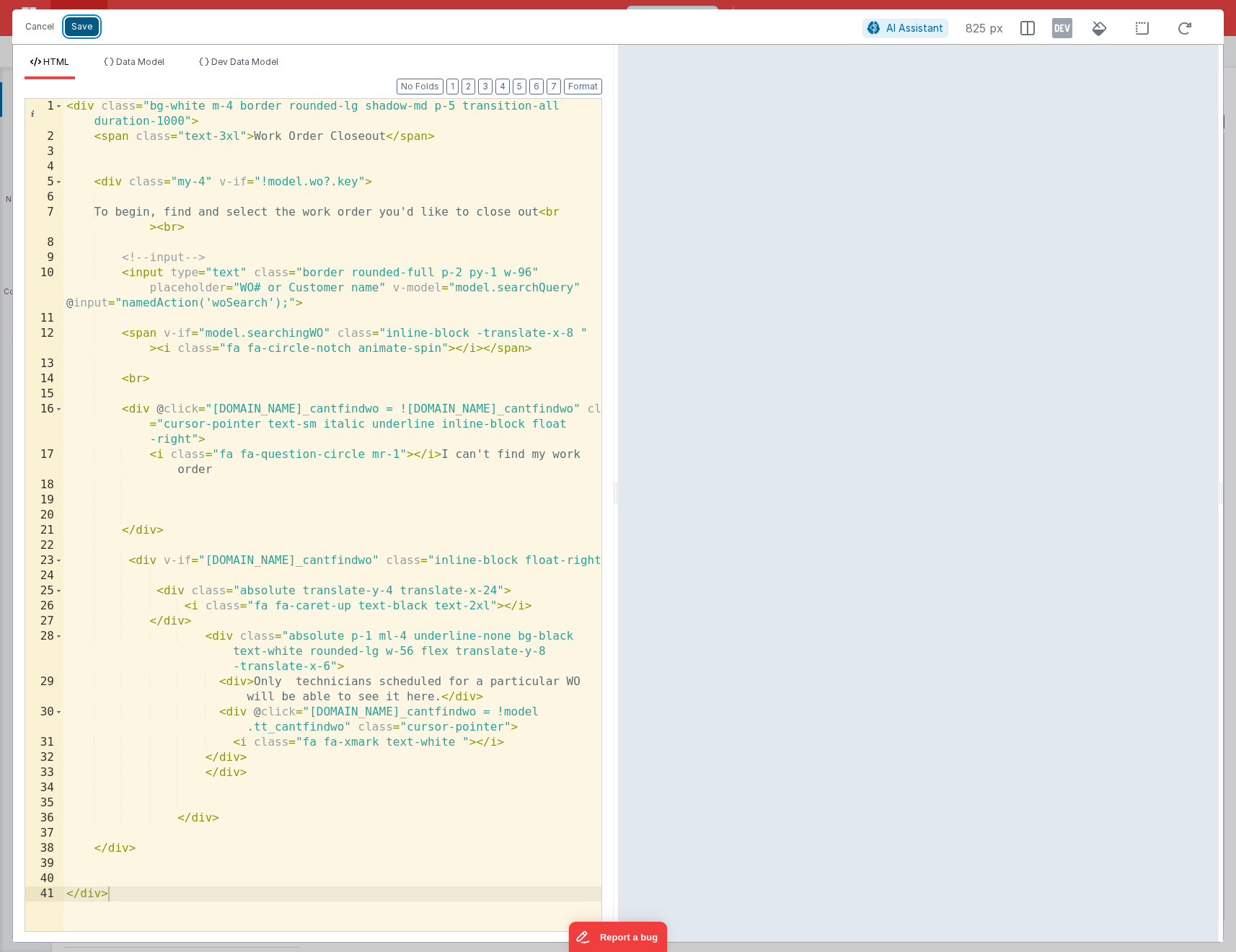
click at [80, 28] on button "Save" at bounding box center [82, 27] width 34 height 19
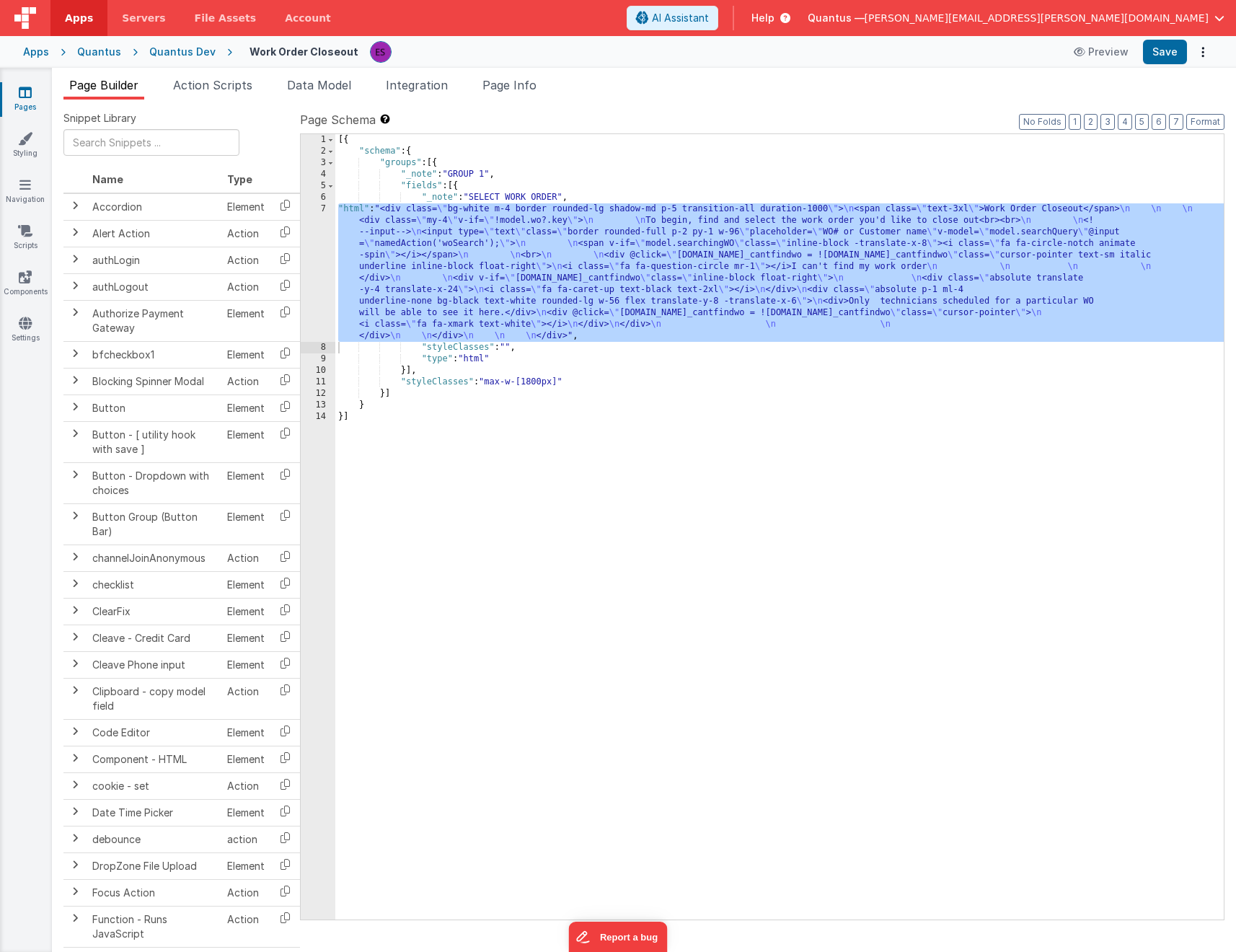
click at [80, 22] on button "Save" at bounding box center [82, 12] width 34 height 19
click at [198, 90] on span "Action Scripts" at bounding box center [212, 85] width 80 height 14
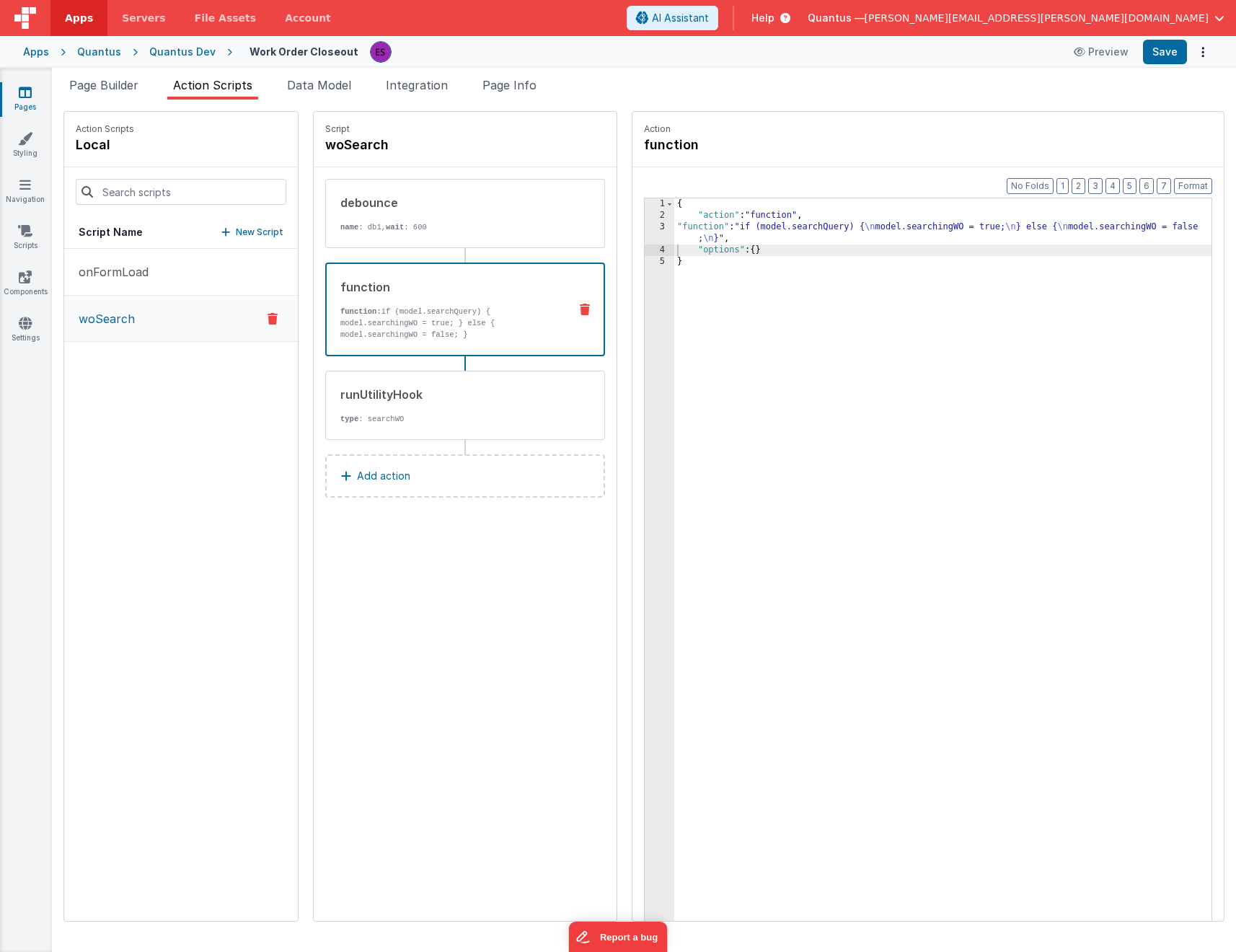
click at [707, 291] on div "{ "action" : "function" , "function" : "if (model.searchQuery) { \n model.searc…" at bounding box center [962, 593] width 575 height 791
click at [645, 236] on div "3" at bounding box center [659, 232] width 30 height 23
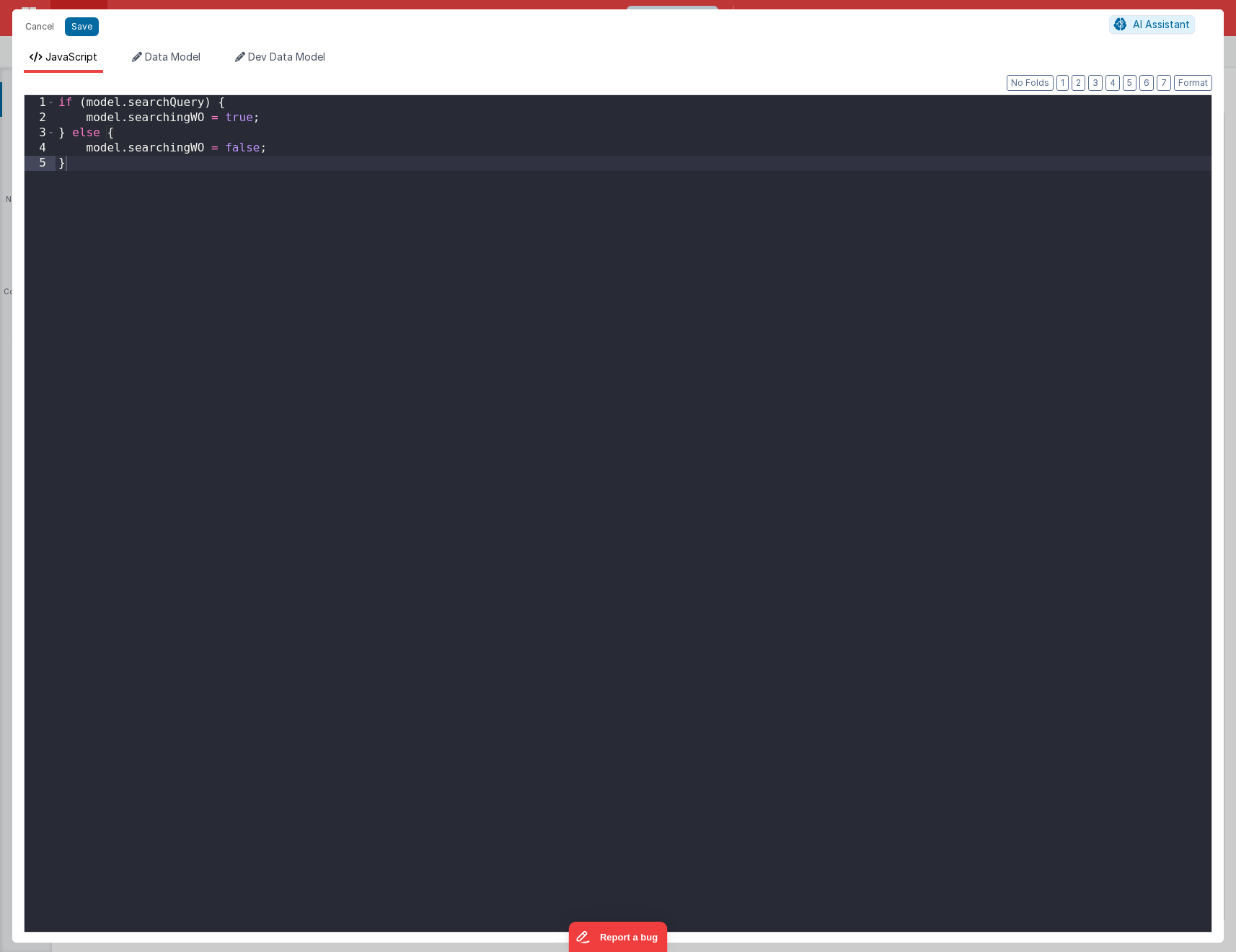
click at [207, 103] on div "if ( model . searchQuery ) { model . searchingWO = true ; } else { model . sear…" at bounding box center [633, 528] width 1156 height 867
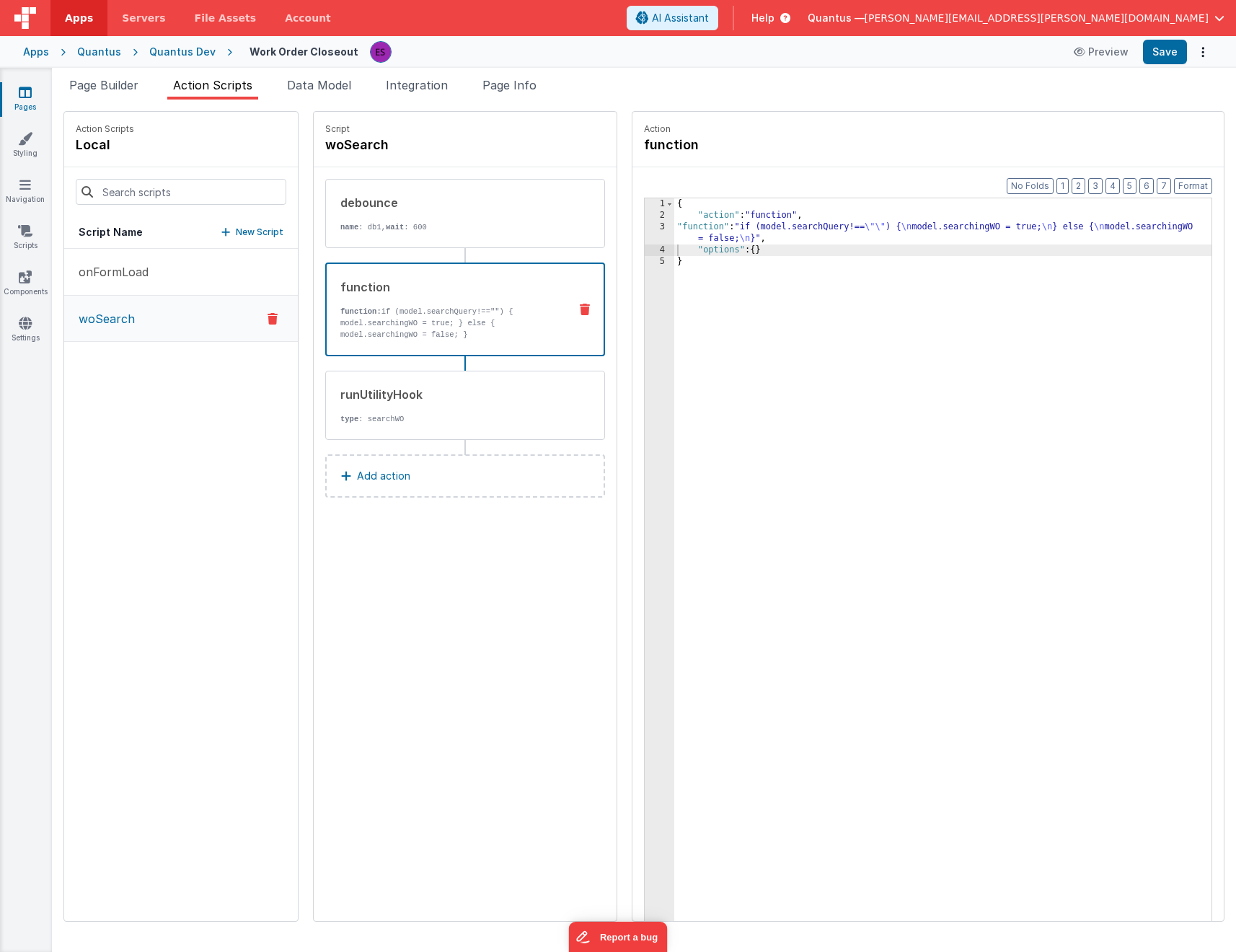
click at [645, 241] on div "3" at bounding box center [659, 232] width 30 height 23
click at [645, 235] on div "3" at bounding box center [659, 232] width 30 height 23
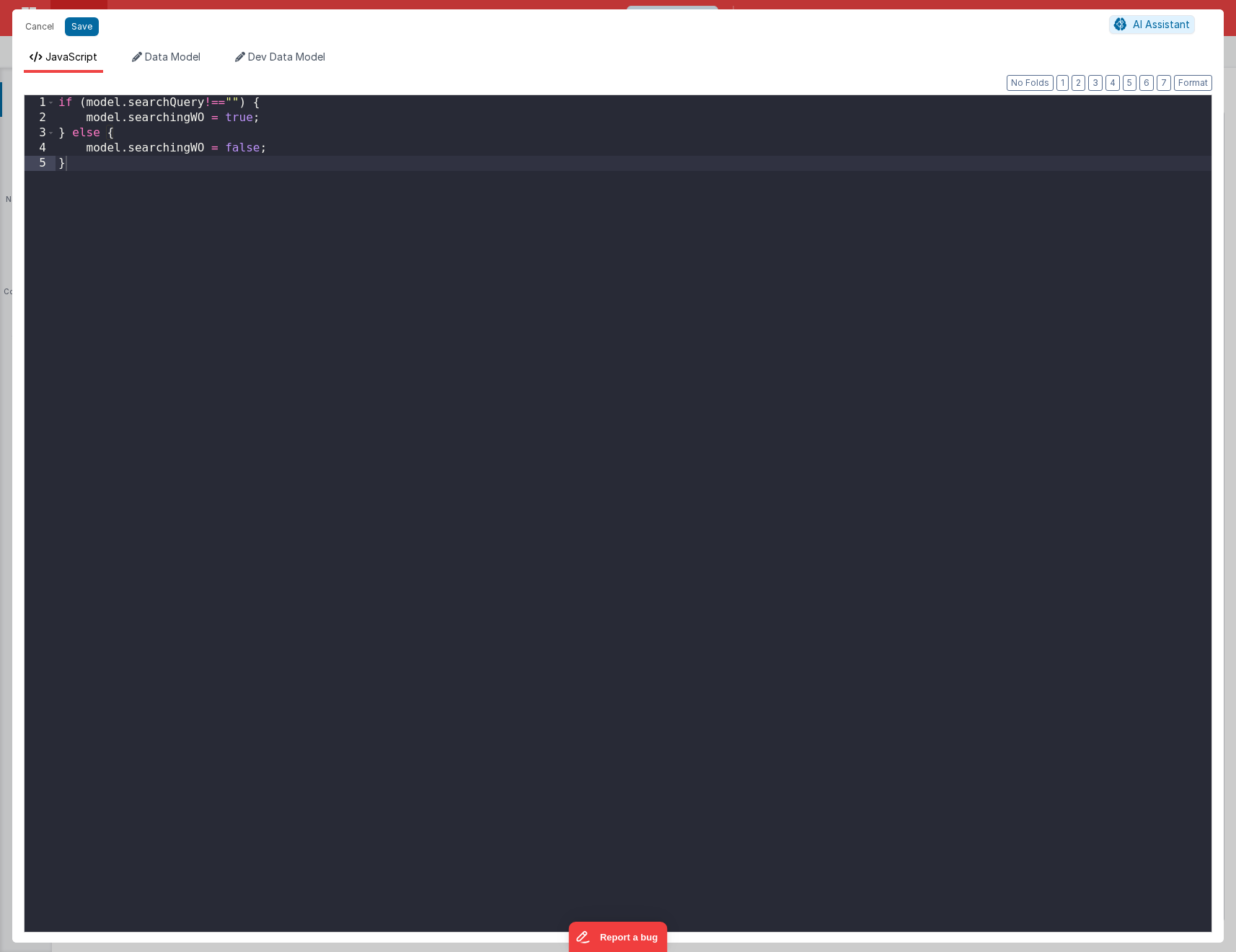
click at [624, 235] on div "if ( model . searchQuery !== "" ) { model . searchingWO = true ; } else { model…" at bounding box center [633, 528] width 1156 height 867
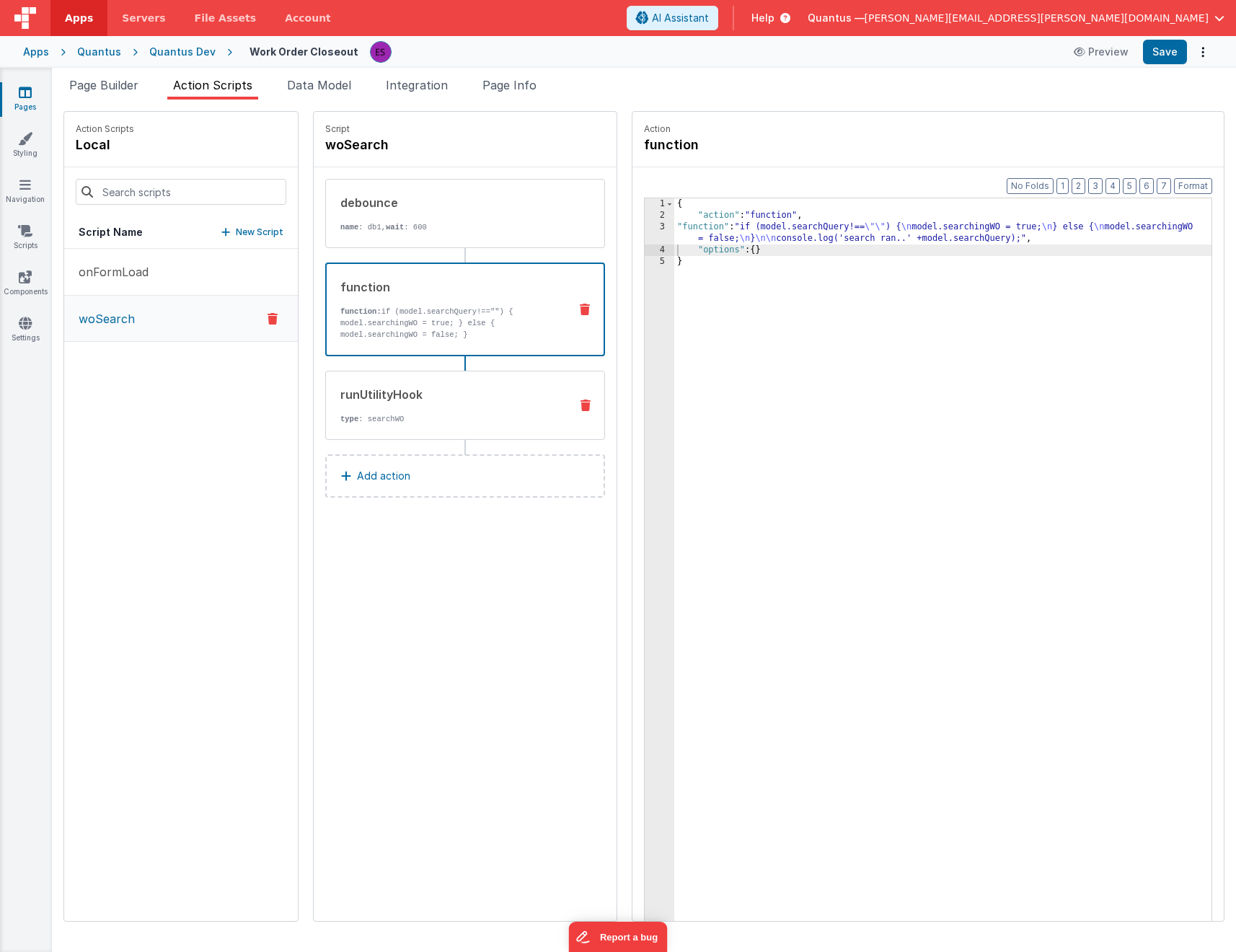
click at [415, 403] on div "runUtilityHook type : searchWO" at bounding box center [442, 405] width 233 height 39
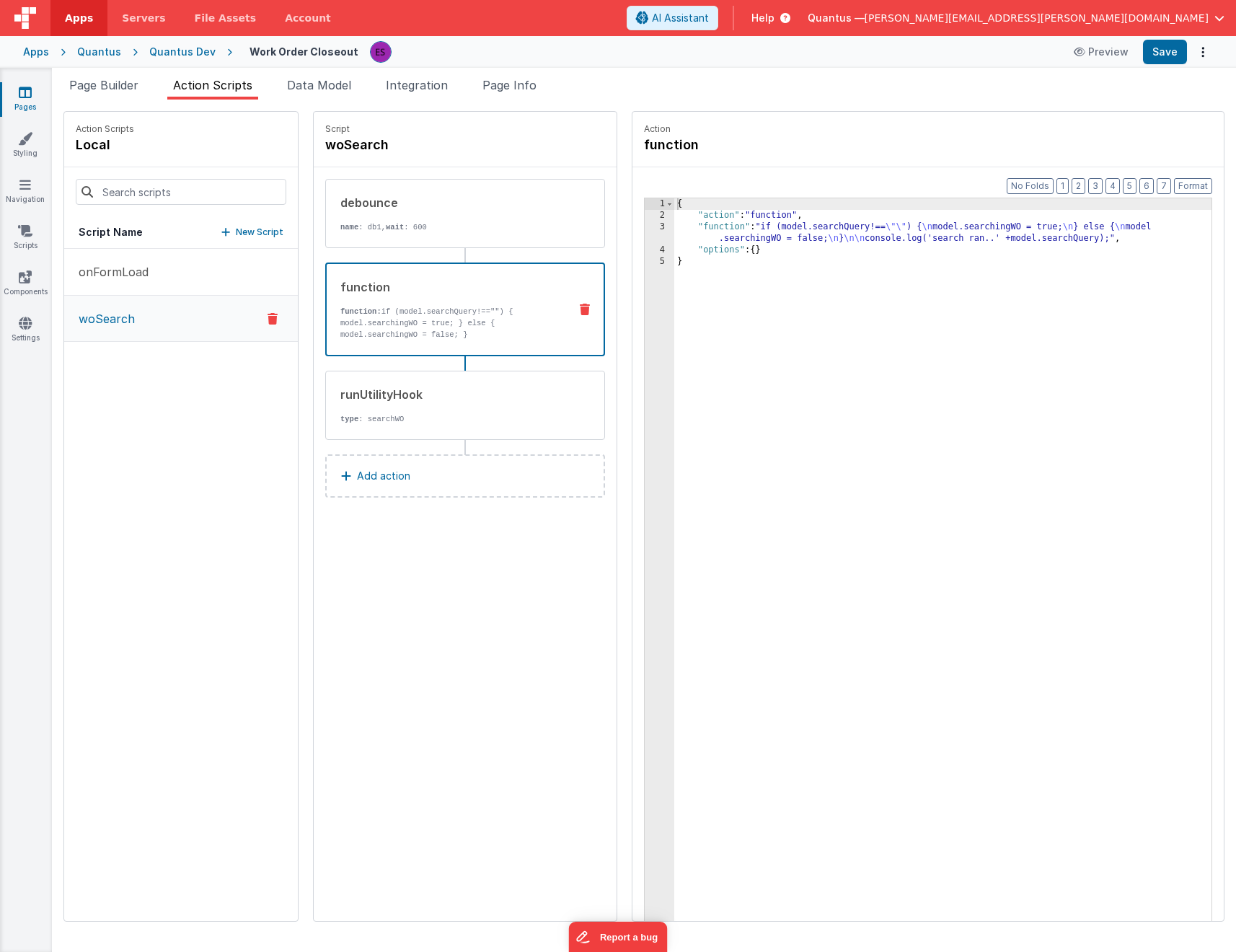
click at [392, 345] on div "function function: if (model.searchQuery!=="") { model.searchingWO = true; } el…" at bounding box center [465, 309] width 280 height 94
click at [802, 244] on div "{ "action" : "function" , "function" : "if (model.searchQuery!== \"\" ) { \n mo…" at bounding box center [962, 593] width 575 height 791
click at [645, 238] on div "3" at bounding box center [659, 232] width 30 height 23
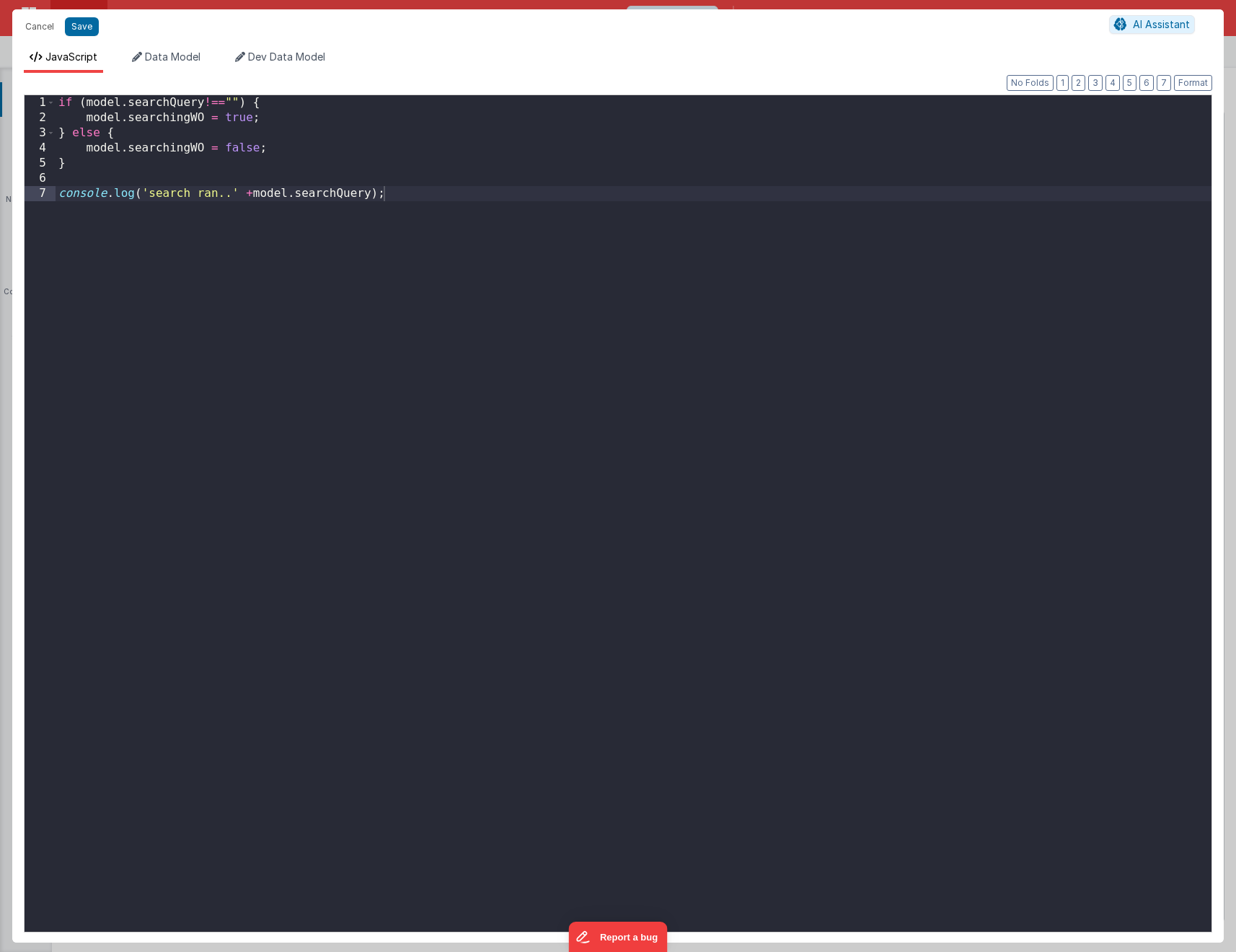
click at [283, 347] on div "if ( model . searchQuery !== "" ) { model . searchingWO = true ; } else { model…" at bounding box center [633, 528] width 1156 height 867
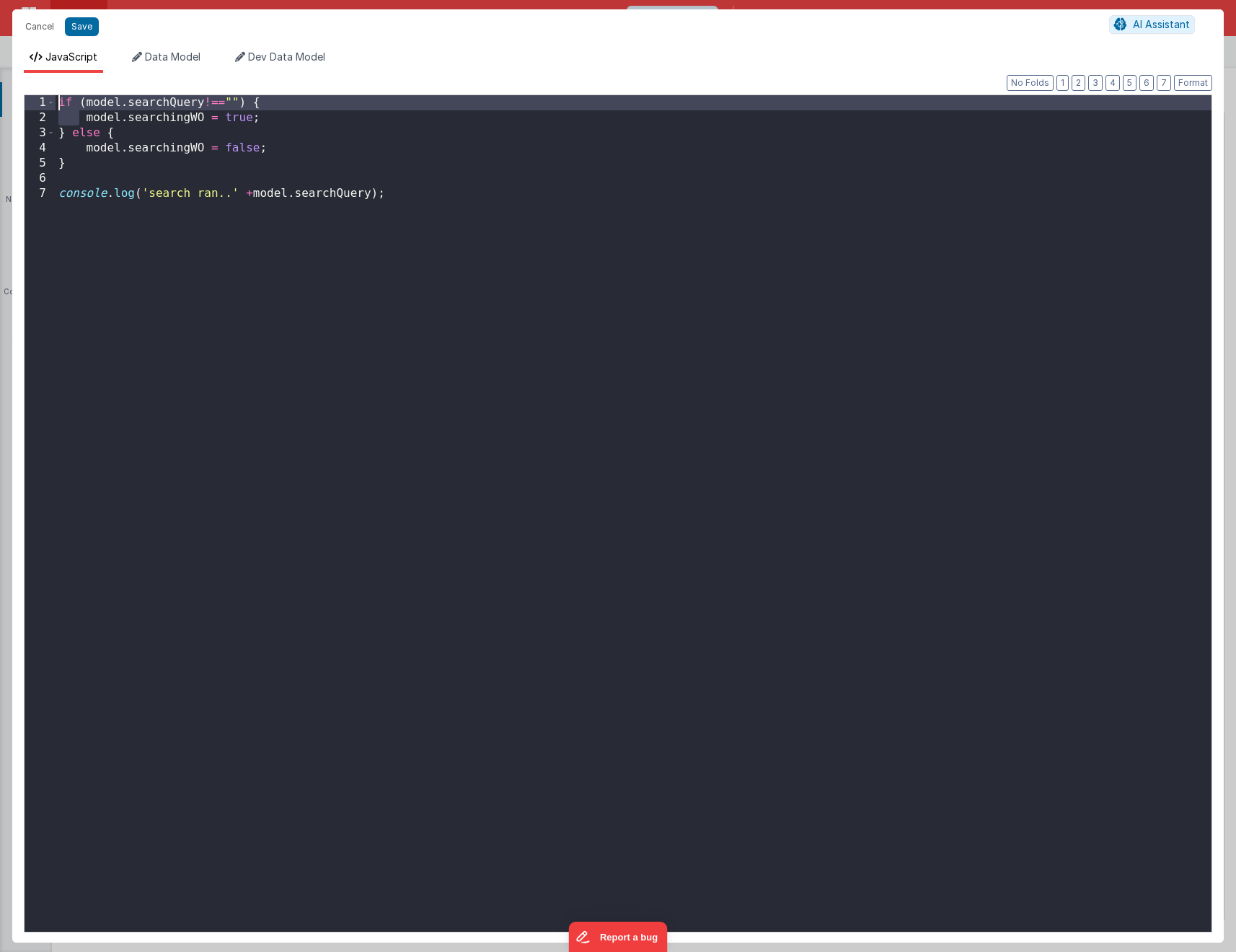
drag, startPoint x: 59, startPoint y: 106, endPoint x: 8, endPoint y: 69, distance: 63.0
click at [8, 69] on div "Cancel Save AI Assistant JavaScript Data Model Dev Data Model Format 7 6 5 4 3 …" at bounding box center [618, 476] width 1236 height 952
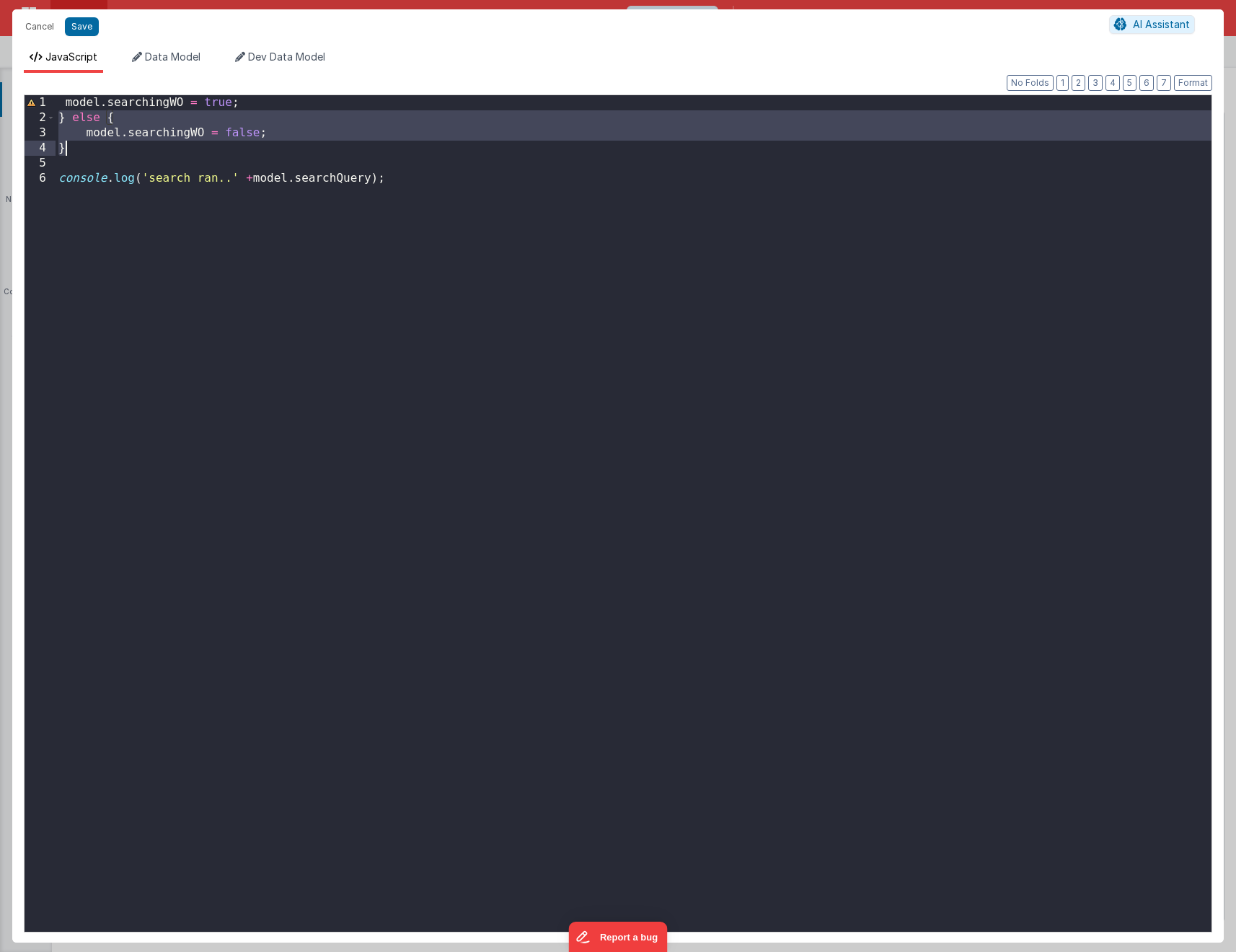
drag, startPoint x: 61, startPoint y: 120, endPoint x: 229, endPoint y: 200, distance: 186.1
click at [71, 146] on div "model . searchingWO = true ; } else { model . searchingWO = false ; } console .…" at bounding box center [633, 528] width 1156 height 867
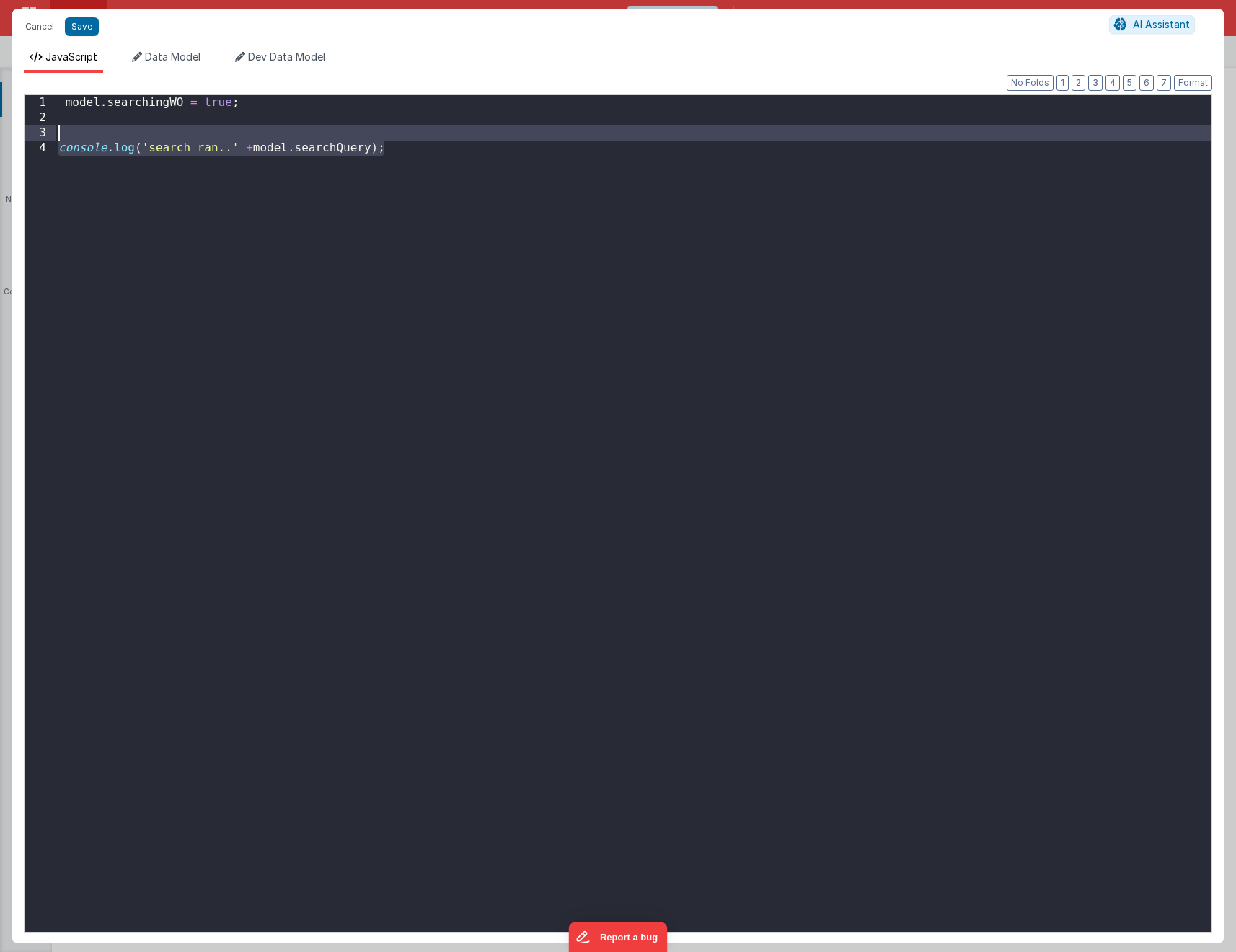
drag, startPoint x: 554, startPoint y: 195, endPoint x: 531, endPoint y: 134, distance: 65.2
click at [531, 134] on div "model . searchingWO = true ; console . log ( 'search ran..' + model . searchQue…" at bounding box center [633, 528] width 1156 height 867
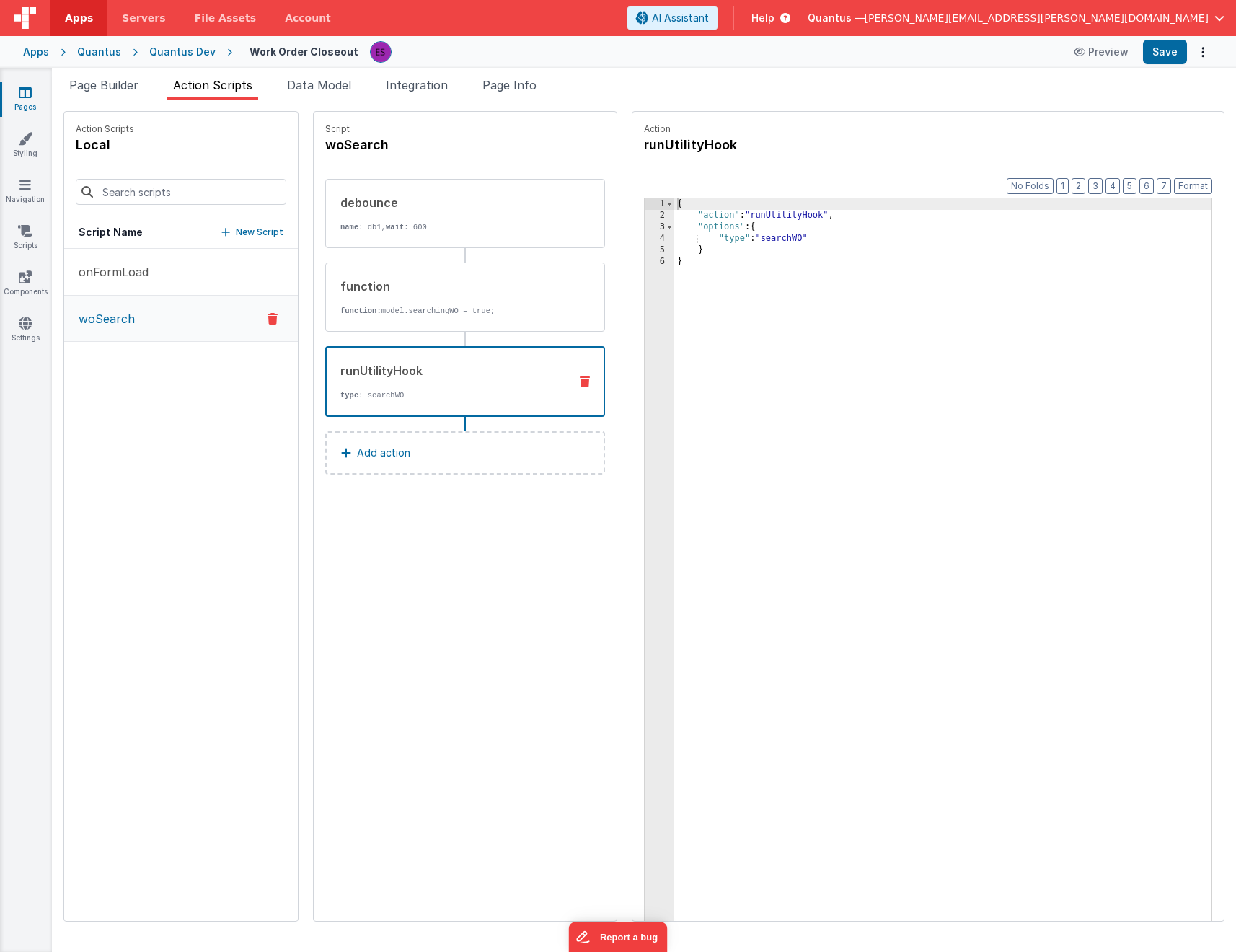
click at [438, 372] on div "runUtilityHook" at bounding box center [449, 371] width 217 height 17
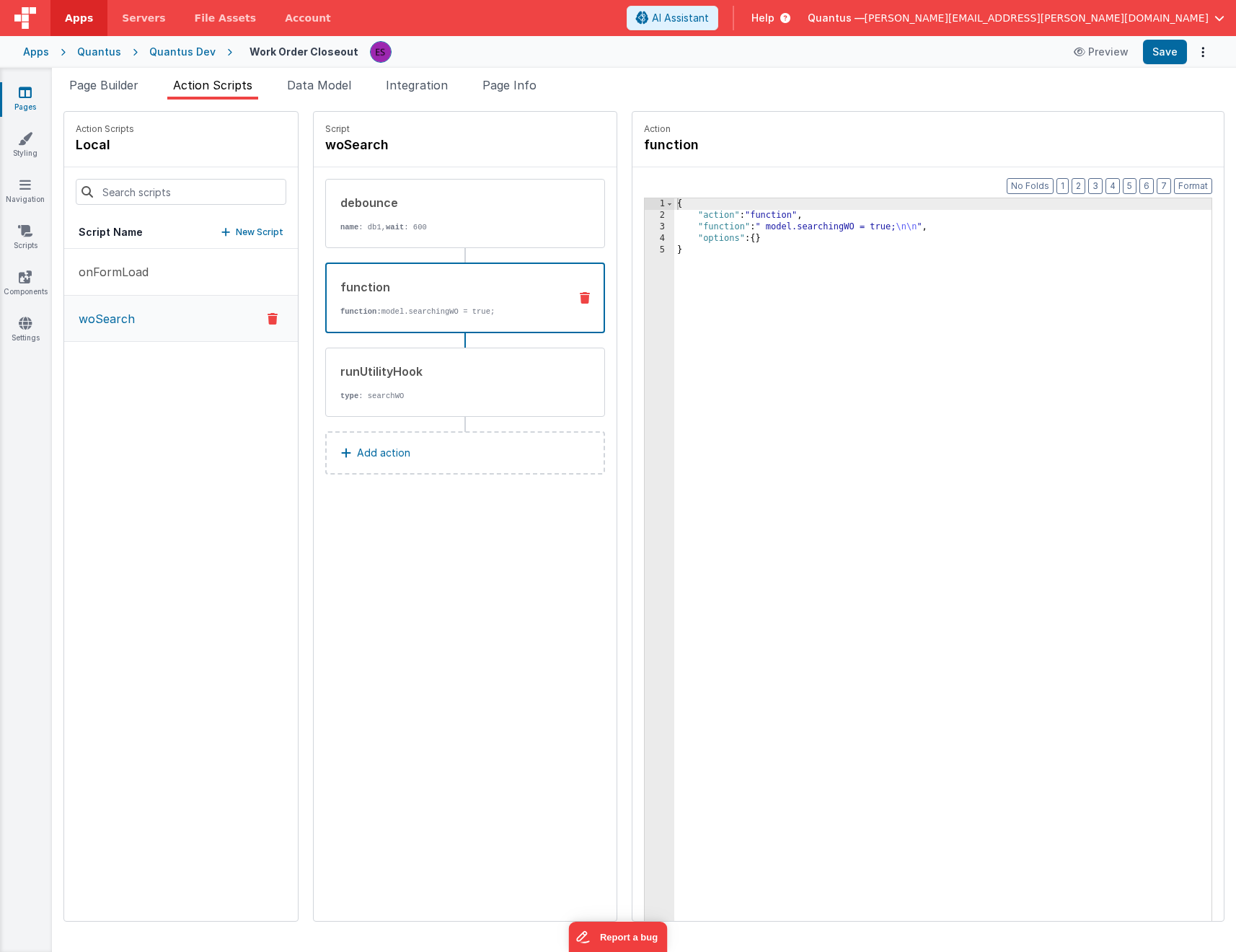
click at [392, 314] on p "function: model.searchingWO = true;" at bounding box center [449, 311] width 217 height 12
click at [884, 229] on div "{ "action" : "function" , "function" : " model.searchingWO = true; \n\n " , "op…" at bounding box center [962, 593] width 575 height 791
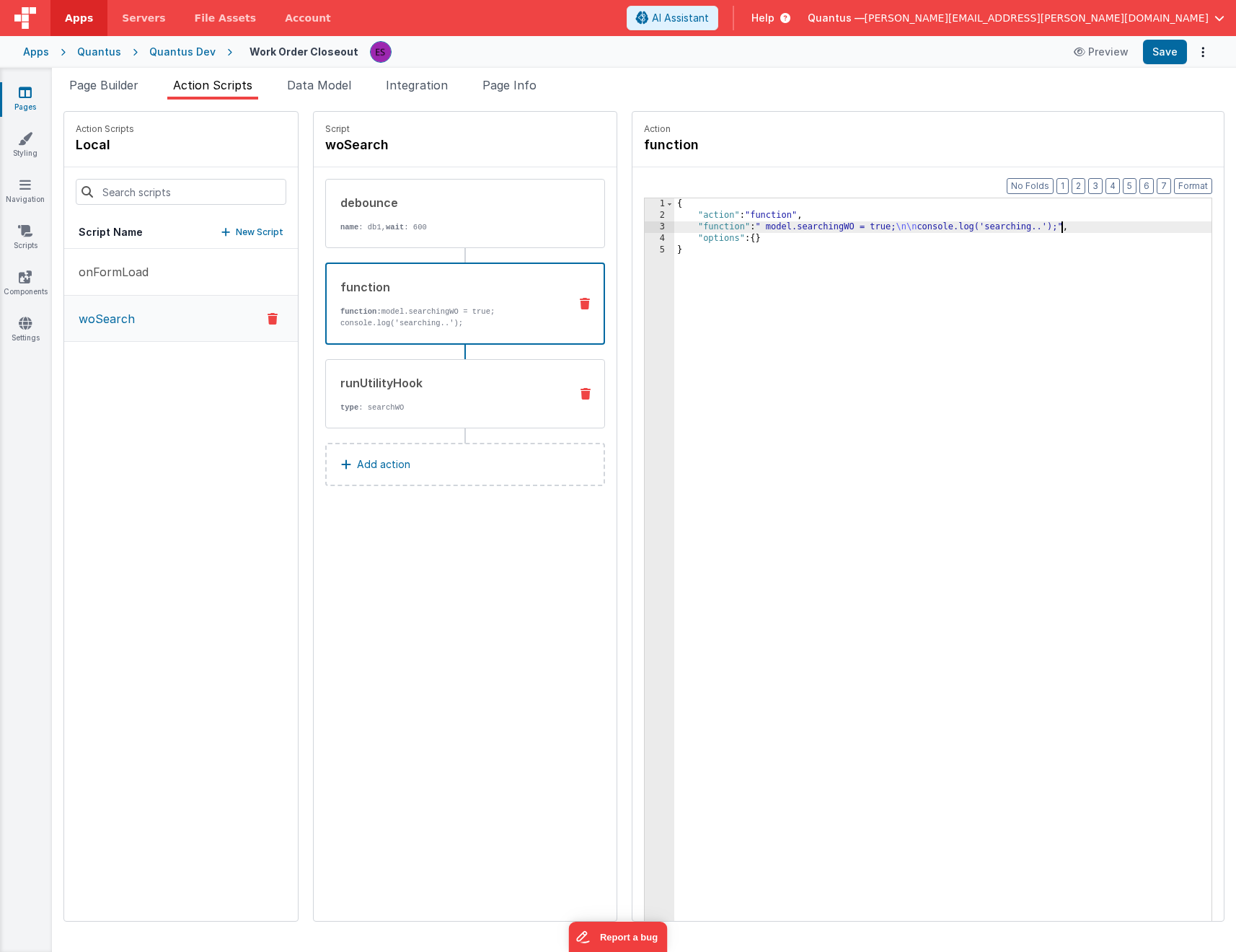
click at [459, 376] on div "runUtilityHook" at bounding box center [449, 383] width 218 height 17
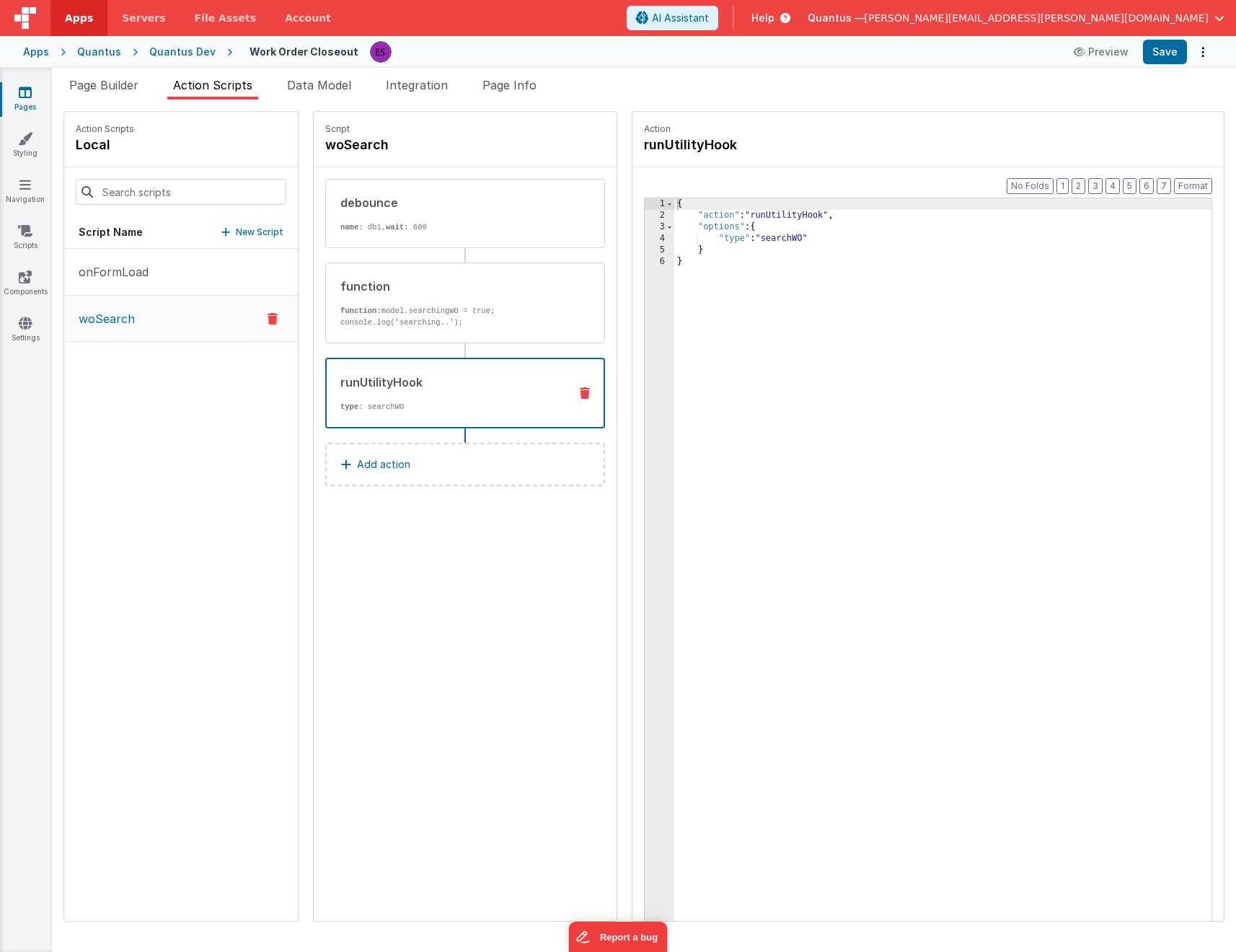
click at [824, 501] on div "{ "action" : "runUtilityHook" , "options" : { "type" : "searchWO" } }" at bounding box center [962, 593] width 575 height 791
click at [536, 89] on span "Page Info" at bounding box center [509, 85] width 54 height 14
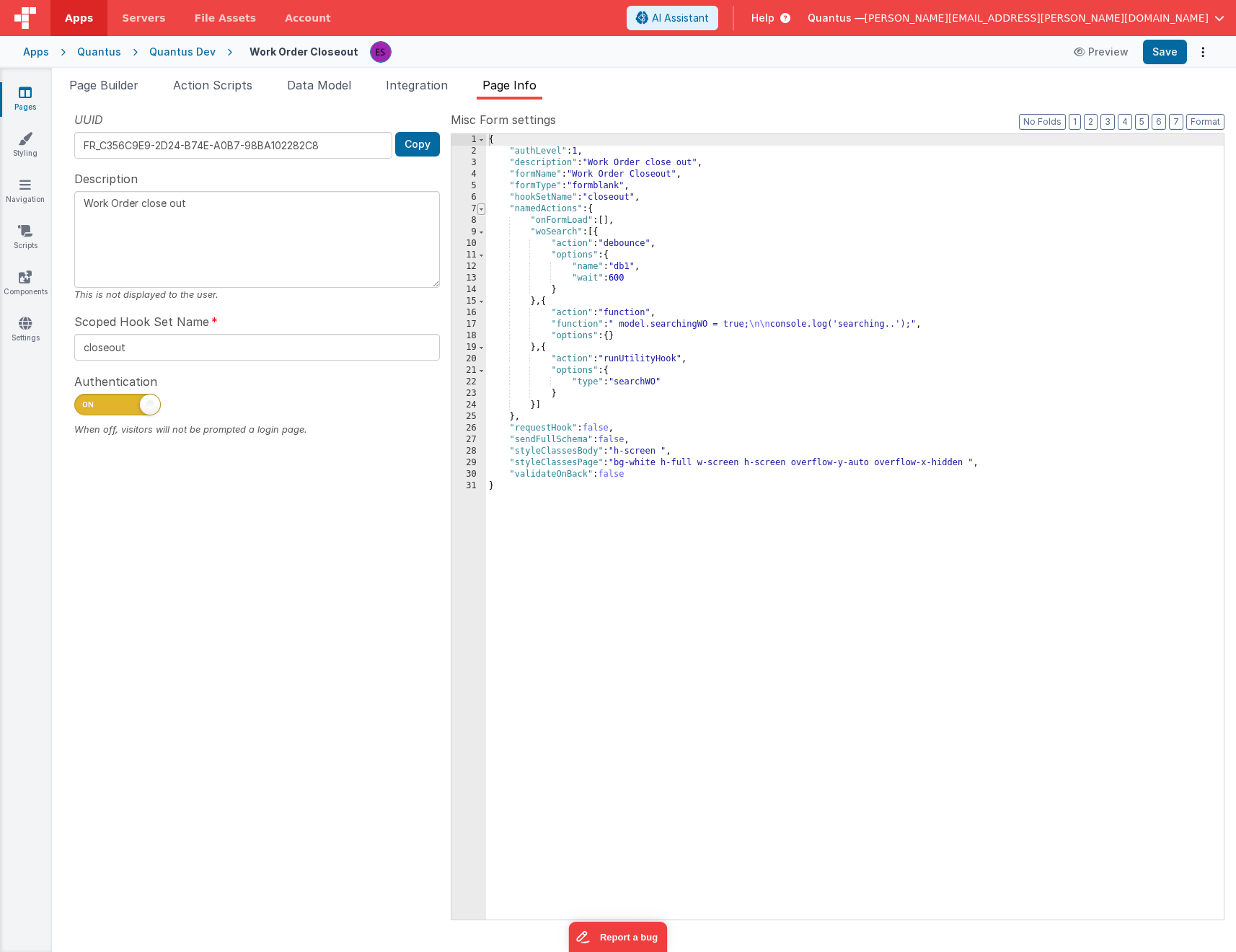
click at [483, 208] on span at bounding box center [482, 209] width 8 height 12
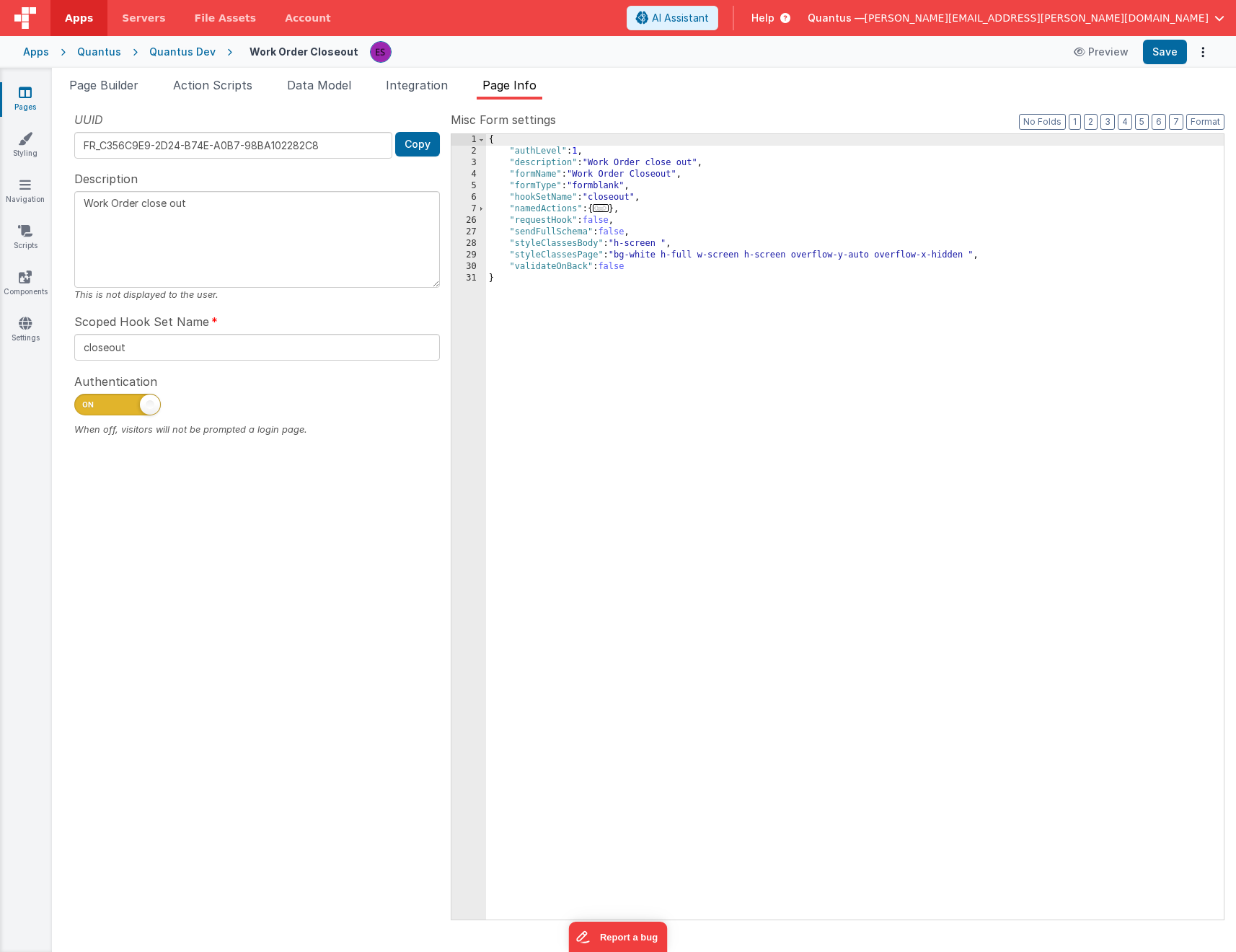
click at [551, 354] on div "{ "authLevel" : 1 , "description" : "Work Order close out" , "formName" : "Work…" at bounding box center [855, 538] width 738 height 808
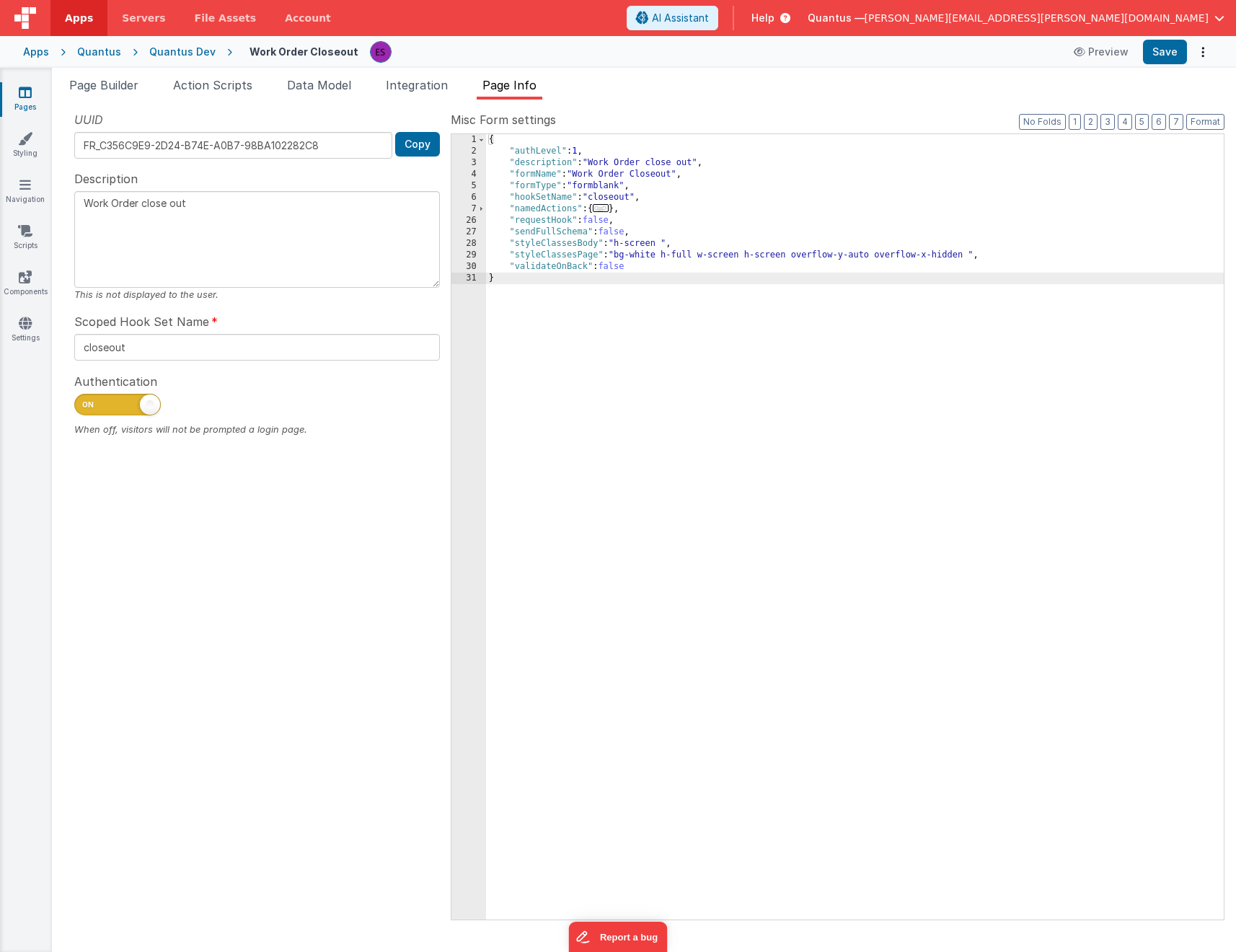
click at [608, 209] on span "..." at bounding box center [601, 207] width 16 height 8
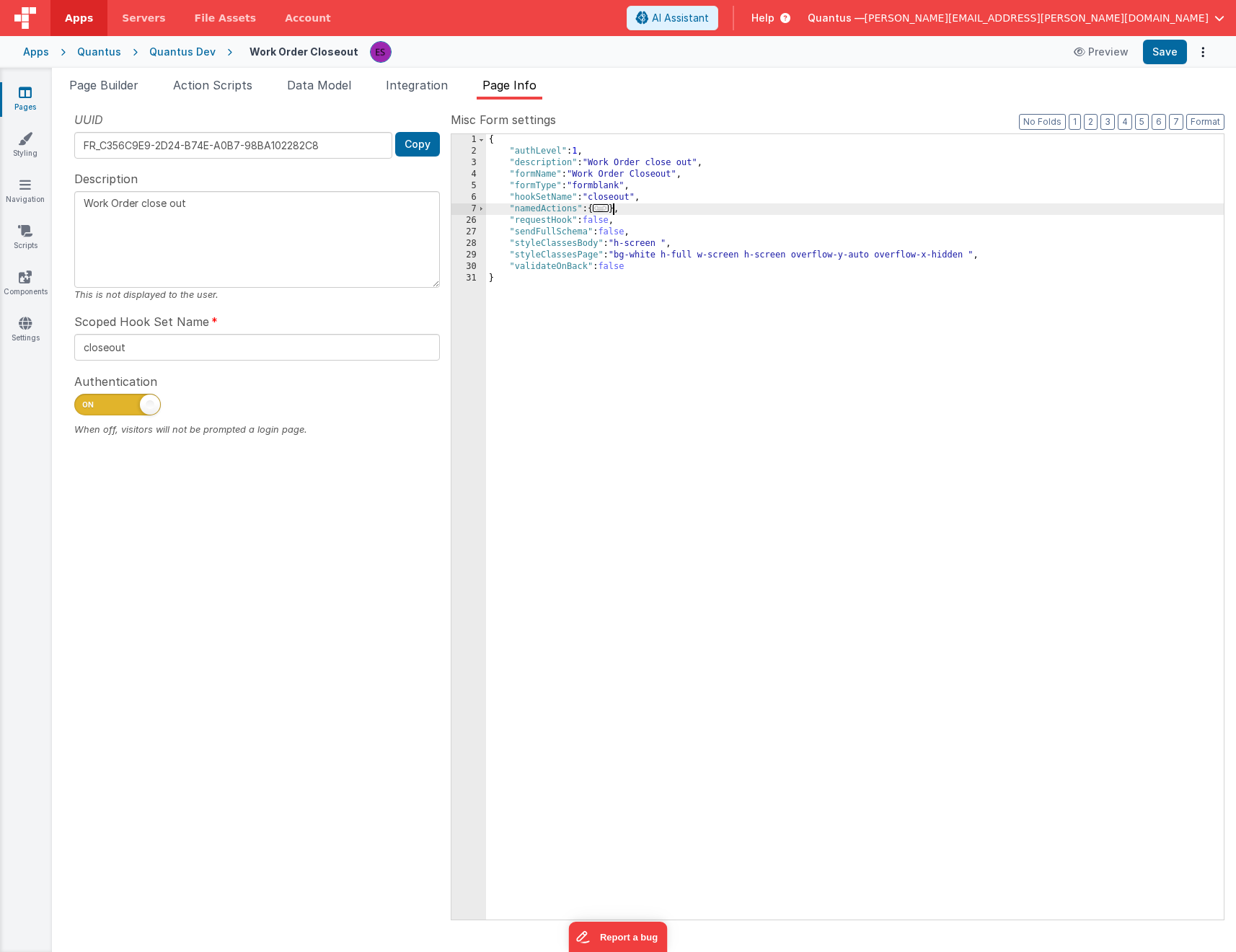
click at [608, 208] on span "..." at bounding box center [601, 207] width 16 height 8
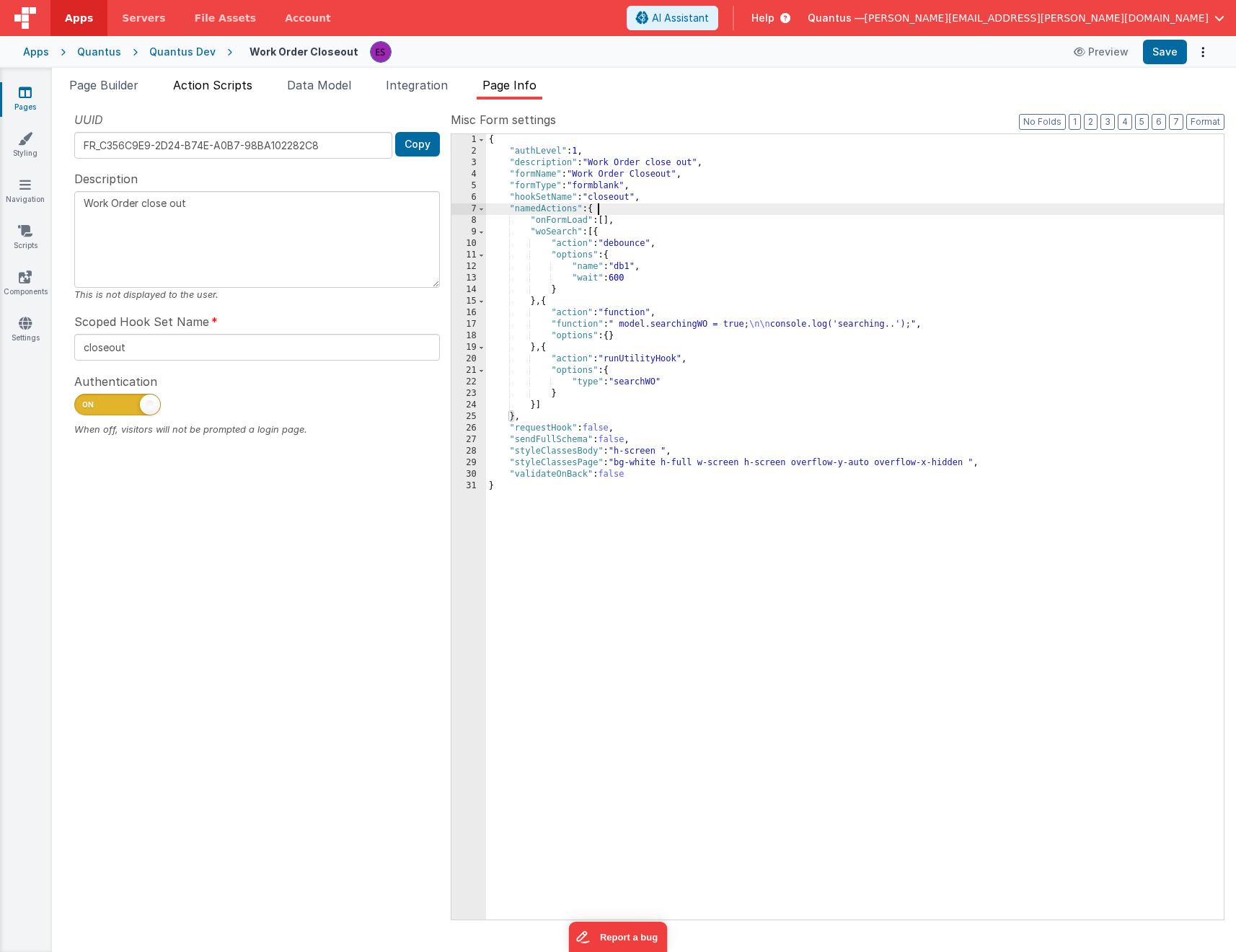
click at [212, 95] on li "Action Scripts" at bounding box center [212, 88] width 91 height 23
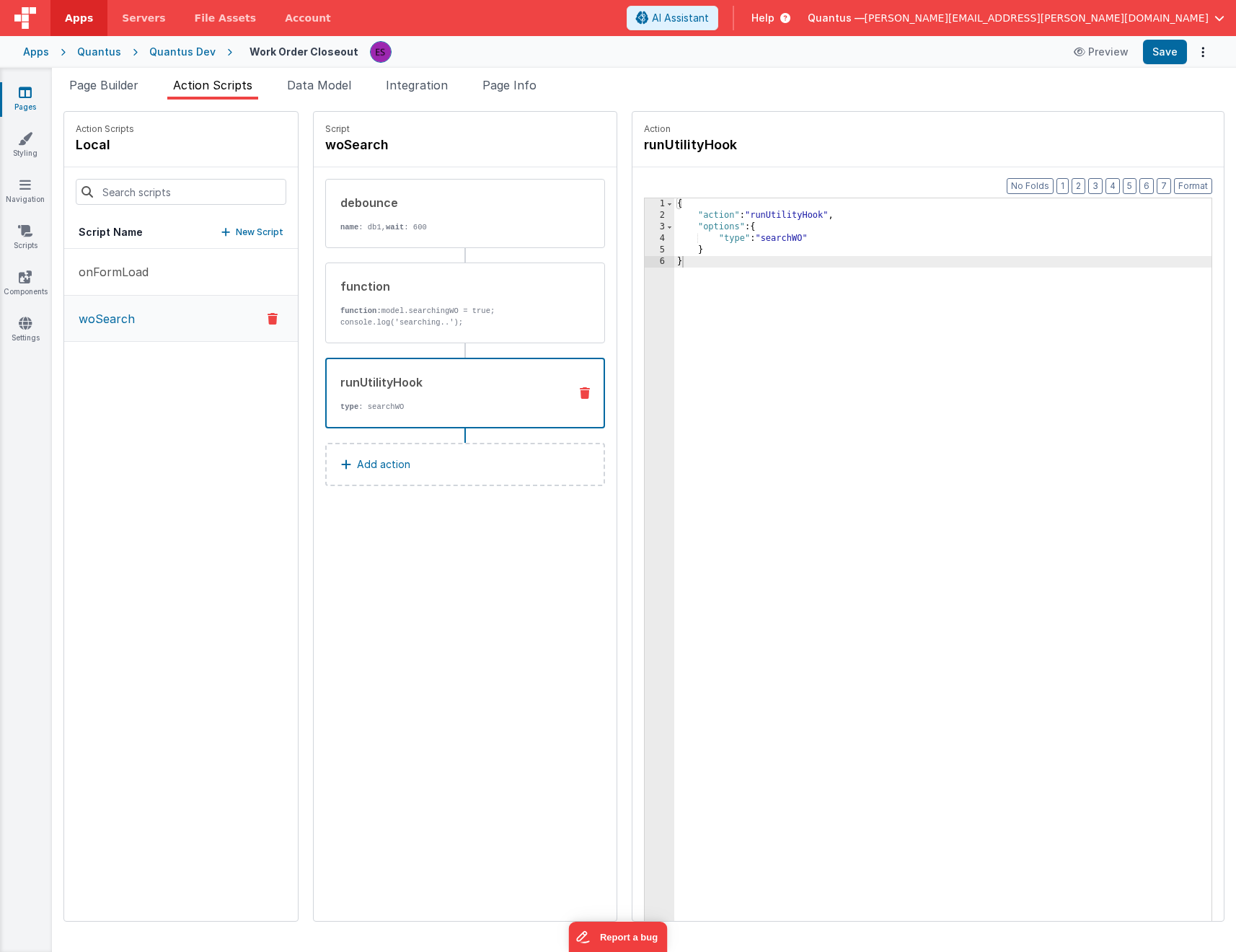
click at [729, 349] on div "{ "action" : "runUtilityHook" , "options" : { "type" : "searchWO" } }" at bounding box center [962, 593] width 575 height 791
click at [197, 85] on span "Action Scripts" at bounding box center [212, 85] width 80 height 14
click at [326, 233] on div "debounce name : db1, wait : 600" at bounding box center [465, 213] width 280 height 69
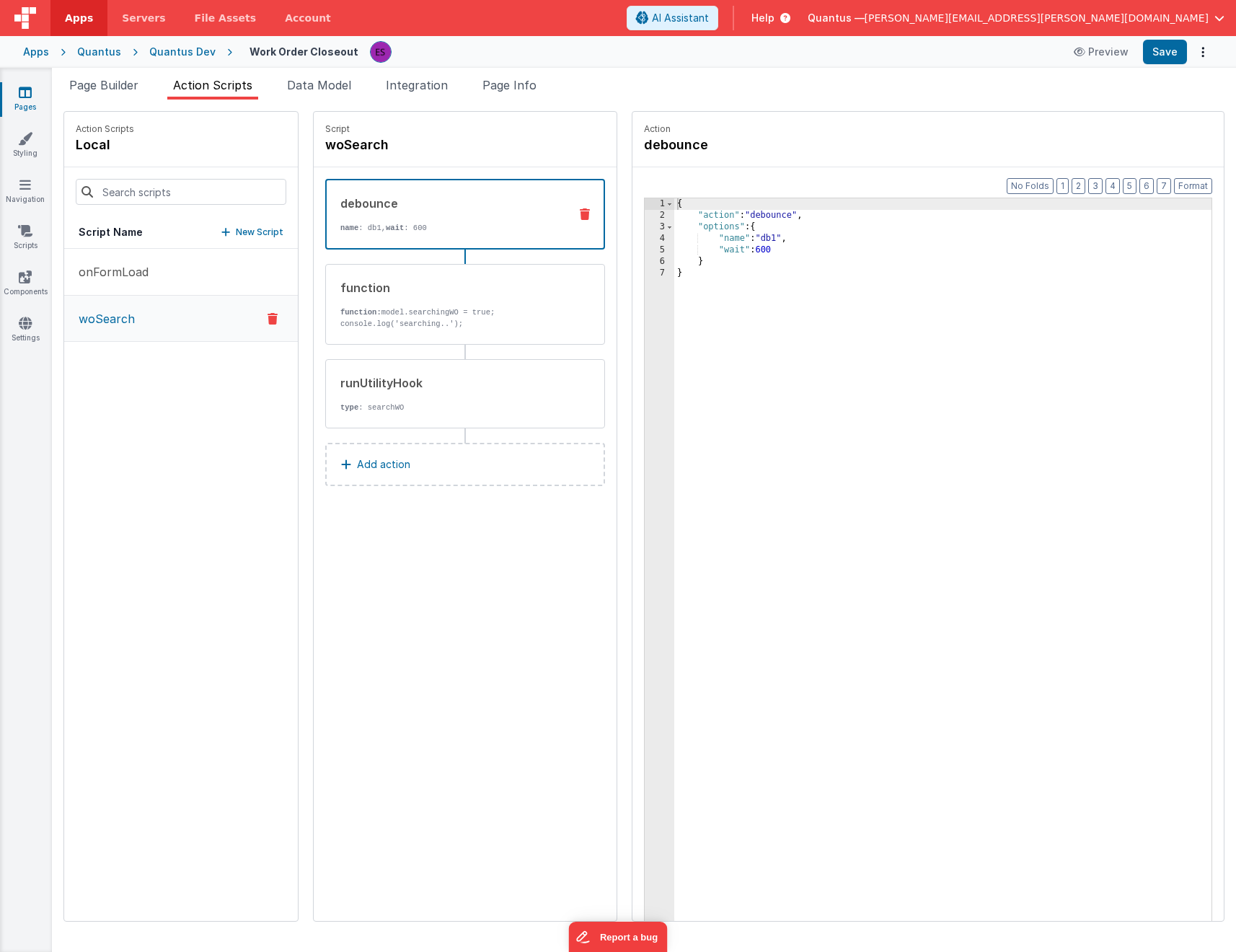
click at [580, 214] on icon at bounding box center [584, 214] width 11 height 12
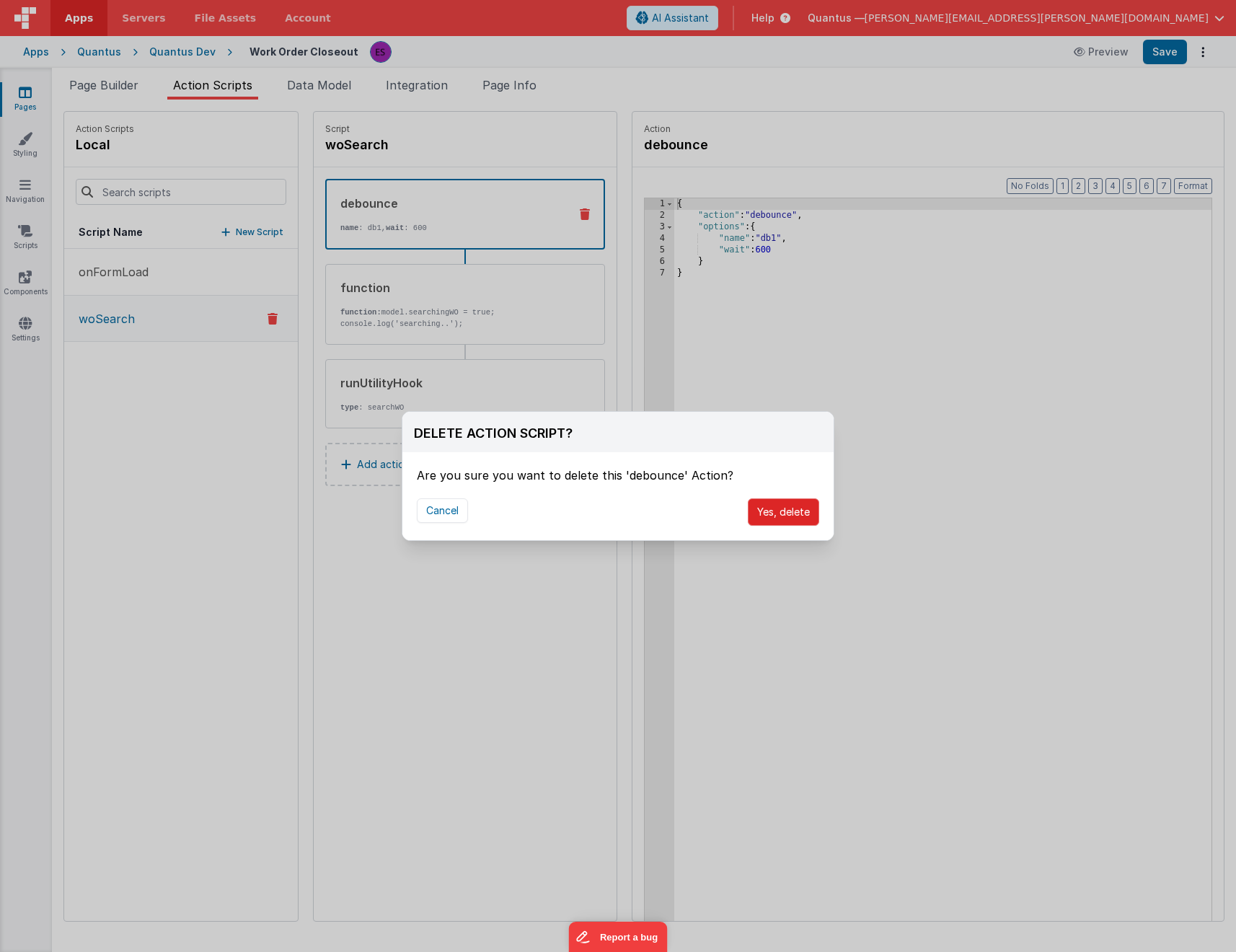
click at [782, 505] on button "Yes, delete" at bounding box center [783, 512] width 71 height 28
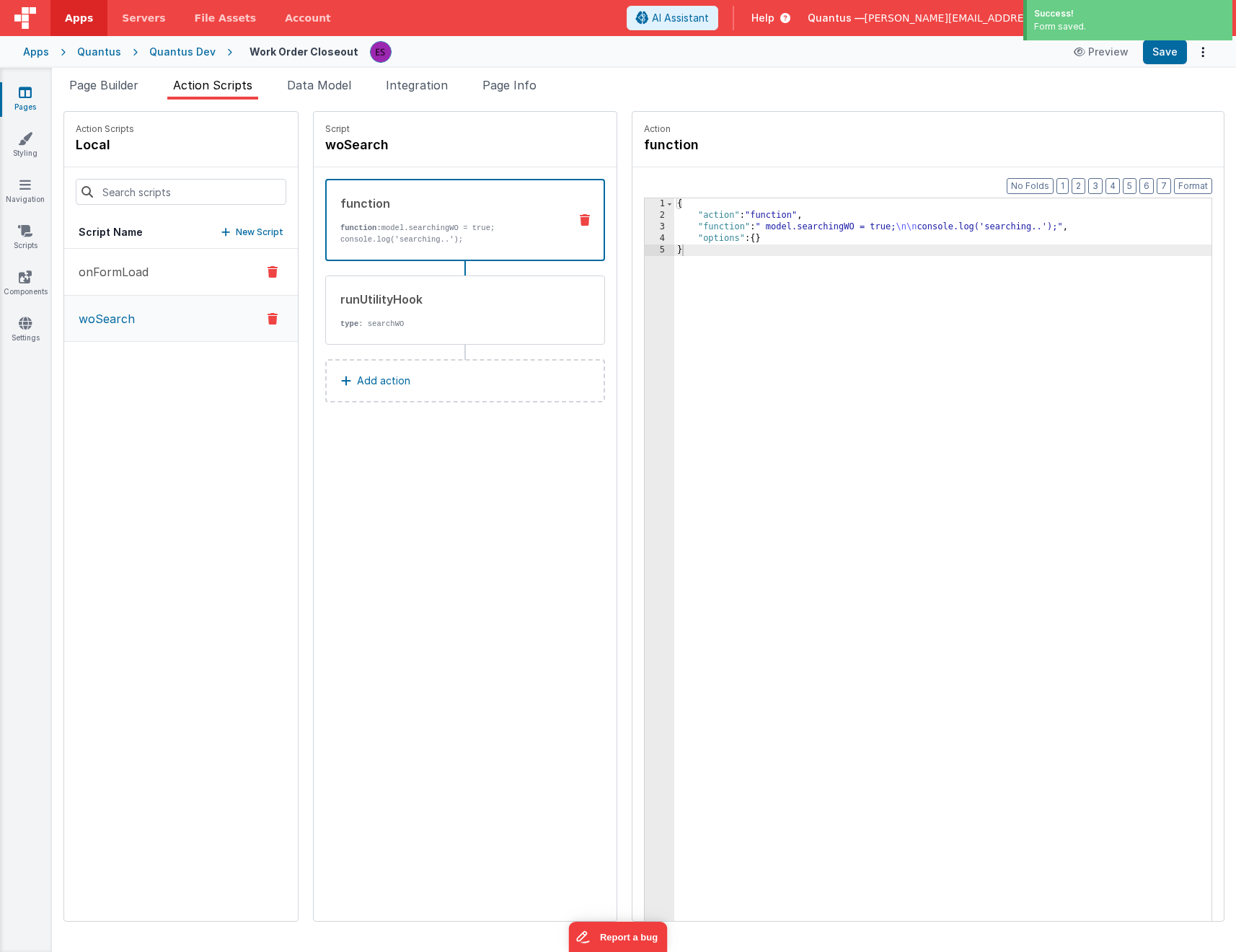
click at [149, 283] on button "onFormLoad" at bounding box center [181, 272] width 234 height 47
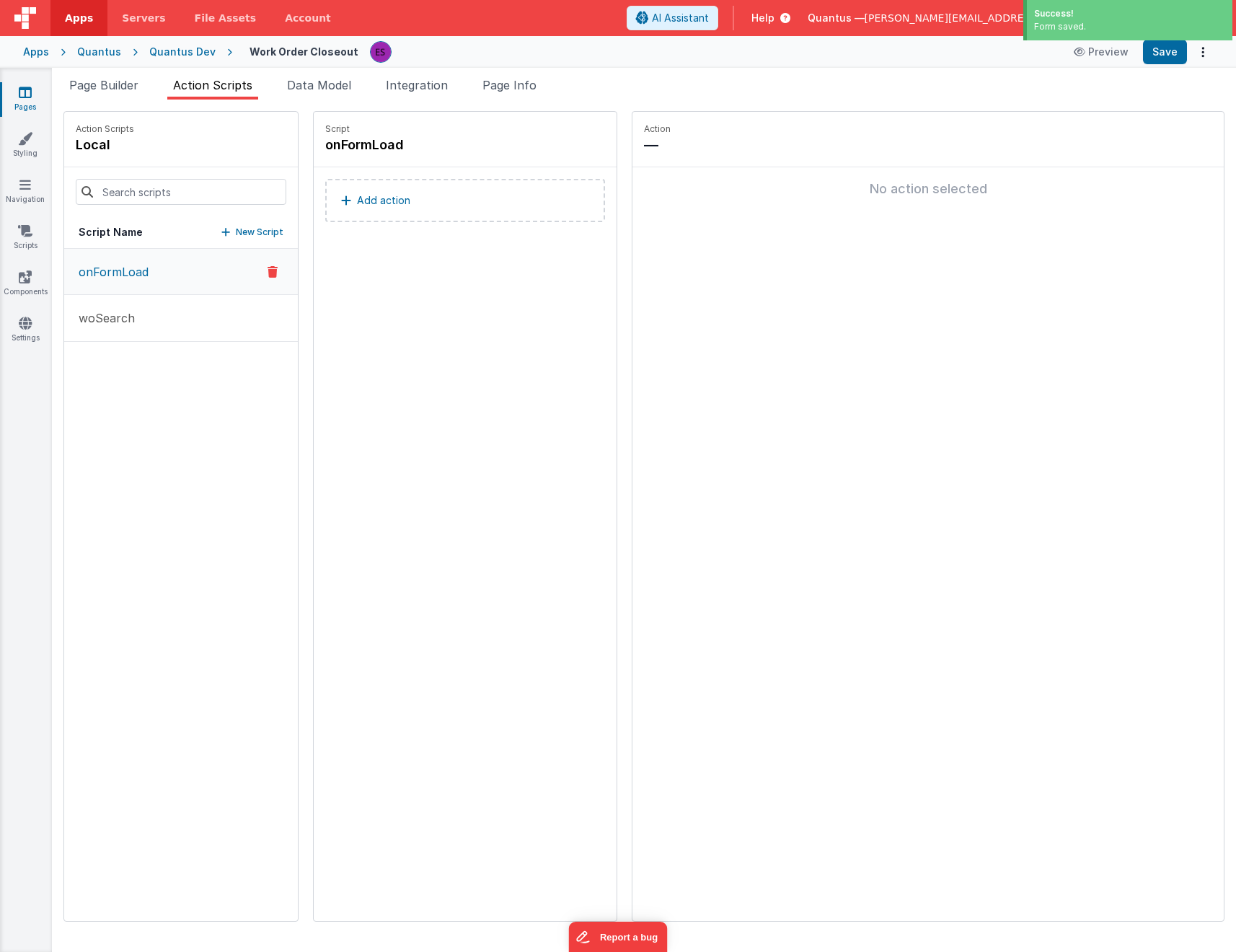
click at [358, 192] on p "Add action" at bounding box center [384, 201] width 54 height 17
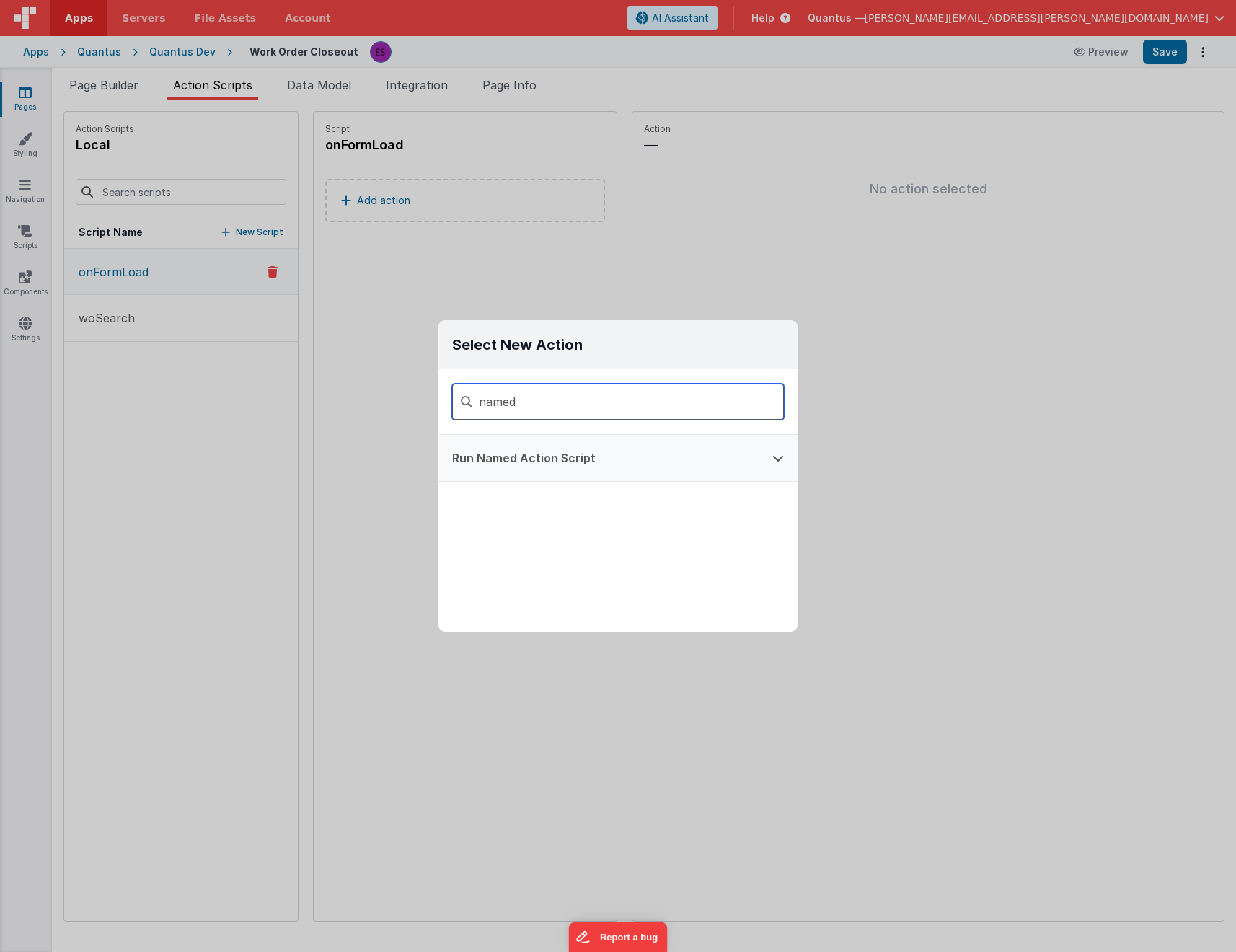
type input "named"
click at [595, 445] on button "Run Named Action Script" at bounding box center [598, 458] width 320 height 46
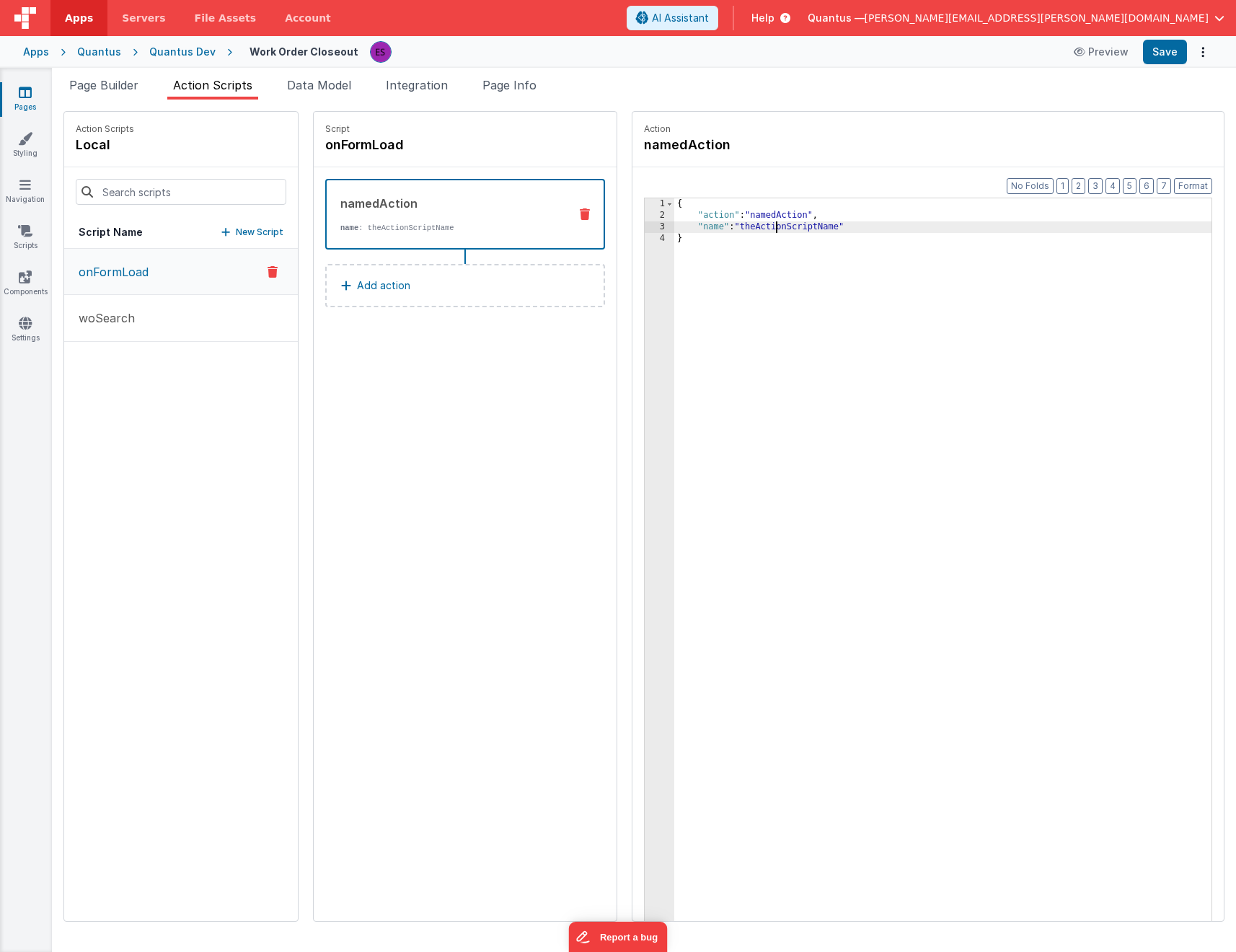
click at [739, 225] on div "{ "action" : "namedAction" , "name" : "theActionScriptName" }" at bounding box center [962, 593] width 575 height 791
click at [763, 374] on div "{ "action" : "namedAction" , "name" : "woSearch" }" at bounding box center [962, 593] width 575 height 791
click at [506, 477] on div "Script onFormLoad namedAction name : woSearch Add action" at bounding box center [465, 516] width 303 height 809
click at [372, 305] on button "Add action" at bounding box center [465, 285] width 280 height 43
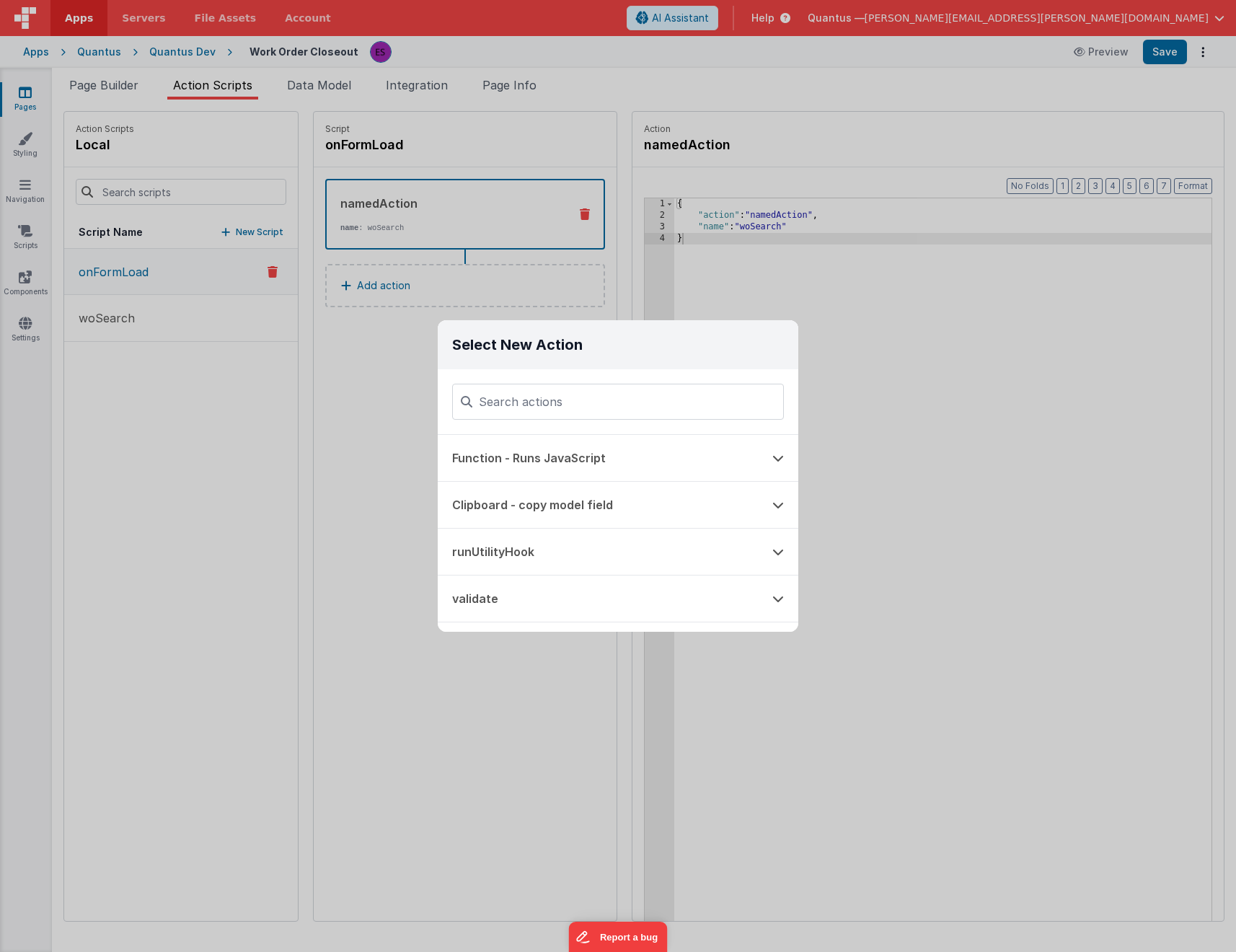
drag, startPoint x: 479, startPoint y: 444, endPoint x: 478, endPoint y: 429, distance: 15.0
click at [479, 444] on button "Function - Runs JavaScript" at bounding box center [598, 458] width 320 height 46
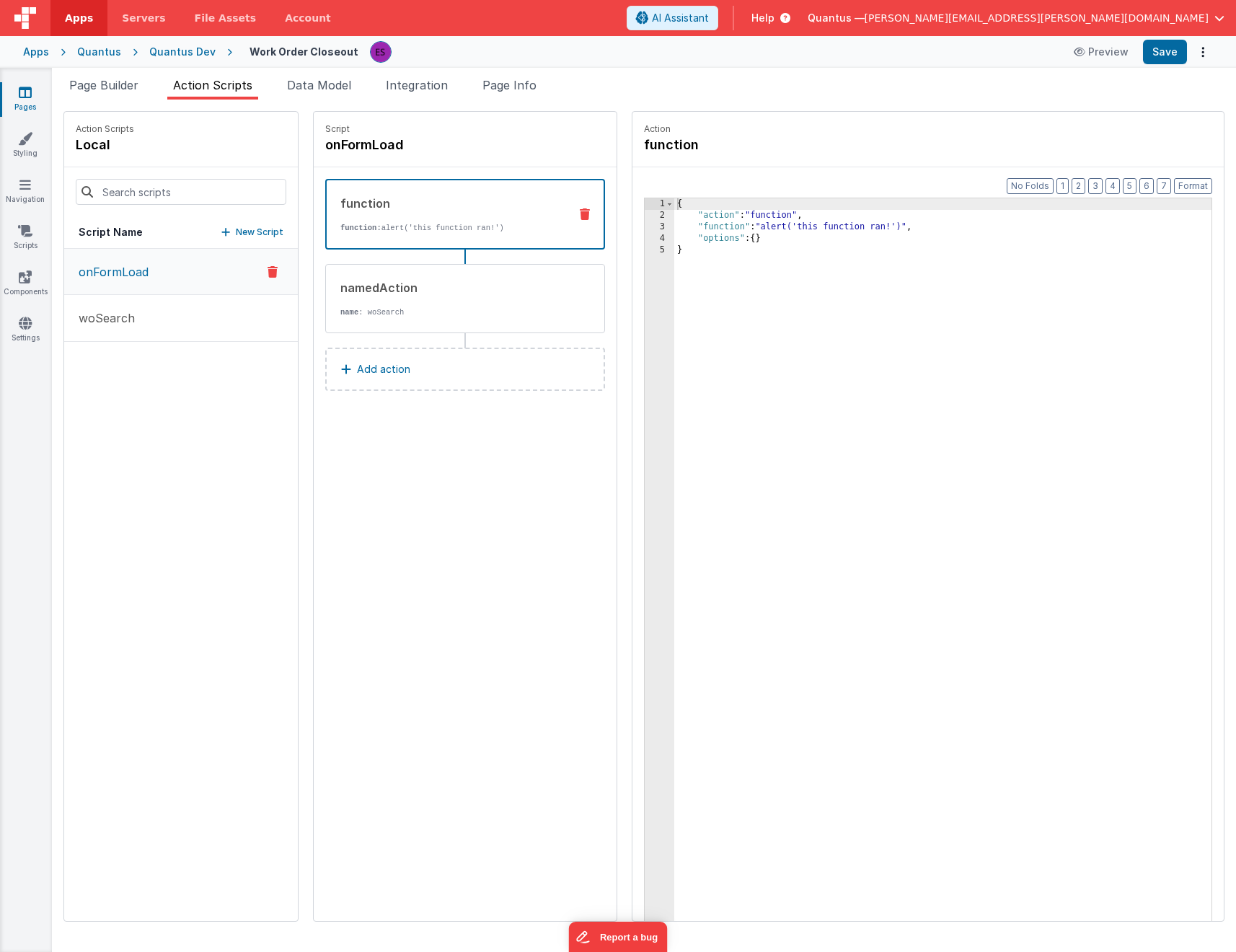
click at [743, 238] on div "{ "action" : "function" , "function" : "alert('this function ran!')" , "options…" at bounding box center [962, 593] width 575 height 791
drag, startPoint x: 729, startPoint y: 227, endPoint x: 871, endPoint y: 226, distance: 142.0
click at [871, 226] on div "{ "action" : "function" , "function" : "alert('this function ran!')" , "options…" at bounding box center [962, 593] width 575 height 791
click at [114, 88] on span "Page Builder" at bounding box center [104, 85] width 69 height 14
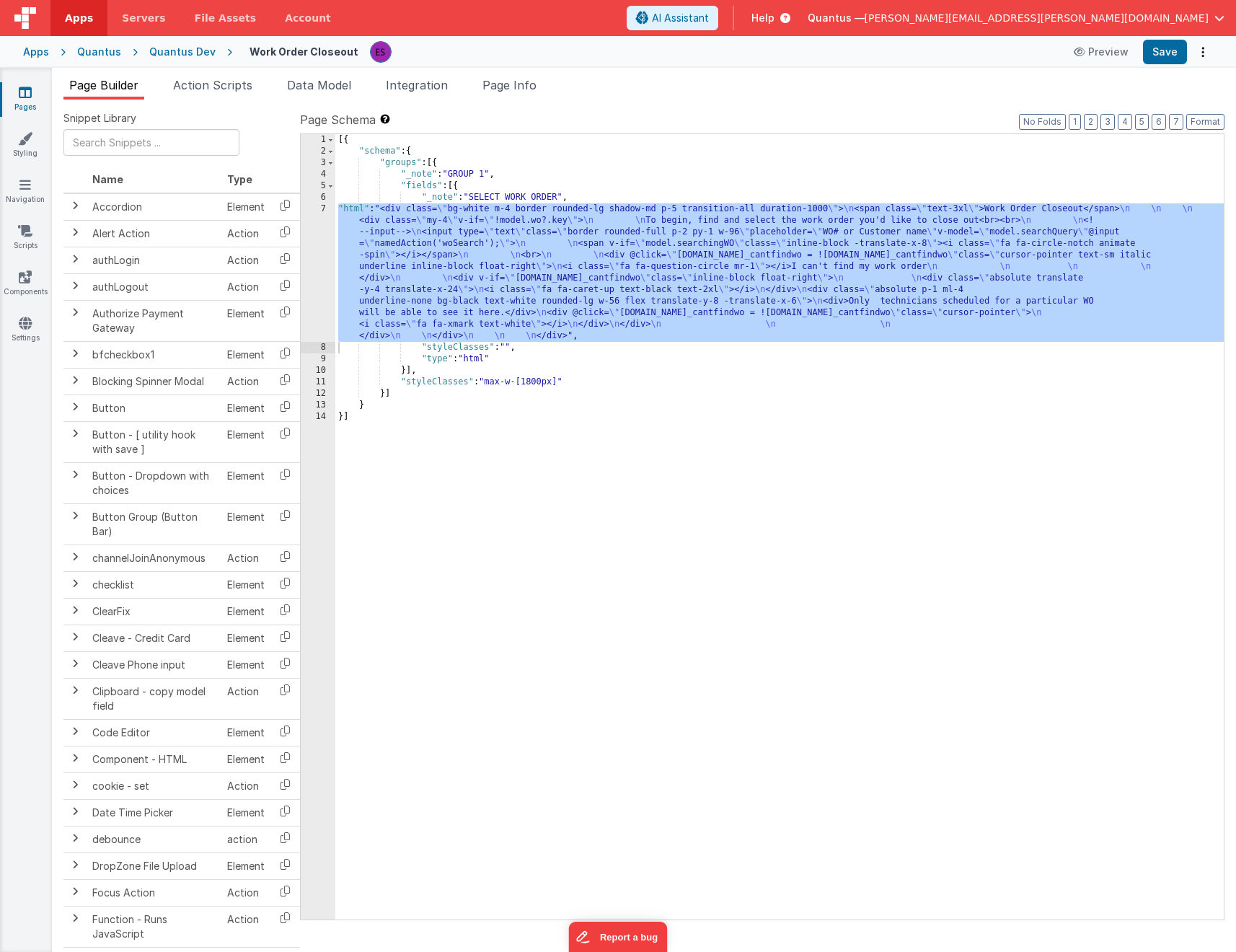
click at [376, 271] on div "[{ "schema" : { "groups" : [{ "_note" : "GROUP 1" , "fields" : [{ "_note" : "SE…" at bounding box center [779, 538] width 889 height 808
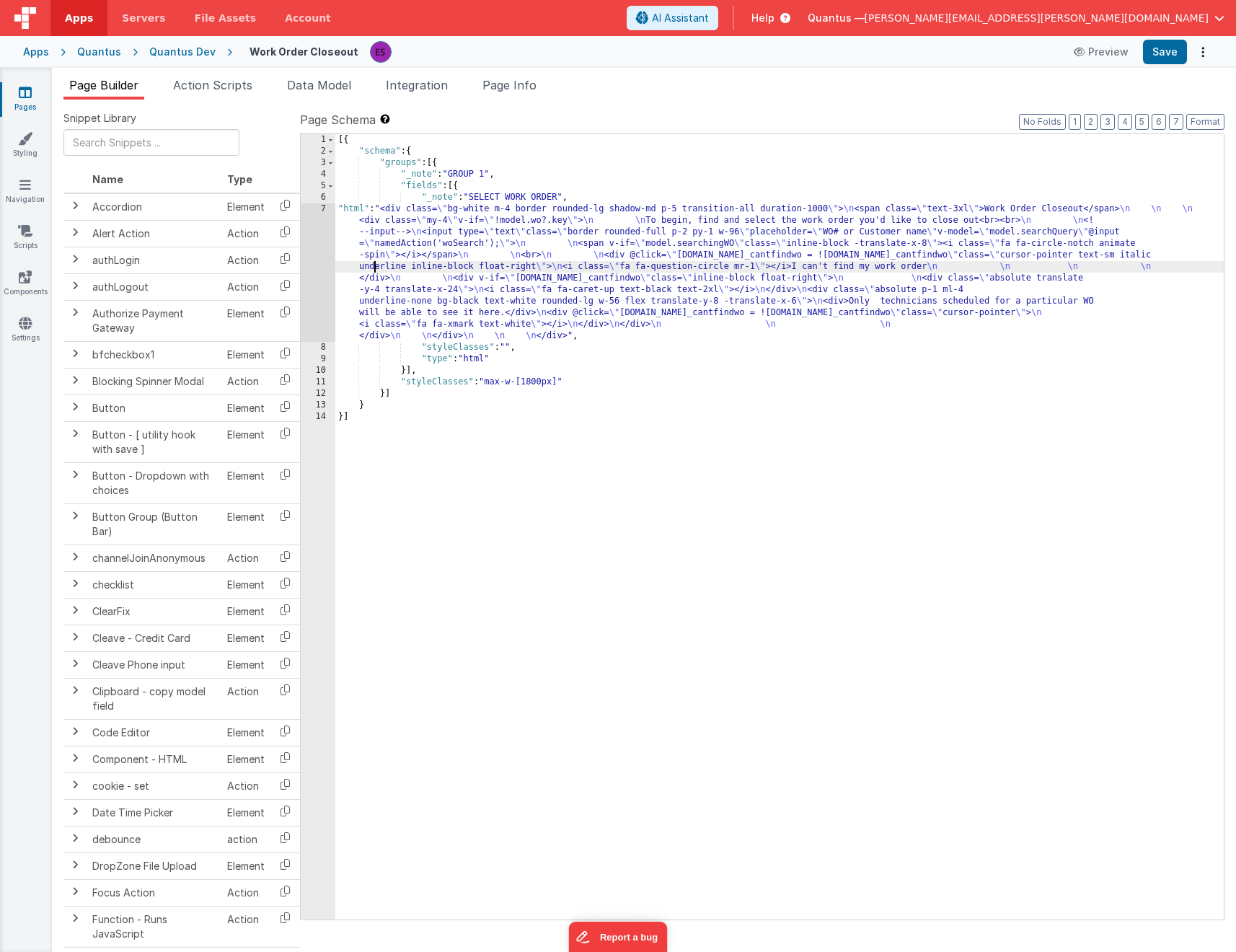
click at [317, 260] on div "7" at bounding box center [318, 273] width 35 height 138
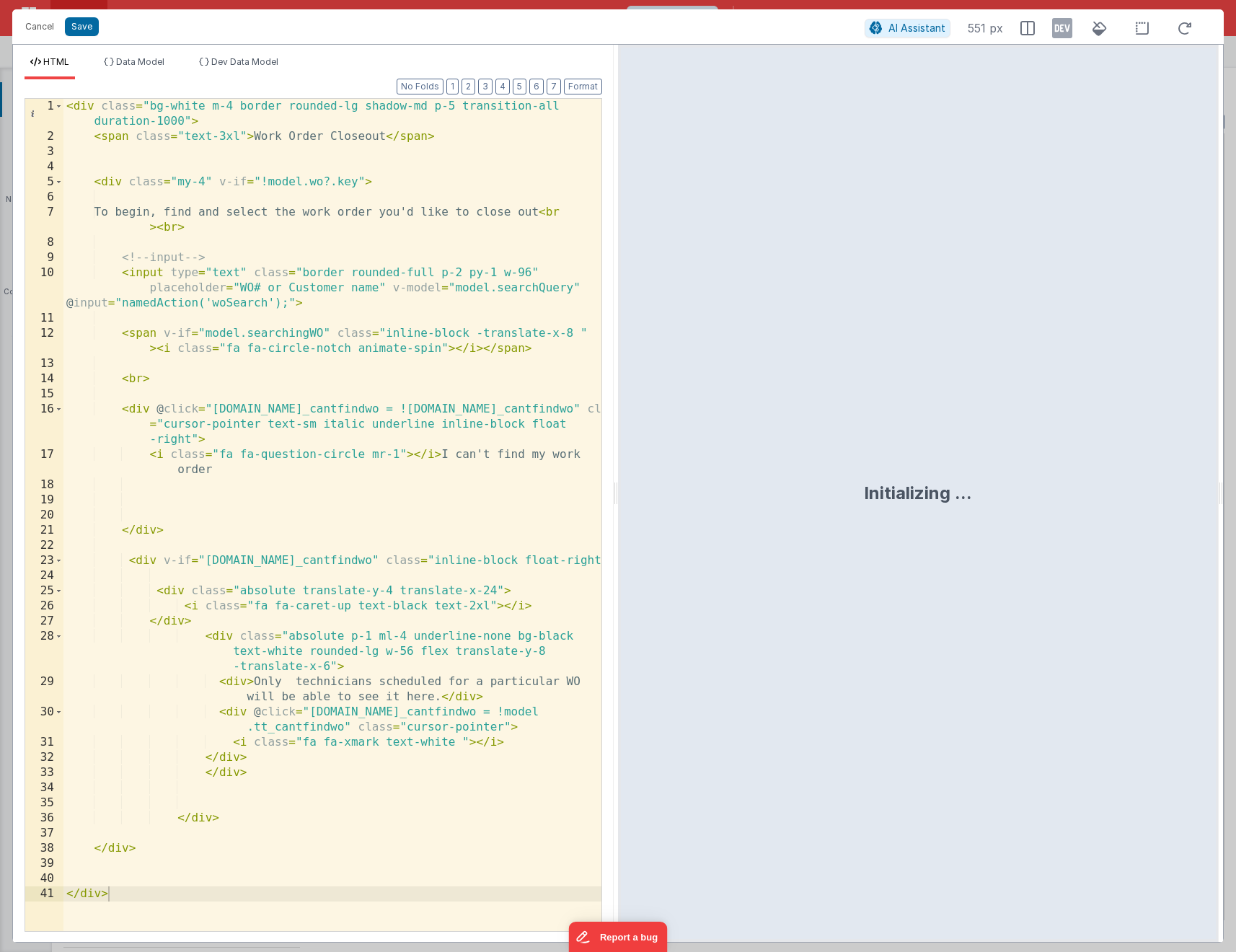
click at [116, 281] on div "< div class = "bg-white m-4 border rounded-lg shadow-md p-5 transition-all dura…" at bounding box center [333, 537] width 538 height 877
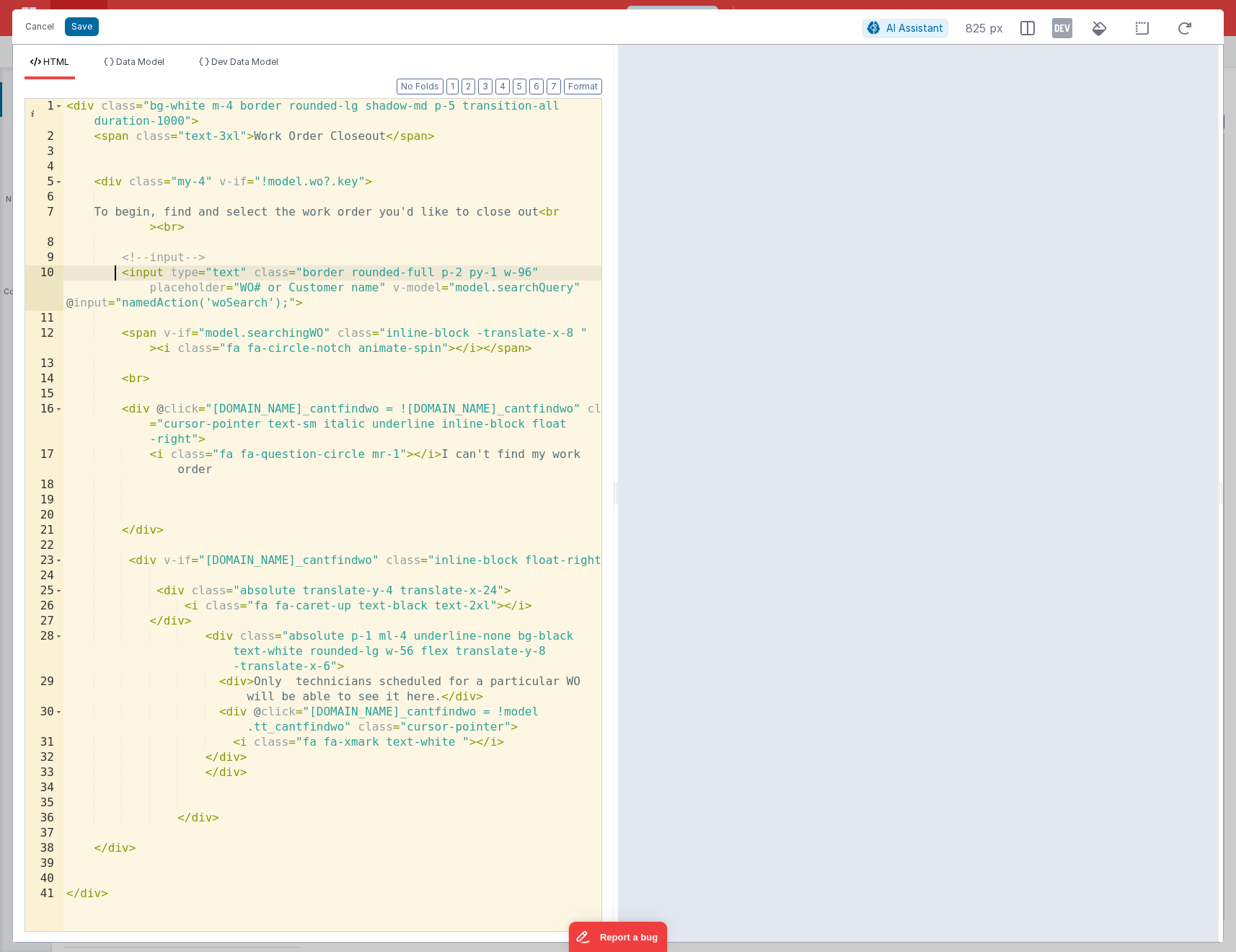
click at [116, 276] on div "< div class = "bg-white m-4 border rounded-lg shadow-md p-5 transition-all dura…" at bounding box center [333, 537] width 538 height 877
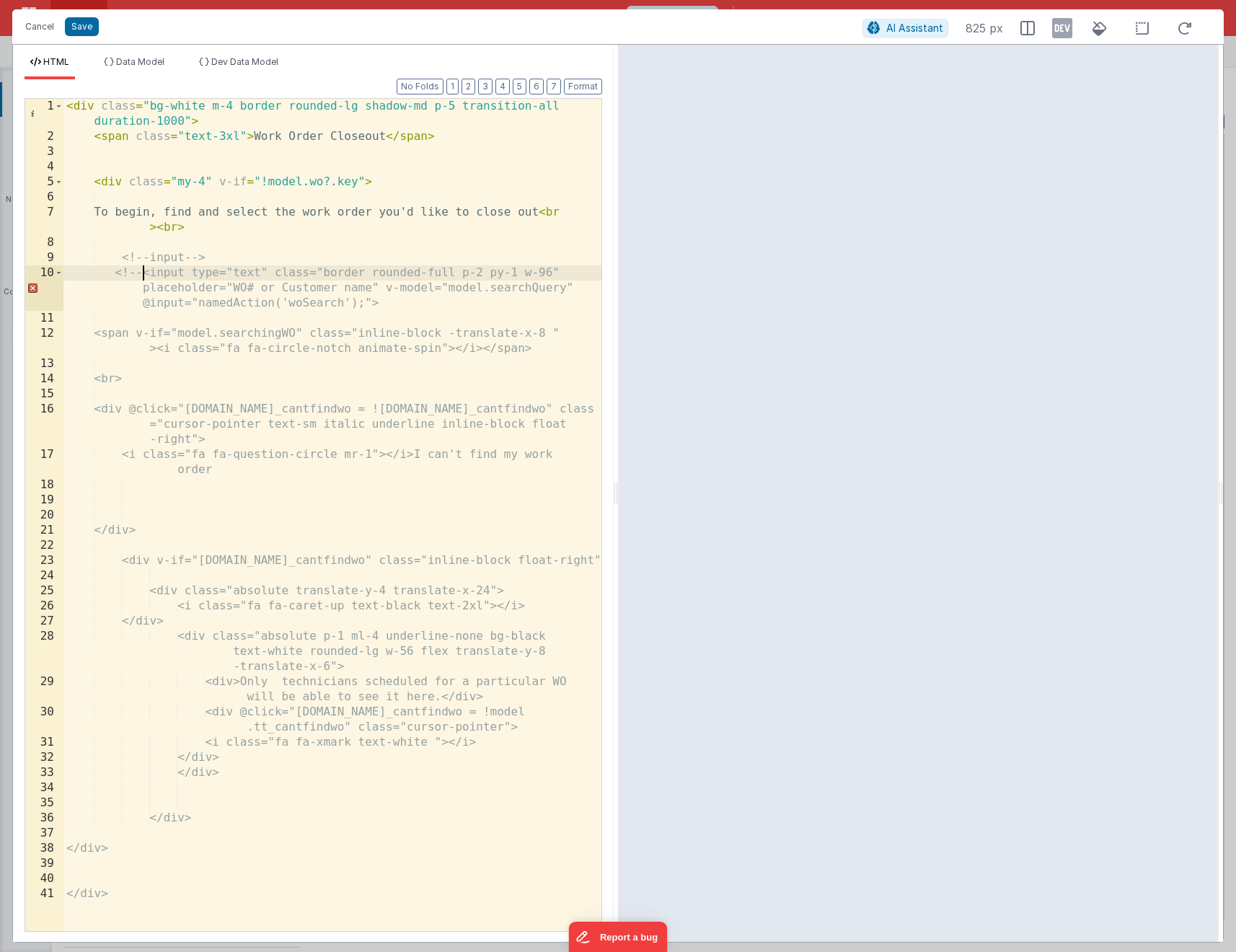
click at [409, 306] on div "< div class = "bg-white m-4 border rounded-lg shadow-md p-5 transition-all dura…" at bounding box center [333, 537] width 538 height 877
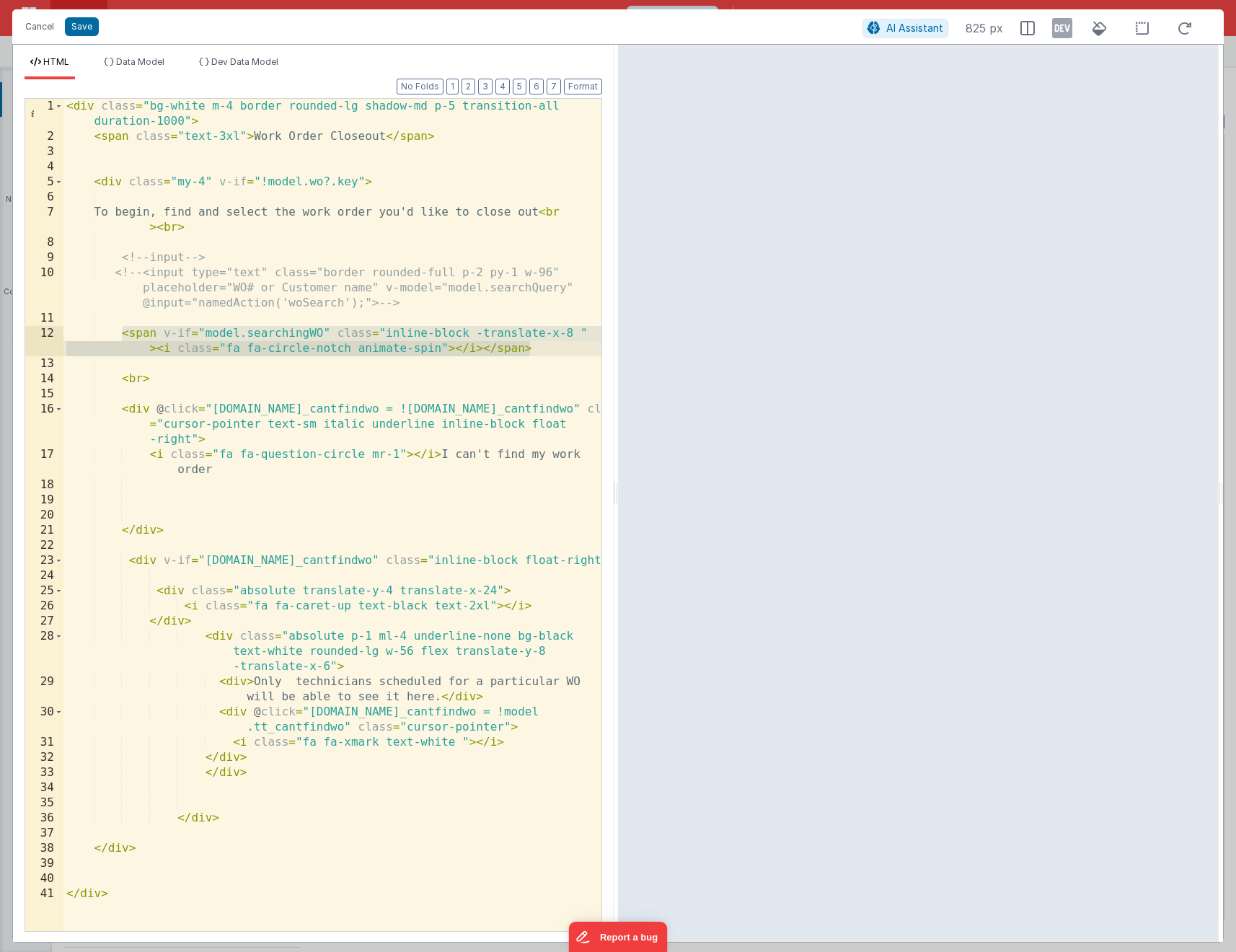
drag, startPoint x: 124, startPoint y: 332, endPoint x: 536, endPoint y: 349, distance: 412.4
click at [536, 349] on div "< div class = "bg-white m-4 border rounded-lg shadow-md p-5 transition-all dura…" at bounding box center [333, 537] width 538 height 877
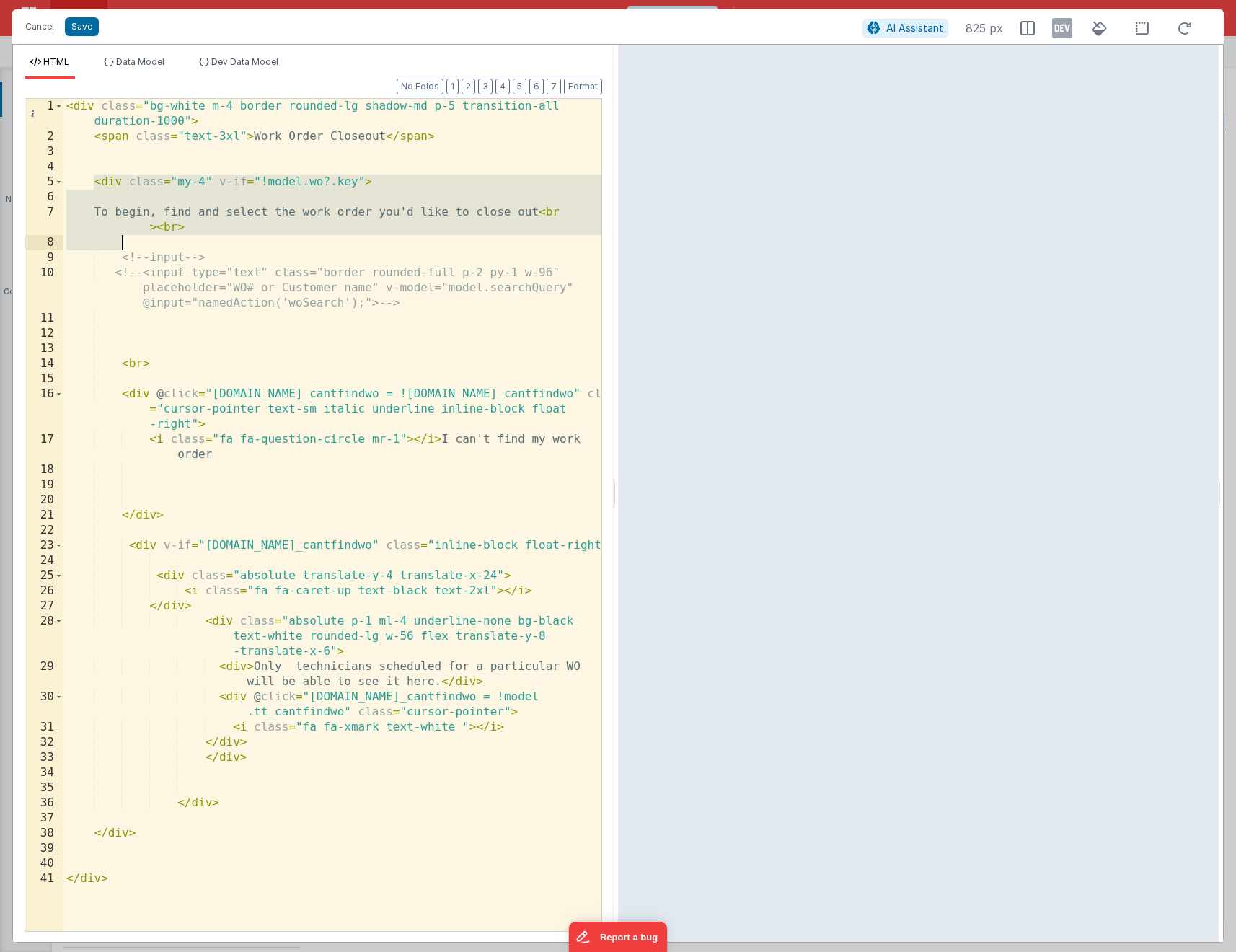
drag, startPoint x: 95, startPoint y: 183, endPoint x: 136, endPoint y: 238, distance: 68.6
click at [132, 247] on div "< div class = "bg-white m-4 border rounded-lg shadow-md p-5 transition-all dura…" at bounding box center [333, 537] width 538 height 877
click at [112, 180] on div "< div class = "bg-white m-4 border rounded-lg shadow-md p-5 transition-all dura…" at bounding box center [333, 537] width 538 height 877
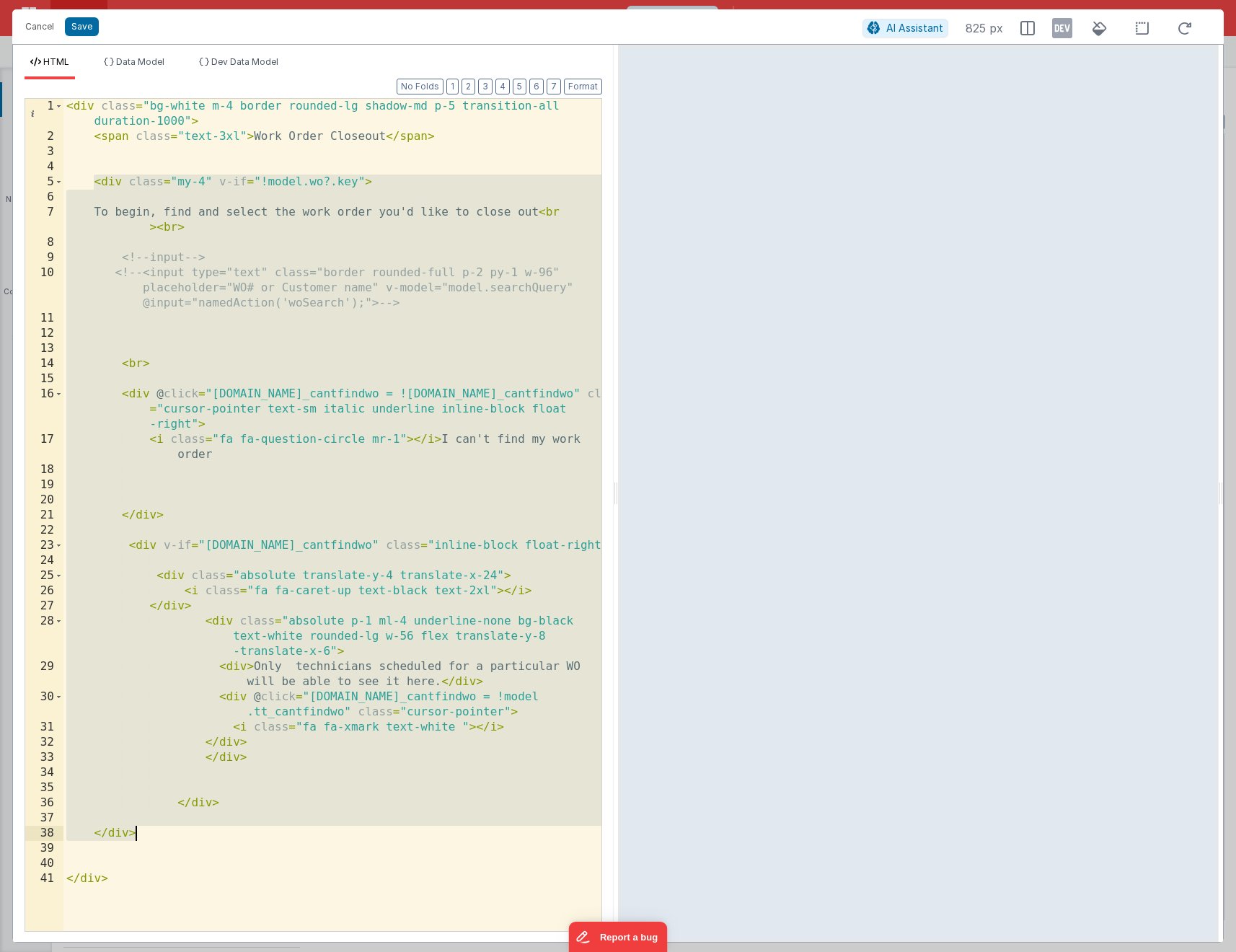
drag, startPoint x: 97, startPoint y: 183, endPoint x: 267, endPoint y: 837, distance: 675.7
click at [267, 837] on div "< div class = "bg-white m-4 border rounded-lg shadow-md p-5 transition-all dura…" at bounding box center [333, 537] width 538 height 877
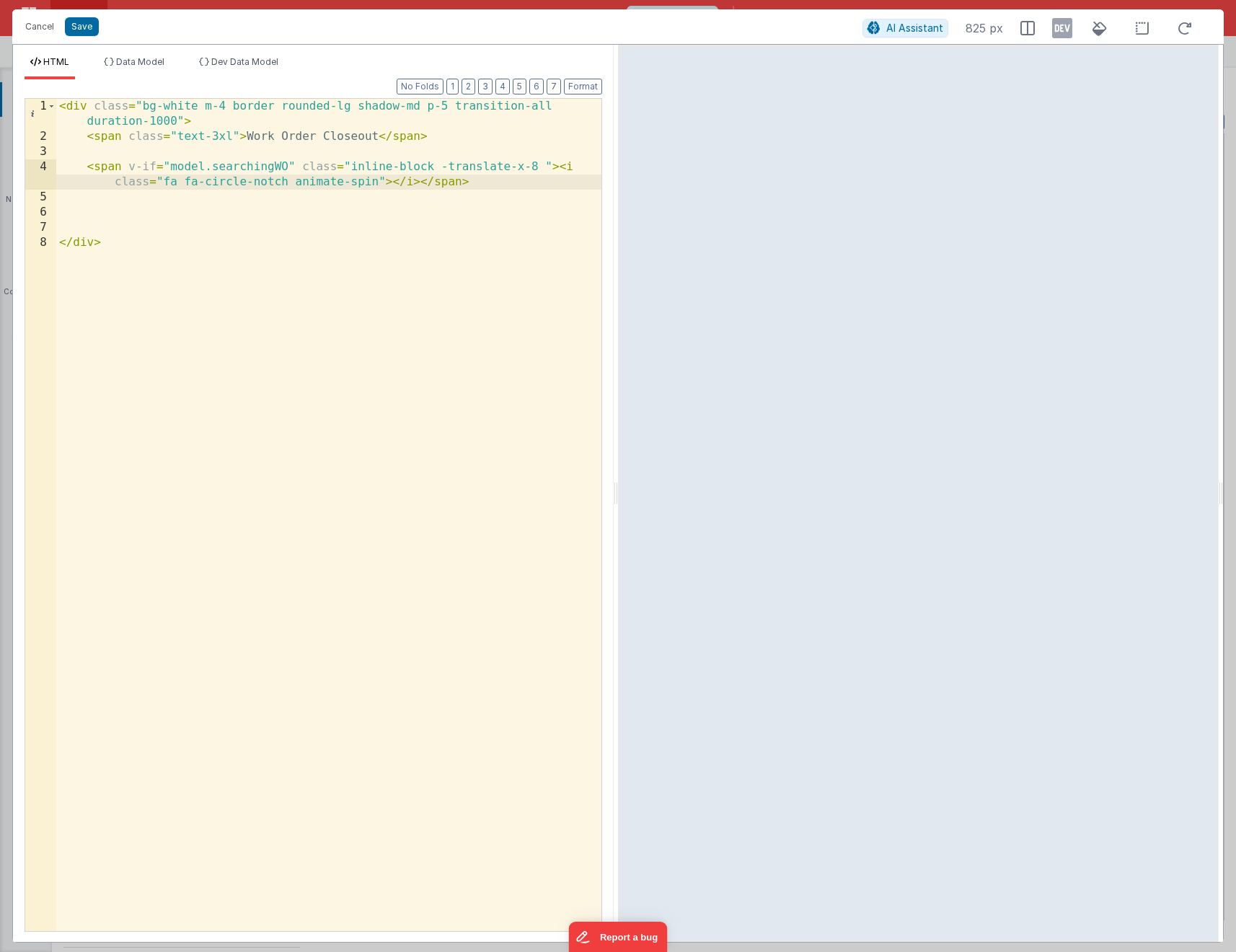
click at [276, 197] on div "< div class = "bg-white m-4 border rounded-lg shadow-md p-5 transition-all dura…" at bounding box center [329, 537] width 545 height 877
click at [89, 46] on div "HTML Data Model Dev Data Model Format 7 6 5 4 3 2 1 No Folds 1 2 3 4 5 6 7 8 < …" at bounding box center [313, 494] width 601 height 897
click at [85, 36] on button "Save" at bounding box center [82, 27] width 34 height 19
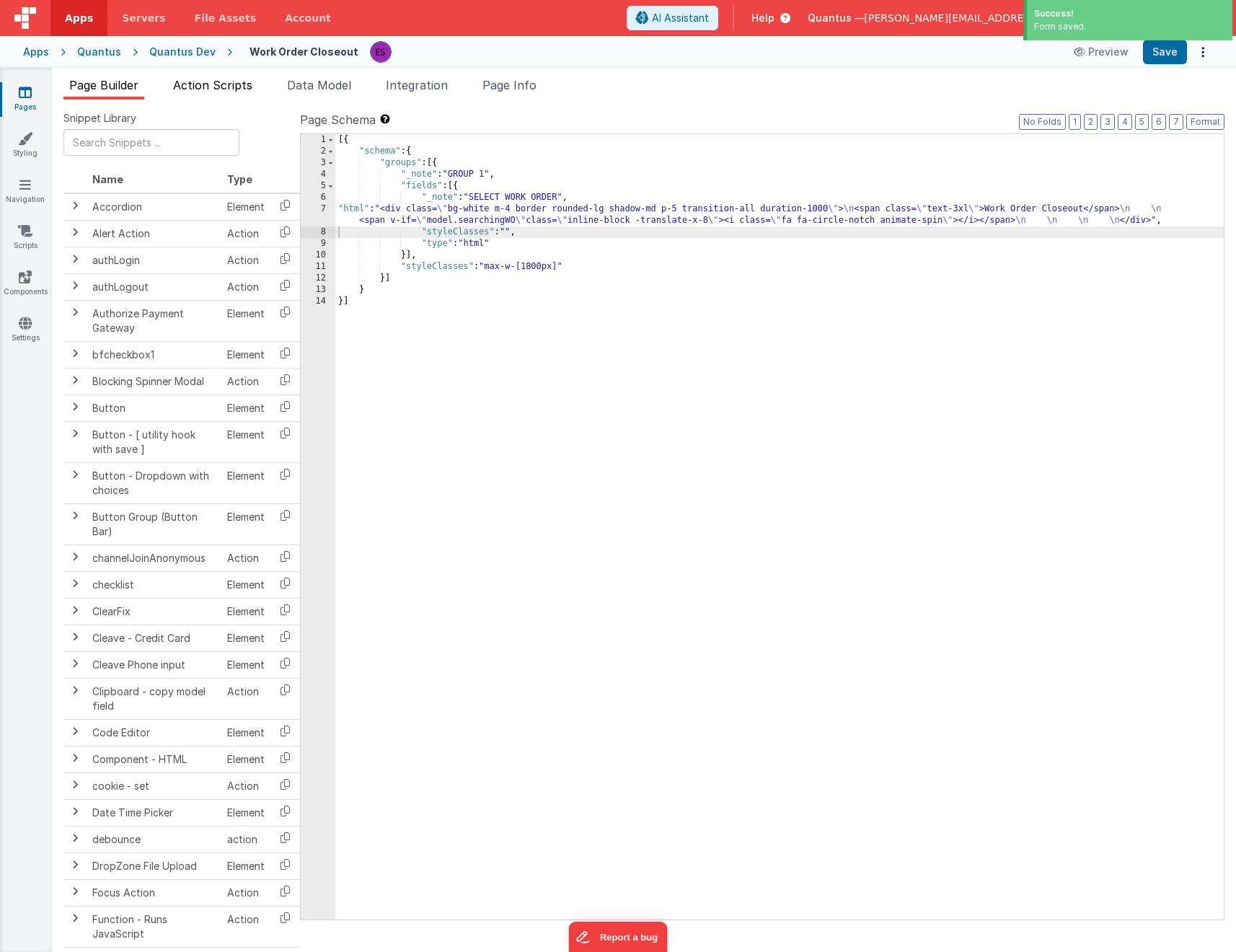
click at [230, 87] on span "Action Scripts" at bounding box center [212, 85] width 80 height 14
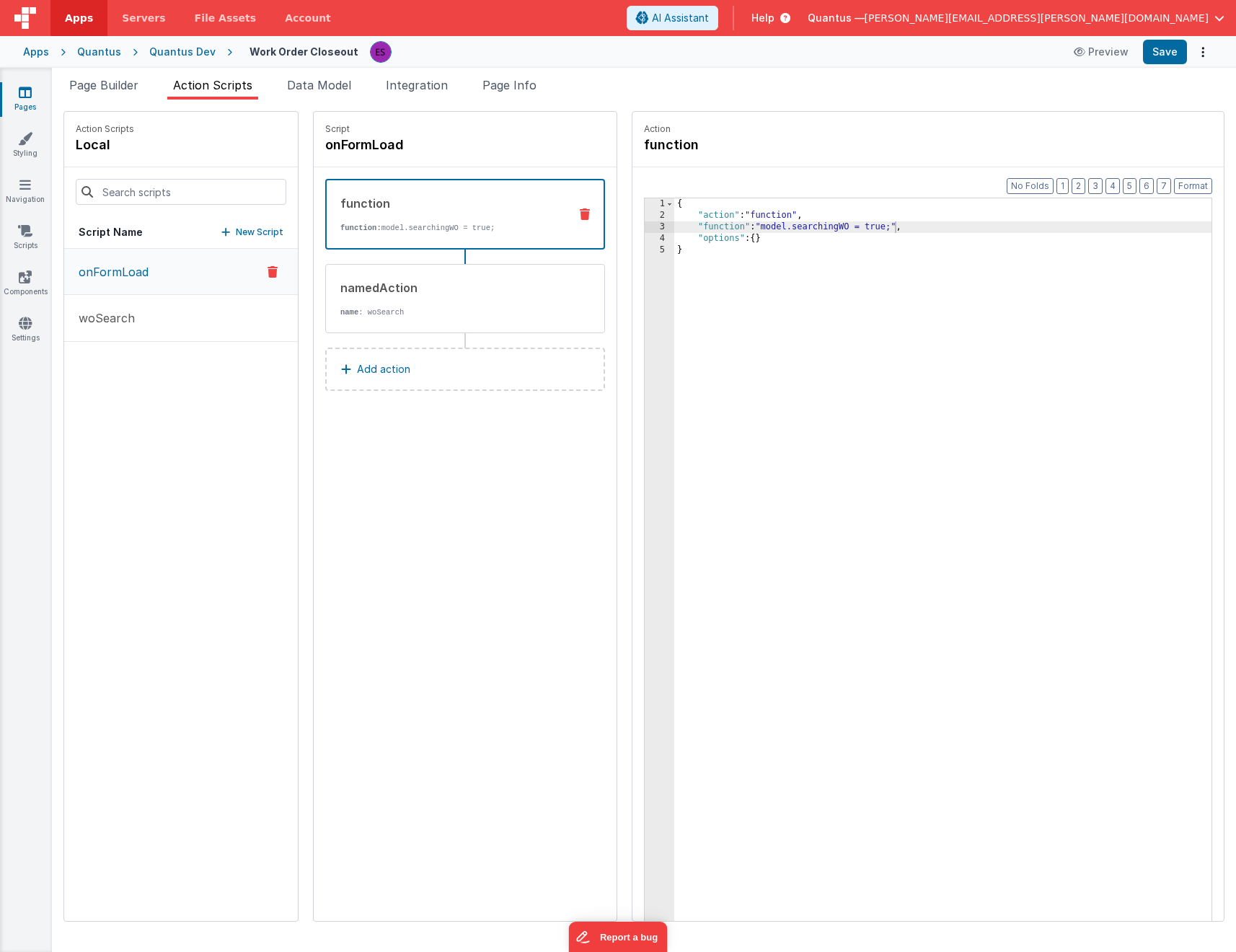
click at [1128, 378] on div "{ "action" : "function" , "function" : "model.searchingWO = true;" , "options" …" at bounding box center [962, 593] width 575 height 791
click at [79, 89] on span "Page Builder" at bounding box center [104, 85] width 69 height 14
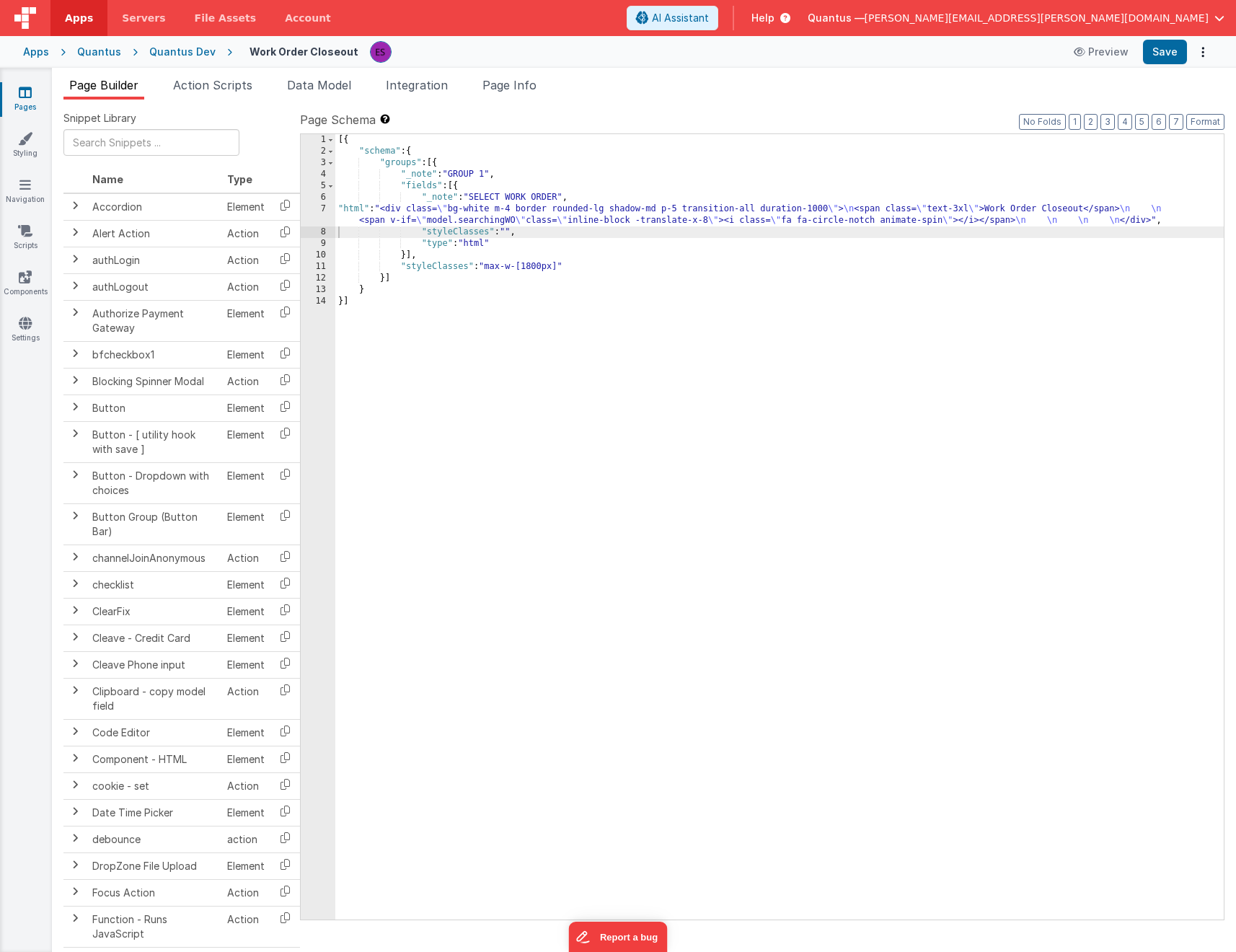
click at [339, 220] on div "[{ "schema" : { "groups" : [{ "_note" : "GROUP 1" , "fields" : [{ "_note" : "SE…" at bounding box center [779, 538] width 889 height 808
click at [334, 228] on div "8" at bounding box center [318, 232] width 35 height 12
click at [325, 222] on div "7" at bounding box center [318, 215] width 35 height 23
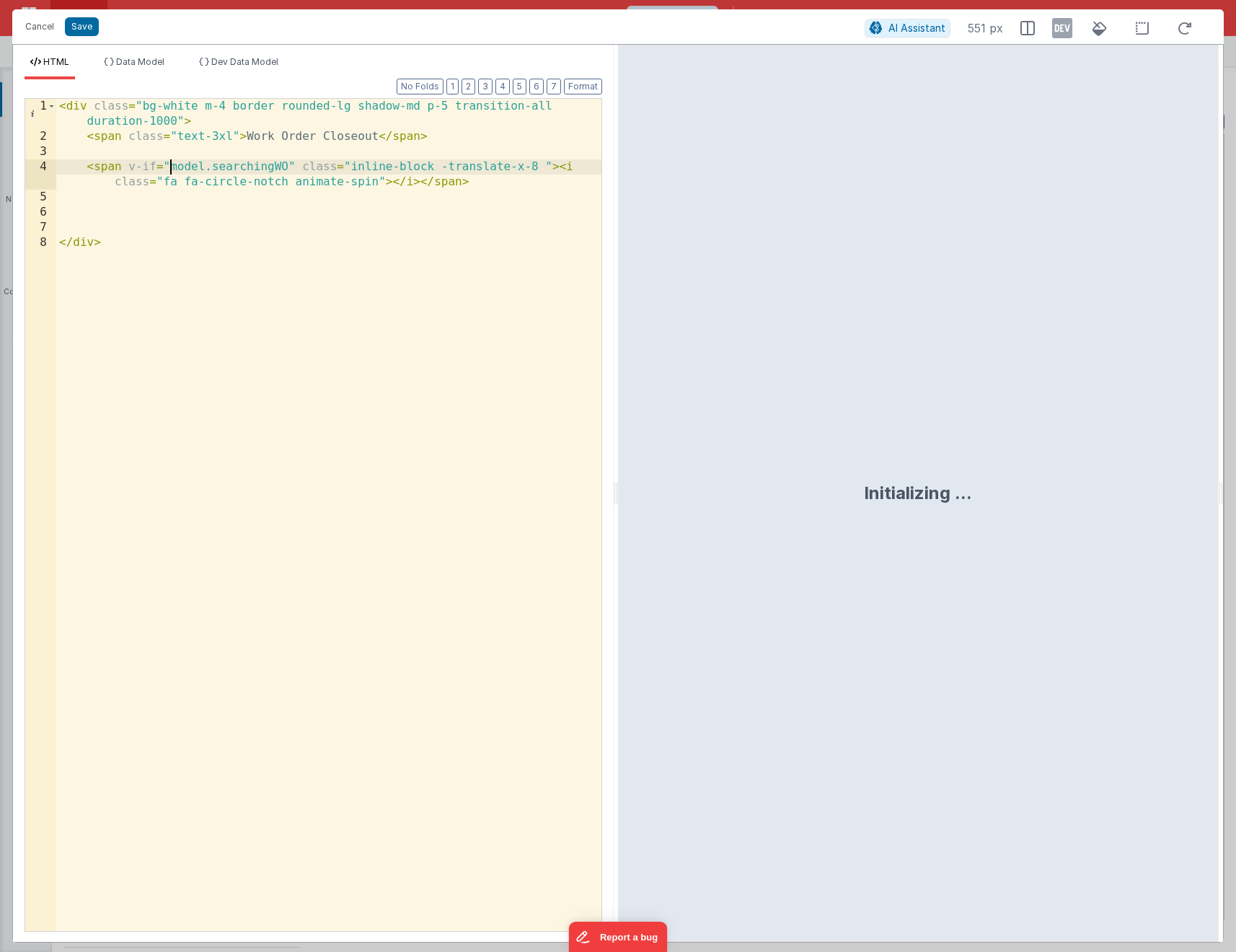
click at [169, 169] on div "< div class = "bg-white m-4 border rounded-lg shadow-md p-5 transition-all dura…" at bounding box center [329, 537] width 545 height 877
click at [111, 169] on div "< div class = "bg-white m-4 border rounded-lg shadow-md p-5 transition-all dura…" at bounding box center [329, 537] width 545 height 877
click at [453, 183] on div "< div class = "bg-white m-4 border rounded-lg shadow-md p-5 transition-all dura…" at bounding box center [329, 537] width 545 height 877
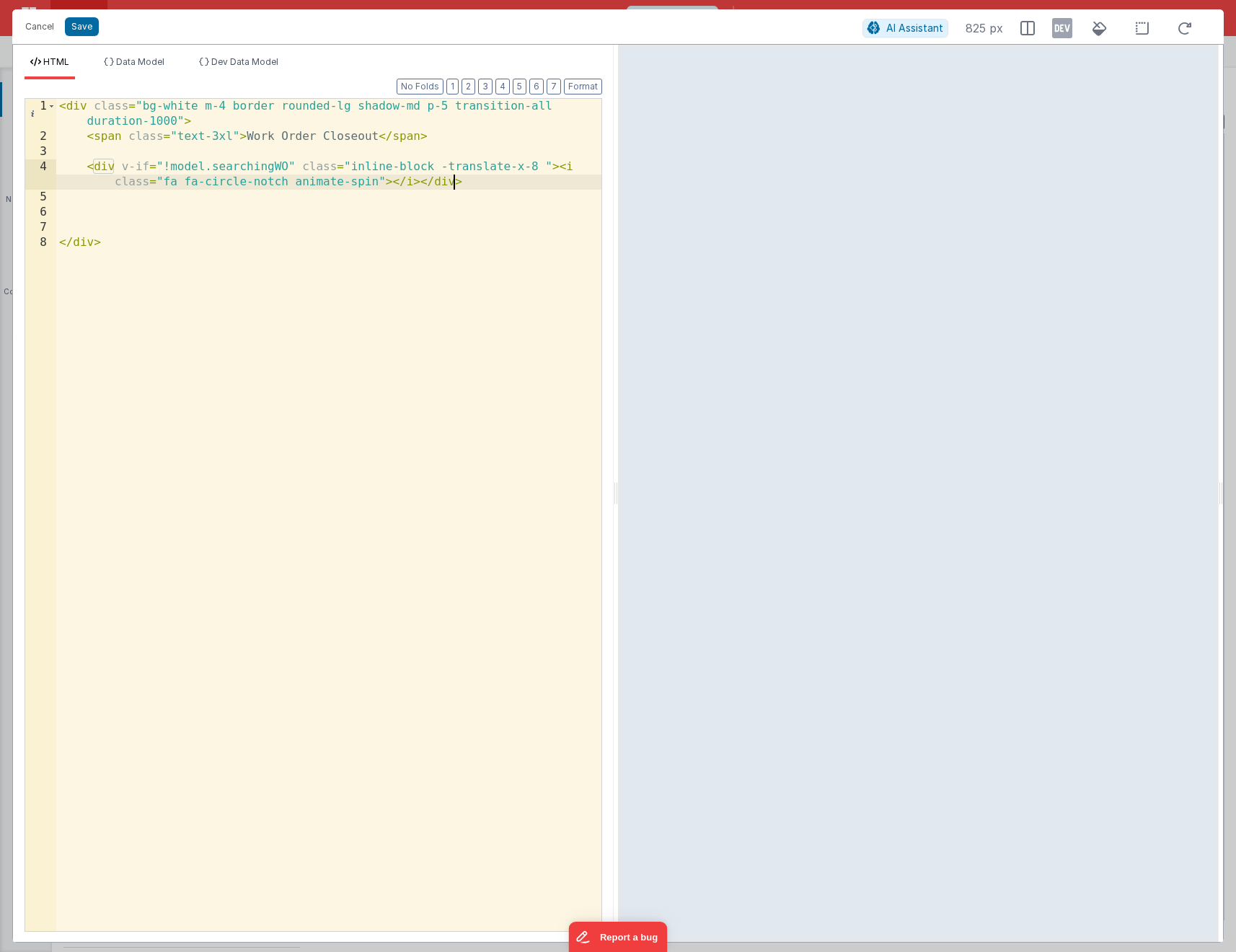
click at [109, 137] on div "< div class = "bg-white m-4 border rounded-lg shadow-md p-5 transition-all dura…" at bounding box center [329, 537] width 545 height 877
click at [406, 137] on div "< div class = "bg-white m-4 border rounded-lg shadow-md p-5 transition-all dura…" at bounding box center [329, 537] width 545 height 877
drag, startPoint x: 543, startPoint y: 166, endPoint x: 438, endPoint y: 173, distance: 105.2
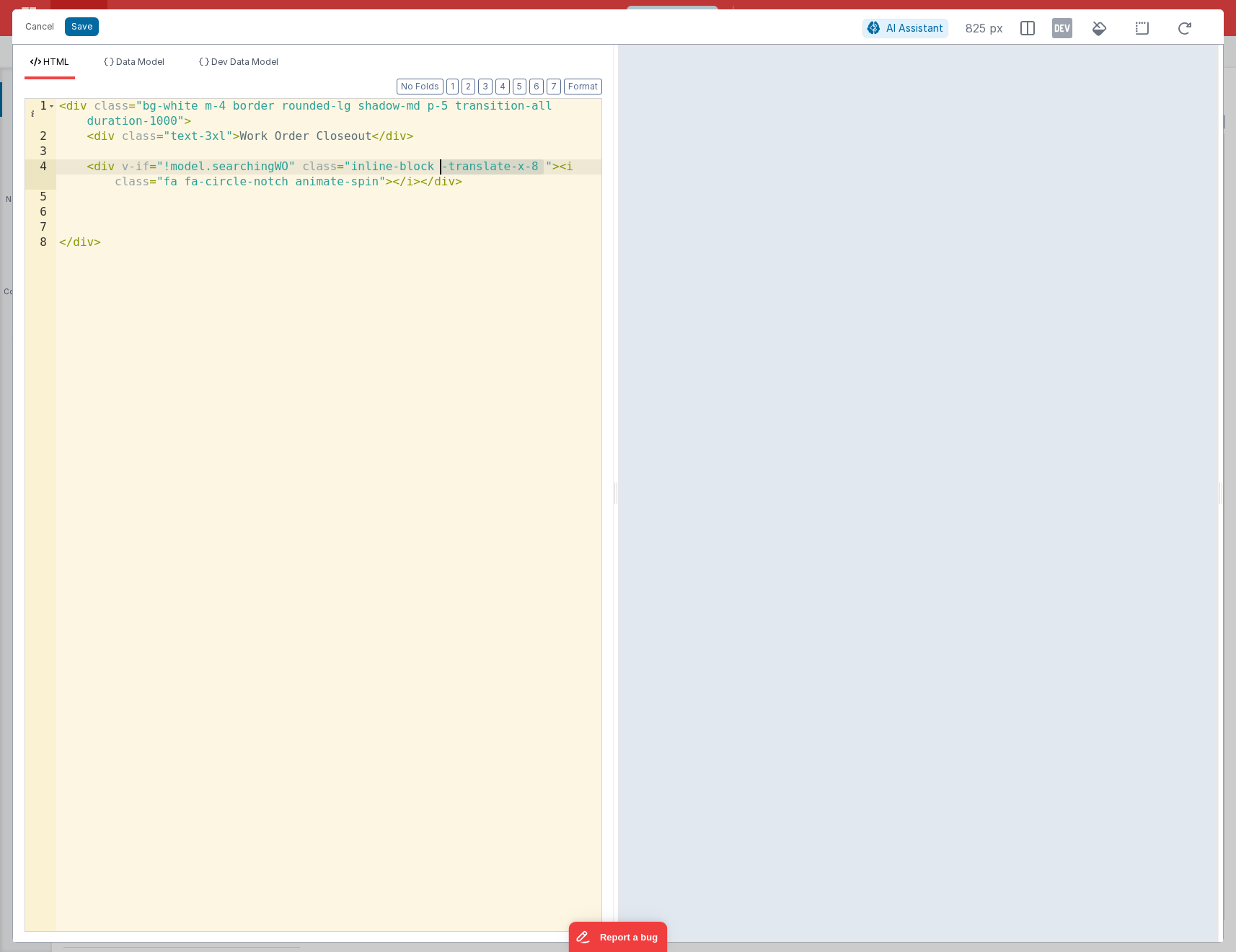
click at [438, 173] on div "< div class = "bg-white m-4 border rounded-lg shadow-md p-5 transition-all dura…" at bounding box center [329, 537] width 545 height 877
click at [93, 167] on div "< div class = "bg-white m-4 border rounded-lg shadow-md p-5 transition-all dura…" at bounding box center [329, 537] width 545 height 877
click at [479, 183] on div "< div class = "bg-white m-4 border rounded-lg shadow-md p-5 transition-all dura…" at bounding box center [329, 537] width 545 height 877
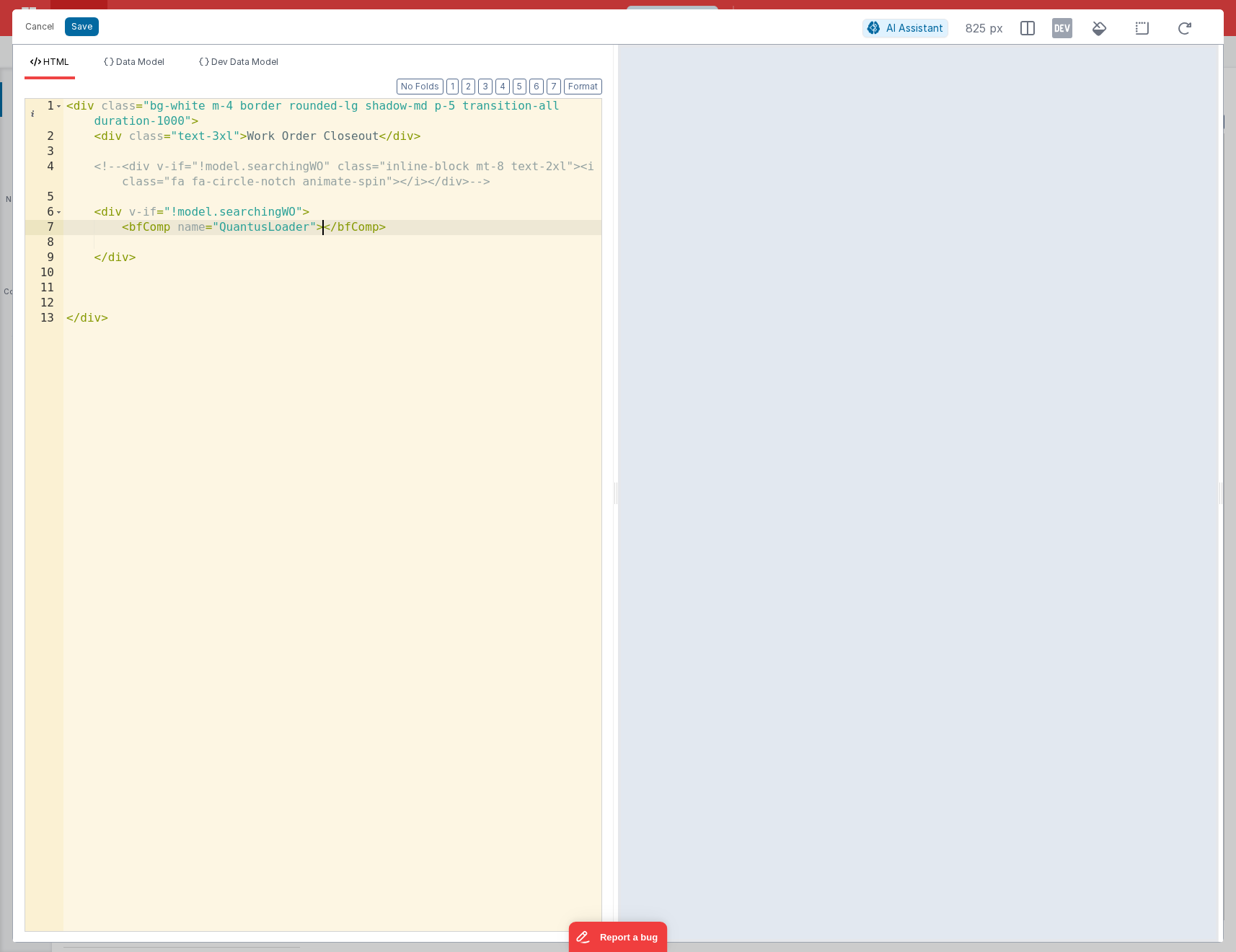
click at [181, 232] on div "< div class = "bg-white m-4 border rounded-lg shadow-md p-5 transition-all dura…" at bounding box center [333, 537] width 538 height 877
click at [317, 228] on div "< div class = "bg-white m-4 border rounded-lg shadow-md p-5 transition-all dura…" at bounding box center [333, 537] width 538 height 877
click at [371, 227] on div "< div class = "bg-white m-4 border rounded-lg shadow-md p-5 transition-all dura…" at bounding box center [333, 537] width 538 height 877
click at [375, 231] on div "< div class = "bg-white m-4 border rounded-lg shadow-md p-5 transition-all dura…" at bounding box center [333, 537] width 538 height 877
click at [501, 231] on div "< div class = "bg-white m-4 border rounded-lg shadow-md p-5 transition-all dura…" at bounding box center [333, 537] width 538 height 877
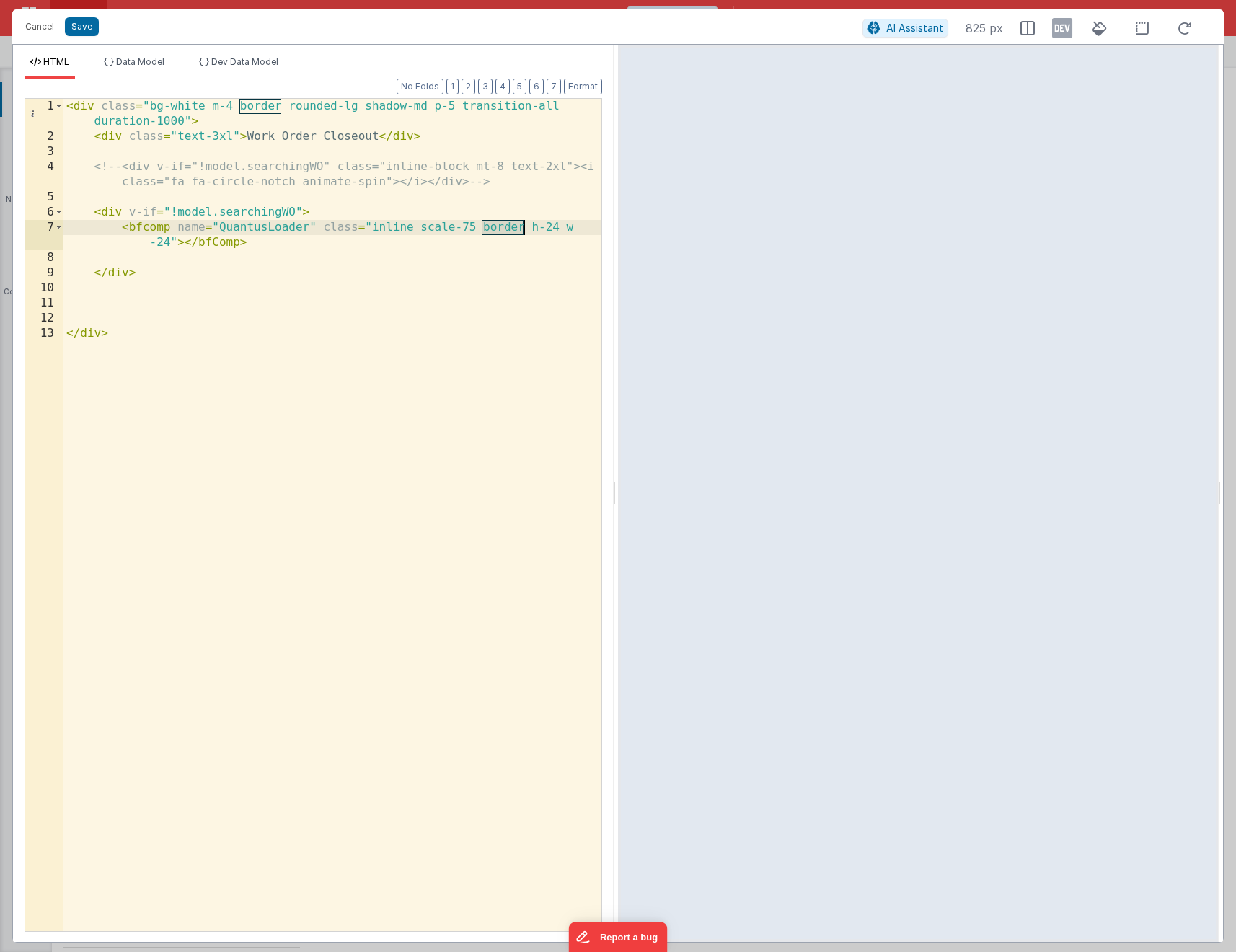
click at [501, 231] on div "< div class = "bg-white m-4 border rounded-lg shadow-md p-5 transition-all dura…" at bounding box center [333, 537] width 538 height 877
click at [415, 224] on div "< div class = "bg-white m-4 border rounded-lg shadow-md p-5 transition-all dura…" at bounding box center [333, 537] width 538 height 877
drag, startPoint x: 566, startPoint y: 229, endPoint x: 464, endPoint y: 227, distance: 102.0
click at [464, 227] on div "< div class = "bg-white m-4 border rounded-lg shadow-md p-5 transition-all dura…" at bounding box center [333, 537] width 538 height 877
drag, startPoint x: 585, startPoint y: 231, endPoint x: 551, endPoint y: 226, distance: 34.4
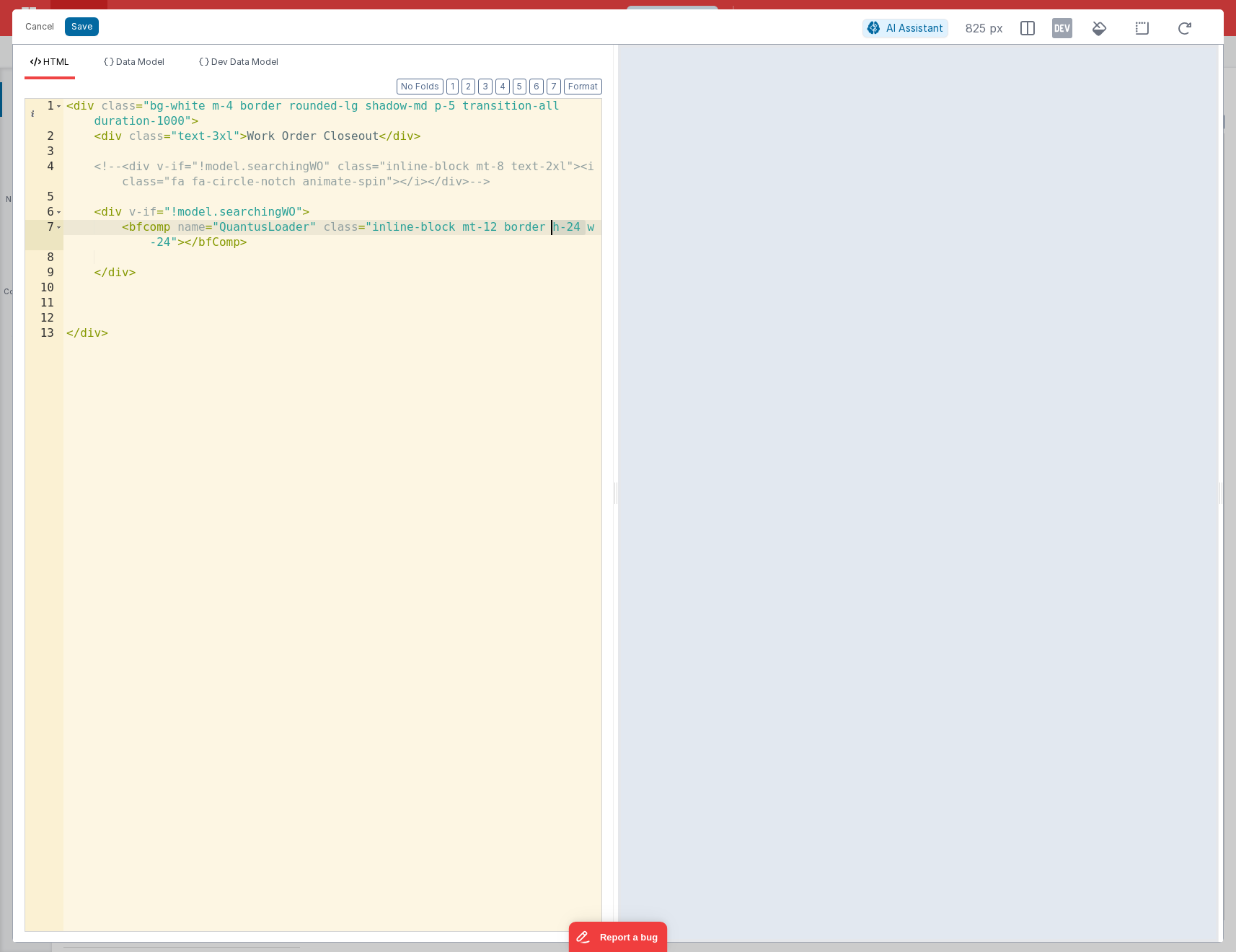
click at [551, 226] on div "< div class = "bg-white m-4 border rounded-lg shadow-md p-5 transition-all dura…" at bounding box center [333, 537] width 538 height 877
drag, startPoint x: 304, startPoint y: 213, endPoint x: 304, endPoint y: 226, distance: 13.0
click at [305, 215] on div "< div class = "bg-white m-4 border rounded-lg shadow-md p-5 transition-all dura…" at bounding box center [333, 537] width 538 height 877
click at [201, 255] on div "< div class = "bg-white m-4 border rounded-lg shadow-md p-5 transition-all dura…" at bounding box center [333, 537] width 538 height 877
click at [519, 226] on div "< div class = "bg-white m-4 border rounded-lg shadow-md p-5 transition-all dura…" at bounding box center [333, 537] width 538 height 877
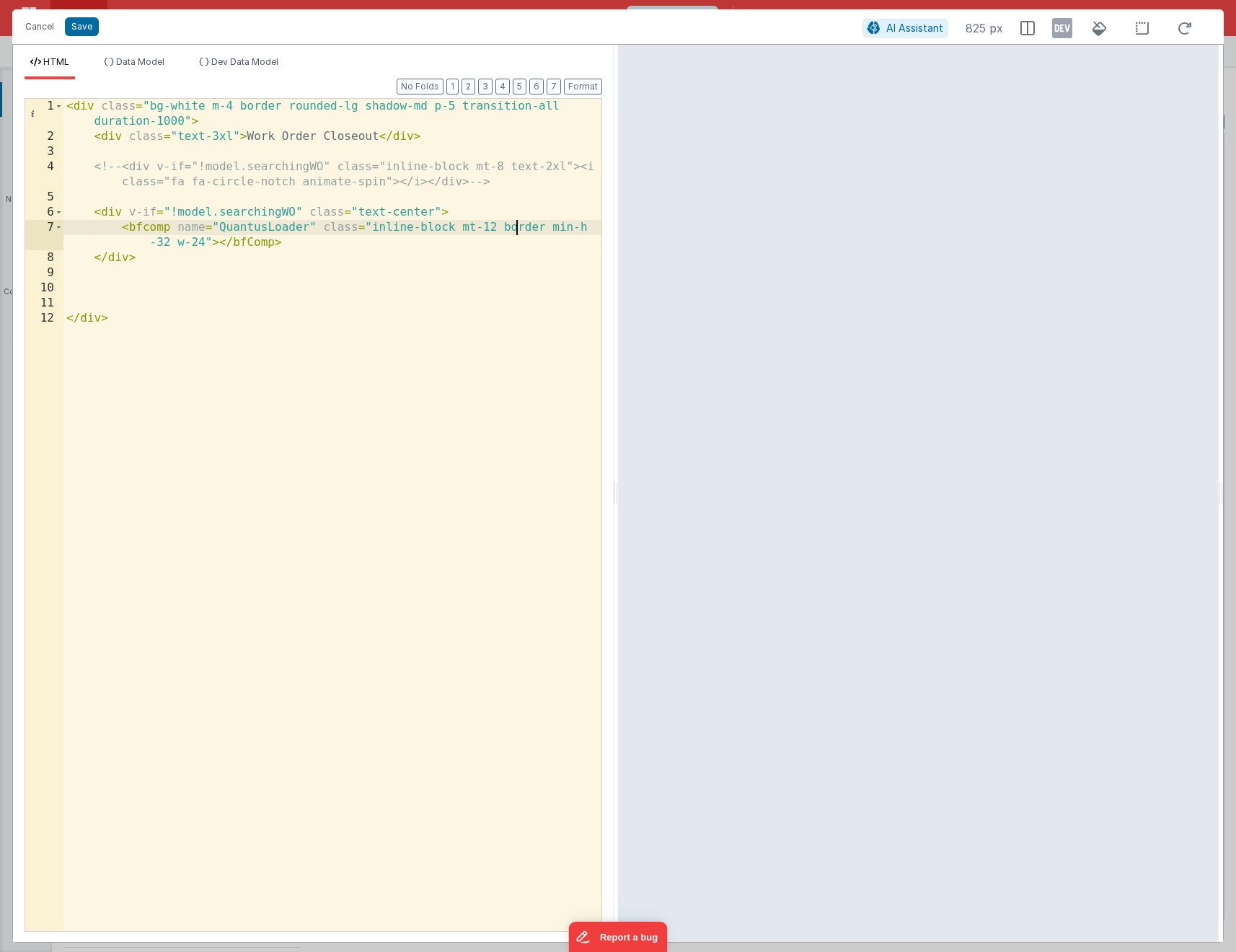
click at [519, 226] on div "< div class = "bg-white m-4 border rounded-lg shadow-md p-5 transition-all dura…" at bounding box center [333, 537] width 538 height 877
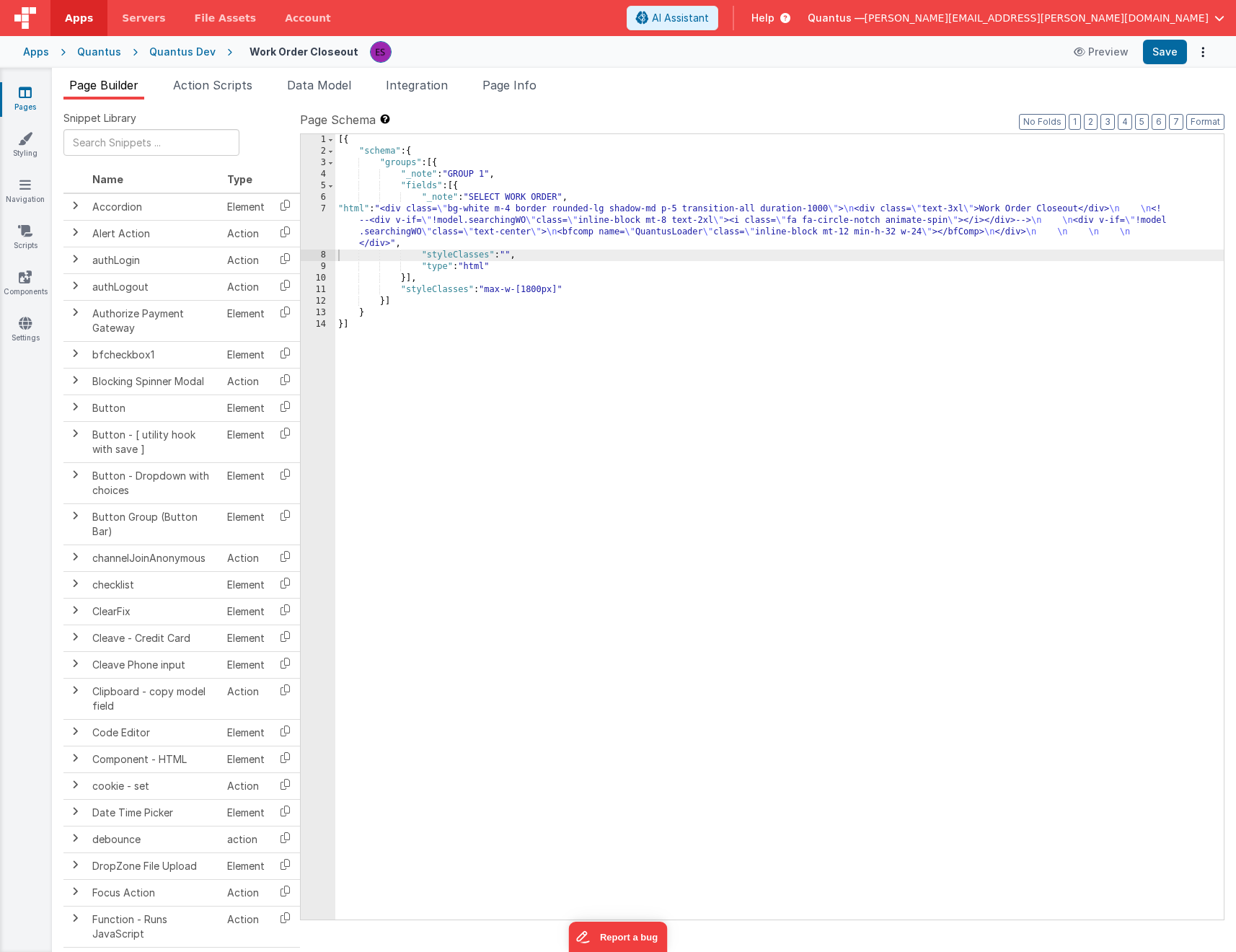
click at [472, 420] on div "[{ "schema" : { "groups" : [{ "_note" : "GROUP 1" , "fields" : [{ "_note" : "SE…" at bounding box center [779, 538] width 889 height 808
click at [383, 236] on div "[{ "schema" : { "groups" : [{ "_note" : "GROUP 1" , "fields" : [{ "_note" : "SE…" at bounding box center [779, 538] width 889 height 808
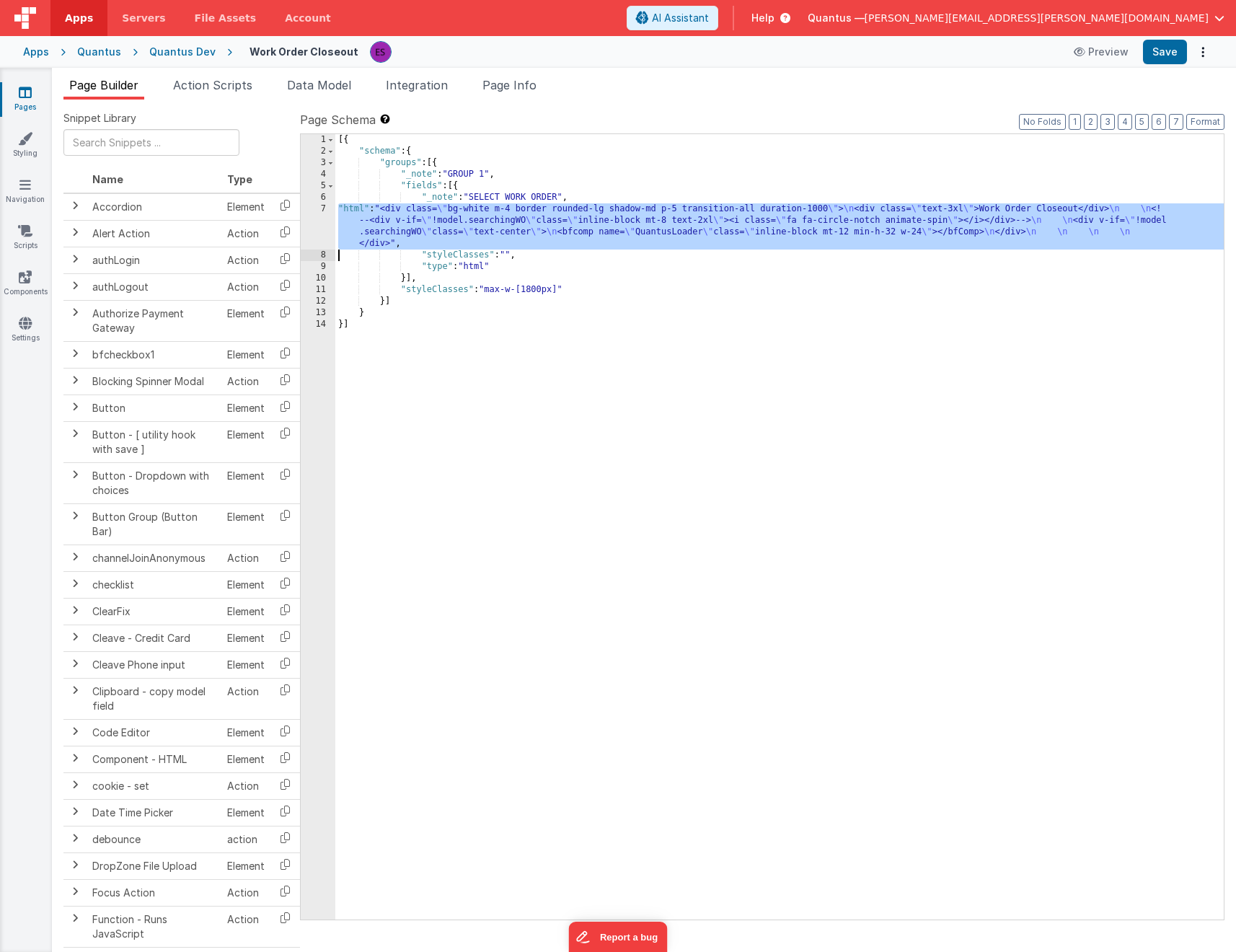
click at [325, 241] on div "7" at bounding box center [318, 227] width 35 height 46
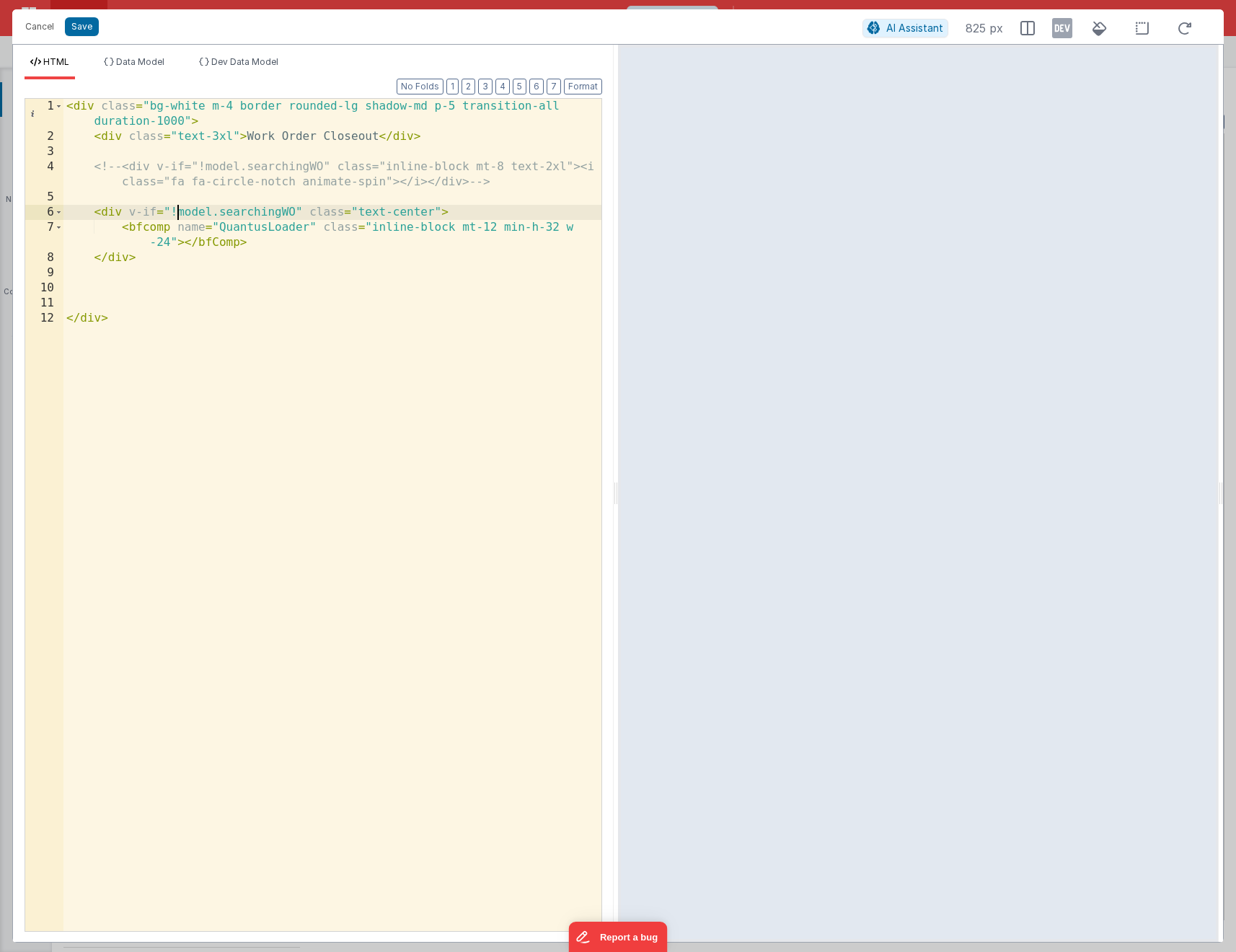
click at [178, 211] on div "< div class = "bg-white m-4 border rounded-lg shadow-md p-5 transition-all dura…" at bounding box center [333, 537] width 538 height 877
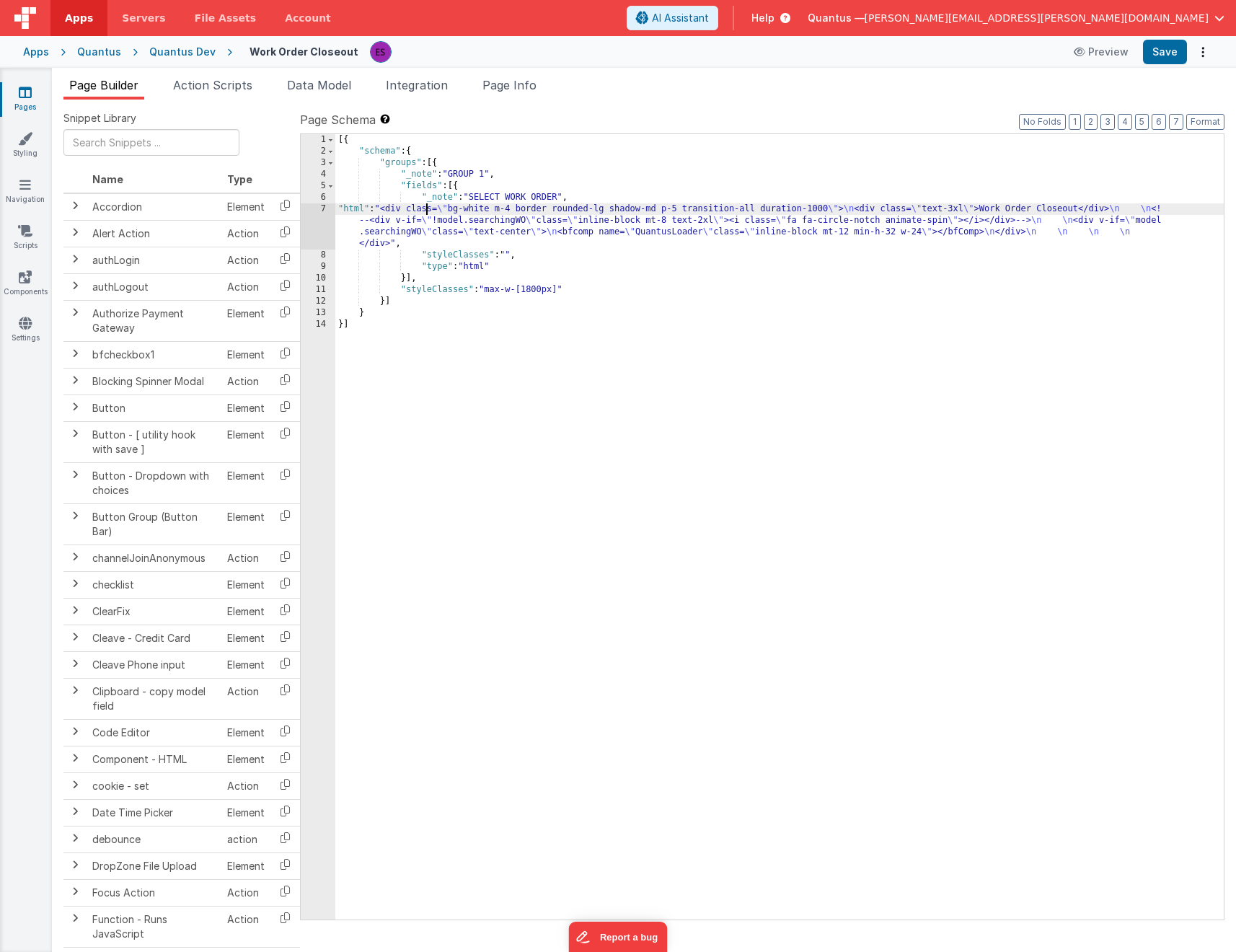
click at [427, 212] on div "[{ "schema" : { "groups" : [{ "_note" : "GROUP 1" , "fields" : [{ "_note" : "SE…" at bounding box center [779, 538] width 889 height 808
click at [309, 238] on div "7" at bounding box center [318, 227] width 35 height 46
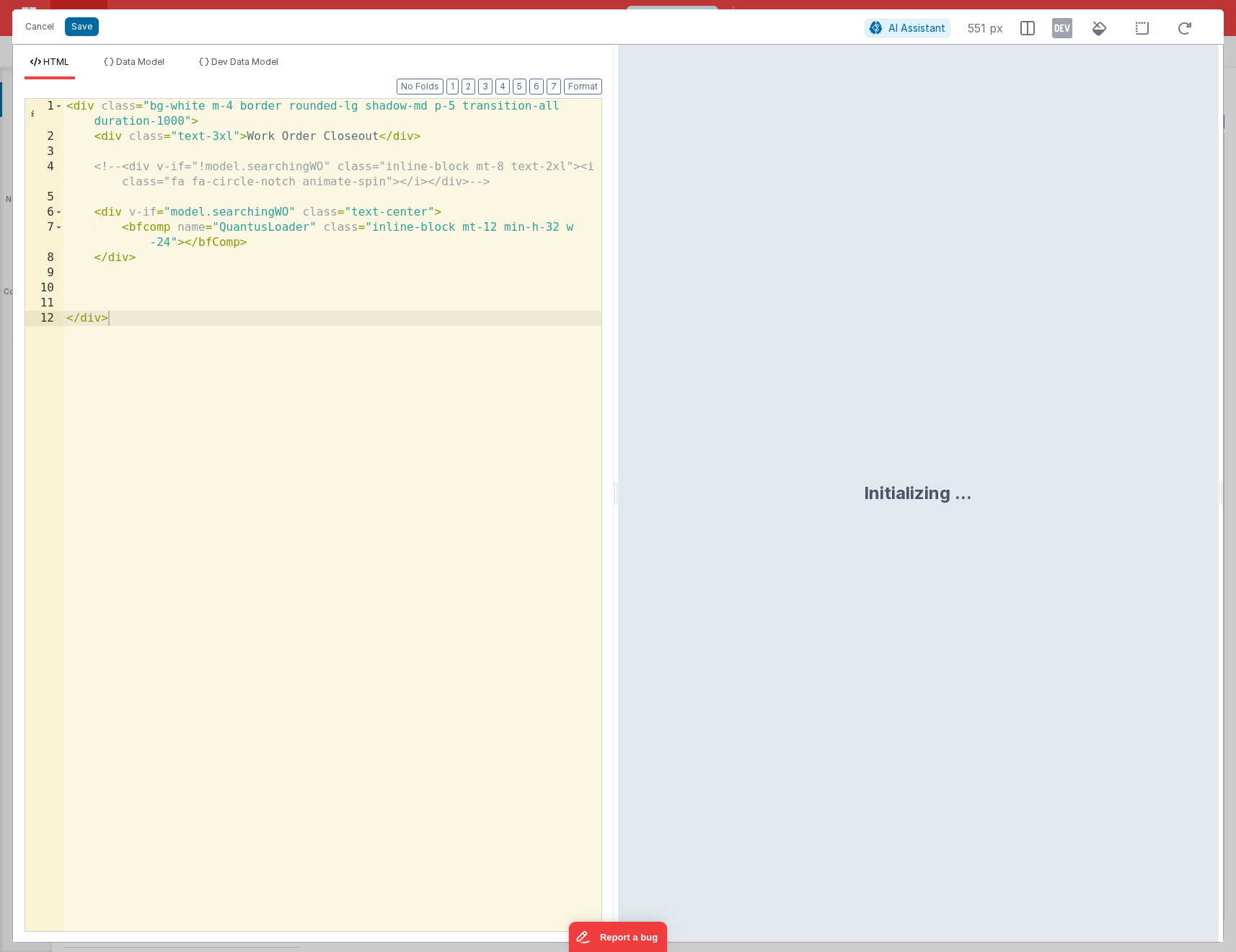
click at [173, 272] on div "< div class = "bg-white m-4 border rounded-lg shadow-md p-5 transition-all dura…" at bounding box center [333, 537] width 538 height 877
click at [264, 354] on div "< div class = "bg-white m-4 border rounded-lg shadow-md p-5 transition-all dura…" at bounding box center [333, 537] width 538 height 877
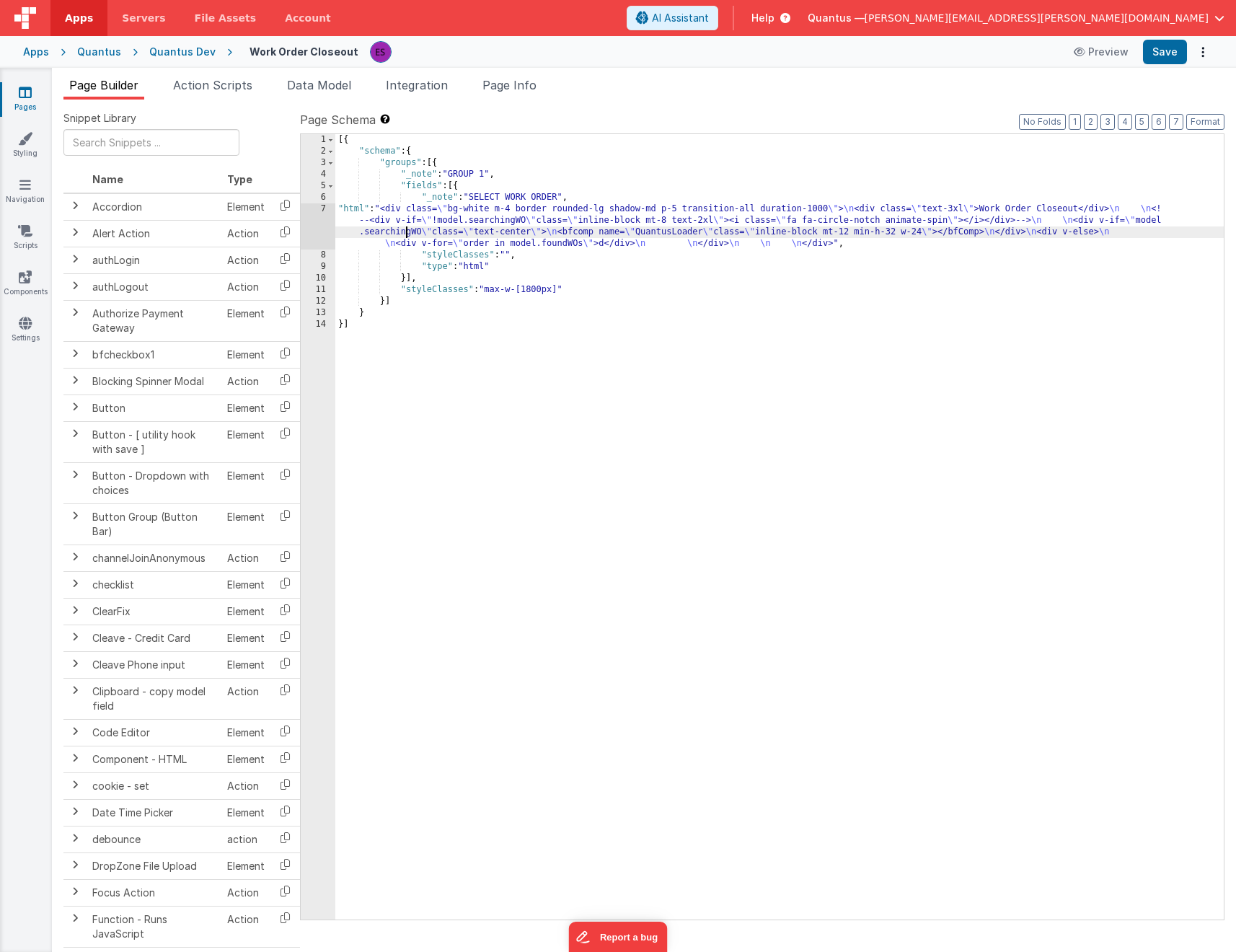
click at [407, 232] on div "[{ "schema" : { "groups" : [{ "_note" : "GROUP 1" , "fields" : [{ "_note" : "SE…" at bounding box center [779, 538] width 889 height 808
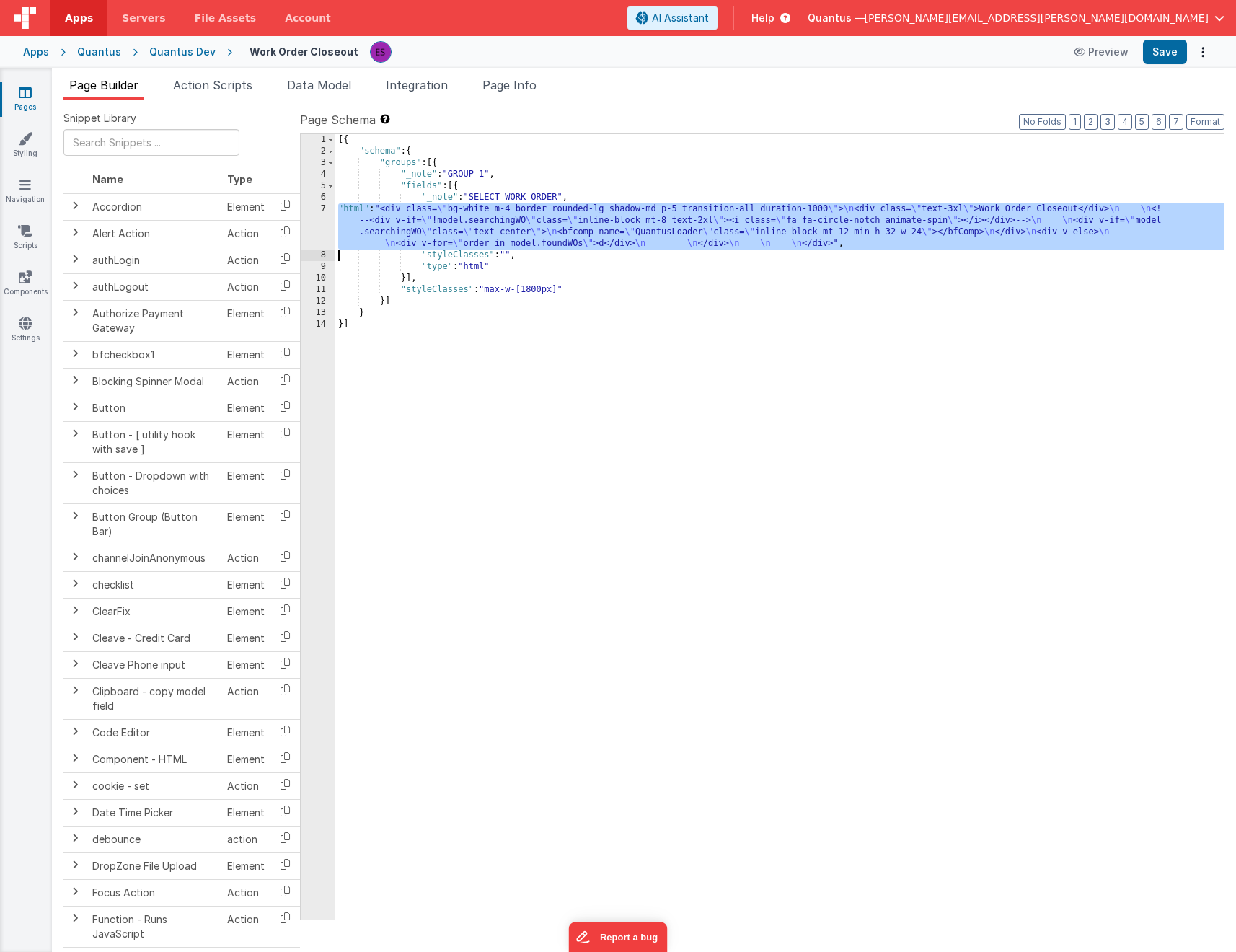
click at [314, 228] on div "7" at bounding box center [318, 227] width 35 height 46
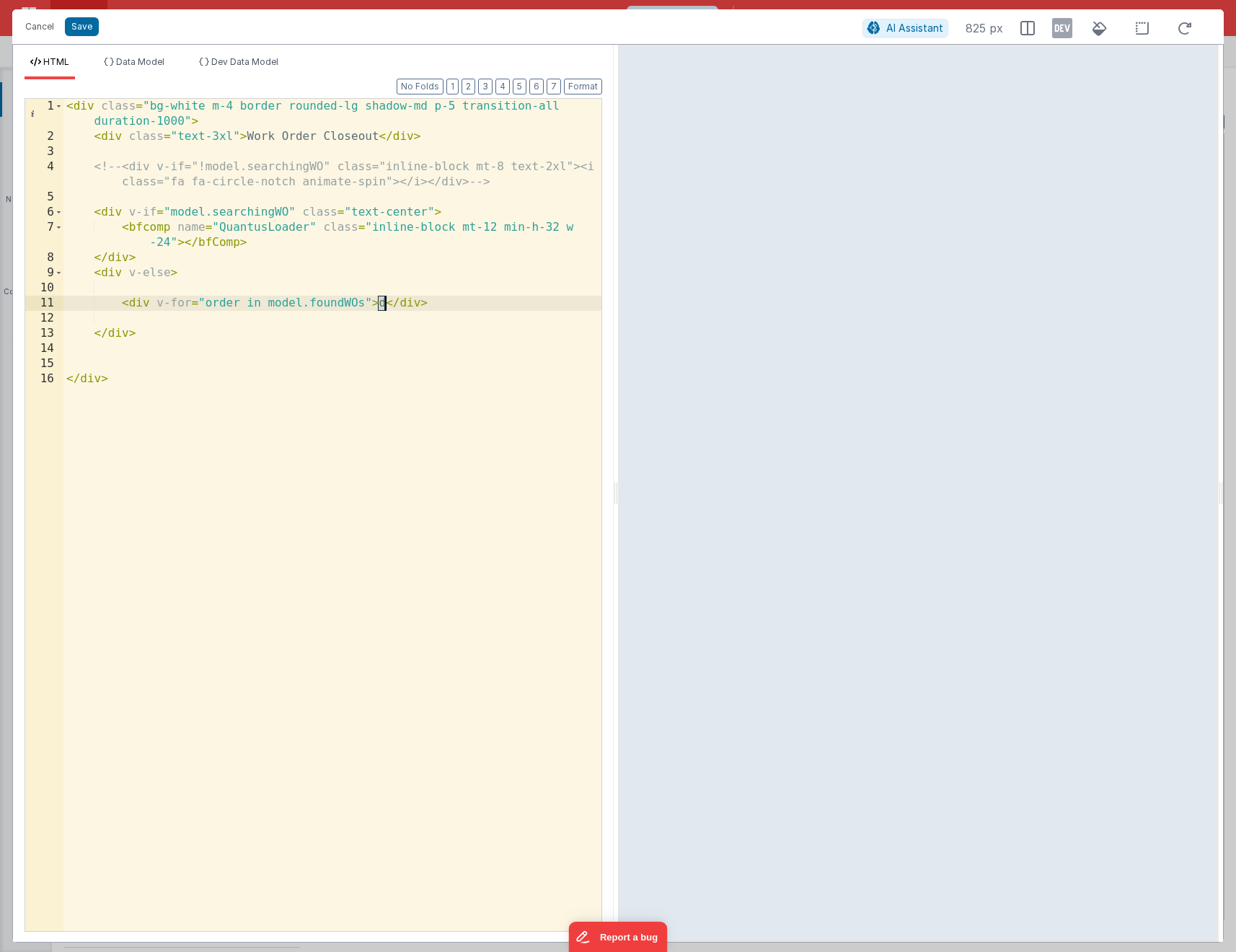
drag, startPoint x: 381, startPoint y: 303, endPoint x: 388, endPoint y: 304, distance: 7.1
click at [388, 304] on div "< div class = "bg-white m-4 border rounded-lg shadow-md p-5 transition-all dura…" at bounding box center [333, 537] width 538 height 877
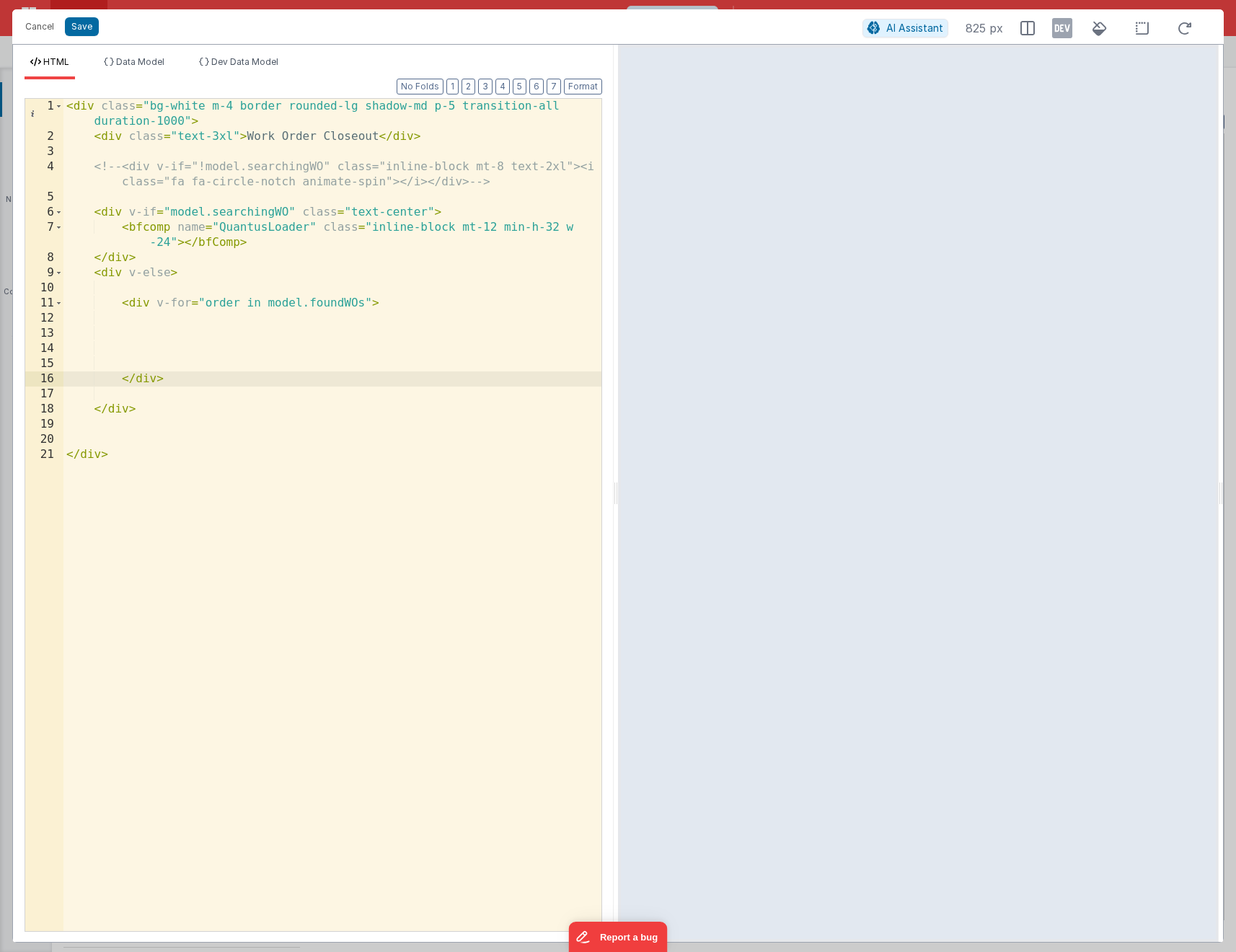
click at [370, 305] on div "< div class = "bg-white m-4 border rounded-lg shadow-md p-5 transition-all dura…" at bounding box center [333, 537] width 538 height 877
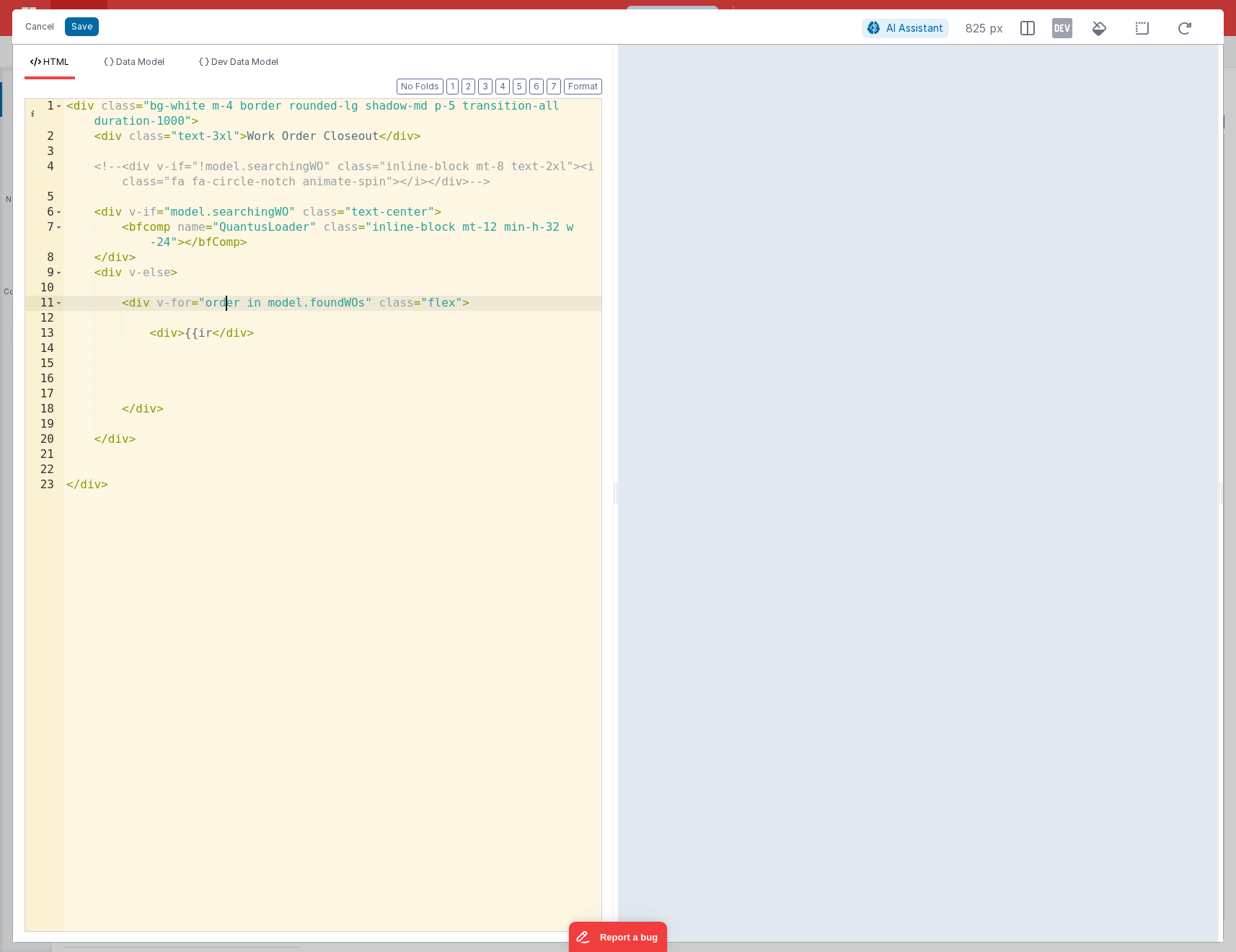
click at [227, 305] on div "< div class = "bg-white m-4 border rounded-lg shadow-md p-5 transition-all dura…" at bounding box center [333, 537] width 538 height 877
click at [210, 331] on div "< div class = "bg-white m-4 border rounded-lg shadow-md p-5 transition-all dura…" at bounding box center [333, 537] width 538 height 877
drag, startPoint x: 151, startPoint y: 334, endPoint x: 318, endPoint y: 336, distance: 167.0
click at [318, 336] on div "< div class = "bg-white m-4 border rounded-lg shadow-md p-5 transition-all dura…" at bounding box center [333, 537] width 538 height 877
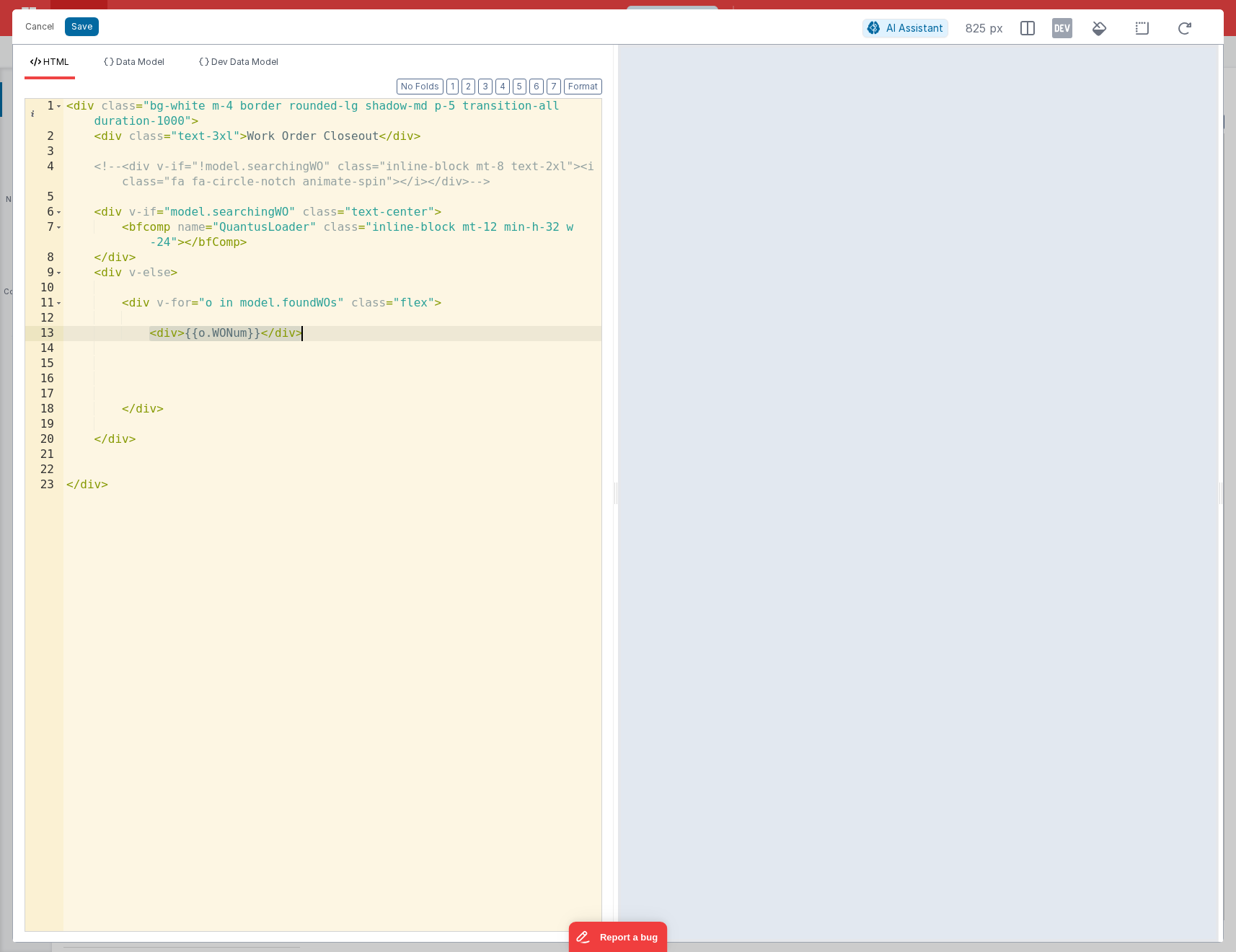
click at [318, 336] on div "< div class = "bg-white m-4 border rounded-lg shadow-md p-5 transition-all dura…" at bounding box center [333, 537] width 538 height 877
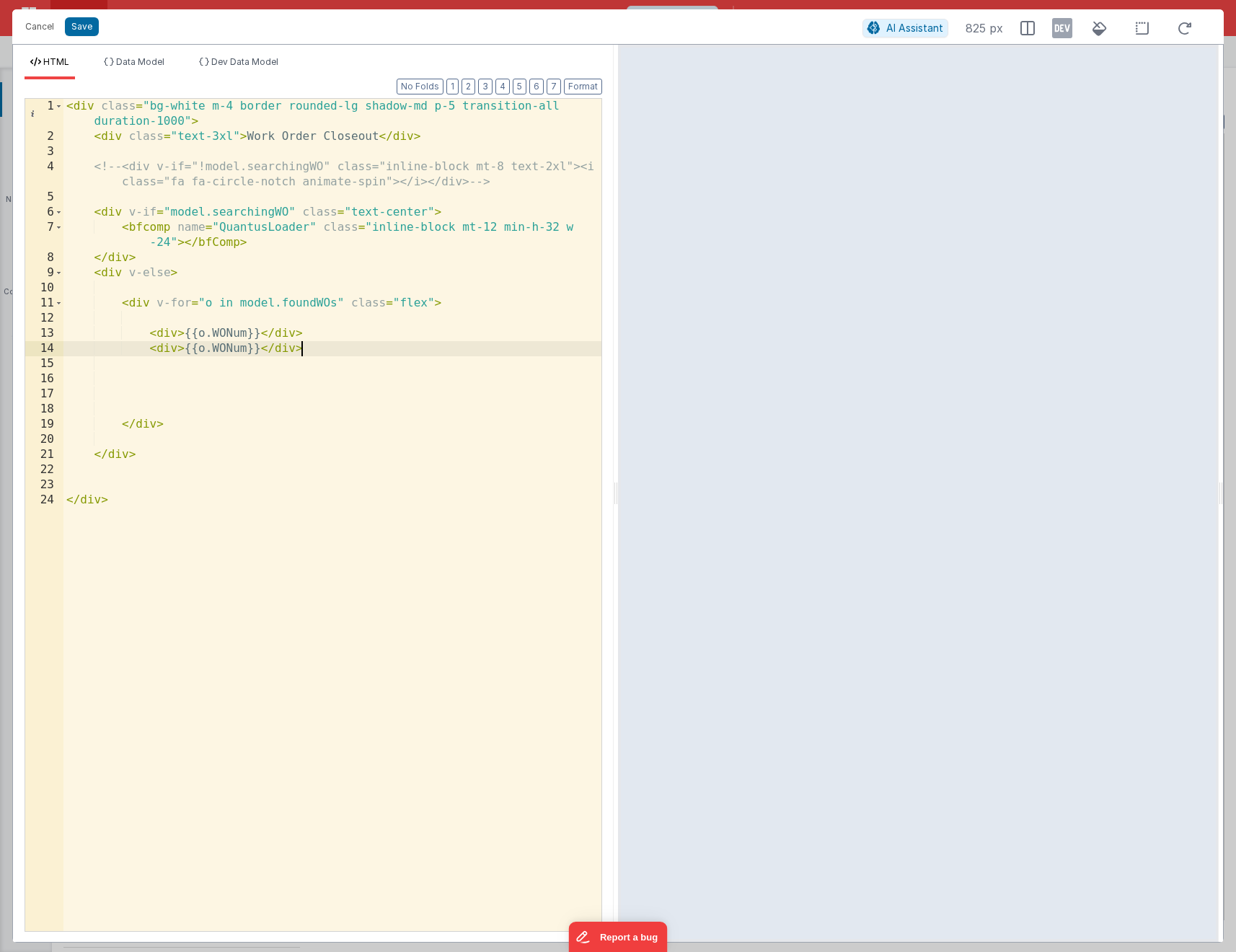
click at [235, 349] on div "< div class = "bg-white m-4 border rounded-lg shadow-md p-5 transition-all dura…" at bounding box center [333, 537] width 538 height 877
click at [354, 349] on div "< div class = "bg-white m-4 border rounded-lg shadow-md p-5 transition-all dura…" at bounding box center [333, 537] width 538 height 877
drag, startPoint x: 458, startPoint y: 349, endPoint x: 152, endPoint y: 350, distance: 306.0
click at [152, 350] on div "< div class = "bg-white m-4 border rounded-lg shadow-md p-5 transition-all dura…" at bounding box center [333, 537] width 538 height 877
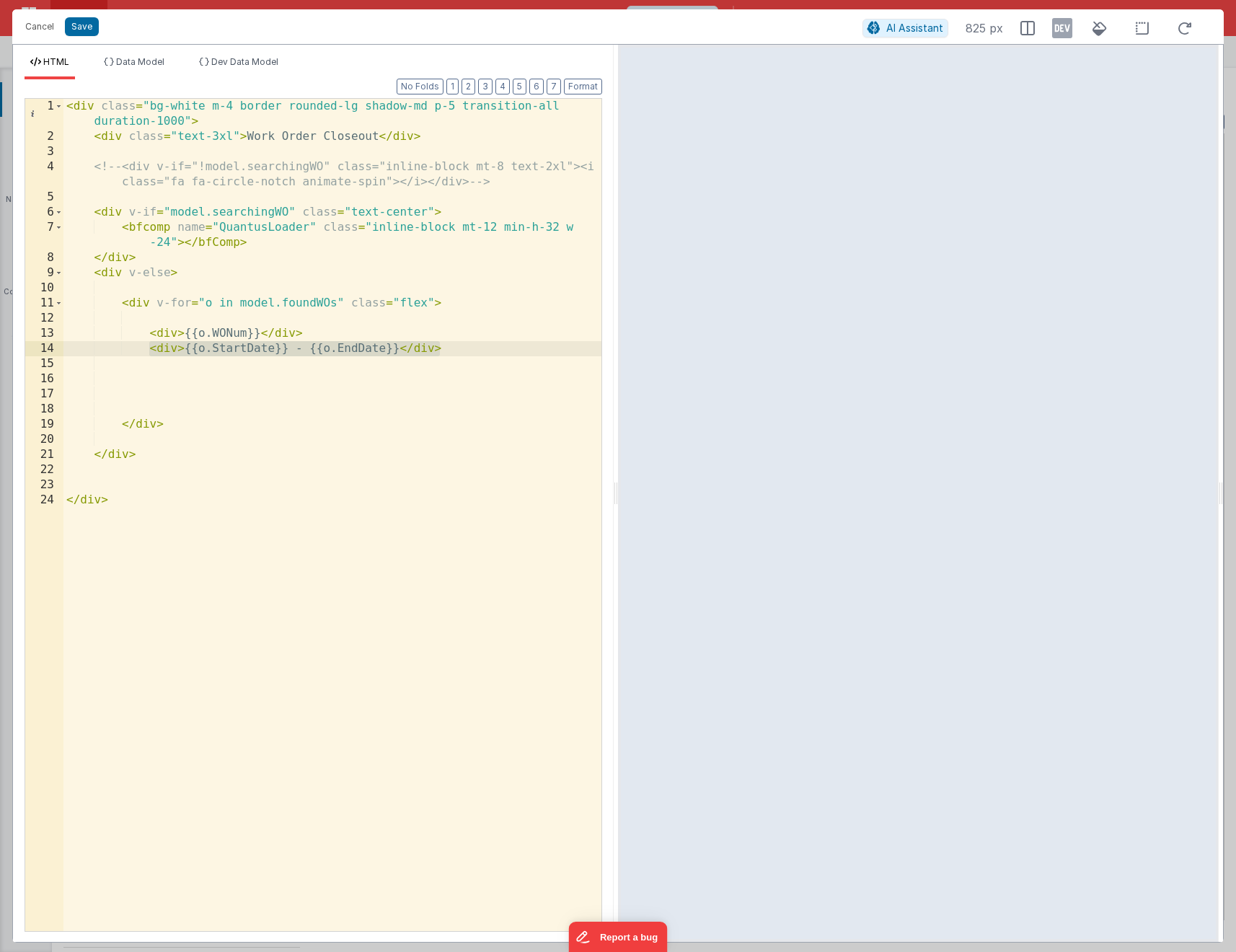
click at [453, 351] on div "< div class = "bg-white m-4 border rounded-lg shadow-md p-5 transition-all dura…" at bounding box center [333, 537] width 538 height 877
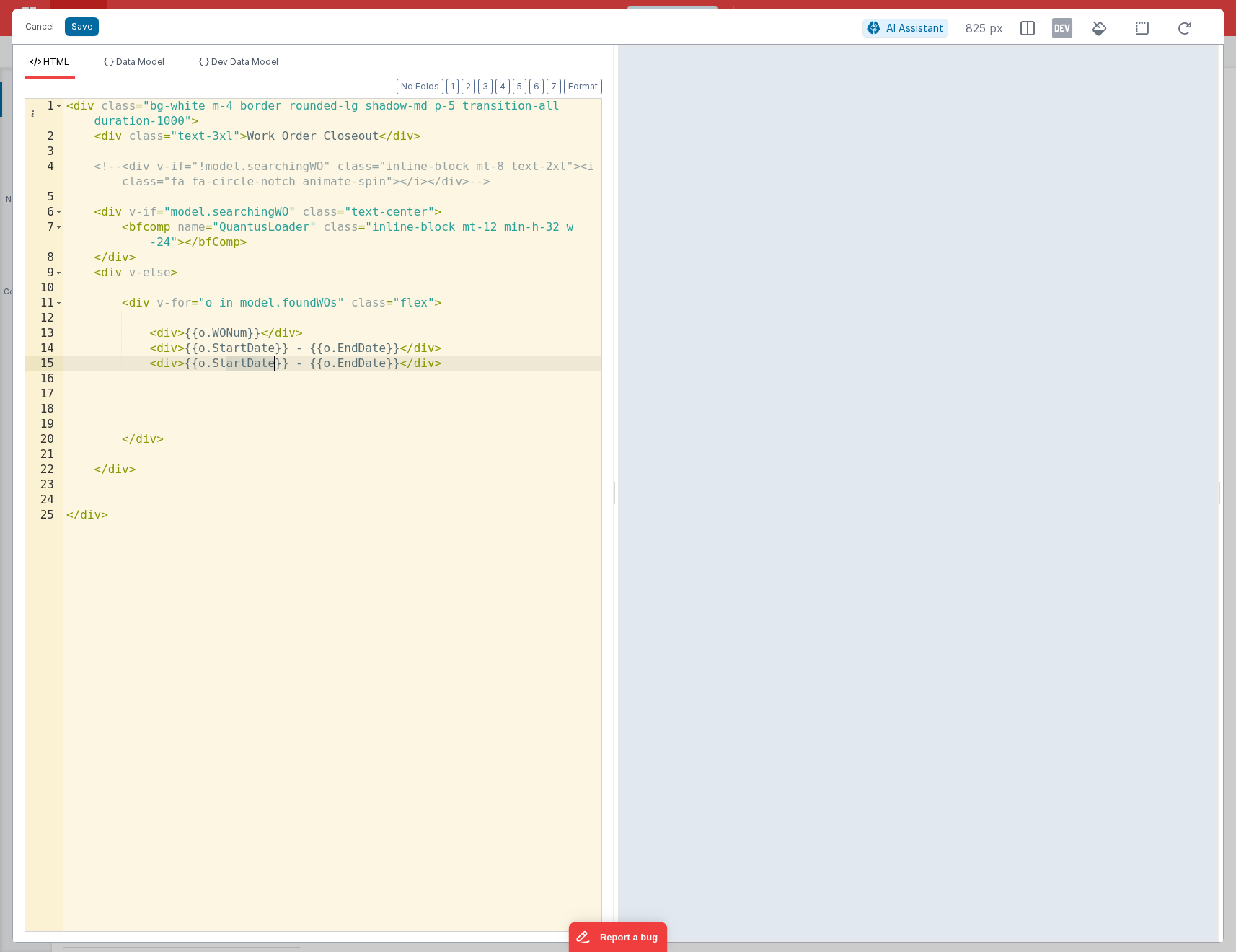
drag, startPoint x: 226, startPoint y: 358, endPoint x: 273, endPoint y: 363, distance: 47.3
click at [273, 363] on div "< div class = "bg-white m-4 border rounded-lg shadow-md p-5 transition-all dura…" at bounding box center [333, 537] width 538 height 877
drag, startPoint x: 267, startPoint y: 362, endPoint x: 381, endPoint y: 361, distance: 114.0
click at [381, 361] on div "< div class = "bg-white m-4 border rounded-lg shadow-md p-5 transition-all dura…" at bounding box center [333, 537] width 538 height 877
click at [472, 349] on div "< div class = "bg-white m-4 border rounded-lg shadow-md p-5 transition-all dura…" at bounding box center [333, 537] width 538 height 877
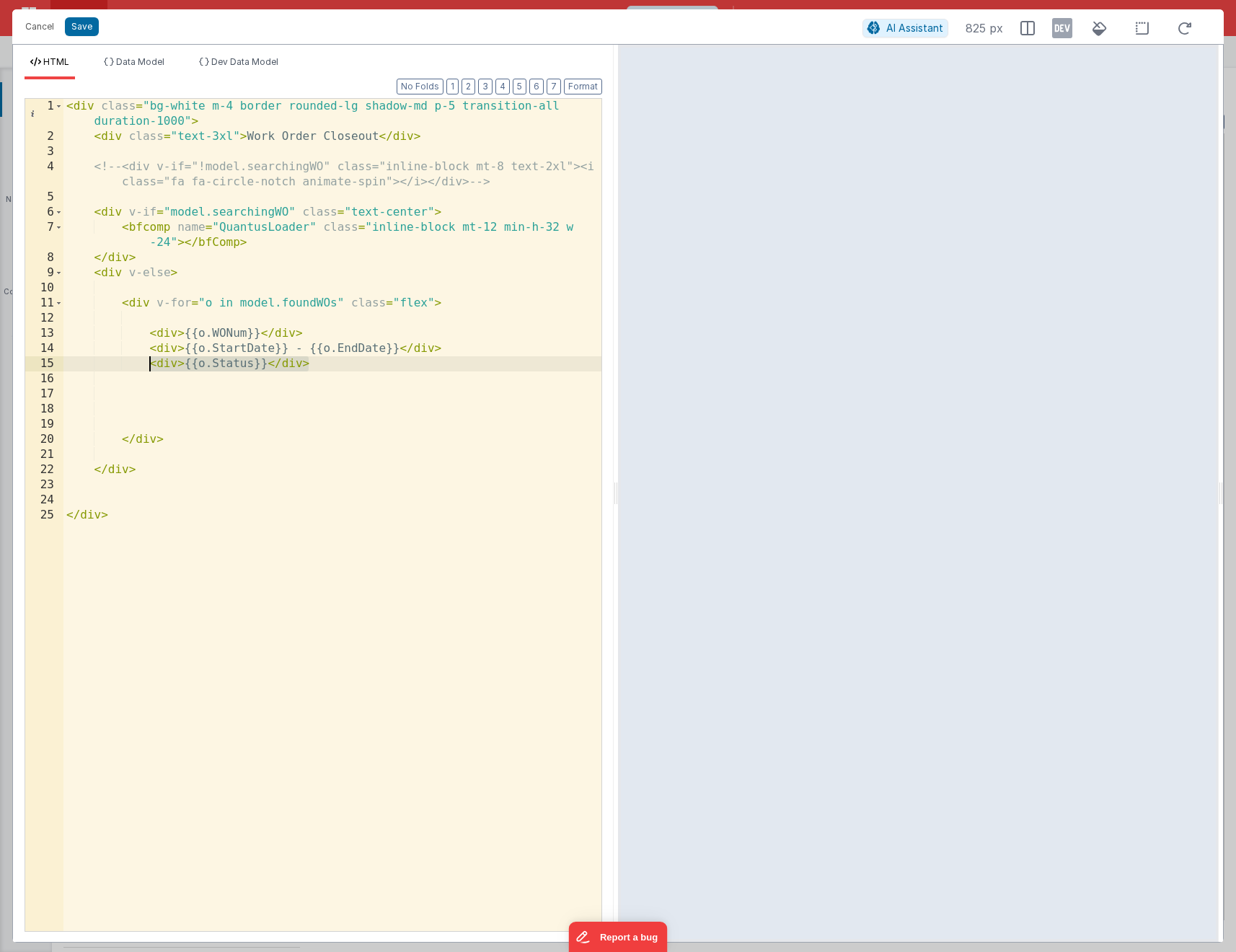
drag, startPoint x: 313, startPoint y: 360, endPoint x: 149, endPoint y: 360, distance: 164.0
click at [149, 360] on div "< div class = "bg-white m-4 border rounded-lg shadow-md p-5 transition-all dura…" at bounding box center [333, 537] width 538 height 877
click at [193, 376] on div "< div class = "bg-white m-4 border rounded-lg shadow-md p-5 transition-all dura…" at bounding box center [333, 537] width 538 height 877
paste textarea
click at [123, 375] on div "< div class = "bg-white m-4 border rounded-lg shadow-md p-5 transition-all dura…" at bounding box center [333, 537] width 538 height 877
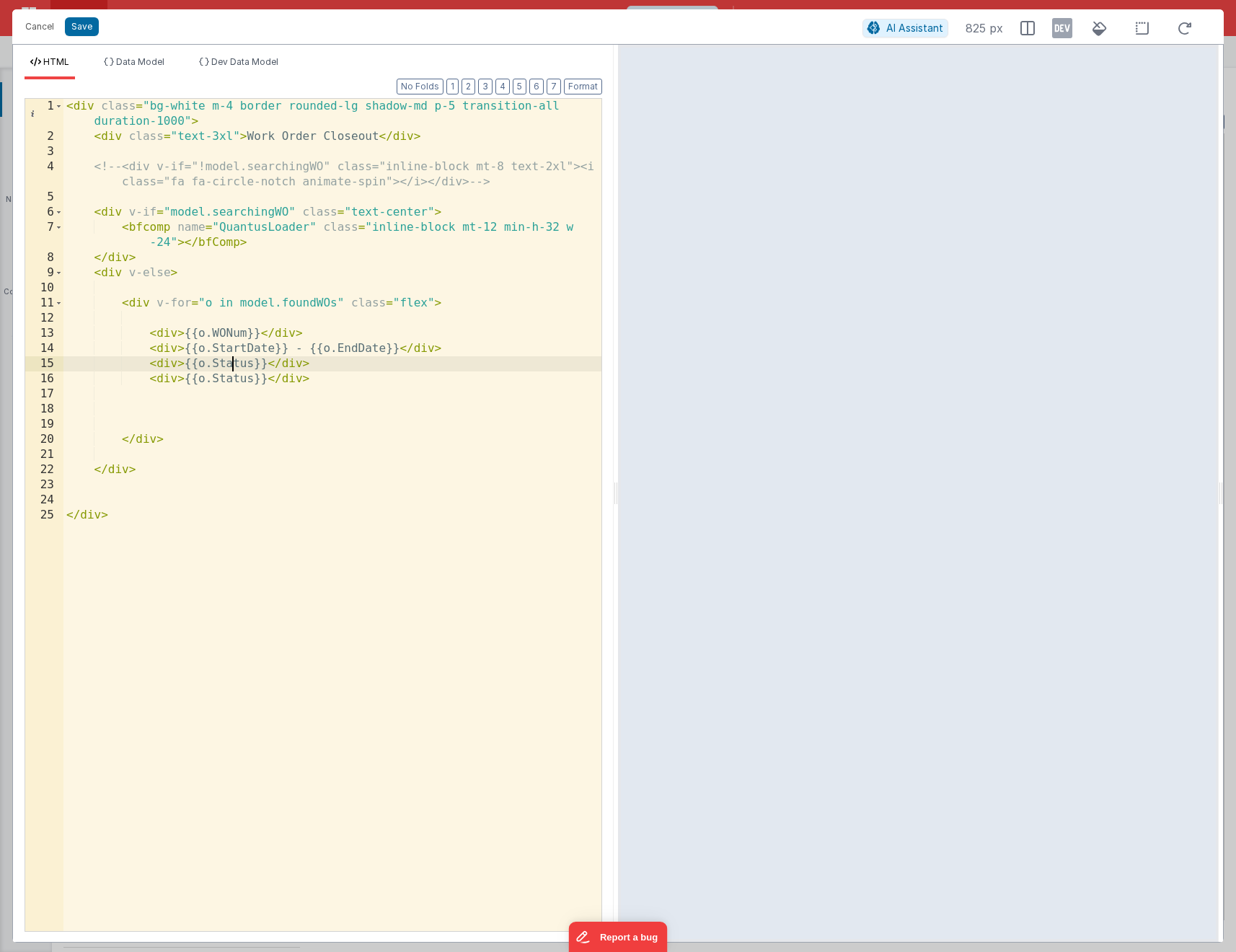
click at [235, 357] on div "< div class = "bg-white m-4 border rounded-lg shadow-md p-5 transition-all dura…" at bounding box center [333, 537] width 538 height 877
click at [178, 337] on div "< div class = "bg-white m-4 border rounded-lg shadow-md p-5 transition-all dura…" at bounding box center [333, 537] width 538 height 877
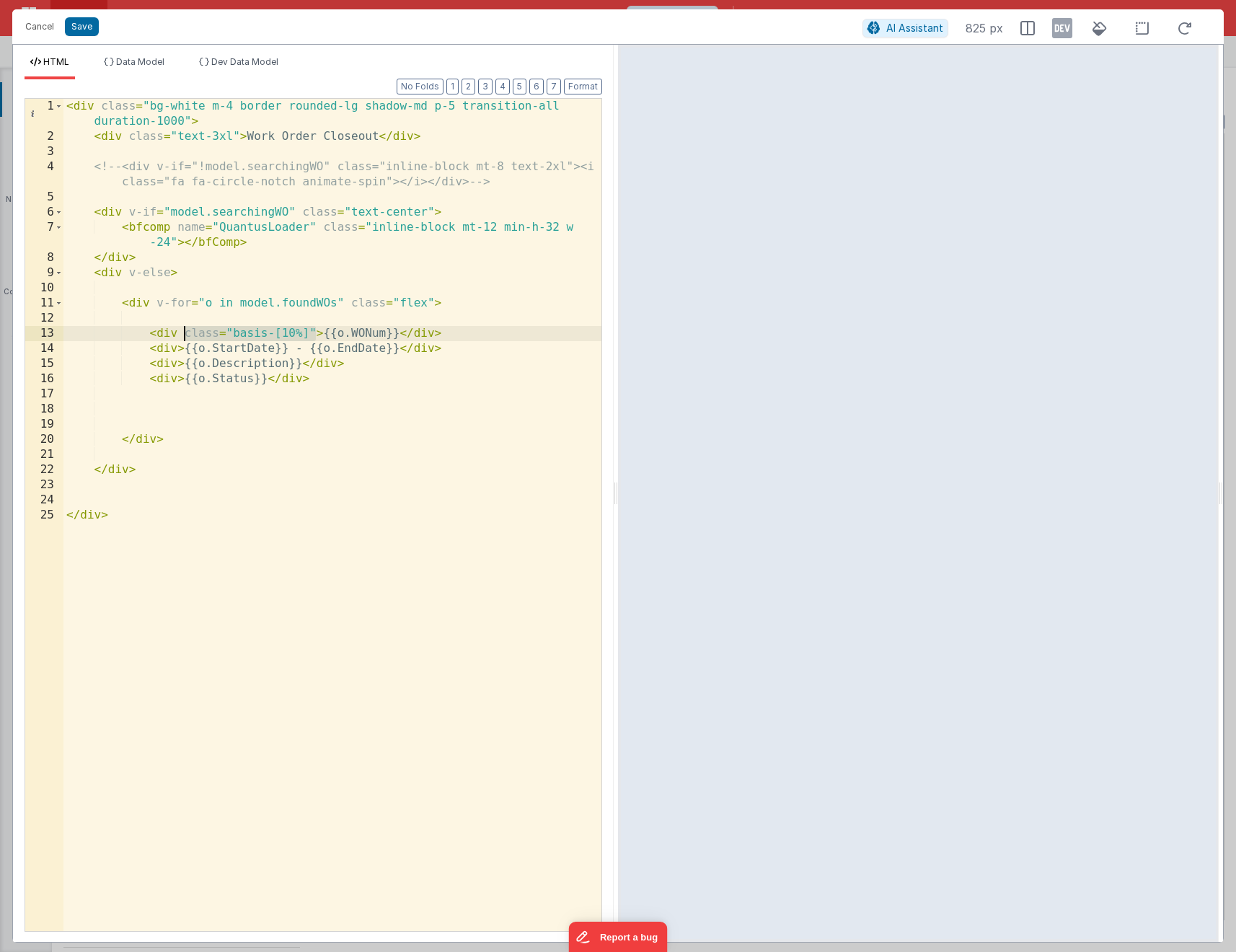
drag, startPoint x: 315, startPoint y: 334, endPoint x: 185, endPoint y: 330, distance: 130.1
click at [185, 330] on div "< div class = "bg-white m-4 border rounded-lg shadow-md p-5 transition-all dura…" at bounding box center [333, 537] width 538 height 877
click at [181, 352] on div "< div class = "bg-white m-4 border rounded-lg shadow-md p-5 transition-all dura…" at bounding box center [333, 537] width 538 height 877
click at [175, 360] on div "< div class = "bg-white m-4 border rounded-lg shadow-md p-5 transition-all dura…" at bounding box center [333, 537] width 538 height 877
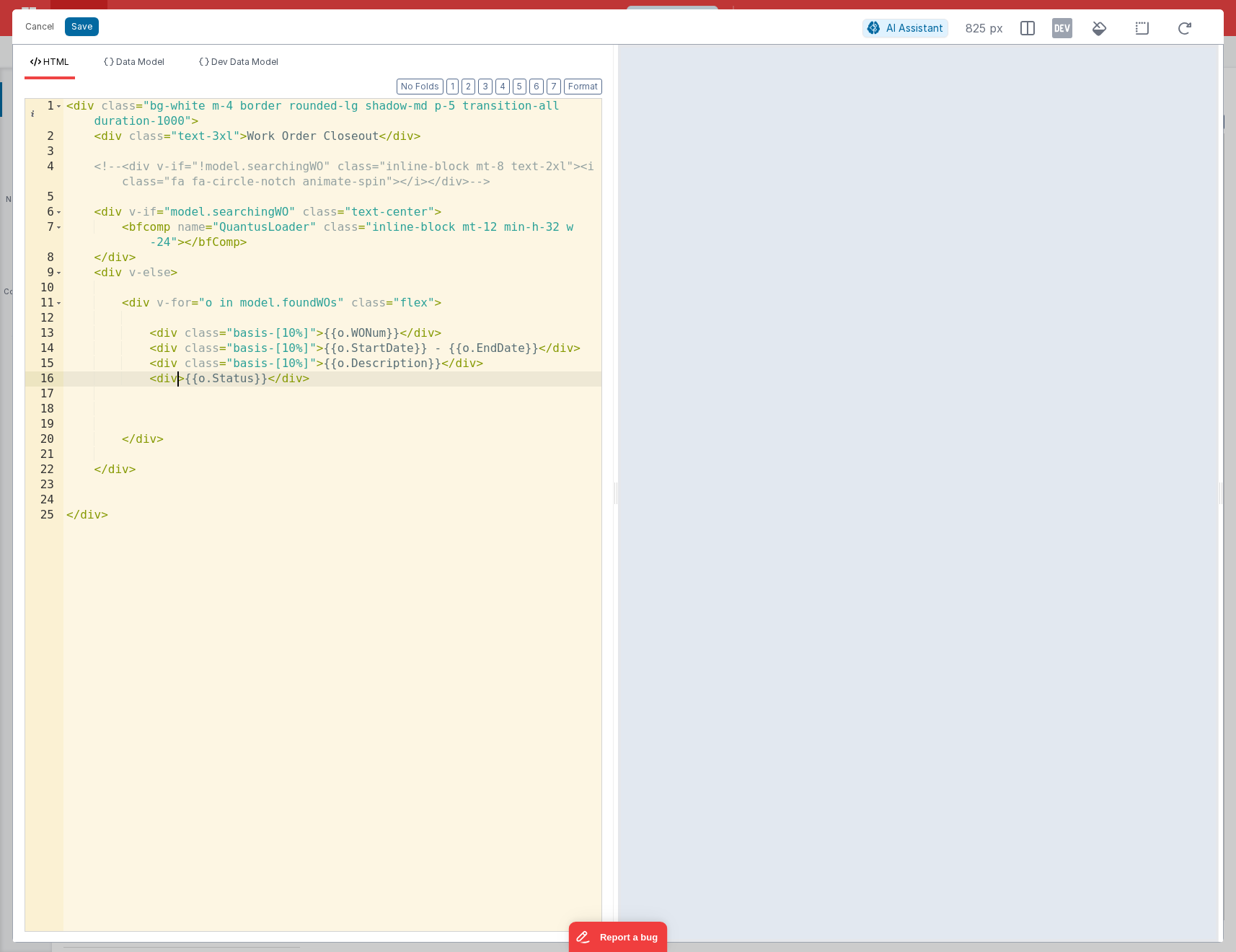
click at [178, 377] on div "< div class = "bg-white m-4 border rounded-lg shadow-md p-5 transition-all dura…" at bounding box center [333, 537] width 538 height 877
click at [287, 360] on div "< div class = "bg-white m-4 border rounded-lg shadow-md p-5 transition-all dura…" at bounding box center [333, 537] width 538 height 877
click at [346, 391] on div "< div class = "bg-white m-4 border rounded-lg shadow-md p-5 transition-all dura…" at bounding box center [333, 537] width 538 height 877
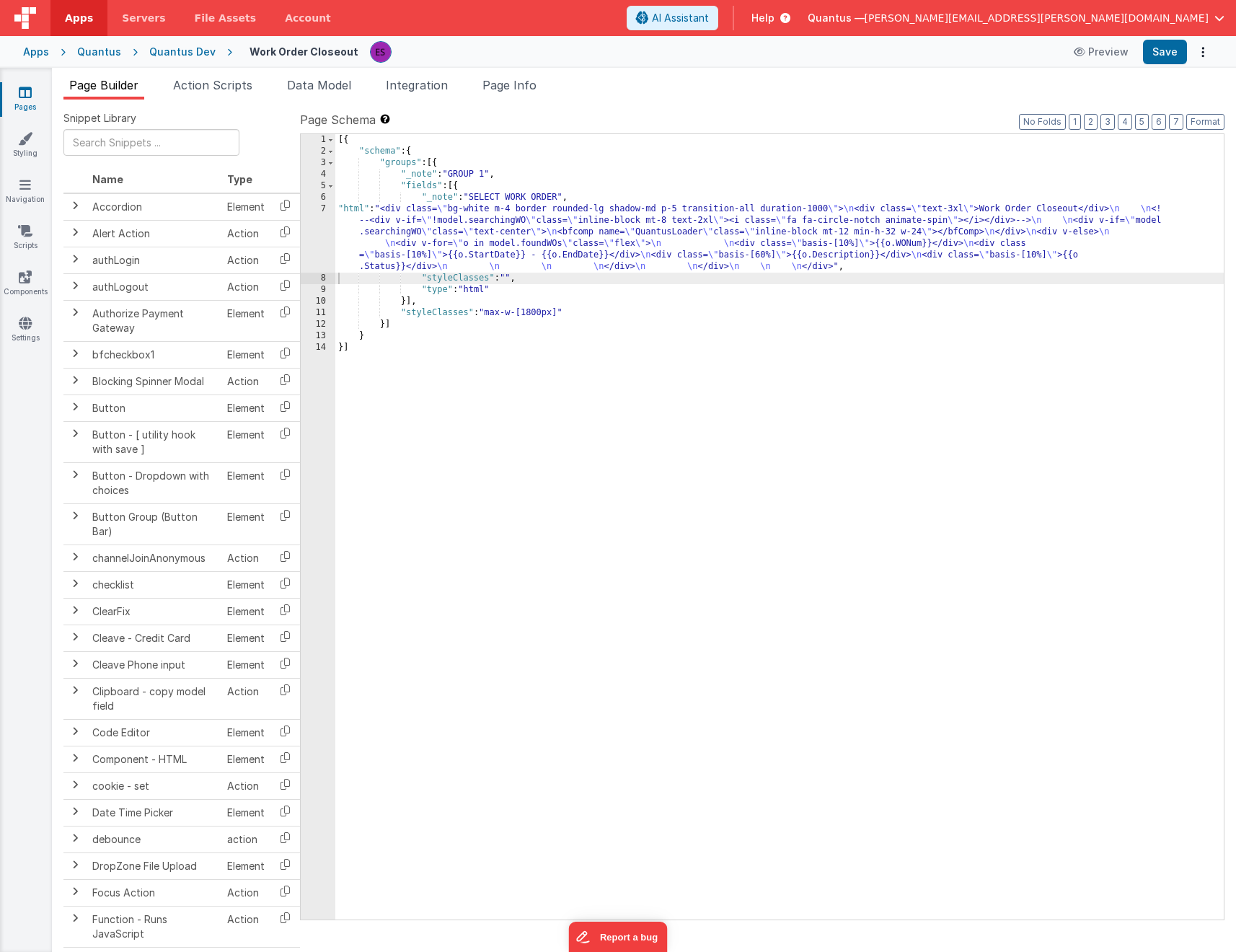
click at [438, 248] on div "[{ "schema" : { "groups" : [{ "_note" : "GROUP 1" , "fields" : [{ "_note" : "SE…" at bounding box center [779, 538] width 889 height 808
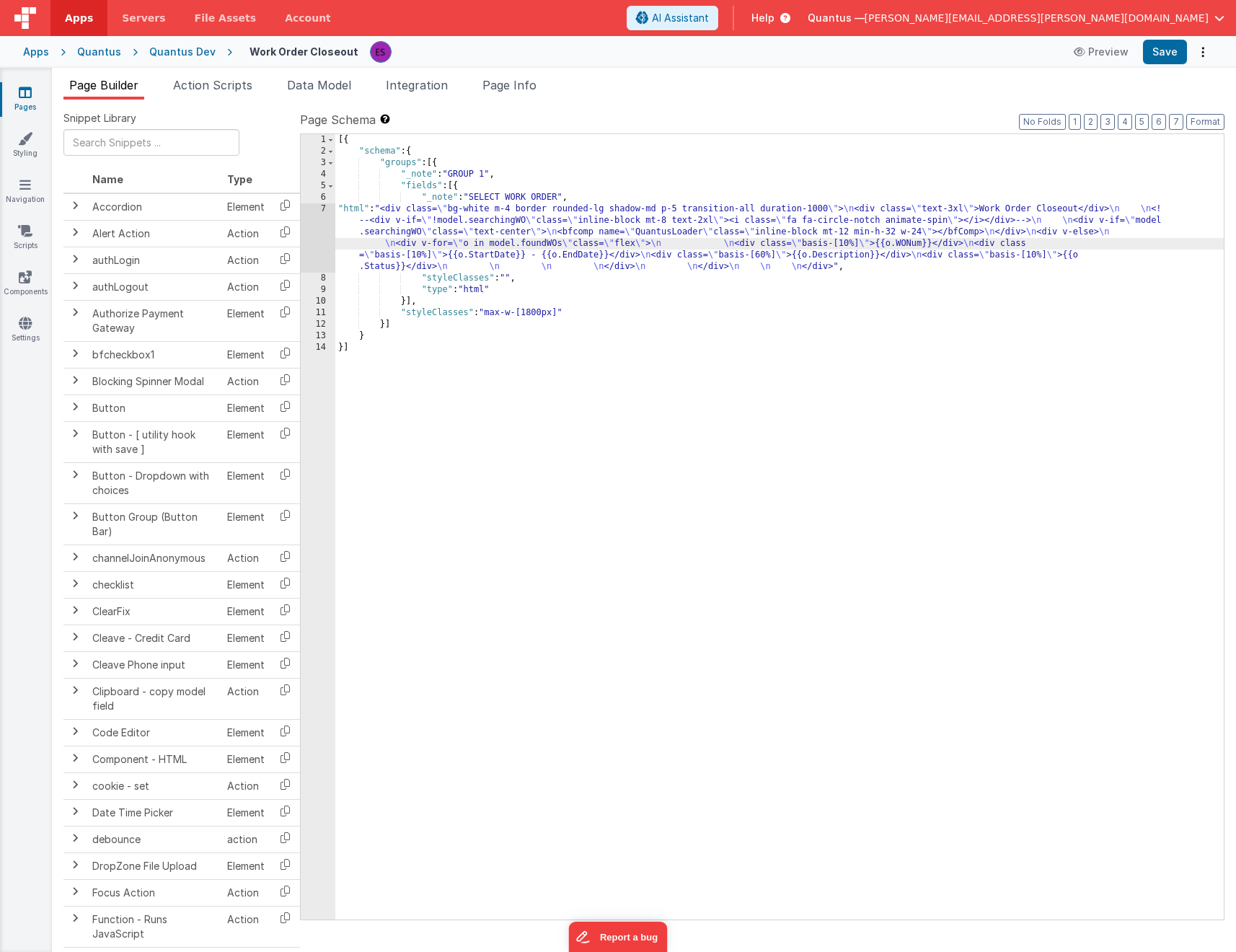
click at [321, 258] on div "7" at bounding box center [318, 238] width 35 height 69
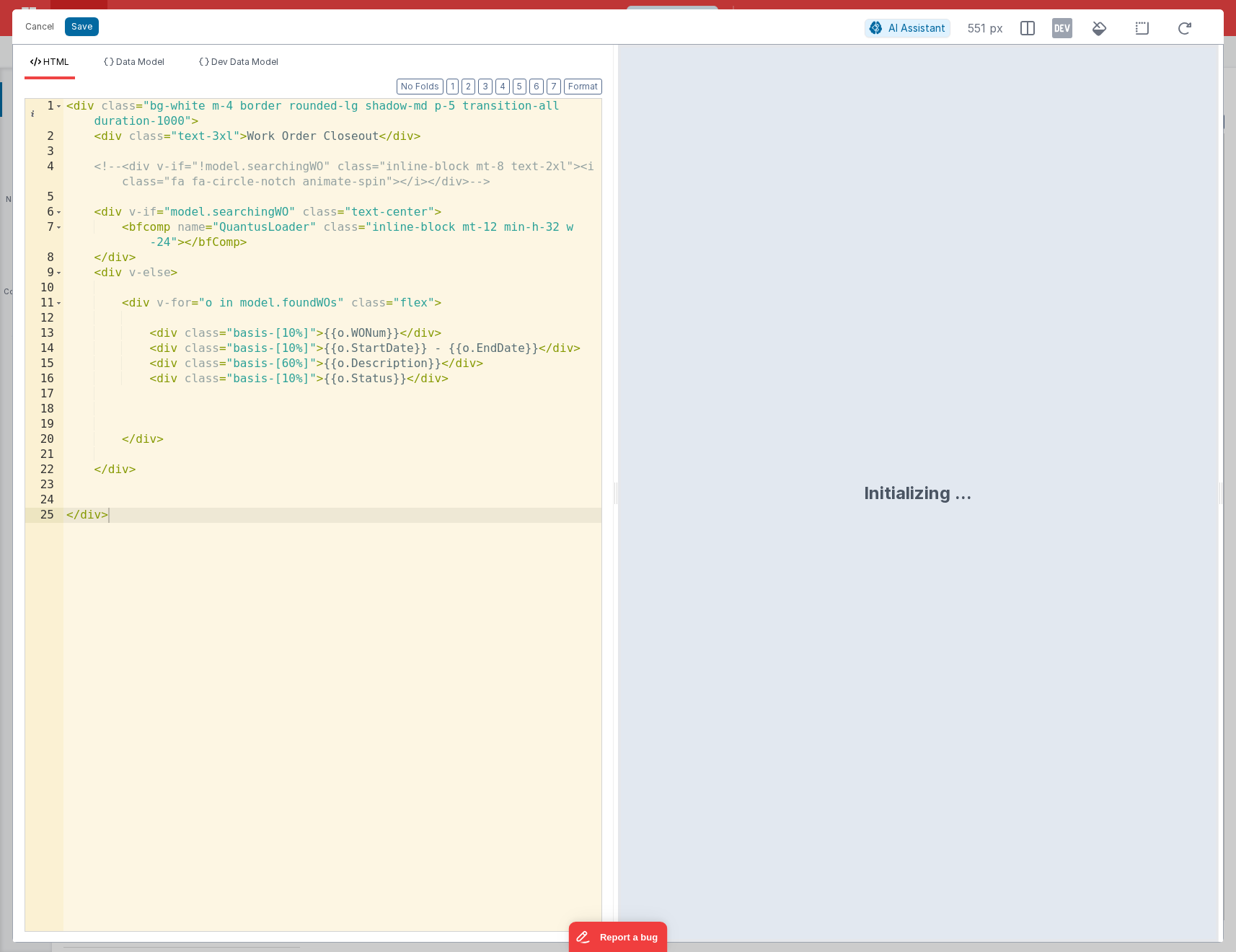
click at [338, 392] on div "< div class = "bg-white m-4 border rounded-lg shadow-md p-5 transition-all dura…" at bounding box center [333, 537] width 538 height 877
click at [284, 348] on div "< div class = "bg-white m-4 border rounded-lg shadow-md p-5 transition-all dura…" at bounding box center [333, 537] width 538 height 877
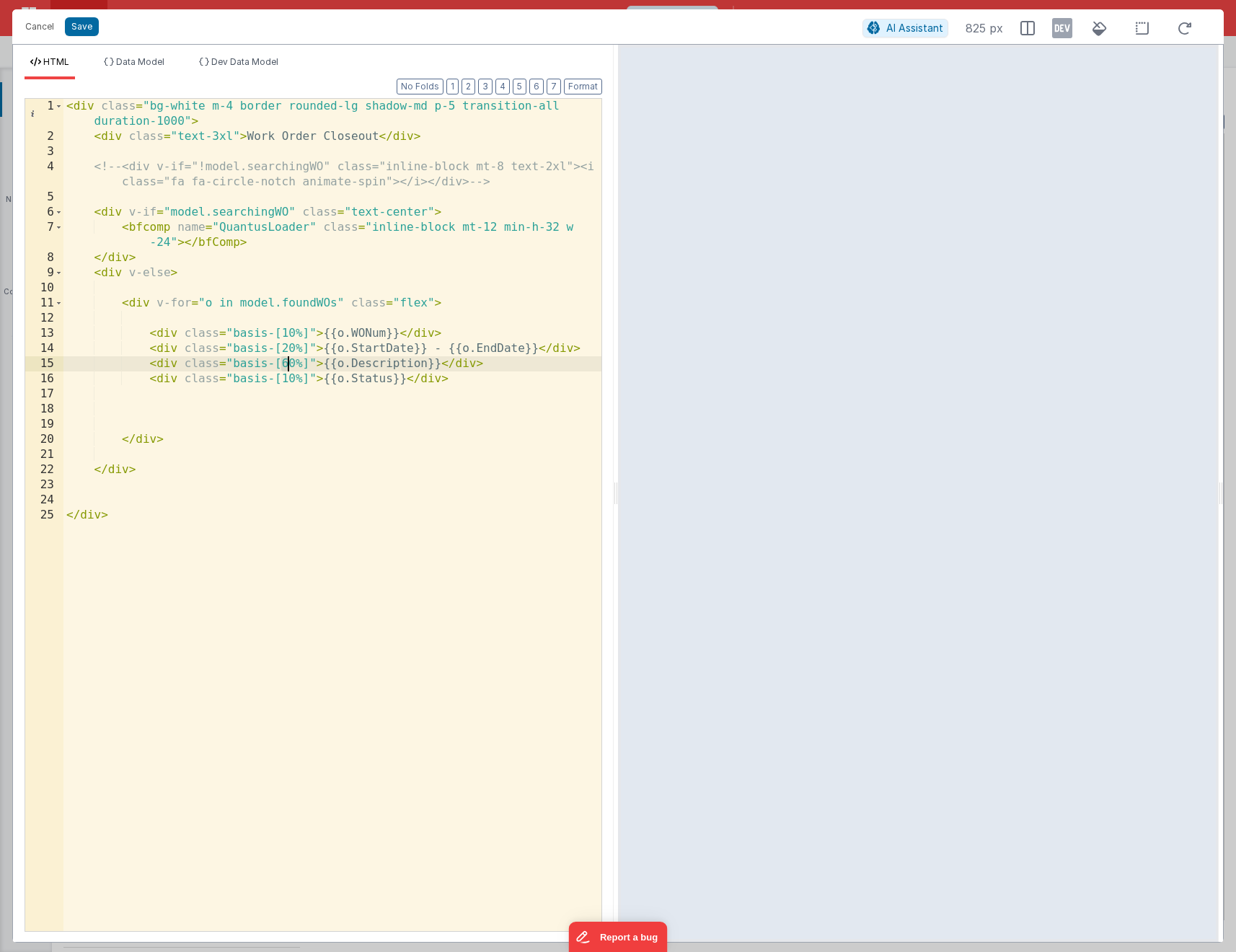
click at [288, 362] on div "< div class = "bg-white m-4 border rounded-lg shadow-md p-5 transition-all dura…" at bounding box center [333, 537] width 538 height 877
click at [427, 303] on div "< div class = "bg-white m-4 border rounded-lg shadow-md p-5 transition-all dura…" at bounding box center [333, 537] width 538 height 877
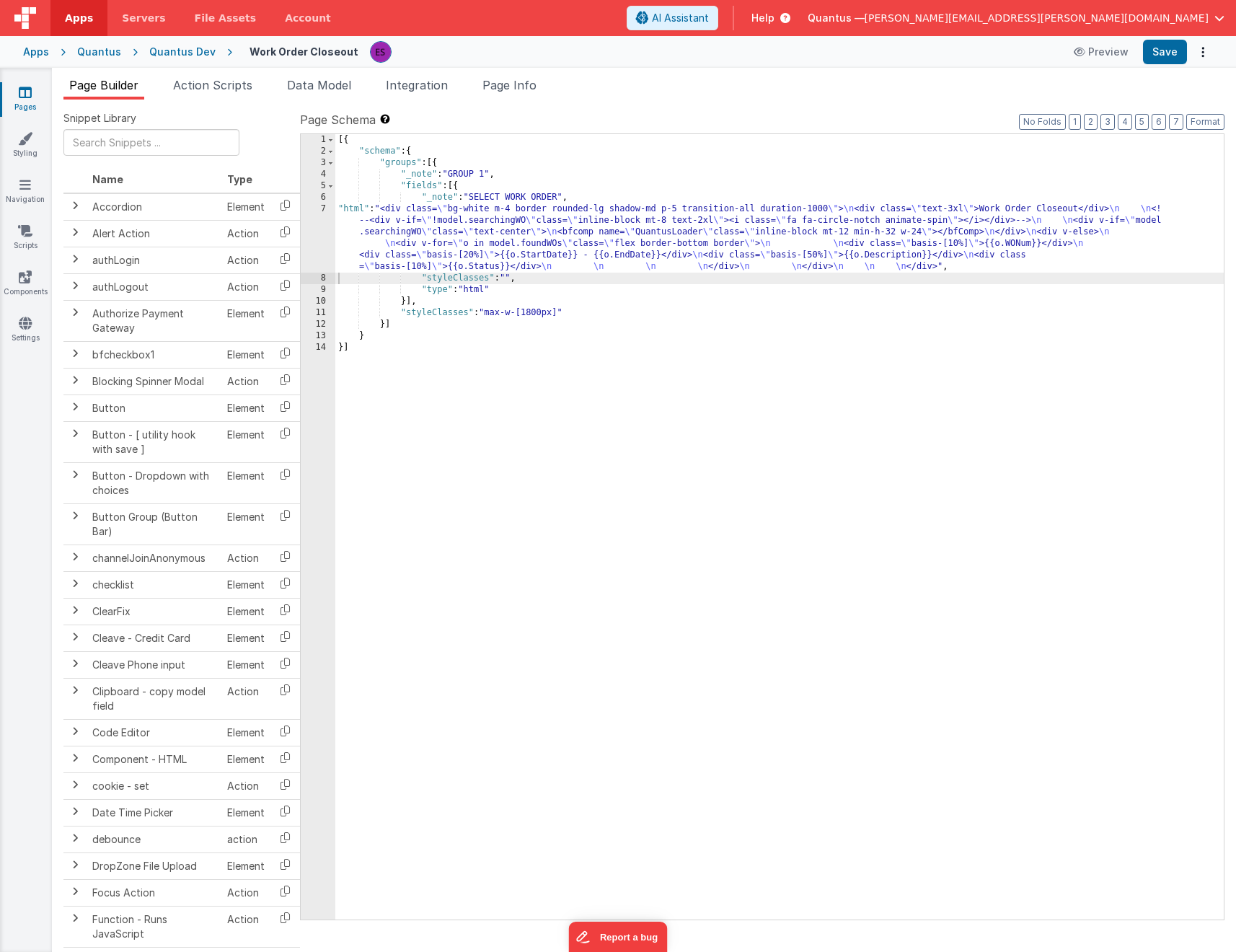
click at [461, 248] on div "[{ "schema" : { "groups" : [{ "_note" : "GROUP 1" , "fields" : [{ "_note" : "SE…" at bounding box center [779, 538] width 889 height 808
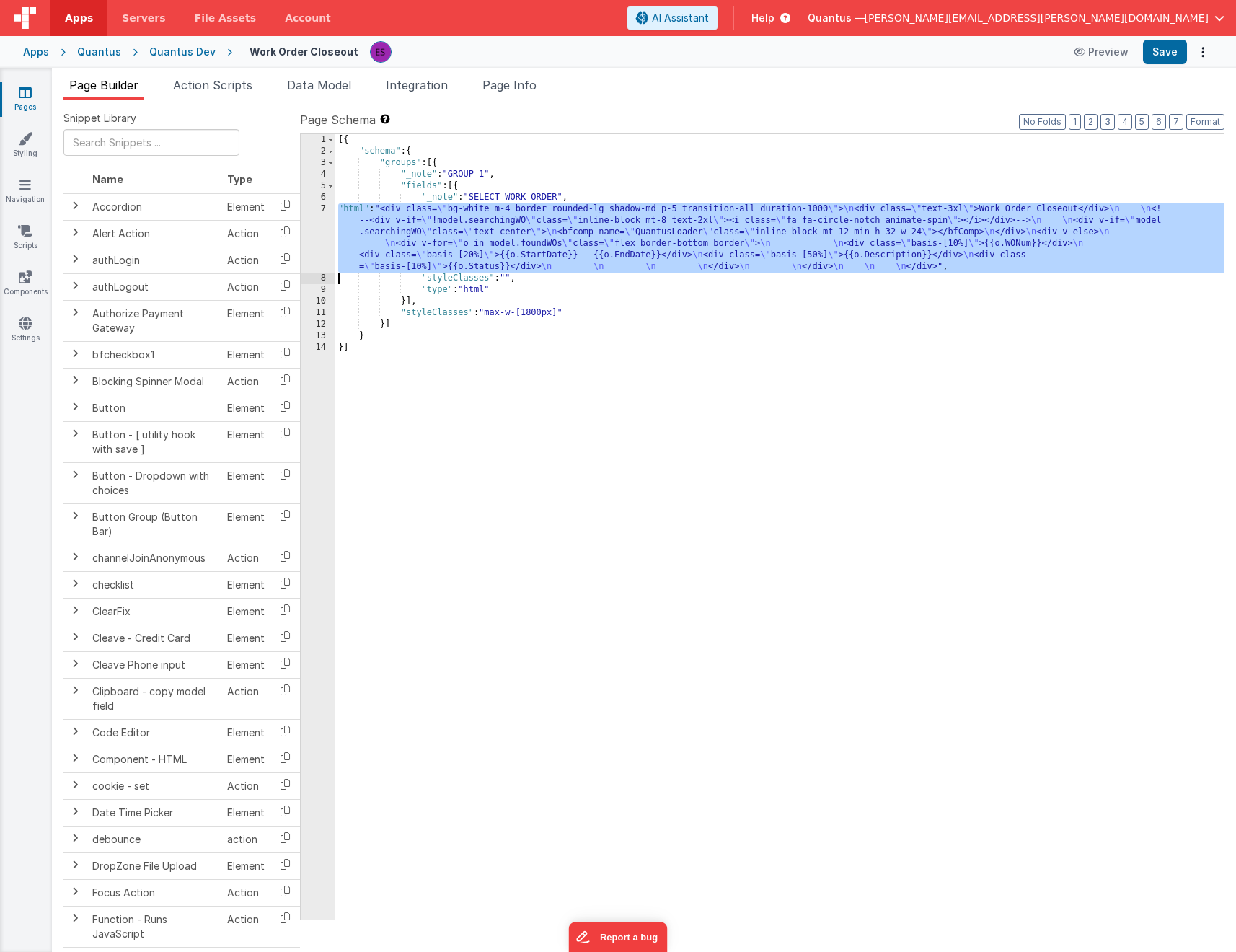
click at [305, 246] on div "7" at bounding box center [318, 238] width 35 height 69
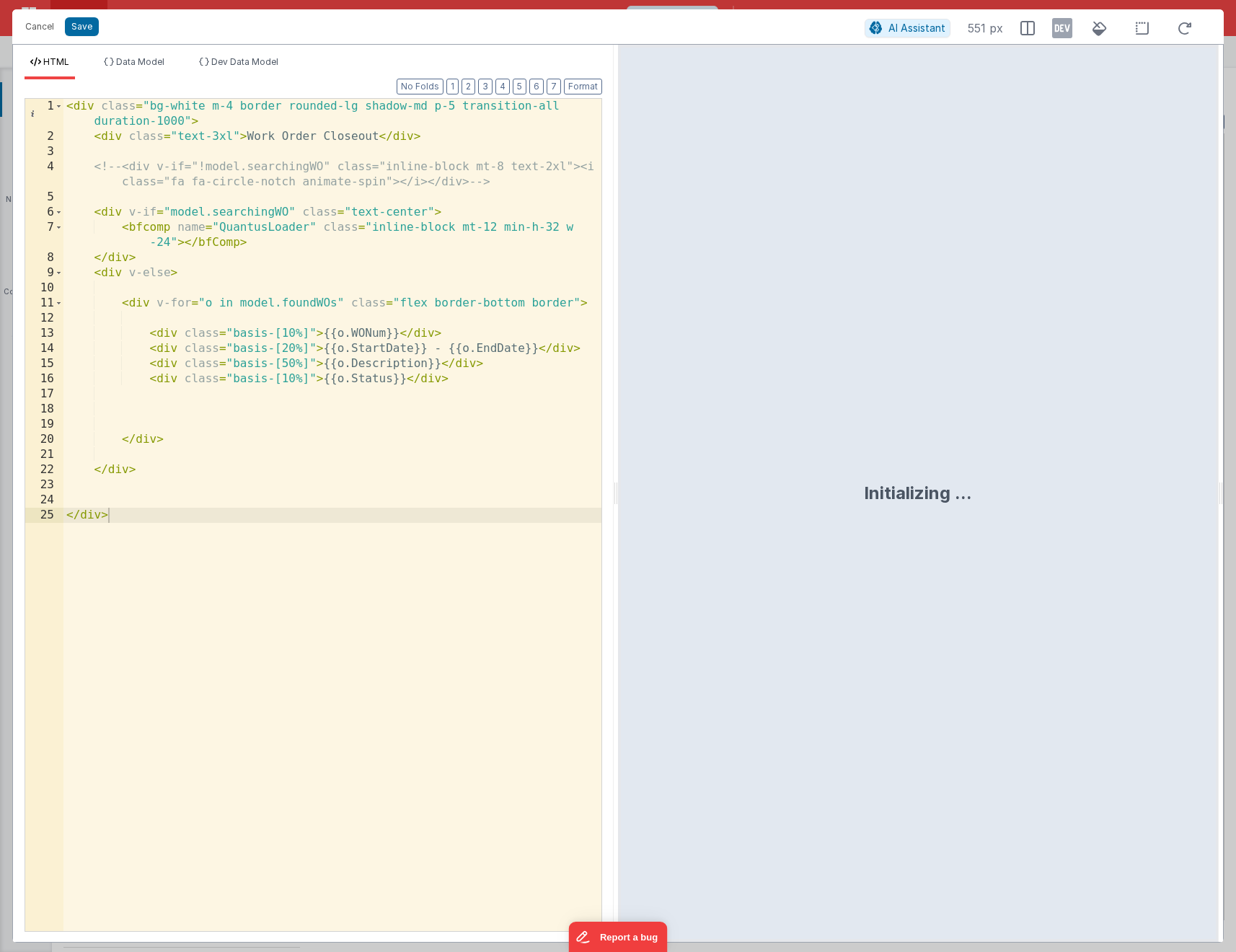
click at [386, 386] on div "< div class = "bg-white m-4 border rounded-lg shadow-md p-5 transition-all dura…" at bounding box center [333, 537] width 538 height 877
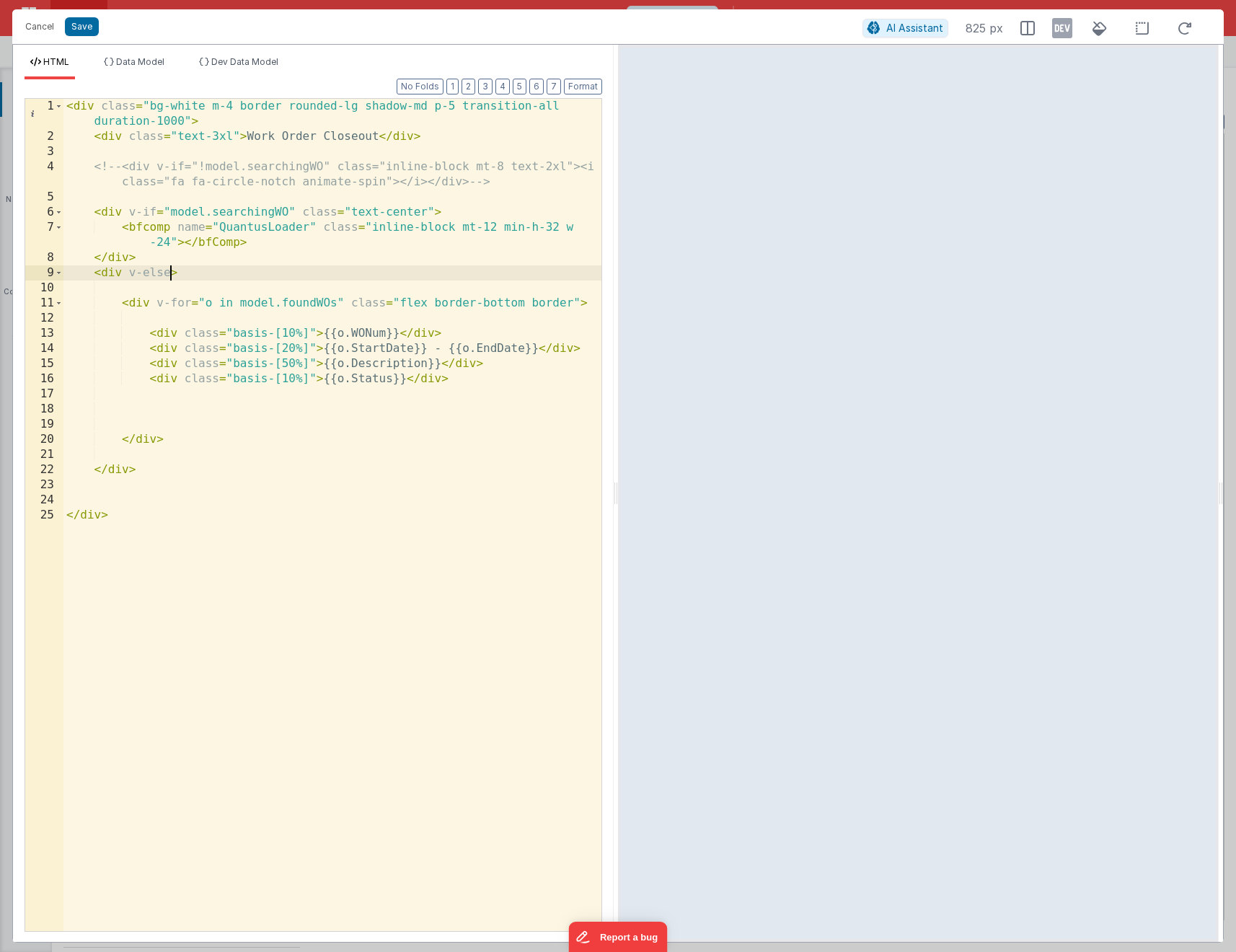
click at [172, 274] on div "< div class = "bg-white m-4 border rounded-lg shadow-md p-5 transition-all dura…" at bounding box center [333, 537] width 538 height 877
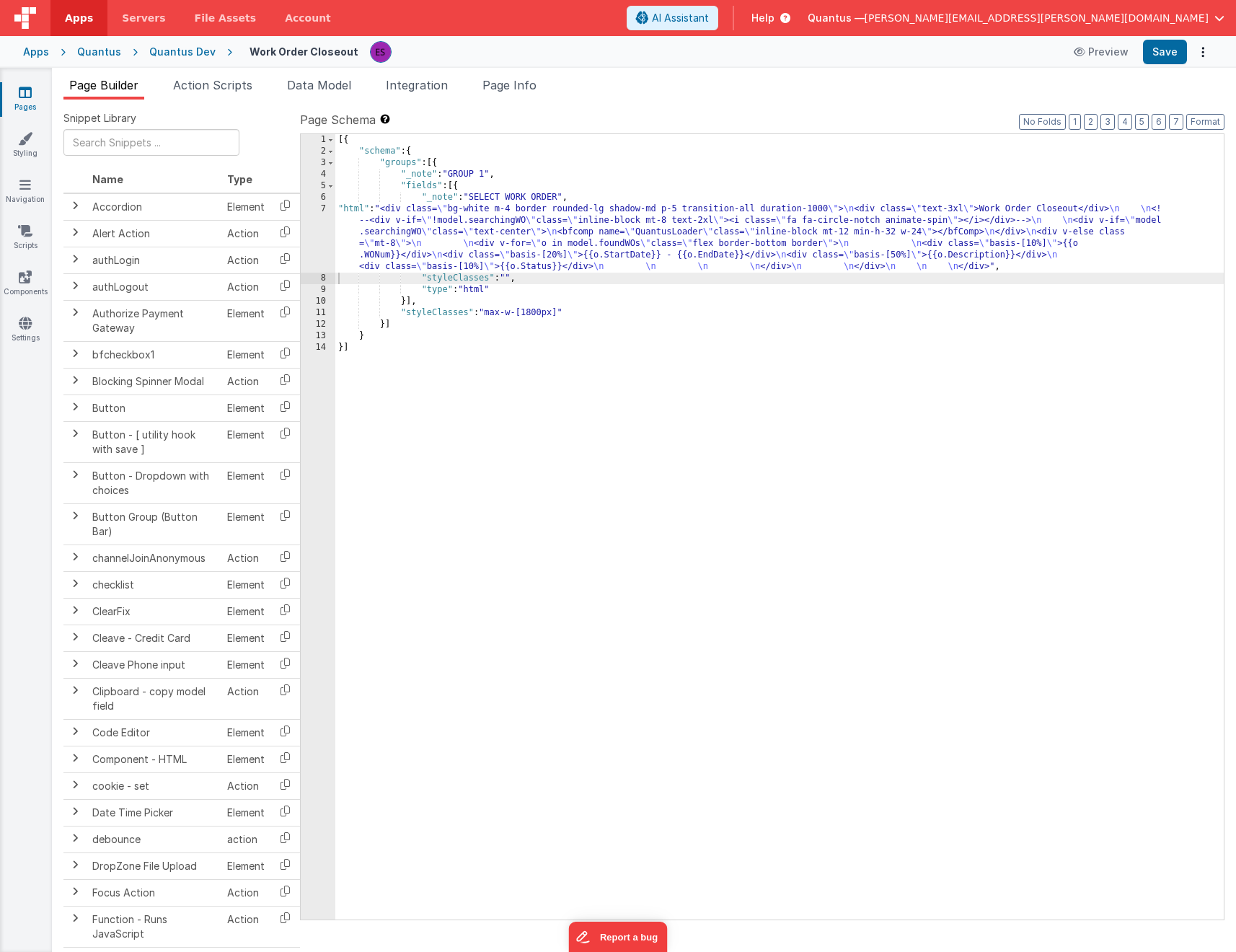
click at [415, 236] on div "[{ "schema" : { "groups" : [{ "_note" : "GROUP 1" , "fields" : [{ "_note" : "SE…" at bounding box center [779, 538] width 889 height 808
click at [329, 253] on div "7" at bounding box center [318, 238] width 35 height 69
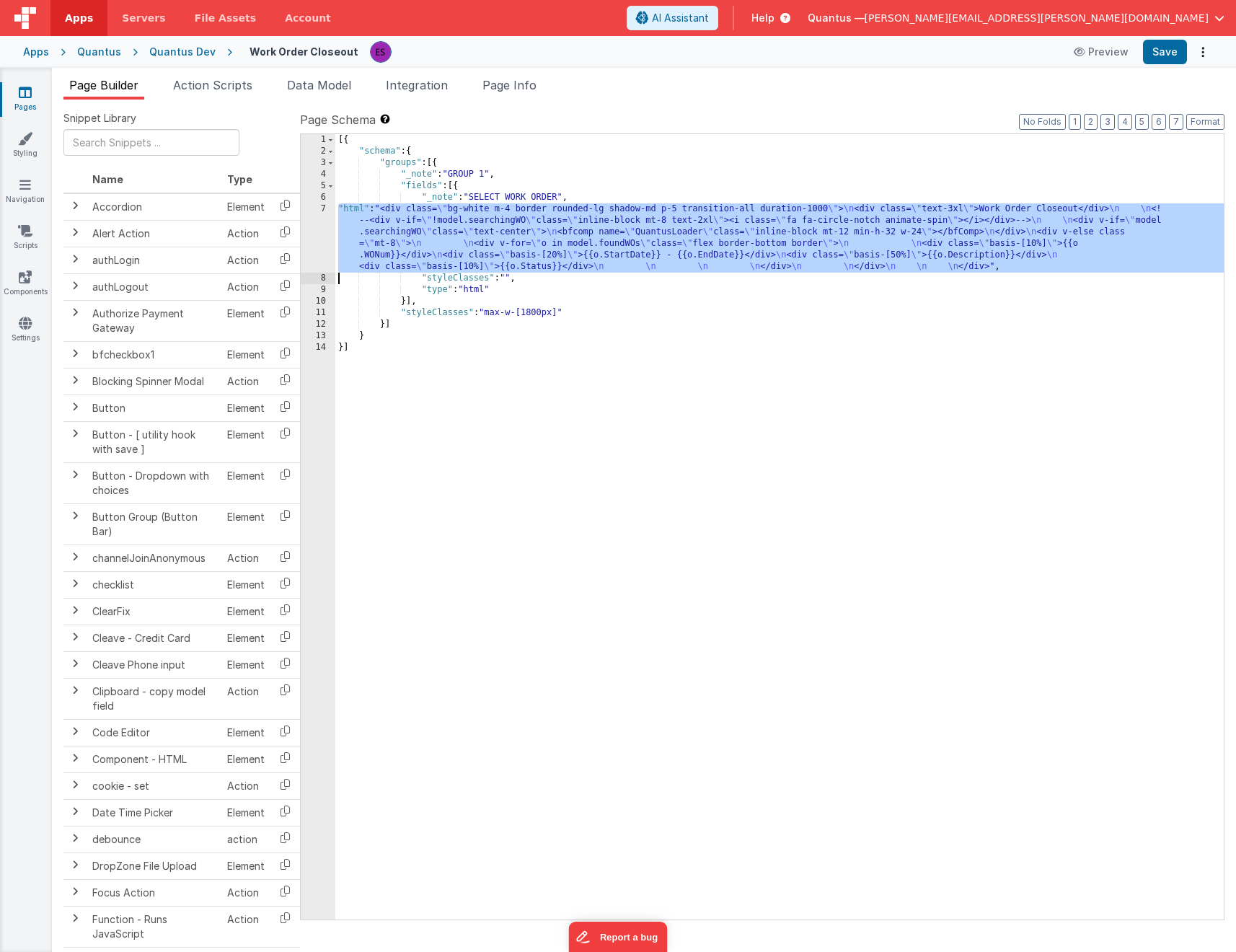
click at [323, 249] on div "7" at bounding box center [318, 238] width 35 height 69
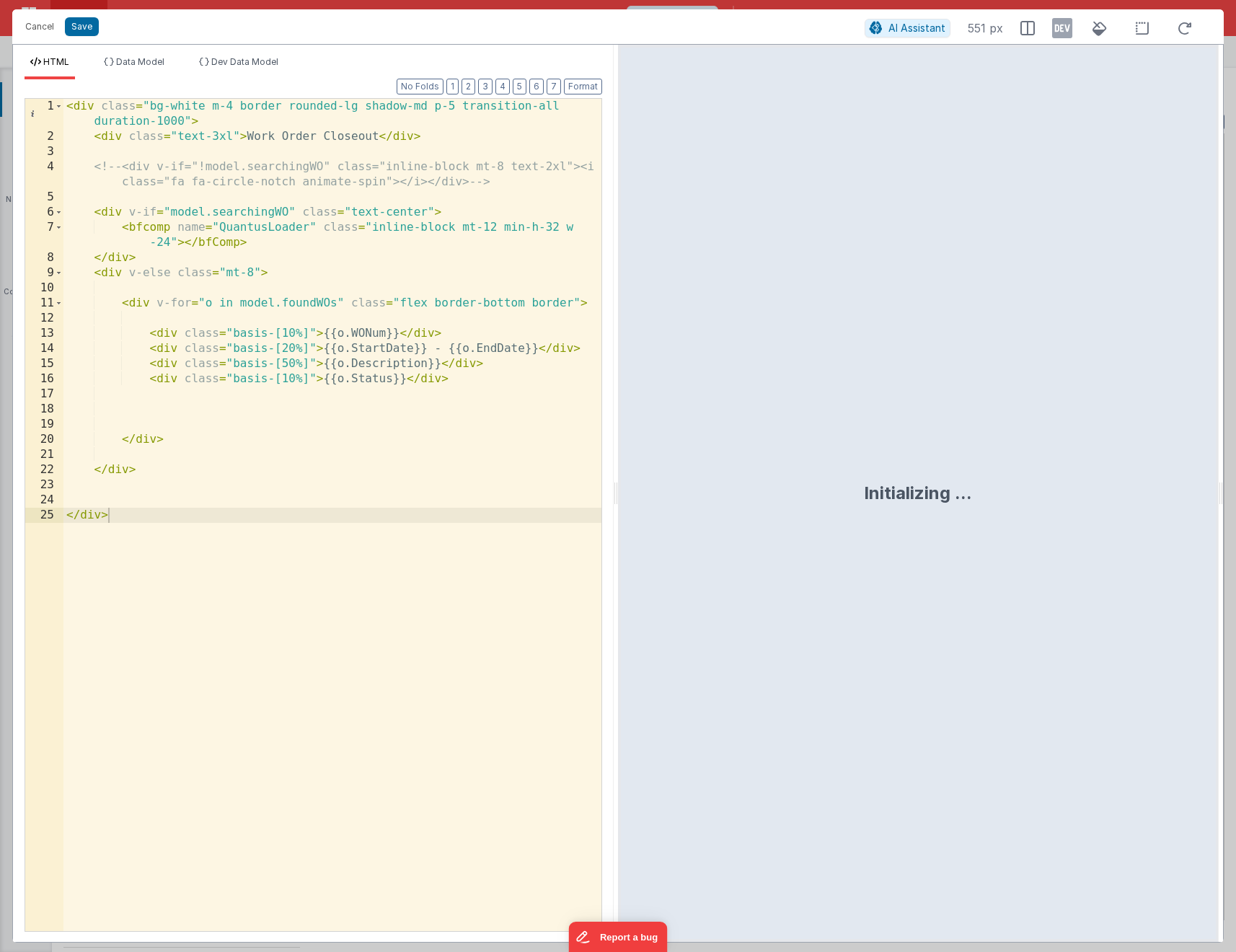
click at [398, 305] on div "< div class = "bg-white m-4 border rounded-lg shadow-md p-5 transition-all dura…" at bounding box center [333, 537] width 538 height 877
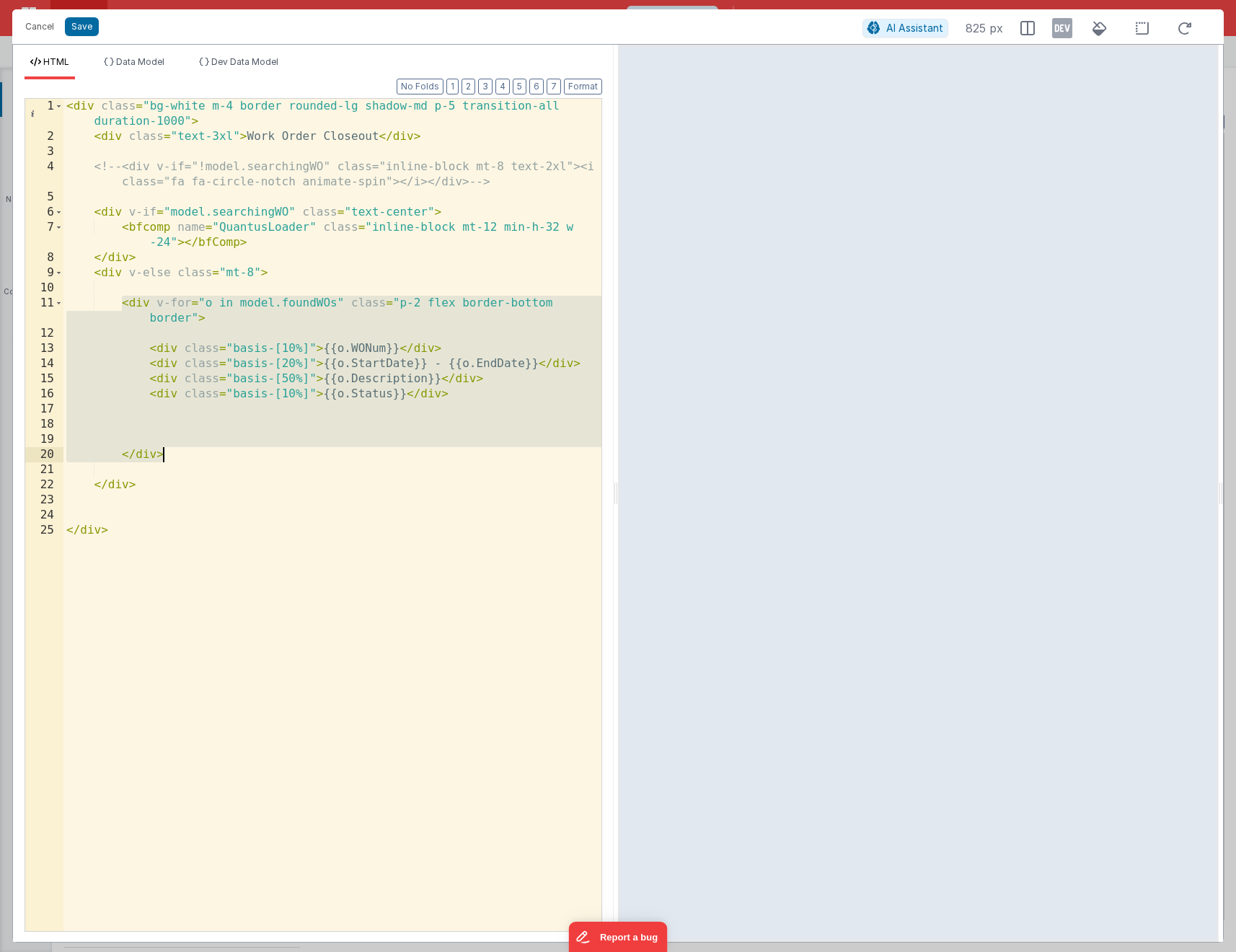
drag, startPoint x: 120, startPoint y: 305, endPoint x: 218, endPoint y: 450, distance: 175.0
click at [218, 450] on div "< div class = "bg-white m-4 border rounded-lg shadow-md p-5 transition-all dura…" at bounding box center [333, 537] width 538 height 877
click at [175, 289] on div "< div class = "bg-white m-4 border rounded-lg shadow-md p-5 transition-all dura…" at bounding box center [333, 537] width 538 height 877
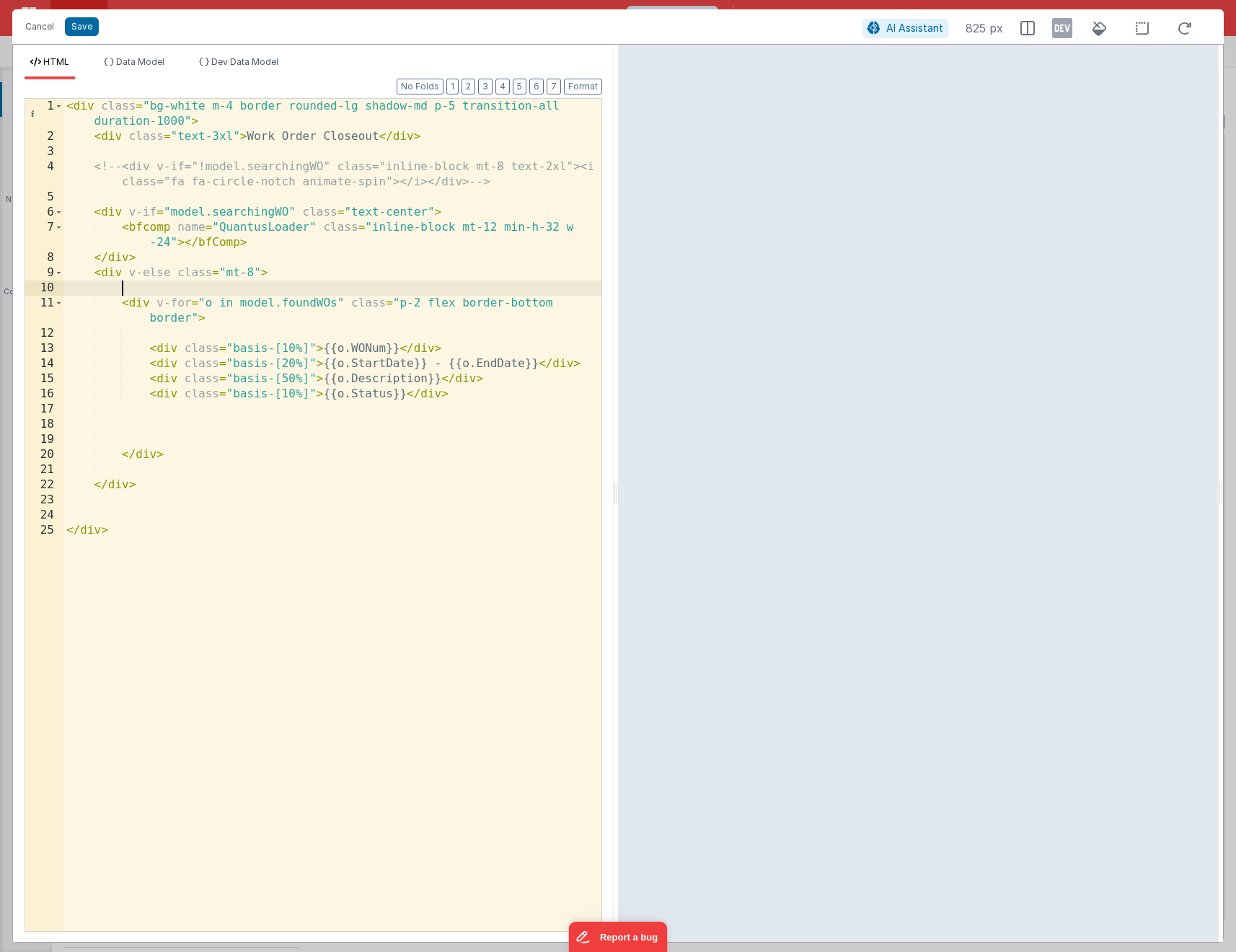
paste textarea
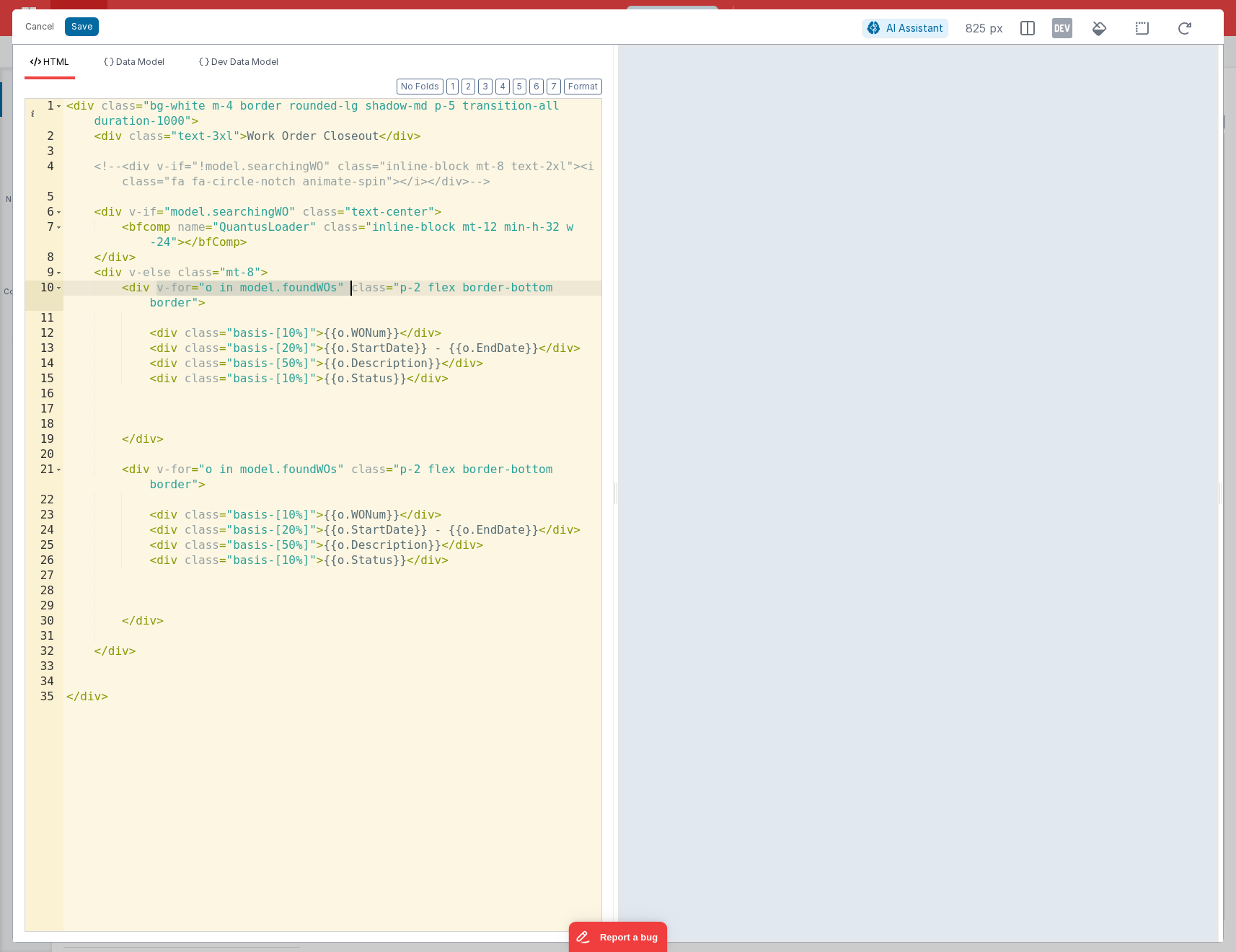
drag, startPoint x: 160, startPoint y: 288, endPoint x: 353, endPoint y: 290, distance: 193.0
click at [353, 290] on div "< div class = "bg-white m-4 border rounded-lg shadow-md p-5 transition-all dura…" at bounding box center [333, 537] width 538 height 877
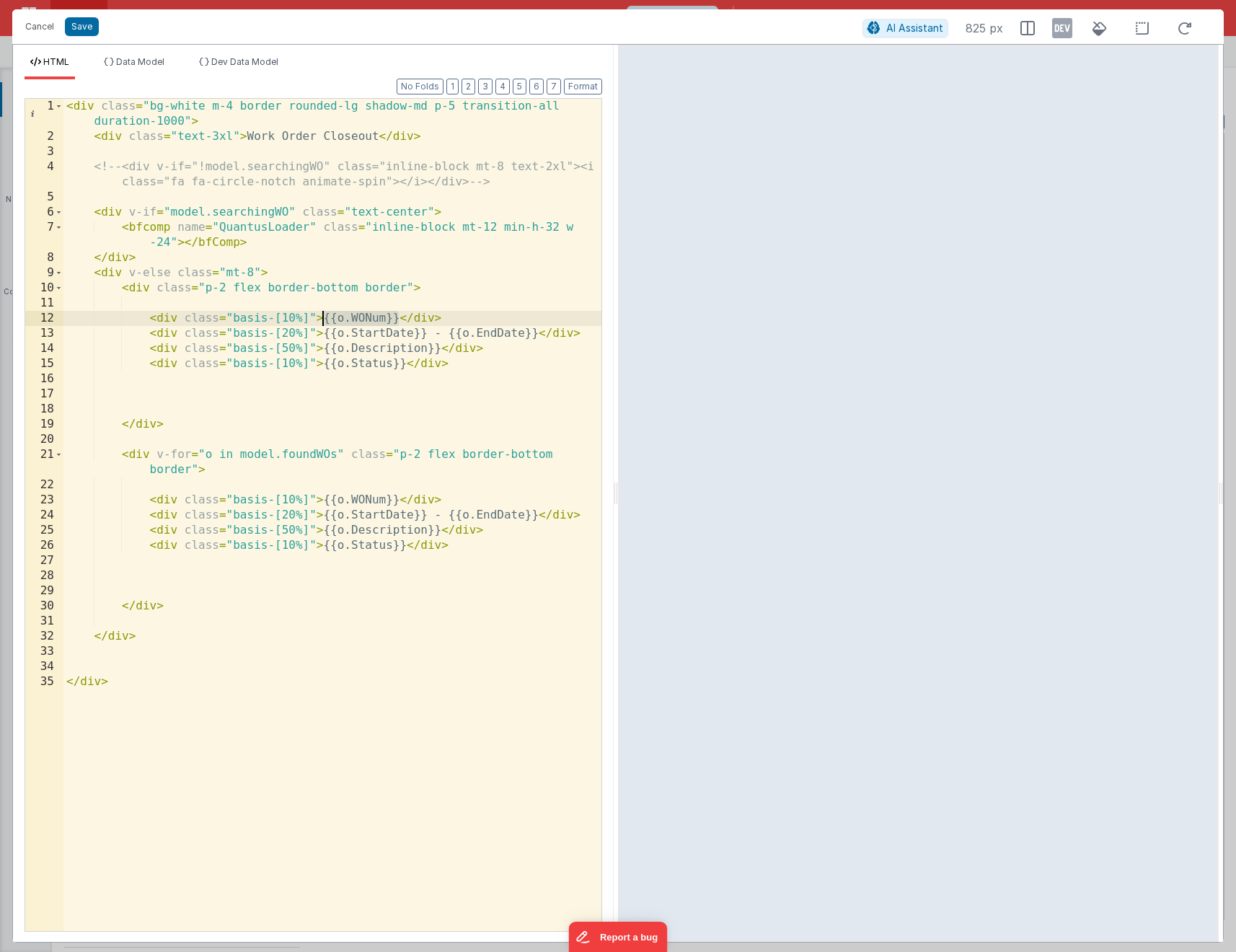
drag, startPoint x: 398, startPoint y: 319, endPoint x: 326, endPoint y: 318, distance: 72.0
click at [326, 318] on div "< div class = "bg-white m-4 border rounded-lg shadow-md p-5 transition-all dura…" at bounding box center [333, 537] width 538 height 877
drag, startPoint x: 324, startPoint y: 334, endPoint x: 539, endPoint y: 337, distance: 215.0
click at [539, 337] on div "< div class = "bg-white m-4 border rounded-lg shadow-md p-5 transition-all dura…" at bounding box center [333, 537] width 538 height 877
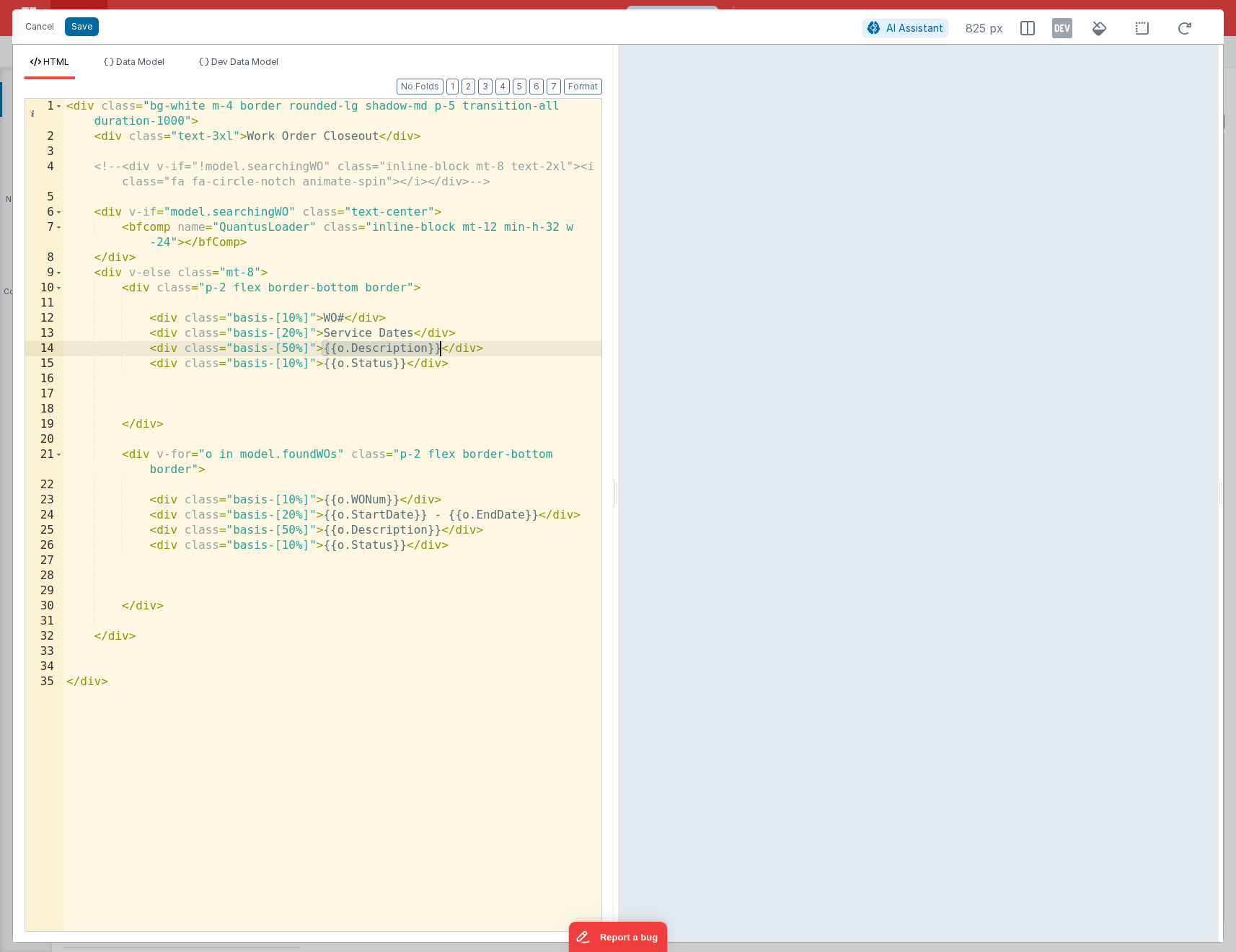
drag, startPoint x: 325, startPoint y: 348, endPoint x: 441, endPoint y: 350, distance: 116.0
click at [441, 350] on div "< div class = "bg-white m-4 border rounded-lg shadow-md p-5 transition-all dura…" at bounding box center [333, 537] width 538 height 877
drag, startPoint x: 406, startPoint y: 359, endPoint x: 323, endPoint y: 357, distance: 83.0
click at [323, 357] on div "< div class = "bg-white m-4 border rounded-lg shadow-md p-5 transition-all dura…" at bounding box center [333, 537] width 538 height 877
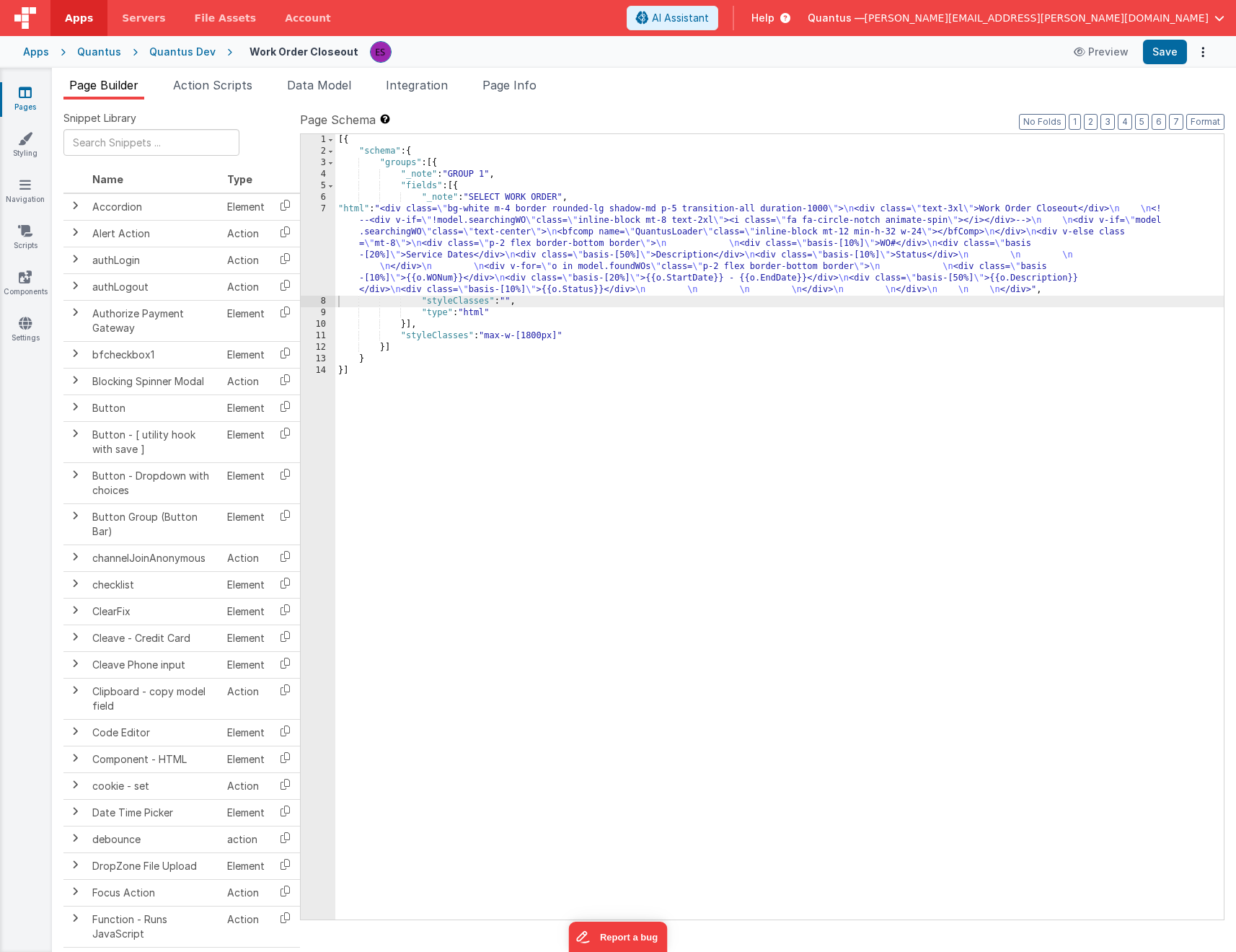
click at [450, 256] on div "[{ "schema" : { "groups" : [{ "_note" : "GROUP 1" , "fields" : [{ "_note" : "SE…" at bounding box center [779, 538] width 889 height 808
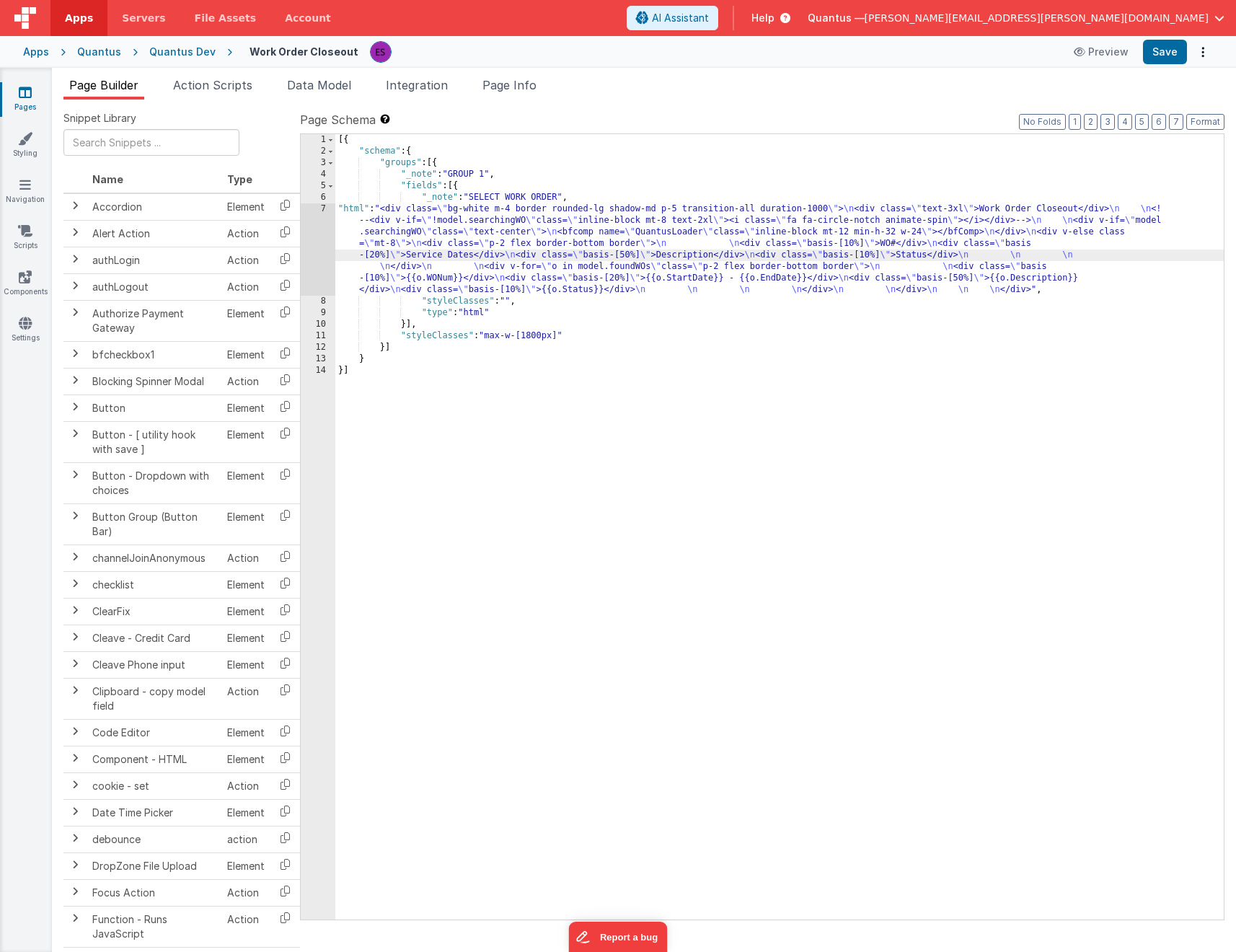
click at [312, 264] on div "7" at bounding box center [318, 250] width 35 height 92
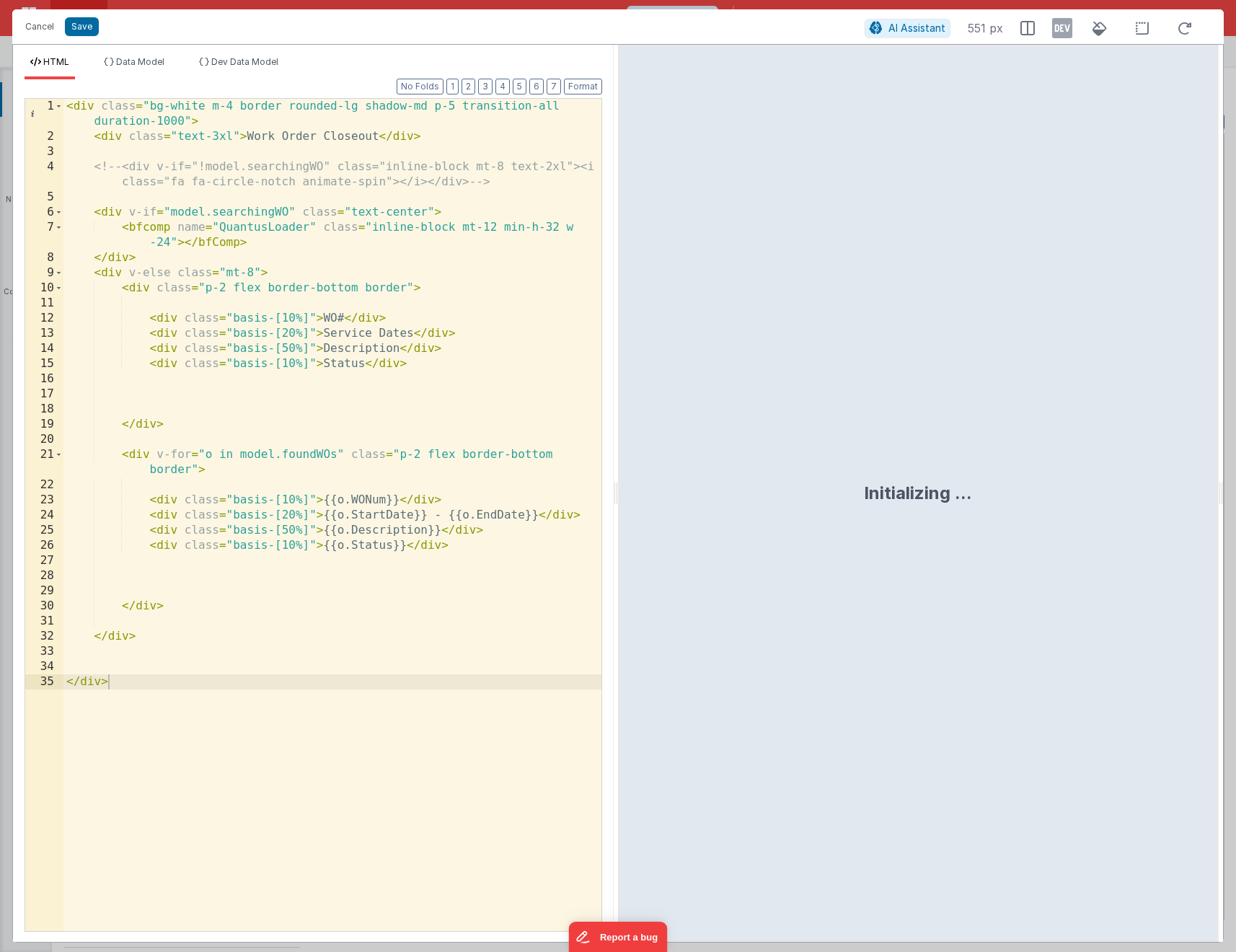
click at [311, 315] on div "< div class = "bg-white m-4 border rounded-lg shadow-md p-5 transition-all dura…" at bounding box center [333, 537] width 538 height 877
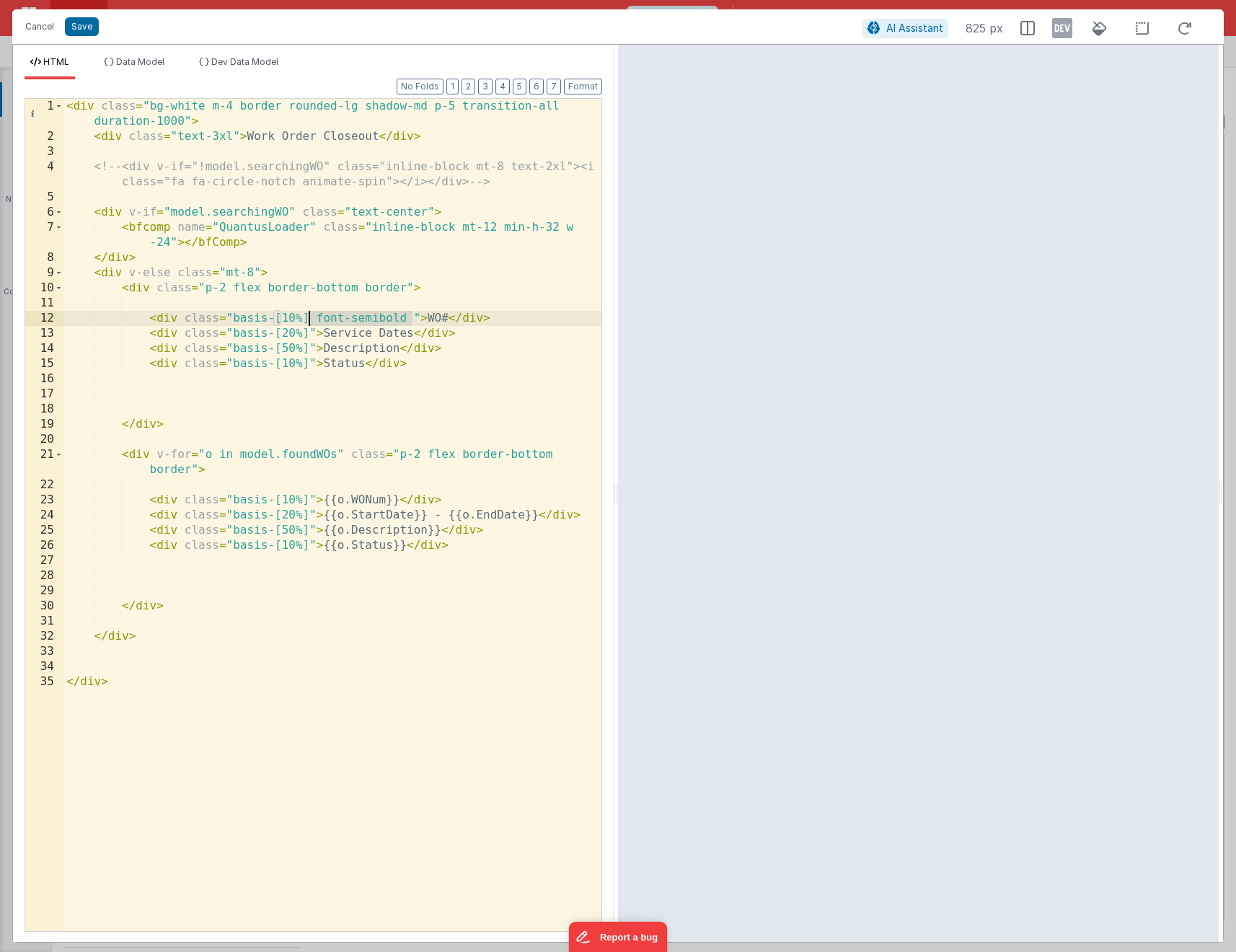
click at [310, 333] on div "< div class = "bg-white m-4 border rounded-lg shadow-md p-5 transition-all dura…" at bounding box center [333, 537] width 538 height 877
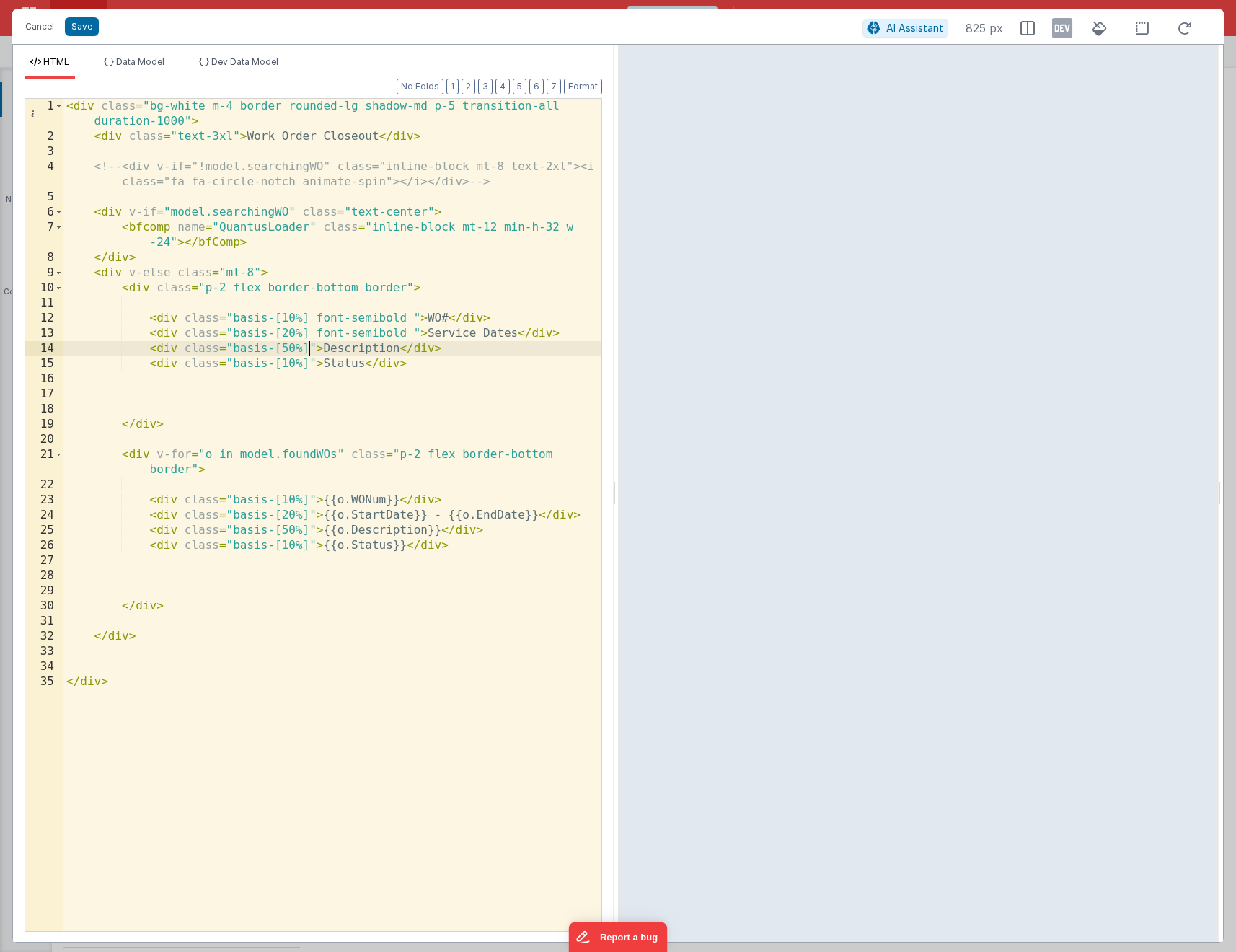
click at [310, 352] on div "< div class = "bg-white m-4 border rounded-lg shadow-md p-5 transition-all dura…" at bounding box center [333, 537] width 538 height 877
drag, startPoint x: 311, startPoint y: 357, endPoint x: 290, endPoint y: 360, distance: 21.2
click at [311, 357] on div "< div class = "bg-white m-4 border rounded-lg shadow-md p-5 transition-all dura…" at bounding box center [333, 537] width 538 height 877
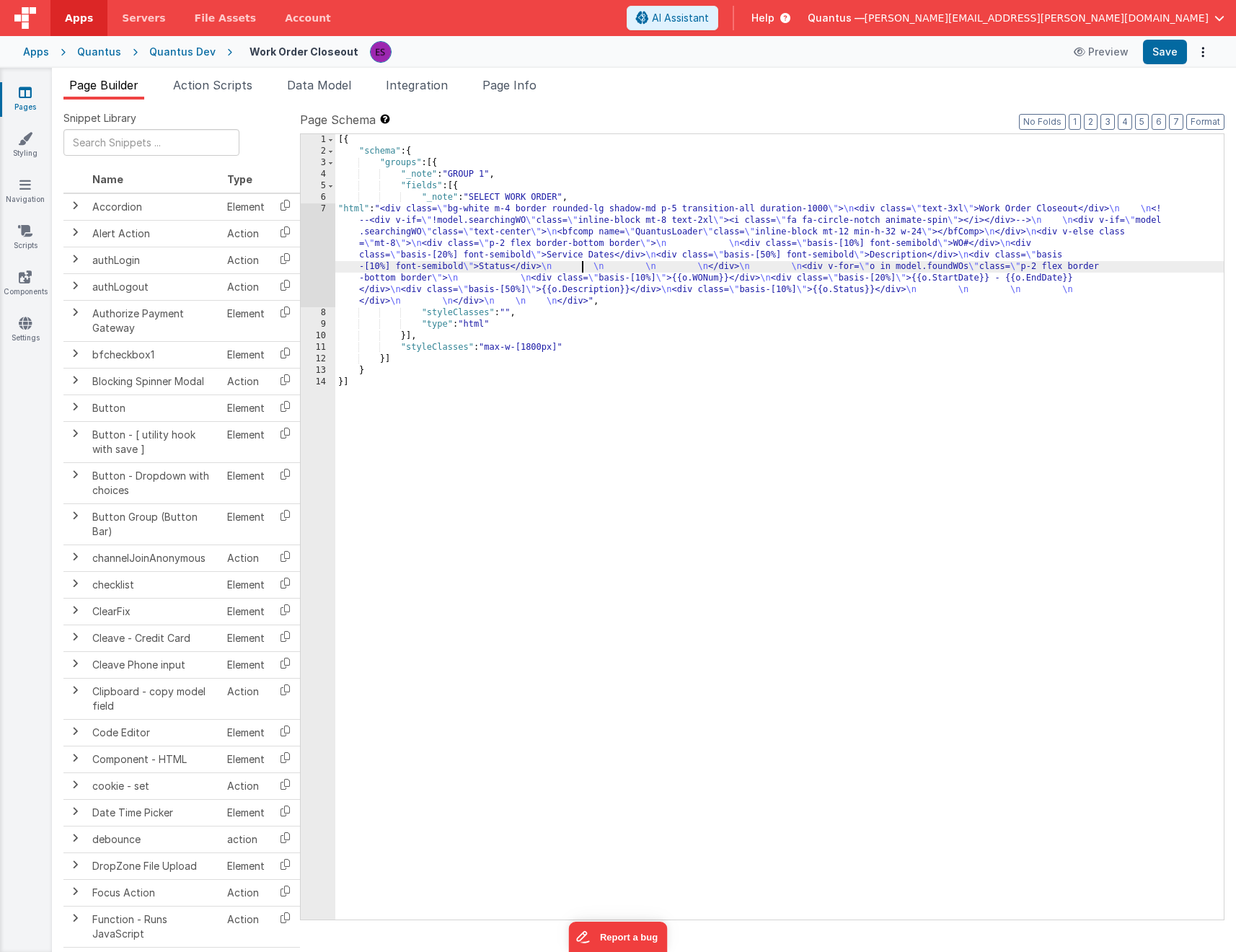
click at [583, 270] on div "[{ "schema" : { "groups" : [{ "_note" : "GROUP 1" , "fields" : [{ "_note" : "SE…" at bounding box center [779, 538] width 889 height 808
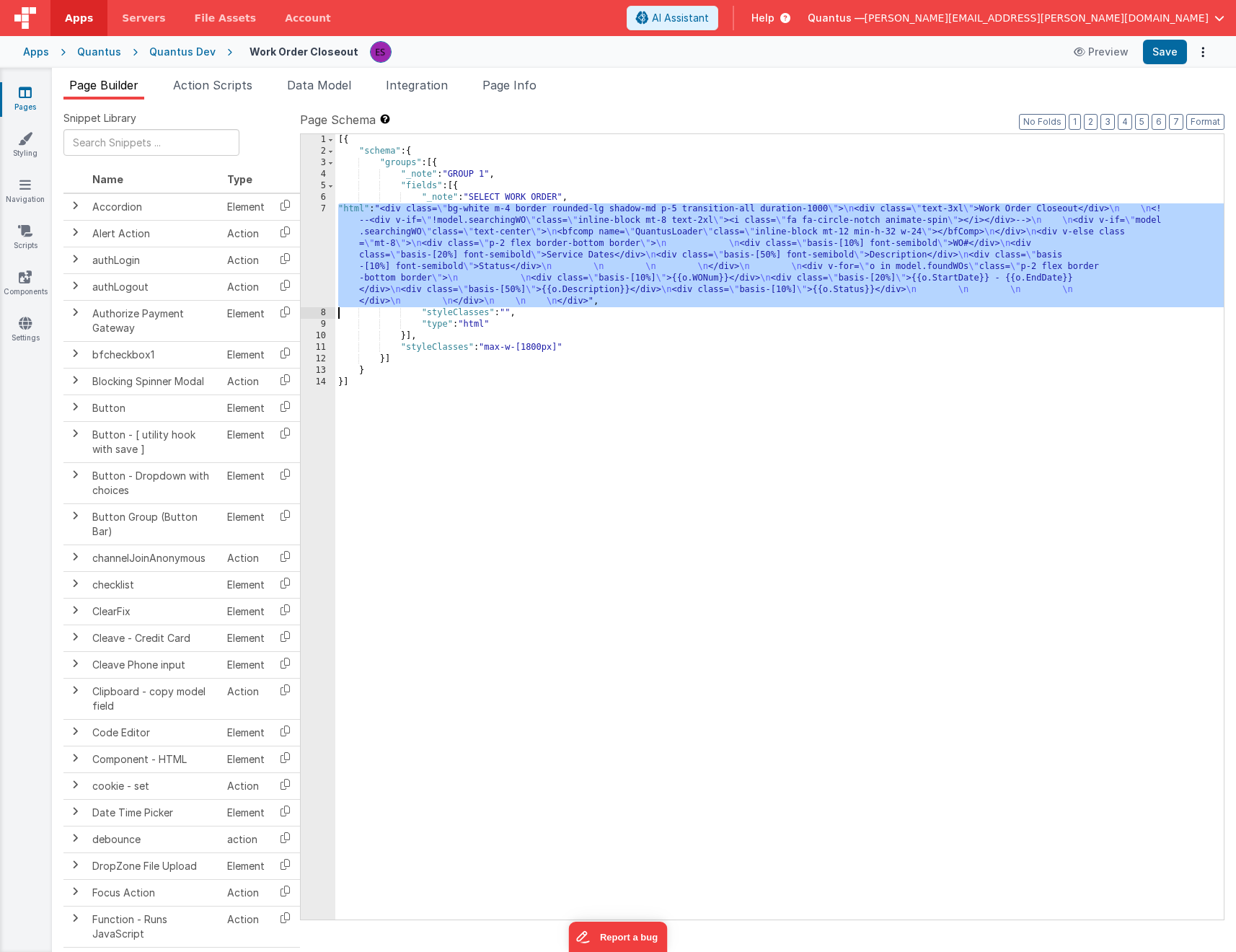
click at [325, 248] on div "7" at bounding box center [318, 256] width 35 height 104
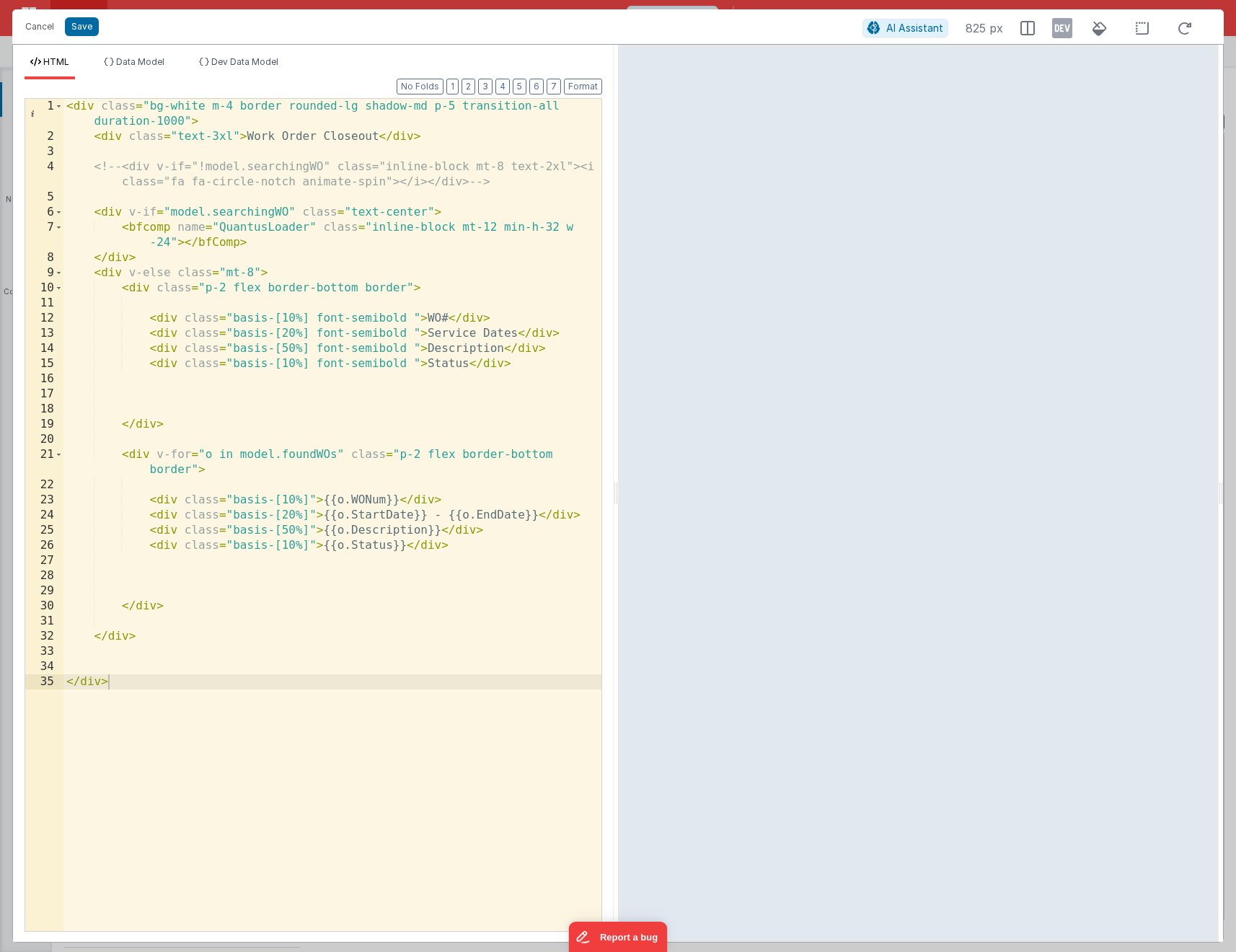
click at [198, 467] on div "< div class = "bg-white m-4 border rounded-lg shadow-md p-5 transition-all dura…" at bounding box center [333, 537] width 538 height 877
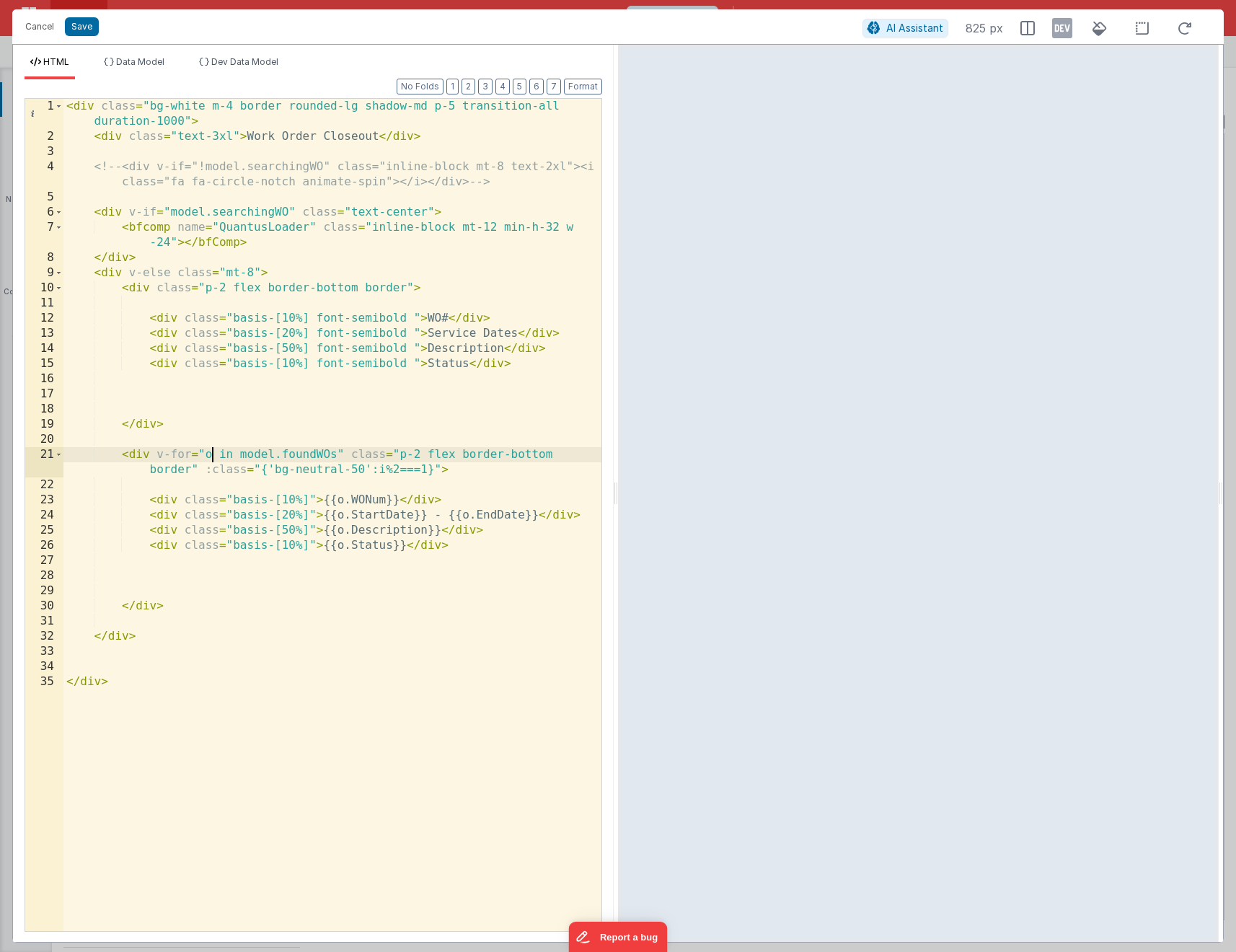
click at [210, 452] on div "< div class = "bg-white m-4 border rounded-lg shadow-md p-5 transition-all dura…" at bounding box center [333, 537] width 538 height 877
click at [375, 514] on div "< div class = "bg-white m-4 border rounded-lg shadow-md p-5 transition-all dura…" at bounding box center [333, 537] width 538 height 877
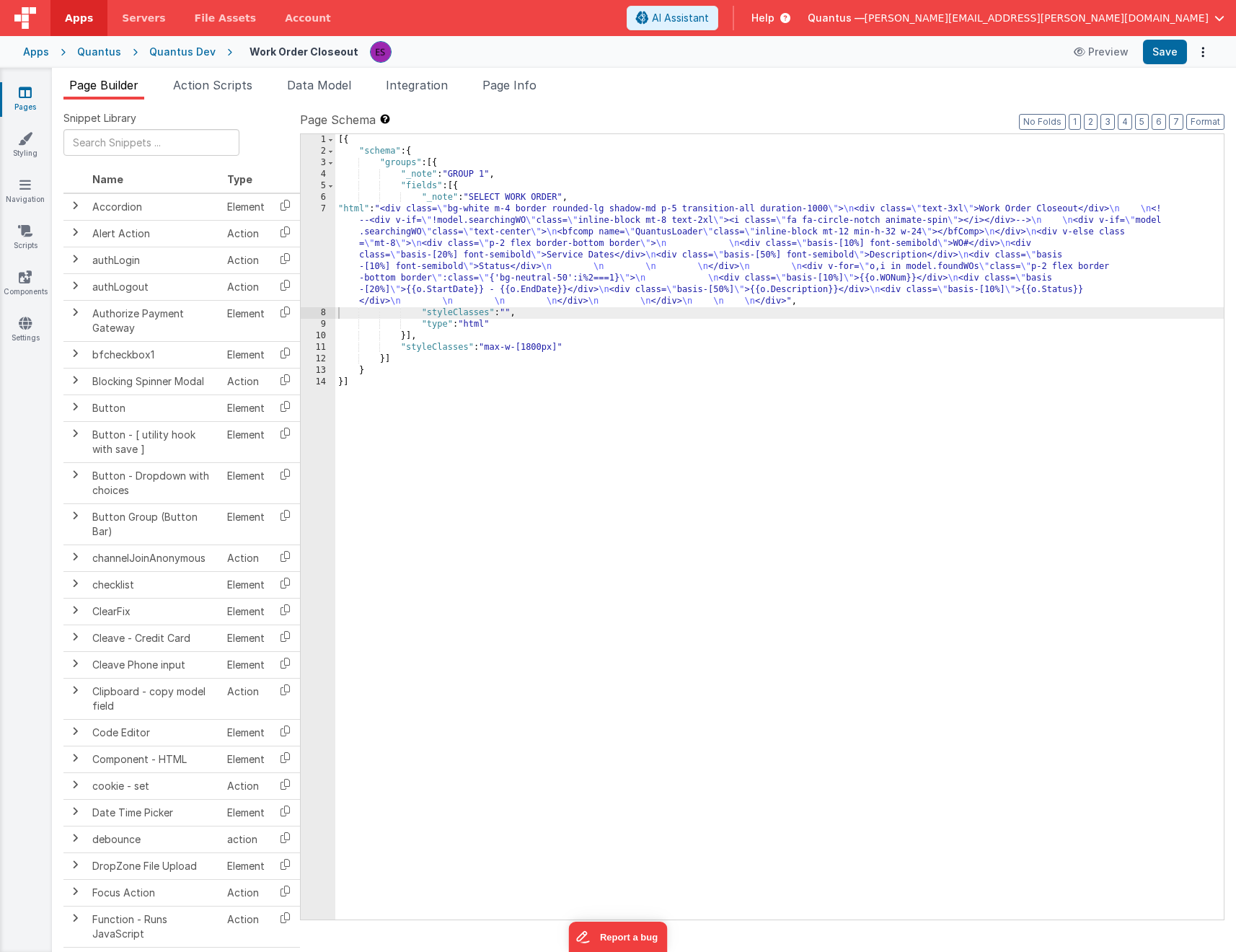
click at [412, 246] on div "[{ "schema" : { "groups" : [{ "_note" : "GROUP 1" , "fields" : [{ "_note" : "SE…" at bounding box center [779, 538] width 889 height 808
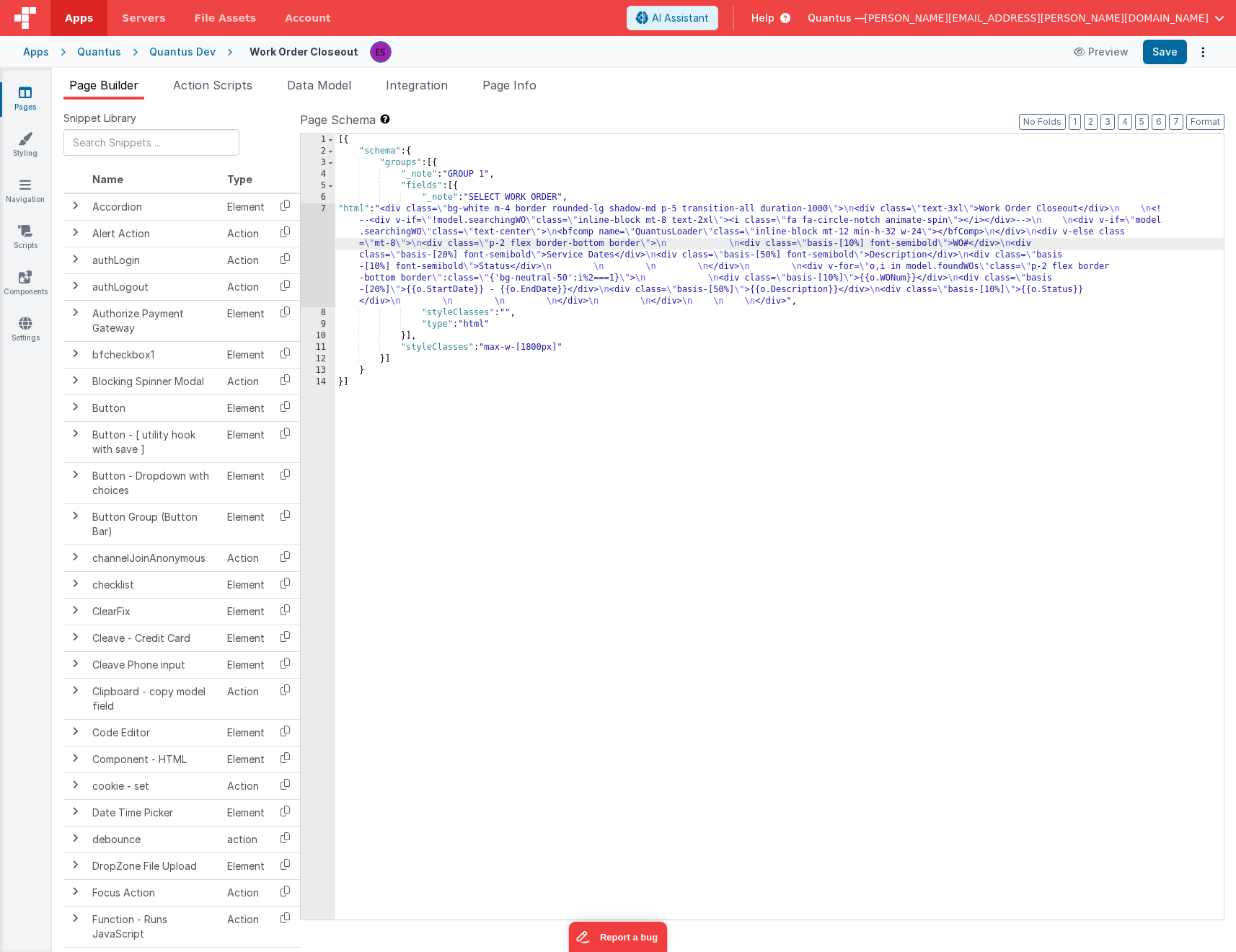
click at [314, 287] on div "7" at bounding box center [318, 256] width 35 height 104
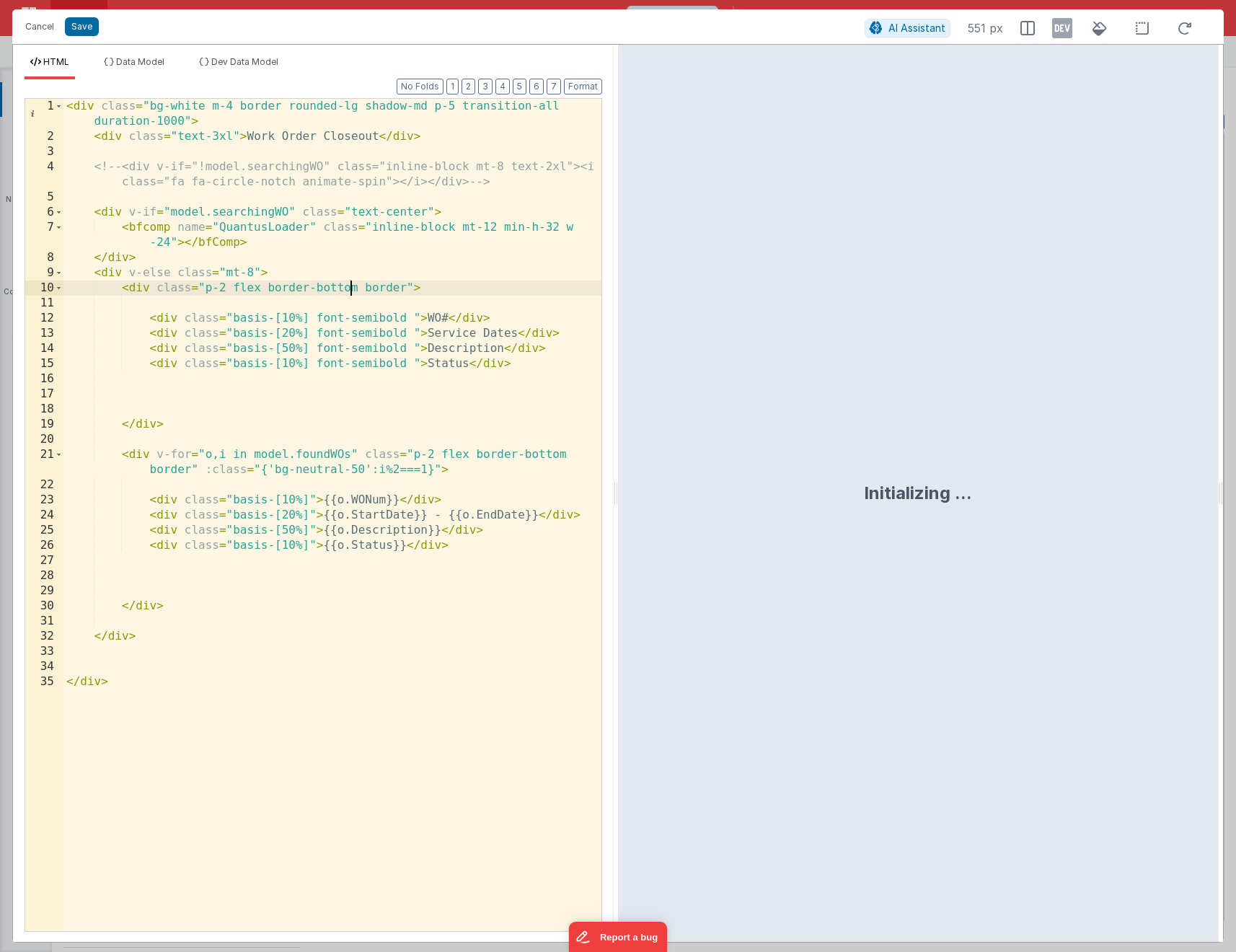
click at [350, 293] on div "< div class = "bg-white m-4 border rounded-lg shadow-md p-5 transition-all dura…" at bounding box center [333, 537] width 538 height 877
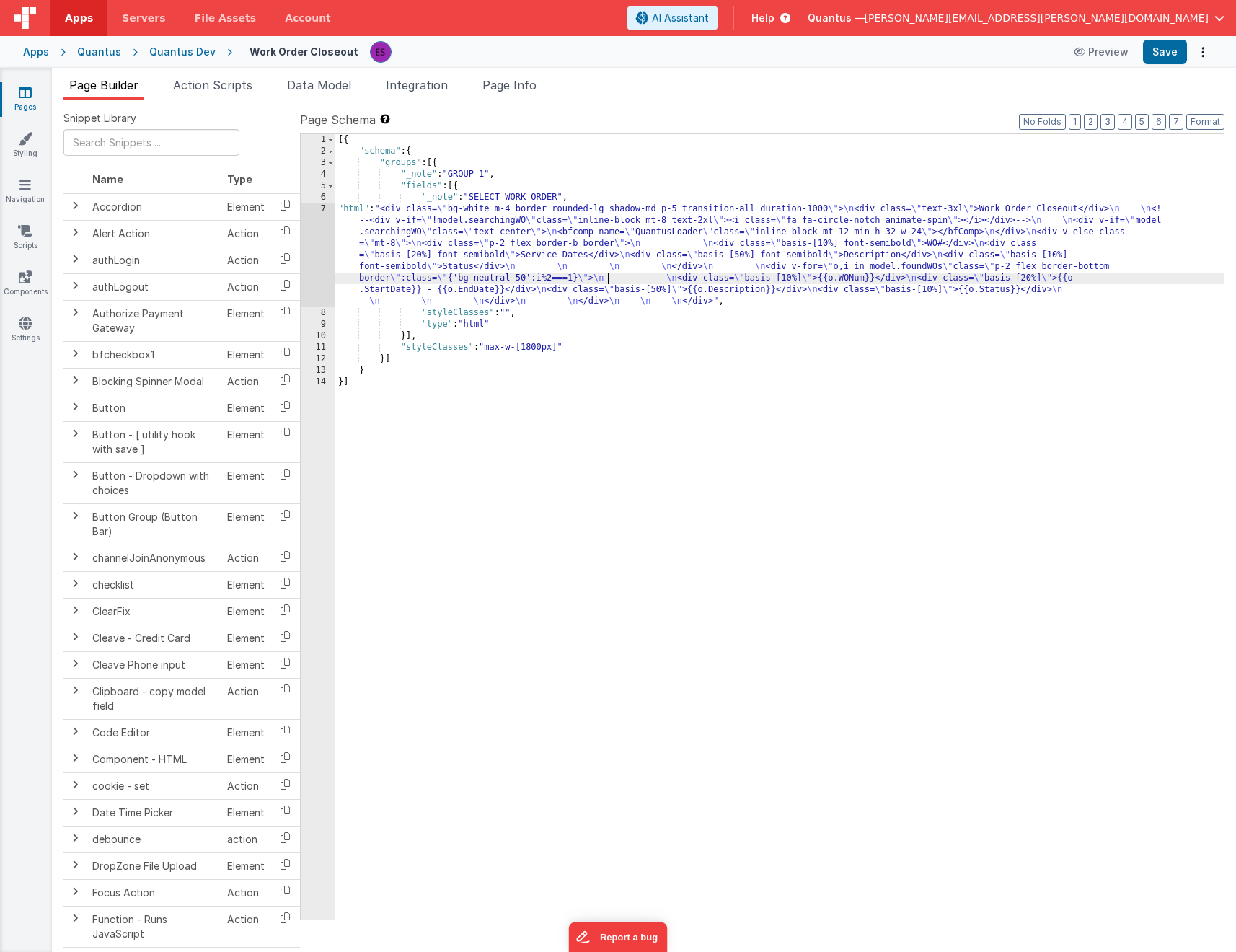
drag, startPoint x: 606, startPoint y: 273, endPoint x: 495, endPoint y: 245, distance: 114.5
click at [606, 273] on div "[{ "schema" : { "groups" : [{ "_note" : "GROUP 1" , "fields" : [{ "_note" : "SE…" at bounding box center [779, 538] width 889 height 808
click at [467, 242] on div "[{ "schema" : { "groups" : [{ "_note" : "GROUP 1" , "fields" : [{ "_note" : "SE…" at bounding box center [779, 538] width 889 height 808
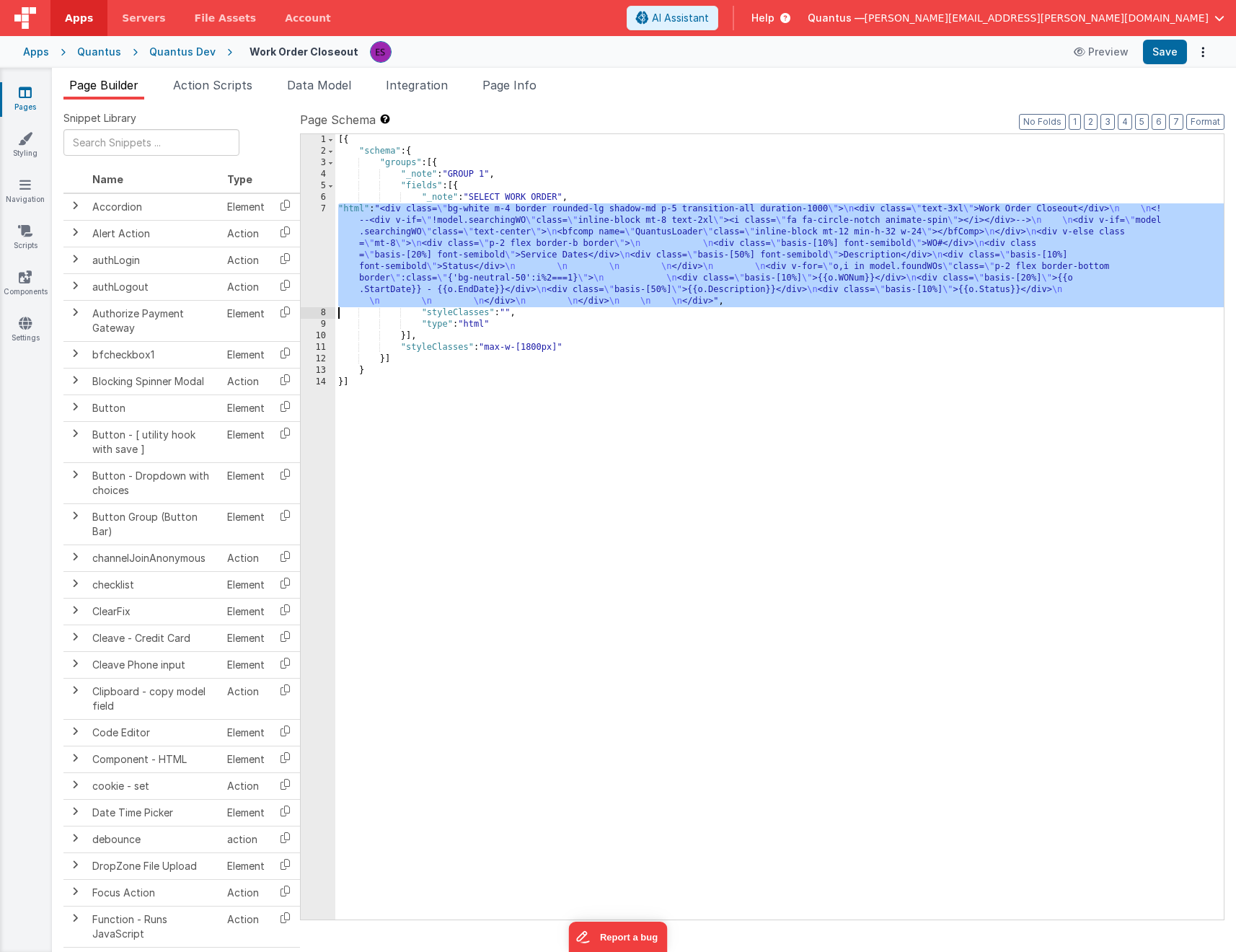
click at [305, 250] on div "7" at bounding box center [318, 256] width 35 height 104
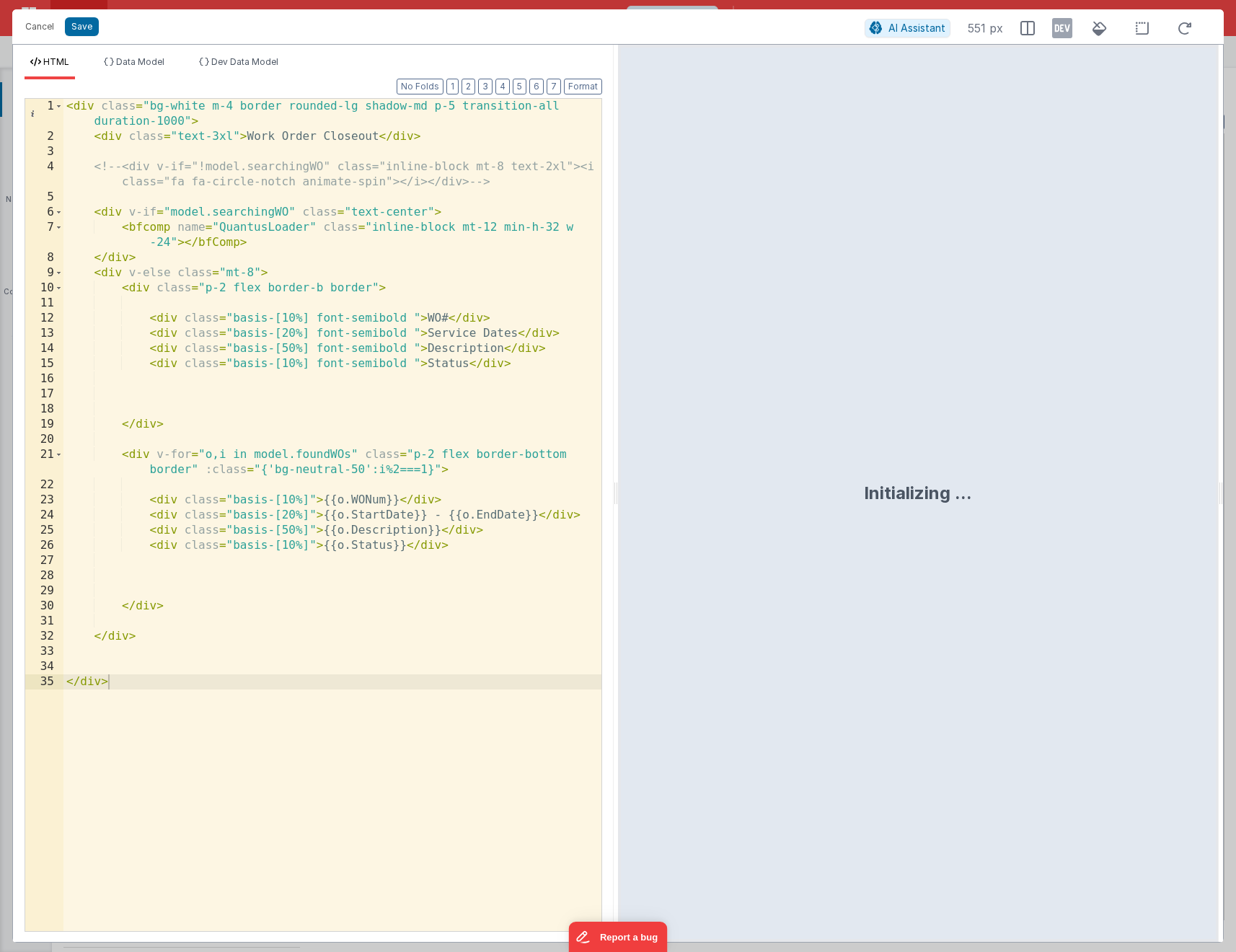
click at [345, 349] on div "< div class = "bg-white m-4 border rounded-lg shadow-md p-5 transition-all dura…" at bounding box center [333, 537] width 538 height 877
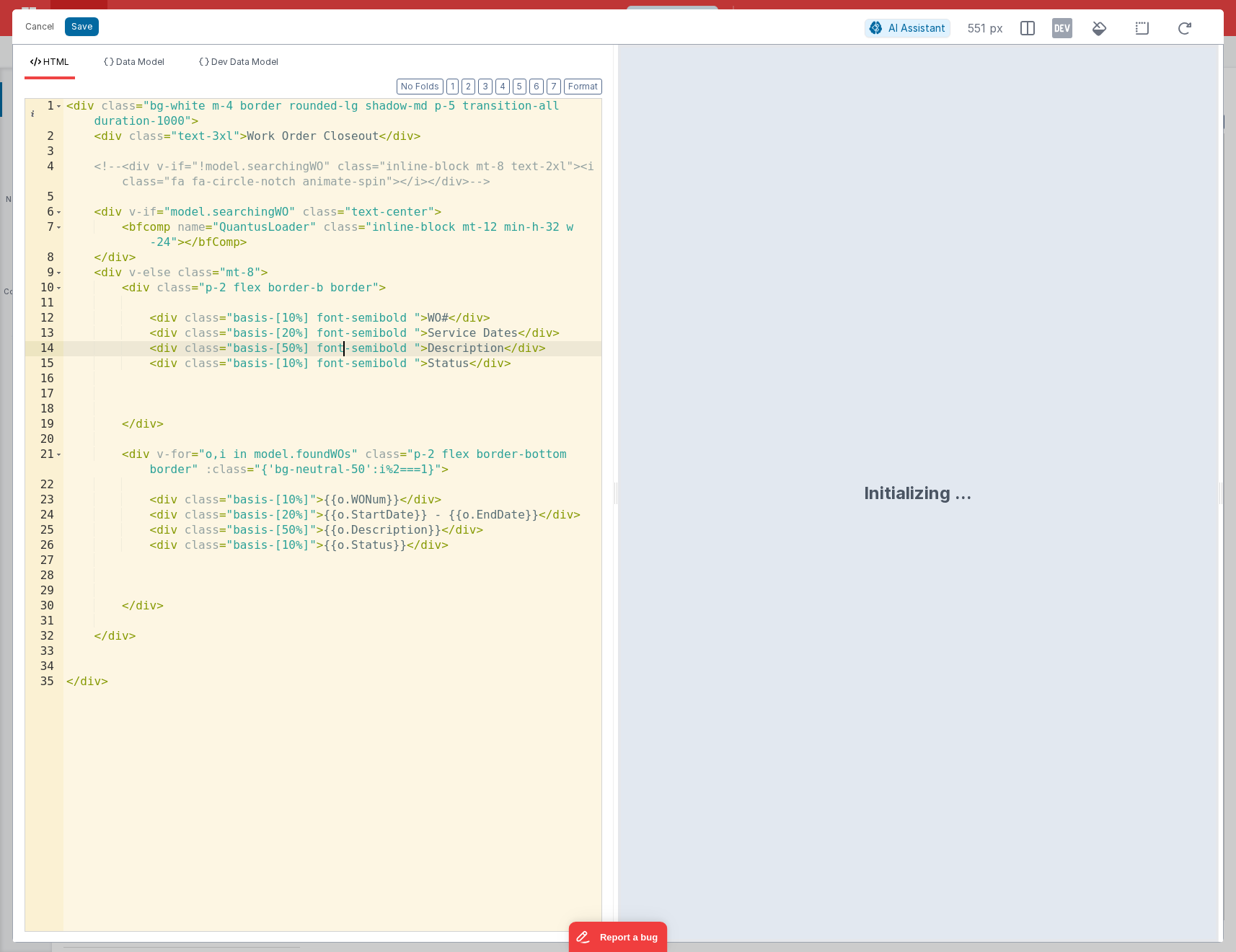
click at [331, 291] on div "< div class = "bg-white m-4 border rounded-lg shadow-md p-5 transition-all dura…" at bounding box center [333, 537] width 538 height 877
click at [176, 109] on div "< div class = "bg-white m-4 border rounded-lg shadow-md p-5 transition-all dura…" at bounding box center [333, 537] width 538 height 877
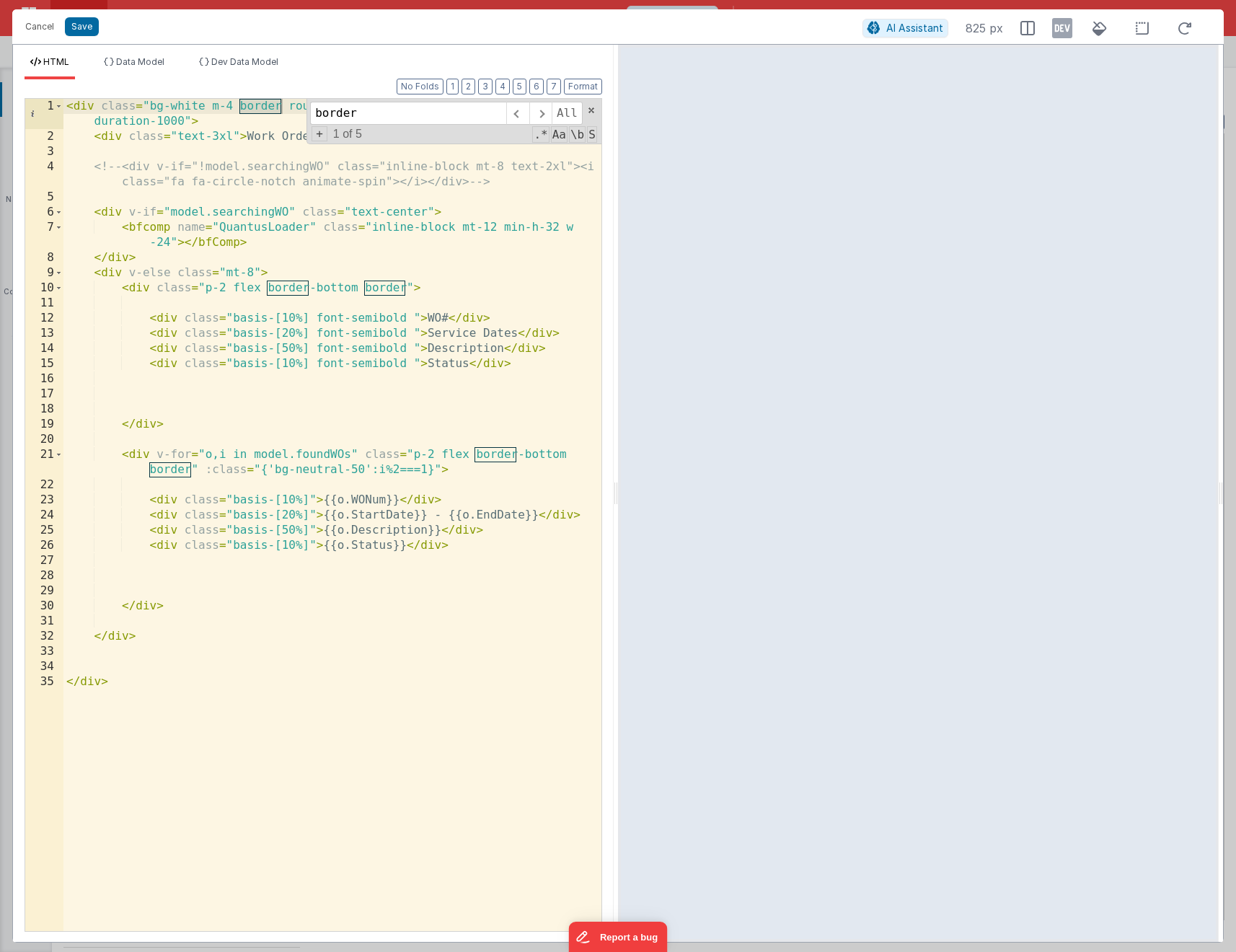
type input "border"
click at [260, 326] on div "< div class = "bg-white m-4 border rounded-lg shadow-md p-5 transition-all dura…" at bounding box center [333, 537] width 538 height 877
drag, startPoint x: 407, startPoint y: 290, endPoint x: 360, endPoint y: 286, distance: 47.2
click at [360, 286] on div "< div class = "bg-white m-4 border rounded-lg shadow-md p-5 transition-all dura…" at bounding box center [333, 537] width 538 height 877
click at [215, 65] on span "Dev Data Model" at bounding box center [245, 61] width 67 height 11
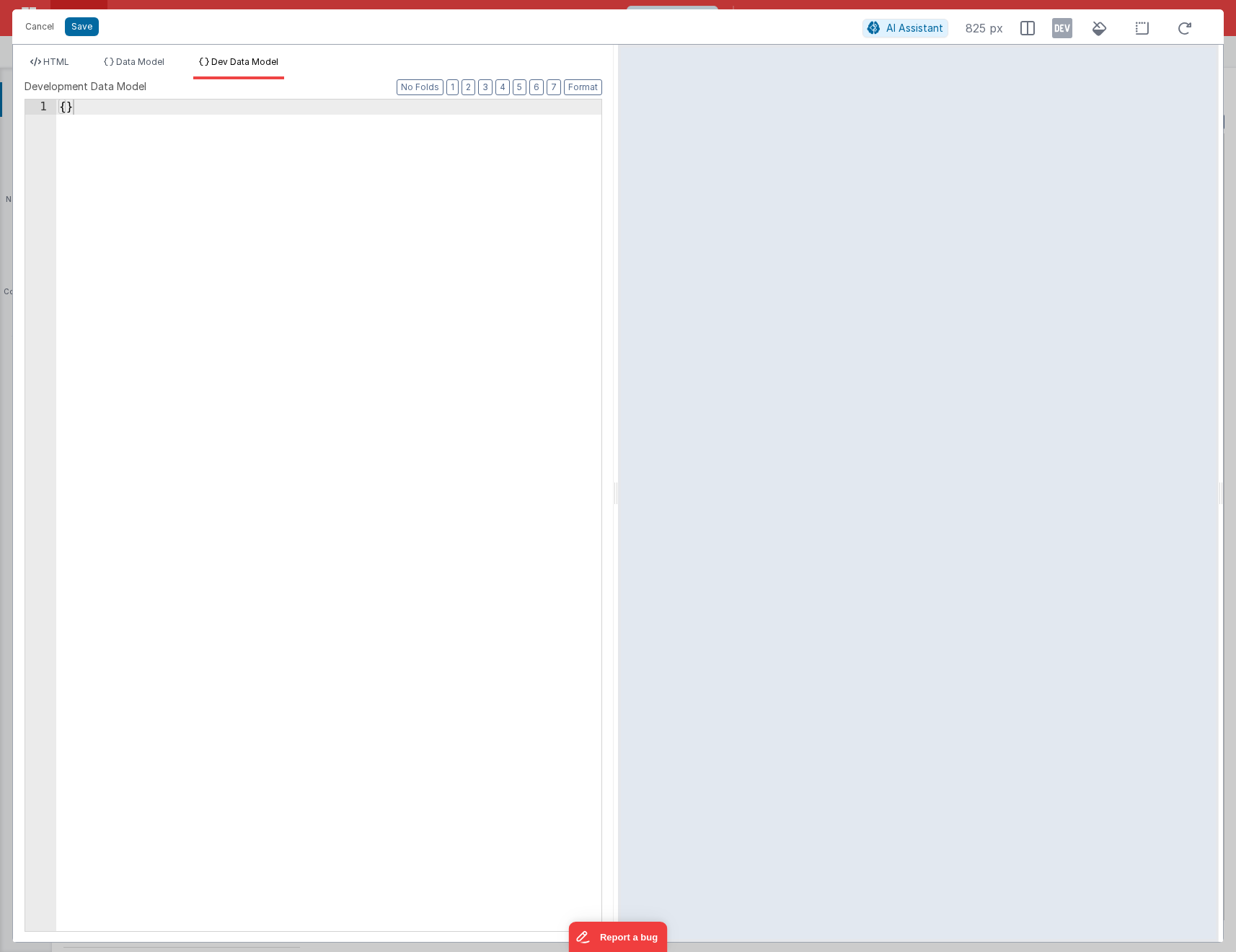
click at [302, 286] on div "{ }" at bounding box center [329, 530] width 545 height 862
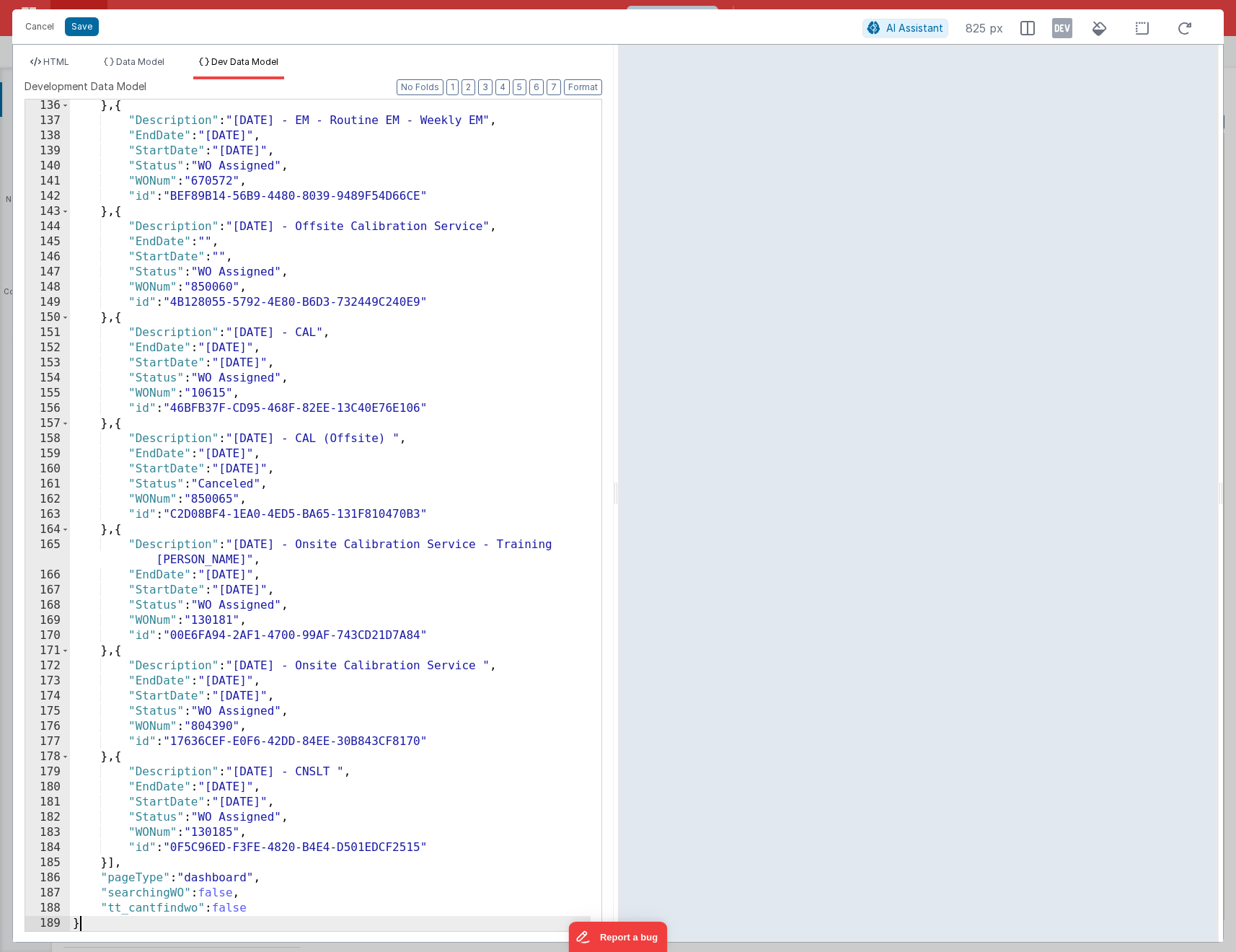
scroll to position [2091, 0]
click at [62, 62] on span "HTML" at bounding box center [56, 61] width 26 height 11
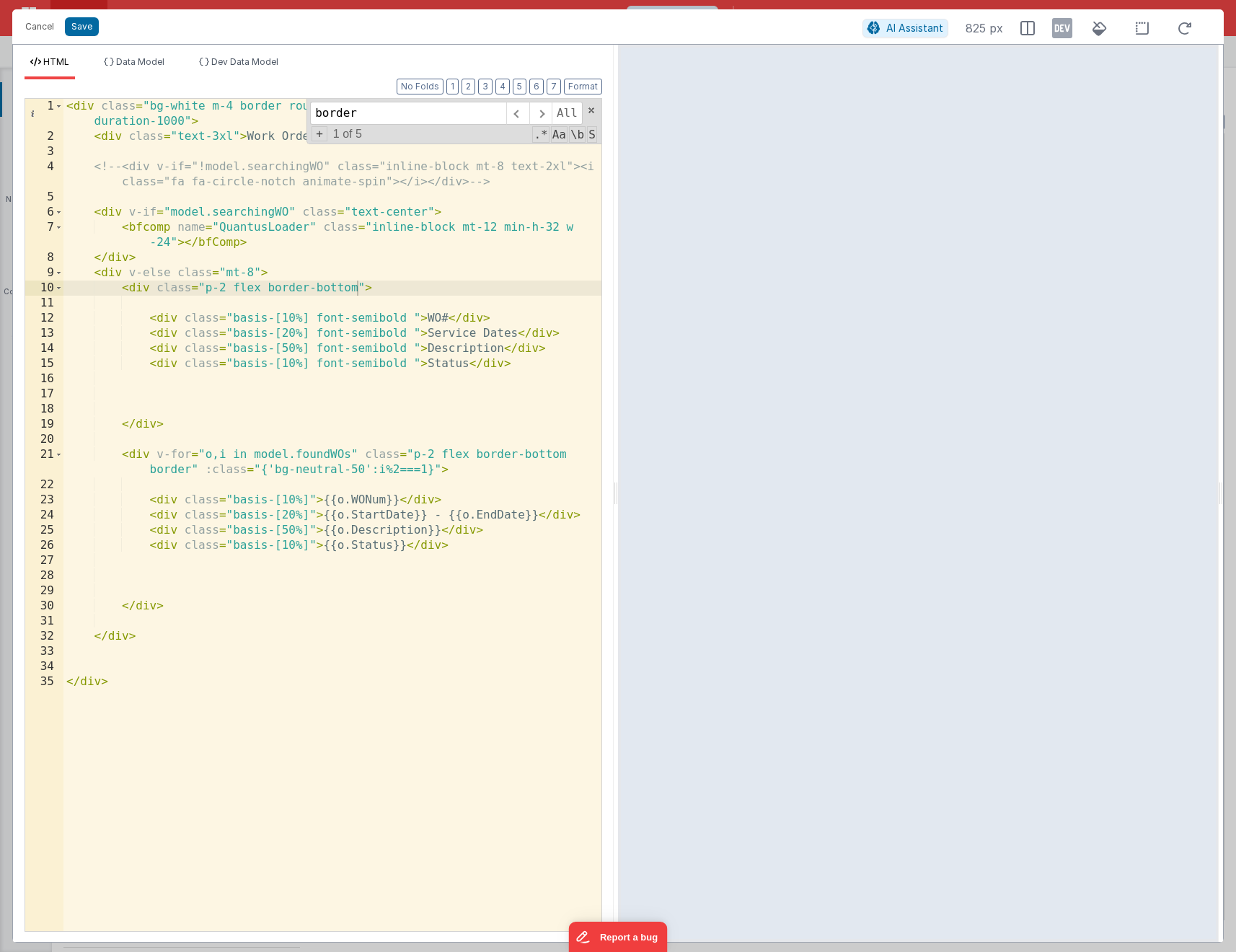
click at [343, 369] on div "< div class = "bg-white m-4 border rounded-lg shadow-md p-5 transition-all dura…" at bounding box center [333, 537] width 538 height 877
click at [1075, 28] on div "AI Assistant 825 px" at bounding box center [1032, 28] width 338 height 26
click at [1074, 35] on div "AI Assistant 825 px" at bounding box center [1032, 28] width 338 height 26
click at [1066, 31] on icon at bounding box center [1062, 28] width 20 height 23
click at [568, 349] on div "< div class = "bg-white m-4 border rounded-lg shadow-md p-5 transition-all dura…" at bounding box center [333, 537] width 538 height 877
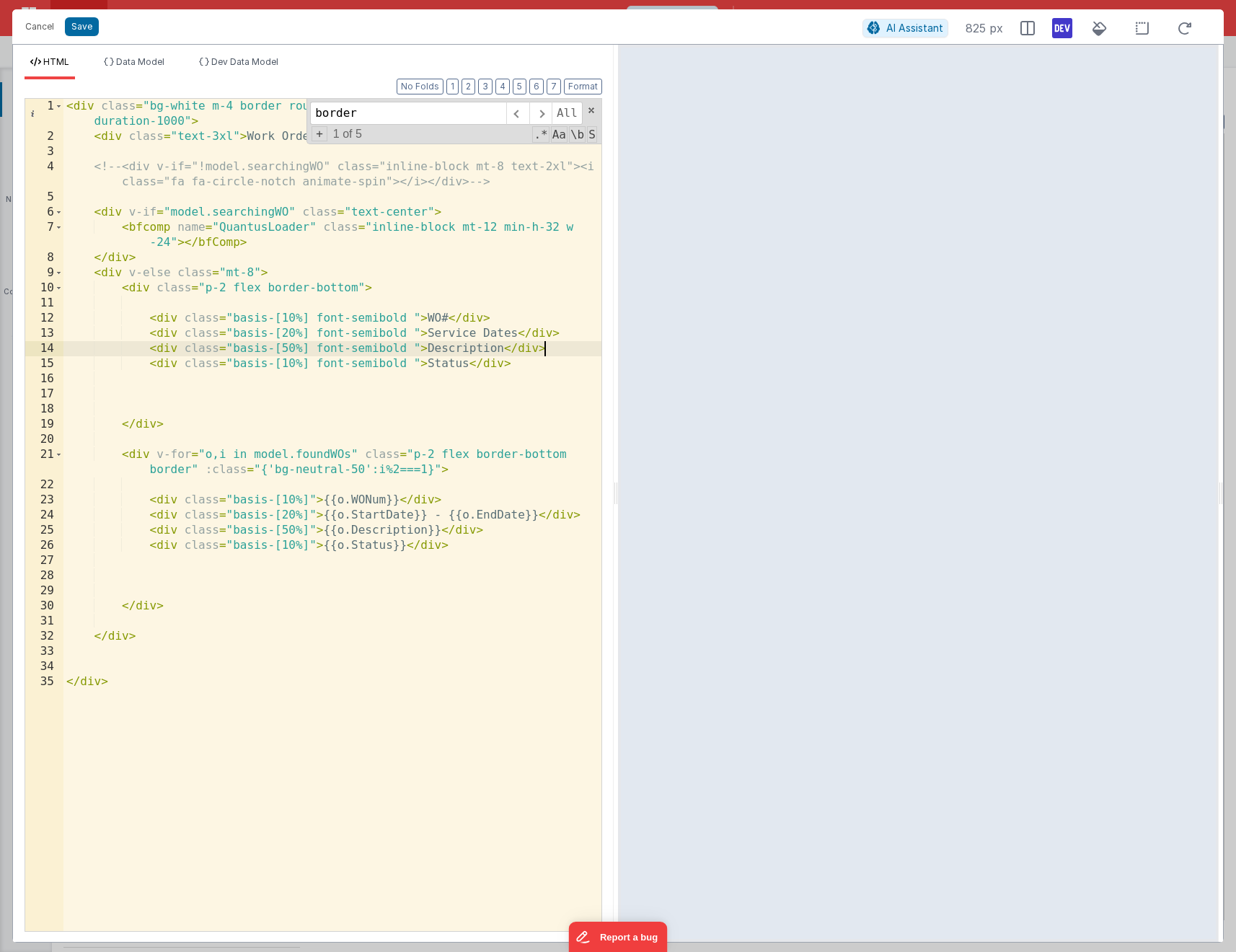
click at [571, 357] on div "< div class = "bg-white m-4 border rounded-lg shadow-md p-5 transition-all dura…" at bounding box center [333, 537] width 538 height 877
click at [384, 369] on div "< div class = "bg-white m-4 border rounded-lg shadow-md p-5 transition-all dura…" at bounding box center [333, 537] width 538 height 877
click at [350, 291] on div "< div class = "bg-white m-4 border rounded-lg shadow-md p-5 transition-all dura…" at bounding box center [333, 537] width 538 height 877
click at [541, 450] on div "< div class = "bg-white m-4 border rounded-lg shadow-md p-5 transition-all dura…" at bounding box center [333, 537] width 538 height 877
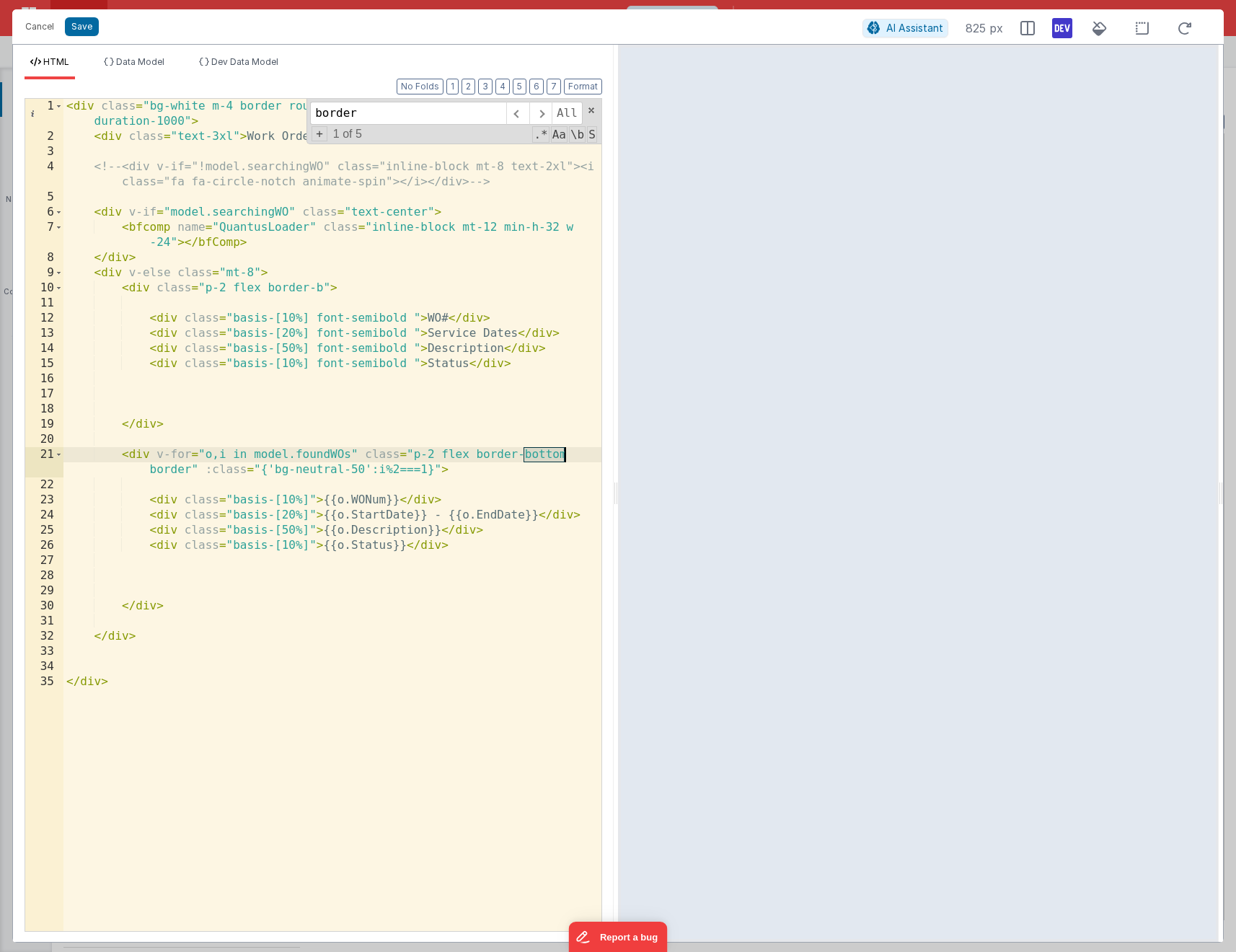
click at [541, 450] on div "< div class = "bg-white m-4 border rounded-lg shadow-md p-5 transition-all dura…" at bounding box center [333, 537] width 538 height 877
click at [325, 289] on div "< div class = "bg-white m-4 border rounded-lg shadow-md p-5 transition-all dura…" at bounding box center [333, 537] width 538 height 877
drag, startPoint x: 531, startPoint y: 453, endPoint x: 517, endPoint y: 452, distance: 14.0
click at [517, 452] on div "< div class = "bg-white m-4 border rounded-lg shadow-md p-5 transition-all dura…" at bounding box center [333, 537] width 538 height 877
click at [309, 285] on div "< div class = "bg-white m-4 border rounded-lg shadow-md p-5 transition-all dura…" at bounding box center [333, 537] width 538 height 877
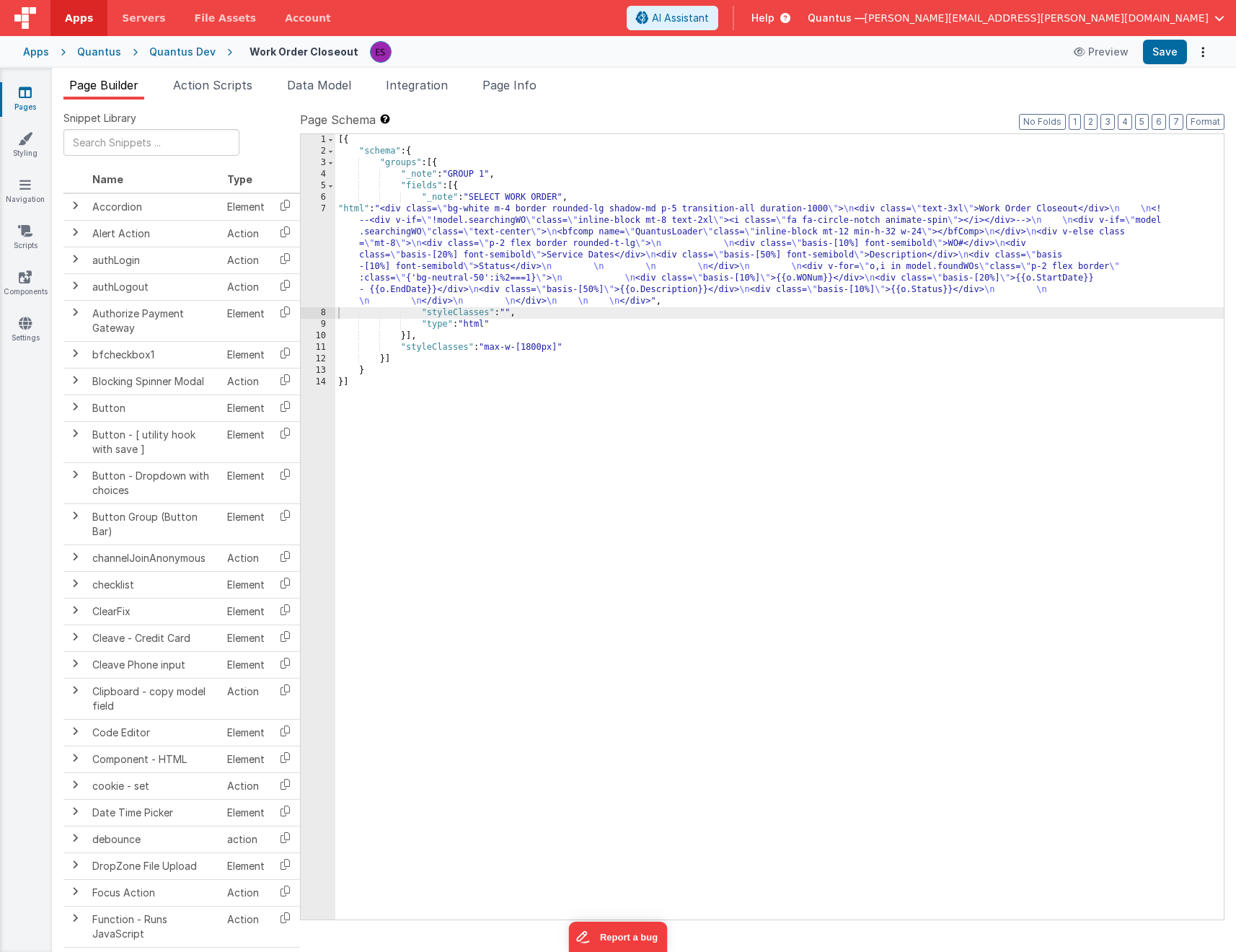
click at [427, 266] on div "[{ "schema" : { "groups" : [{ "_note" : "GROUP 1" , "fields" : [{ "_note" : "SE…" at bounding box center [779, 538] width 889 height 808
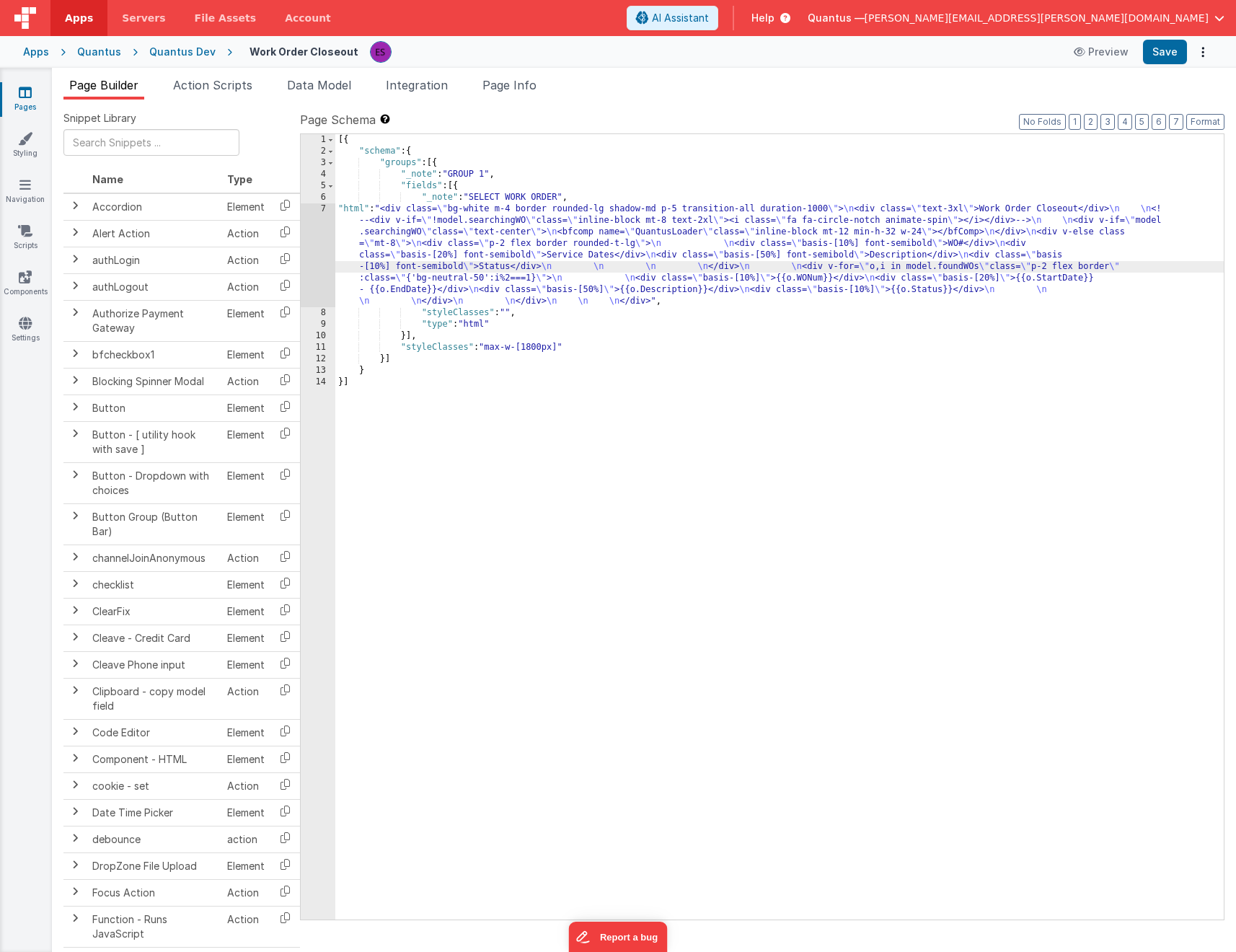
click at [319, 260] on div "7" at bounding box center [318, 256] width 35 height 104
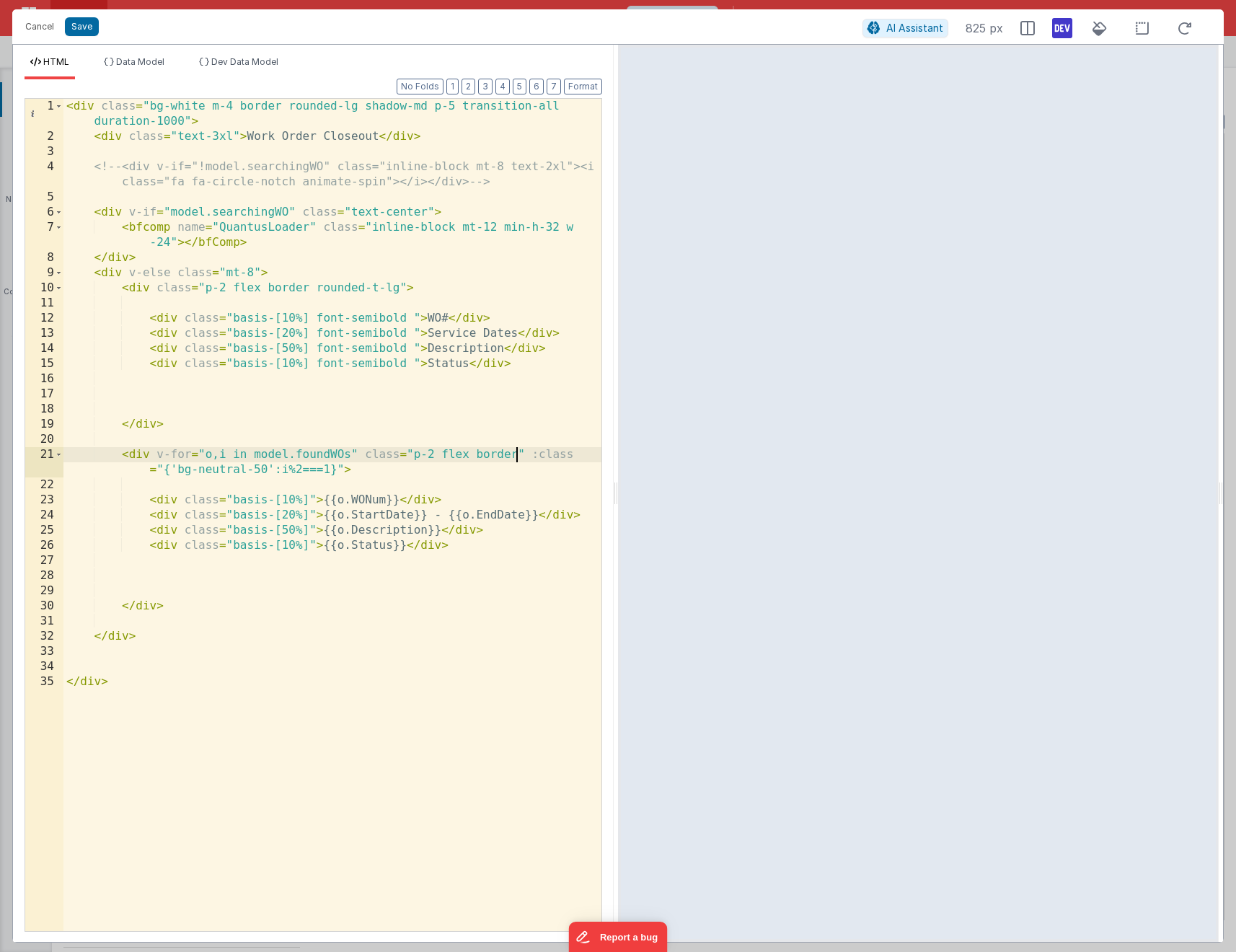
click at [516, 452] on div "< div class = "bg-white m-4 border rounded-lg shadow-md p-5 transition-all dura…" at bounding box center [333, 537] width 538 height 877
drag, startPoint x: 172, startPoint y: 468, endPoint x: 218, endPoint y: 451, distance: 49.0
click at [172, 468] on div "< div class = "bg-white m-4 border rounded-lg shadow-md p-5 transition-all dura…" at bounding box center [333, 537] width 538 height 877
click at [216, 469] on div "< div class = "bg-white m-4 border rounded-lg shadow-md p-5 transition-all dura…" at bounding box center [333, 537] width 538 height 877
click at [267, 525] on div "< div class = "bg-white m-4 border rounded-lg shadow-md p-5 transition-all dura…" at bounding box center [333, 537] width 538 height 877
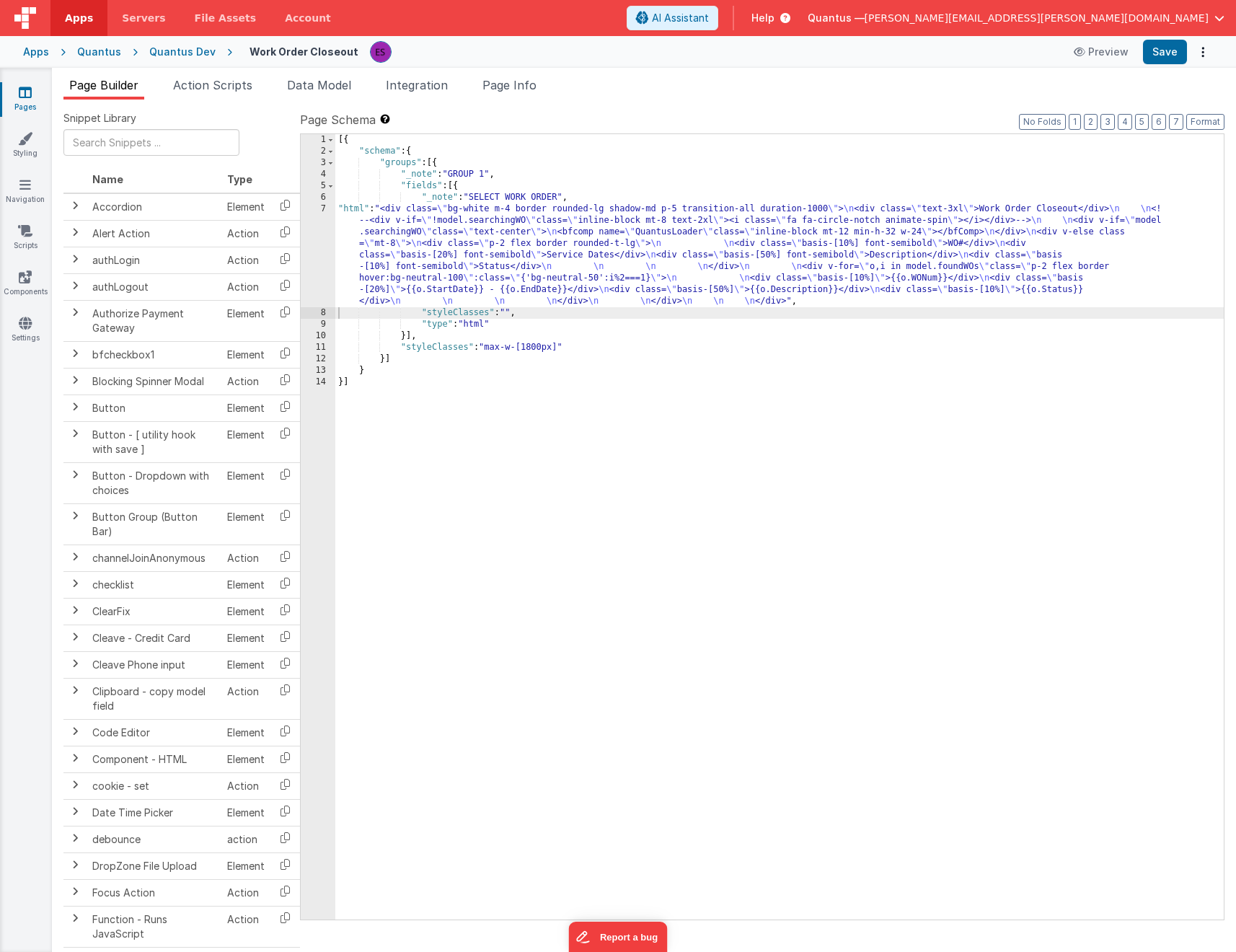
click at [512, 264] on div "[{ "schema" : { "groups" : [{ "_note" : "GROUP 1" , "fields" : [{ "_note" : "SE…" at bounding box center [779, 538] width 889 height 808
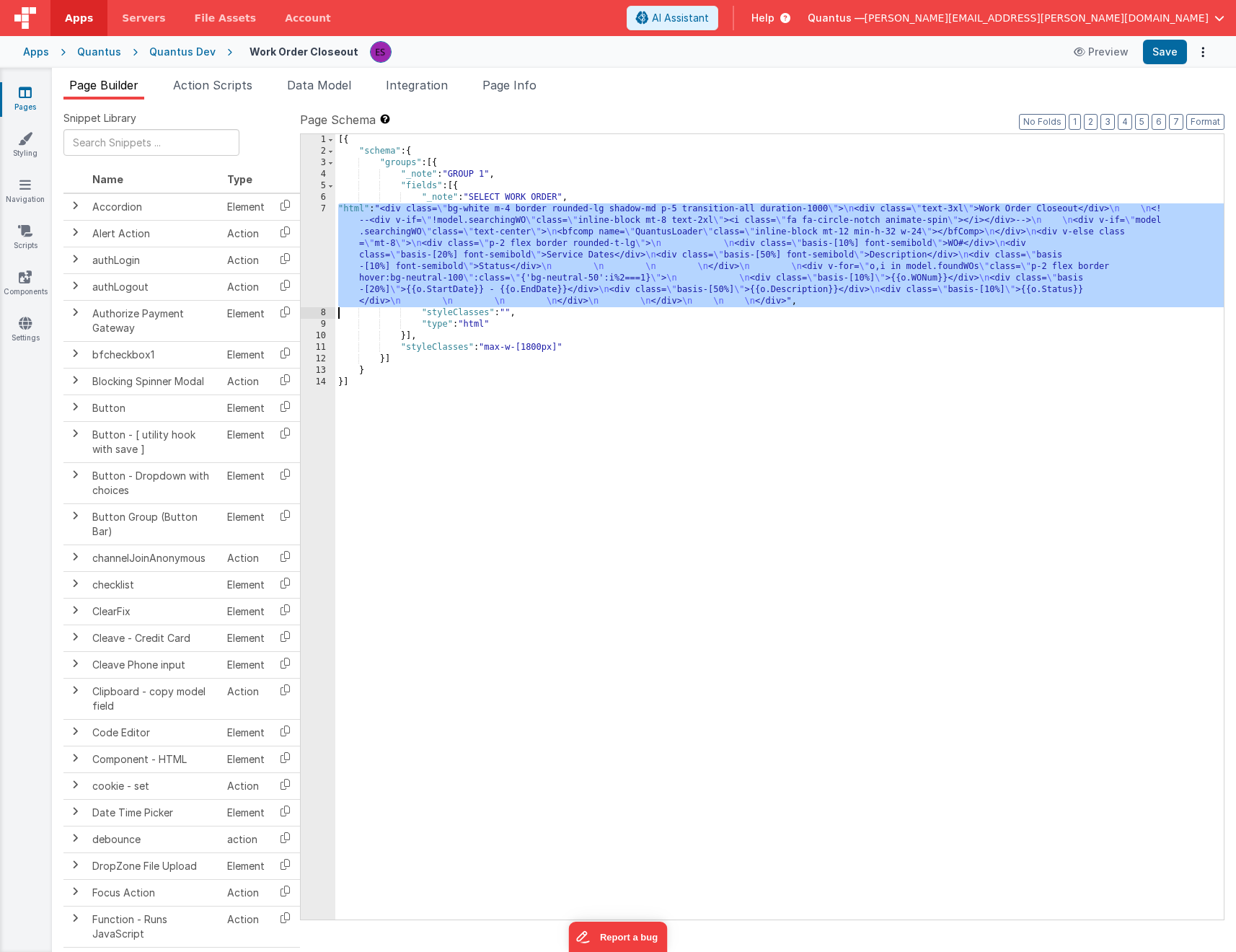
click at [315, 269] on div "7" at bounding box center [318, 256] width 35 height 104
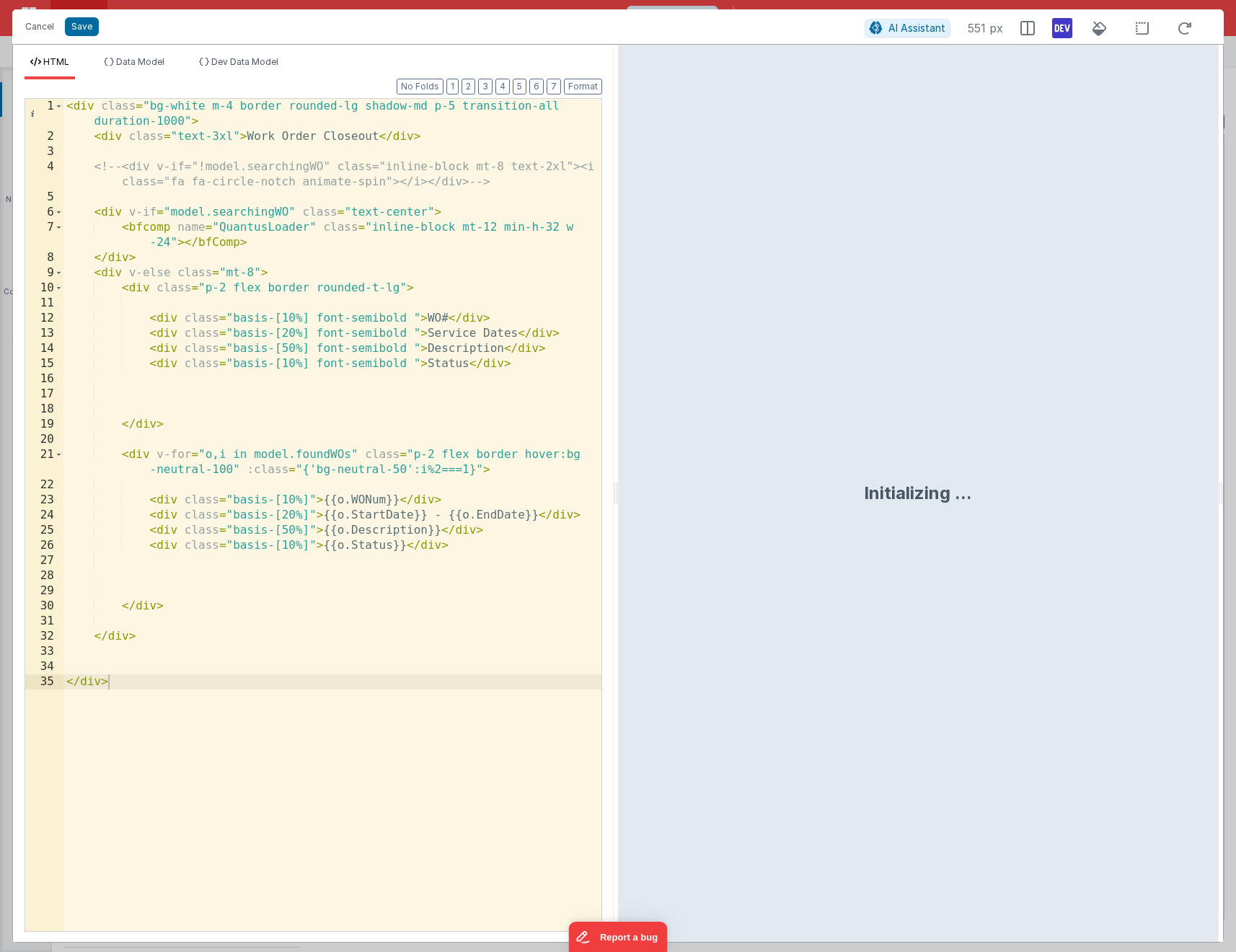
click at [412, 452] on div "< div class = "bg-white m-4 border rounded-lg shadow-md p-5 transition-all dura…" at bounding box center [333, 537] width 538 height 877
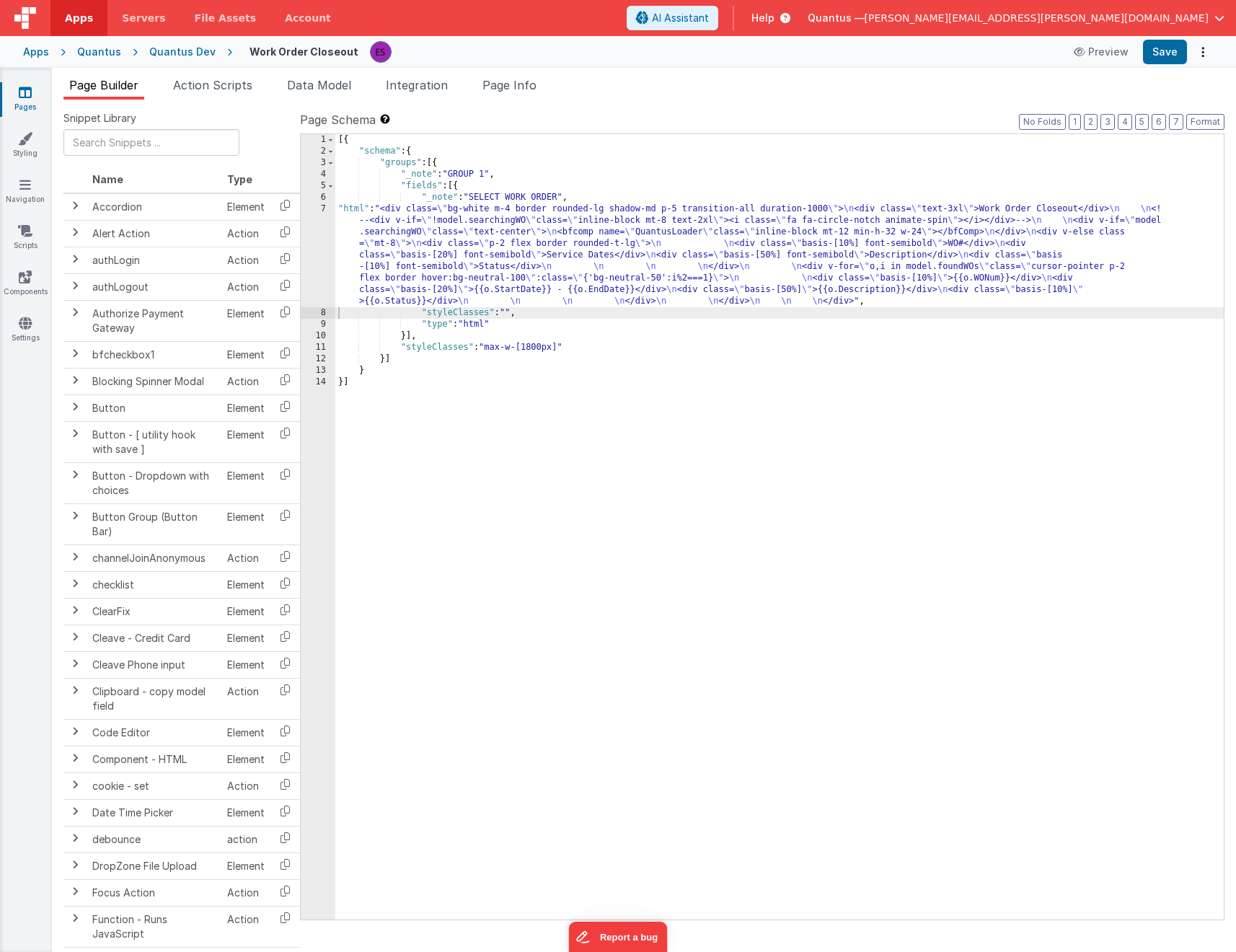
click at [493, 260] on div "[{ "schema" : { "groups" : [{ "_note" : "GROUP 1" , "fields" : [{ "_note" : "SE…" at bounding box center [779, 538] width 889 height 808
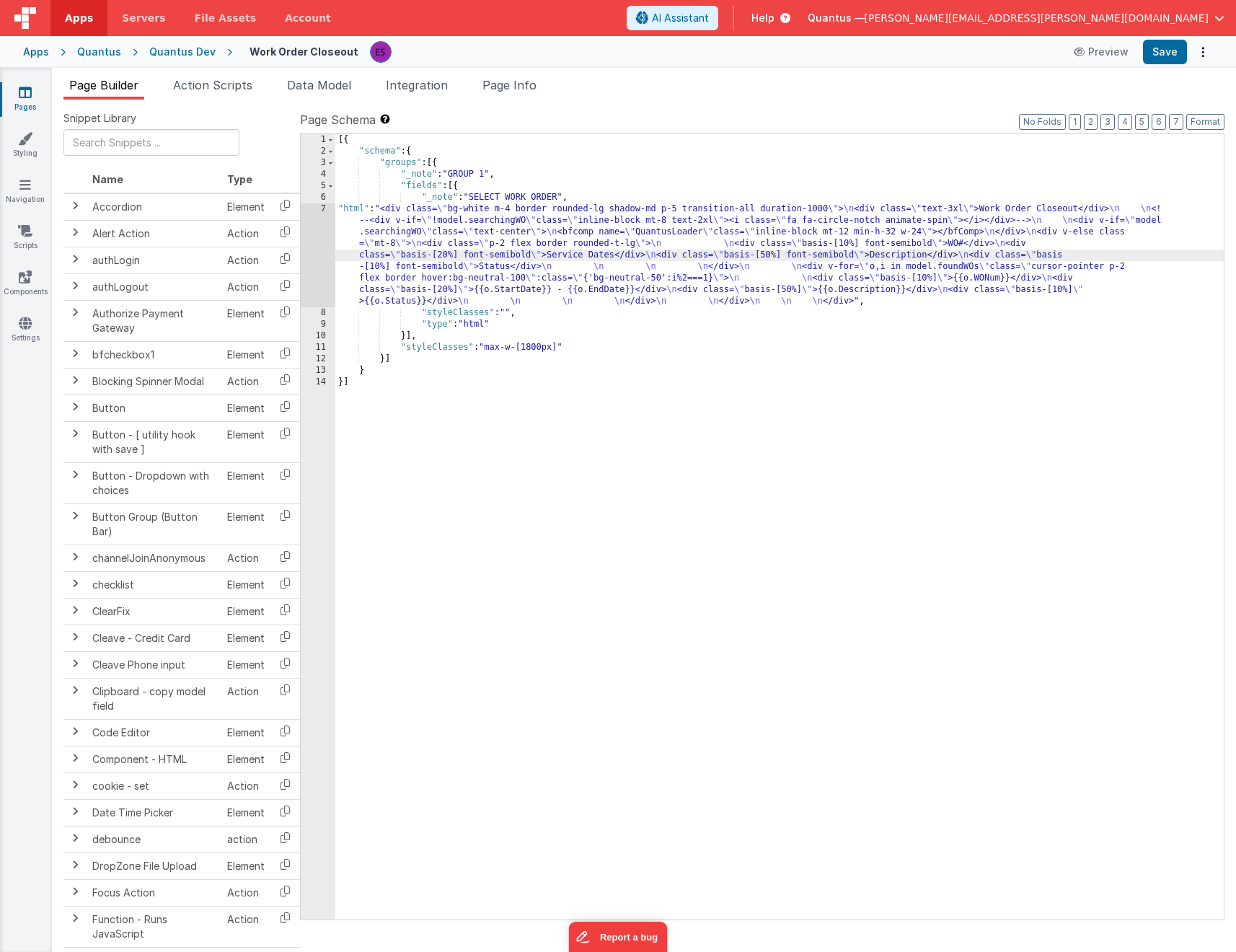
click at [318, 269] on div "7" at bounding box center [318, 256] width 35 height 104
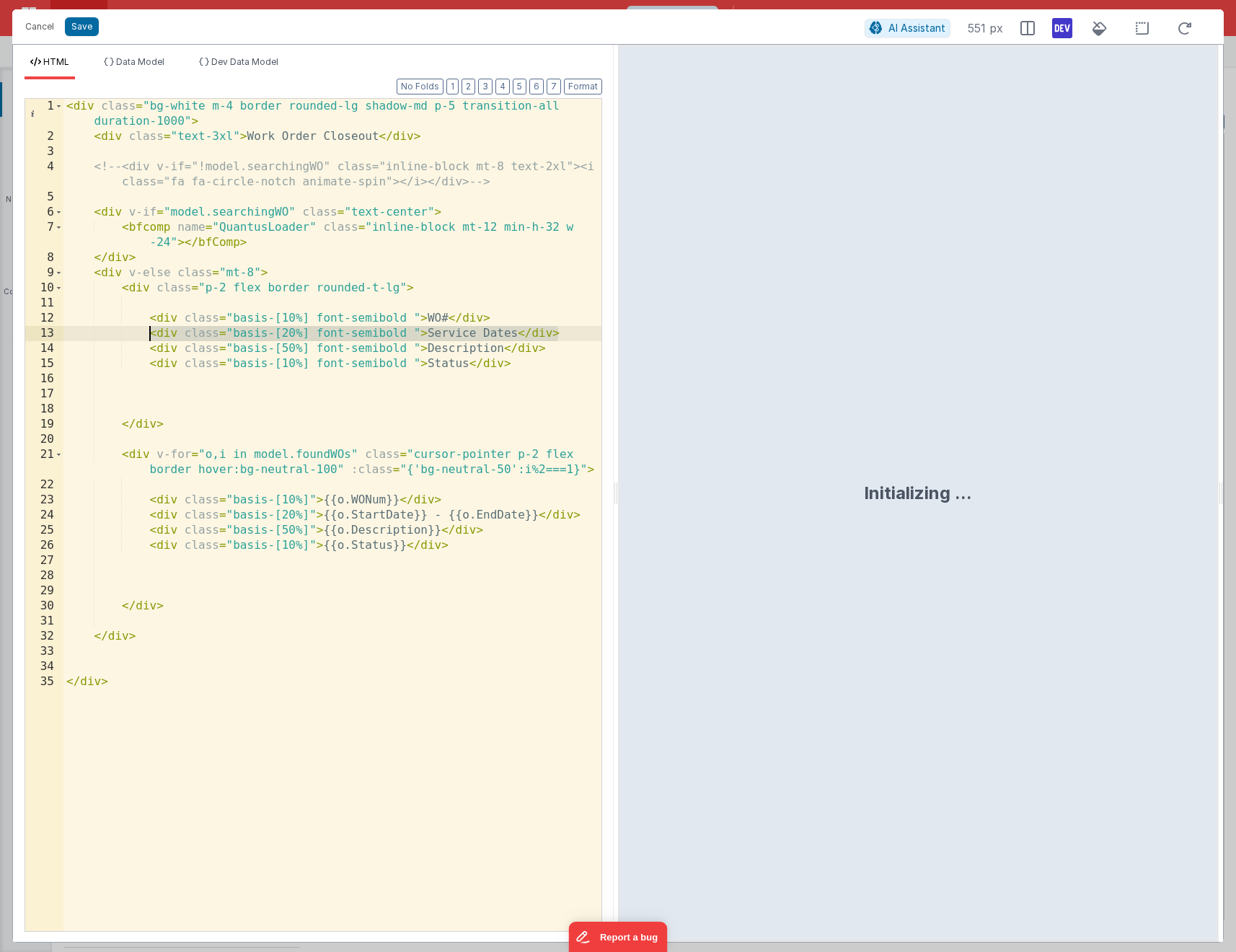
drag, startPoint x: 435, startPoint y: 332, endPoint x: 149, endPoint y: 339, distance: 286.1
click at [149, 339] on div "< div class = "bg-white m-4 border rounded-lg shadow-md p-5 transition-all dura…" at bounding box center [333, 537] width 538 height 877
click at [568, 334] on div "< div class = "bg-white m-4 border rounded-lg shadow-md p-5 transition-all dura…" at bounding box center [333, 537] width 538 height 877
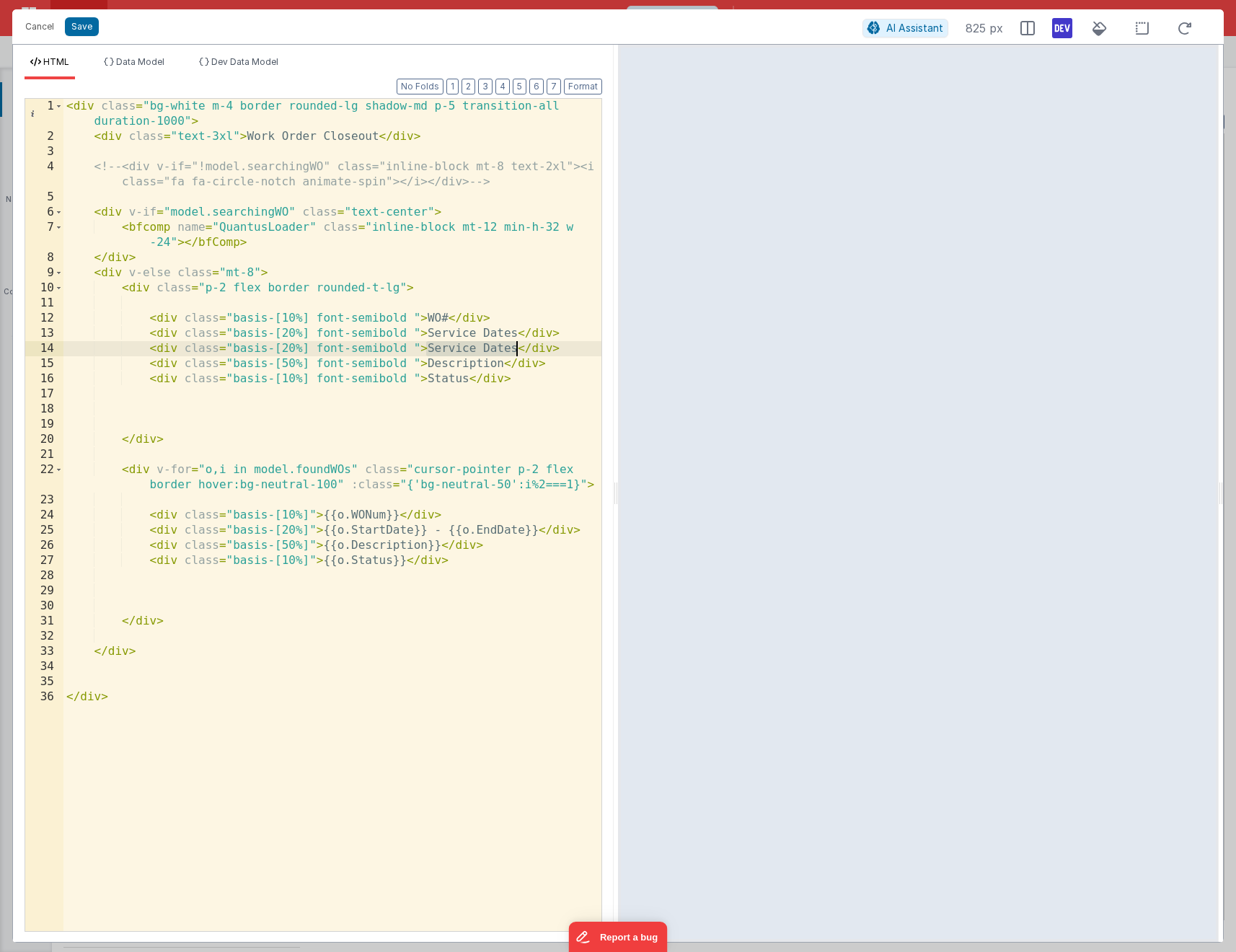
drag, startPoint x: 428, startPoint y: 350, endPoint x: 517, endPoint y: 350, distance: 89.0
click at [517, 350] on div "< div class = "bg-white m-4 border rounded-lg shadow-md p-5 transition-all dura…" at bounding box center [333, 537] width 538 height 877
drag, startPoint x: 525, startPoint y: 349, endPoint x: 151, endPoint y: 351, distance: 374.0
click at [150, 349] on div "< div class = "bg-white m-4 border rounded-lg shadow-md p-5 transition-all dura…" at bounding box center [333, 537] width 538 height 877
click at [587, 528] on div "< div class = "bg-white m-4 border rounded-lg shadow-md p-5 transition-all dura…" at bounding box center [333, 537] width 538 height 877
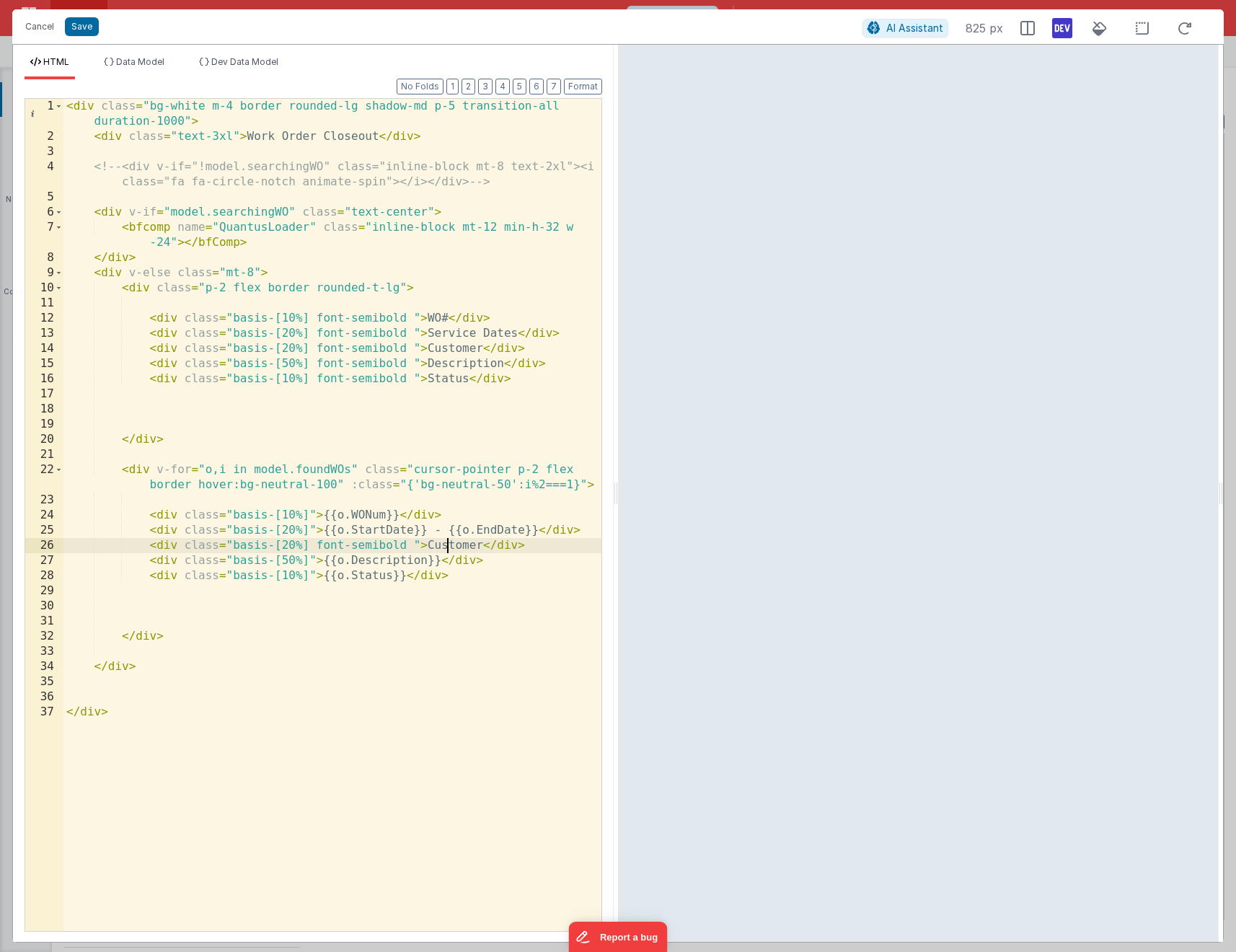
click at [444, 542] on div "< div class = "bg-white m-4 border rounded-lg shadow-md p-5 transition-all dura…" at bounding box center [333, 537] width 538 height 877
drag, startPoint x: 412, startPoint y: 542, endPoint x: 311, endPoint y: 539, distance: 101.0
click at [311, 539] on div "< div class = "bg-white m-4 border rounded-lg shadow-md p-5 transition-all dura…" at bounding box center [333, 537] width 538 height 877
drag, startPoint x: 287, startPoint y: 558, endPoint x: 281, endPoint y: 556, distance: 6.3
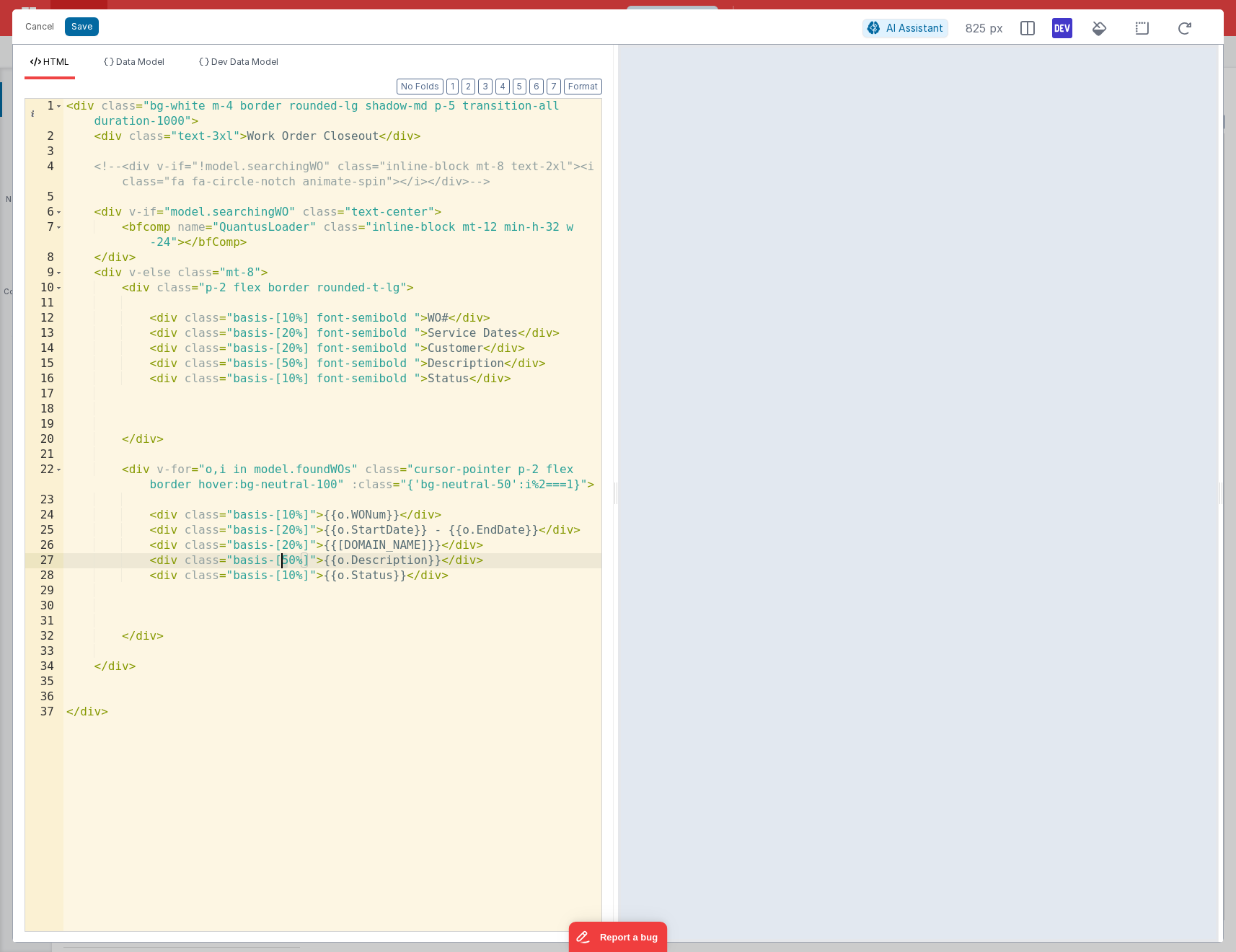
click at [281, 556] on div "< div class = "bg-white m-4 border rounded-lg shadow-md p-5 transition-all dura…" at bounding box center [333, 537] width 538 height 877
drag, startPoint x: 283, startPoint y: 541, endPoint x: 293, endPoint y: 542, distance: 10.0
click at [293, 542] on div "< div class = "bg-white m-4 border rounded-lg shadow-md p-5 transition-all dura…" at bounding box center [333, 537] width 538 height 877
click at [284, 352] on div "< div class = "bg-white m-4 border rounded-lg shadow-md p-5 transition-all dura…" at bounding box center [333, 537] width 538 height 877
click at [308, 539] on div "< div class = "bg-white m-4 border rounded-lg shadow-md p-5 transition-all dura…" at bounding box center [333, 537] width 538 height 877
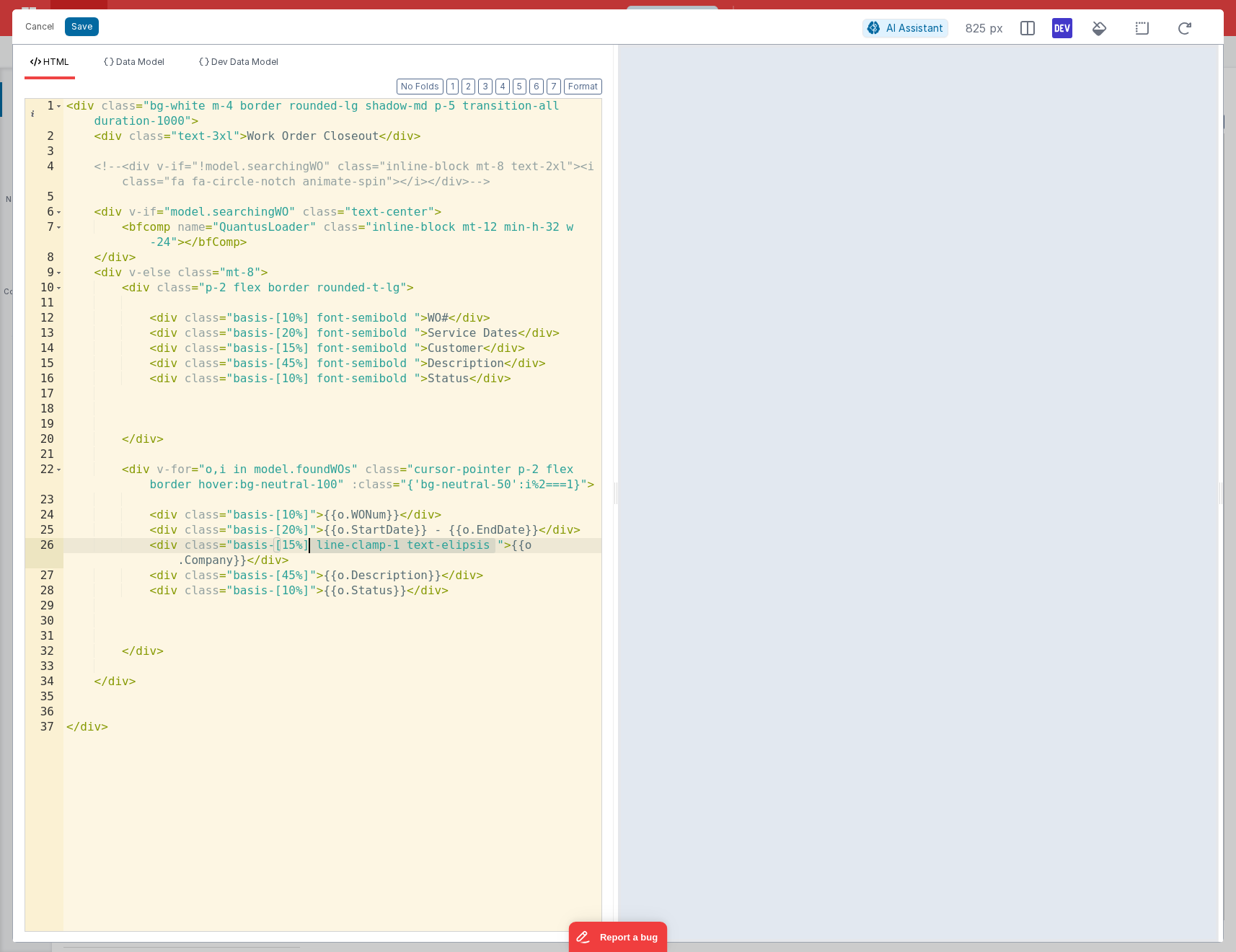
drag, startPoint x: 496, startPoint y: 544, endPoint x: 318, endPoint y: 544, distance: 178.0
click at [316, 546] on div "< div class = "bg-white m-4 border rounded-lg shadow-md p-5 transition-all dura…" at bounding box center [333, 537] width 538 height 877
drag, startPoint x: 306, startPoint y: 571, endPoint x: 281, endPoint y: 588, distance: 30.2
click at [305, 572] on div "< div class = "bg-white m-4 border rounded-lg shadow-md p-5 transition-all dura…" at bounding box center [333, 537] width 538 height 877
paste textarea
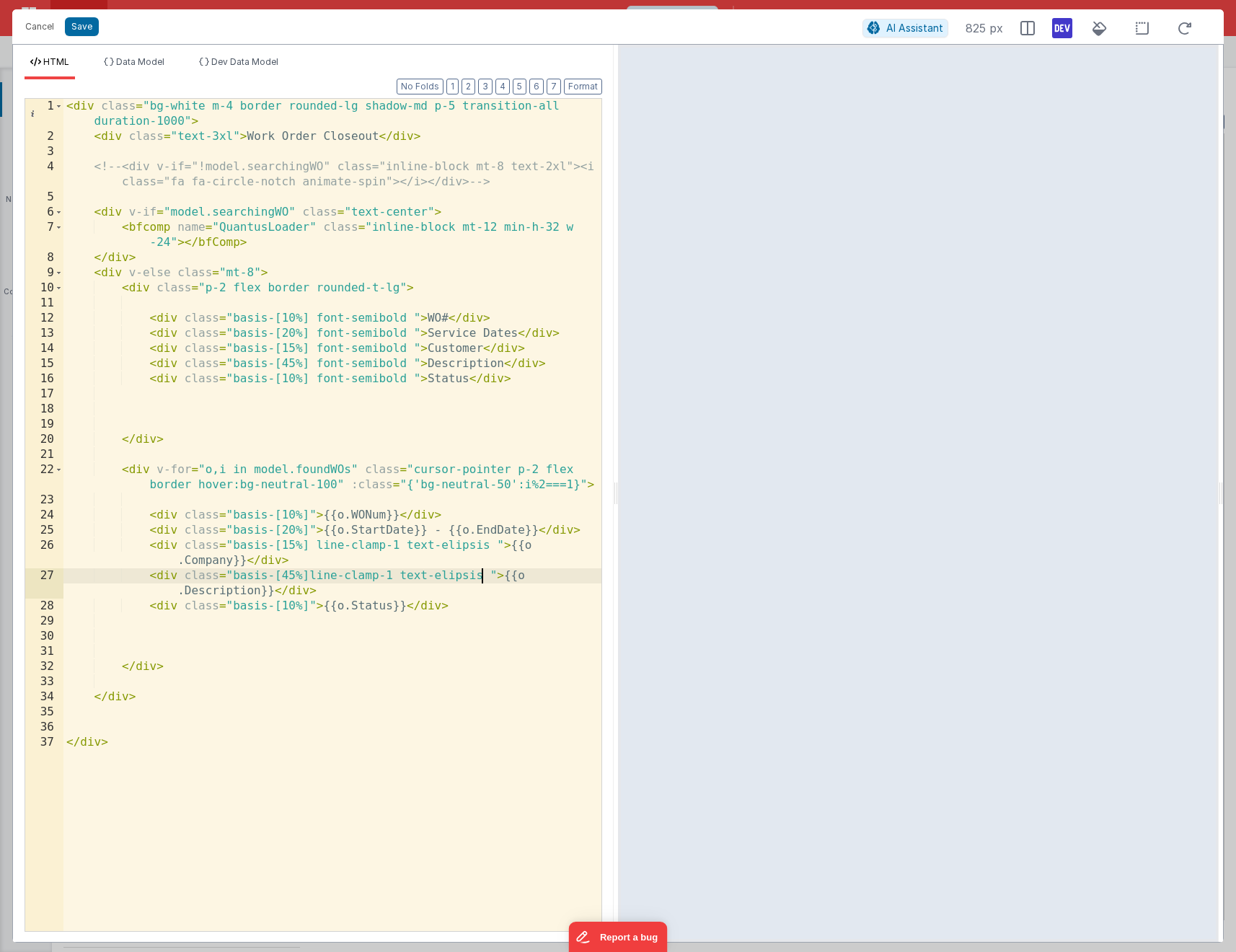
drag, startPoint x: 309, startPoint y: 574, endPoint x: 291, endPoint y: 590, distance: 24.1
click at [309, 574] on div "< div class = "bg-white m-4 border rounded-lg shadow-md p-5 transition-all dura…" at bounding box center [333, 537] width 538 height 877
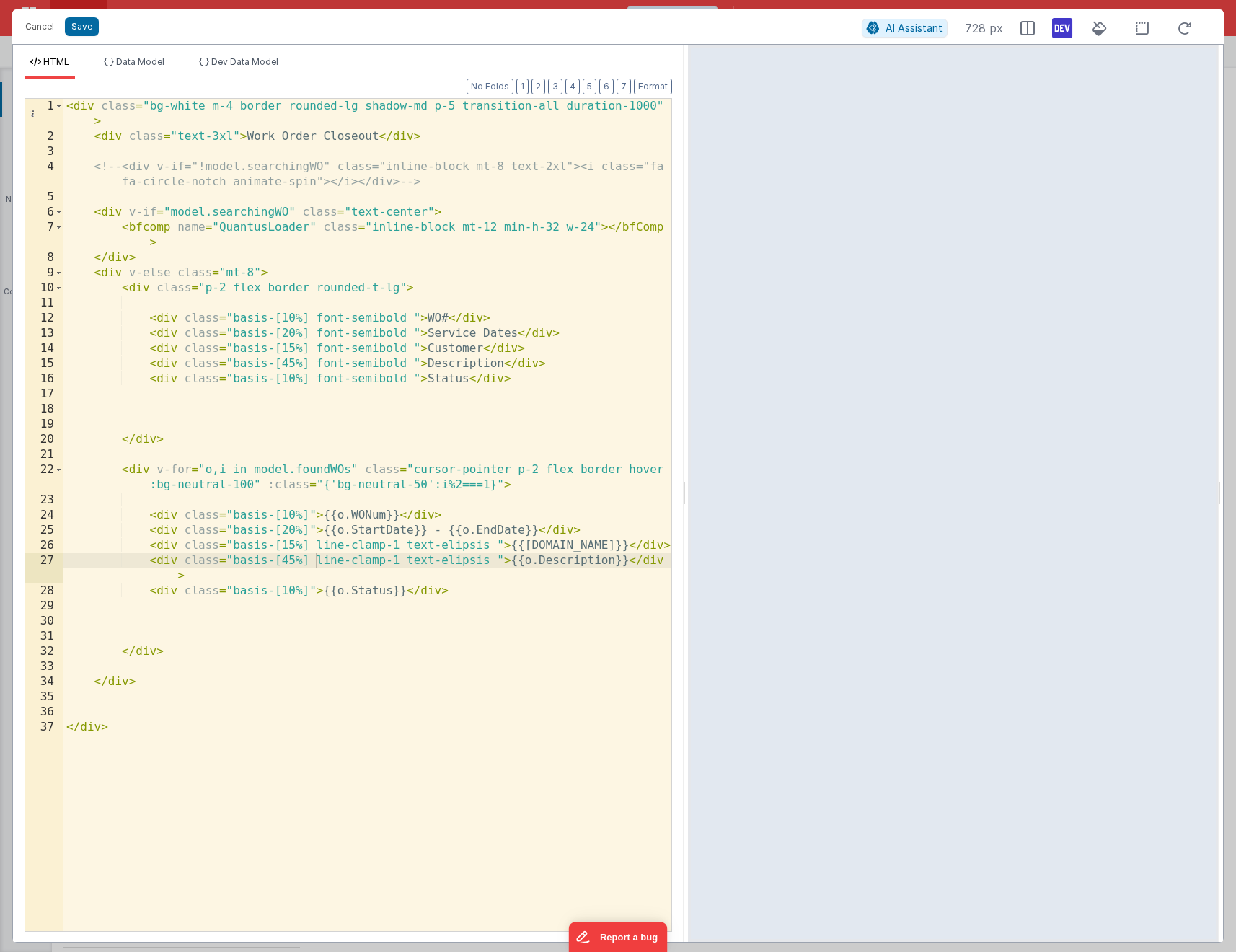
drag, startPoint x: 615, startPoint y: 484, endPoint x: 688, endPoint y: 387, distance: 121.4
click at [688, 387] on html "Cancel Save AI Assistant 728 px HTML Data Model Dev Data Model Format 7 6 5 4 3…" at bounding box center [618, 476] width 1236 height 952
click at [487, 577] on div "< div class = "bg-white m-4 border rounded-lg shadow-md p-5 transition-all dura…" at bounding box center [367, 537] width 608 height 877
drag, startPoint x: 320, startPoint y: 542, endPoint x: 499, endPoint y: 539, distance: 179.0
click at [499, 539] on div "< div class = "bg-white m-4 border rounded-lg shadow-md p-5 transition-all dura…" at bounding box center [367, 537] width 608 height 877
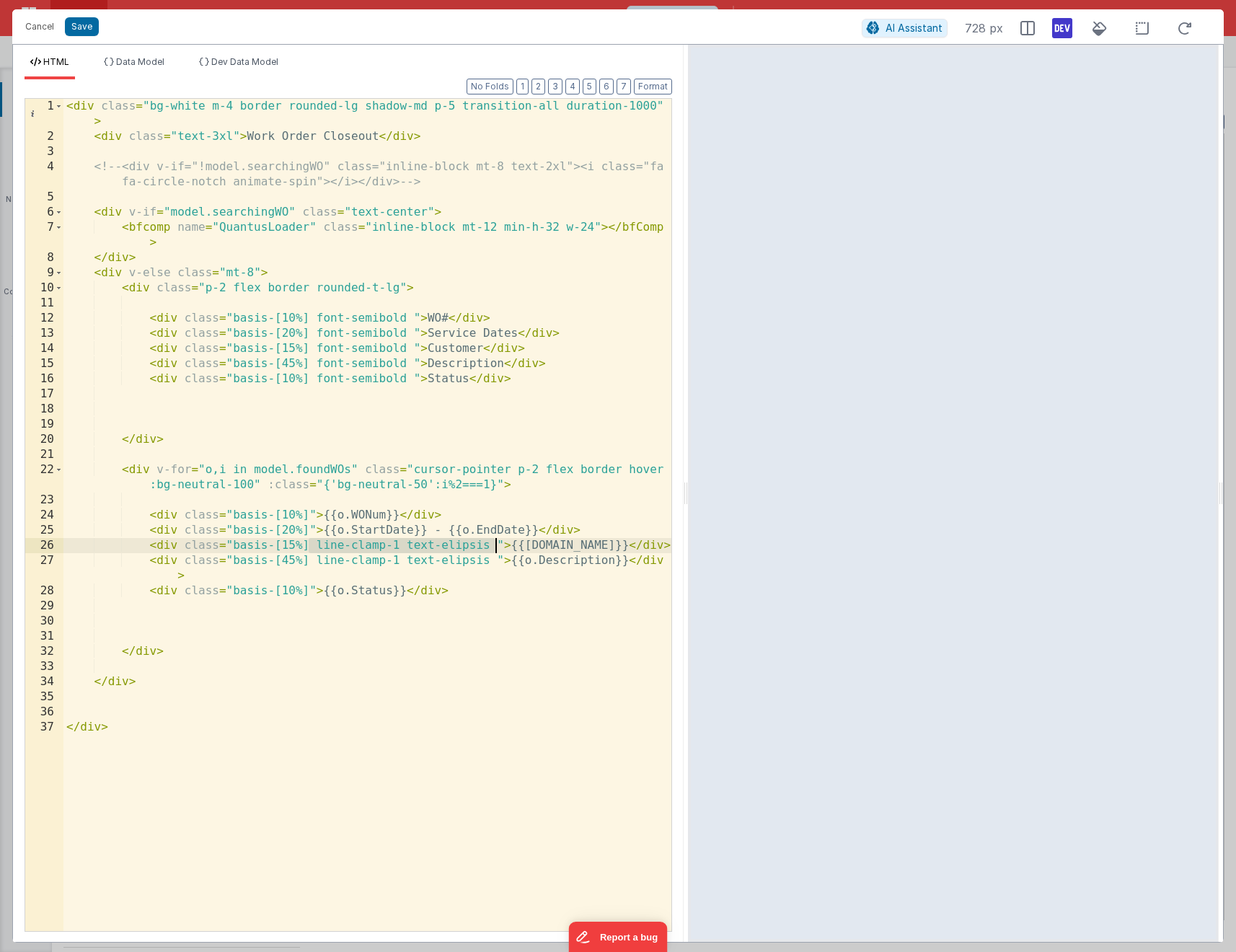
drag, startPoint x: 309, startPoint y: 590, endPoint x: 290, endPoint y: 599, distance: 21.0
click at [308, 590] on div "< div class = "bg-white m-4 border rounded-lg shadow-md p-5 transition-all dura…" at bounding box center [367, 537] width 608 height 877
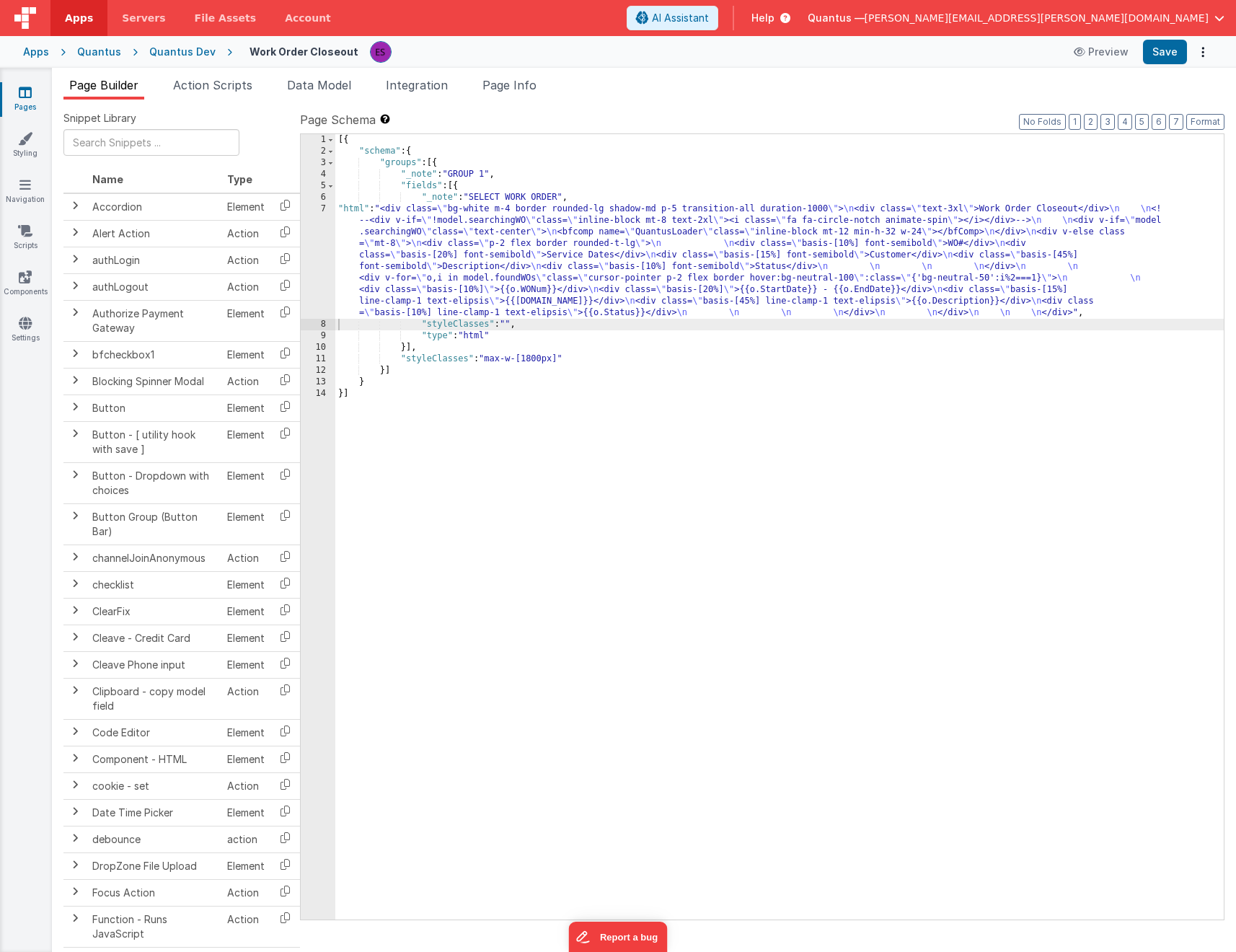
click at [1073, 395] on div "[{ "schema" : { "groups" : [{ "_note" : "GROUP 1" , "fields" : [{ "_note" : "SE…" at bounding box center [779, 538] width 889 height 808
